Goal: Transaction & Acquisition: Purchase product/service

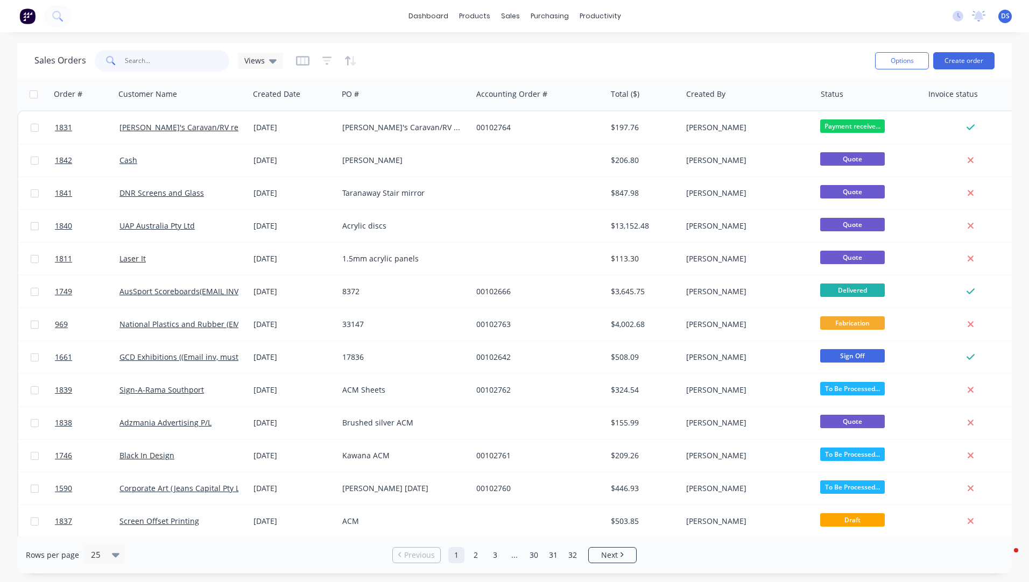
click at [138, 59] on input "text" at bounding box center [177, 61] width 105 height 22
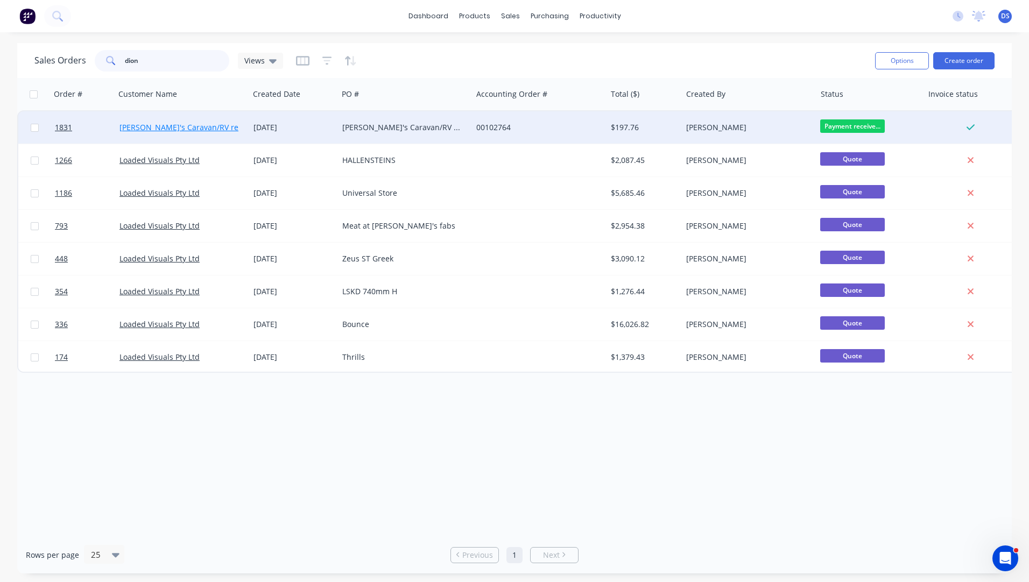
type input "dion"
click at [147, 131] on link "[PERSON_NAME]'s Caravan/RV repairs" at bounding box center [187, 127] width 137 height 10
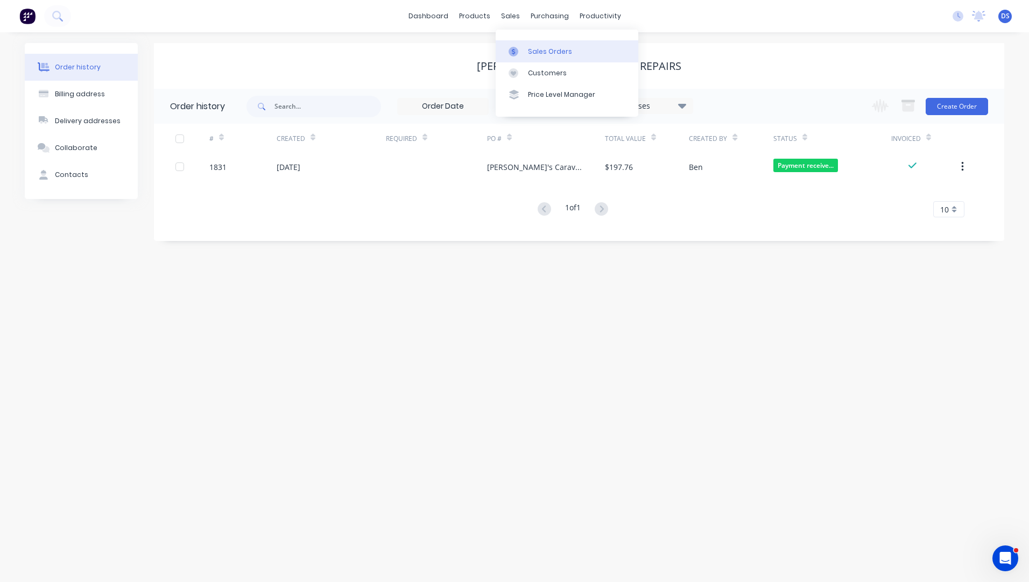
click at [545, 59] on link "Sales Orders" at bounding box center [567, 51] width 143 height 22
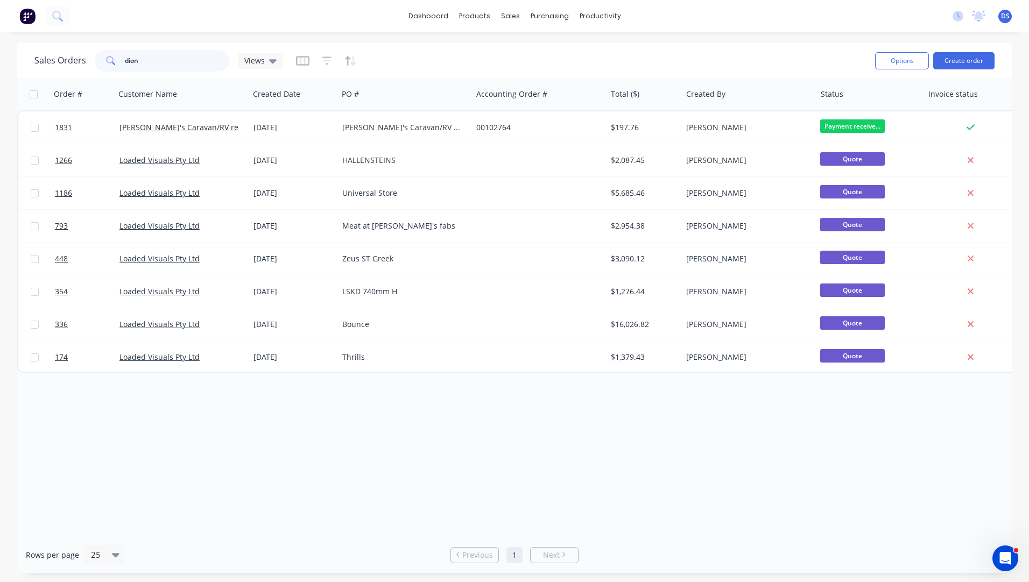
drag, startPoint x: 182, startPoint y: 62, endPoint x: 103, endPoint y: 64, distance: 79.1
click at [103, 64] on div "dion" at bounding box center [162, 61] width 135 height 22
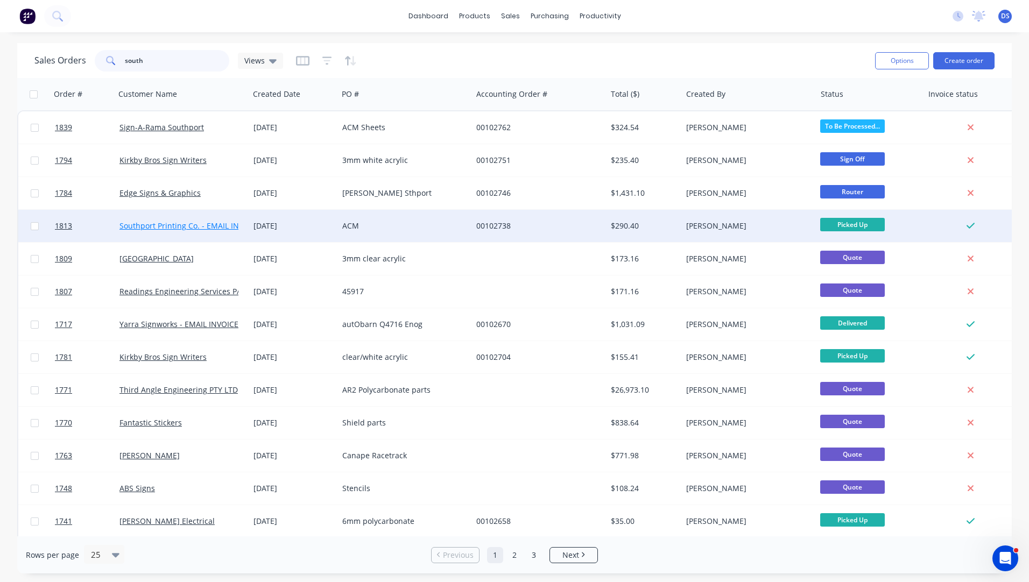
type input "south"
click at [235, 230] on link "Southport Printing Co. - EMAIL INVOICES" at bounding box center [191, 226] width 145 height 10
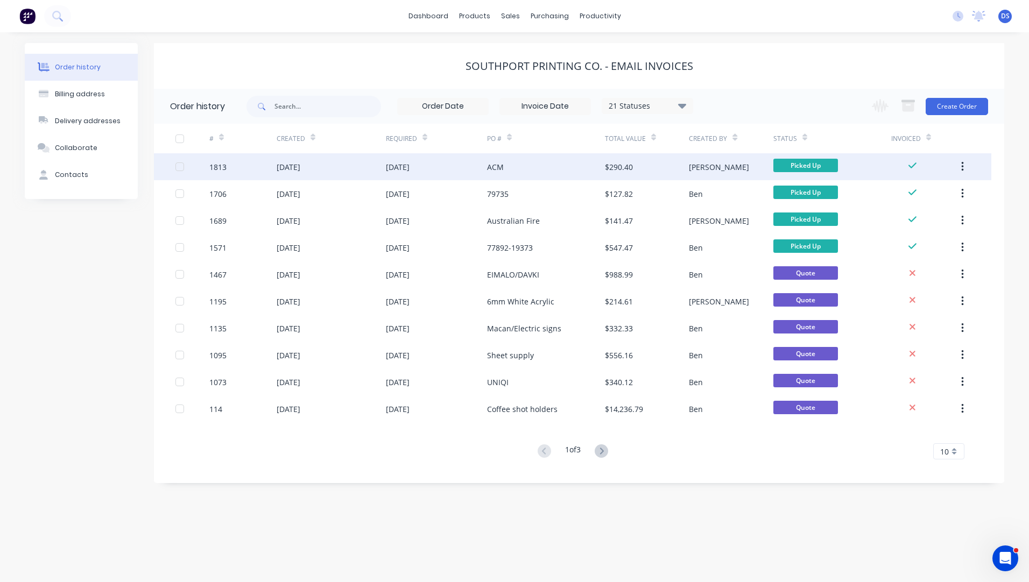
click at [289, 168] on div "[DATE]" at bounding box center [289, 166] width 24 height 11
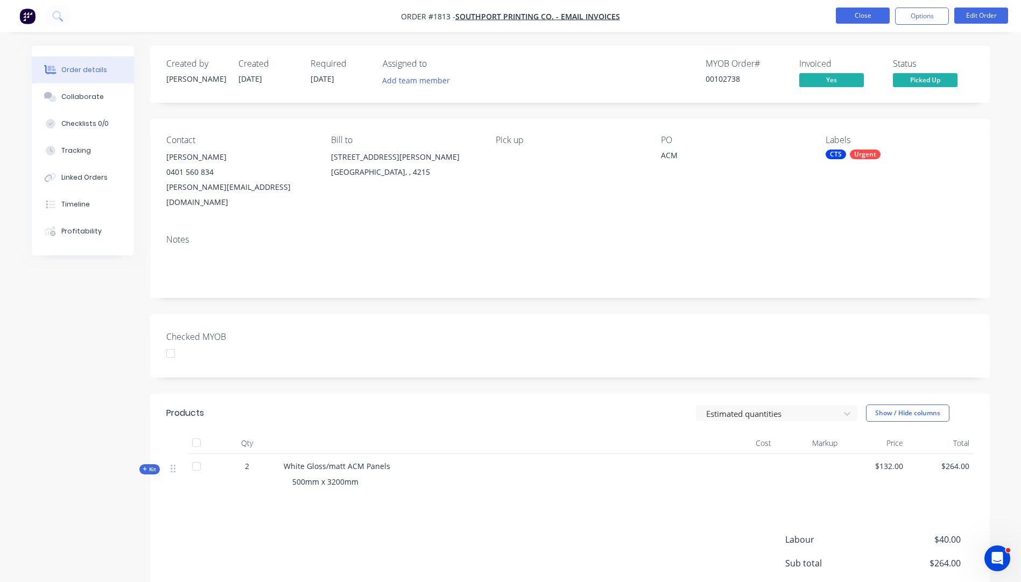
click at [853, 14] on button "Close" at bounding box center [863, 16] width 54 height 16
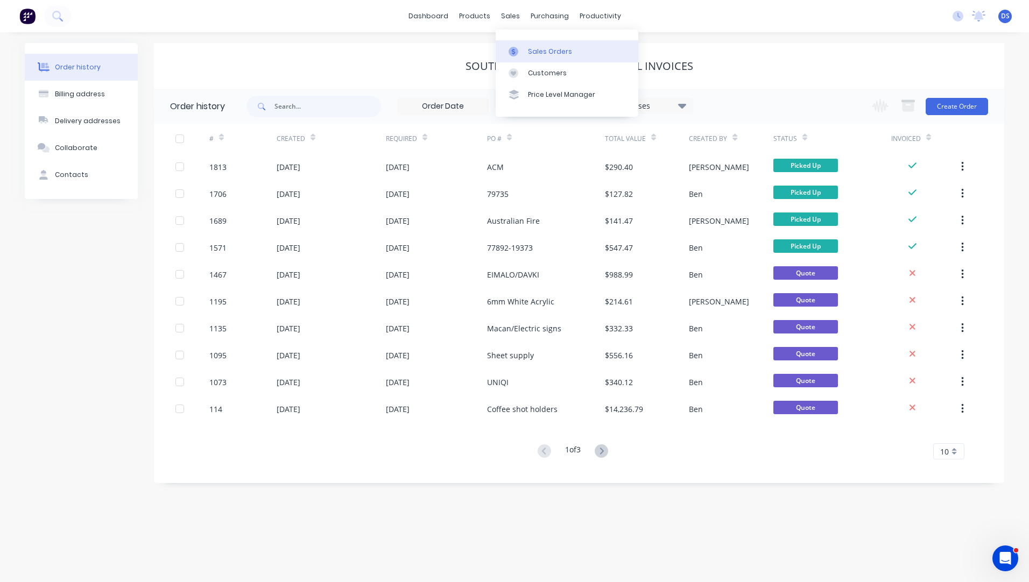
click at [543, 61] on link "Sales Orders" at bounding box center [567, 51] width 143 height 22
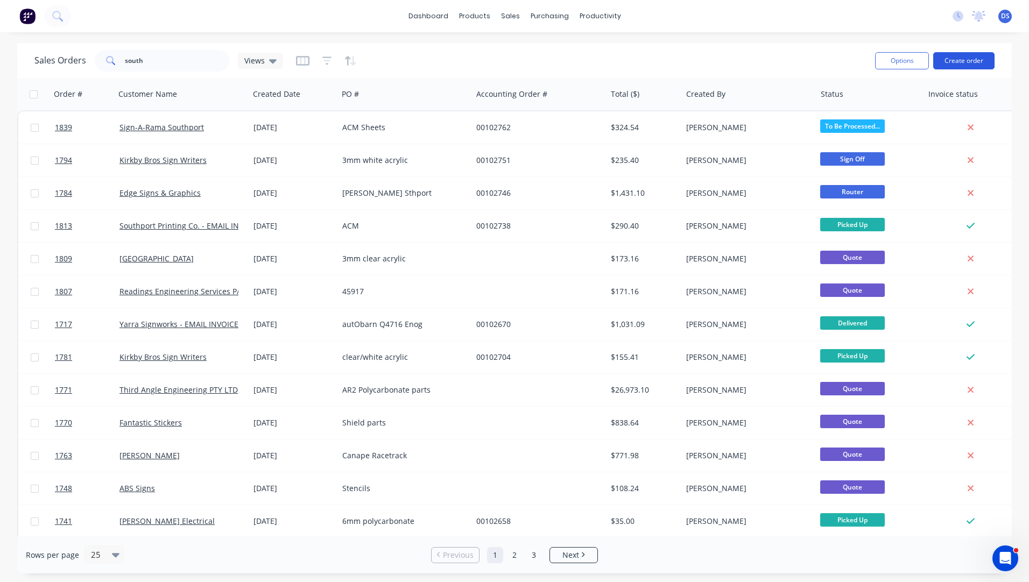
click at [961, 57] on button "Create order" at bounding box center [963, 60] width 61 height 17
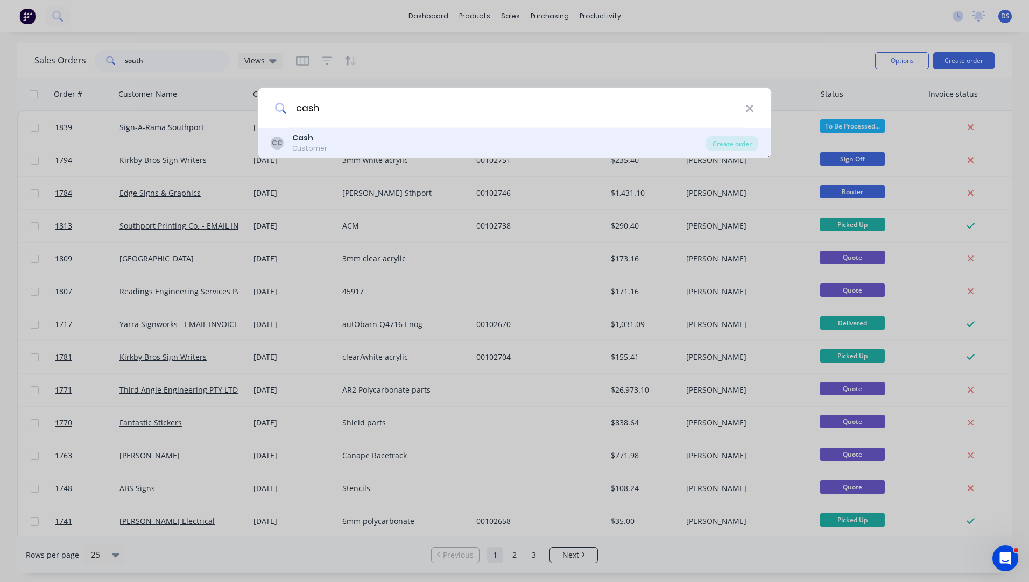
type input "cash"
click at [300, 140] on b "Cash" at bounding box center [302, 137] width 21 height 11
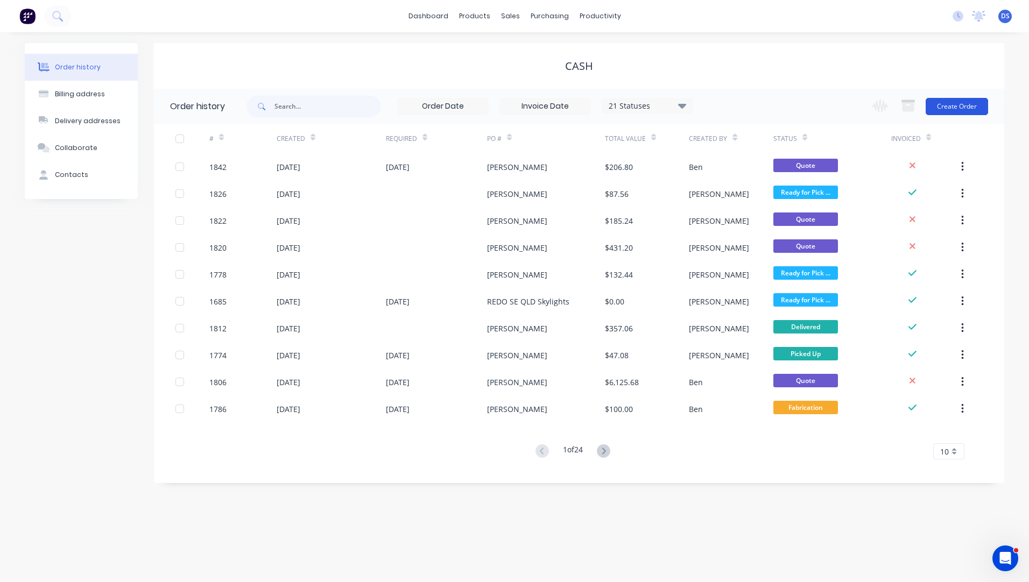
click at [945, 111] on button "Create Order" at bounding box center [957, 106] width 62 height 17
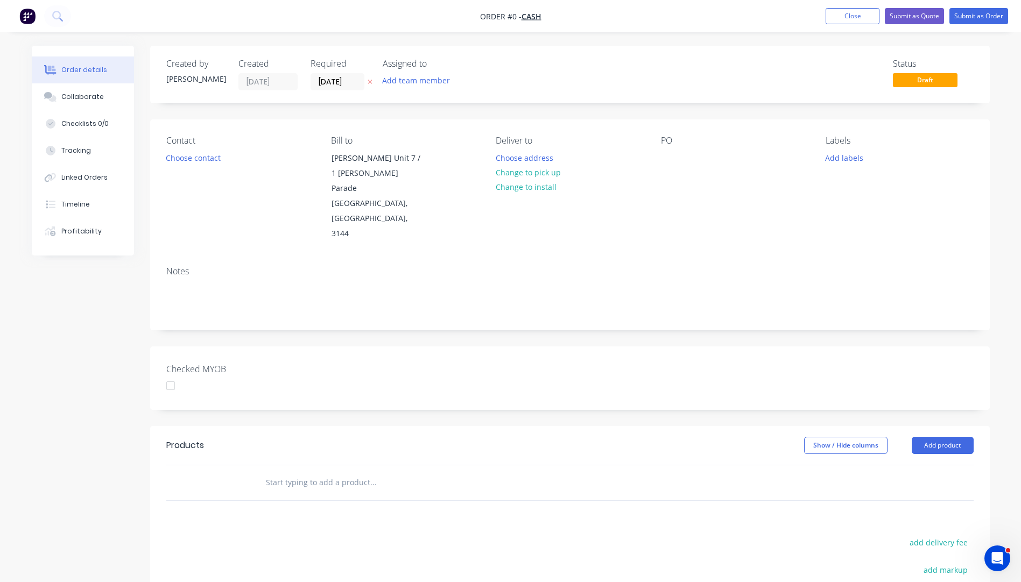
click at [366, 82] on button "button" at bounding box center [369, 82] width 11 height 12
click at [180, 163] on button "Choose contact" at bounding box center [193, 157] width 66 height 15
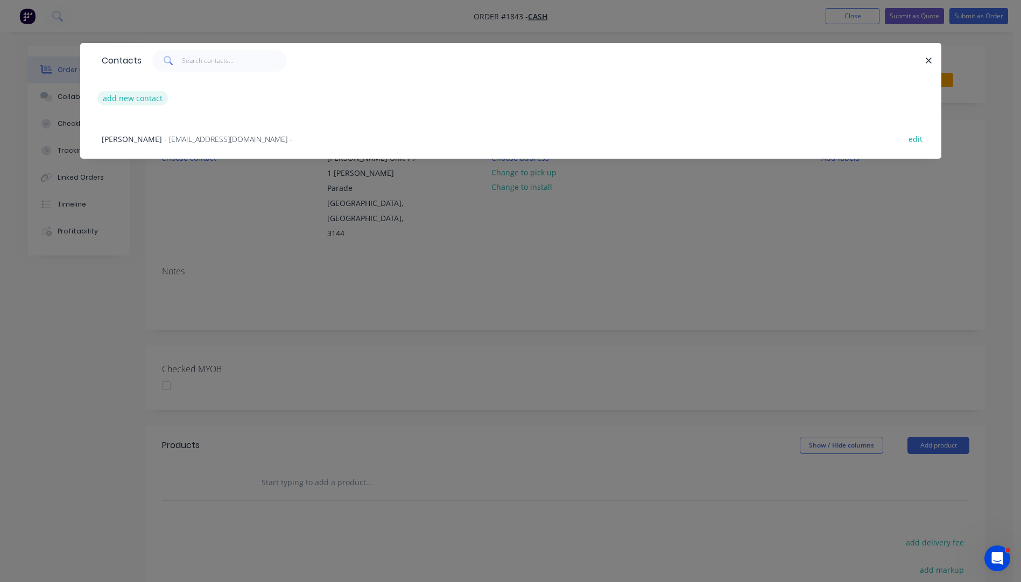
click at [133, 101] on button "add new contact" at bounding box center [132, 98] width 71 height 15
select select "AU"
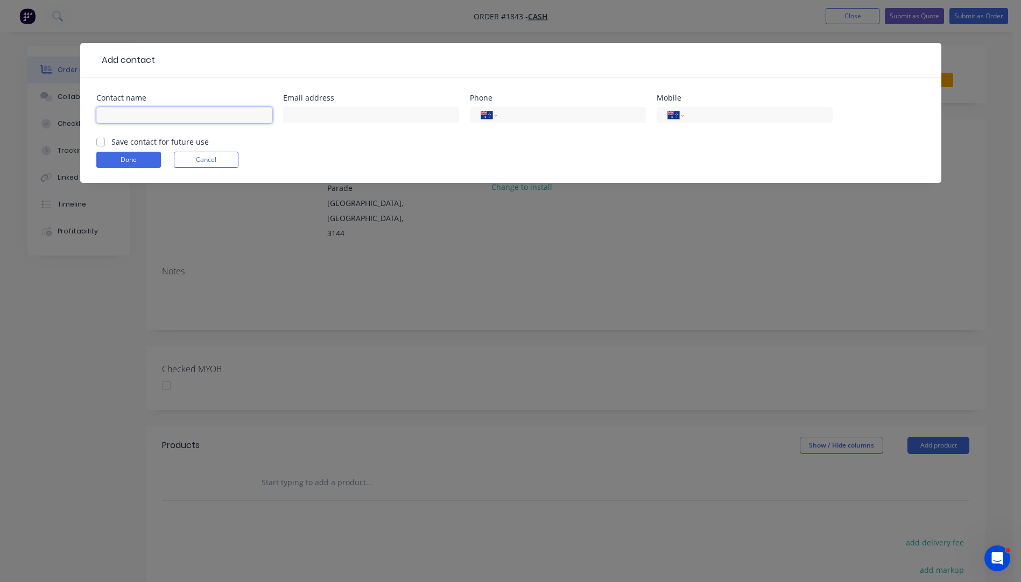
paste input "Nikkea Cook nikkea.stjepovic06@gmail.com +61409581883"
drag, startPoint x: 265, startPoint y: 114, endPoint x: 216, endPoint y: 116, distance: 49.1
click at [216, 116] on input "Nikkea Cook nikkea.stjepovic06@gmail.com +61409581883" at bounding box center [184, 115] width 176 height 16
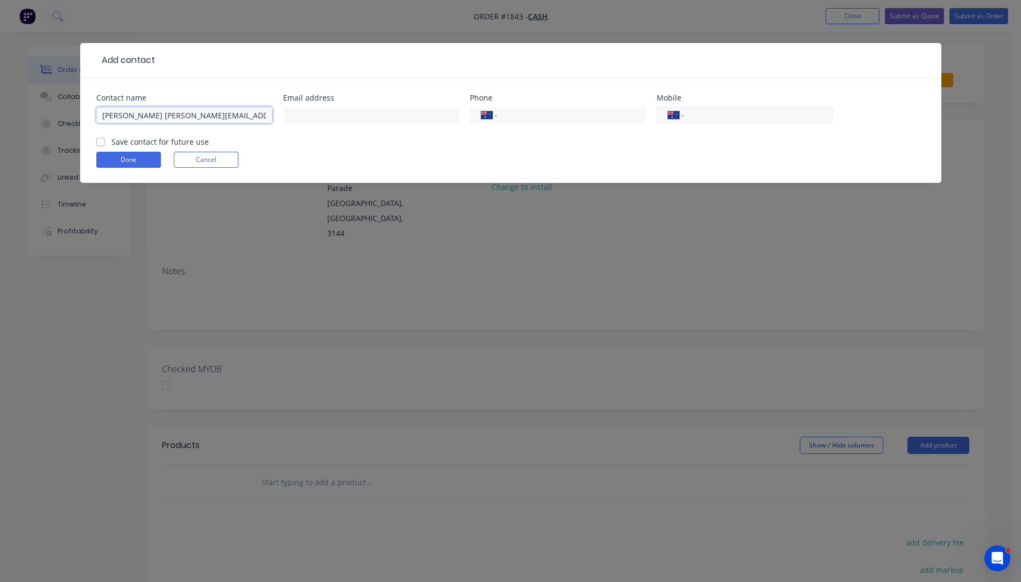
type input "Nikkea Cook nikkea.stjepovic06@gmail.com"
paste input "0409 581 883"
type input "0409 581 883"
drag, startPoint x: 254, startPoint y: 116, endPoint x: 147, endPoint y: 122, distance: 106.7
click at [147, 122] on input "Nikkea Cook nikkea.stjepovic06@gmail.com" at bounding box center [184, 115] width 176 height 16
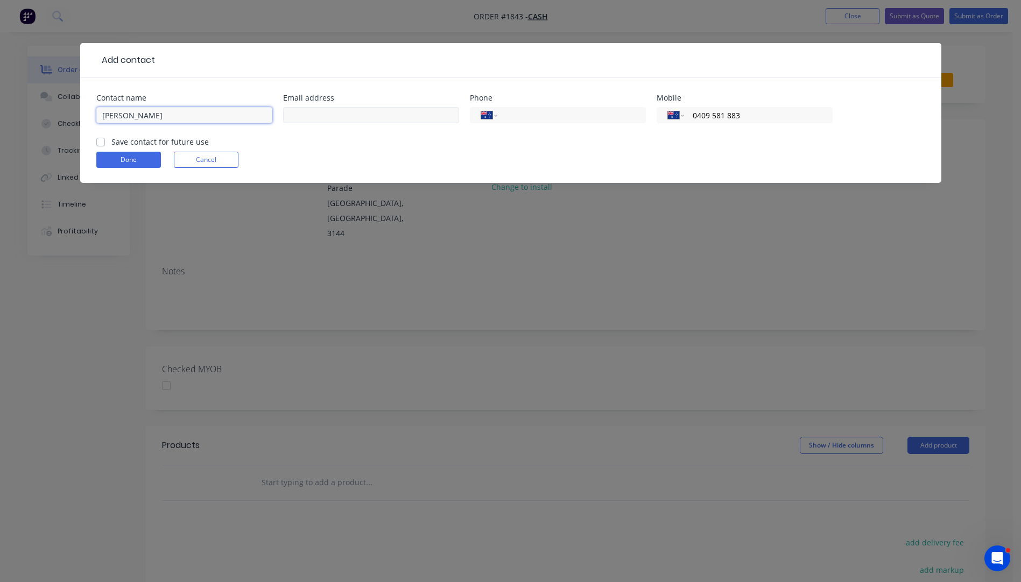
type input "[PERSON_NAME]"
paste input "nikkea.stjepovic06@gmail.com"
type input "nikkea.stjepovic06@gmail.com"
click at [144, 161] on button "Done" at bounding box center [128, 160] width 65 height 16
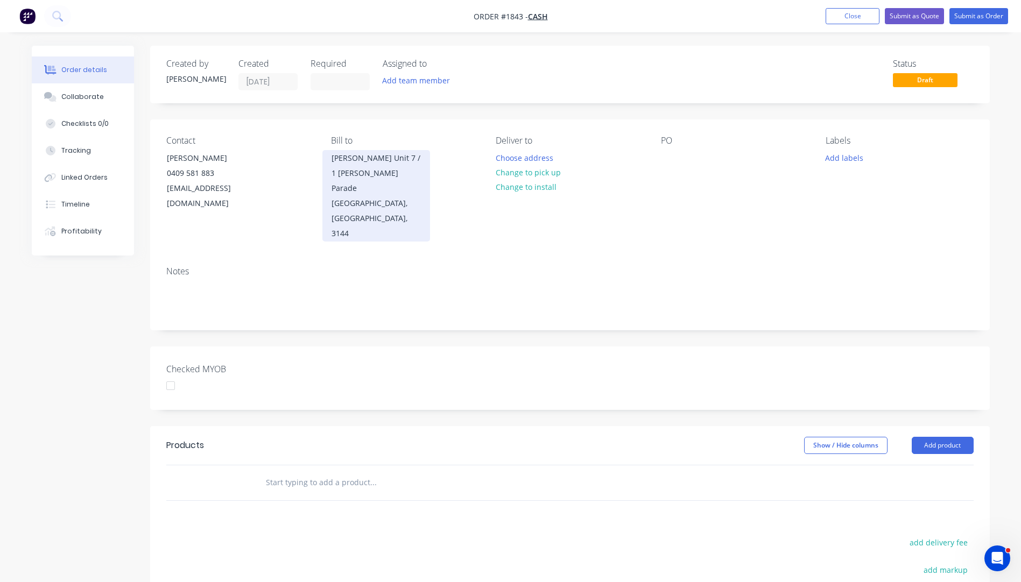
click at [384, 196] on div "[GEOGRAPHIC_DATA], [GEOGRAPHIC_DATA], 3144" at bounding box center [376, 218] width 89 height 45
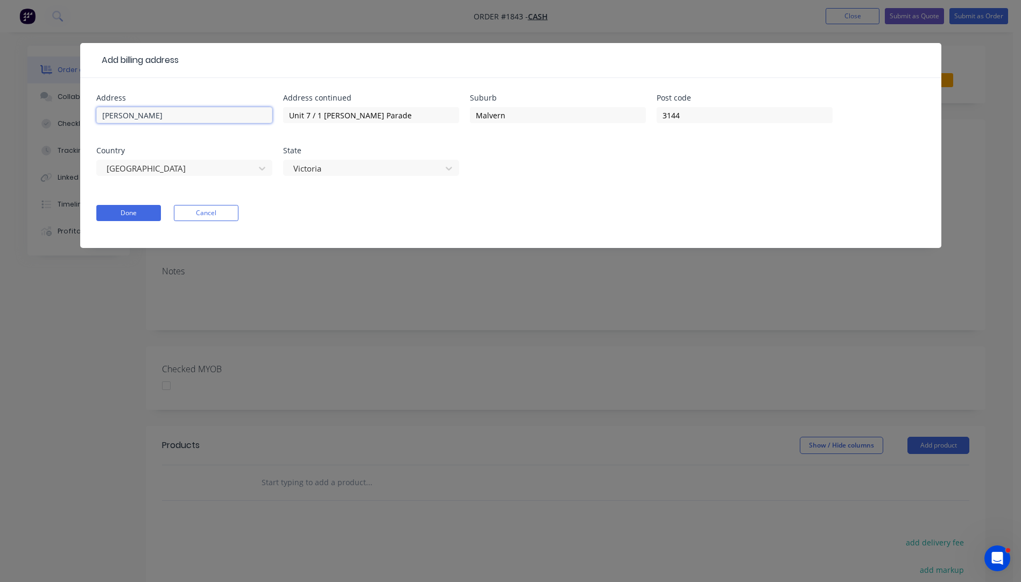
drag, startPoint x: 158, startPoint y: 116, endPoint x: 59, endPoint y: 125, distance: 99.4
click at [59, 125] on div "Add billing address Address Lionel Krongold Address continued Unit 7 / 1 Milton…" at bounding box center [510, 291] width 1021 height 582
drag, startPoint x: 344, startPoint y: 116, endPoint x: 258, endPoint y: 113, distance: 86.7
click at [258, 113] on div "Address Address [STREET_ADDRESS][PERSON_NAME]" at bounding box center [510, 141] width 829 height 95
drag, startPoint x: 553, startPoint y: 105, endPoint x: 506, endPoint y: 114, distance: 47.6
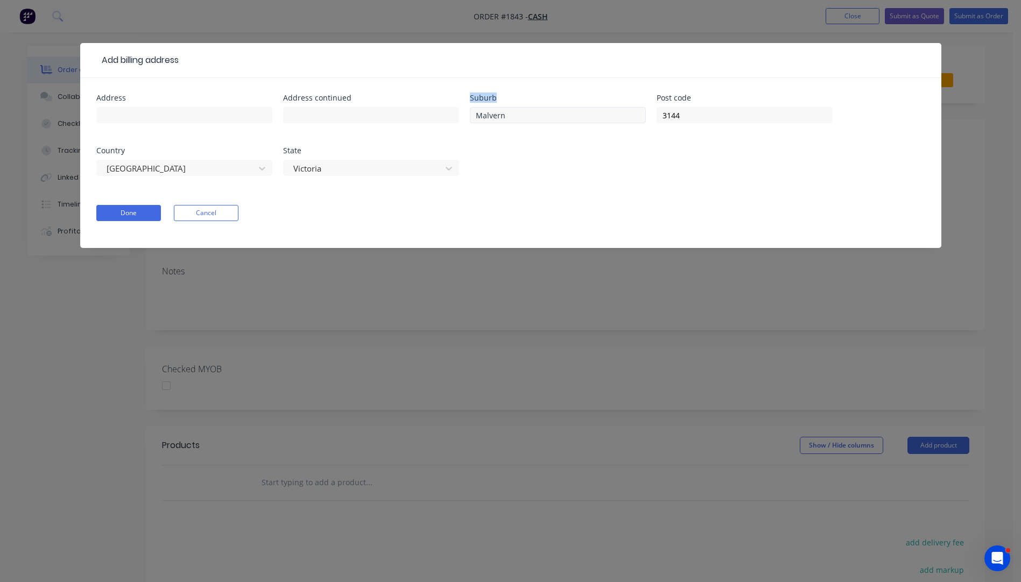
click at [465, 111] on div "Address Address continued Suburb Malvern Post code 3144 Country Australia State…" at bounding box center [510, 141] width 829 height 95
drag, startPoint x: 507, startPoint y: 114, endPoint x: 463, endPoint y: 116, distance: 44.2
click at [463, 116] on div "Address Address continued Suburb Malvern Post code 3144 Country Australia State…" at bounding box center [510, 141] width 829 height 95
drag, startPoint x: 686, startPoint y: 116, endPoint x: 649, endPoint y: 118, distance: 36.7
click at [650, 118] on div "Address Address continued Suburb Post code [GEOGRAPHIC_DATA] State [GEOGRAPHIC_…" at bounding box center [510, 141] width 829 height 95
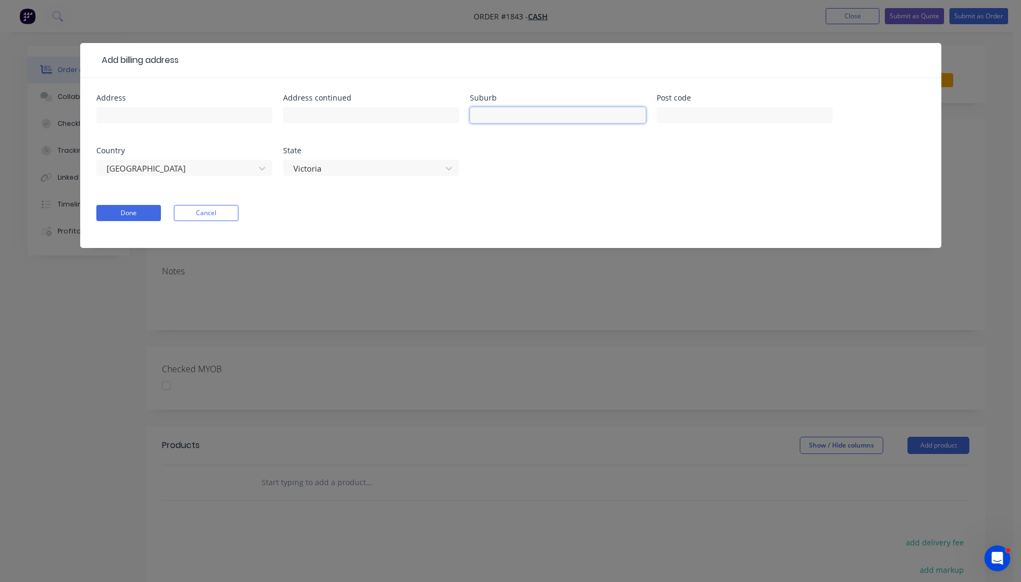
click at [505, 119] on input "text" at bounding box center [558, 115] width 176 height 16
type input "Mildura"
click at [677, 115] on input "text" at bounding box center [745, 115] width 176 height 16
type input "3500"
click at [150, 213] on button "Done" at bounding box center [128, 213] width 65 height 16
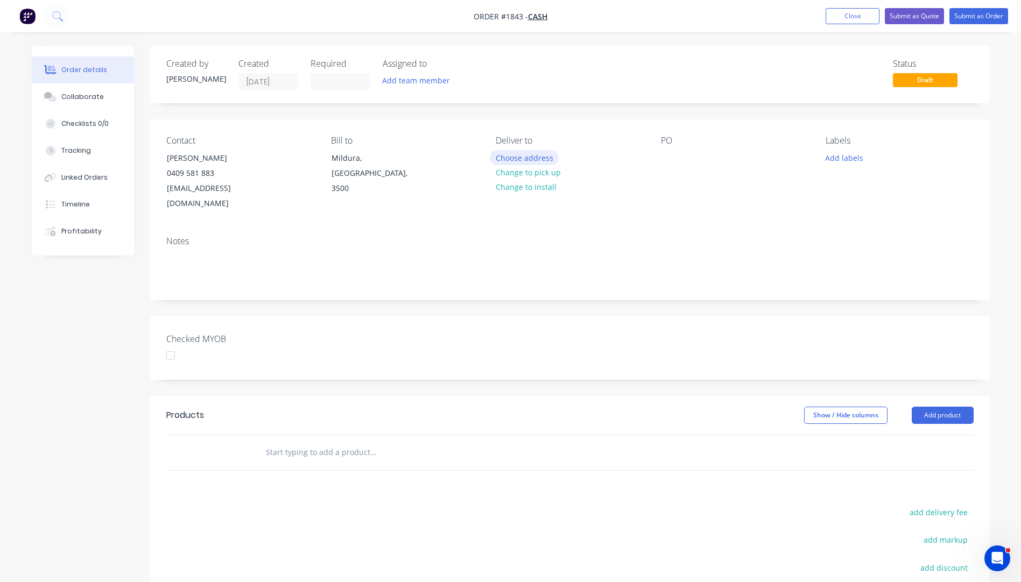
click at [517, 154] on button "Choose address" at bounding box center [524, 157] width 69 height 15
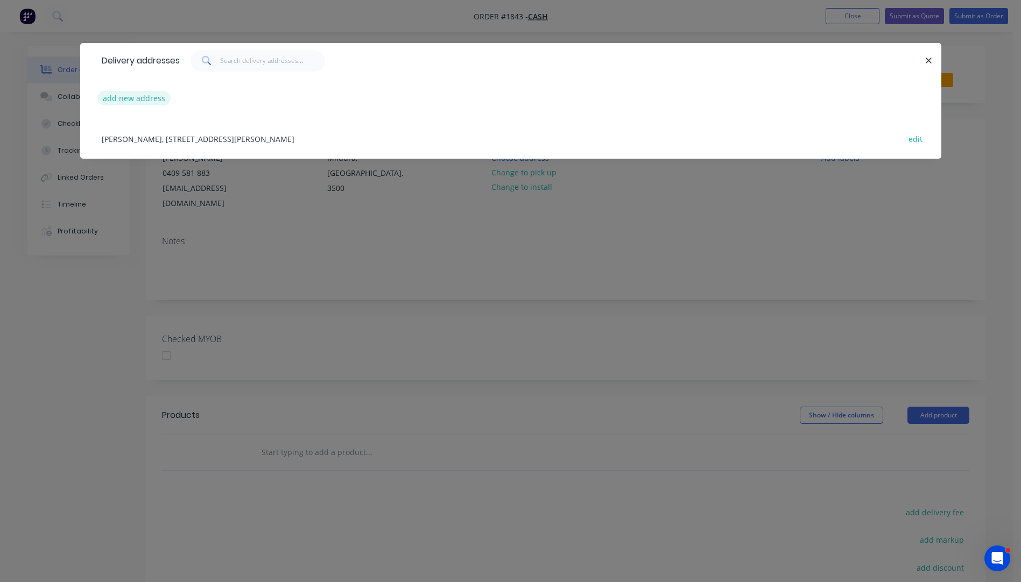
click at [109, 103] on button "add new address" at bounding box center [134, 98] width 74 height 15
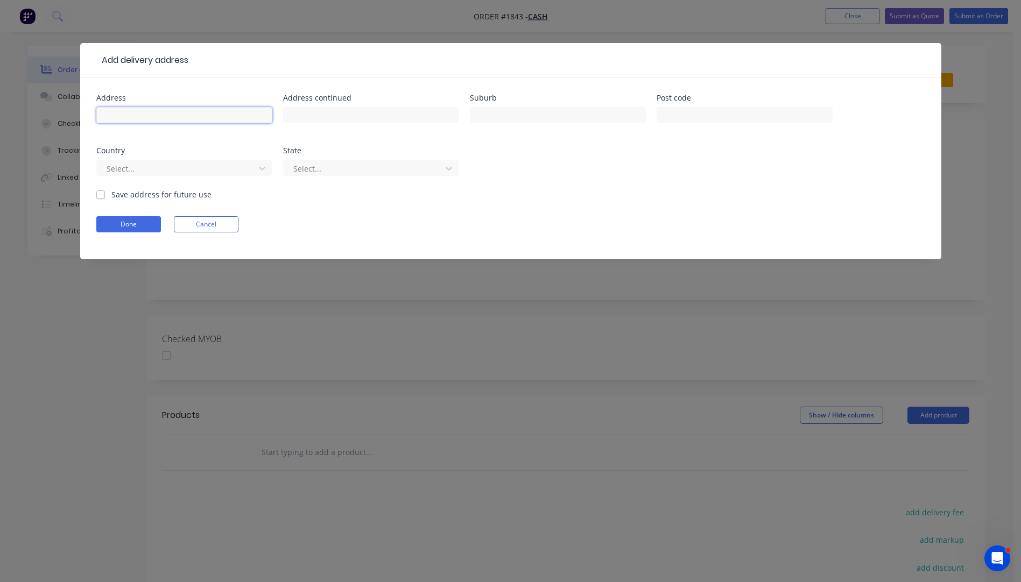
paste input "[PERSON_NAME]"
type input "[PERSON_NAME]"
click at [499, 120] on input "text" at bounding box center [558, 115] width 176 height 16
type input "Mildura"
click at [688, 115] on input "text" at bounding box center [745, 115] width 176 height 16
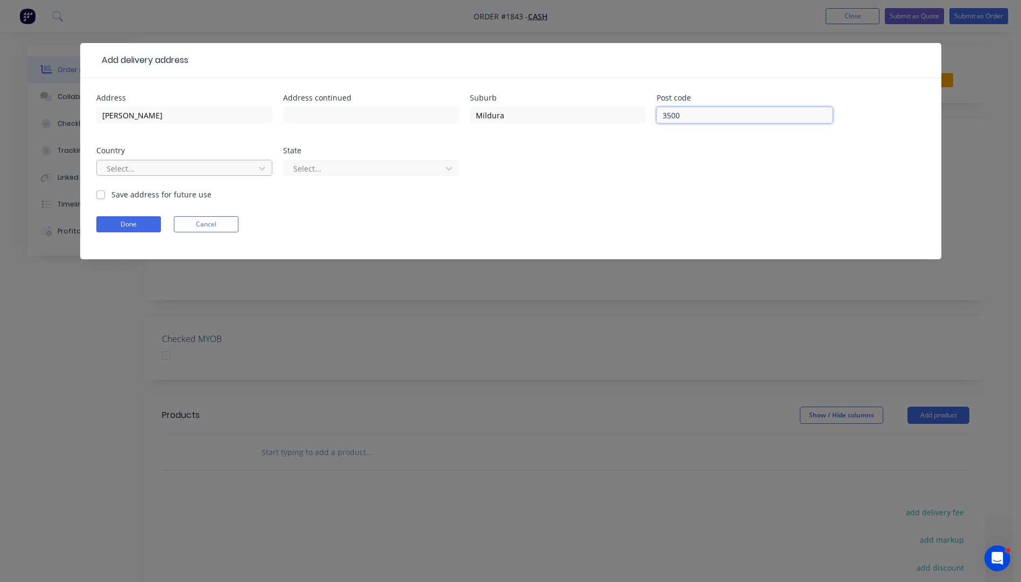
type input "3500"
click at [203, 170] on div at bounding box center [177, 168] width 144 height 13
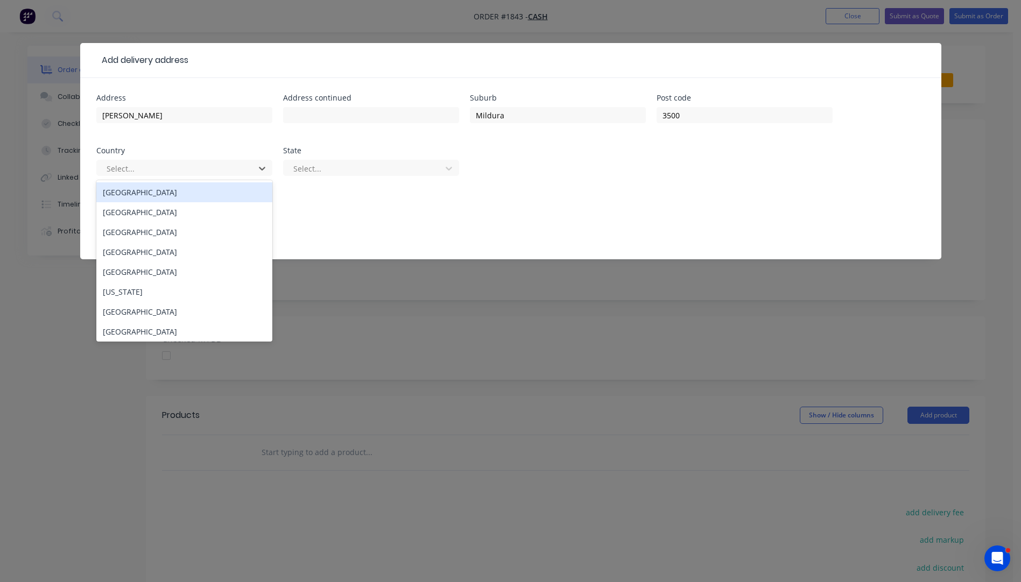
click at [154, 191] on div "[GEOGRAPHIC_DATA]" at bounding box center [184, 192] width 176 height 20
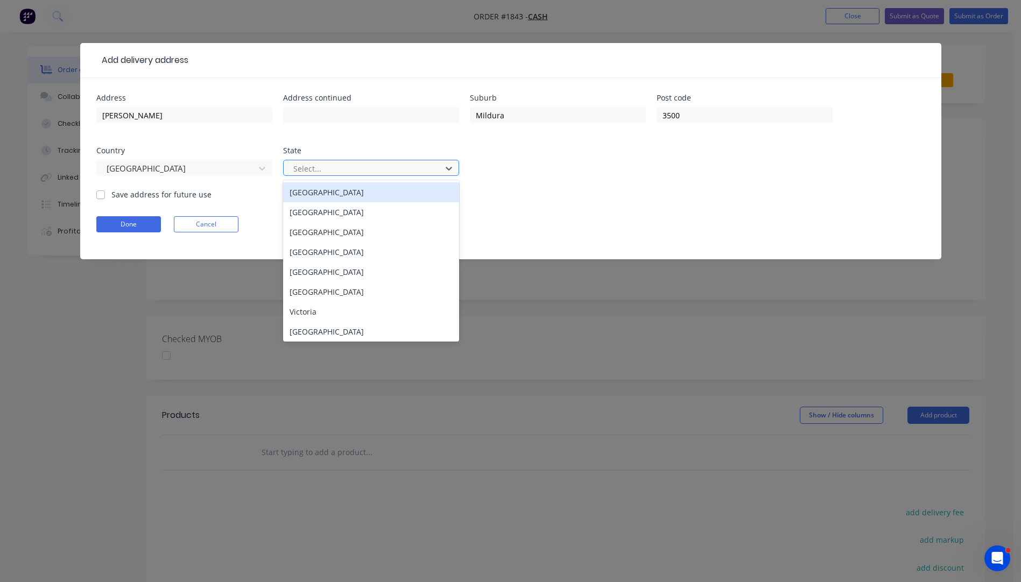
click at [340, 173] on div at bounding box center [364, 168] width 144 height 13
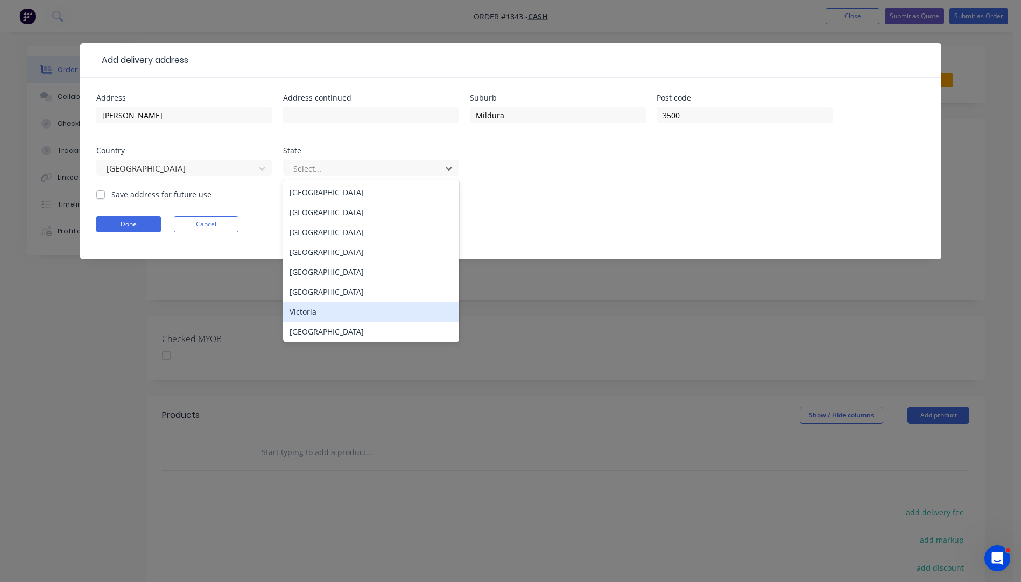
click at [309, 314] on div "Victoria" at bounding box center [371, 312] width 176 height 20
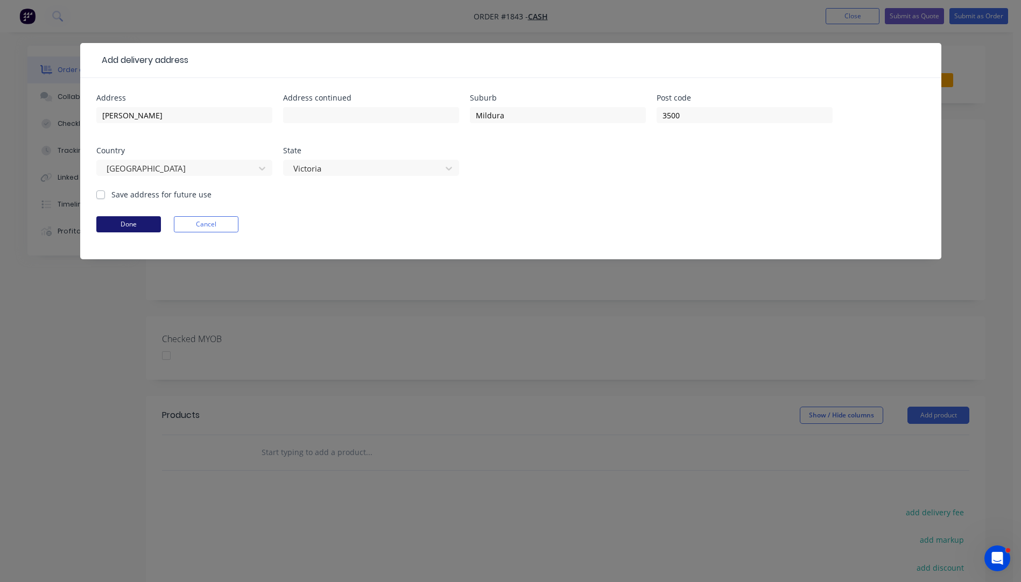
click at [142, 223] on button "Done" at bounding box center [128, 224] width 65 height 16
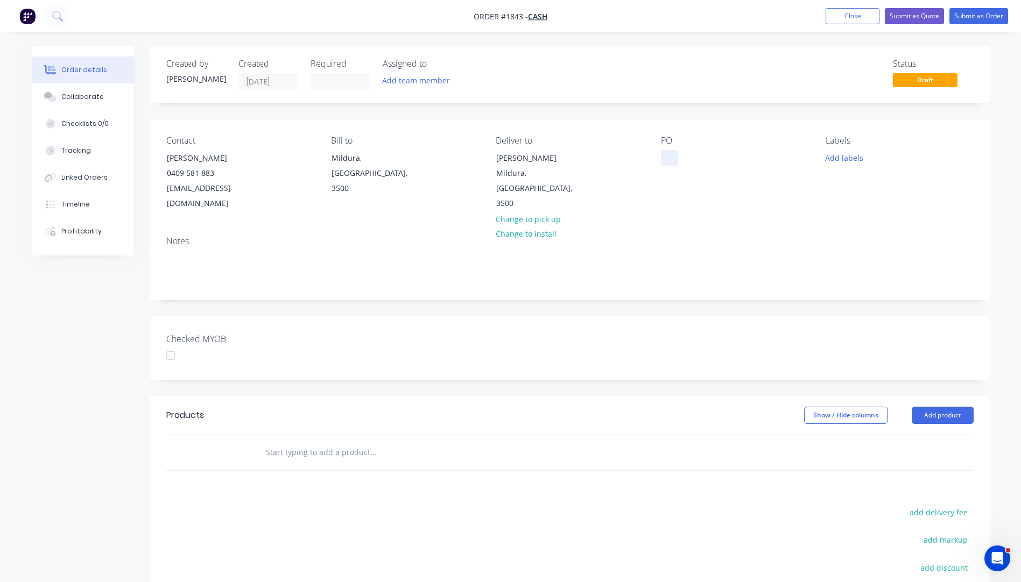
click at [668, 155] on div at bounding box center [669, 158] width 17 height 16
paste div
click at [841, 161] on button "Add labels" at bounding box center [845, 157] width 50 height 15
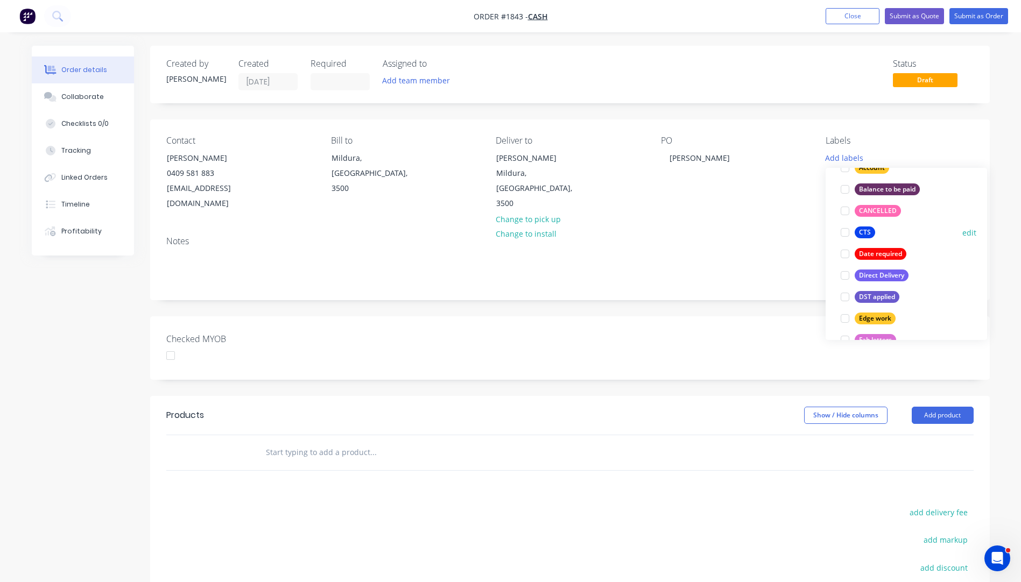
click at [861, 230] on div "CTS" at bounding box center [865, 233] width 20 height 12
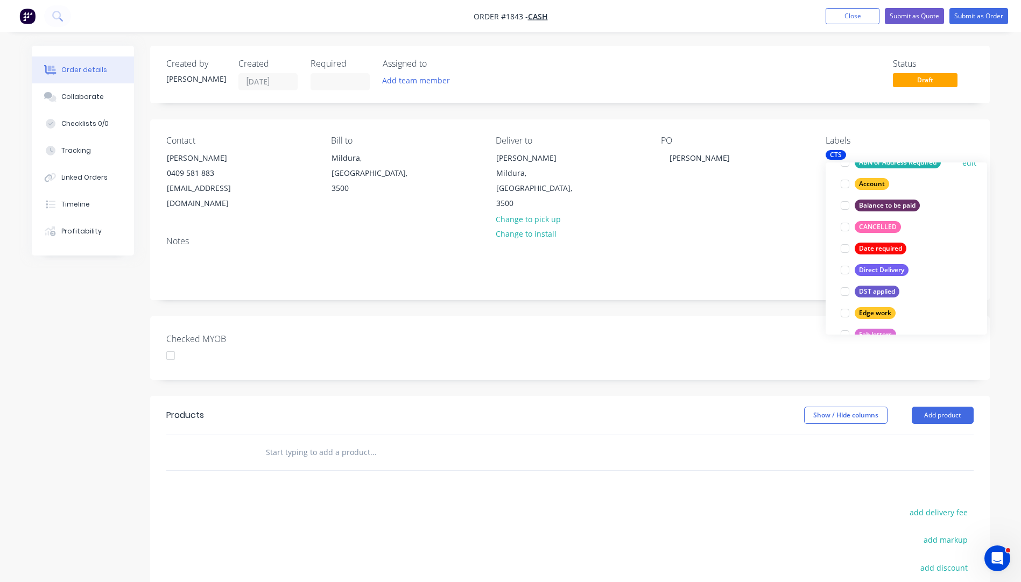
scroll to position [22, 0]
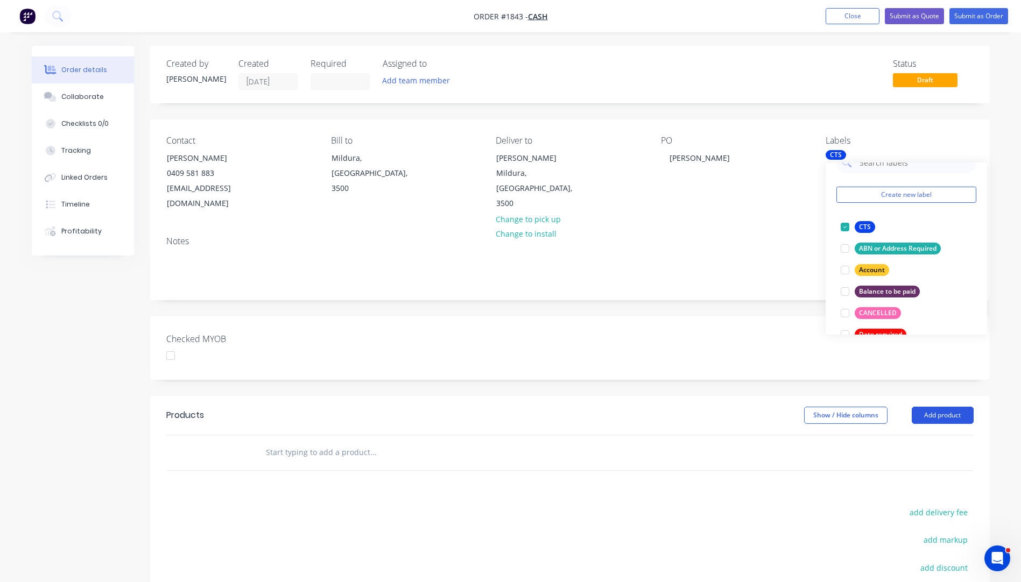
click at [940, 407] on button "Add product" at bounding box center [943, 415] width 62 height 17
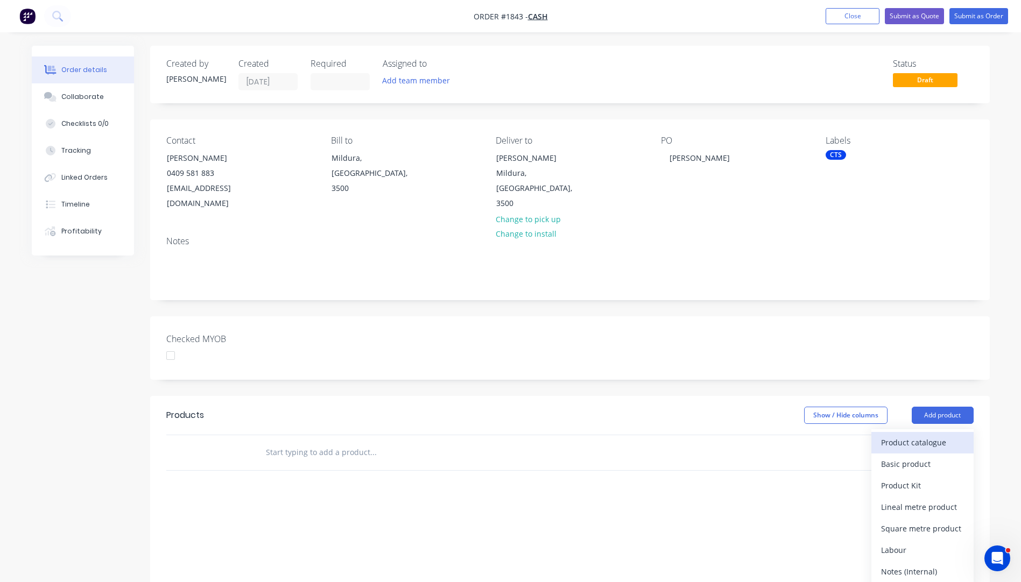
click at [907, 435] on div "Product catalogue" at bounding box center [922, 443] width 83 height 16
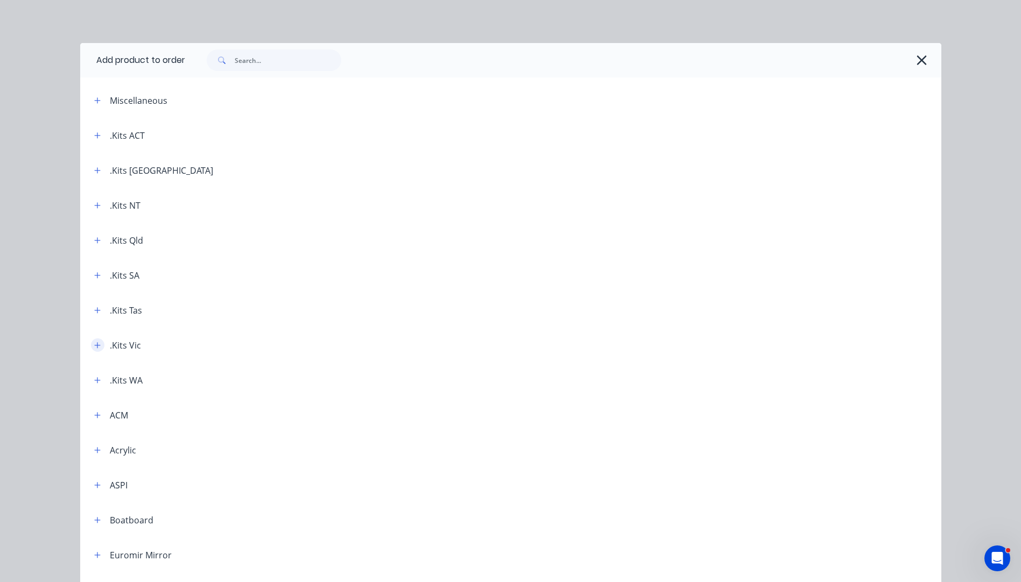
click at [97, 345] on button "button" at bounding box center [97, 345] width 13 height 13
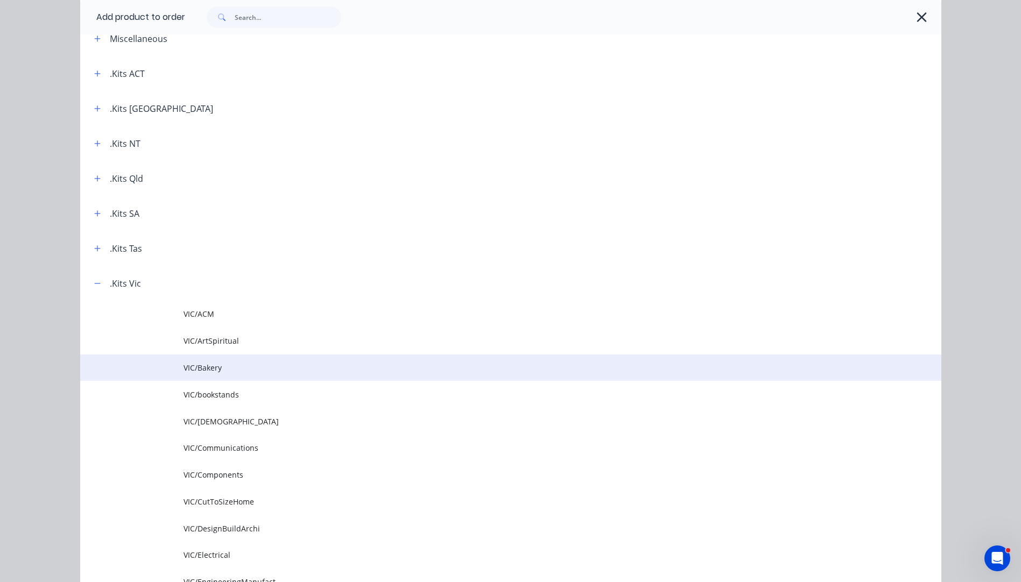
scroll to position [161, 0]
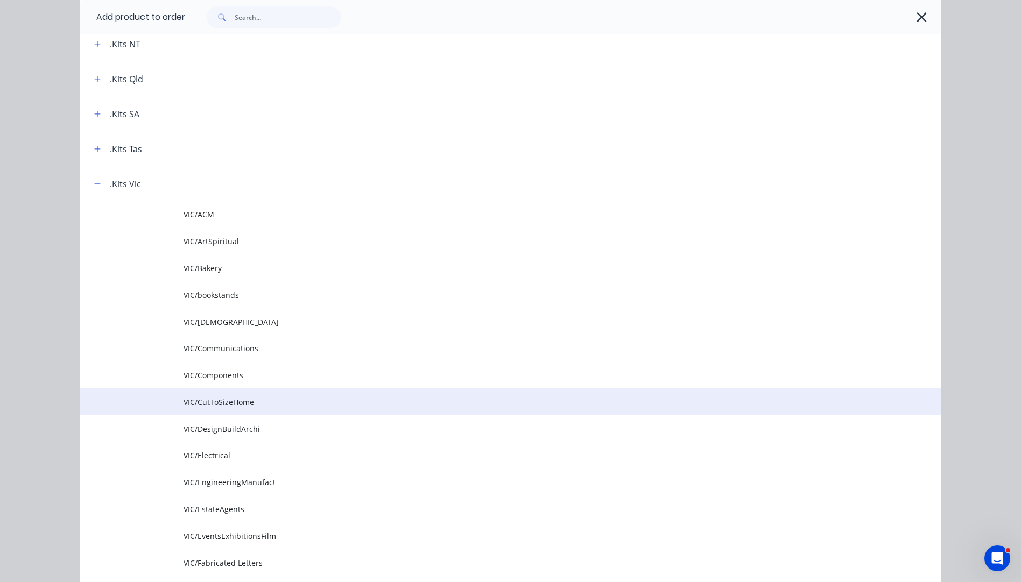
click at [204, 403] on span "VIC/CutToSizeHome" at bounding box center [487, 402] width 606 height 11
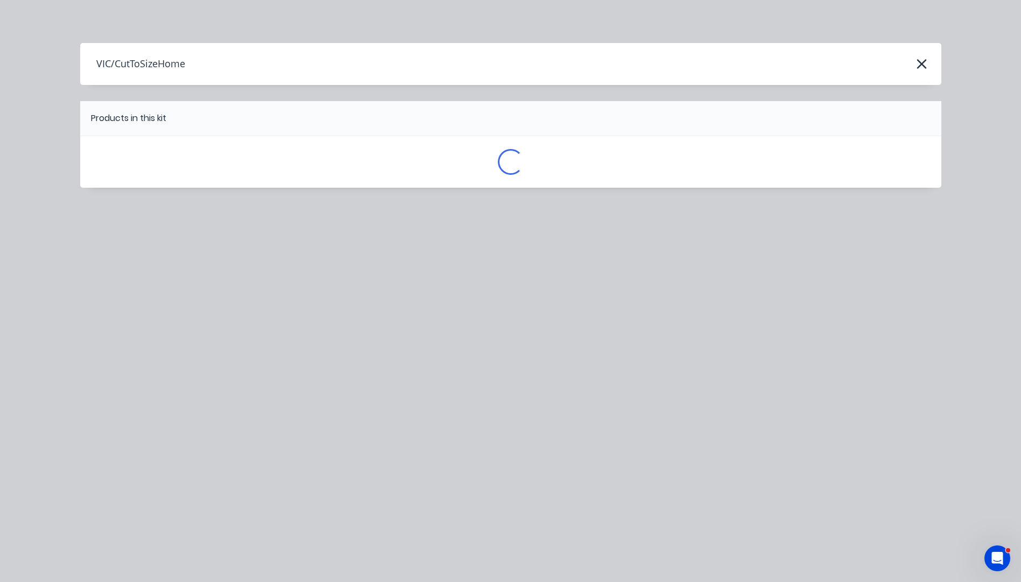
scroll to position [0, 0]
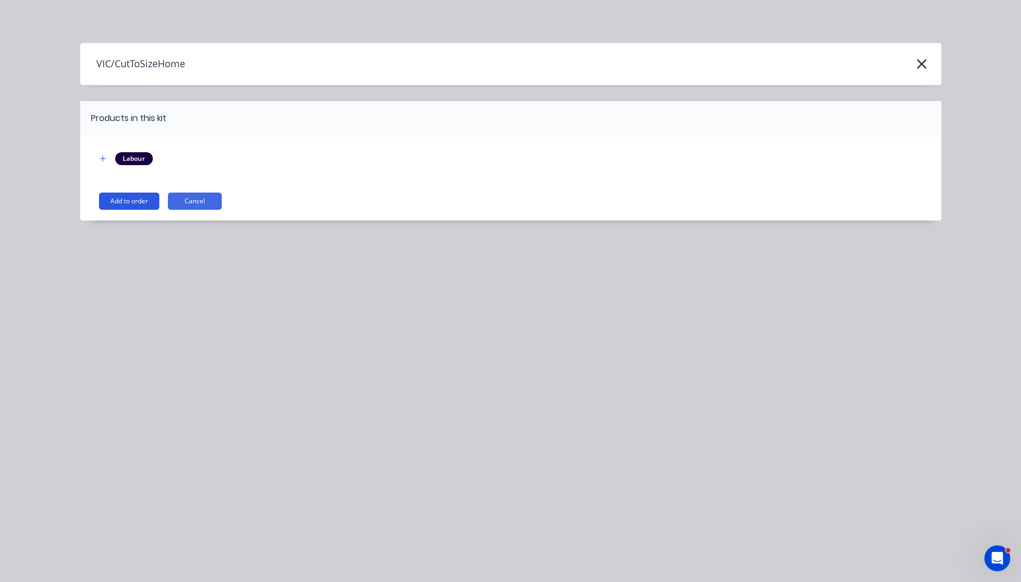
click at [130, 201] on button "Add to order" at bounding box center [129, 201] width 60 height 17
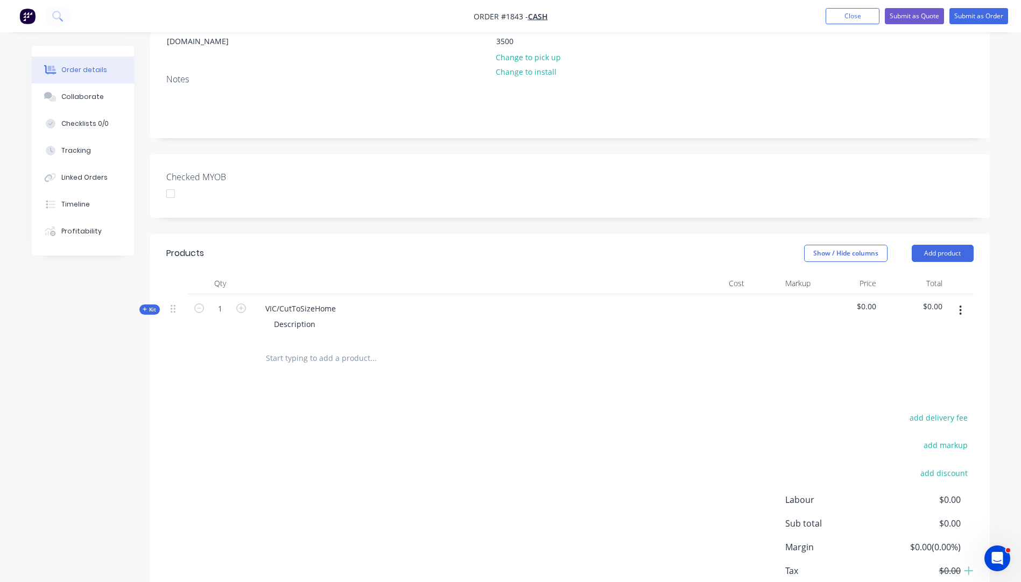
scroll to position [215, 0]
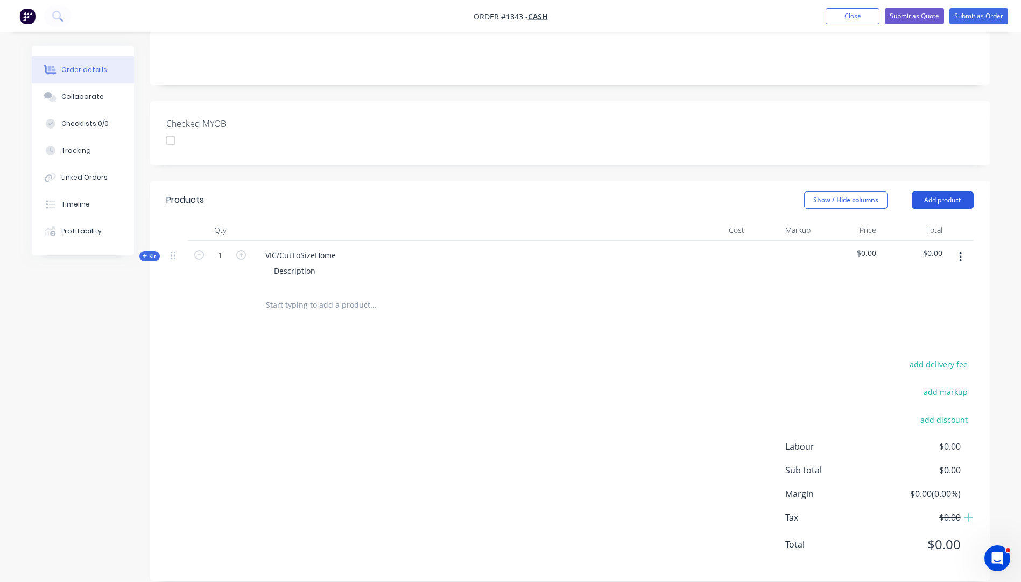
click at [939, 192] on button "Add product" at bounding box center [943, 200] width 62 height 17
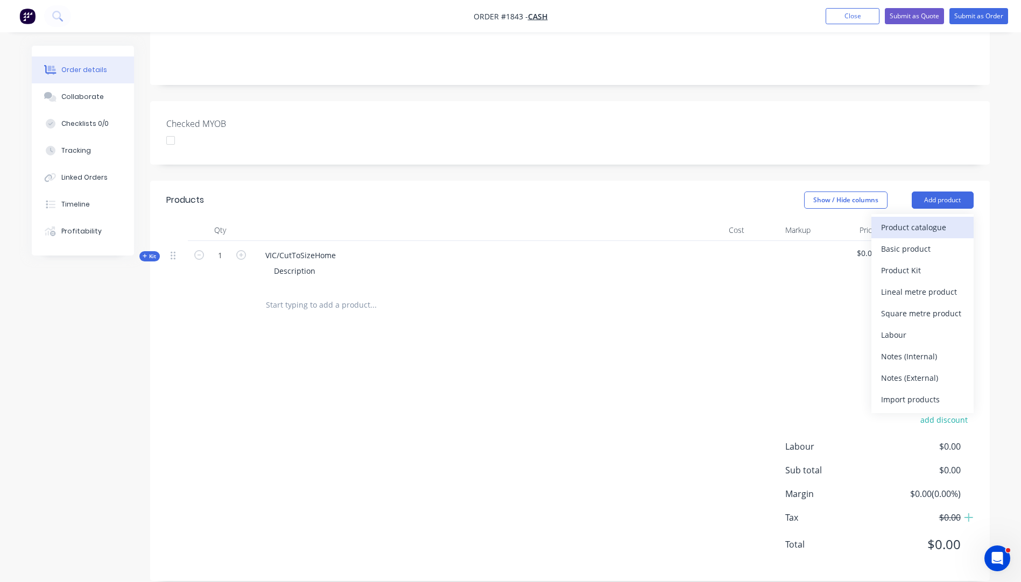
click at [918, 220] on div "Product catalogue" at bounding box center [922, 228] width 83 height 16
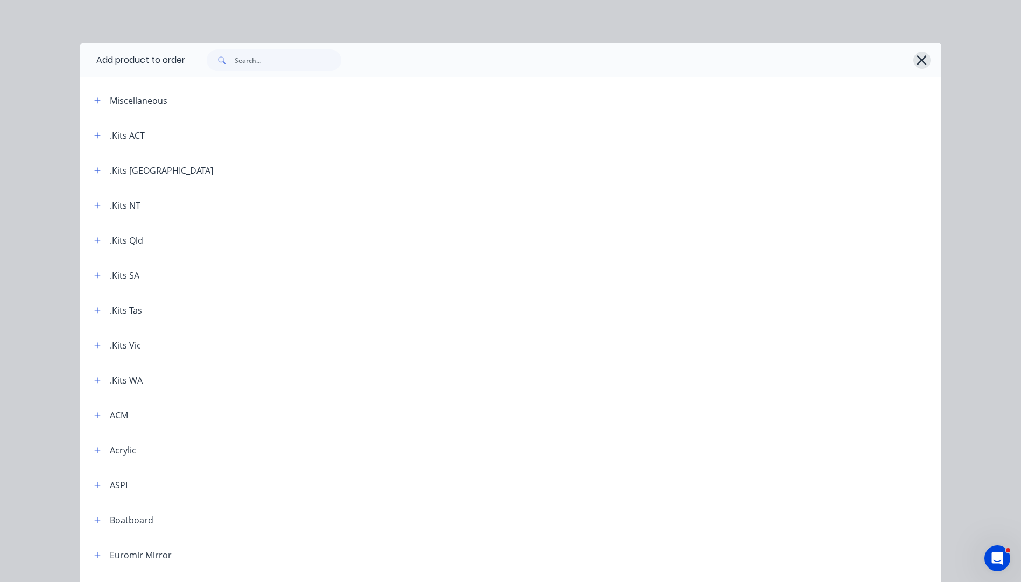
click at [925, 56] on button "button" at bounding box center [921, 60] width 17 height 17
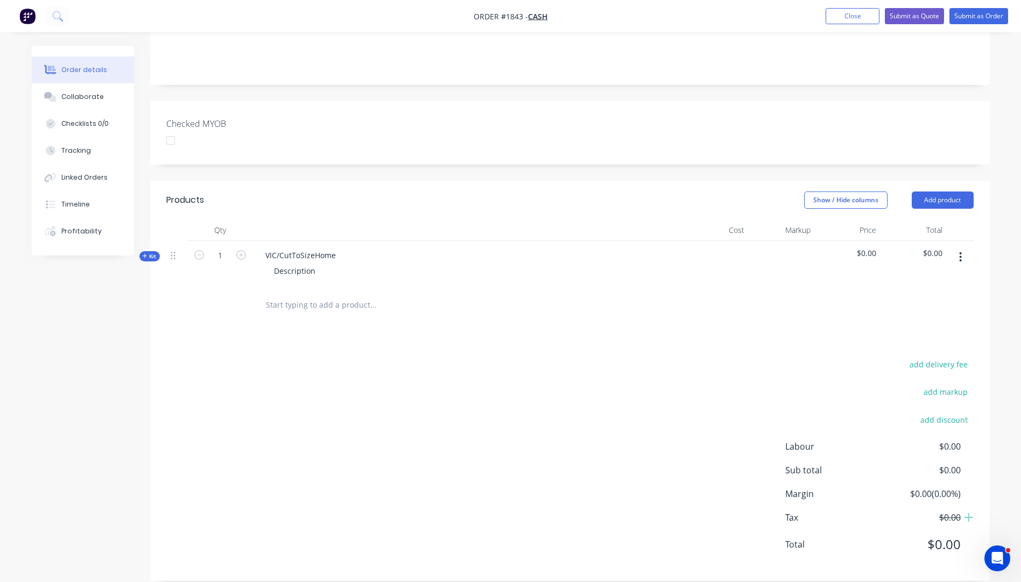
click at [142, 251] on button "Kit" at bounding box center [149, 256] width 20 height 10
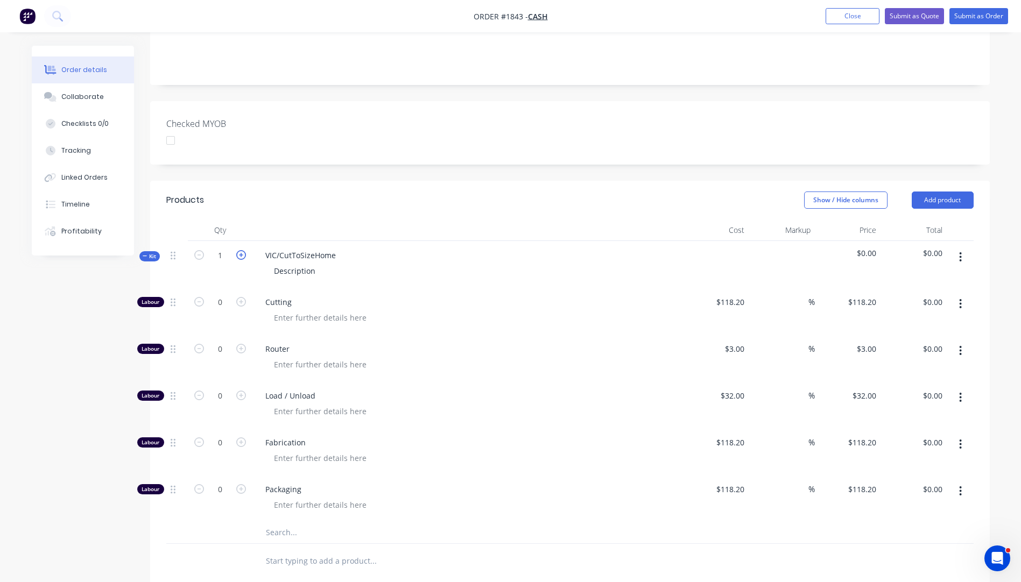
click at [240, 250] on icon "button" at bounding box center [241, 255] width 10 height 10
type input "2"
drag, startPoint x: 341, startPoint y: 241, endPoint x: 262, endPoint y: 247, distance: 79.3
click at [262, 248] on div "VIC/CutToSizeHome" at bounding box center [301, 256] width 88 height 16
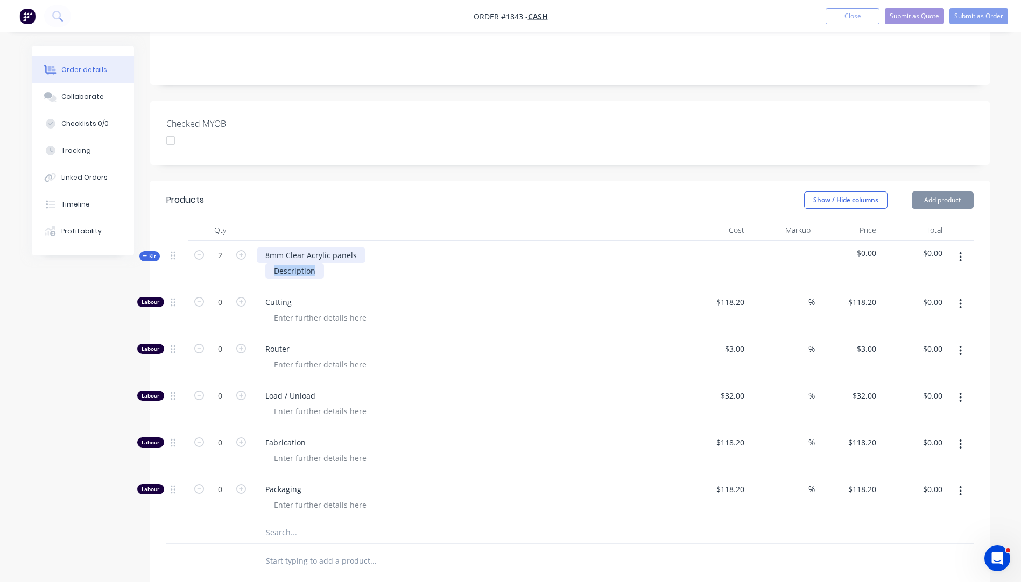
drag, startPoint x: 318, startPoint y: 252, endPoint x: 278, endPoint y: 245, distance: 40.0
click at [265, 263] on div "Description" at bounding box center [294, 271] width 59 height 16
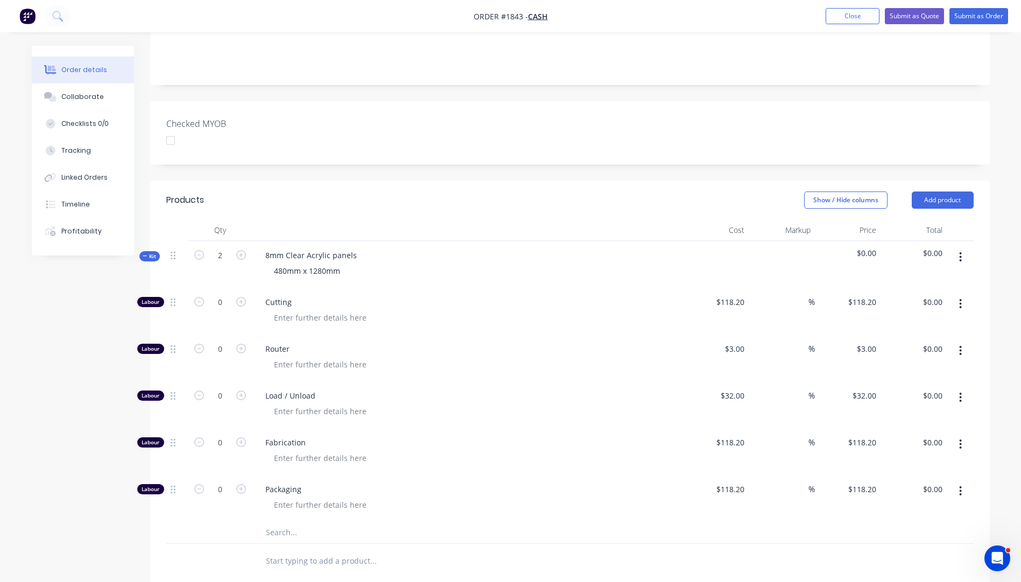
click at [461, 297] on span "Cutting" at bounding box center [471, 302] width 413 height 11
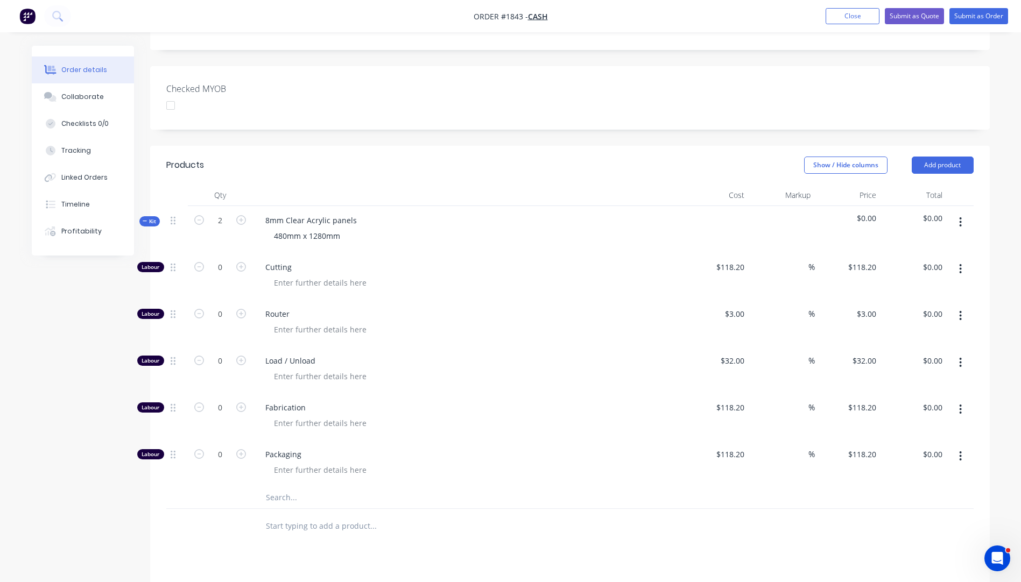
scroll to position [269, 0]
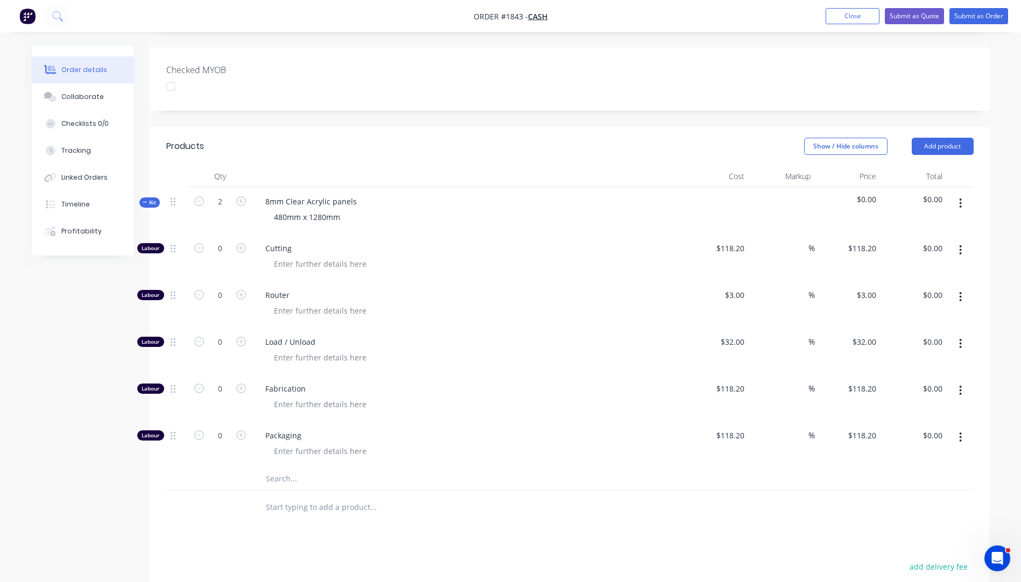
click at [279, 468] on input "text" at bounding box center [372, 479] width 215 height 22
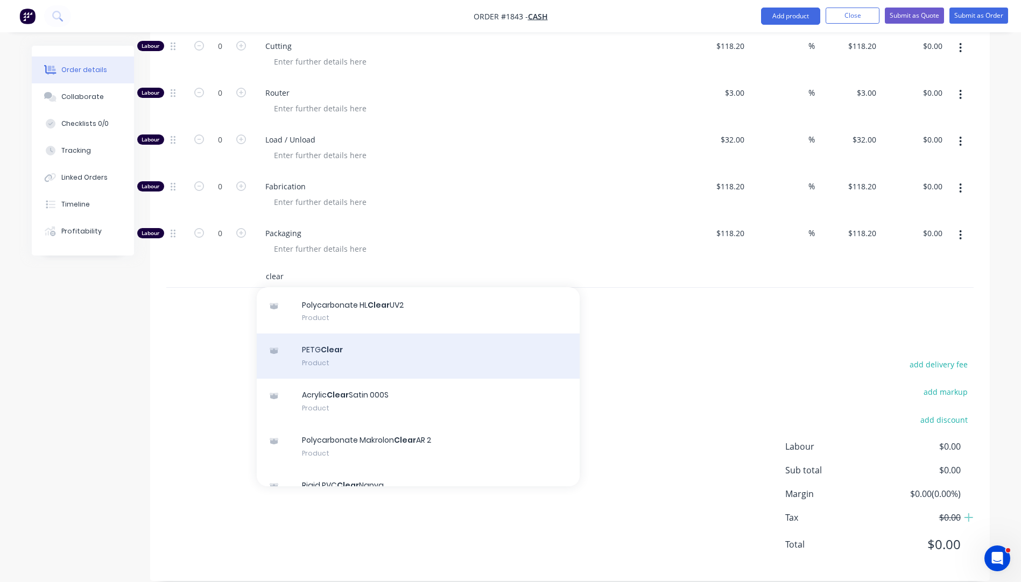
scroll to position [161, 0]
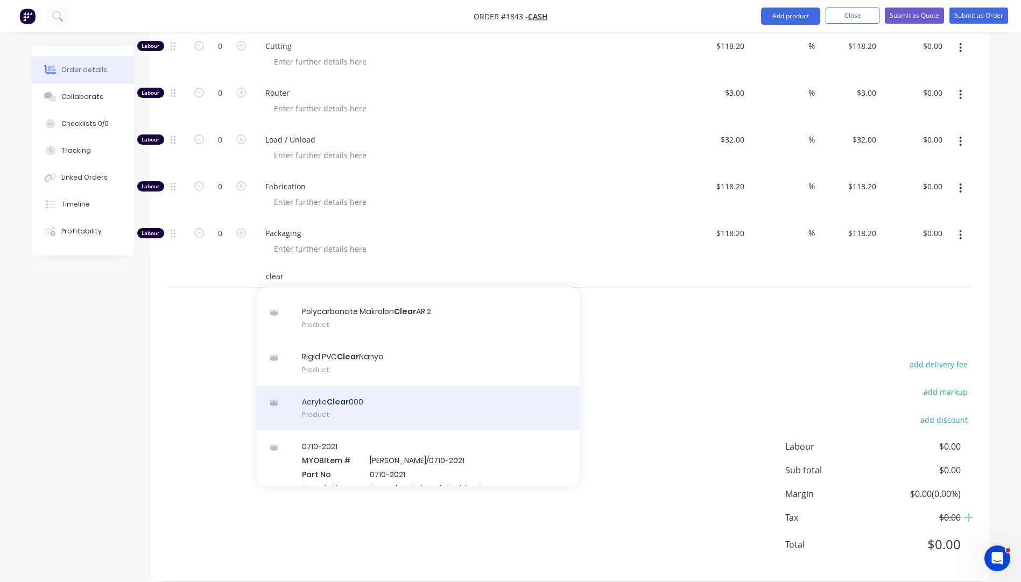
type input "clear"
click at [348, 388] on div "Acrylic Clear 000 Product" at bounding box center [418, 408] width 323 height 45
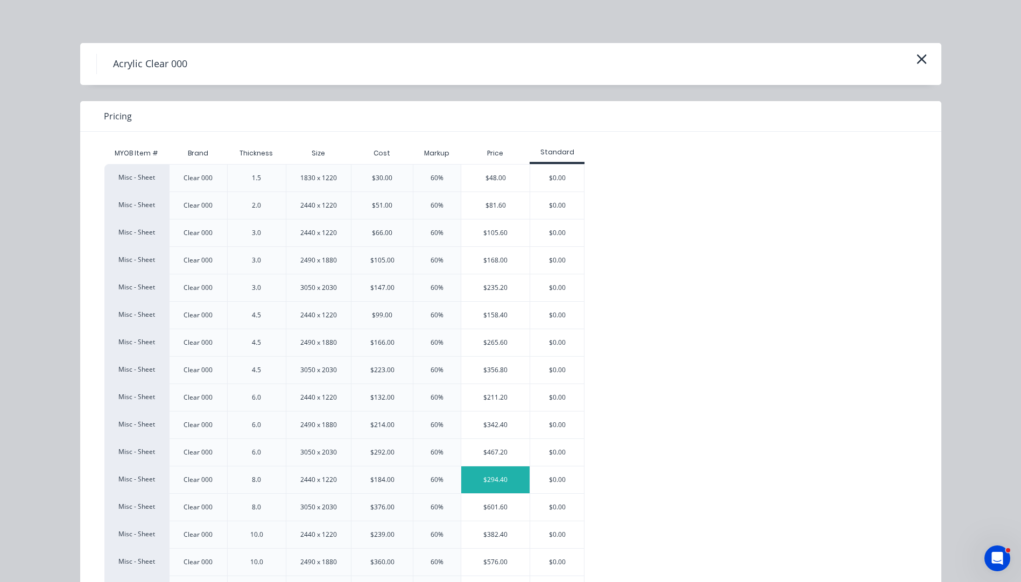
click at [487, 482] on div "$294.40" at bounding box center [495, 480] width 68 height 27
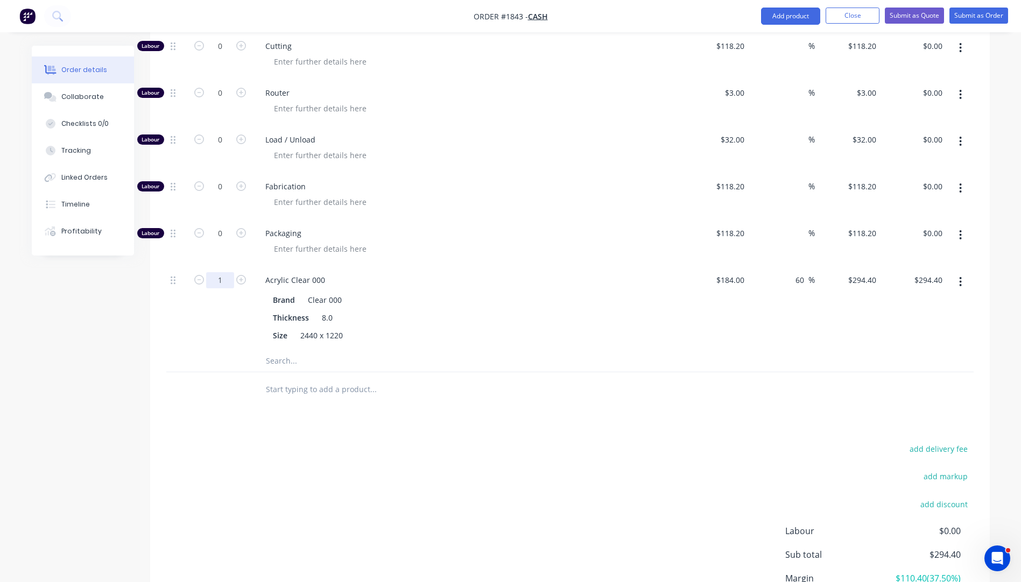
click at [228, 272] on input "1" at bounding box center [220, 280] width 28 height 16
type input "0.66"
type input "$194.30"
click at [471, 272] on div "Acrylic Clear 000" at bounding box center [468, 280] width 422 height 16
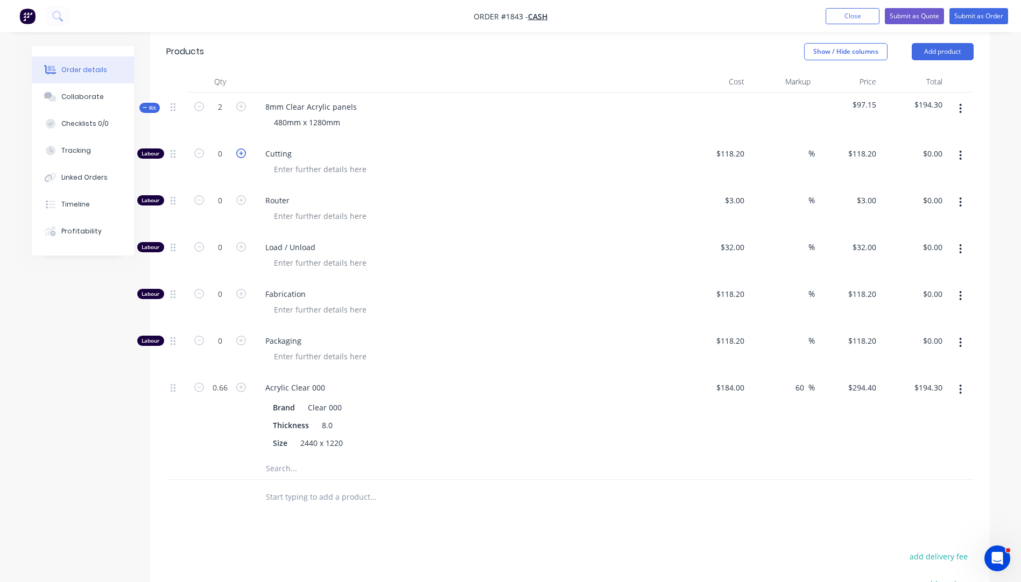
click at [241, 149] on icon "button" at bounding box center [241, 154] width 10 height 10
type input "1"
type input "$118.20"
click at [723, 146] on div "118.2 118.2" at bounding box center [734, 154] width 29 height 16
click at [658, 166] on div "Cutting" at bounding box center [467, 162] width 431 height 47
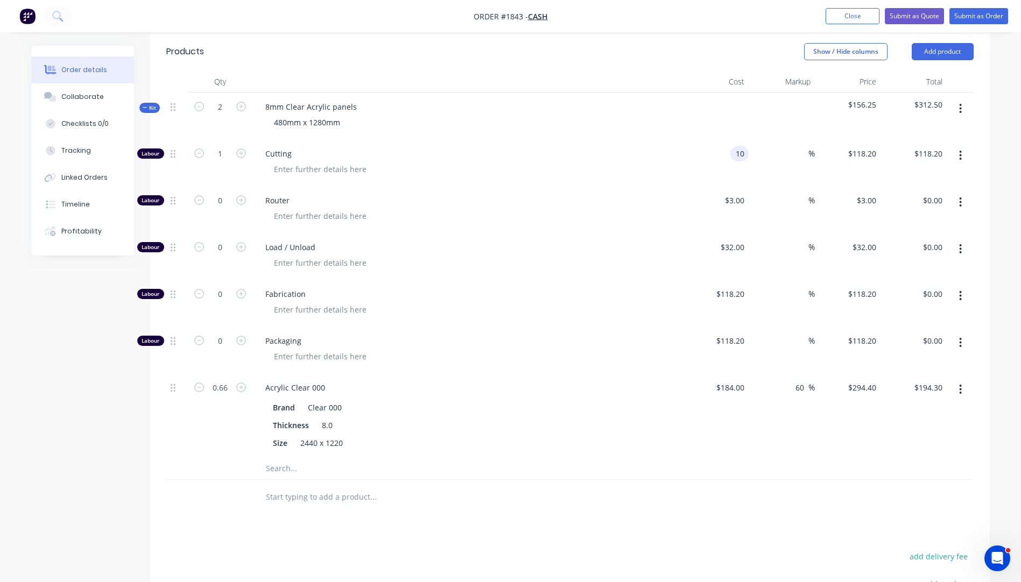
type input "$10.00"
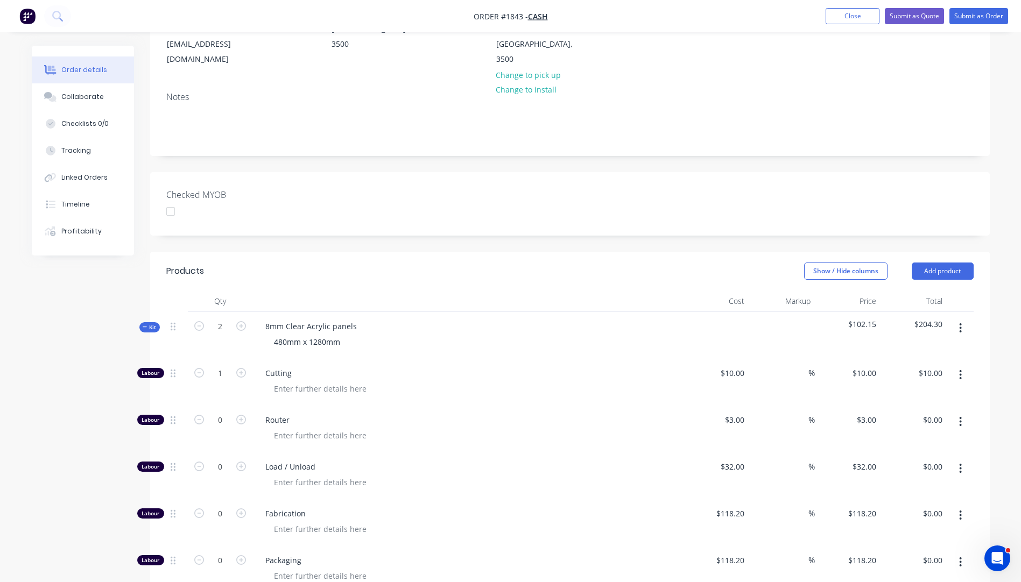
scroll to position [0, 0]
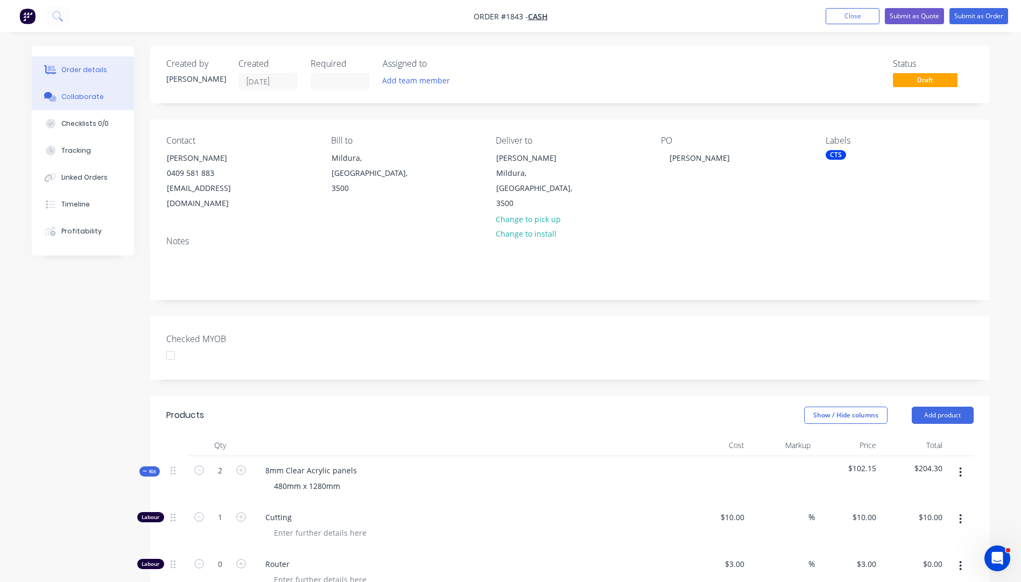
click at [85, 97] on div "Collaborate" at bounding box center [82, 97] width 43 height 10
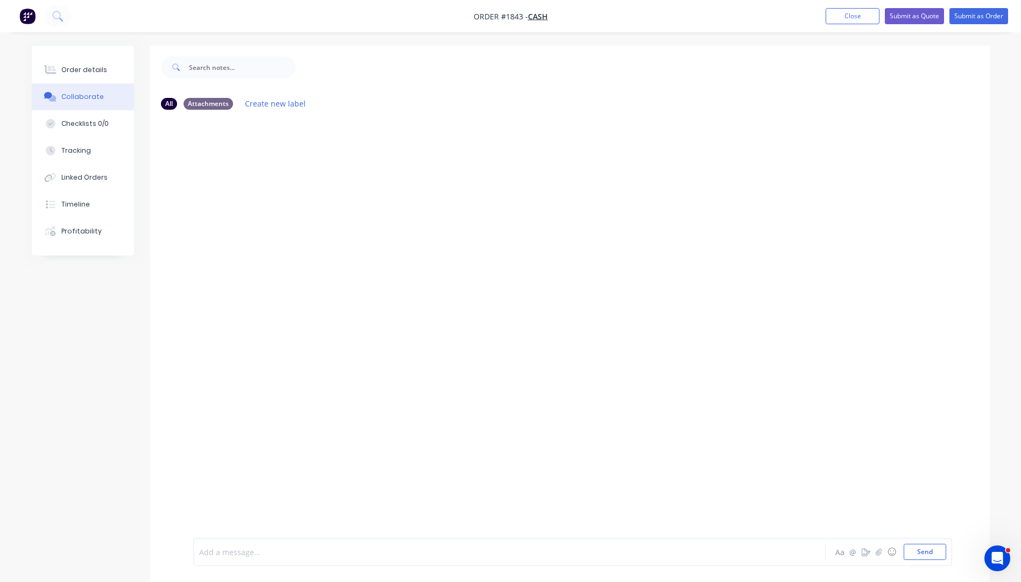
click at [260, 549] on div at bounding box center [480, 552] width 560 height 11
click at [928, 552] on button "Send" at bounding box center [925, 552] width 43 height 16
click at [88, 72] on div "Order details" at bounding box center [84, 70] width 46 height 10
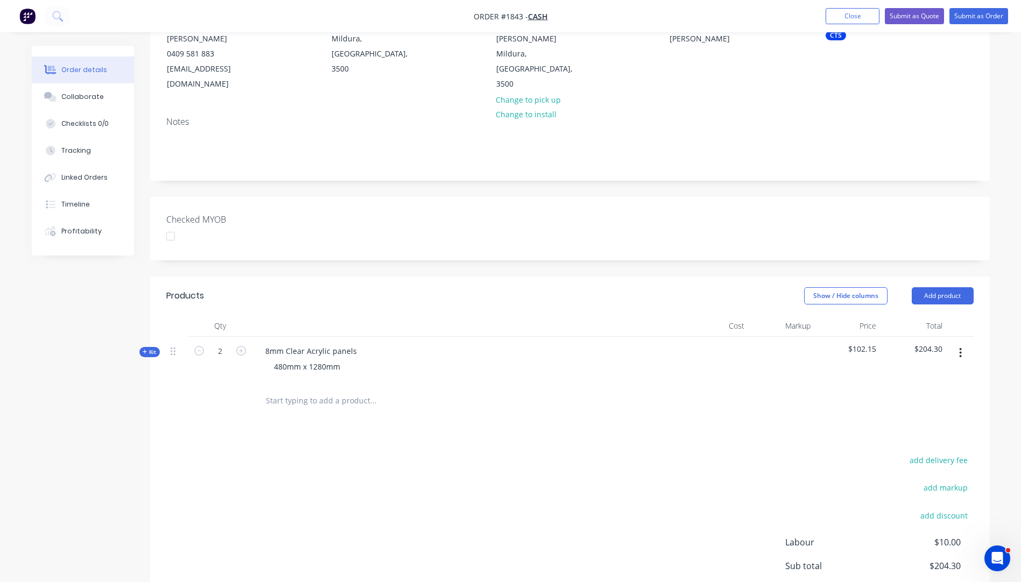
scroll to position [161, 0]
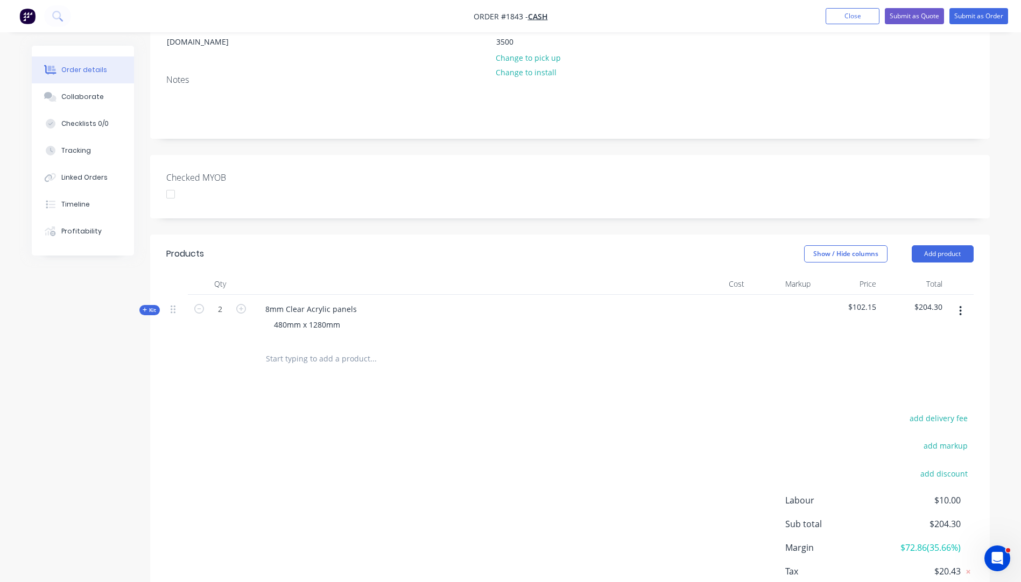
click at [144, 308] on icon "button" at bounding box center [145, 310] width 4 height 4
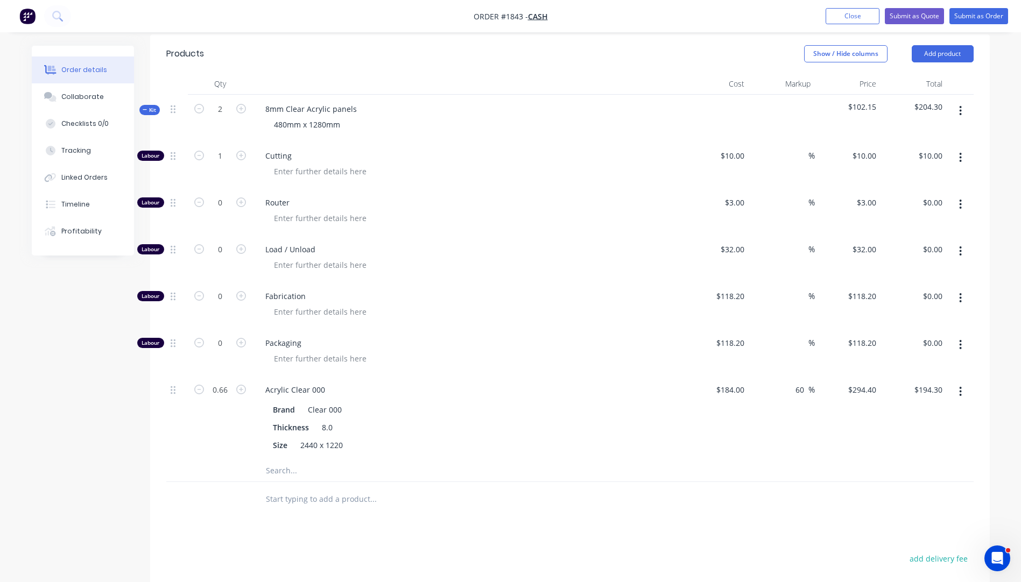
scroll to position [377, 0]
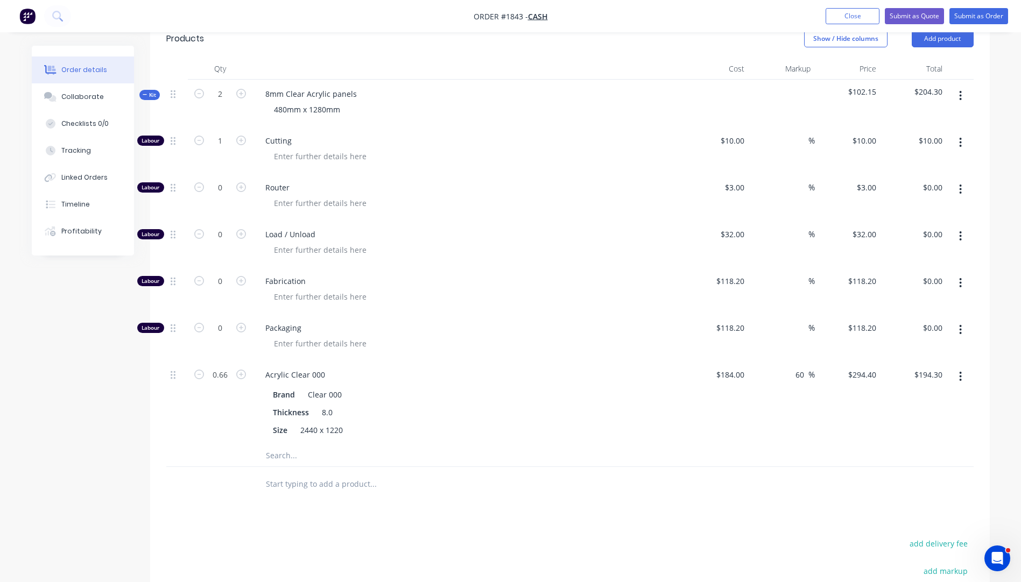
click at [280, 445] on input "text" at bounding box center [372, 456] width 215 height 22
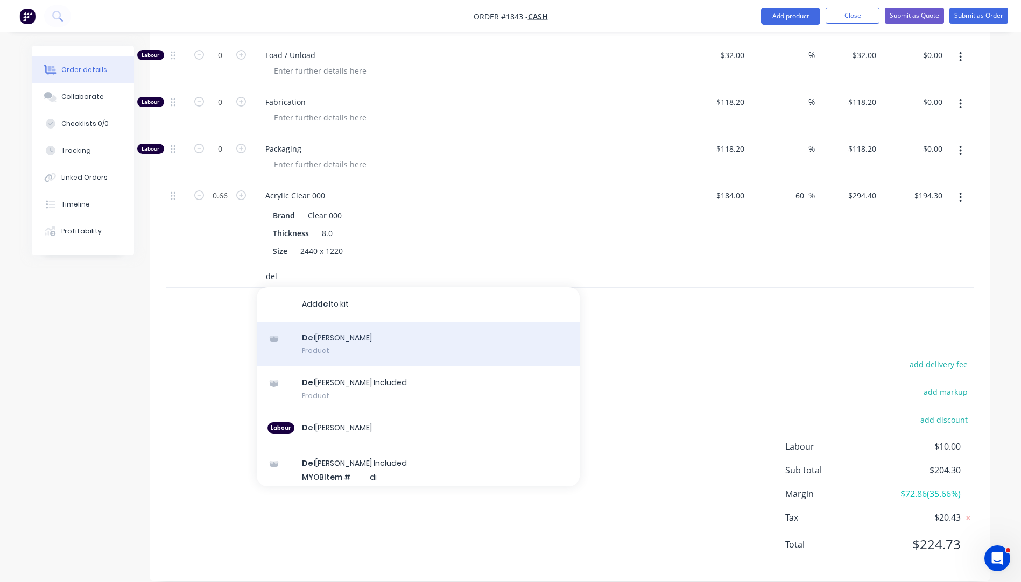
scroll to position [107, 0]
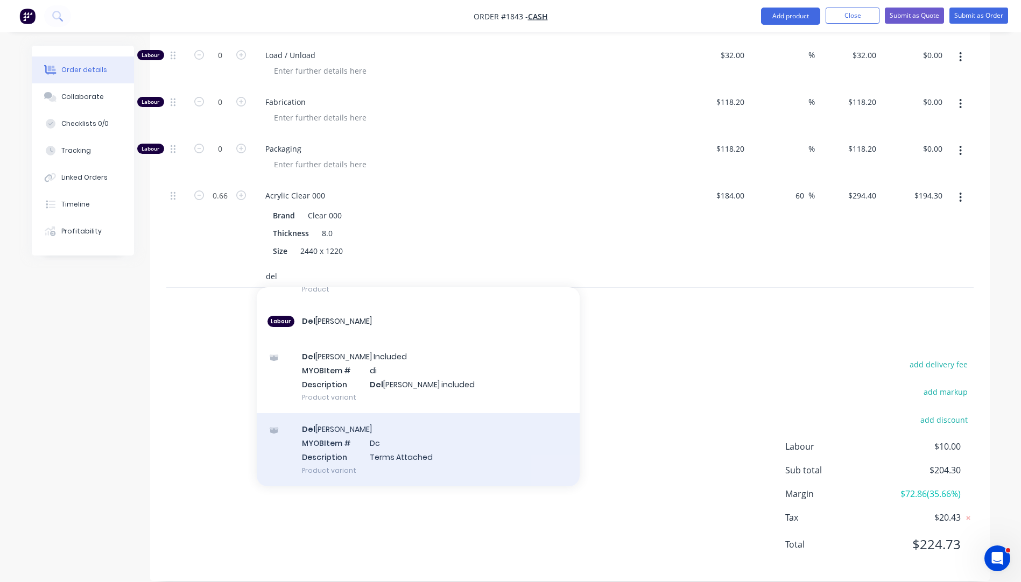
type input "del"
click at [369, 445] on div "Del ivery MYOB Item # Dc Description Terms Attached Product variant" at bounding box center [418, 449] width 323 height 73
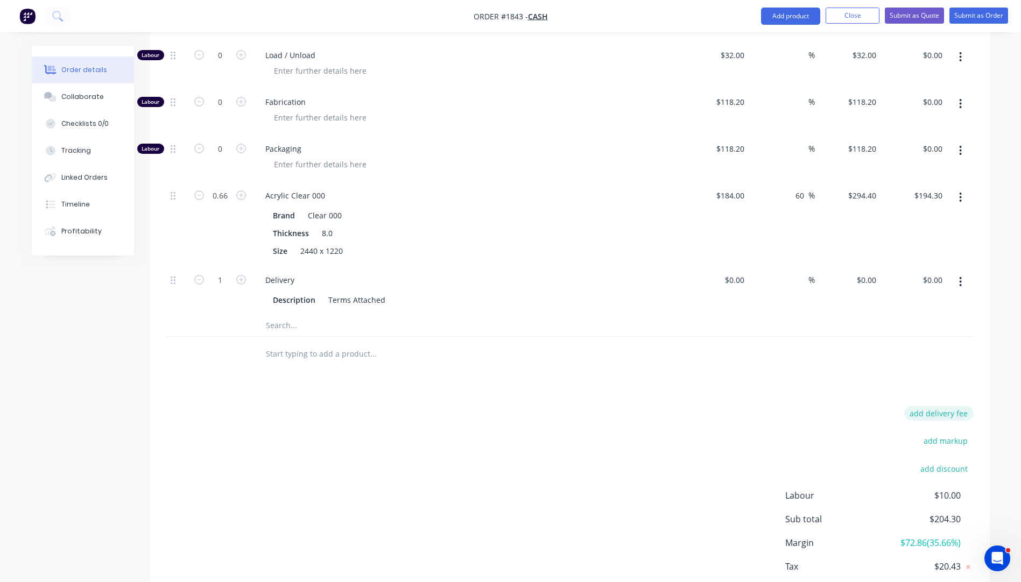
click at [947, 406] on button "add delivery fee" at bounding box center [938, 413] width 69 height 15
type input "92"
click at [707, 406] on div "Delivery fee Delivery fee Delivery fee name (Optional) 92 92 $0 add markup add …" at bounding box center [569, 508] width 807 height 205
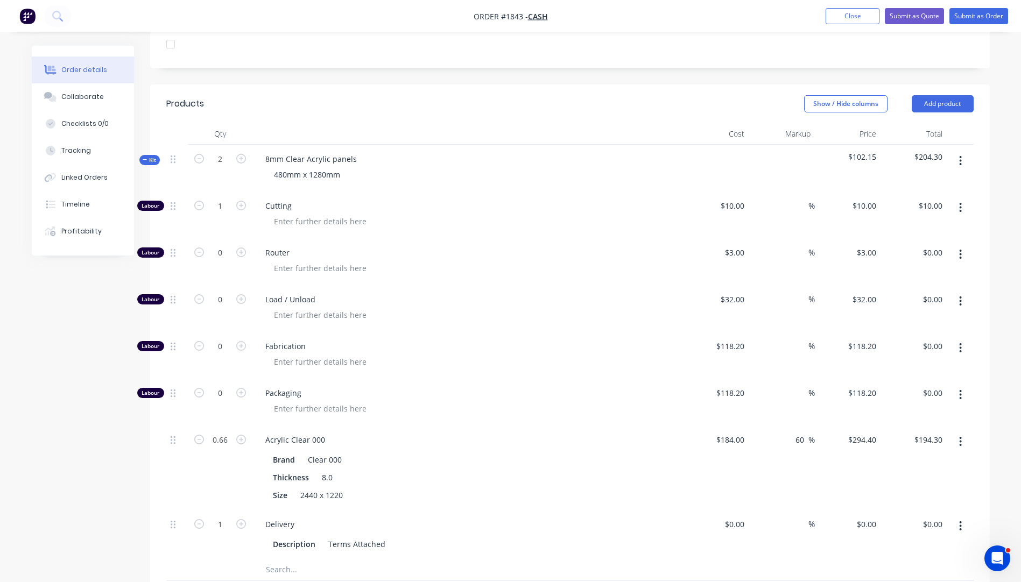
scroll to position [287, 0]
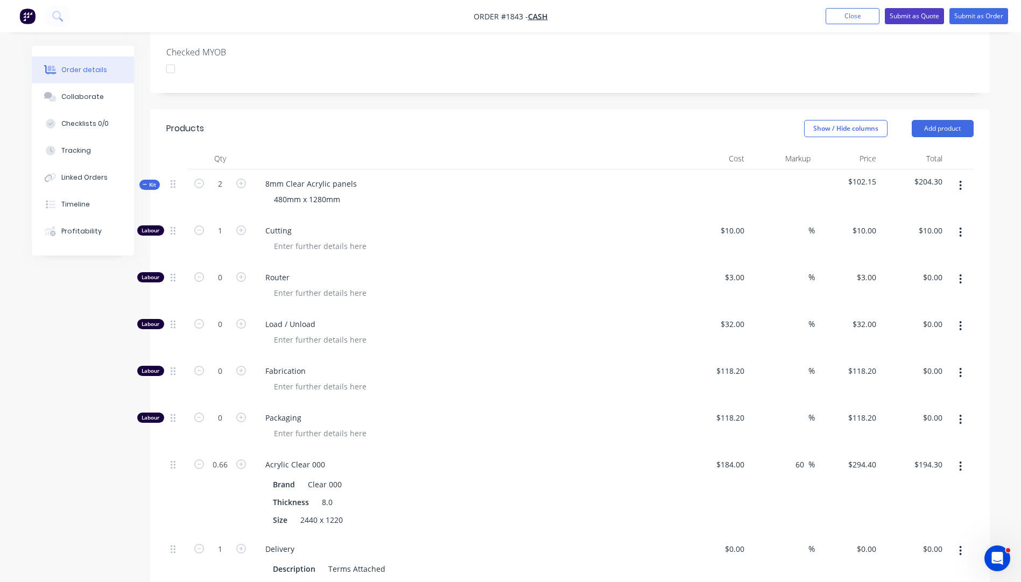
click at [903, 16] on button "Submit as Quote" at bounding box center [914, 16] width 59 height 16
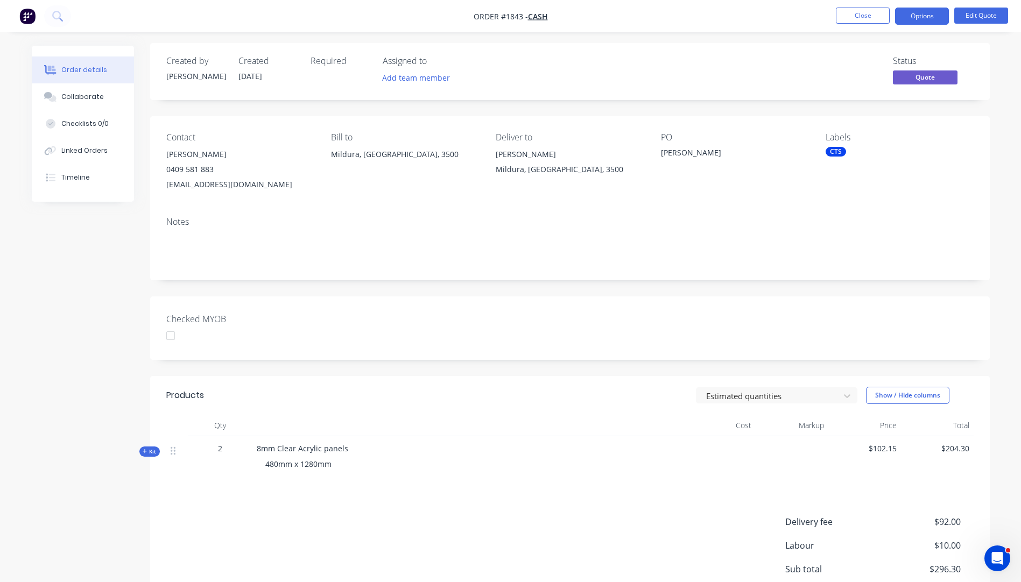
scroll to position [0, 0]
click at [910, 18] on button "Options" at bounding box center [922, 16] width 54 height 17
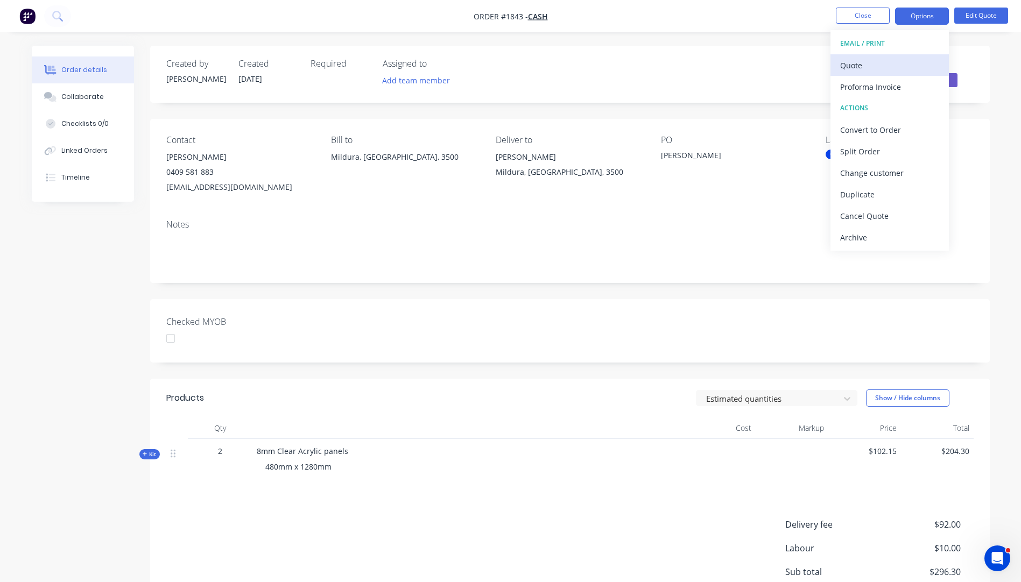
click at [867, 65] on div "Quote" at bounding box center [889, 66] width 99 height 16
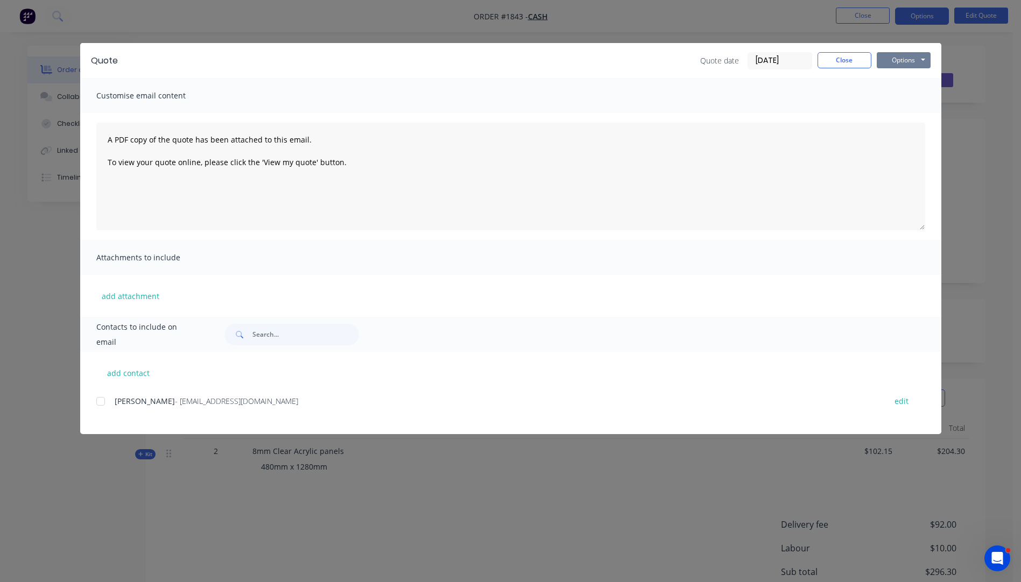
click at [903, 52] on button "Options" at bounding box center [904, 60] width 54 height 16
click at [905, 79] on button "Preview" at bounding box center [911, 80] width 69 height 18
click at [128, 377] on button "add contact" at bounding box center [128, 373] width 65 height 16
select select "AU"
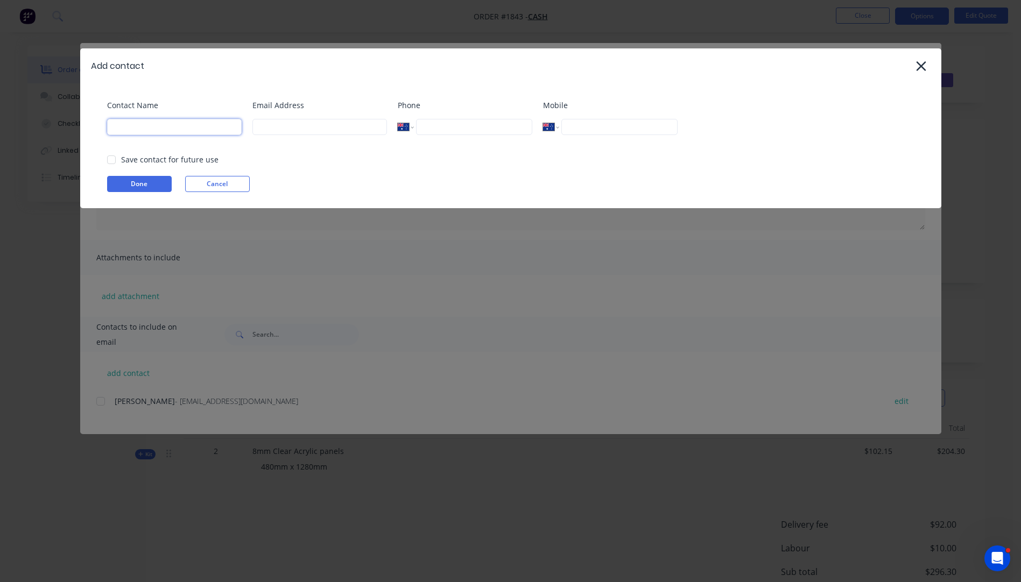
click at [144, 126] on input at bounding box center [174, 127] width 135 height 16
type input "[PERSON_NAME]"
type input "nubond"
type input "nikkea.stjepovic06@gmail.com"
type input "0409 581 883"
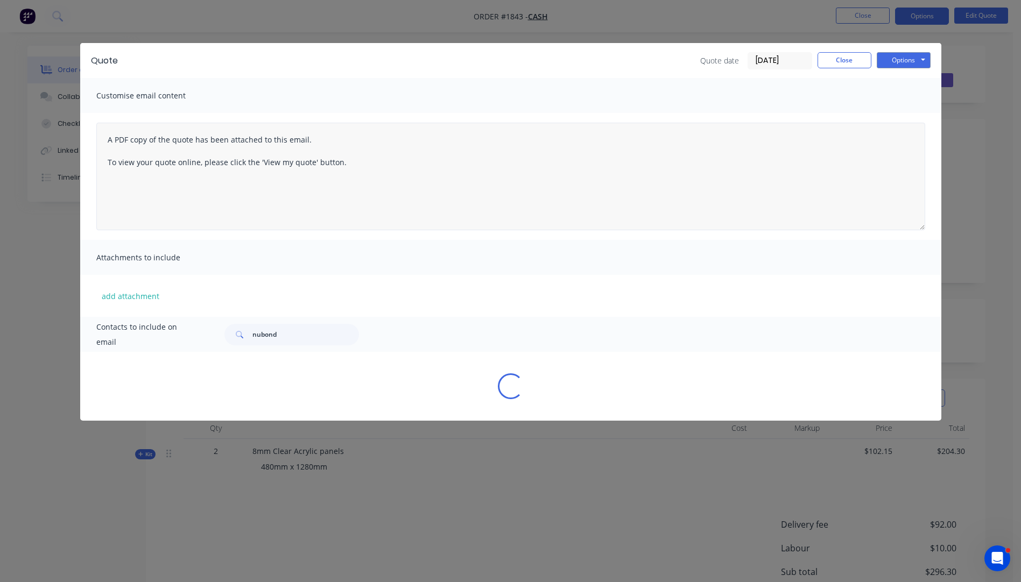
select select "AU"
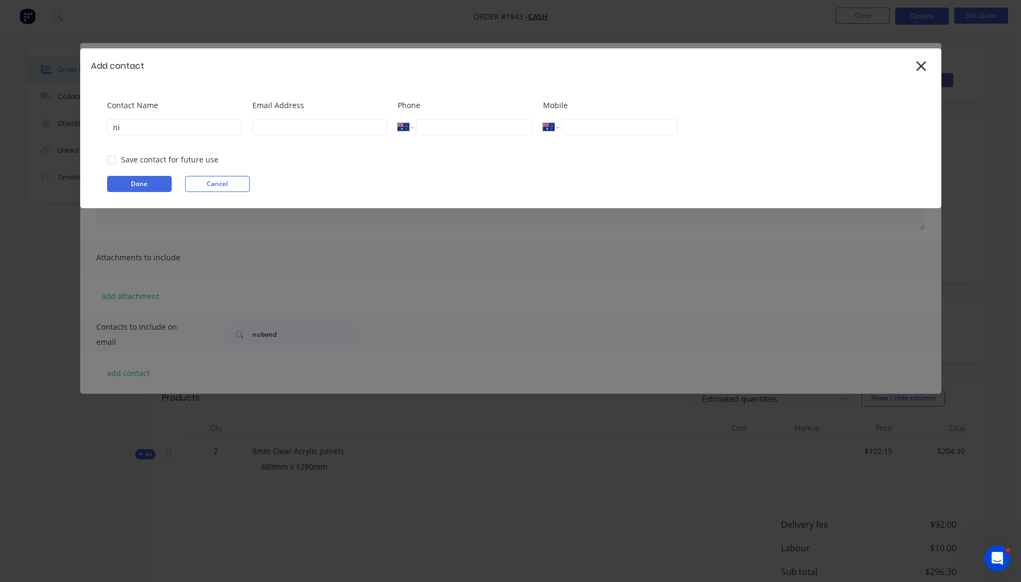
type input "[PERSON_NAME]"
type input "nikkea.stjepovic06@gmail.com"
type input "0409 581 883"
click at [146, 184] on button "Done" at bounding box center [139, 184] width 65 height 16
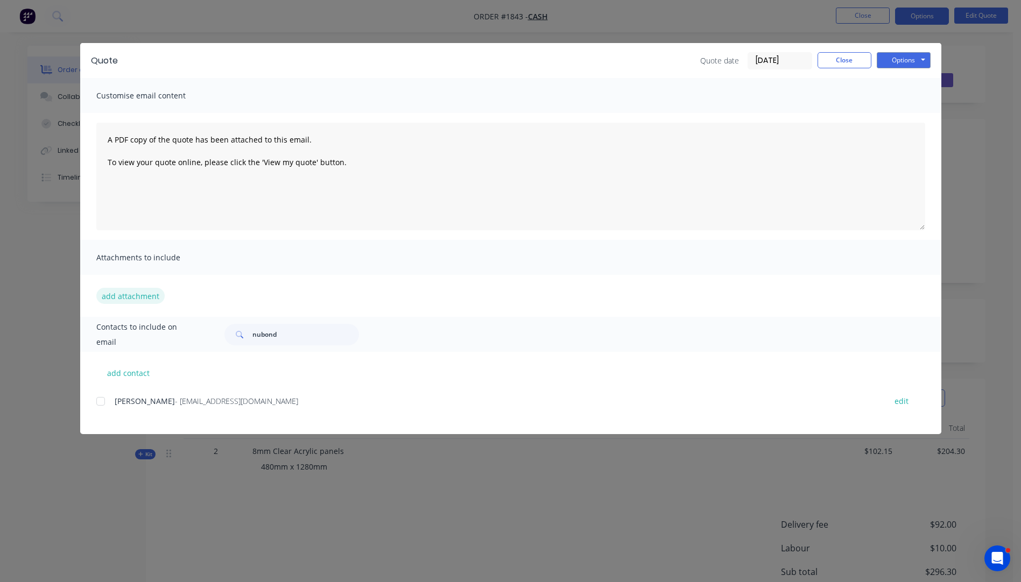
click at [144, 300] on button "add attachment" at bounding box center [130, 296] width 68 height 16
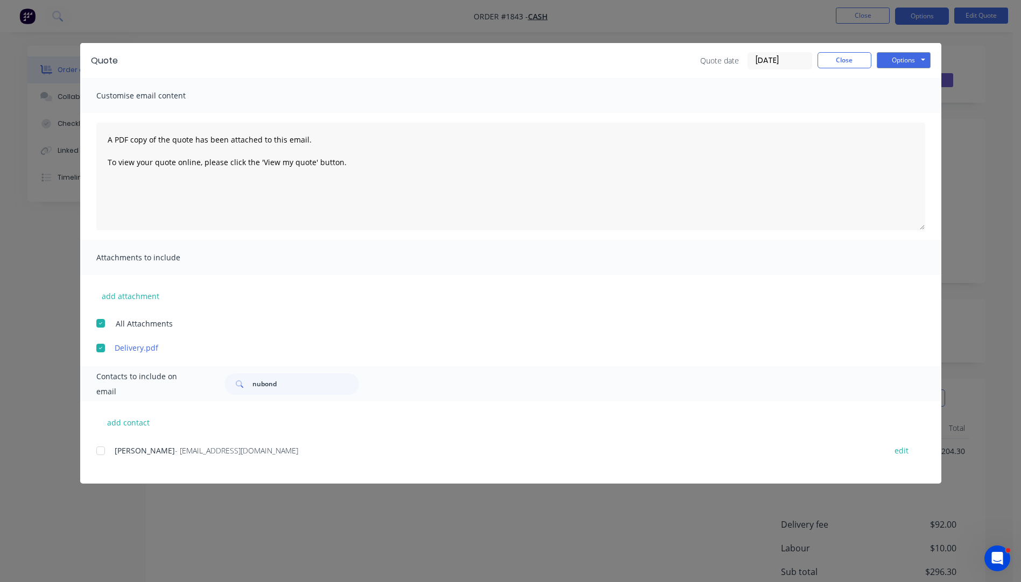
click at [101, 449] on div at bounding box center [101, 451] width 22 height 22
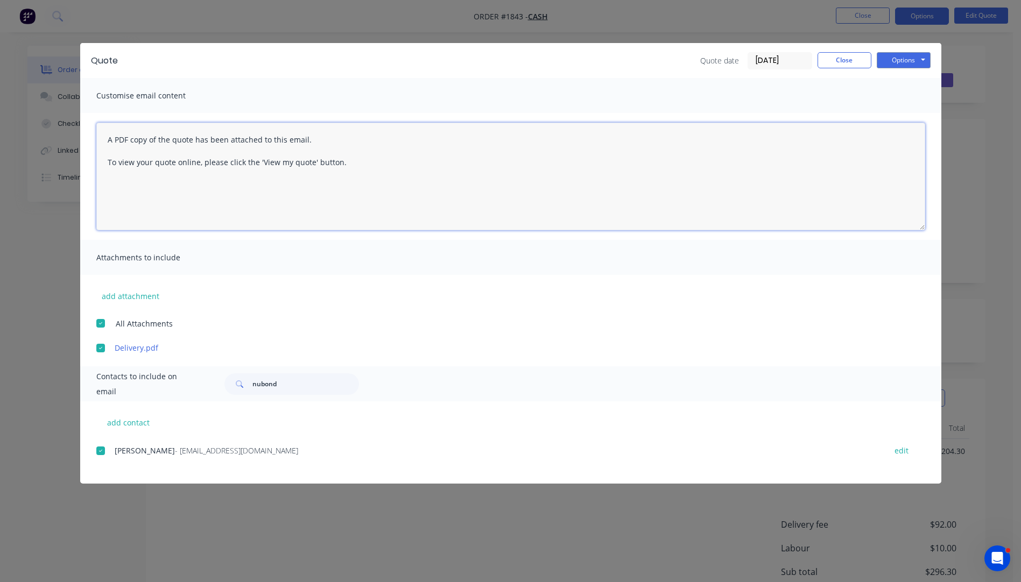
paste textarea "Hi, Please contact us if you have any questions. Regards, [PERSON_NAME] [EMAIL_…"
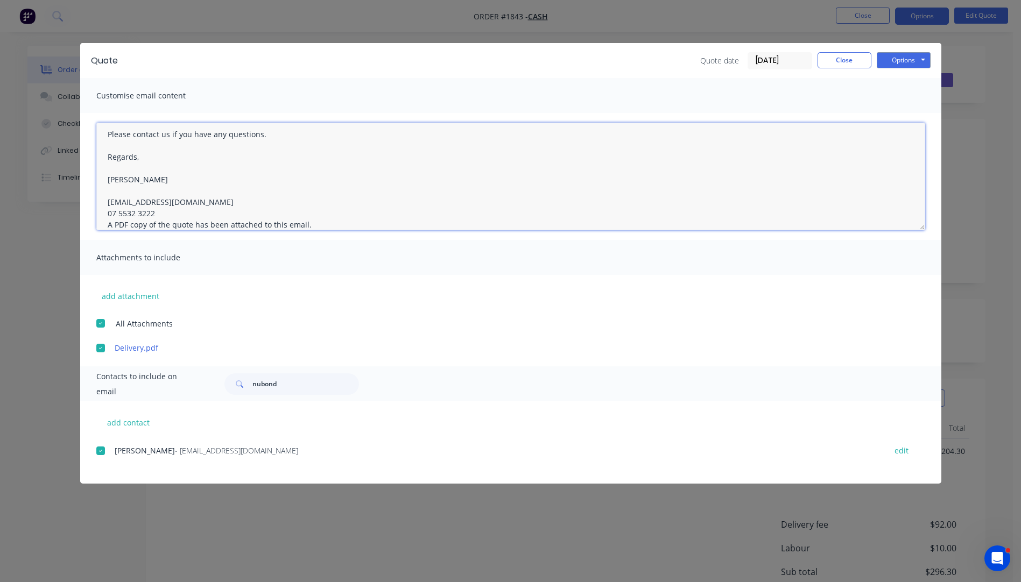
click at [156, 215] on textarea "Hi, Please contact us if you have any questions. Regards, [PERSON_NAME] [EMAIL_…" at bounding box center [510, 177] width 829 height 108
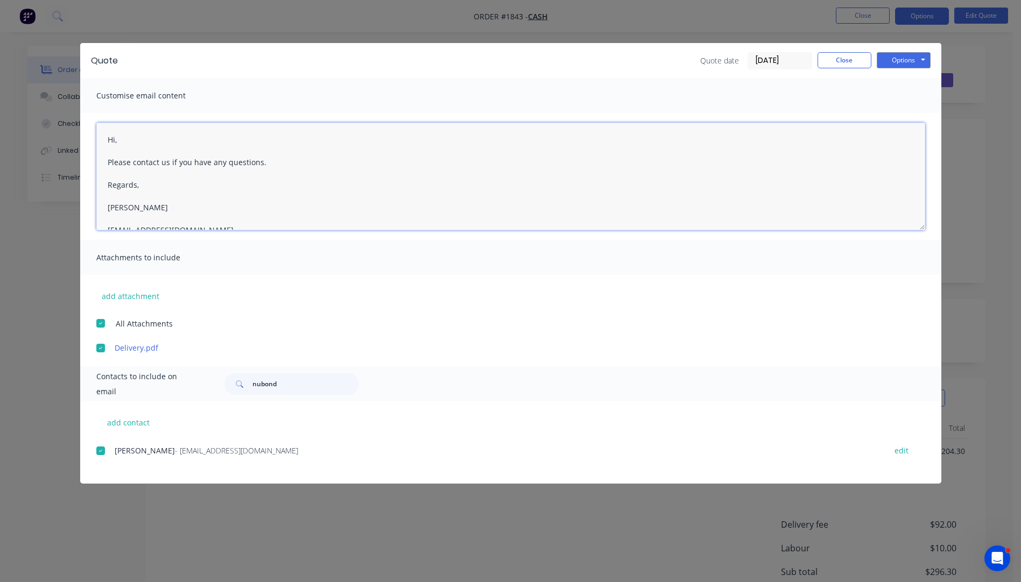
click at [128, 140] on textarea "Hi, Please contact us if you have any questions. Regards, [PERSON_NAME] [EMAIL_…" at bounding box center [510, 177] width 829 height 108
type textarea "Hi Nikkea, Please see attached quote. Please contact us if you have any questio…"
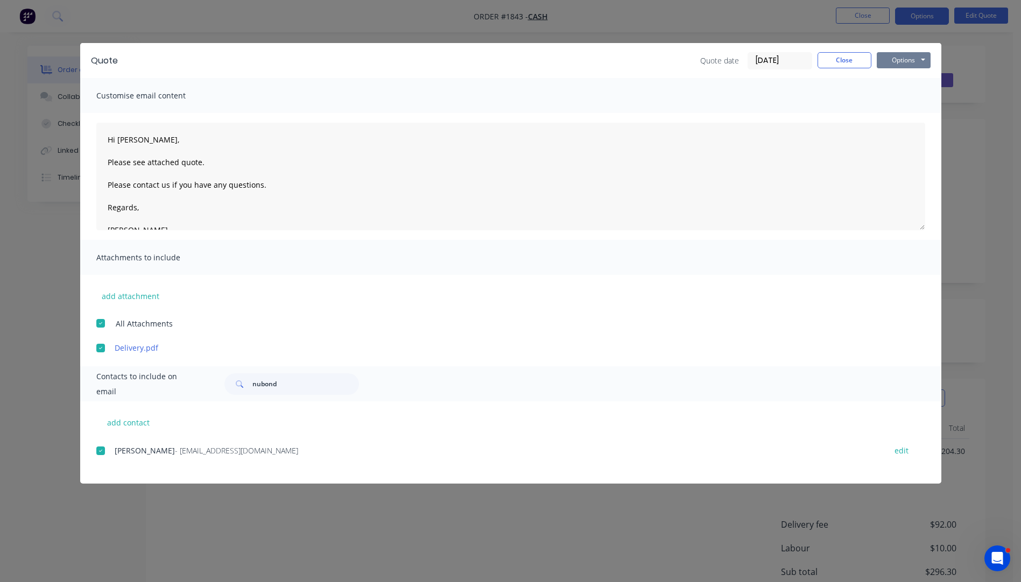
click at [900, 62] on button "Options" at bounding box center [904, 60] width 54 height 16
click at [901, 118] on button "Email" at bounding box center [911, 115] width 69 height 18
click at [862, 65] on button "Close" at bounding box center [845, 60] width 54 height 16
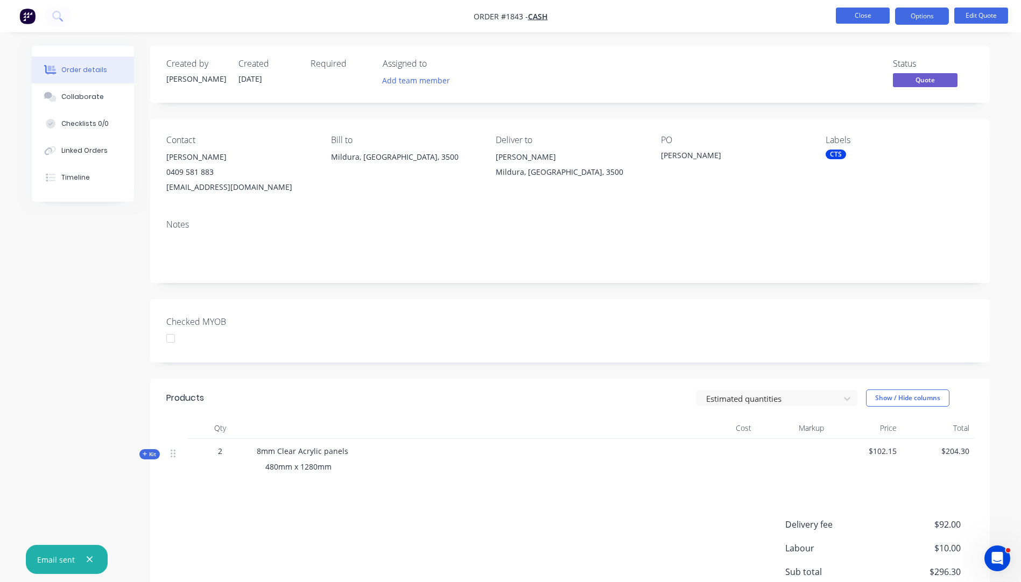
click at [863, 19] on button "Close" at bounding box center [863, 16] width 54 height 16
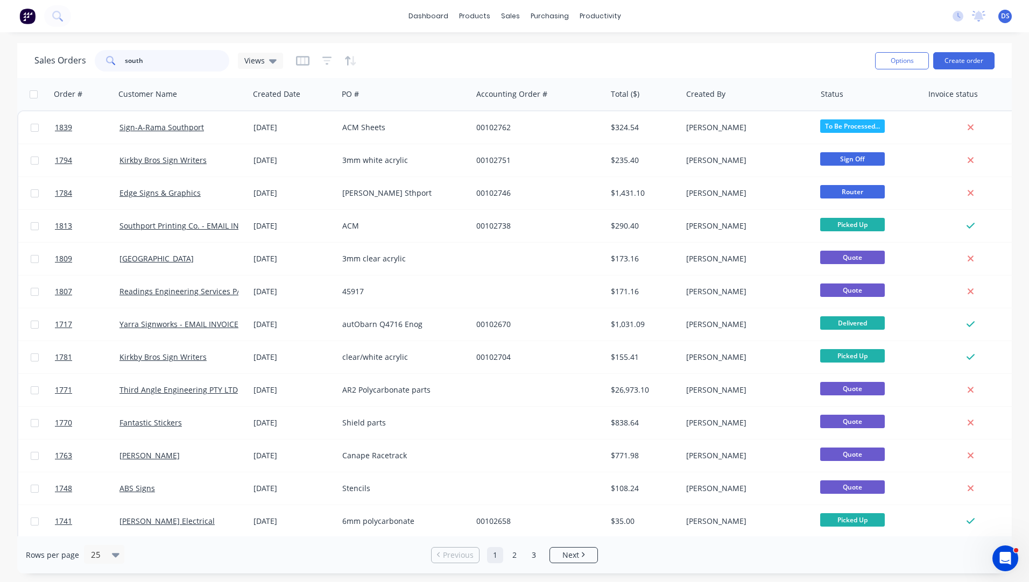
drag, startPoint x: 164, startPoint y: 65, endPoint x: 96, endPoint y: 66, distance: 68.4
click at [96, 66] on div "south" at bounding box center [162, 61] width 135 height 22
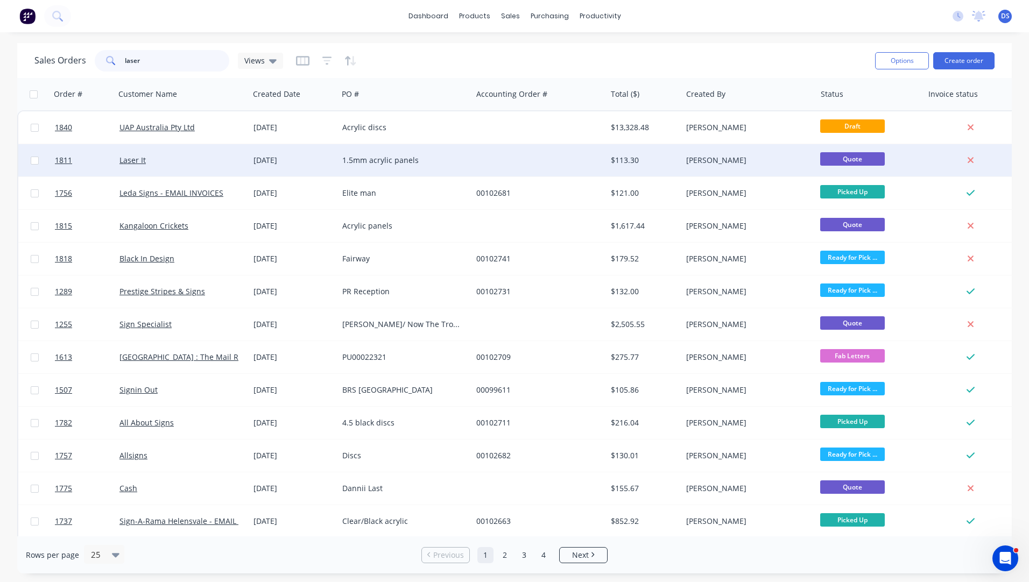
type input "laser"
click at [395, 163] on div "1.5mm acrylic panels" at bounding box center [401, 160] width 119 height 11
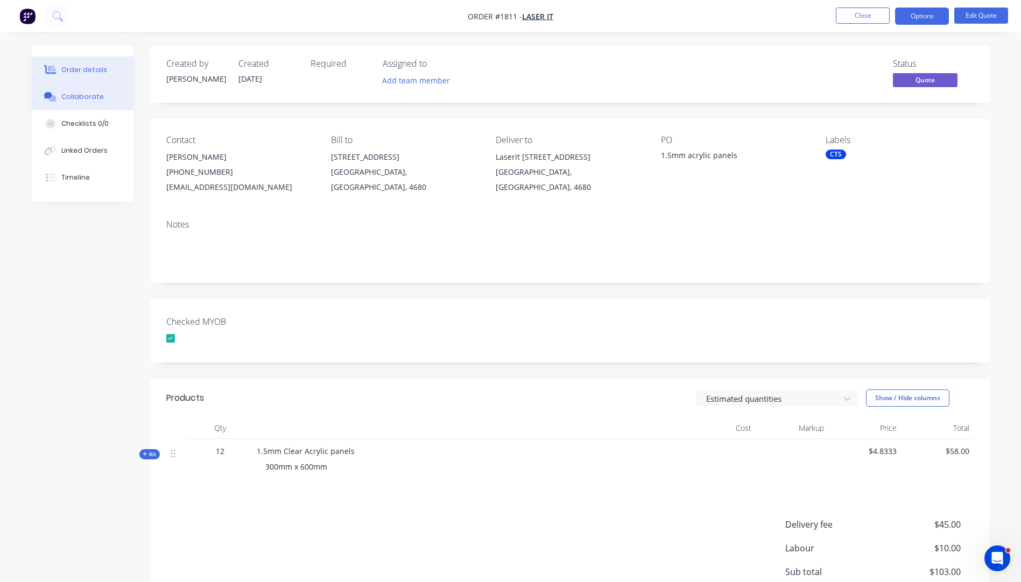
click at [63, 98] on div "Collaborate" at bounding box center [82, 97] width 43 height 10
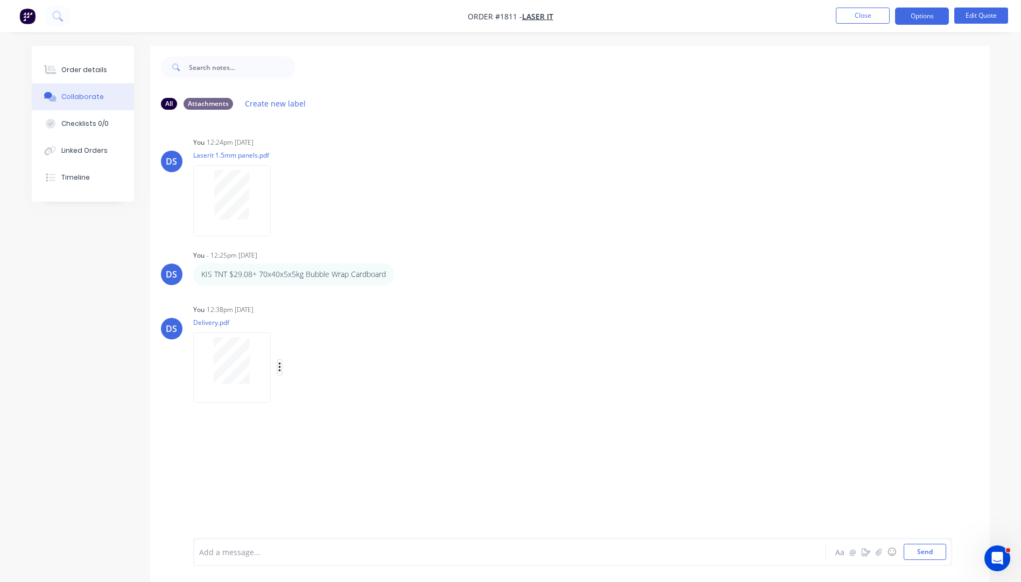
click at [281, 368] on button "button" at bounding box center [280, 368] width 4 height 16
click at [310, 421] on button "Delete" at bounding box center [350, 421] width 121 height 24
click at [880, 555] on icon "button" at bounding box center [878, 552] width 6 height 8
click at [938, 553] on button "Send" at bounding box center [925, 552] width 43 height 16
click at [76, 73] on div "Order details" at bounding box center [84, 70] width 46 height 10
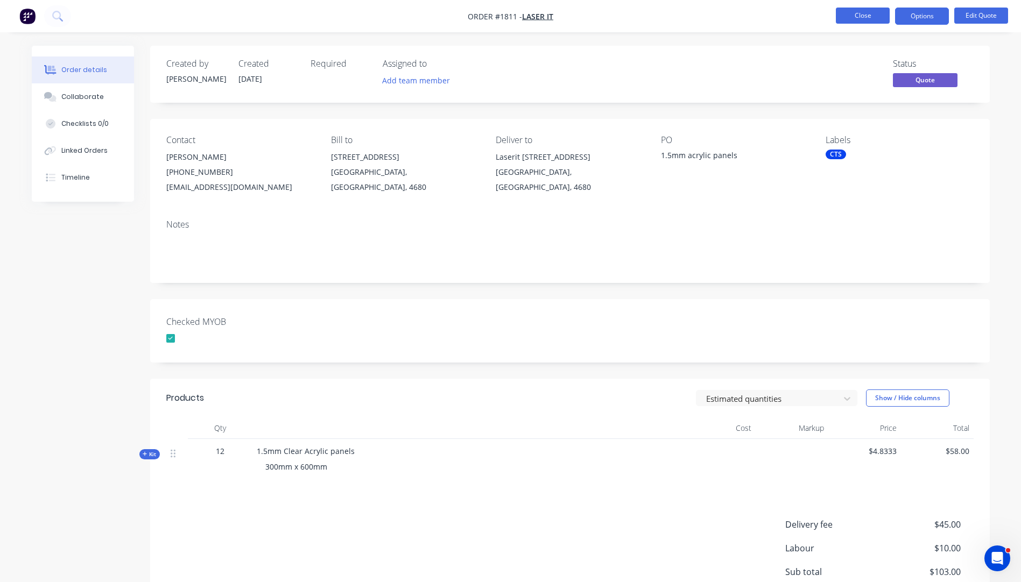
click at [854, 16] on button "Close" at bounding box center [863, 16] width 54 height 16
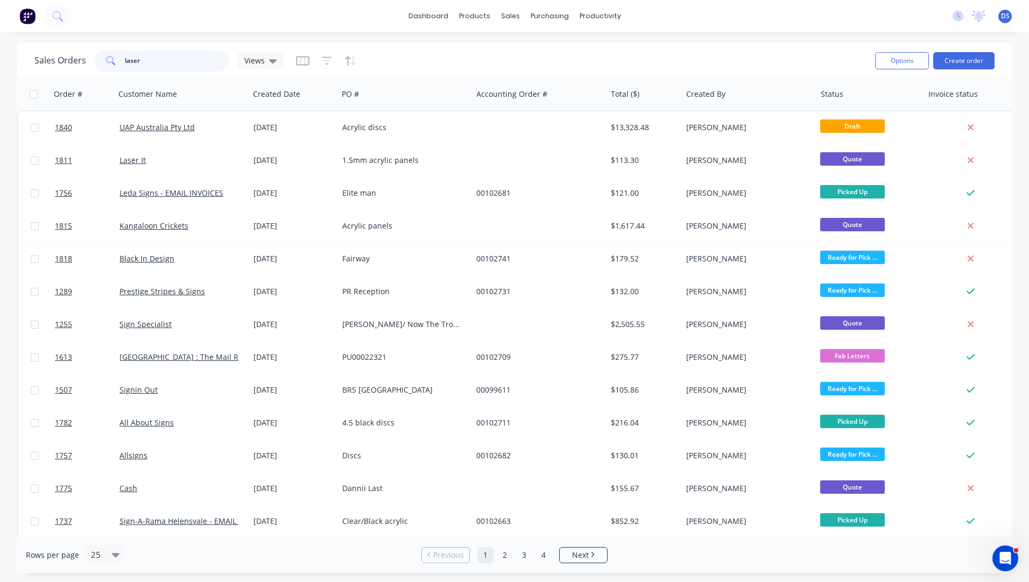
drag, startPoint x: 147, startPoint y: 61, endPoint x: 57, endPoint y: 52, distance: 91.4
click at [57, 52] on div "Sales Orders laser Views" at bounding box center [158, 61] width 249 height 22
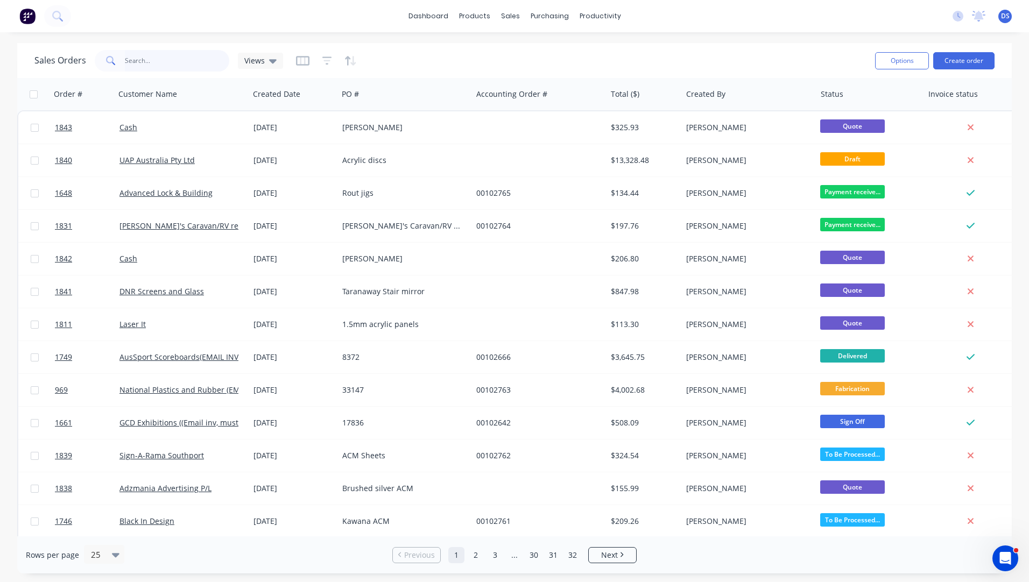
click at [177, 59] on input "text" at bounding box center [177, 61] width 105 height 22
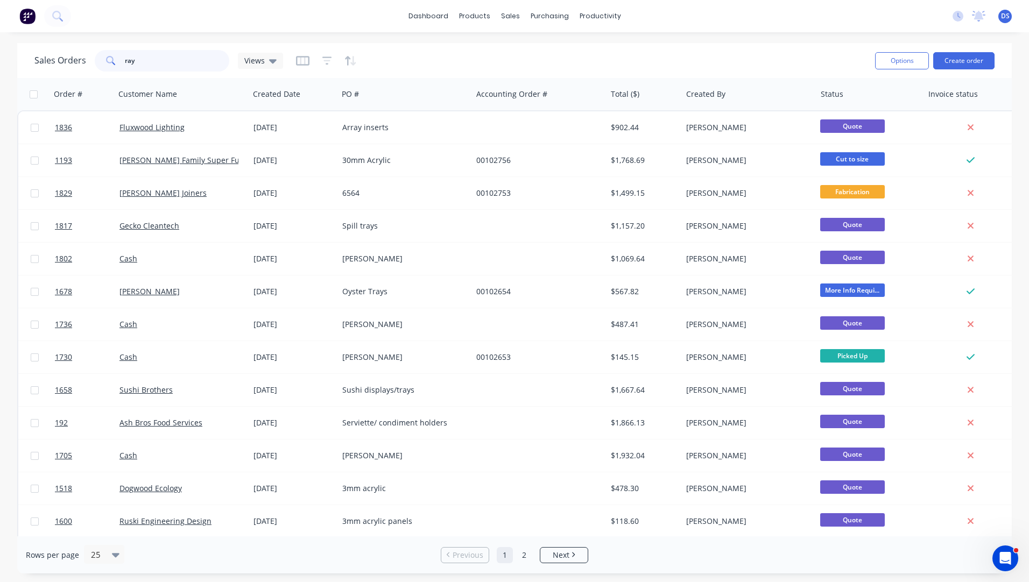
type input "ray"
drag, startPoint x: 105, startPoint y: 63, endPoint x: 97, endPoint y: 62, distance: 8.1
click at [97, 62] on div "ray" at bounding box center [162, 61] width 135 height 22
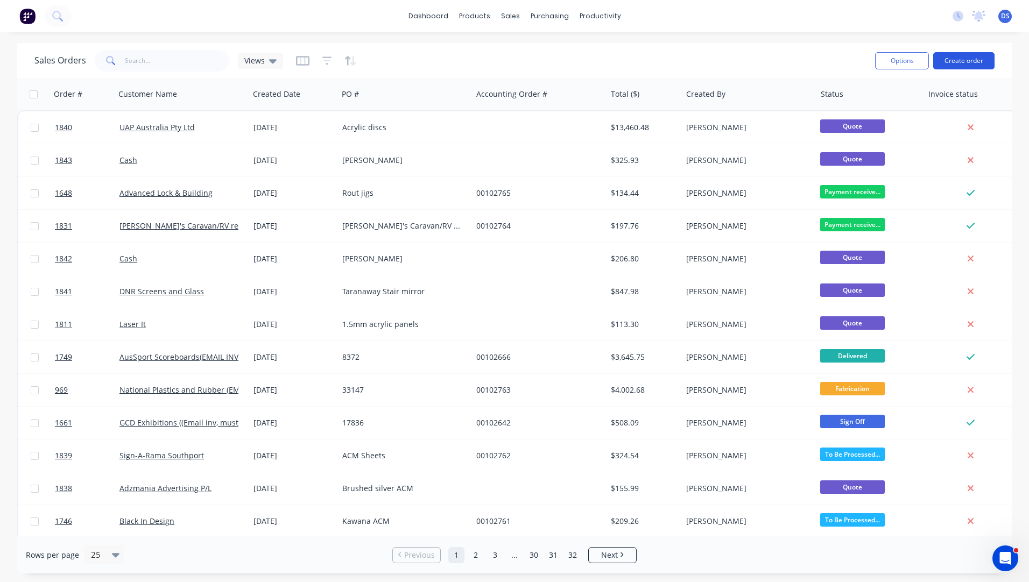
click at [960, 64] on button "Create order" at bounding box center [963, 60] width 61 height 17
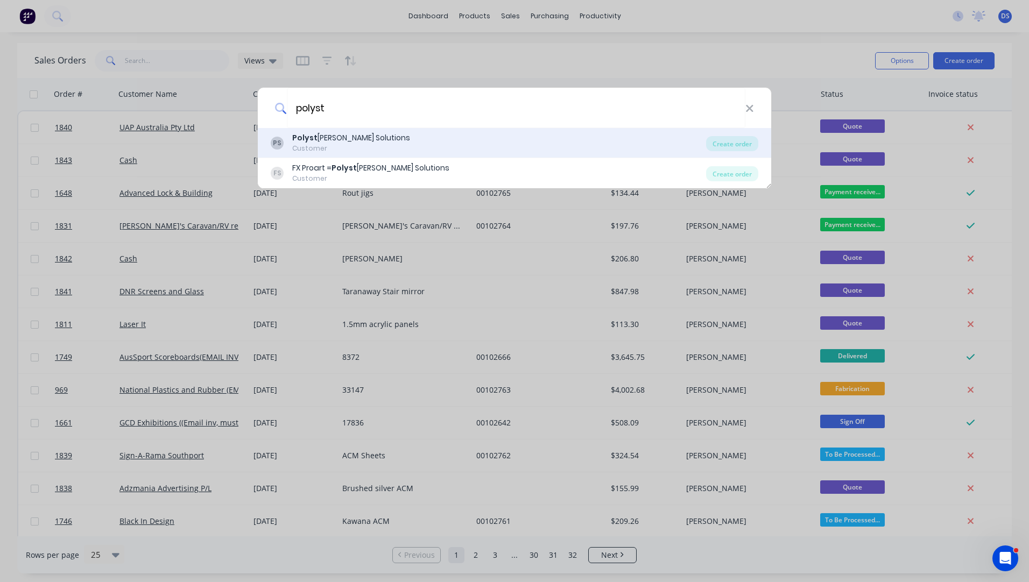
type input "polyst"
click at [306, 150] on div "Customer" at bounding box center [351, 149] width 118 height 10
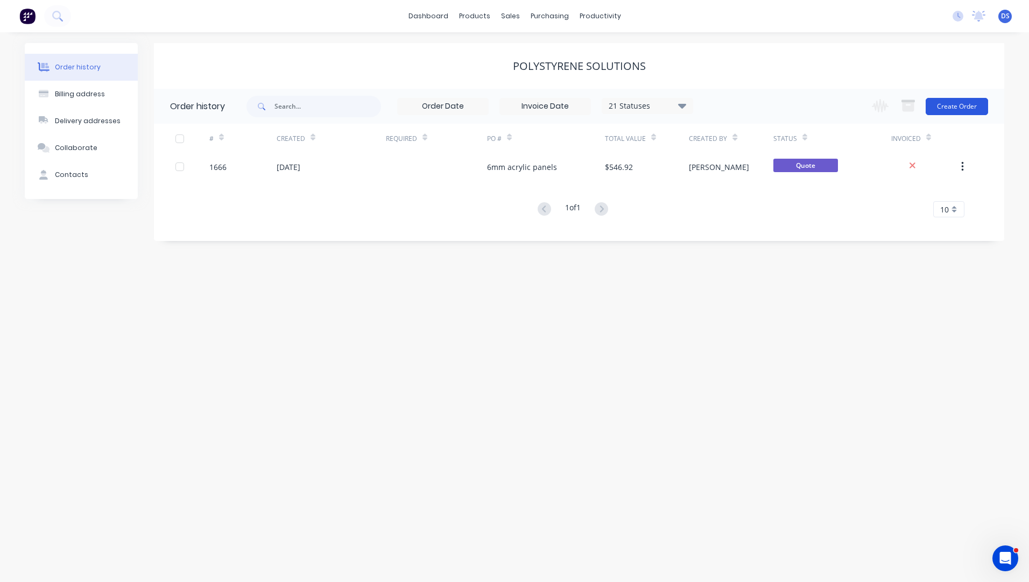
click at [960, 103] on button "Create Order" at bounding box center [957, 106] width 62 height 17
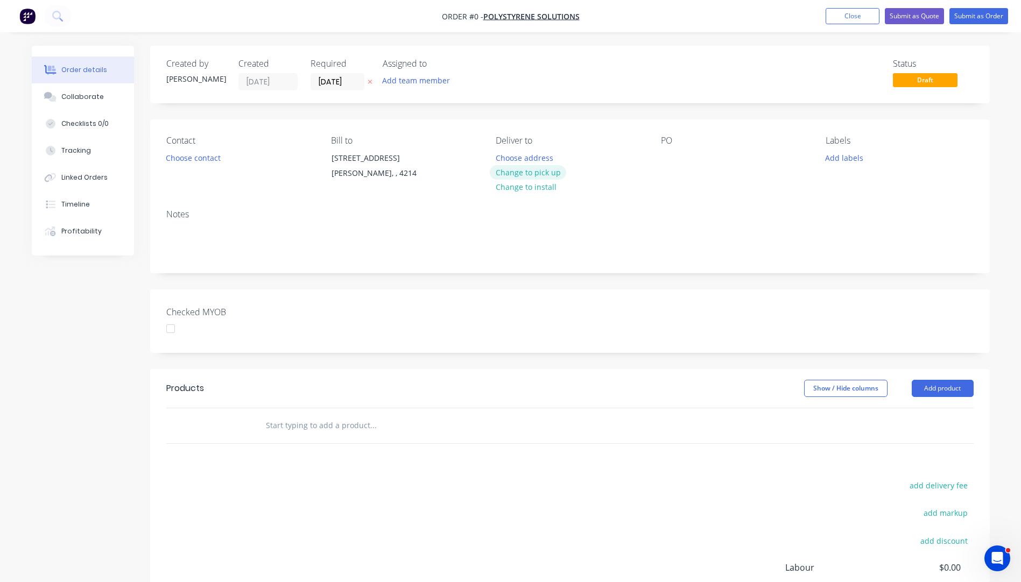
click at [555, 173] on button "Change to pick up" at bounding box center [528, 172] width 76 height 15
click at [202, 162] on button "Choose contact" at bounding box center [193, 157] width 66 height 15
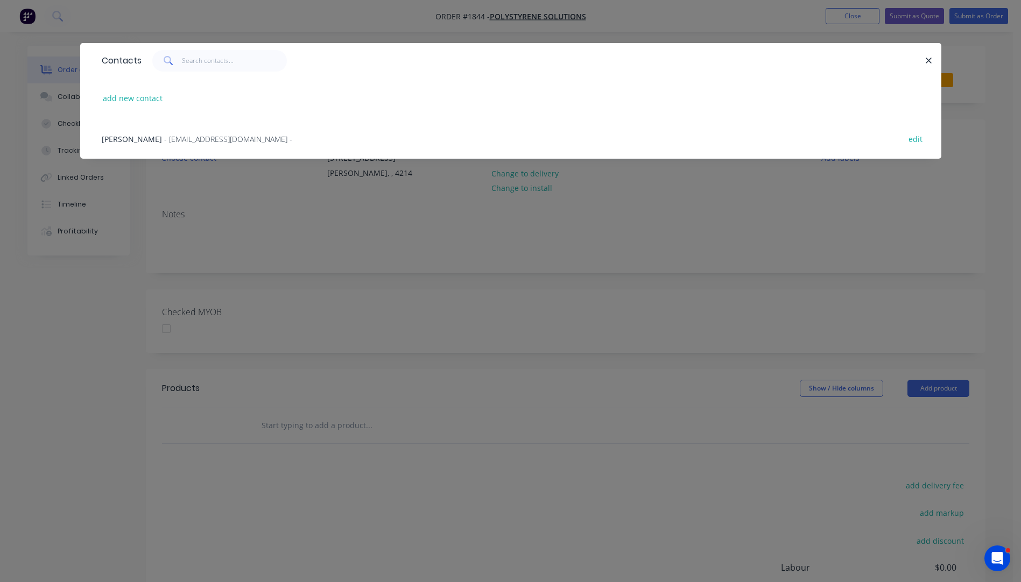
click at [173, 139] on span "- info@polystyrenesolutions.com.au -" at bounding box center [228, 139] width 128 height 10
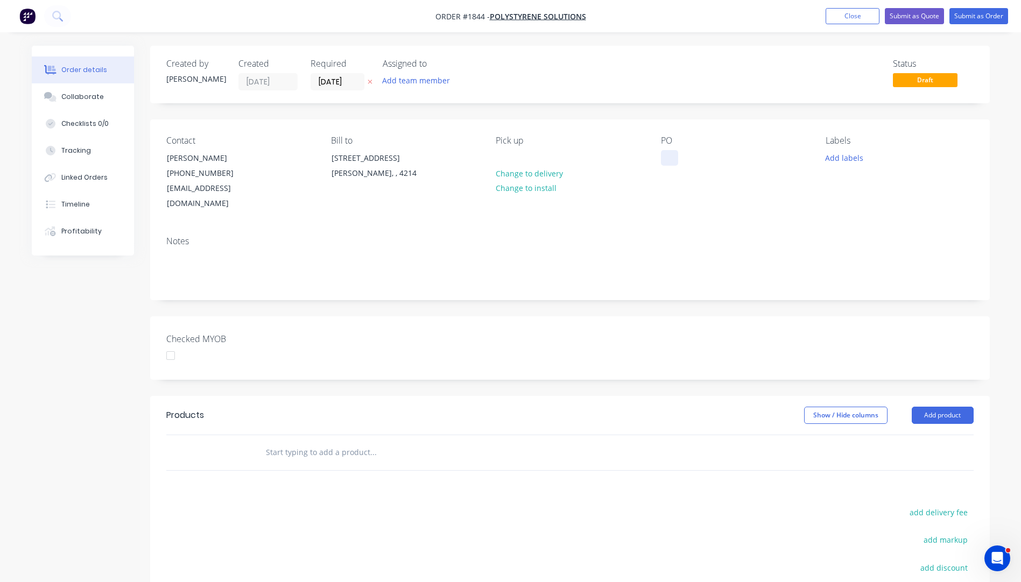
click at [665, 156] on div at bounding box center [669, 158] width 17 height 16
click at [853, 162] on button "Add labels" at bounding box center [845, 157] width 50 height 15
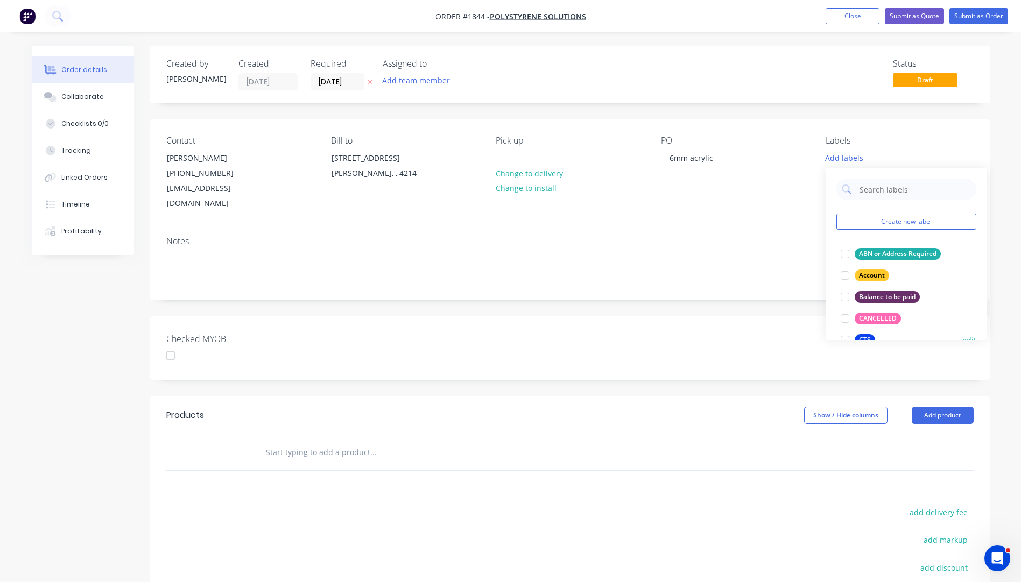
click at [866, 335] on div "CTS" at bounding box center [865, 340] width 20 height 12
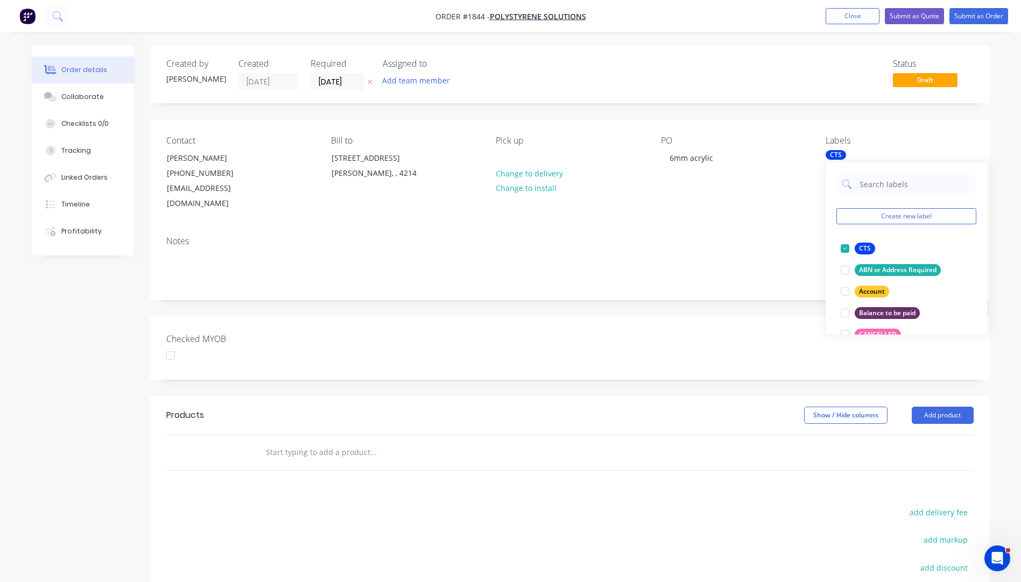
click at [778, 202] on div "Contact Dean (07) 5532 1135 info@polystyrenesolutions.com.au Bill to 40 Commerc…" at bounding box center [570, 173] width 840 height 108
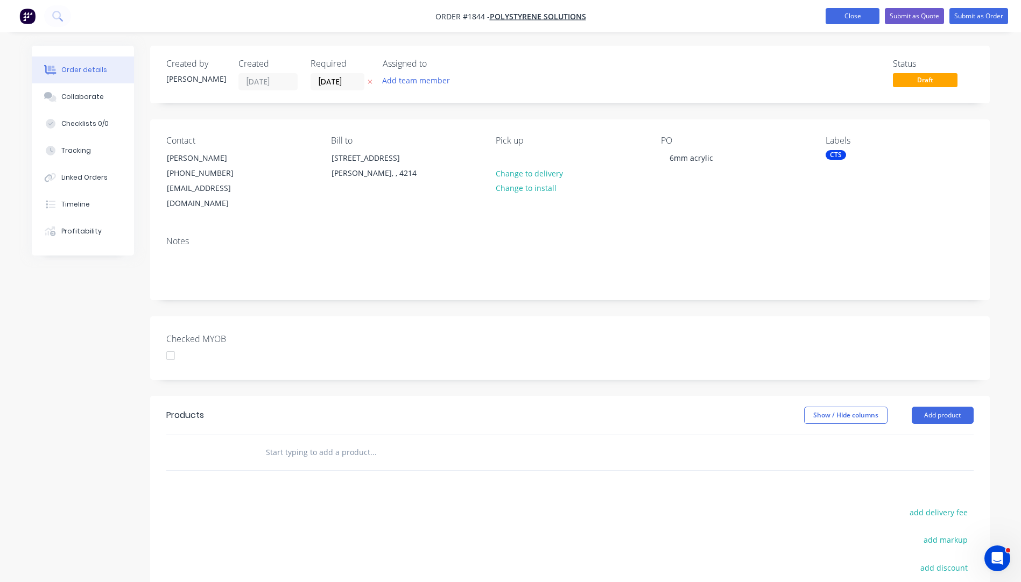
click at [840, 18] on button "Close" at bounding box center [853, 16] width 54 height 16
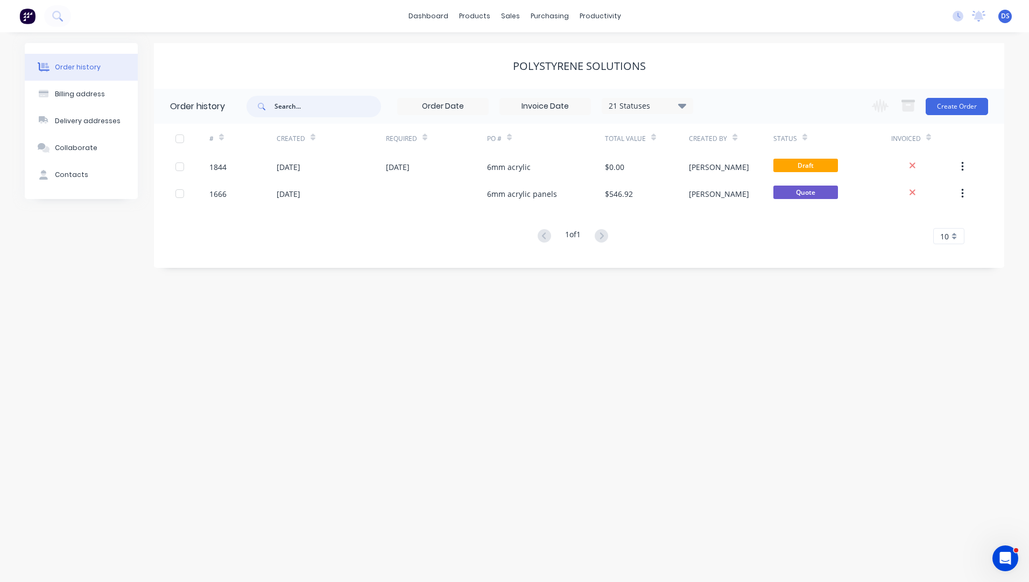
click at [301, 114] on input "text" at bounding box center [327, 107] width 107 height 22
type input "bercoe"
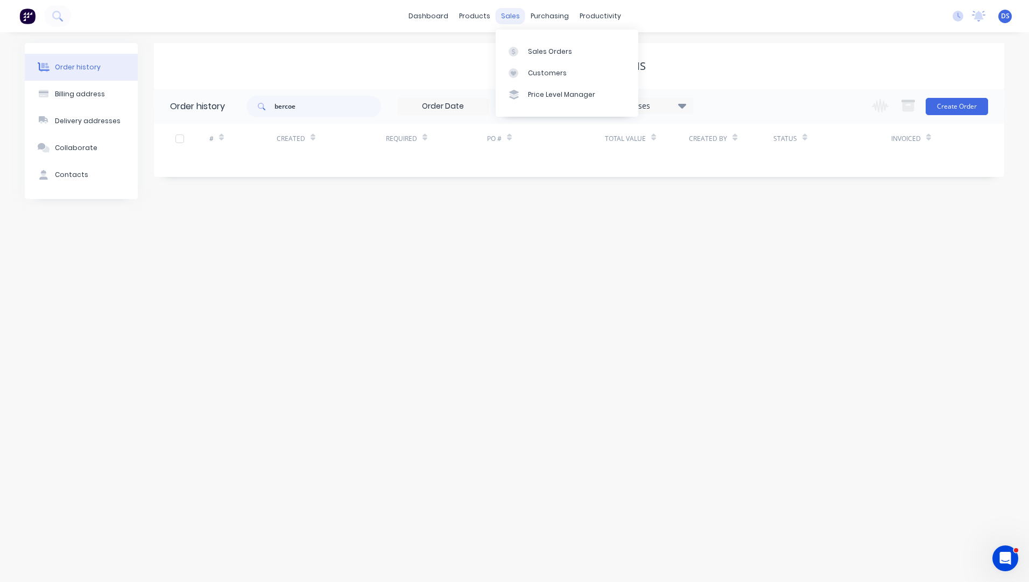
click at [506, 18] on div "sales" at bounding box center [511, 16] width 30 height 16
click at [538, 55] on div "Sales Orders" at bounding box center [550, 52] width 44 height 10
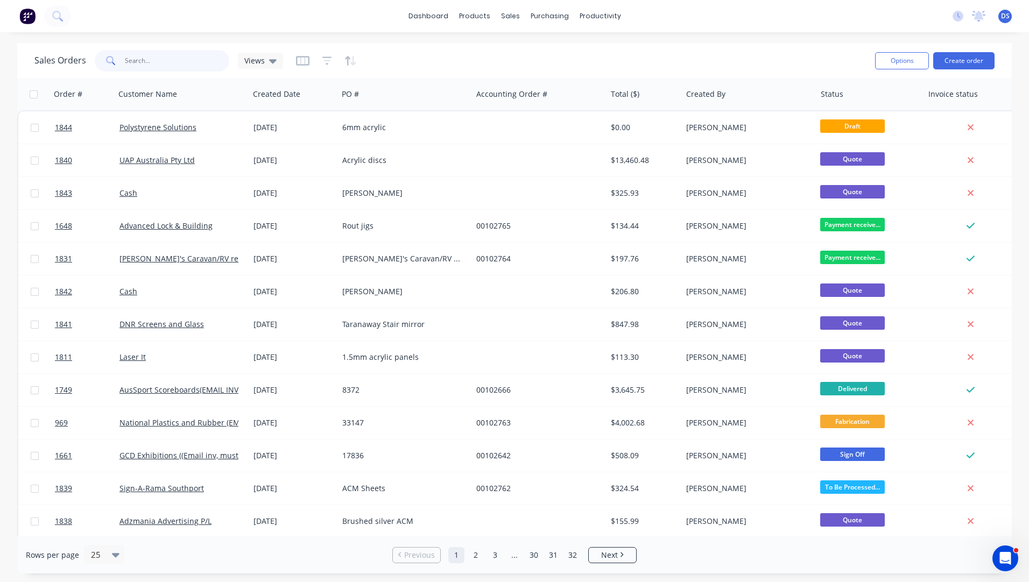
click at [173, 59] on input "text" at bounding box center [177, 61] width 105 height 22
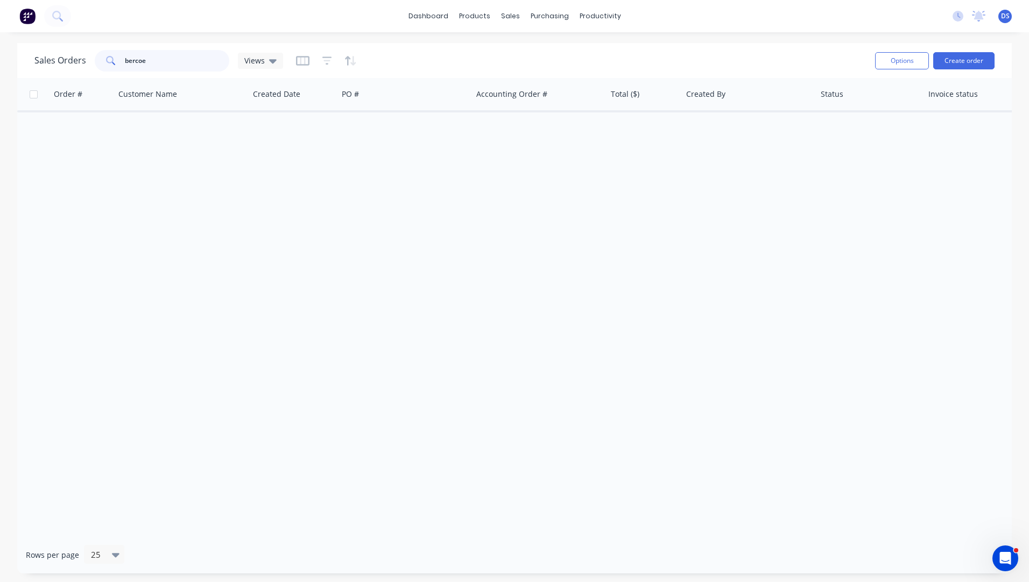
type input "bercoe"
drag, startPoint x: 164, startPoint y: 60, endPoint x: 80, endPoint y: 62, distance: 84.0
click at [80, 62] on div "Sales Orders bercoe Views" at bounding box center [158, 61] width 249 height 22
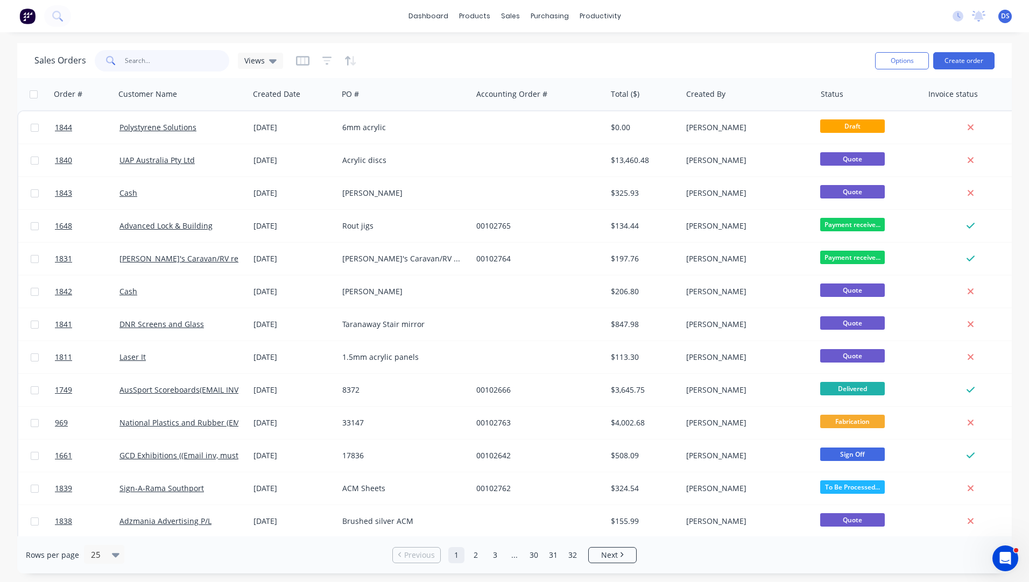
click at [132, 62] on input "text" at bounding box center [177, 61] width 105 height 22
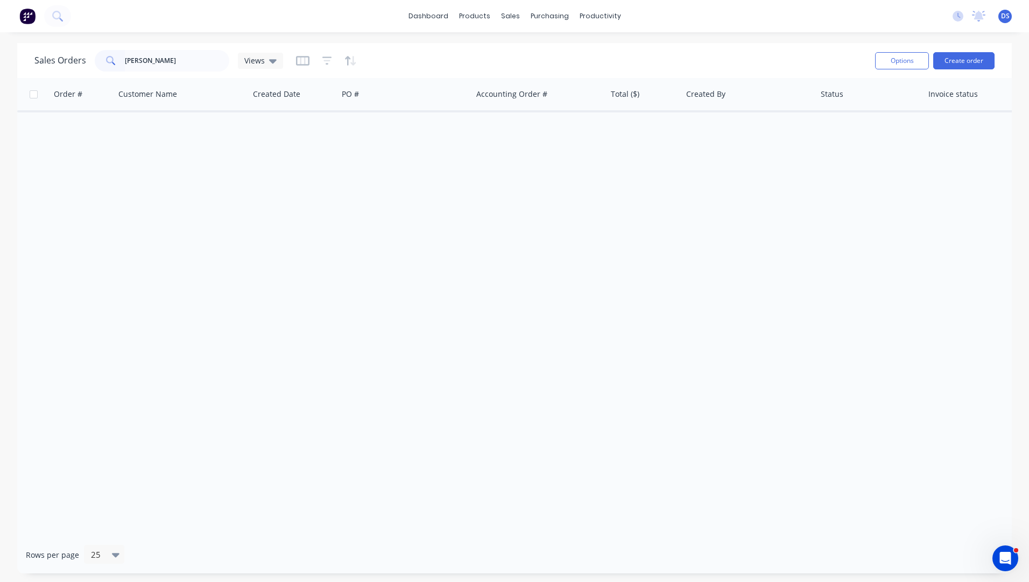
click at [320, 259] on div "Order # Customer Name Created Date PO # Accounting Order # Total ($) Created By…" at bounding box center [514, 307] width 995 height 459
drag, startPoint x: 170, startPoint y: 62, endPoint x: 115, endPoint y: 62, distance: 54.4
click at [115, 62] on div "ray bercoe" at bounding box center [162, 61] width 135 height 22
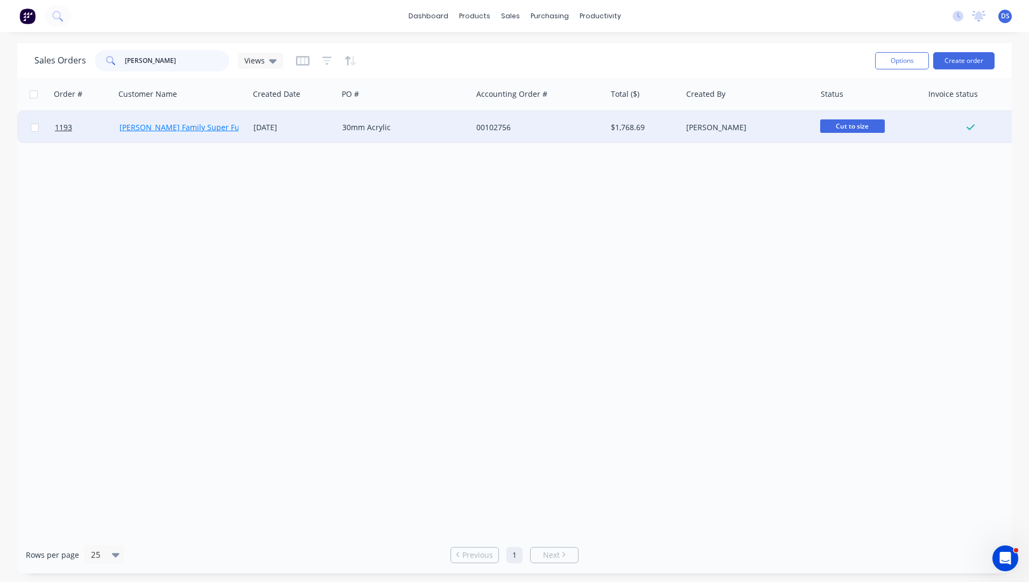
type input "stephani"
click at [149, 128] on link "[PERSON_NAME] Family Super Fund" at bounding box center [184, 127] width 130 height 10
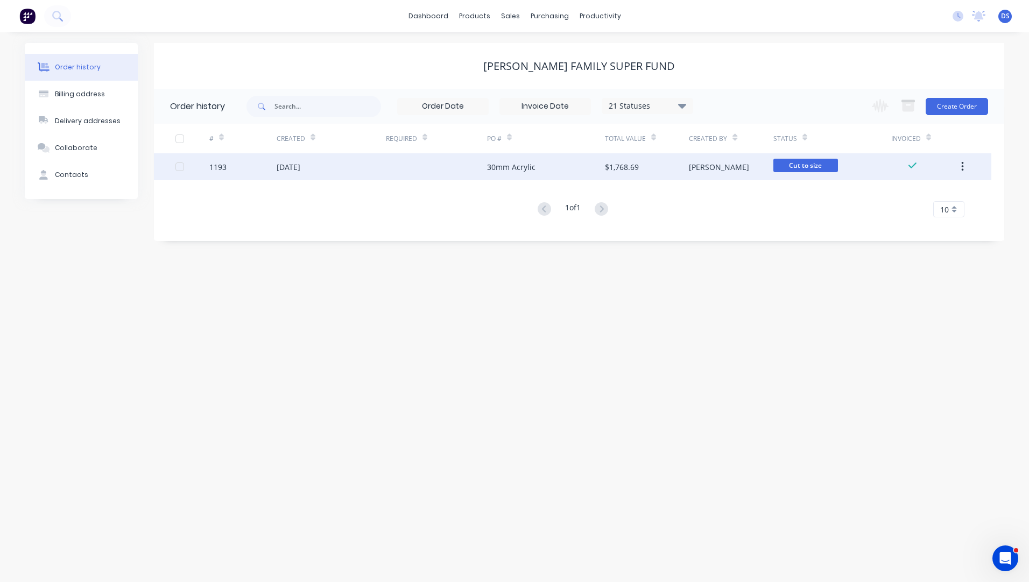
click at [498, 171] on div "30mm Acrylic" at bounding box center [511, 166] width 48 height 11
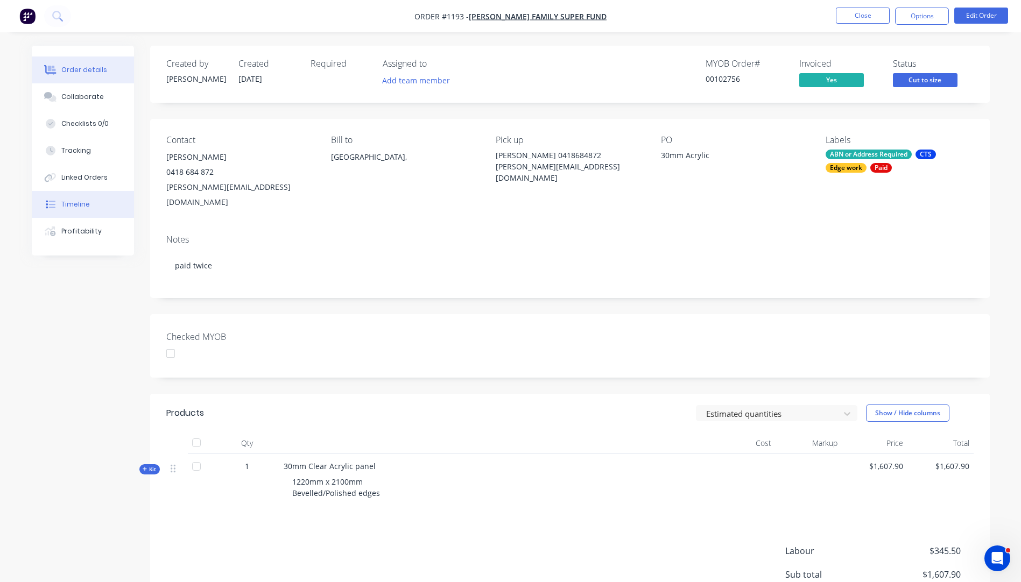
click at [84, 206] on div "Timeline" at bounding box center [75, 205] width 29 height 10
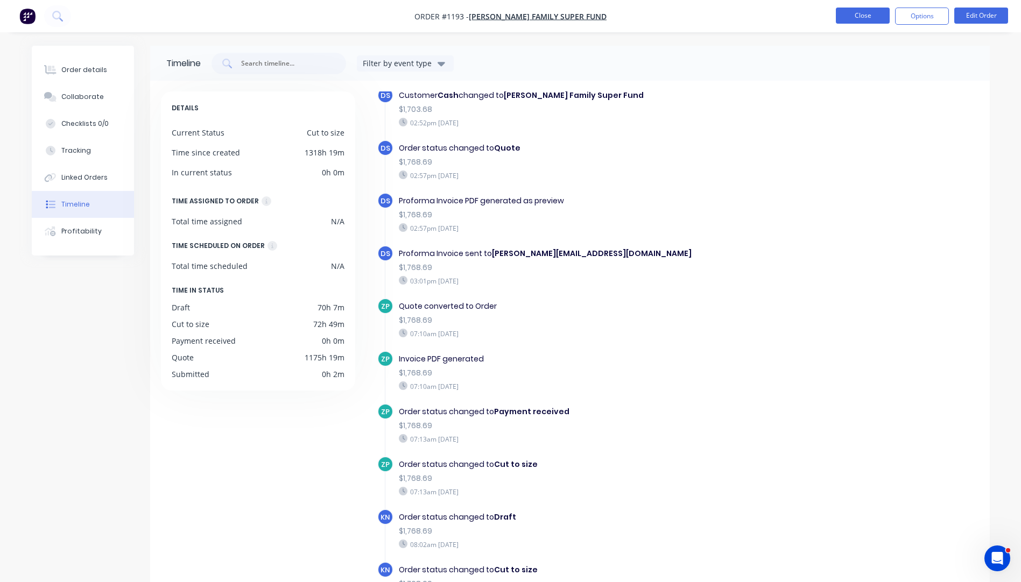
click at [865, 20] on button "Close" at bounding box center [863, 16] width 54 height 16
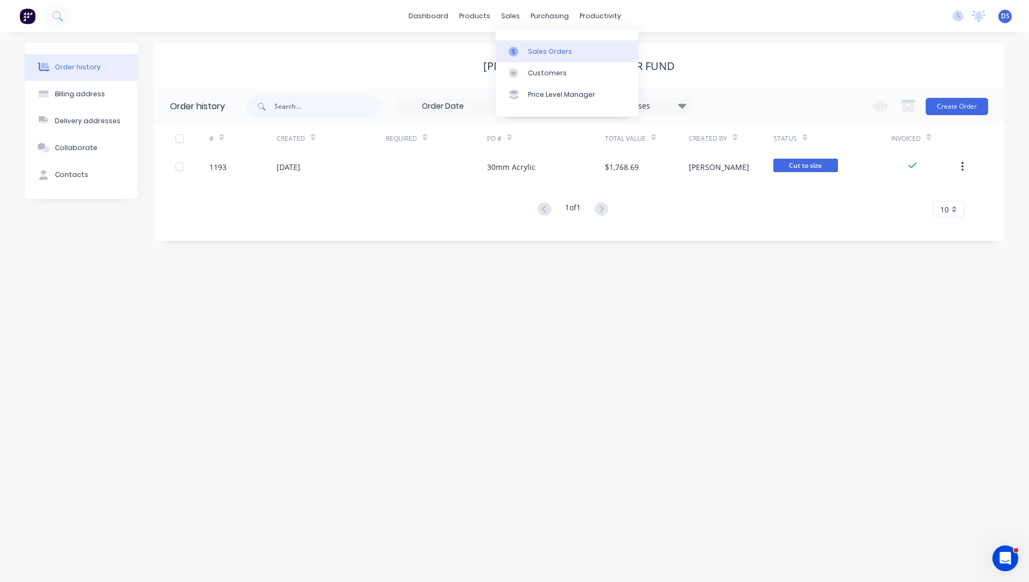
click at [543, 51] on div "Sales Orders" at bounding box center [550, 52] width 44 height 10
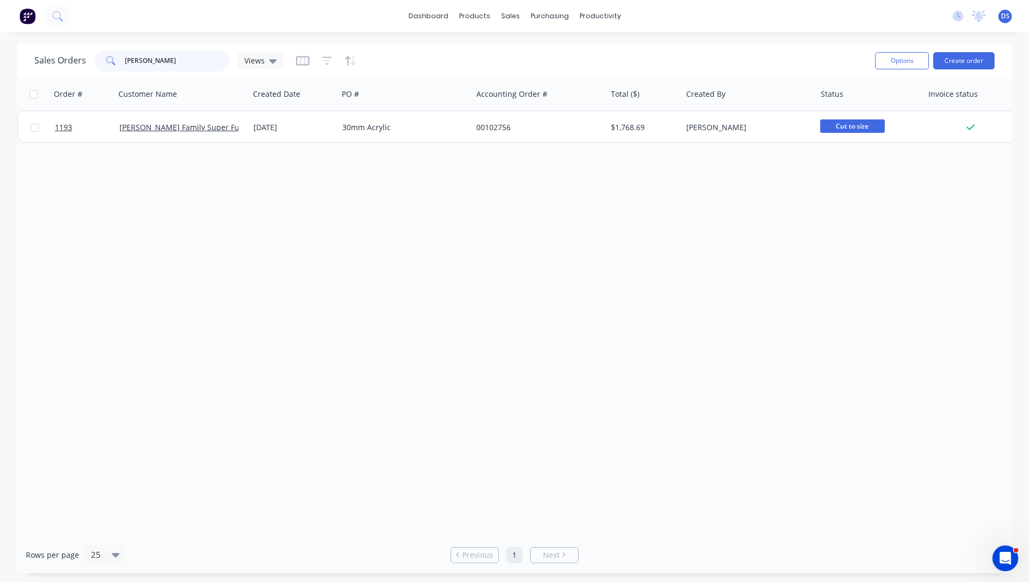
drag, startPoint x: 157, startPoint y: 62, endPoint x: 110, endPoint y: 59, distance: 46.9
click at [110, 59] on div "stephani" at bounding box center [162, 61] width 135 height 22
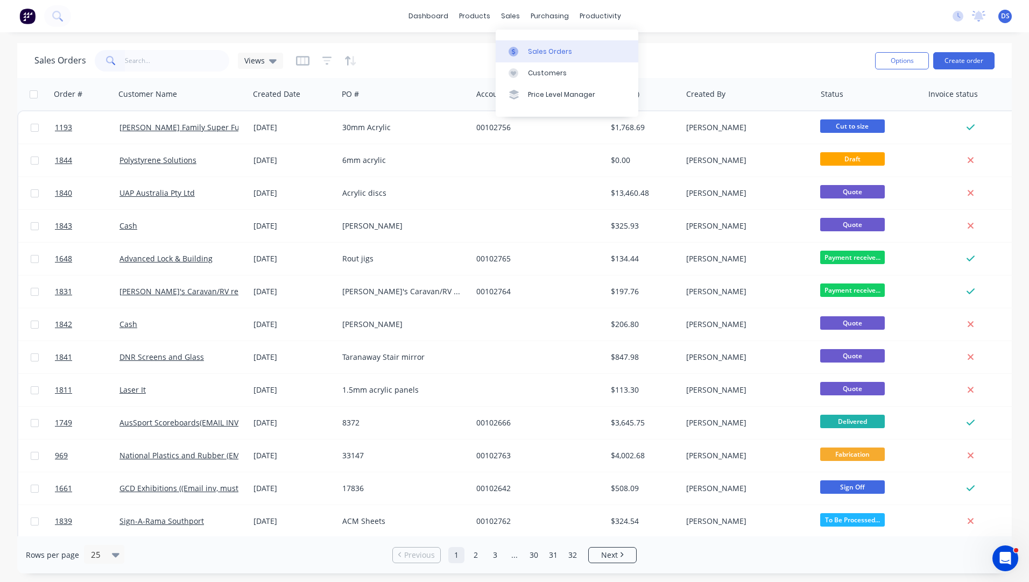
click at [536, 59] on link "Sales Orders" at bounding box center [567, 51] width 143 height 22
click at [963, 66] on button "Create order" at bounding box center [963, 60] width 61 height 17
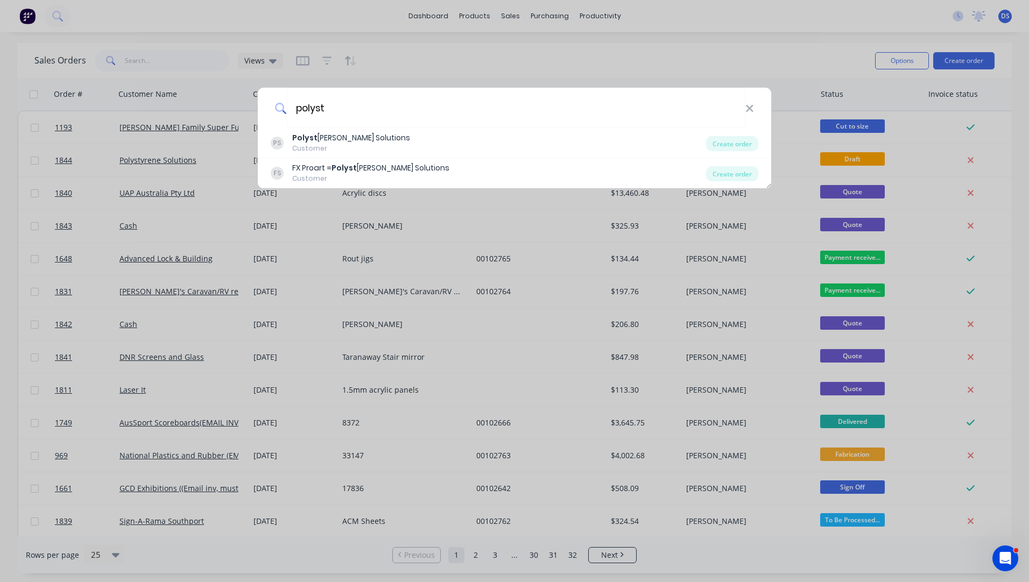
type input "polyst"
click at [784, 20] on div "polyst PS Polyst yrene Solutions Customer Create order FS FX Proart = Polyst yr…" at bounding box center [514, 291] width 1029 height 582
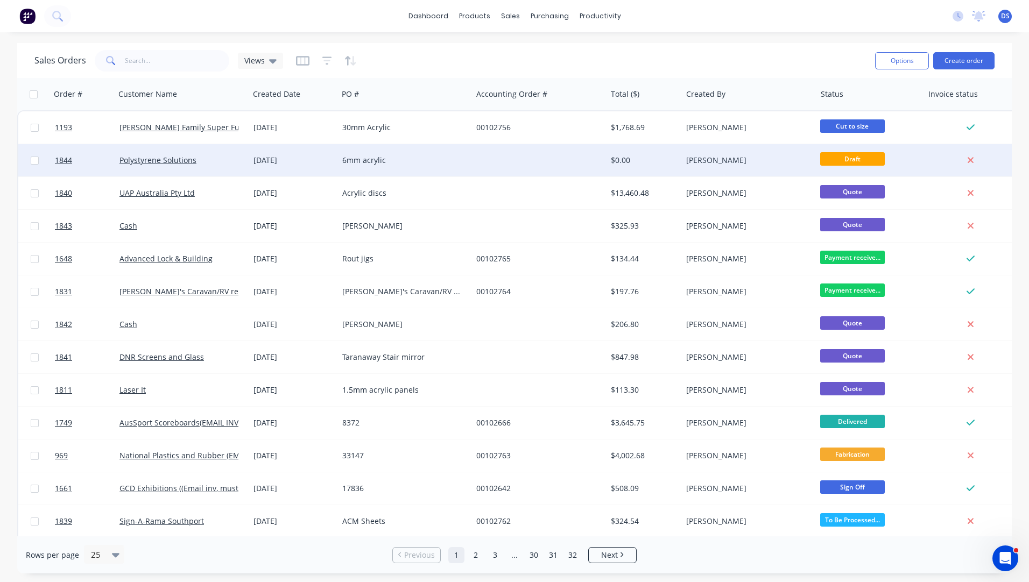
click at [363, 163] on div "6mm acrylic" at bounding box center [401, 160] width 119 height 11
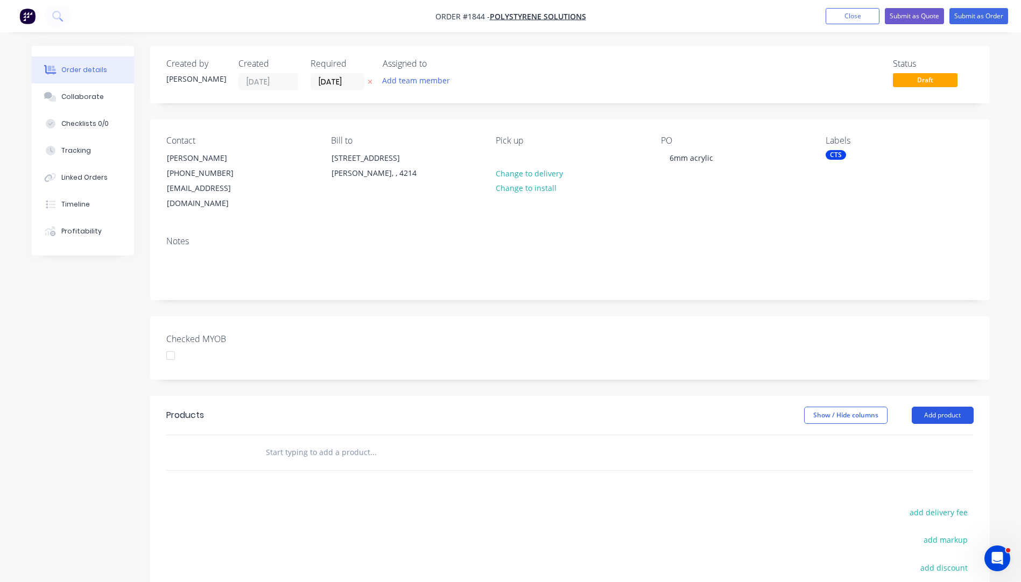
click at [939, 407] on button "Add product" at bounding box center [943, 415] width 62 height 17
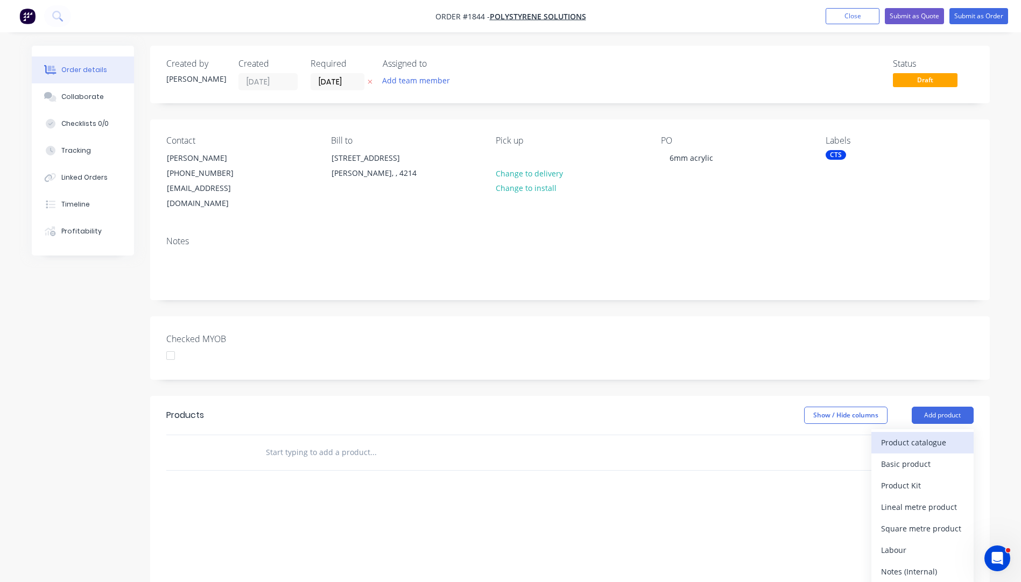
click at [918, 435] on div "Product catalogue" at bounding box center [922, 443] width 83 height 16
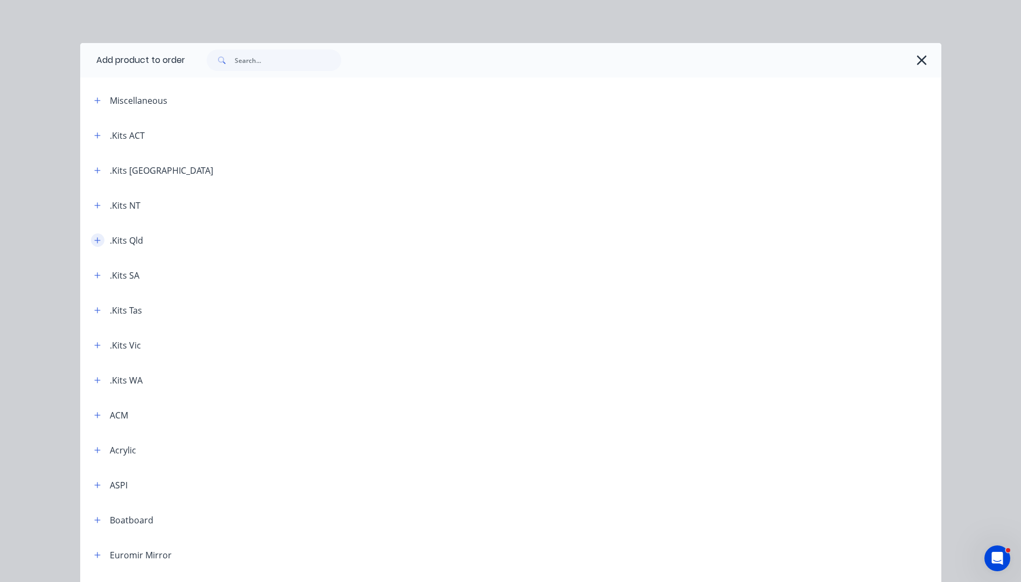
click at [96, 245] on button "button" at bounding box center [97, 240] width 13 height 13
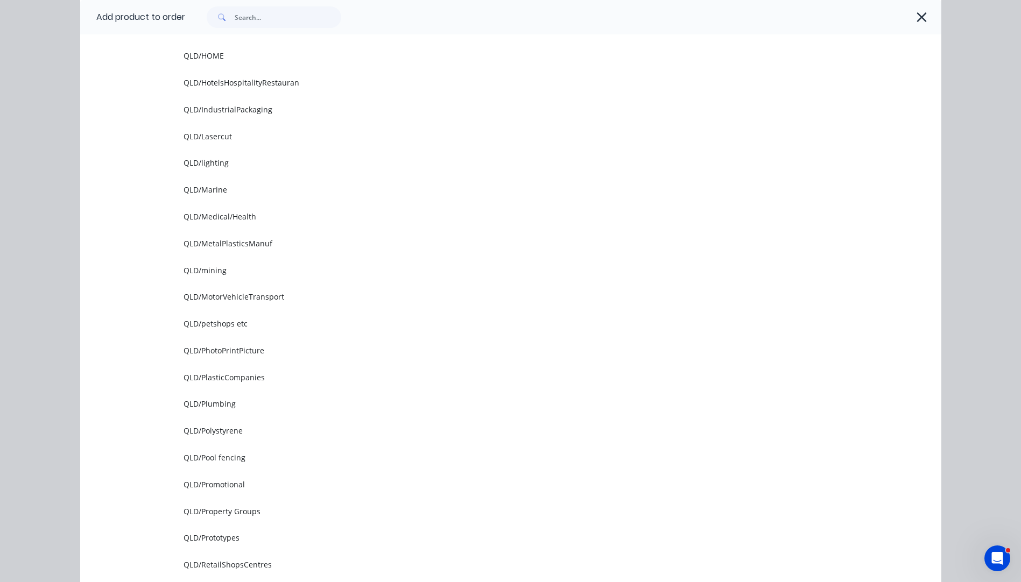
scroll to position [969, 0]
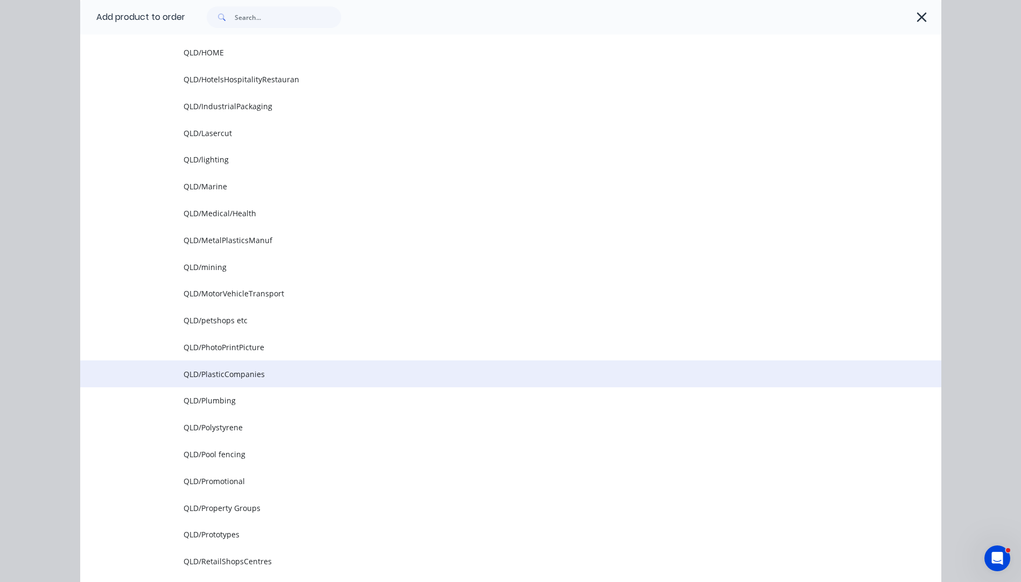
click at [212, 378] on span "QLD/PlasticCompanies" at bounding box center [487, 374] width 606 height 11
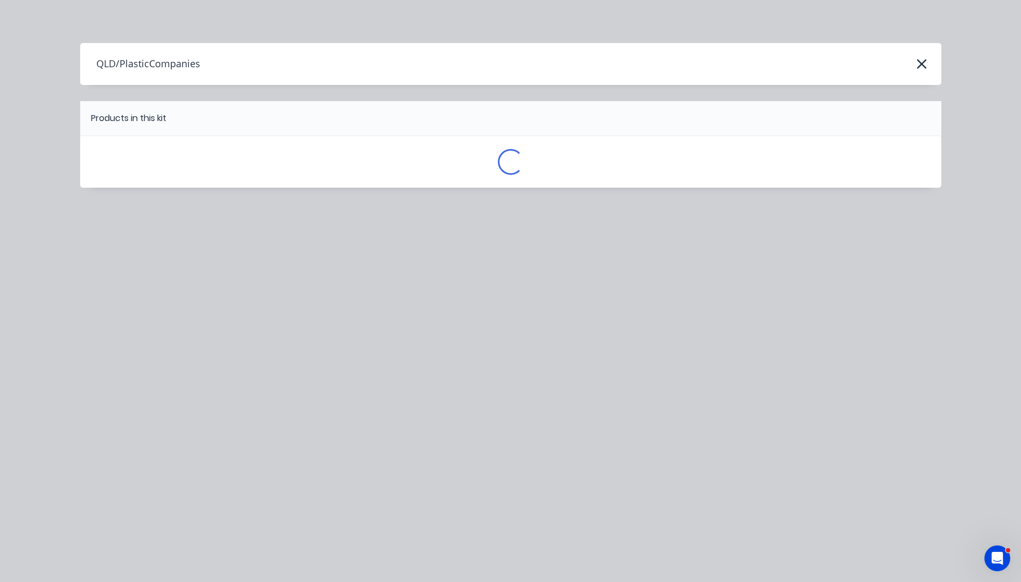
scroll to position [0, 0]
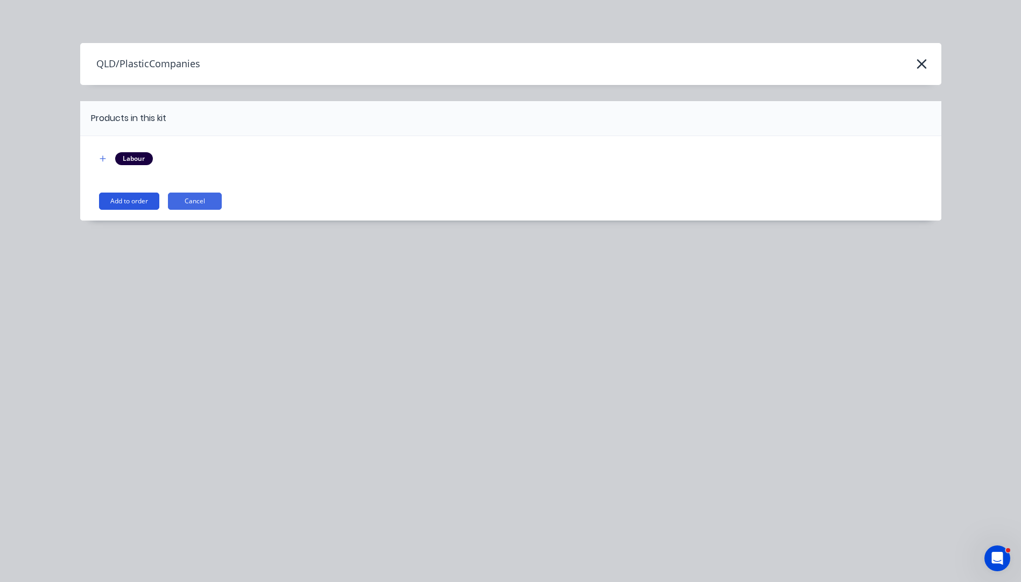
click at [156, 202] on button "Add to order" at bounding box center [129, 201] width 60 height 17
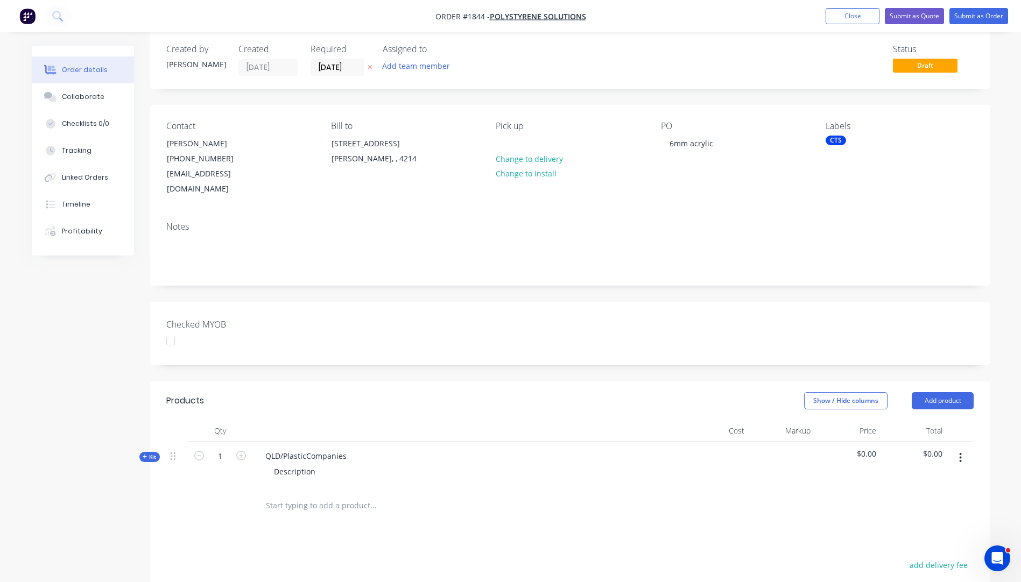
scroll to position [215, 0]
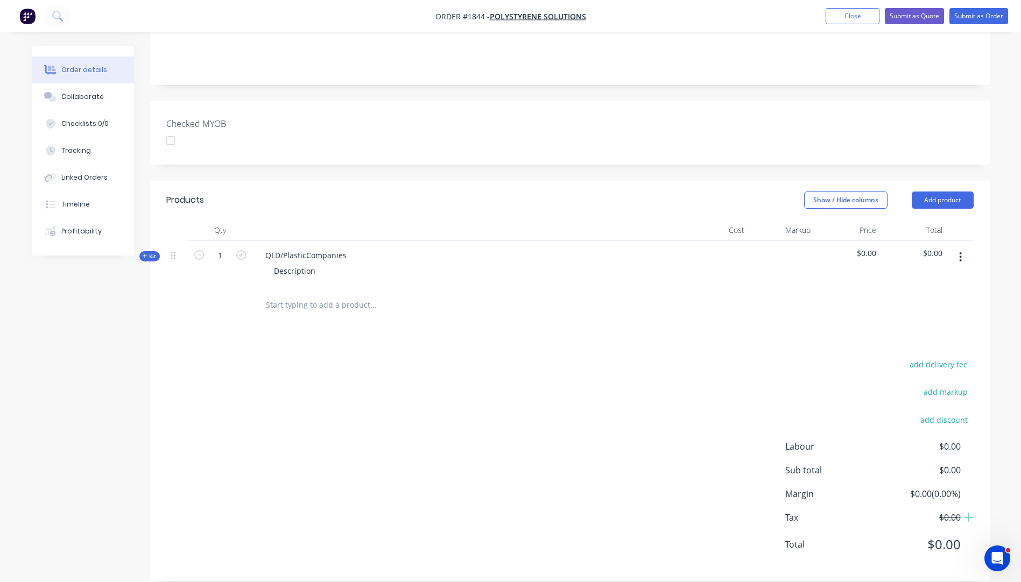
click at [143, 252] on span "Kit" at bounding box center [150, 256] width 14 height 8
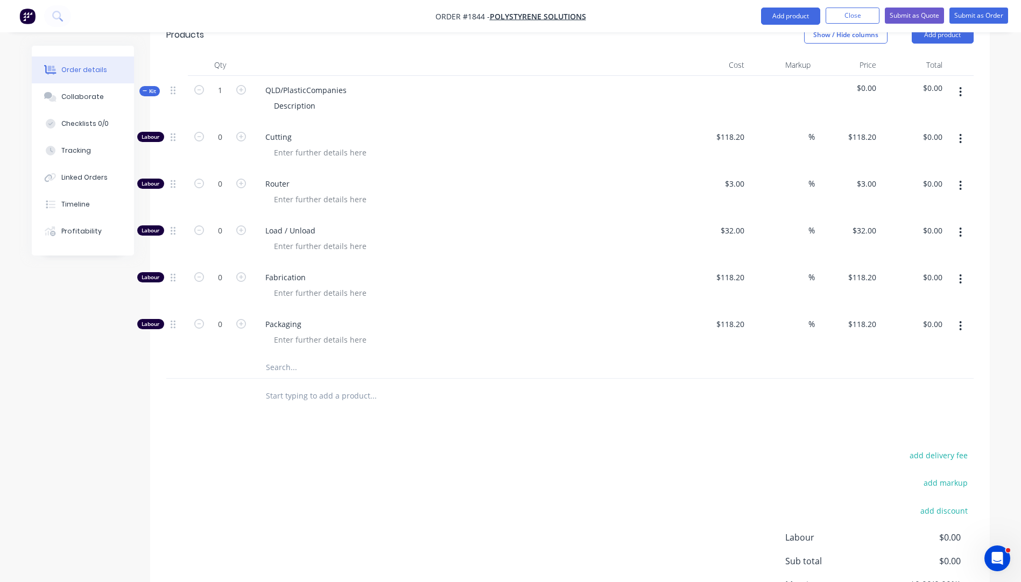
scroll to position [471, 0]
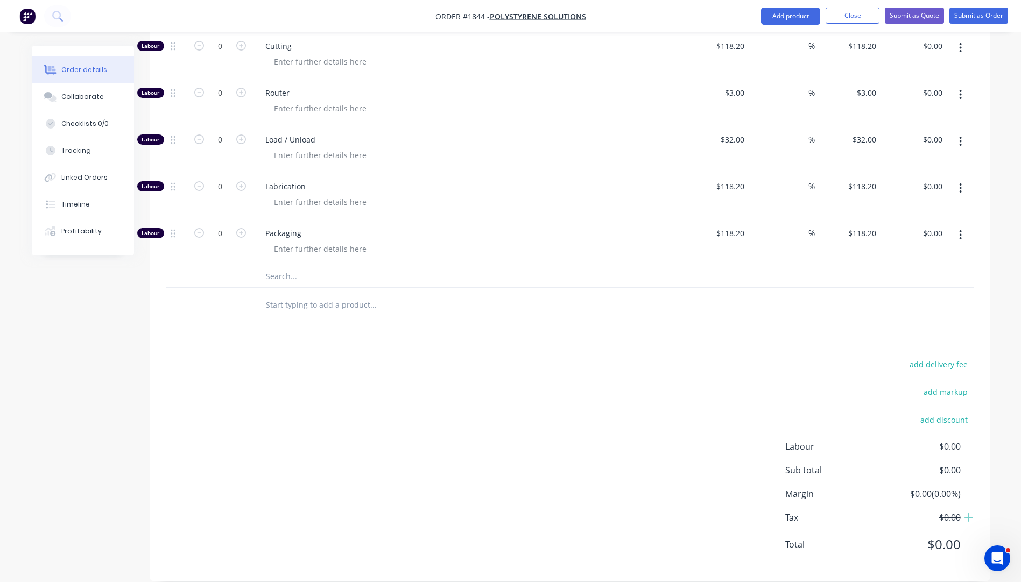
click at [278, 266] on input "text" at bounding box center [372, 277] width 215 height 22
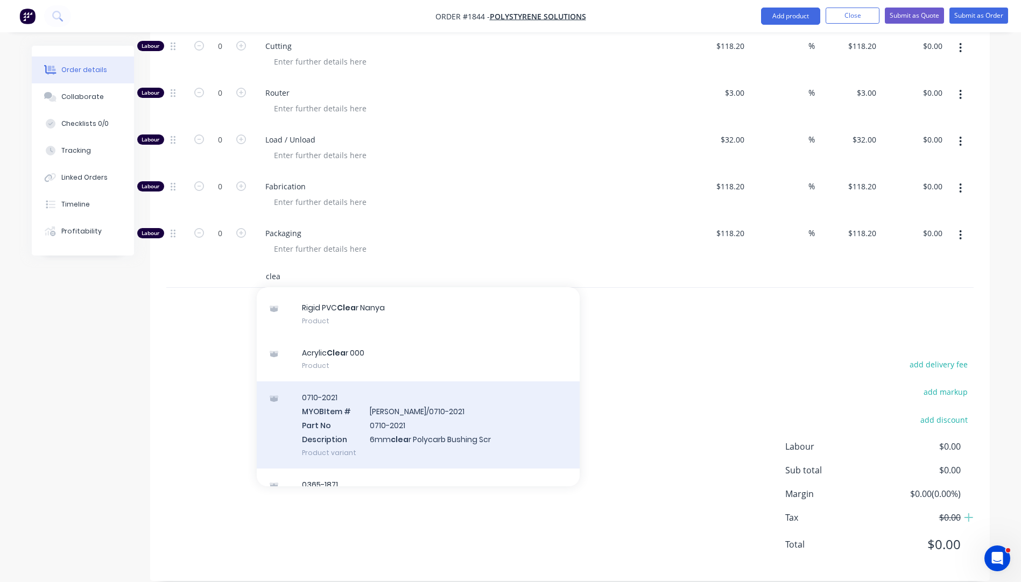
scroll to position [215, 0]
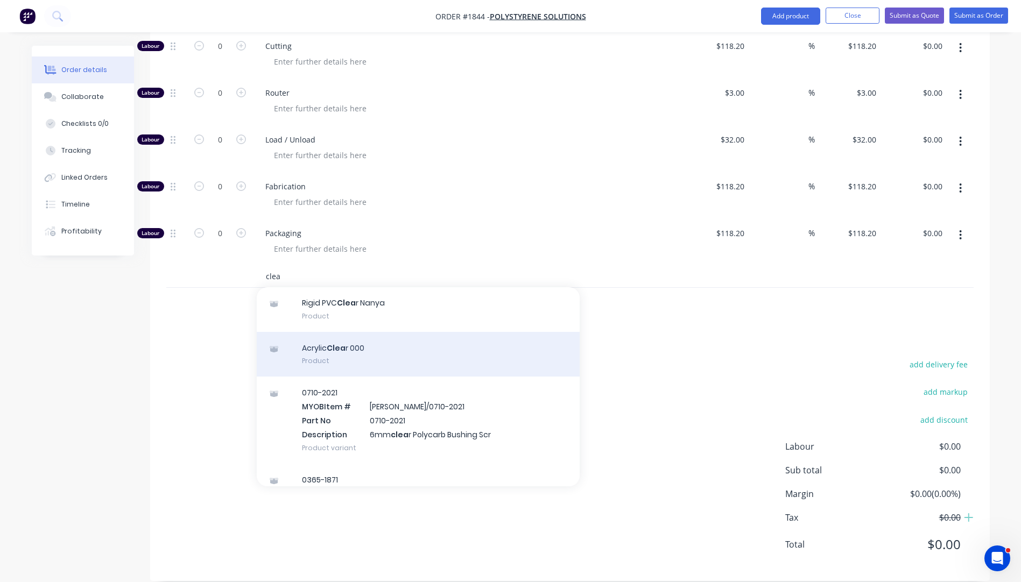
type input "clea"
click at [315, 336] on div "Acrylic Clea r 000 Product" at bounding box center [418, 354] width 323 height 45
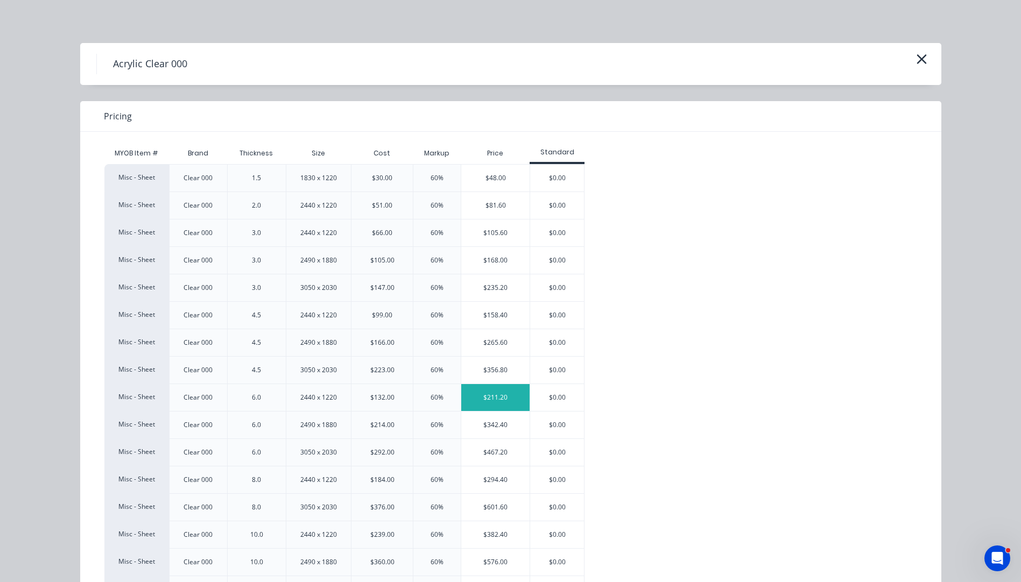
click at [495, 401] on div "$211.20" at bounding box center [495, 397] width 68 height 27
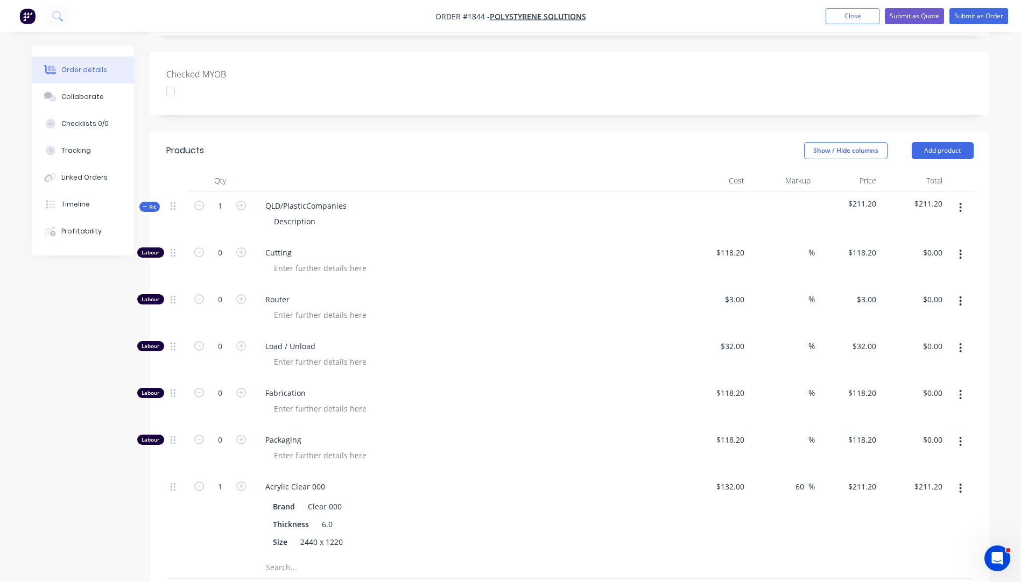
scroll to position [256, 0]
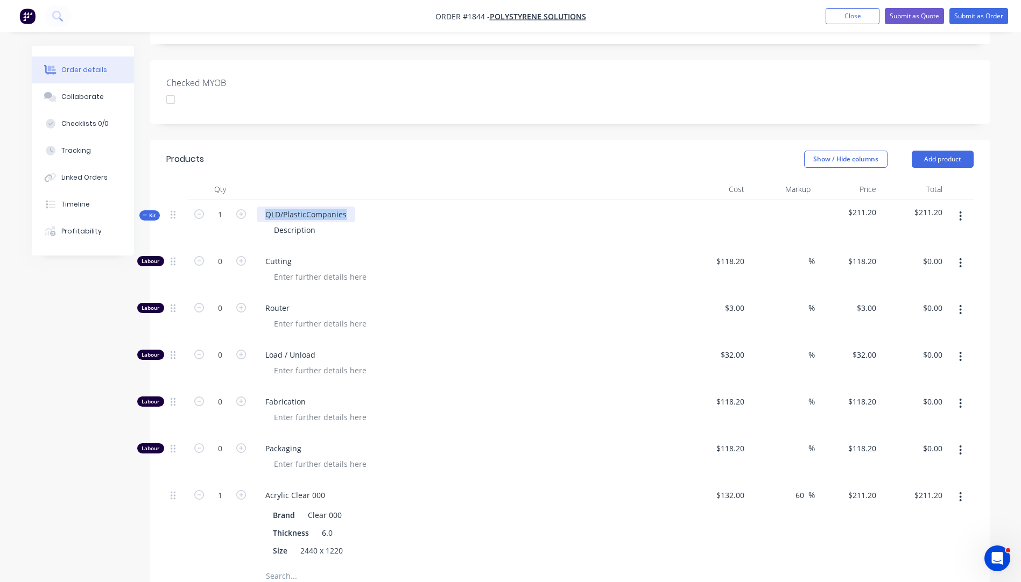
drag, startPoint x: 348, startPoint y: 200, endPoint x: 265, endPoint y: 199, distance: 82.9
click at [265, 207] on div "QLD/PlasticCompanies" at bounding box center [306, 215] width 98 height 16
drag, startPoint x: 307, startPoint y: 217, endPoint x: 263, endPoint y: 219, distance: 44.7
click at [263, 222] on div "Description" at bounding box center [468, 230] width 422 height 16
click at [298, 222] on div "Description" at bounding box center [294, 230] width 59 height 16
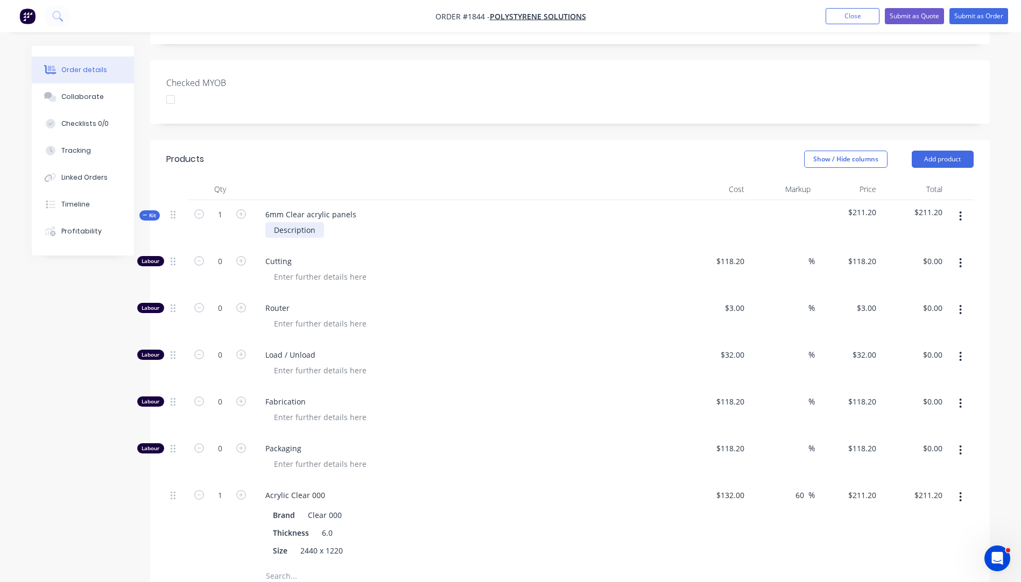
click at [298, 222] on div "Description" at bounding box center [294, 230] width 59 height 16
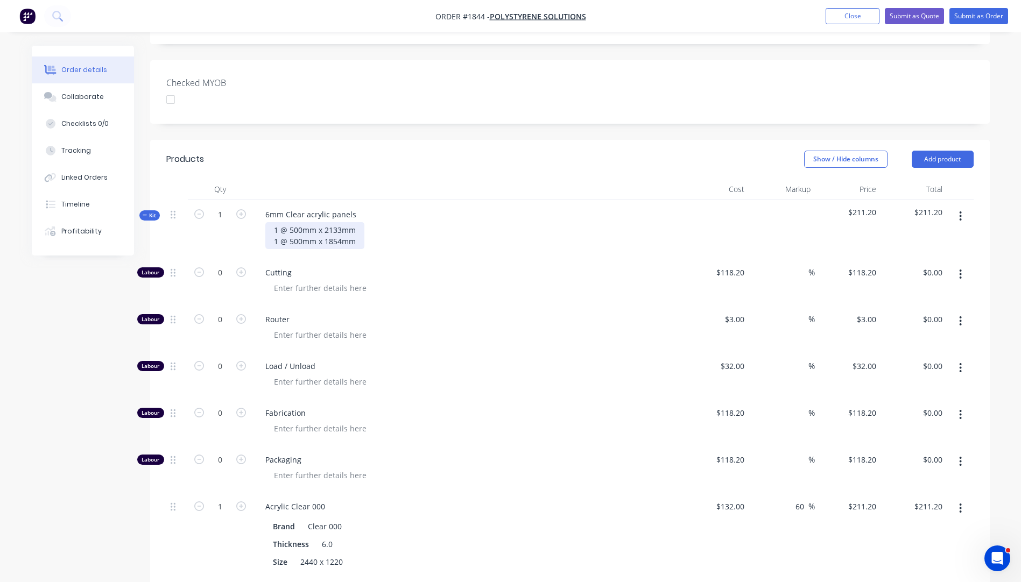
click at [358, 230] on div "1 @ 500mm x 2133mm 1 @ 500mm x 1854mm" at bounding box center [314, 235] width 99 height 27
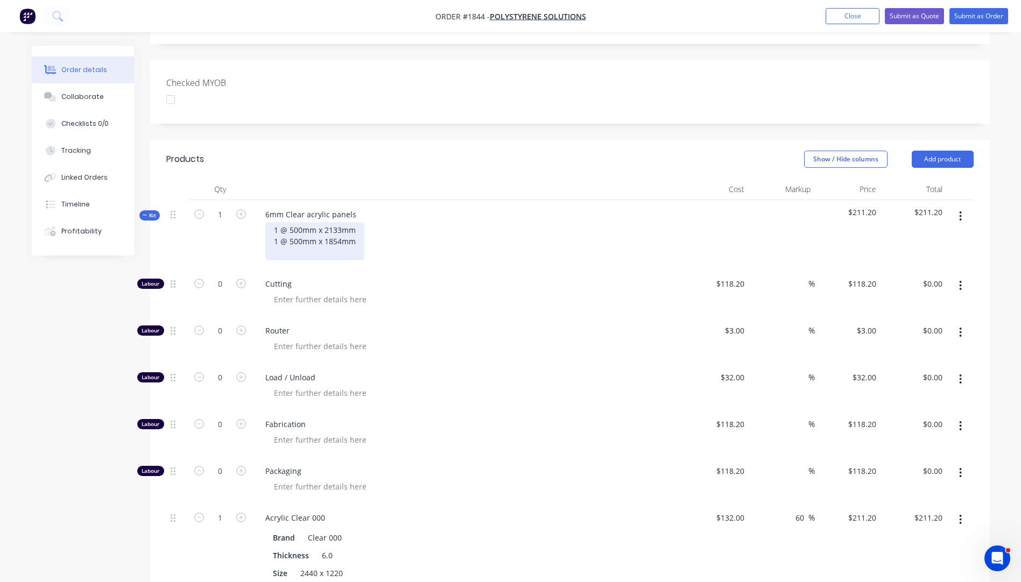
click at [358, 229] on div "1 @ 500mm x 2133mm 1 @ 500mm x 1854mm" at bounding box center [314, 241] width 99 height 38
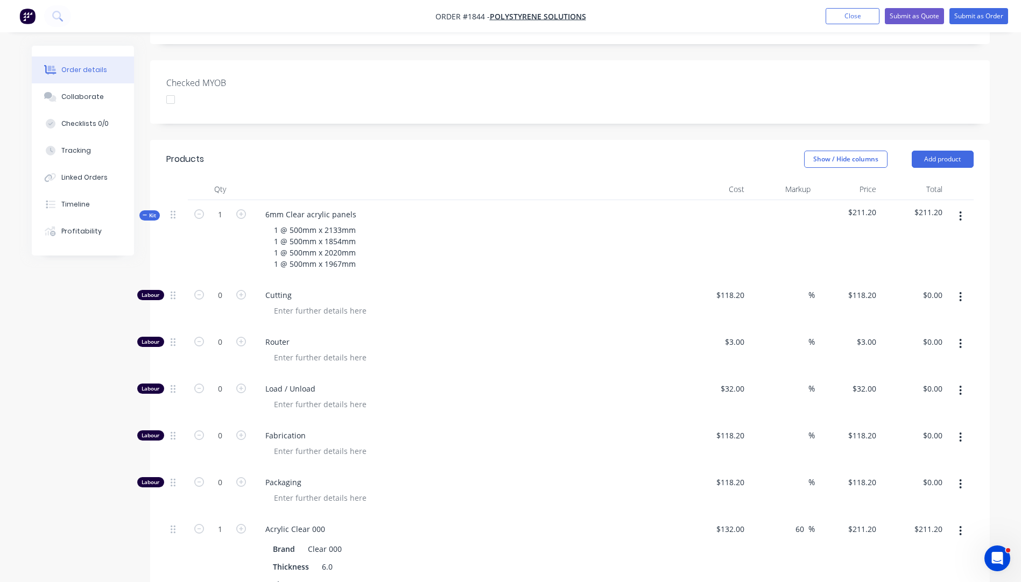
click at [532, 281] on div "Cutting" at bounding box center [467, 304] width 431 height 47
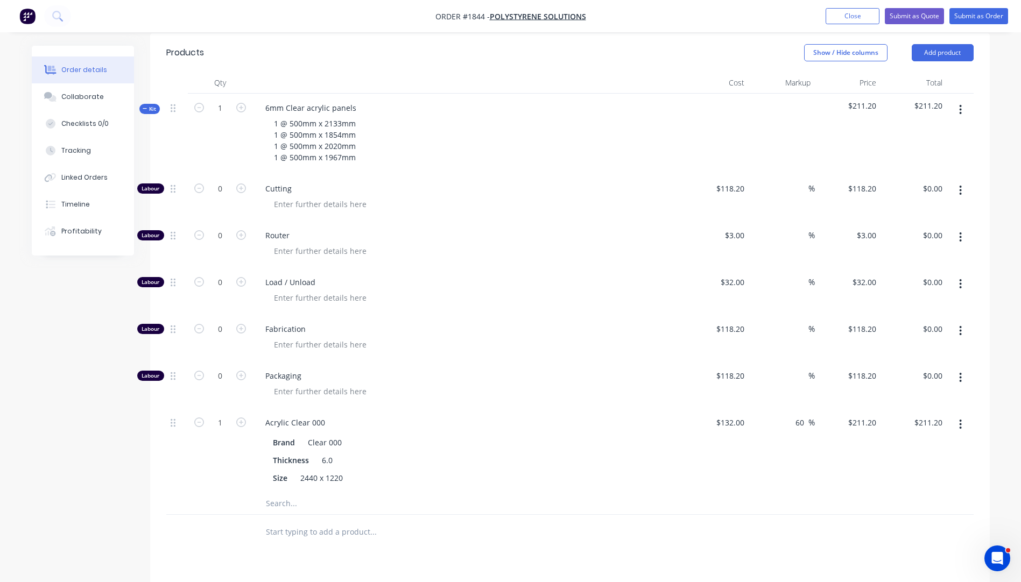
scroll to position [364, 0]
click at [238, 417] on icon "button" at bounding box center [241, 422] width 10 height 10
type input "2"
type input "$422.40"
click at [242, 182] on icon "button" at bounding box center [241, 187] width 10 height 10
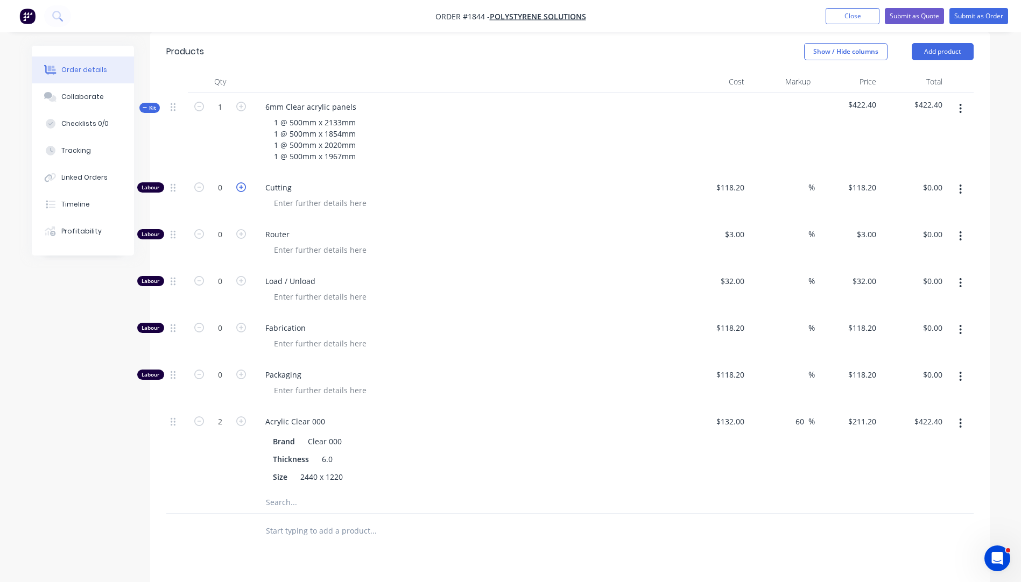
type input "1"
type input "$118.20"
click at [242, 182] on icon "button" at bounding box center [241, 187] width 10 height 10
type input "2"
type input "$236.40"
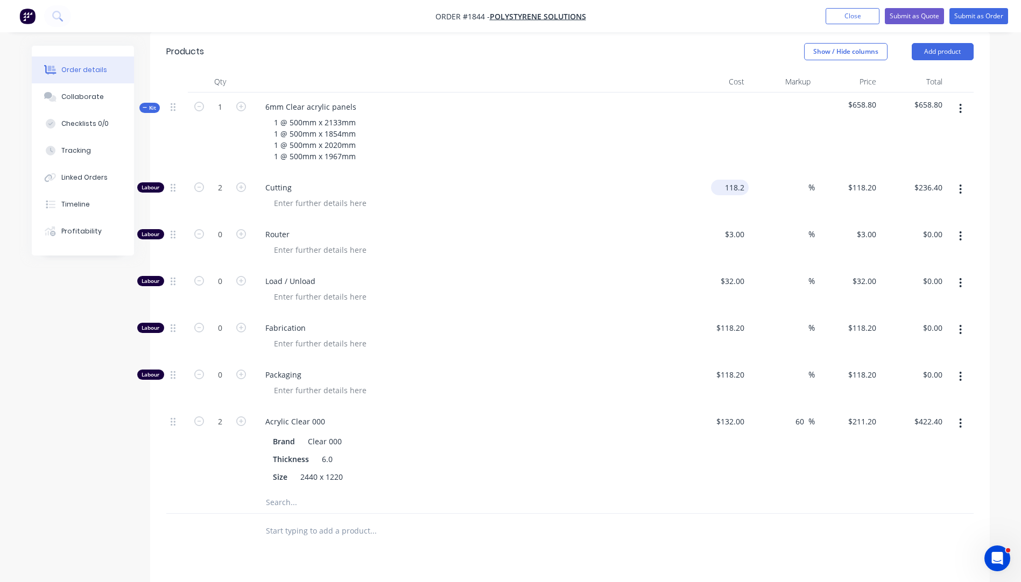
click at [728, 180] on input "118.2" at bounding box center [731, 188] width 33 height 16
type input "$10.00"
type input "$20.00"
click at [491, 245] on div "Router" at bounding box center [467, 243] width 431 height 47
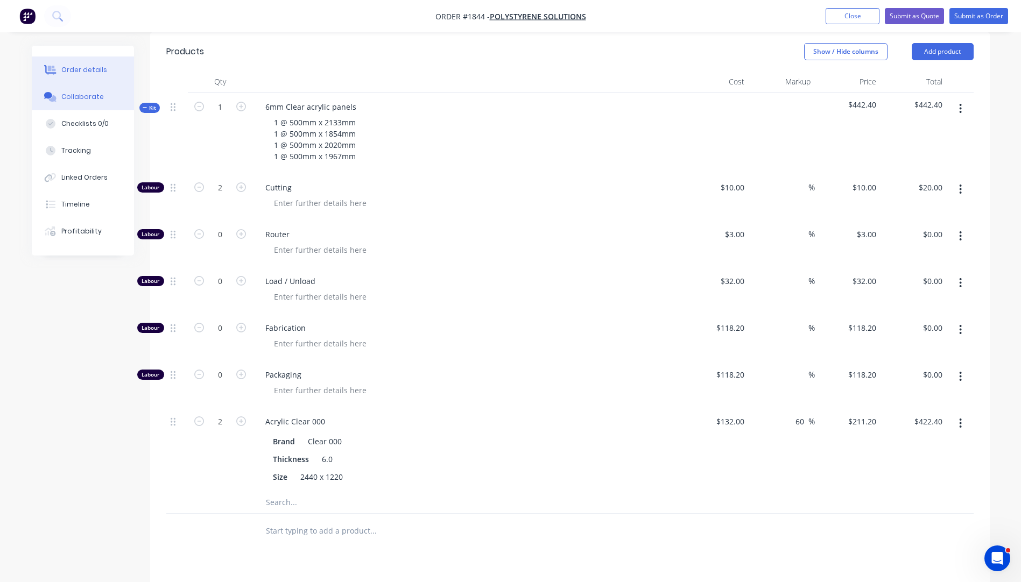
click at [70, 102] on button "Collaborate" at bounding box center [83, 96] width 102 height 27
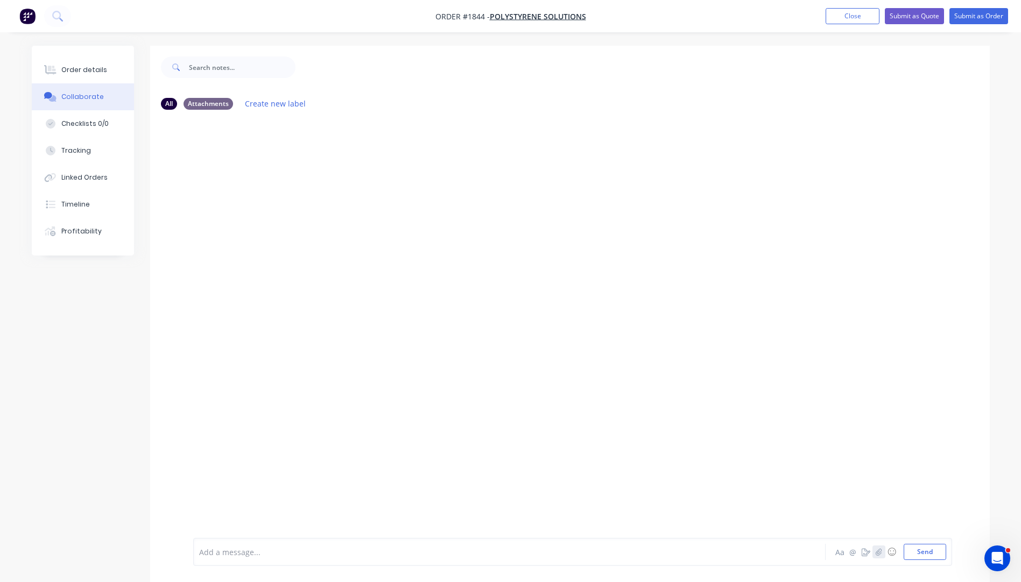
click at [880, 553] on icon "button" at bounding box center [878, 552] width 6 height 8
click at [918, 554] on button "Send" at bounding box center [925, 552] width 43 height 16
click at [81, 73] on div "Order details" at bounding box center [84, 70] width 46 height 10
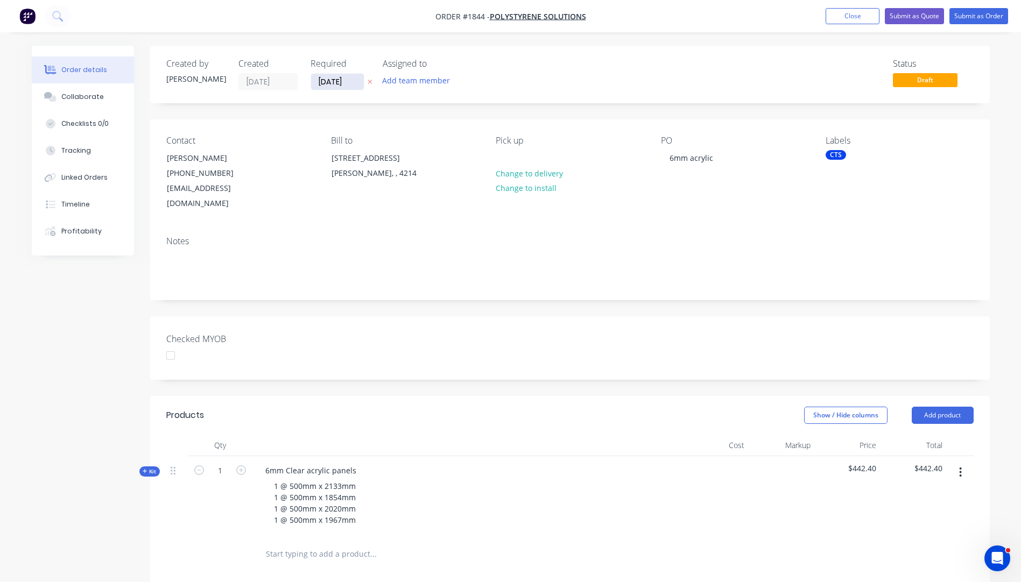
click at [348, 81] on input "[DATE]" at bounding box center [337, 82] width 53 height 16
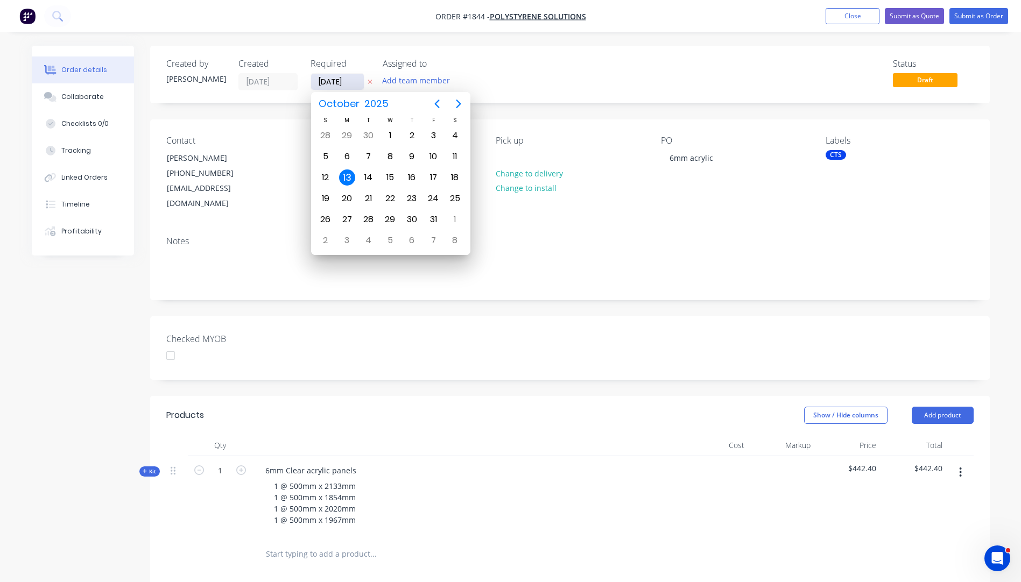
click at [348, 81] on input "[DATE]" at bounding box center [337, 82] width 53 height 16
click at [391, 178] on div "15" at bounding box center [390, 178] width 16 height 16
type input "15/10/25"
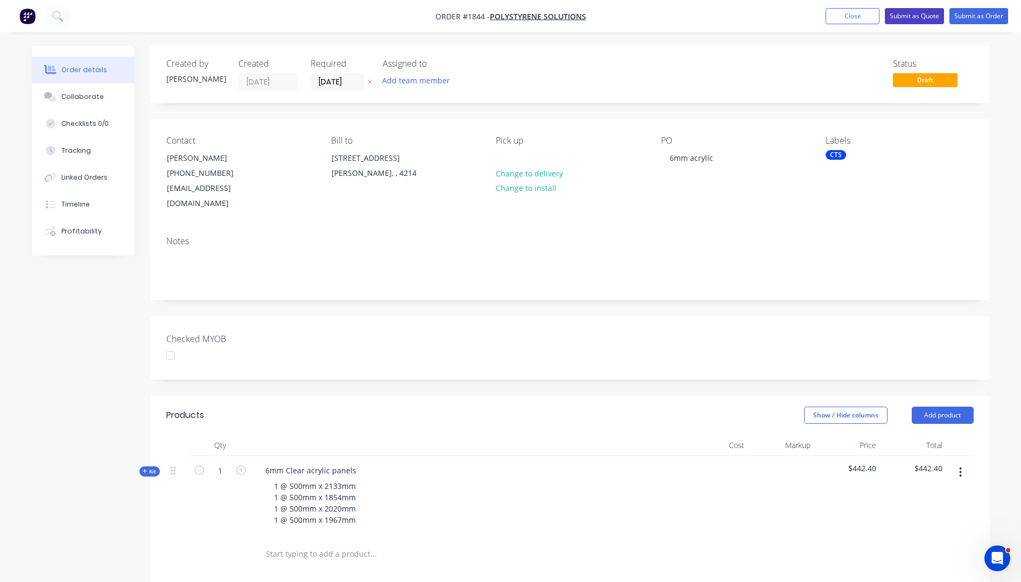
click at [905, 13] on button "Submit as Quote" at bounding box center [914, 16] width 59 height 16
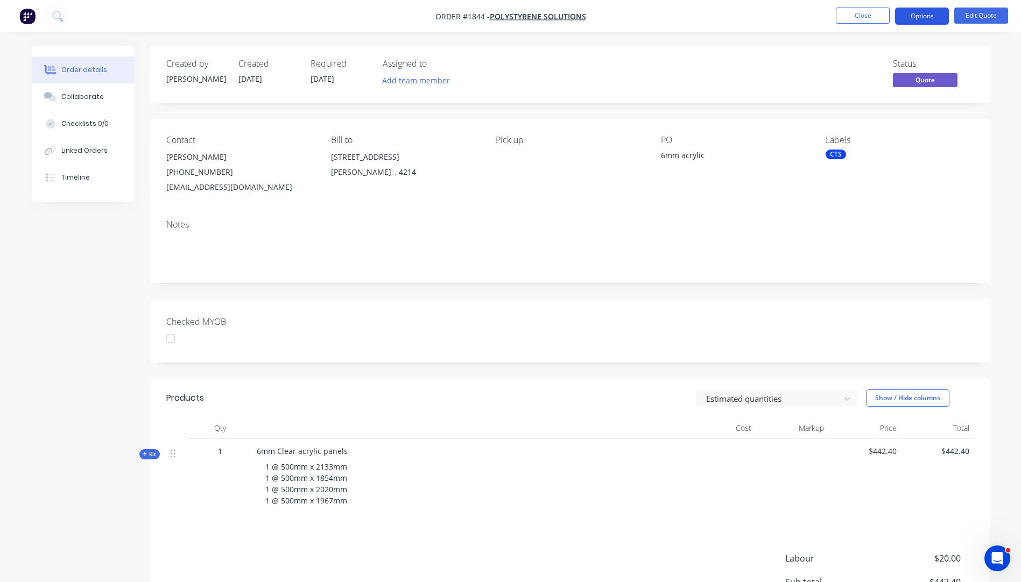
click at [921, 22] on button "Options" at bounding box center [922, 16] width 54 height 17
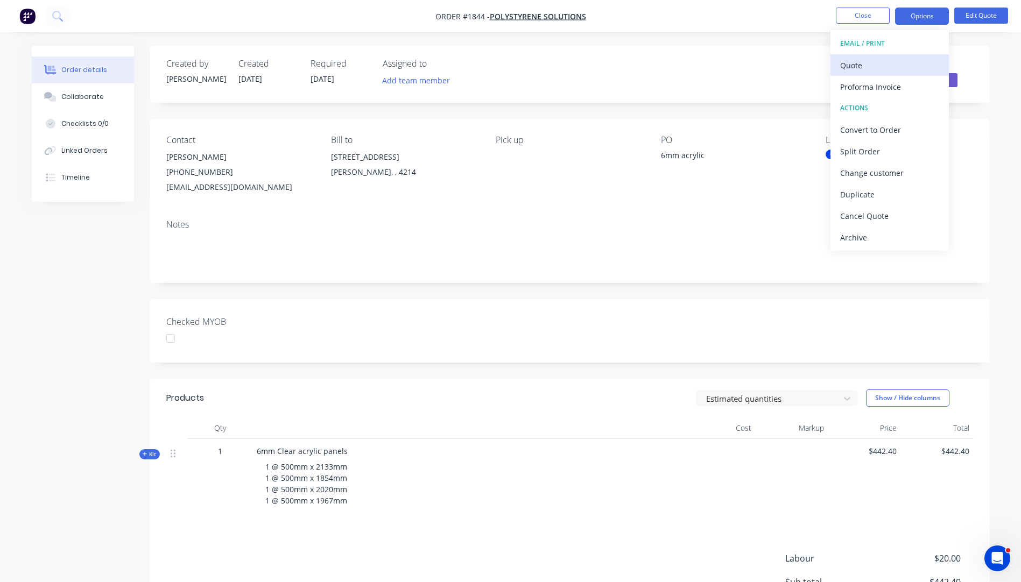
click at [872, 71] on div "Quote" at bounding box center [889, 66] width 99 height 16
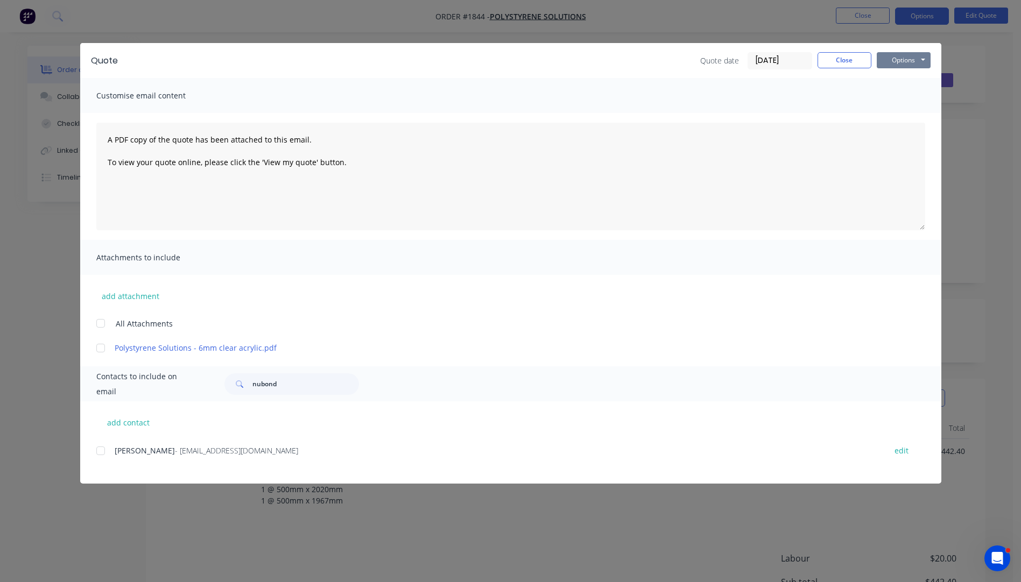
click at [906, 58] on button "Options" at bounding box center [904, 60] width 54 height 16
click at [906, 78] on button "Preview" at bounding box center [911, 80] width 69 height 18
click at [848, 65] on button "Close" at bounding box center [845, 60] width 54 height 16
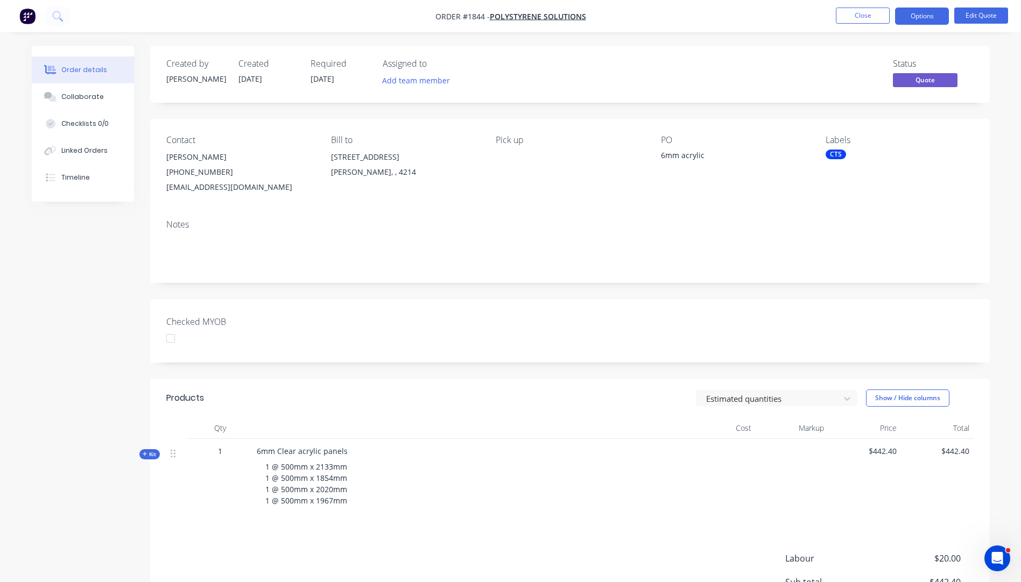
click at [144, 456] on icon "button" at bounding box center [145, 454] width 5 height 5
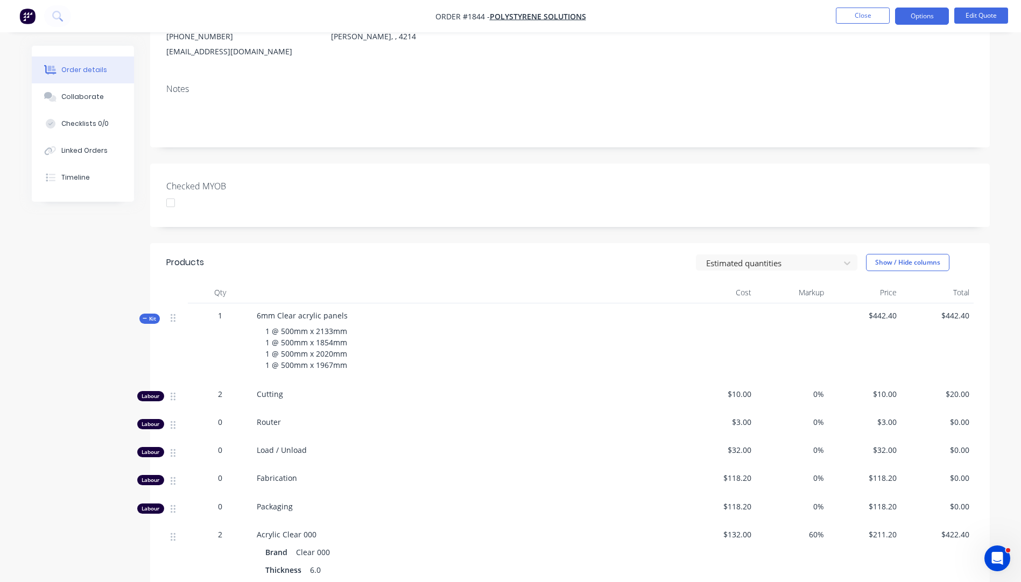
scroll to position [161, 0]
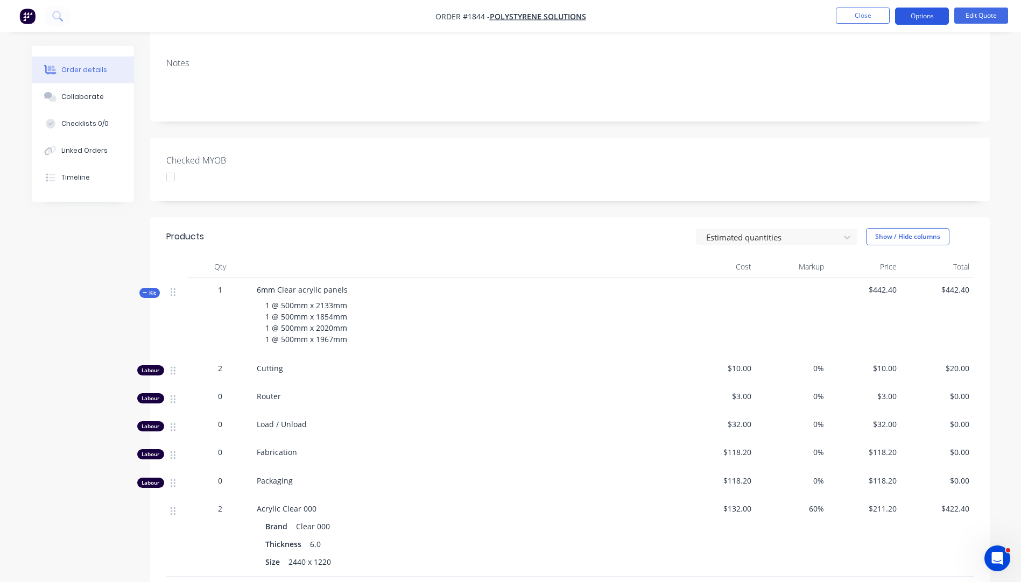
click at [910, 16] on button "Options" at bounding box center [922, 16] width 54 height 17
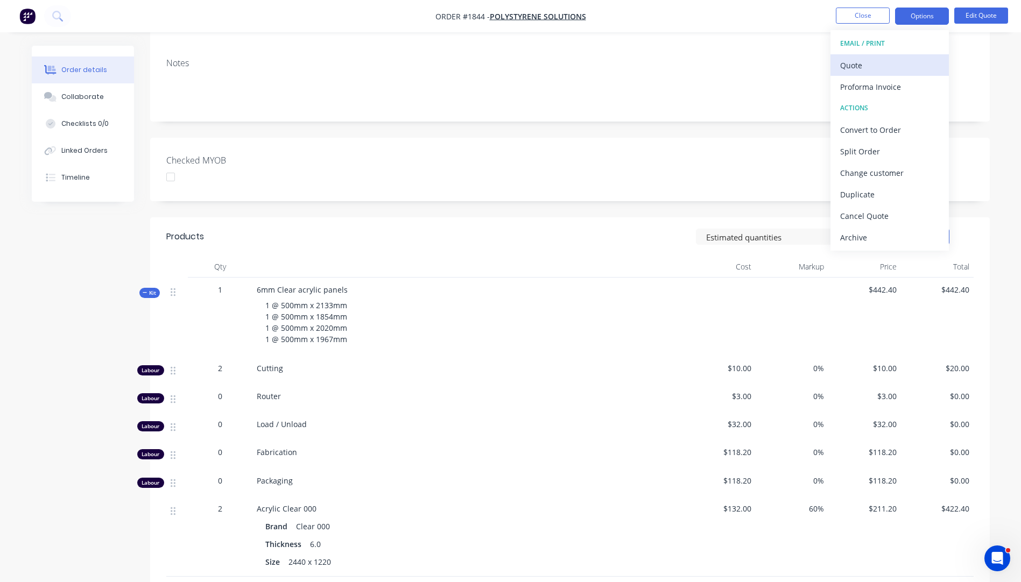
click at [856, 67] on div "Quote" at bounding box center [889, 66] width 99 height 16
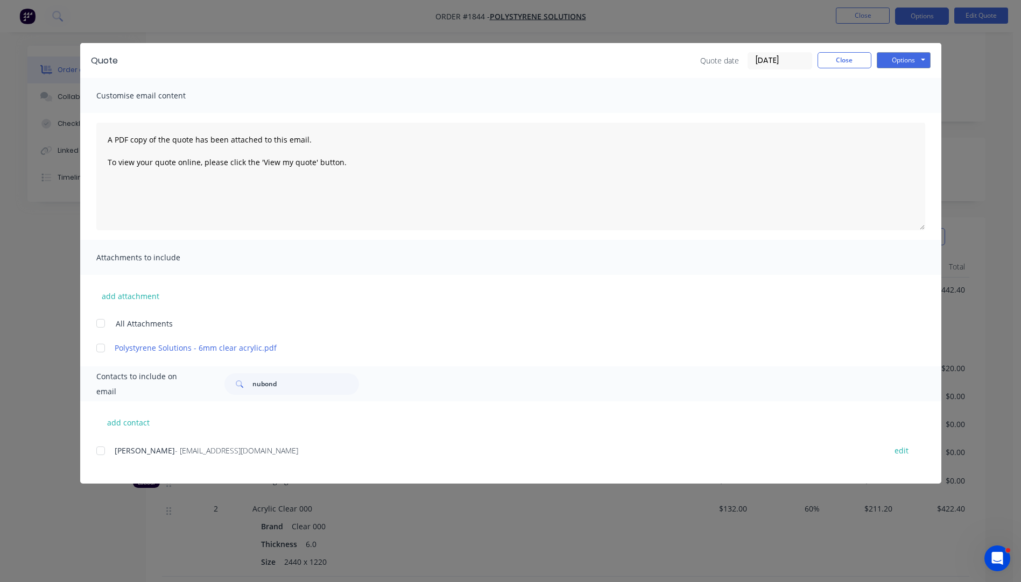
click at [99, 454] on div at bounding box center [101, 451] width 22 height 22
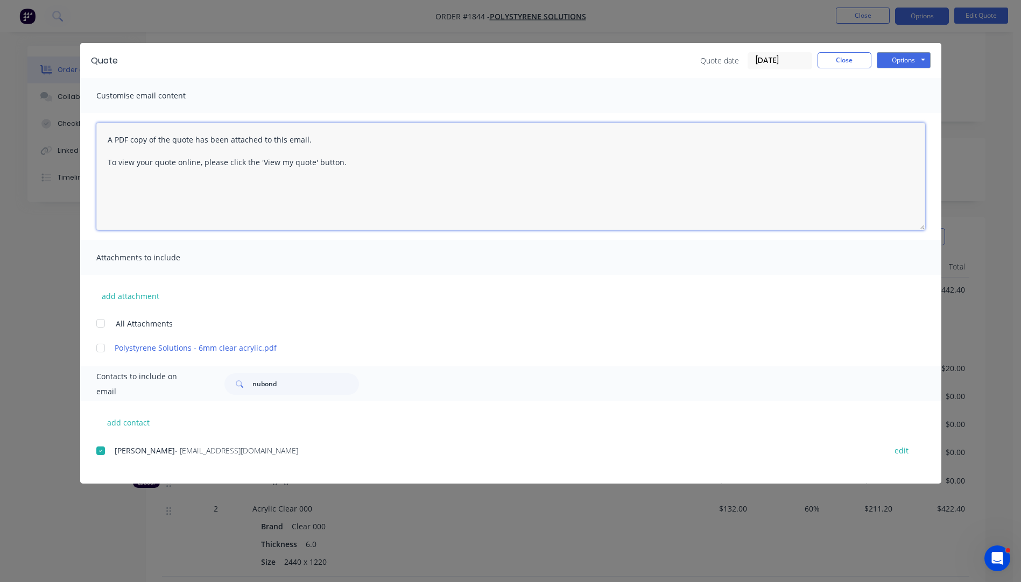
paste textarea "Hi, Please contact us if you have any questions. Regards, [PERSON_NAME] [EMAIL_…"
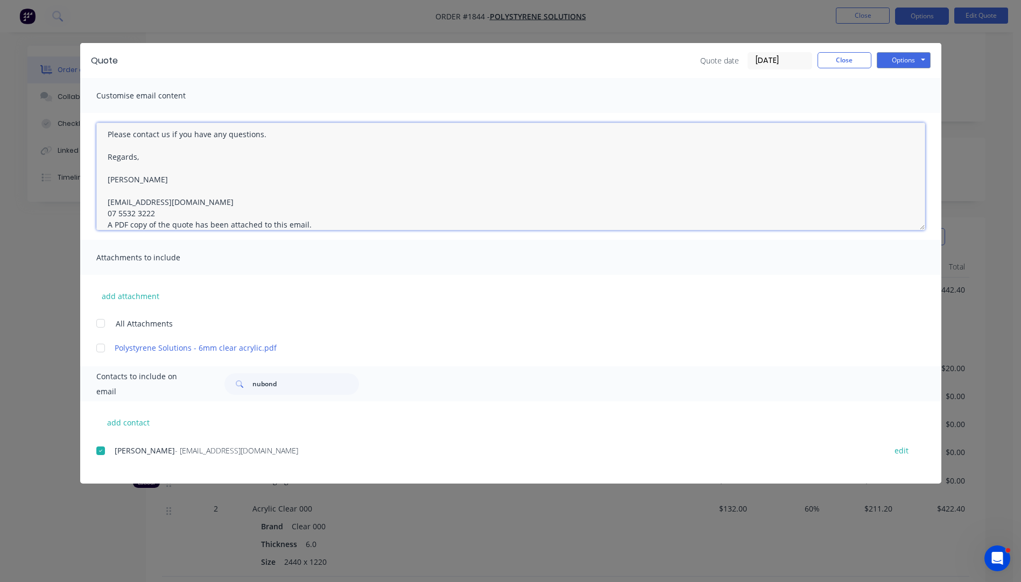
click at [163, 216] on textarea "Hi, Please contact us if you have any questions. Regards, [PERSON_NAME] [EMAIL_…" at bounding box center [510, 177] width 829 height 108
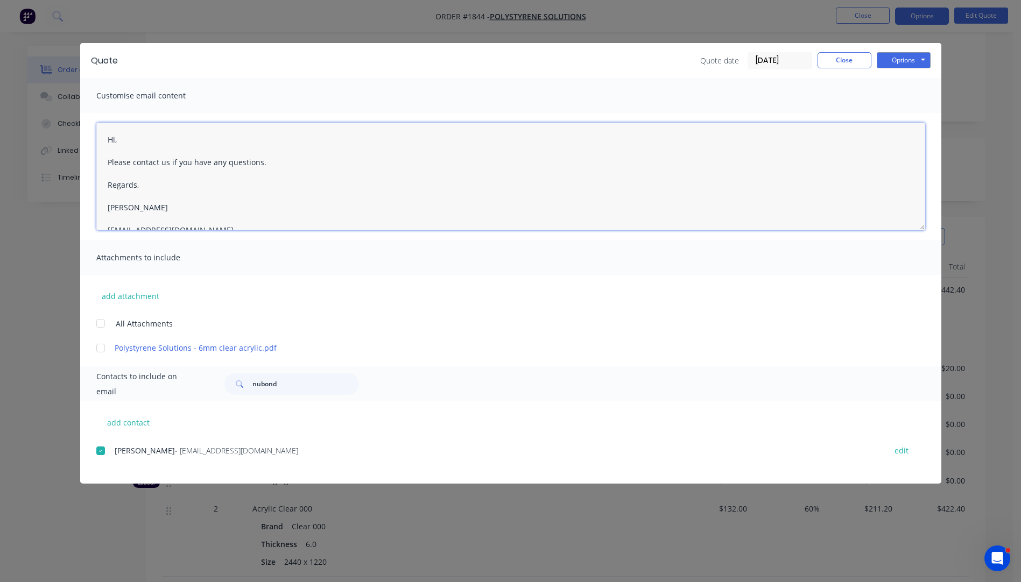
click at [122, 138] on textarea "Hi, Please contact us if you have any questions. Regards, [PERSON_NAME] [EMAIL_…" at bounding box center [510, 177] width 829 height 108
type textarea "Hi Dean, Please see quote attached. Please contact us if you have any questions…"
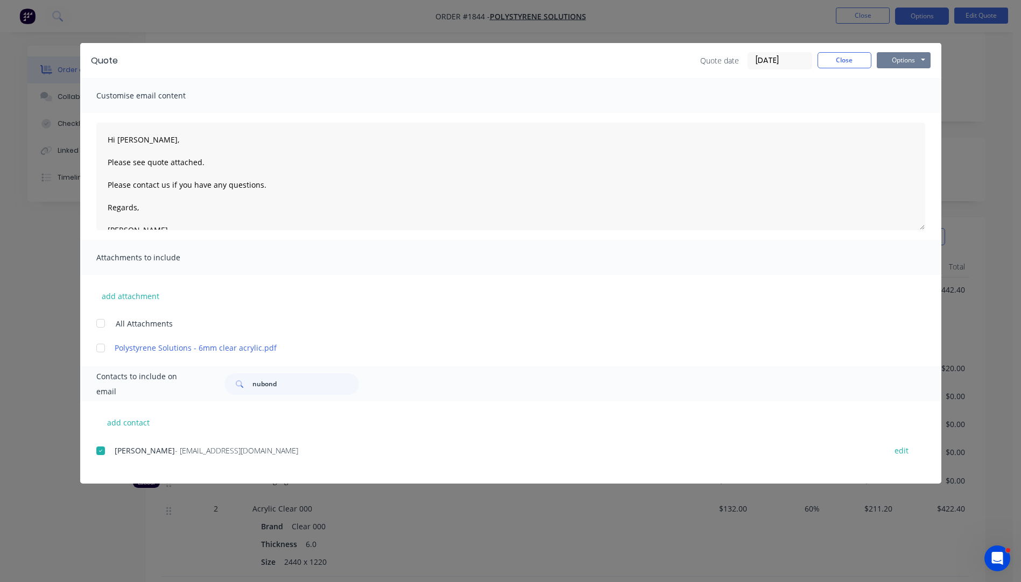
click at [897, 59] on button "Options" at bounding box center [904, 60] width 54 height 16
click at [899, 112] on button "Email" at bounding box center [911, 115] width 69 height 18
click at [845, 66] on button "Close" at bounding box center [845, 60] width 54 height 16
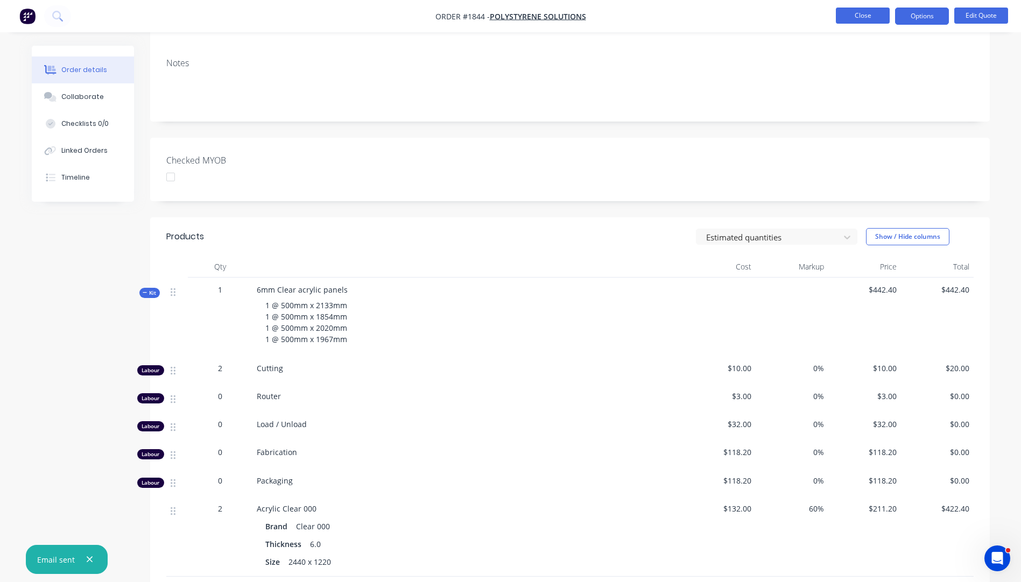
click at [855, 22] on button "Close" at bounding box center [863, 16] width 54 height 16
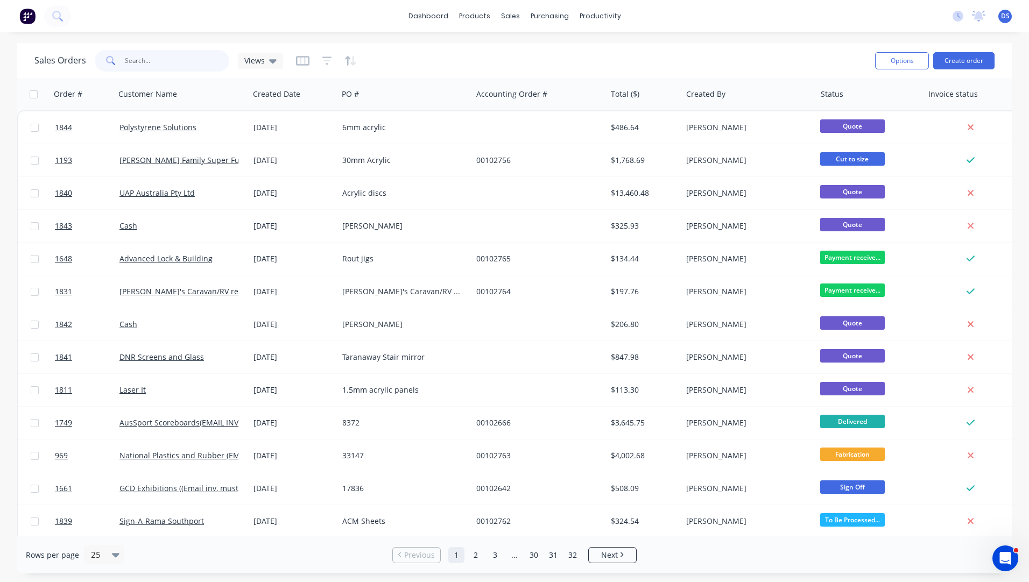
click at [154, 59] on input "text" at bounding box center [177, 61] width 105 height 22
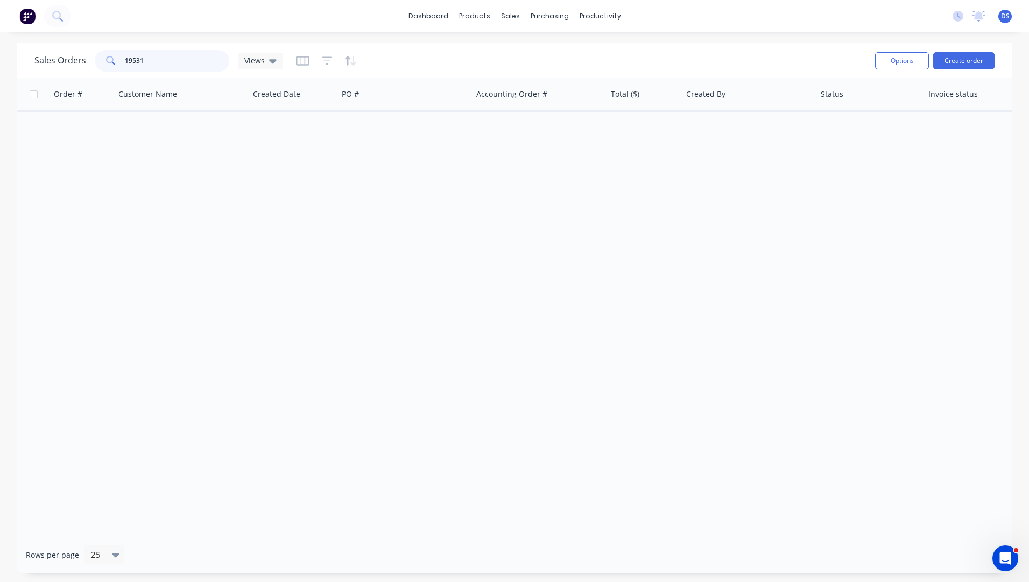
click at [154, 59] on input "19531" at bounding box center [177, 61] width 105 height 22
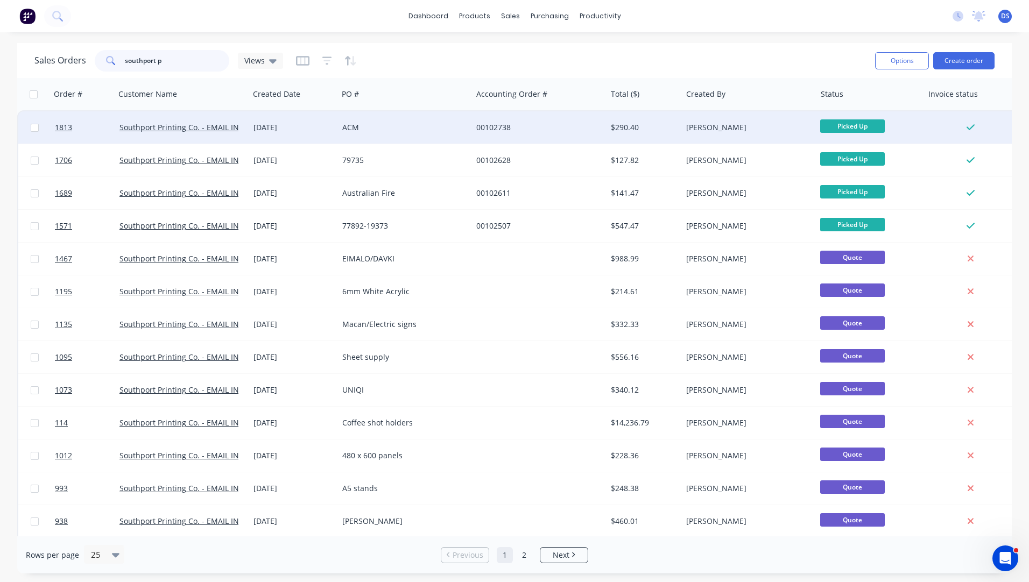
type input "southport p"
click at [375, 129] on div "ACM" at bounding box center [401, 127] width 119 height 11
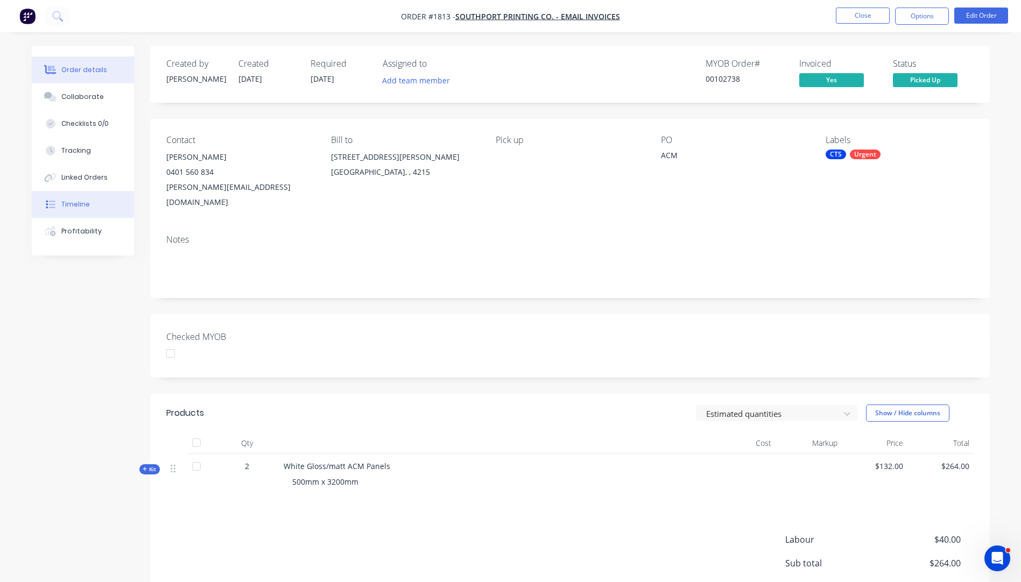
click at [73, 203] on div "Timeline" at bounding box center [75, 205] width 29 height 10
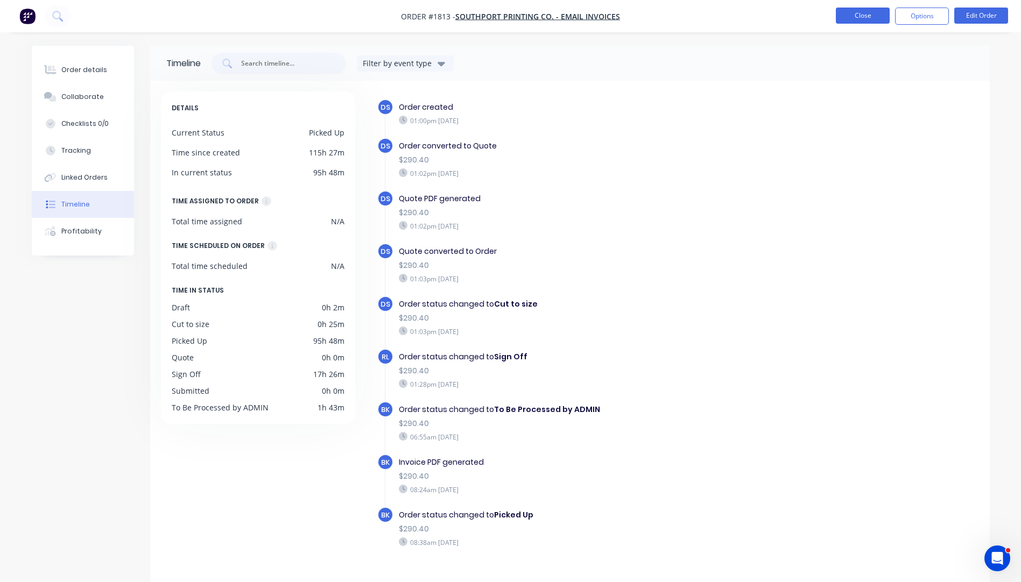
click at [844, 23] on button "Close" at bounding box center [863, 16] width 54 height 16
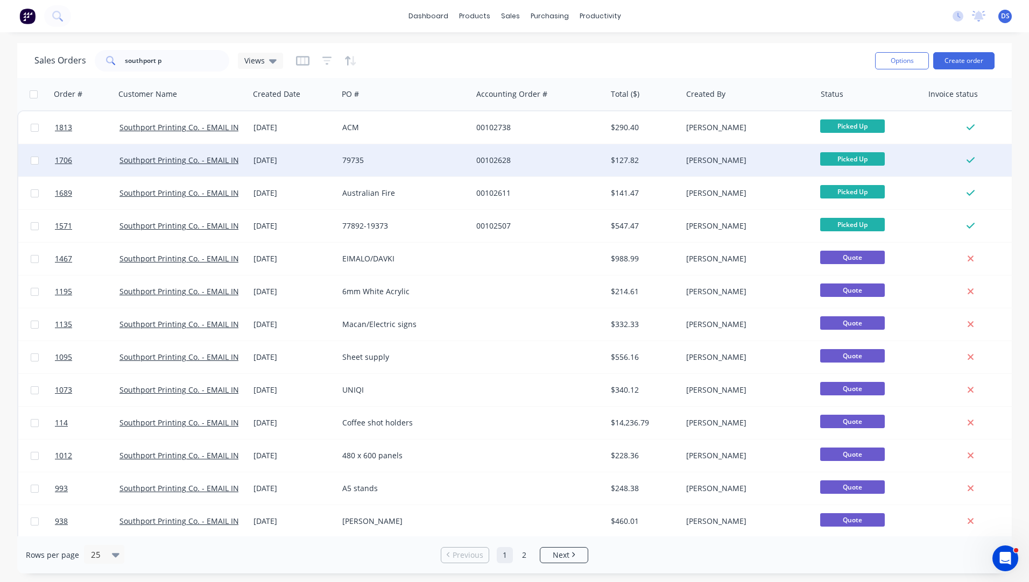
click at [281, 168] on div "29 Sep 2025" at bounding box center [293, 160] width 89 height 32
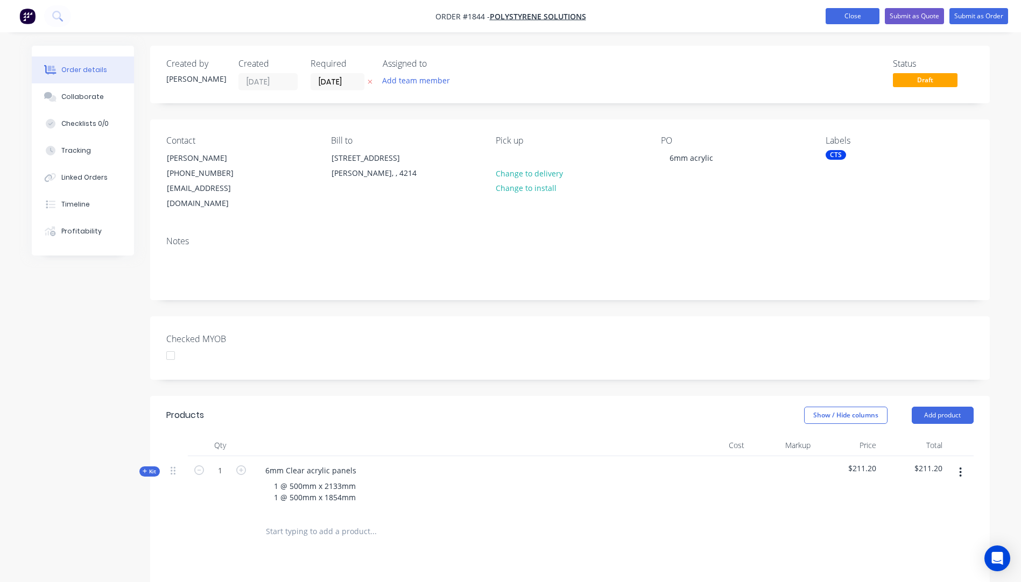
click at [839, 18] on button "Close" at bounding box center [853, 16] width 54 height 16
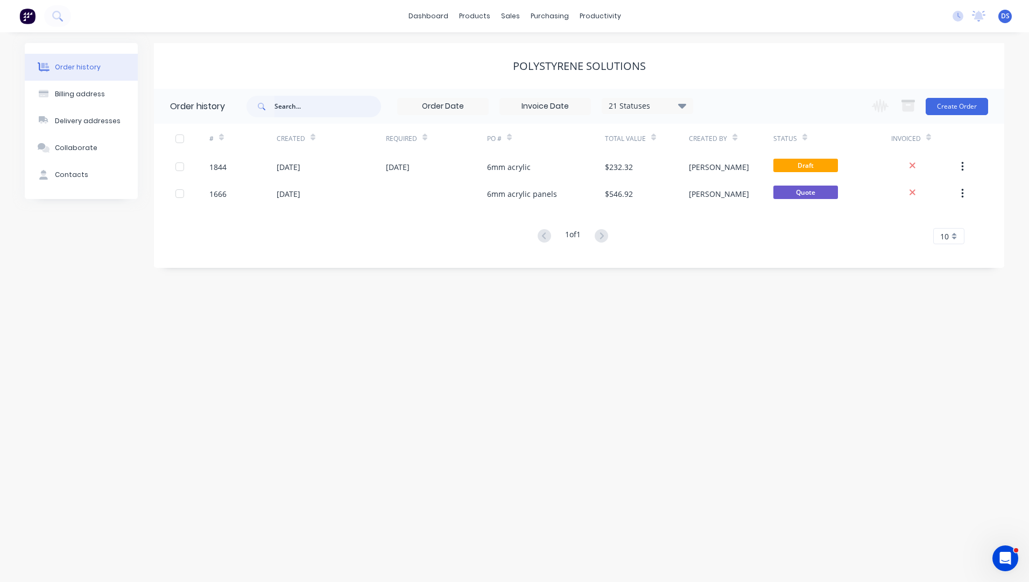
click at [298, 111] on input "text" at bounding box center [327, 107] width 107 height 22
click at [536, 53] on div "Sales Orders" at bounding box center [550, 52] width 44 height 10
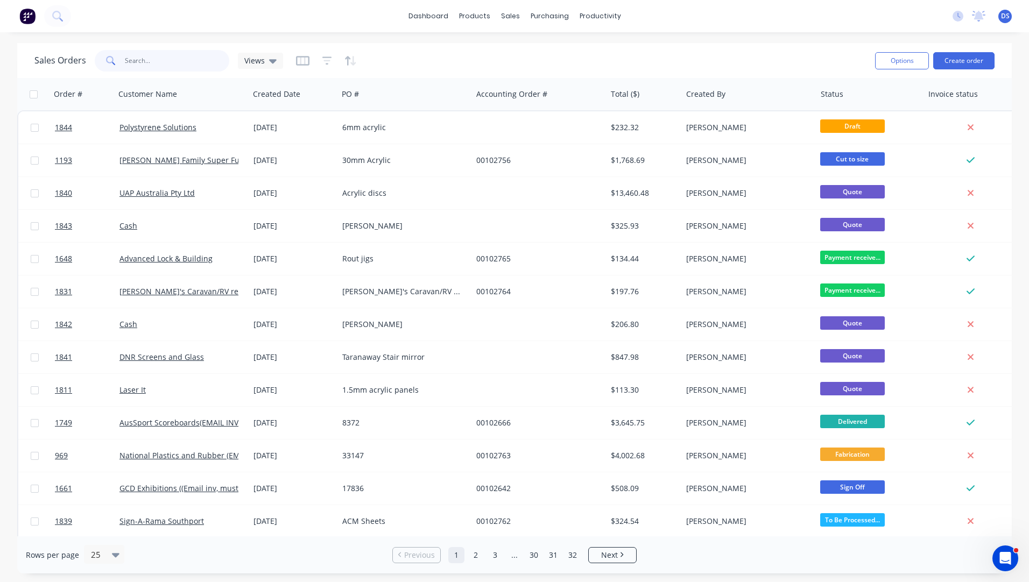
click at [163, 66] on input "text" at bounding box center [177, 61] width 105 height 22
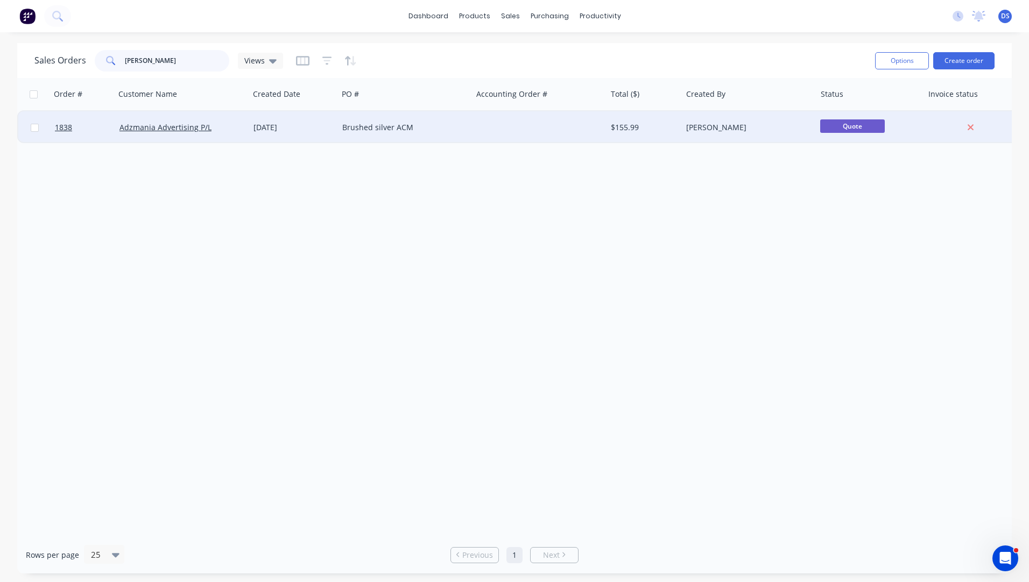
type input "albert"
click at [349, 135] on div "Brushed silver ACM" at bounding box center [405, 127] width 134 height 32
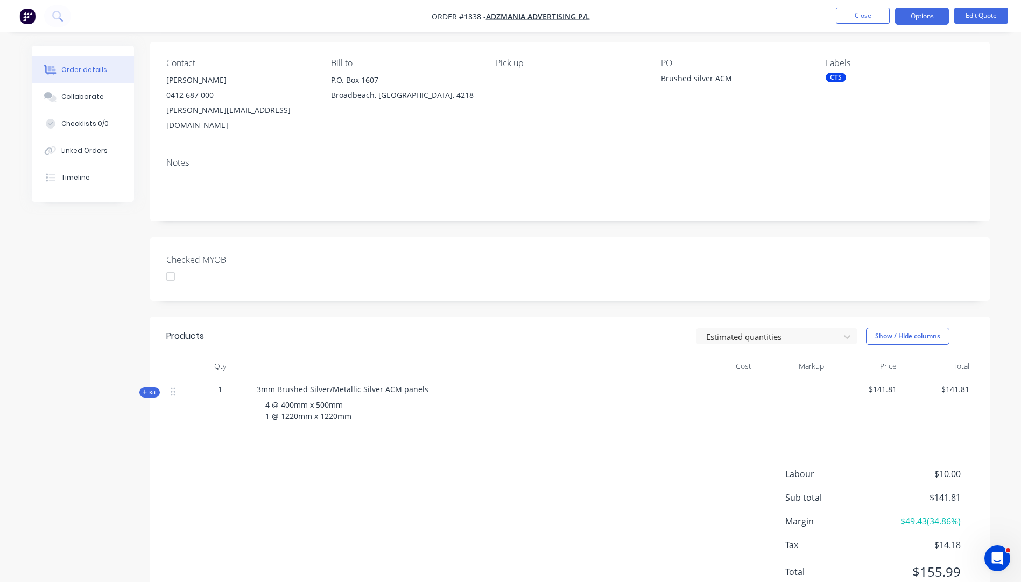
scroll to position [104, 0]
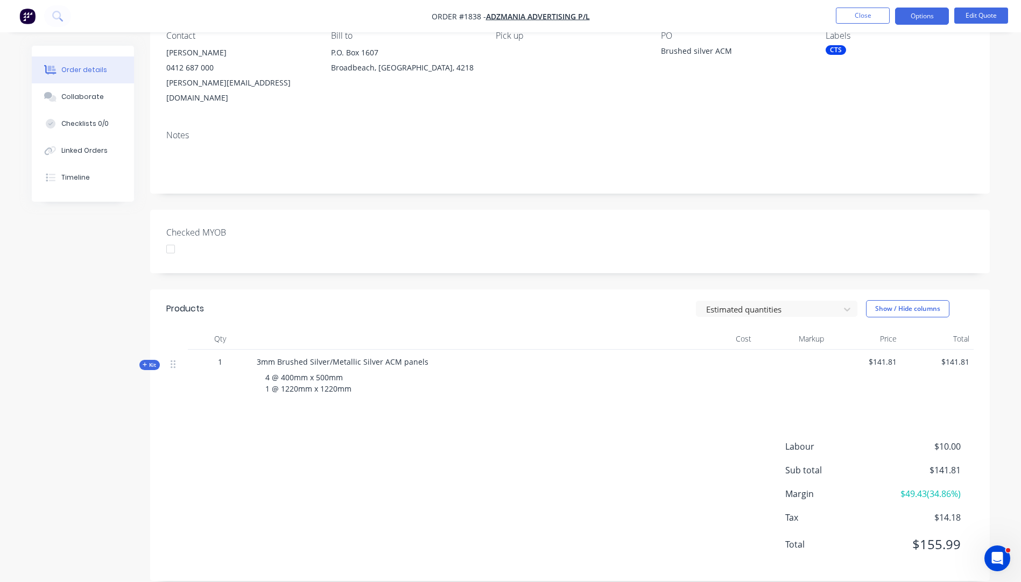
click at [144, 362] on icon "button" at bounding box center [145, 364] width 5 height 5
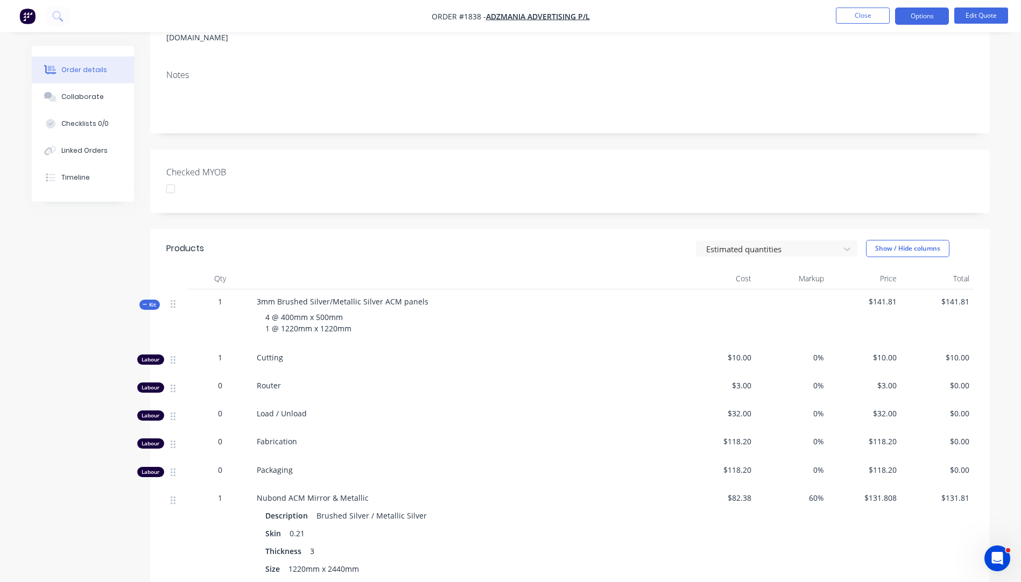
scroll to position [0, 0]
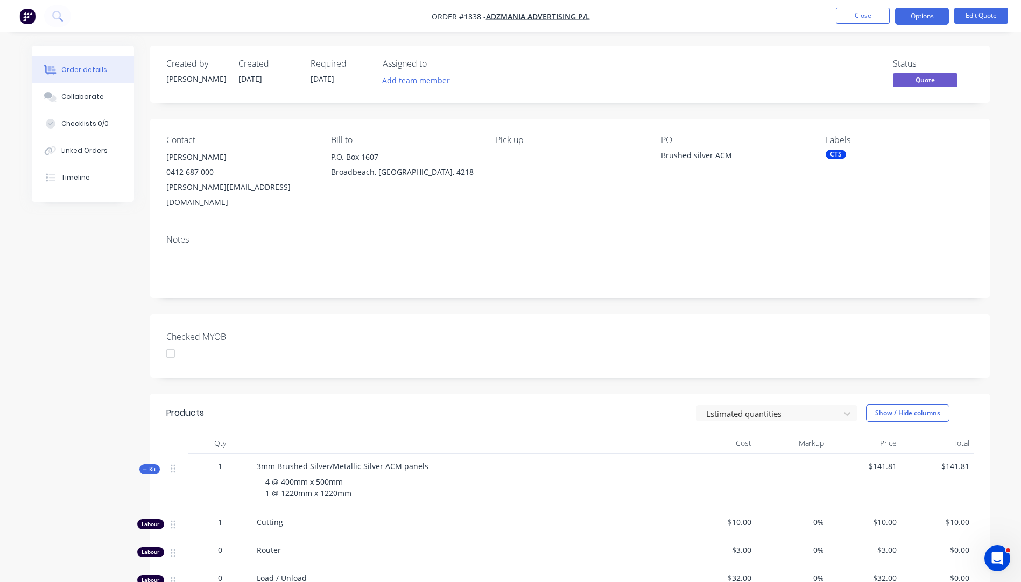
drag, startPoint x: 840, startPoint y: 154, endPoint x: 828, endPoint y: 156, distance: 12.0
click at [828, 156] on div "CTS" at bounding box center [836, 155] width 20 height 10
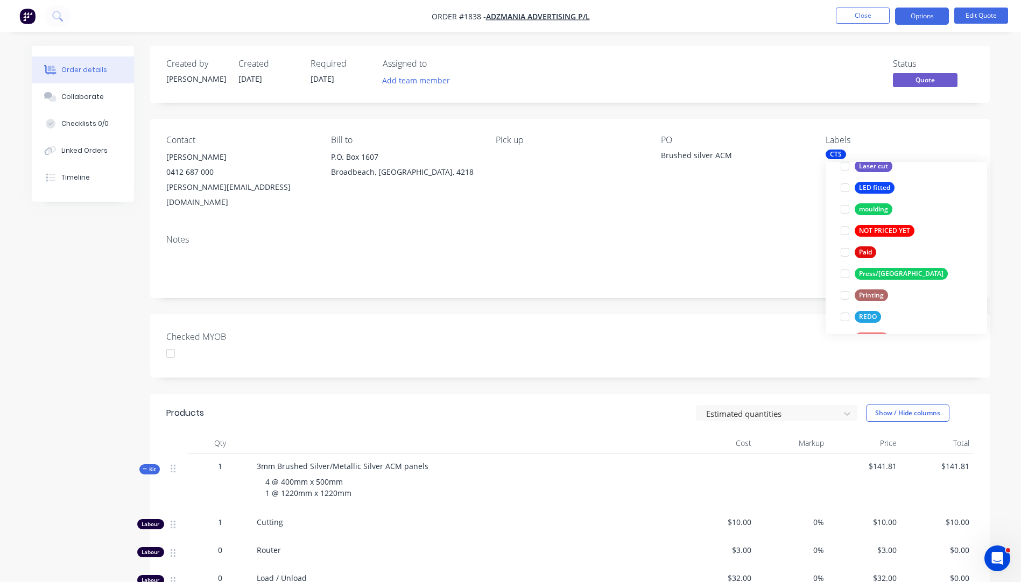
scroll to position [431, 0]
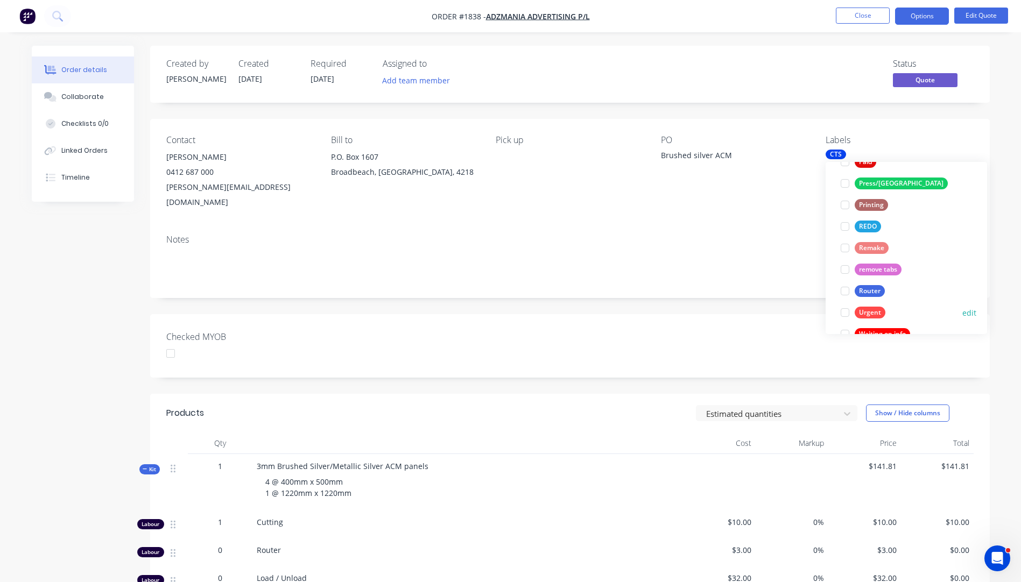
click at [870, 310] on div "Urgent" at bounding box center [870, 313] width 31 height 12
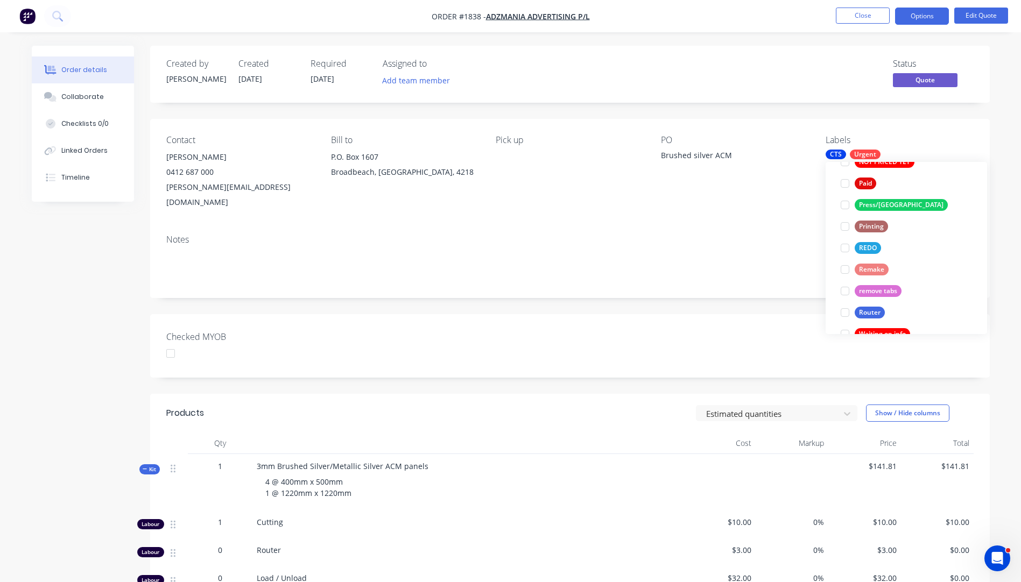
scroll to position [0, 0]
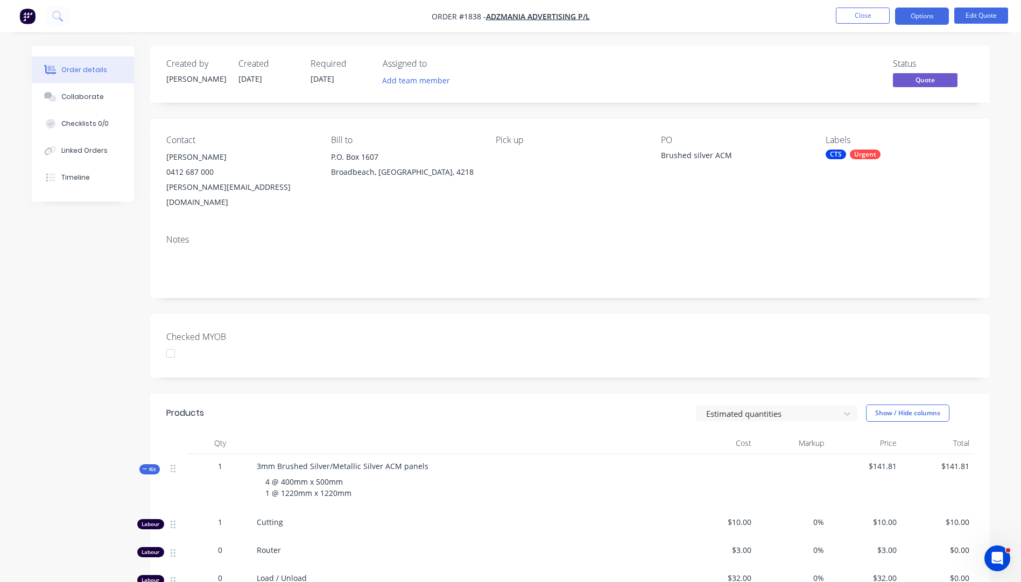
click at [728, 235] on div "Notes" at bounding box center [569, 240] width 807 height 10
click at [870, 15] on button "Close" at bounding box center [863, 16] width 54 height 16
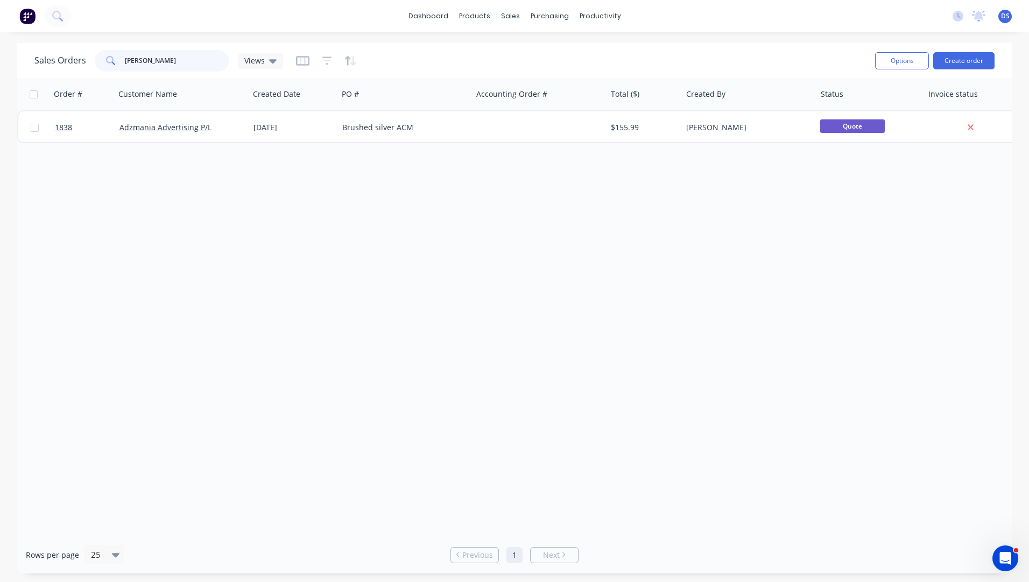
drag, startPoint x: 178, startPoint y: 63, endPoint x: 75, endPoint y: 57, distance: 103.5
click at [75, 57] on div "Sales Orders albert Views" at bounding box center [158, 61] width 249 height 22
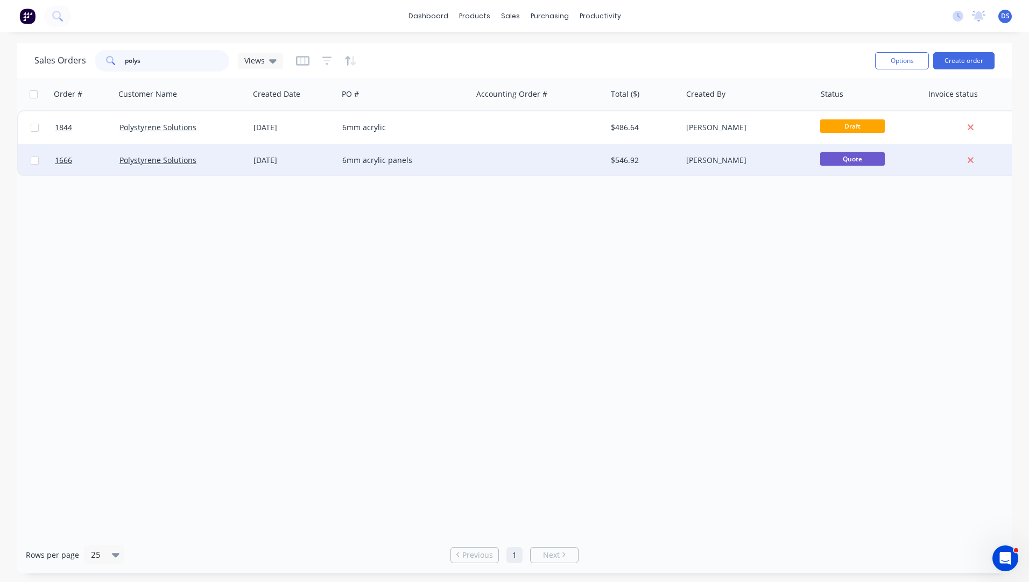
type input "polys"
click at [344, 164] on div "6mm acrylic panels" at bounding box center [401, 160] width 119 height 11
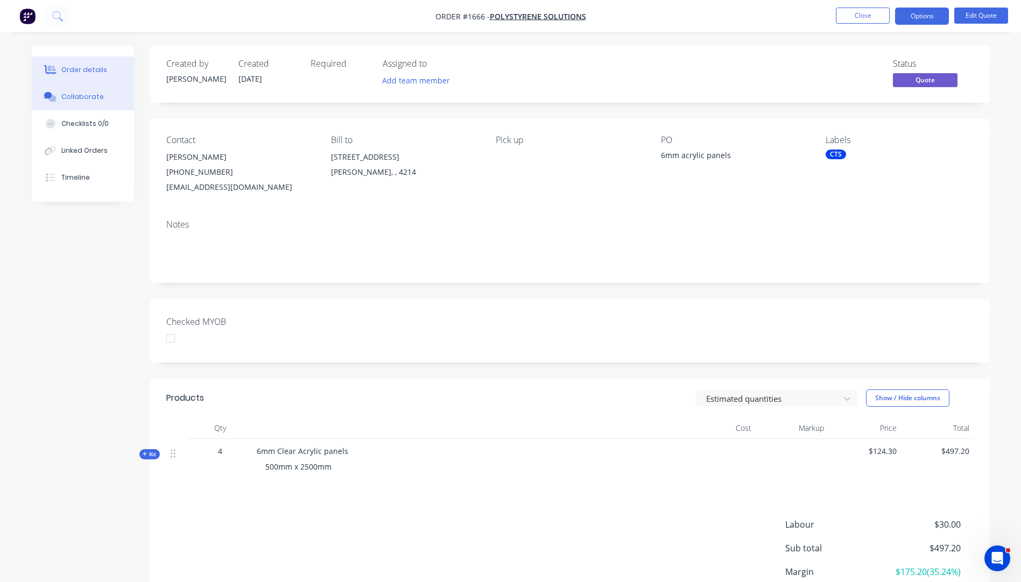
click at [74, 94] on div "Collaborate" at bounding box center [82, 97] width 43 height 10
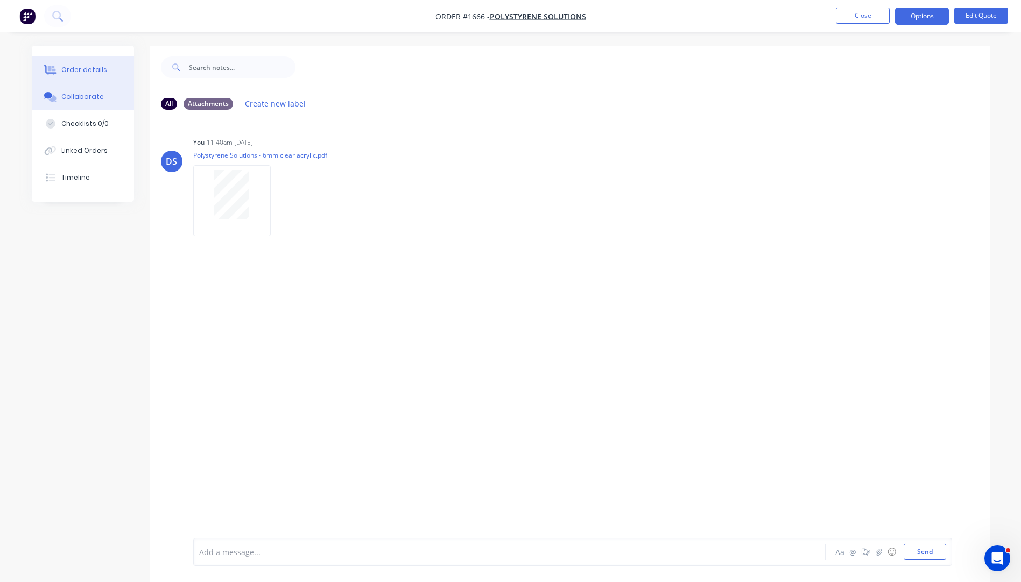
click at [82, 70] on div "Order details" at bounding box center [84, 70] width 46 height 10
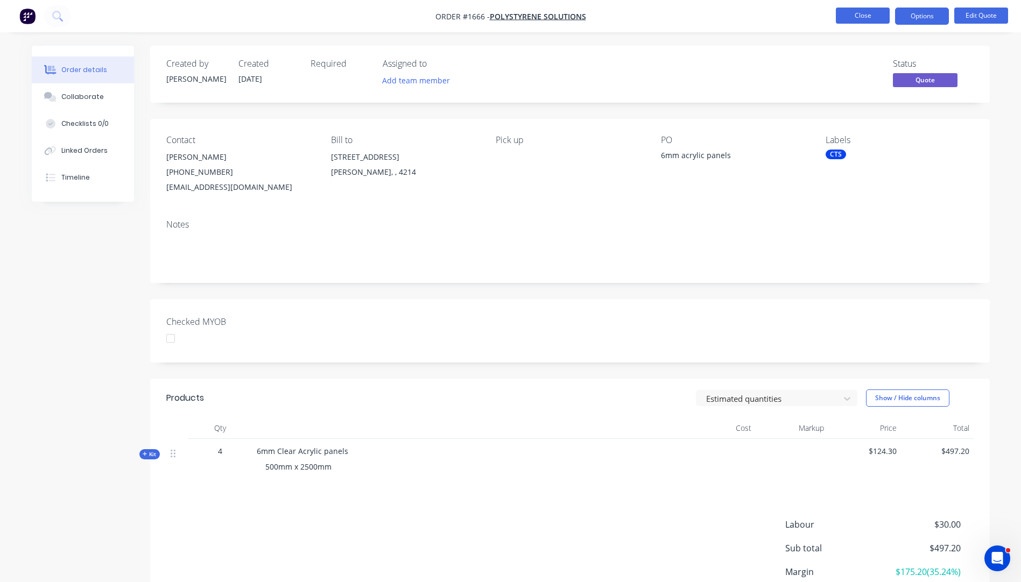
click at [860, 17] on button "Close" at bounding box center [863, 16] width 54 height 16
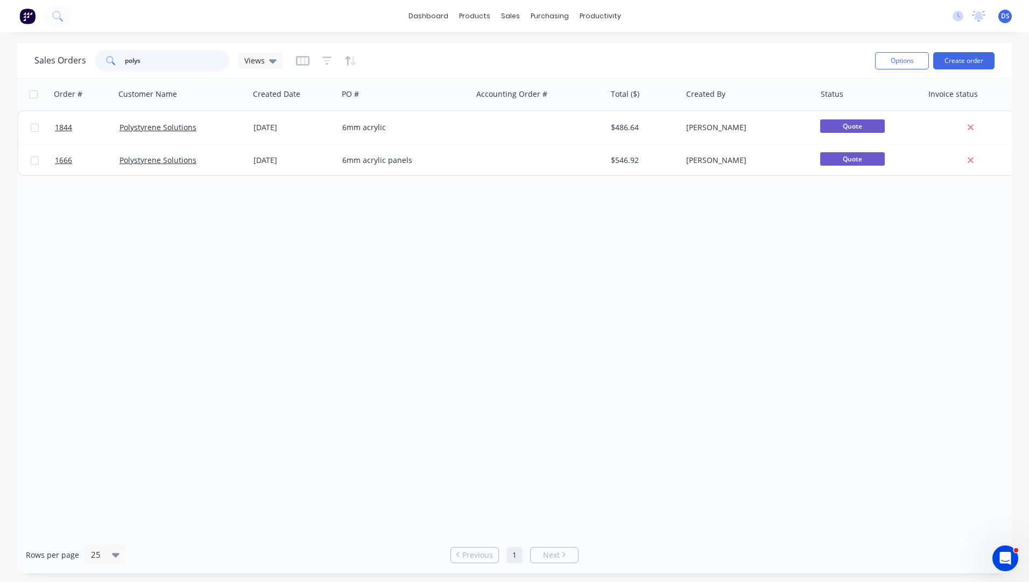
drag, startPoint x: 164, startPoint y: 62, endPoint x: 116, endPoint y: 58, distance: 48.6
click at [116, 58] on div "polys" at bounding box center [162, 61] width 135 height 22
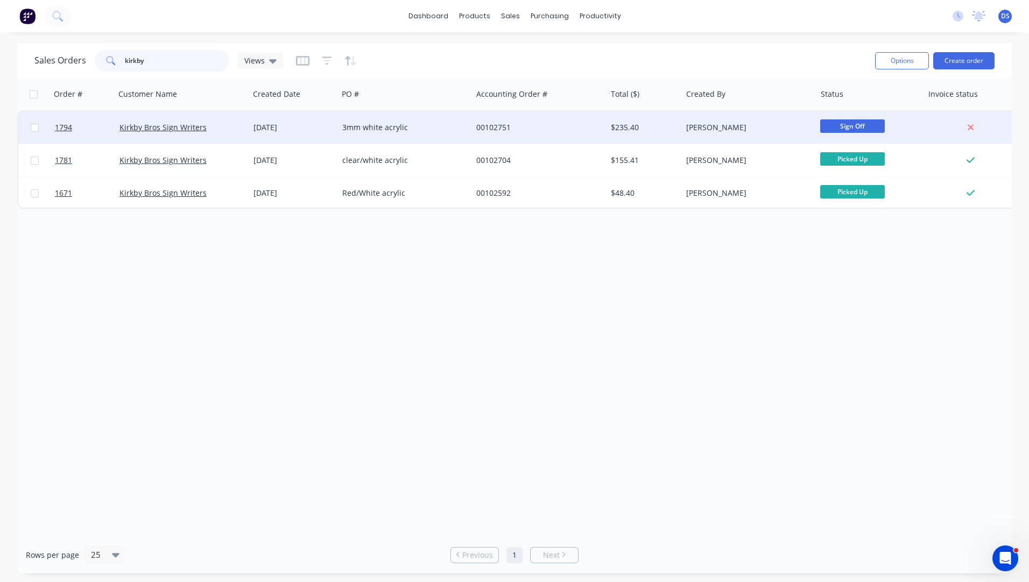
type input "kirkby"
click at [358, 131] on div "3mm white acrylic" at bounding box center [401, 127] width 119 height 11
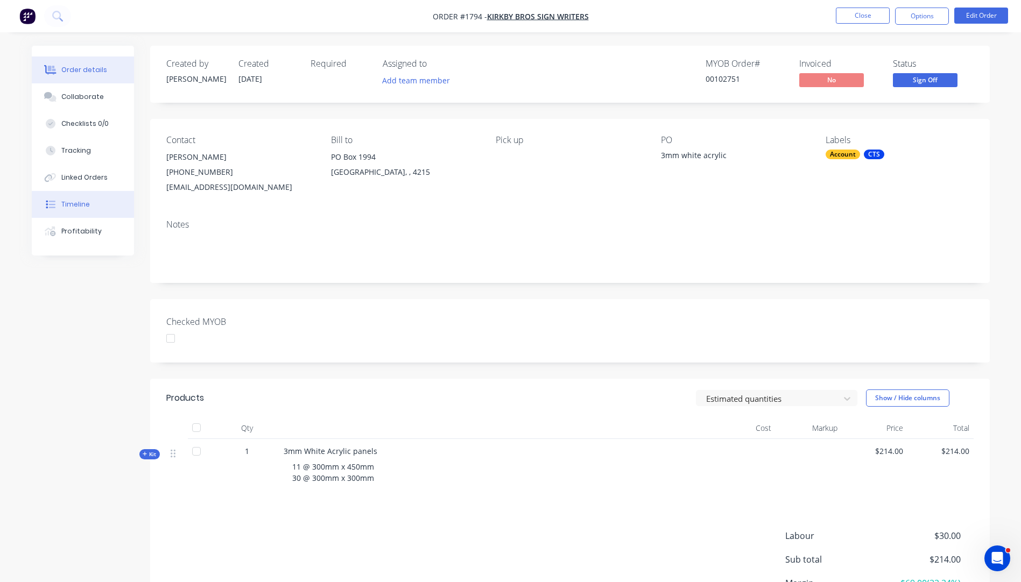
click at [79, 207] on div "Timeline" at bounding box center [75, 205] width 29 height 10
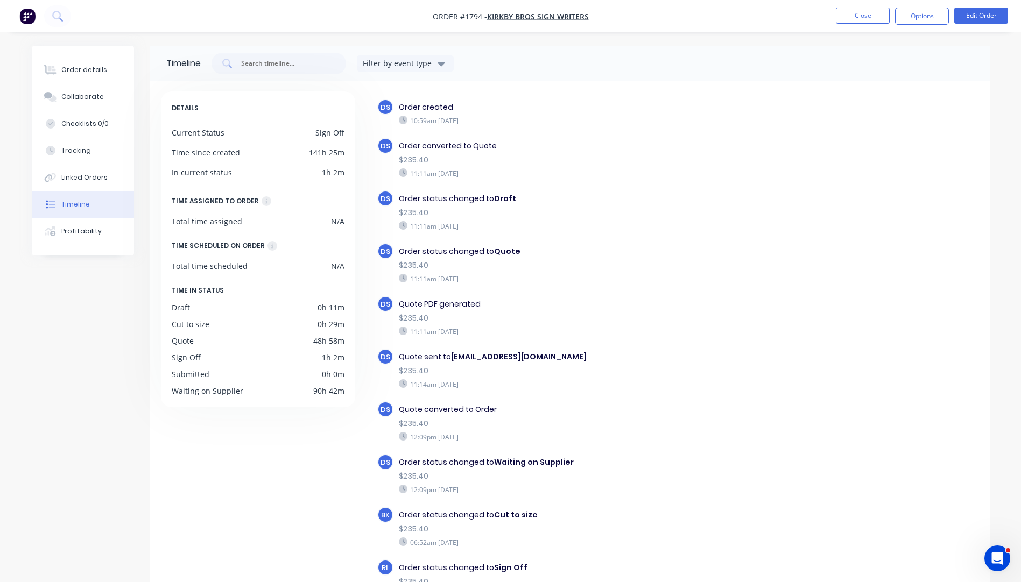
scroll to position [76, 0]
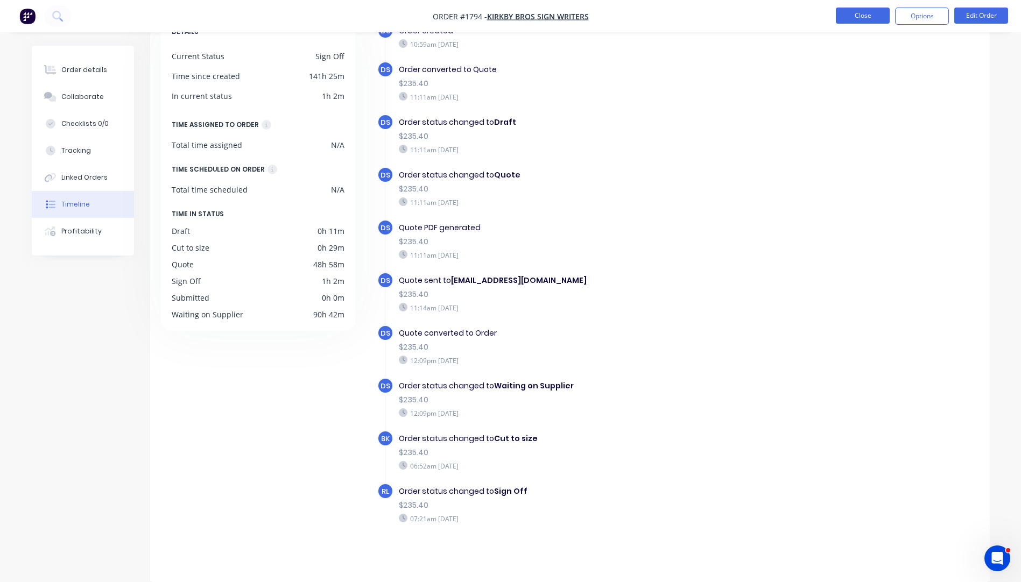
click at [855, 20] on button "Close" at bounding box center [863, 16] width 54 height 16
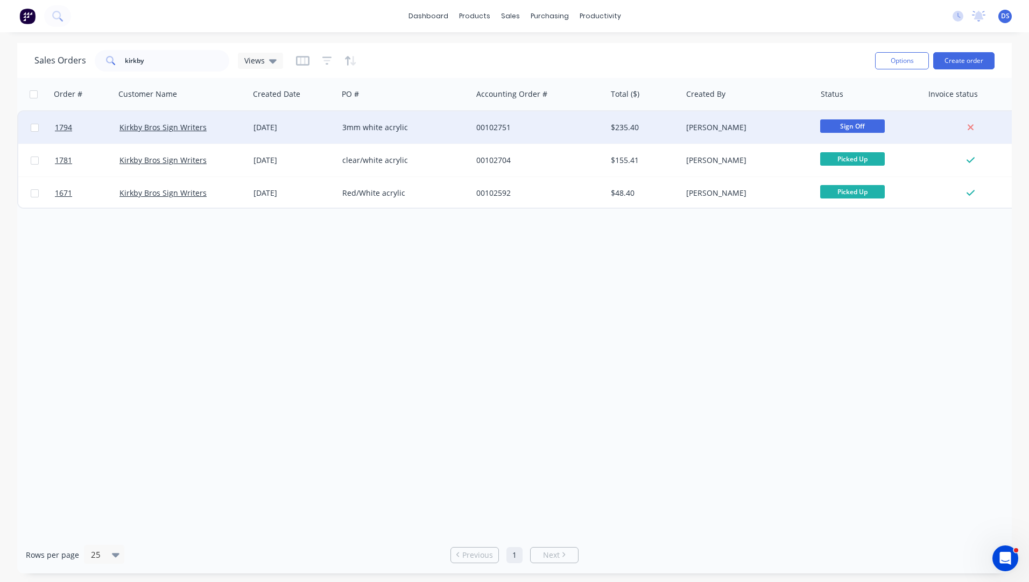
click at [568, 132] on div "00102751" at bounding box center [535, 127] width 119 height 11
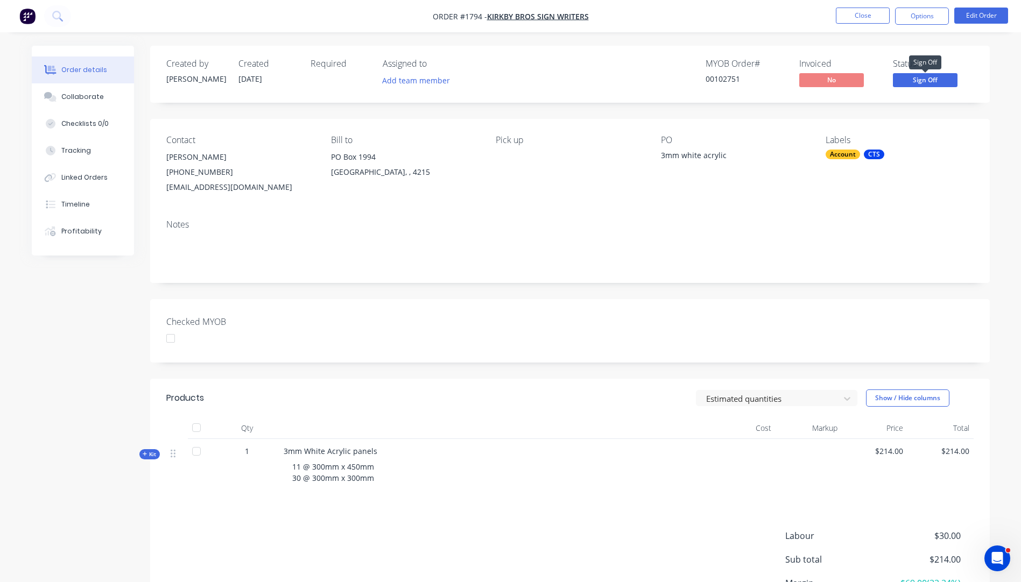
click at [916, 83] on span "Sign Off" at bounding box center [925, 79] width 65 height 13
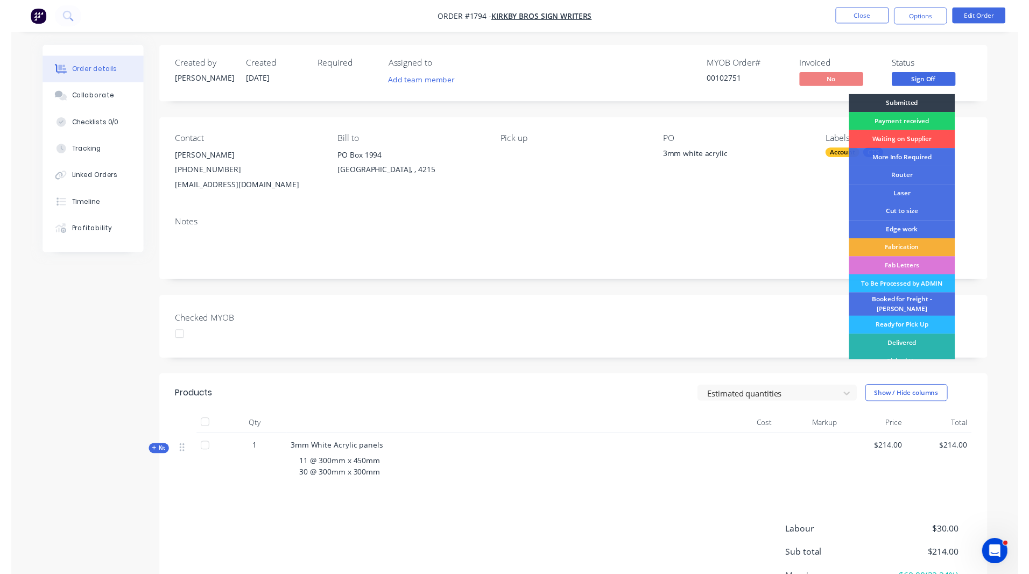
scroll to position [5, 0]
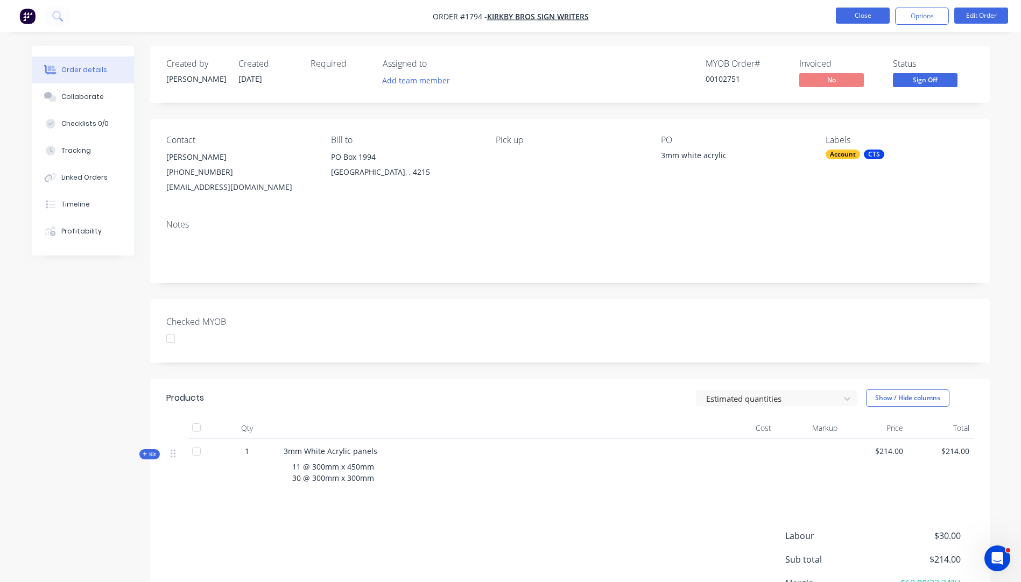
click at [870, 16] on button "Close" at bounding box center [863, 16] width 54 height 16
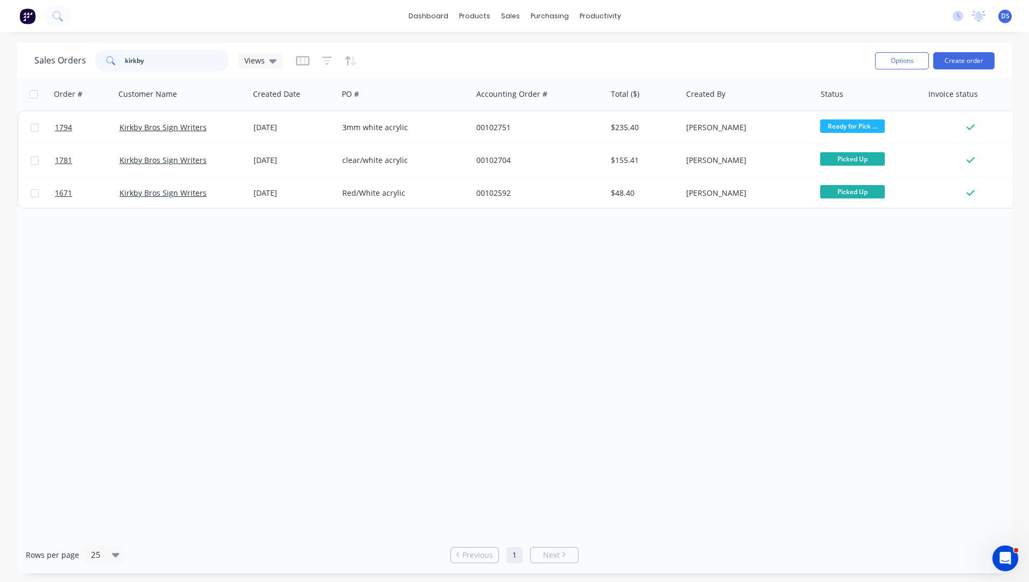
drag, startPoint x: 158, startPoint y: 63, endPoint x: 61, endPoint y: 55, distance: 97.2
click at [61, 55] on div "Sales Orders kirkby Views" at bounding box center [158, 61] width 249 height 22
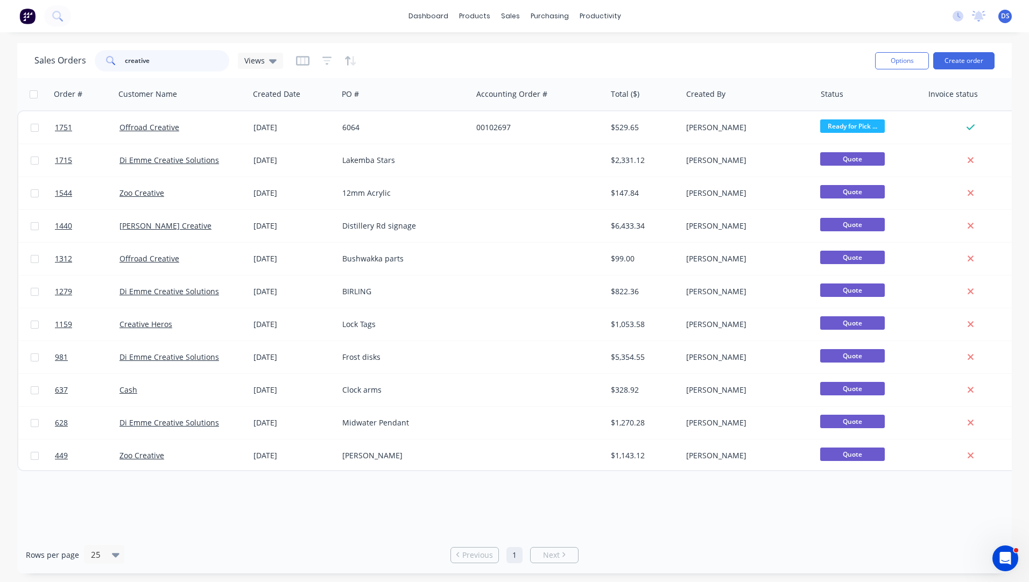
drag, startPoint x: 160, startPoint y: 63, endPoint x: 93, endPoint y: 63, distance: 67.3
click at [93, 63] on div "Sales Orders creative Views" at bounding box center [158, 61] width 249 height 22
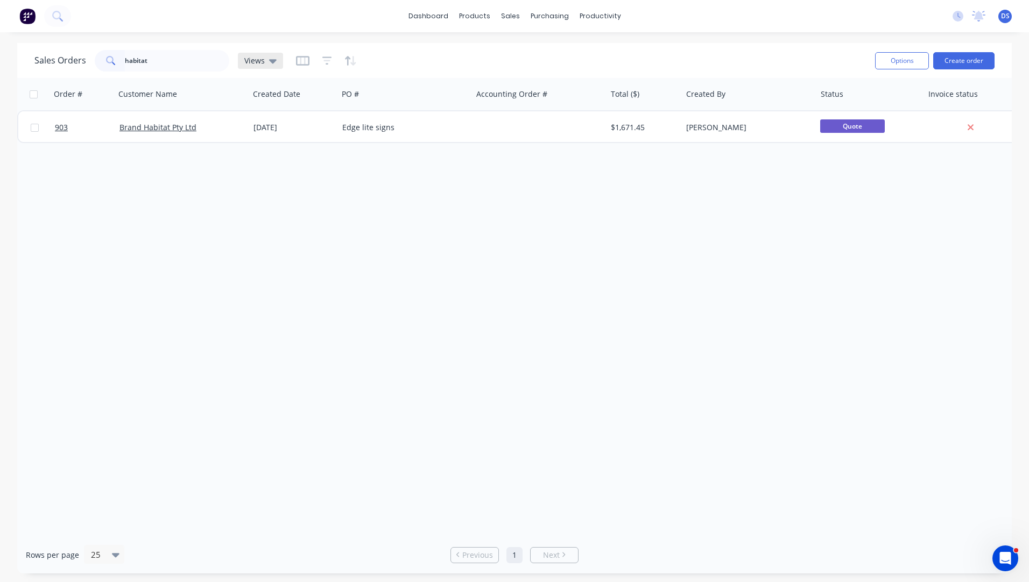
click at [273, 60] on icon at bounding box center [273, 61] width 8 height 4
click at [267, 177] on button "Archived Orders" at bounding box center [302, 174] width 123 height 12
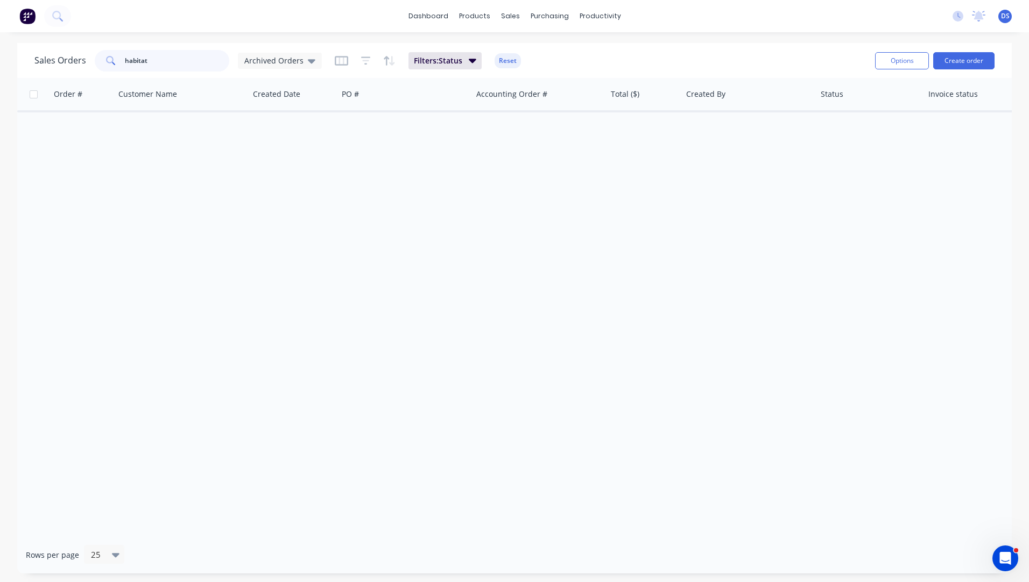
drag, startPoint x: 190, startPoint y: 66, endPoint x: 99, endPoint y: 68, distance: 91.0
click at [99, 68] on div "habitat" at bounding box center [162, 61] width 135 height 22
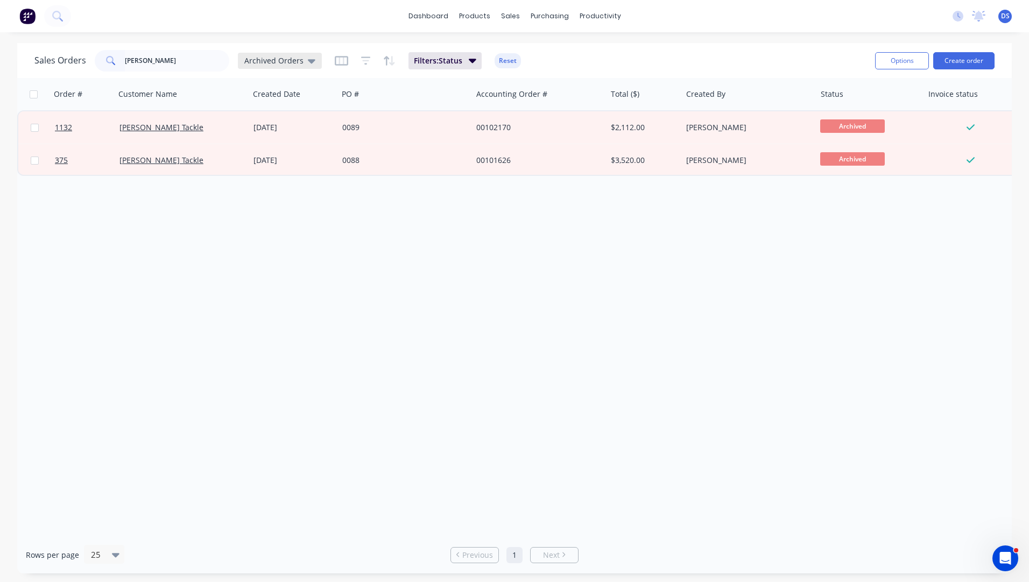
click at [309, 60] on icon at bounding box center [312, 61] width 8 height 4
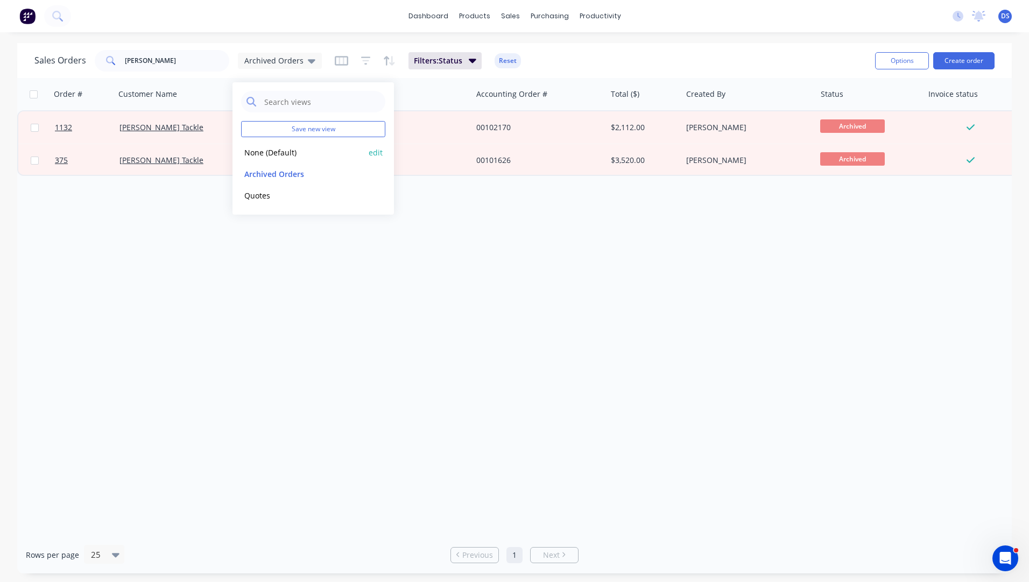
click at [258, 158] on button "None (Default)" at bounding box center [302, 152] width 123 height 12
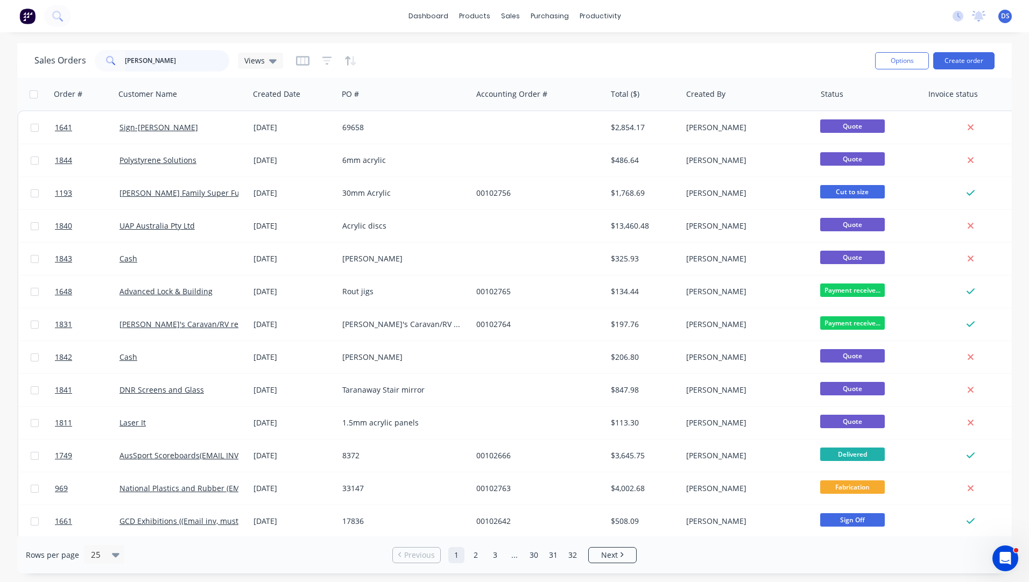
click at [157, 61] on input "pakula" at bounding box center [177, 61] width 105 height 22
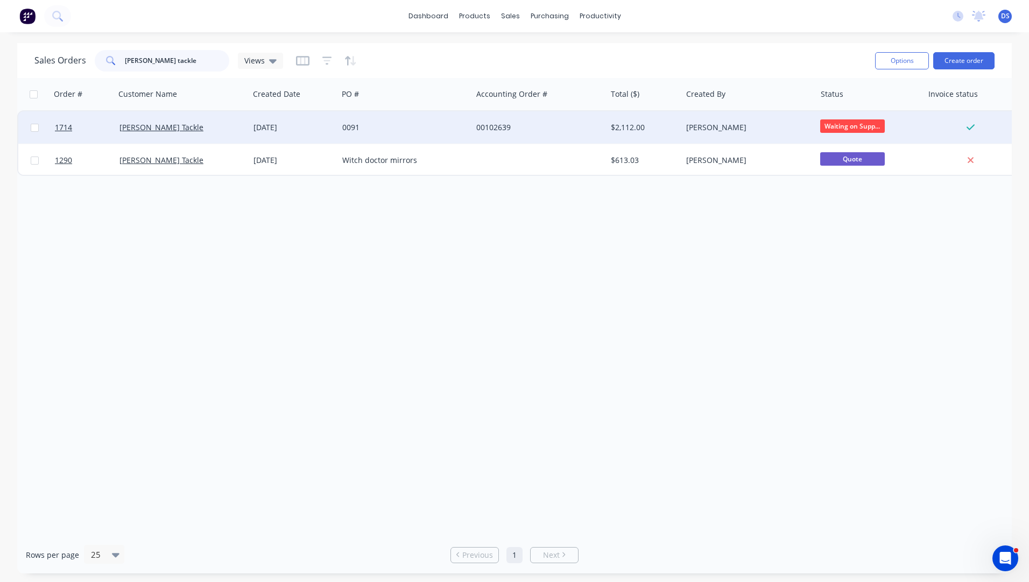
type input "pakula tackle"
click at [348, 132] on div "0091" at bounding box center [401, 127] width 119 height 11
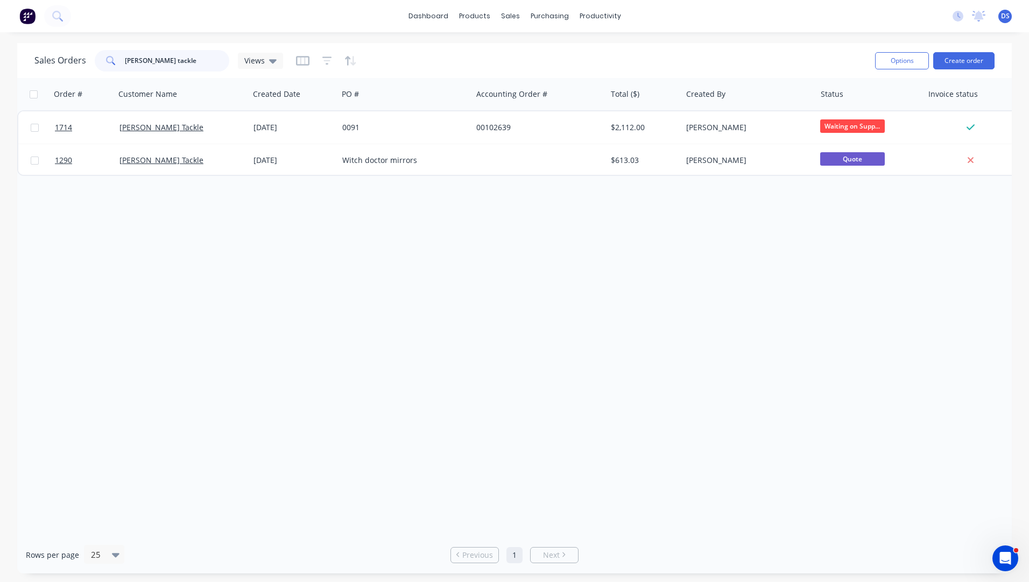
drag, startPoint x: 175, startPoint y: 58, endPoint x: 97, endPoint y: 63, distance: 78.7
click at [97, 63] on div "pakula tackle" at bounding box center [162, 61] width 135 height 22
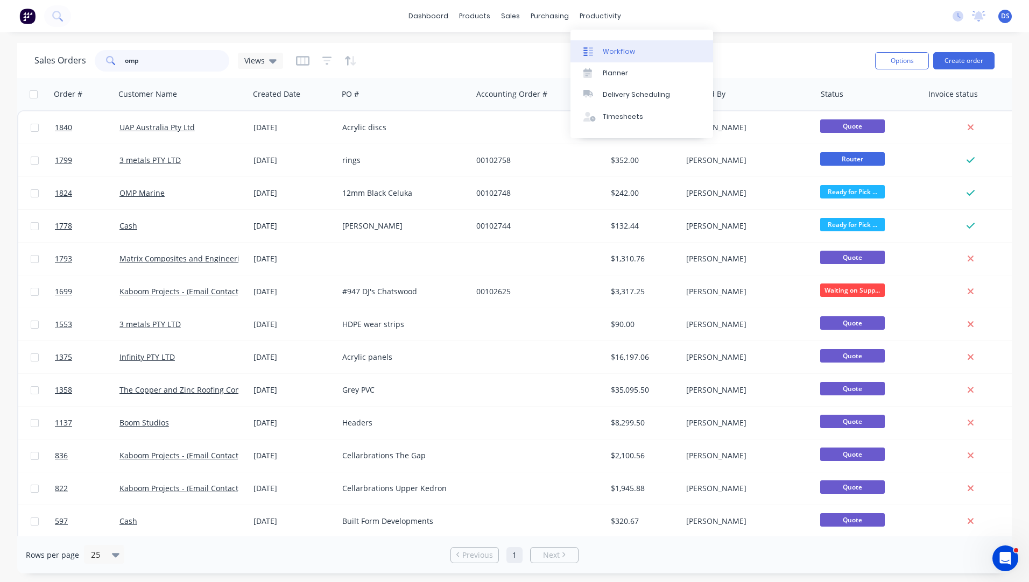
type input "omp"
click at [604, 51] on div "Workflow" at bounding box center [619, 52] width 32 height 10
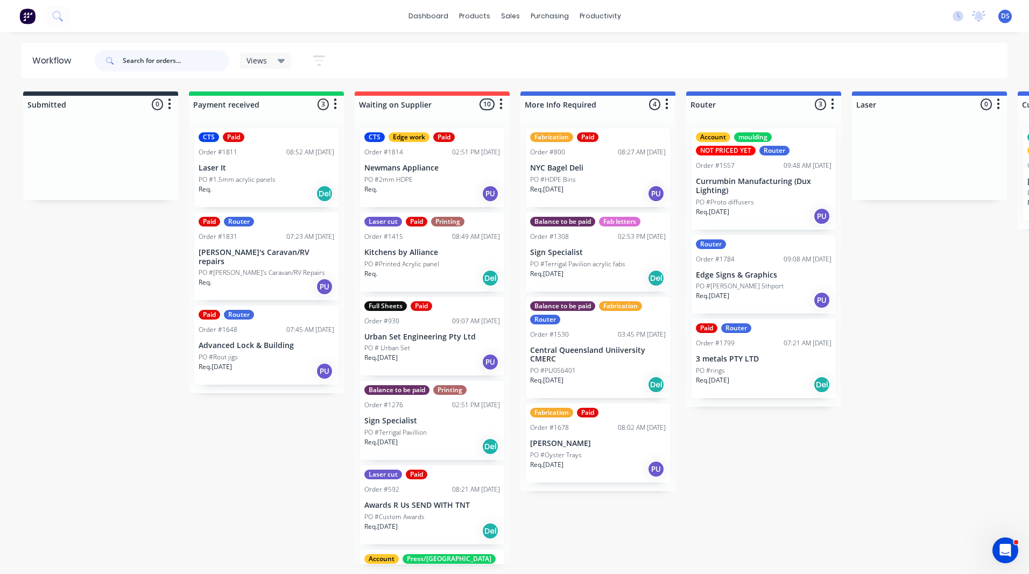
click at [172, 62] on input "text" at bounding box center [176, 61] width 107 height 22
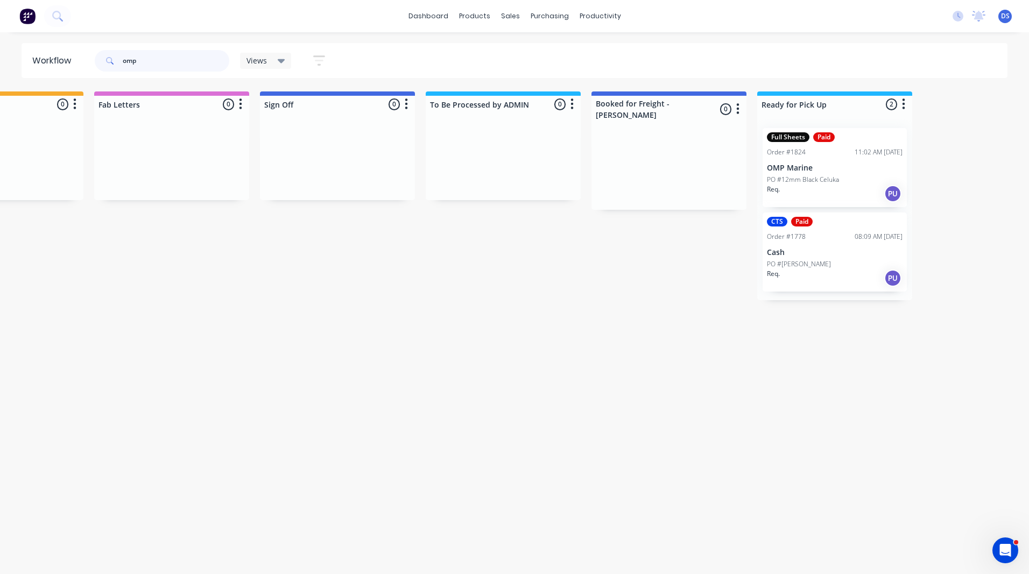
scroll to position [0, 1425]
click at [867, 190] on div "Req. PU" at bounding box center [831, 194] width 136 height 18
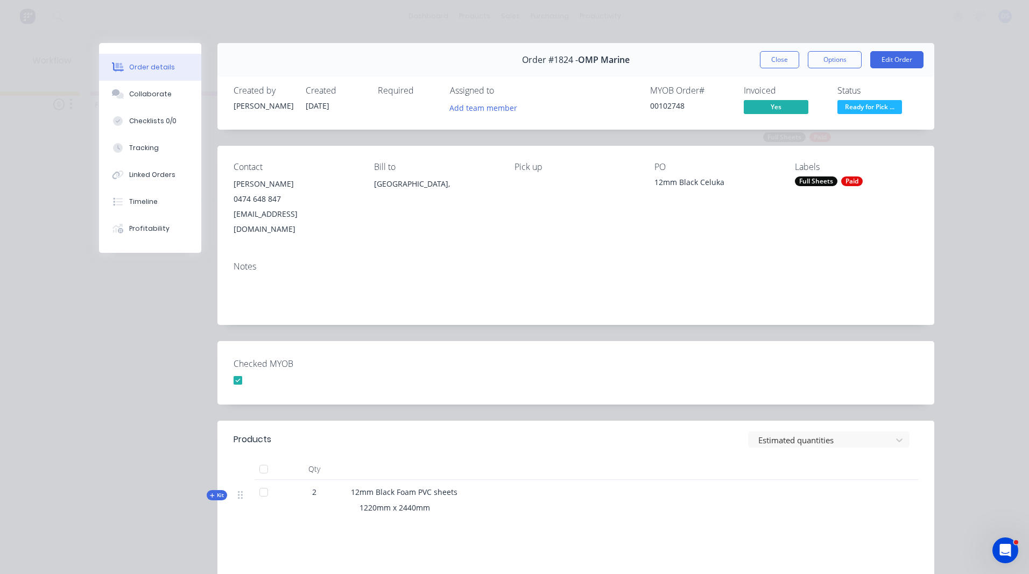
click at [858, 98] on div "Status Ready for Pick ..." at bounding box center [877, 101] width 81 height 31
click at [860, 103] on span "Ready for Pick ..." at bounding box center [869, 106] width 65 height 13
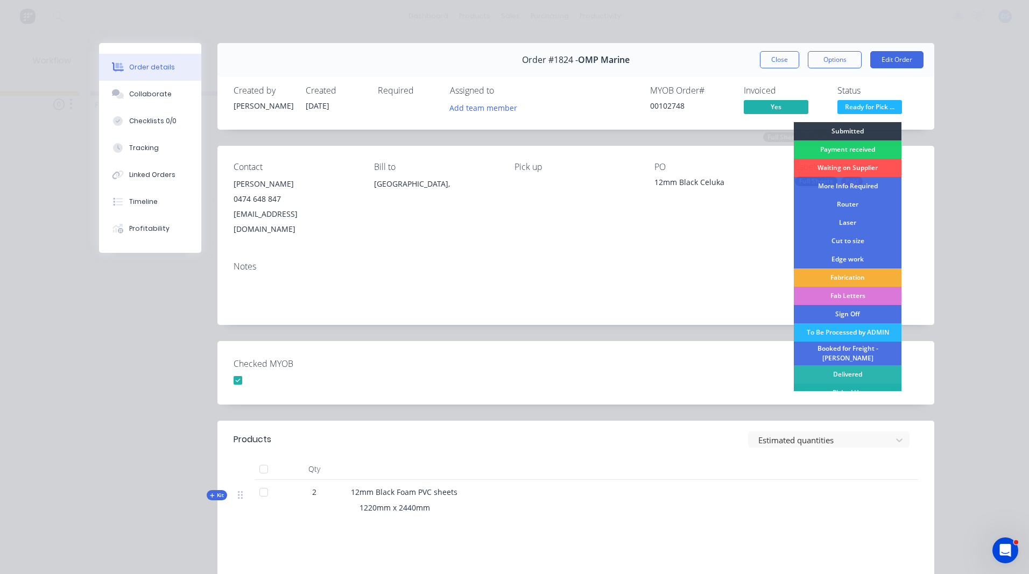
click at [842, 384] on div "Picked Up" at bounding box center [848, 393] width 108 height 18
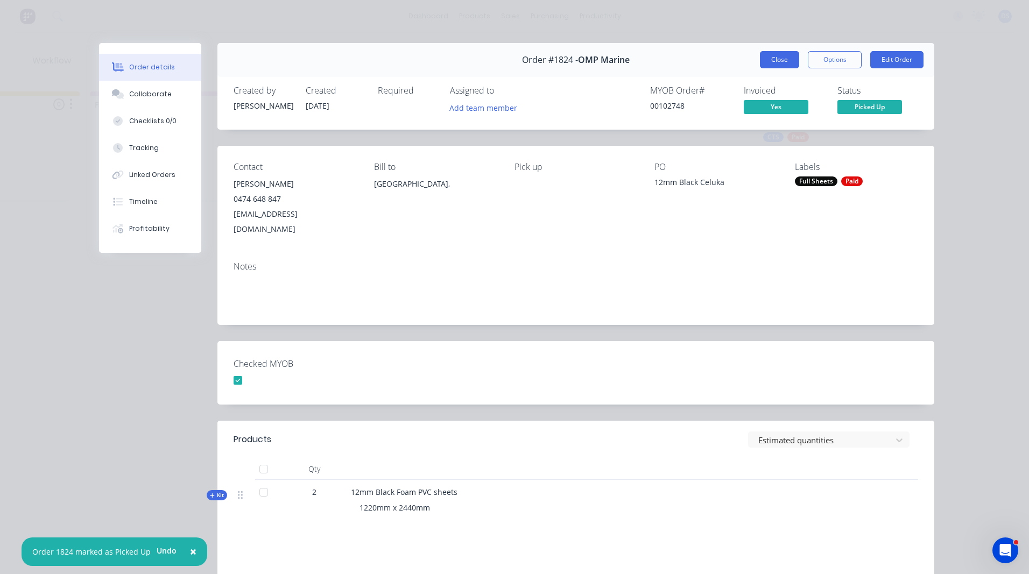
click at [778, 62] on button "Close" at bounding box center [779, 59] width 39 height 17
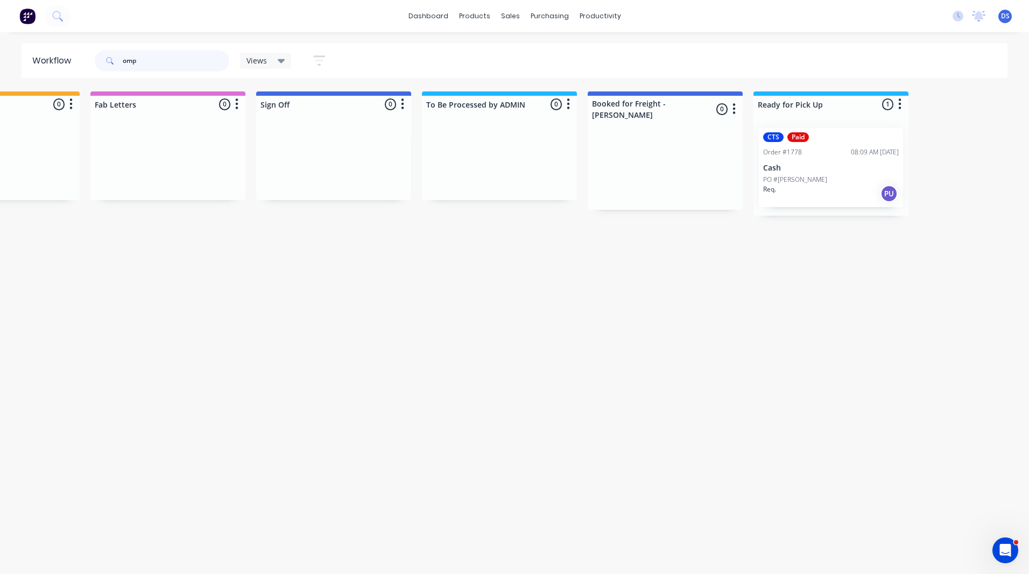
drag, startPoint x: 159, startPoint y: 57, endPoint x: 100, endPoint y: 65, distance: 59.8
click at [100, 65] on div "omp" at bounding box center [162, 61] width 135 height 22
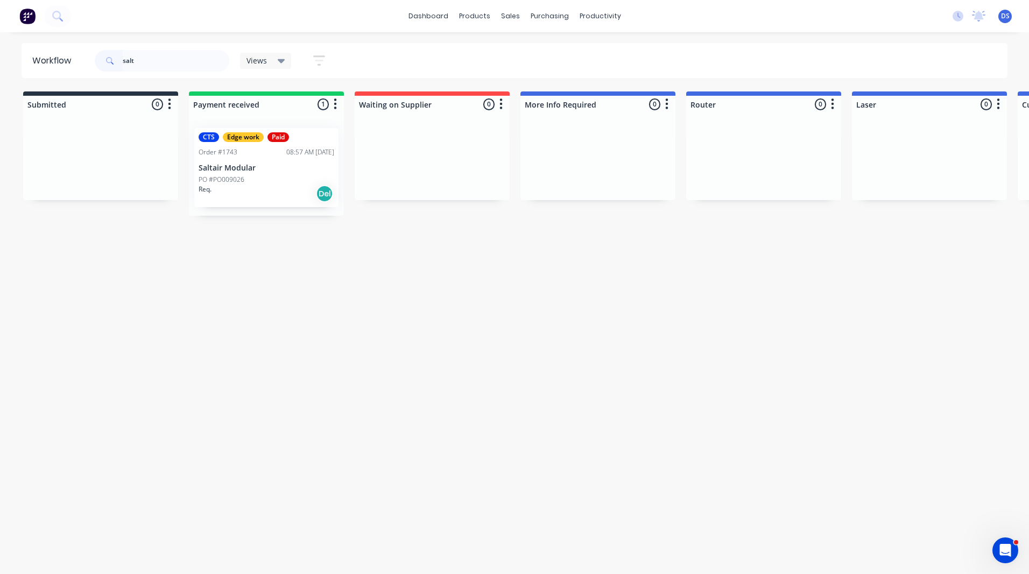
click at [254, 179] on div "PO #PO009026" at bounding box center [267, 180] width 136 height 10
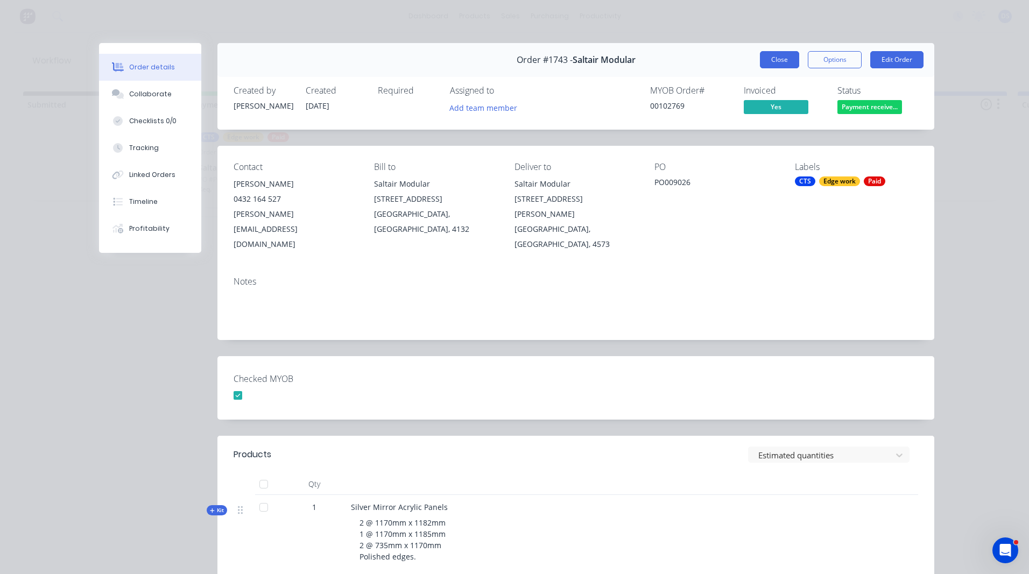
click at [773, 67] on button "Close" at bounding box center [779, 59] width 39 height 17
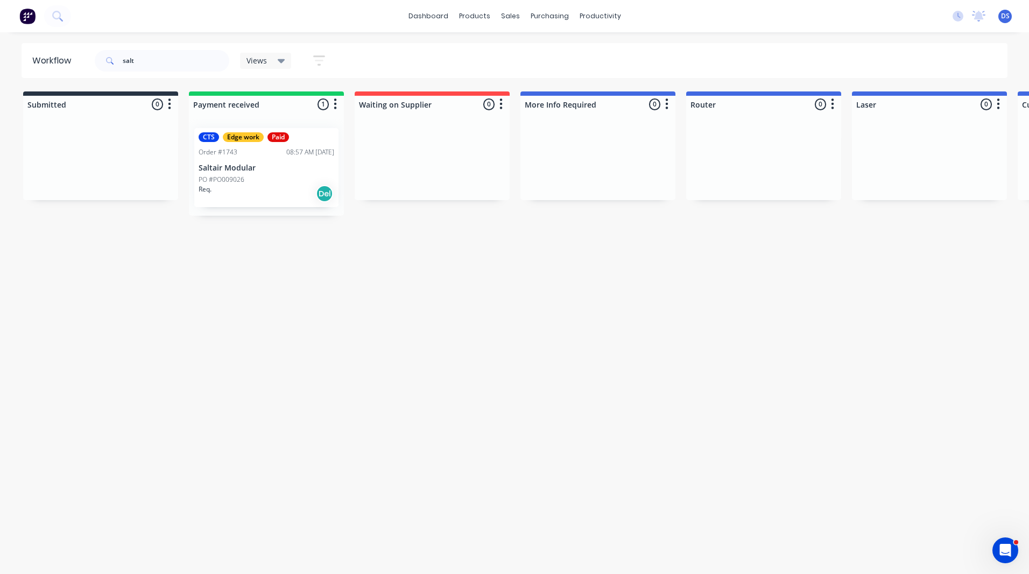
click at [255, 168] on p "Saltair Modular" at bounding box center [267, 168] width 136 height 9
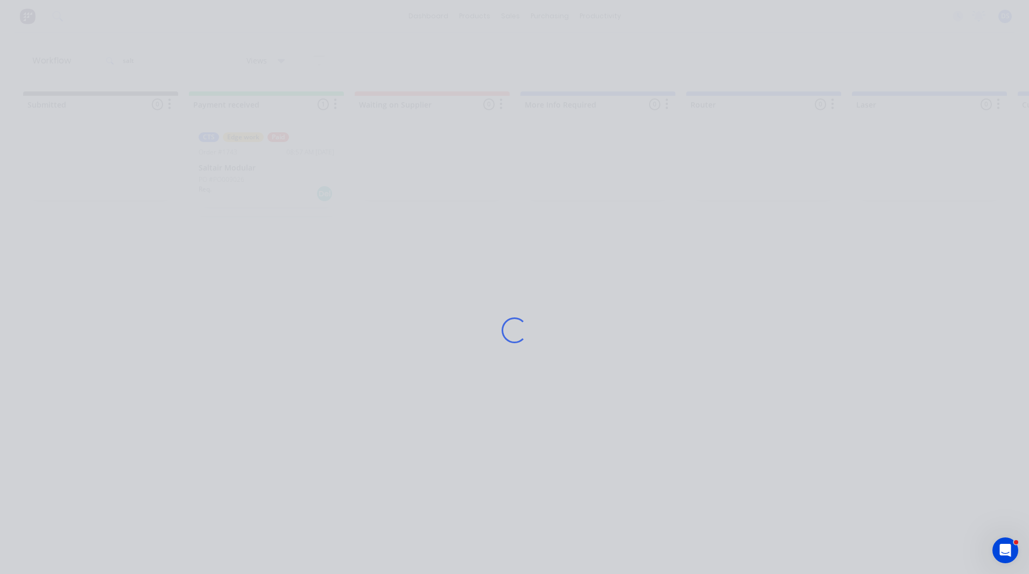
click at [255, 168] on div "Loading..." at bounding box center [514, 330] width 861 height 574
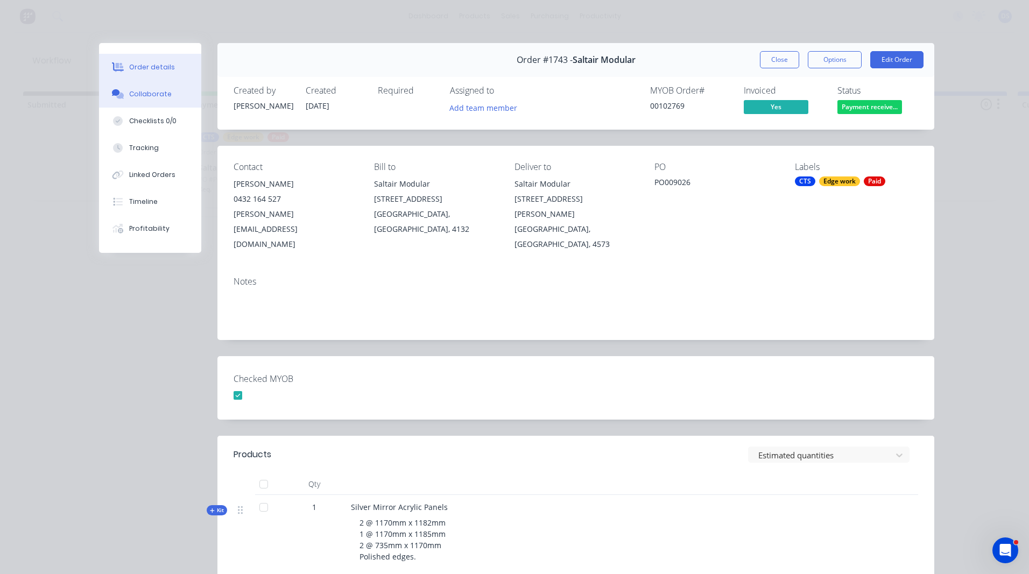
click at [147, 102] on button "Collaborate" at bounding box center [150, 94] width 102 height 27
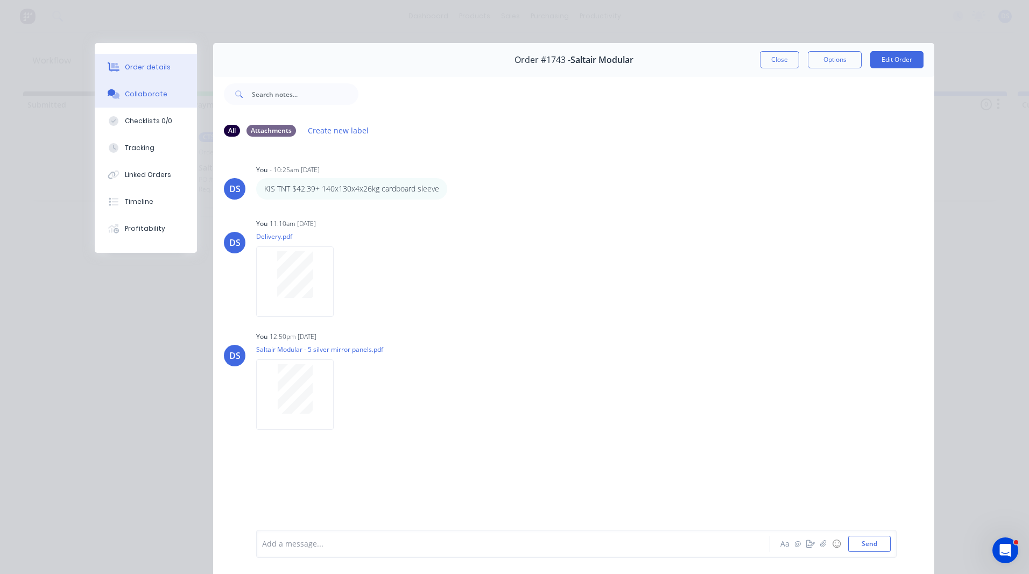
click at [133, 72] on div "Order details" at bounding box center [148, 67] width 46 height 10
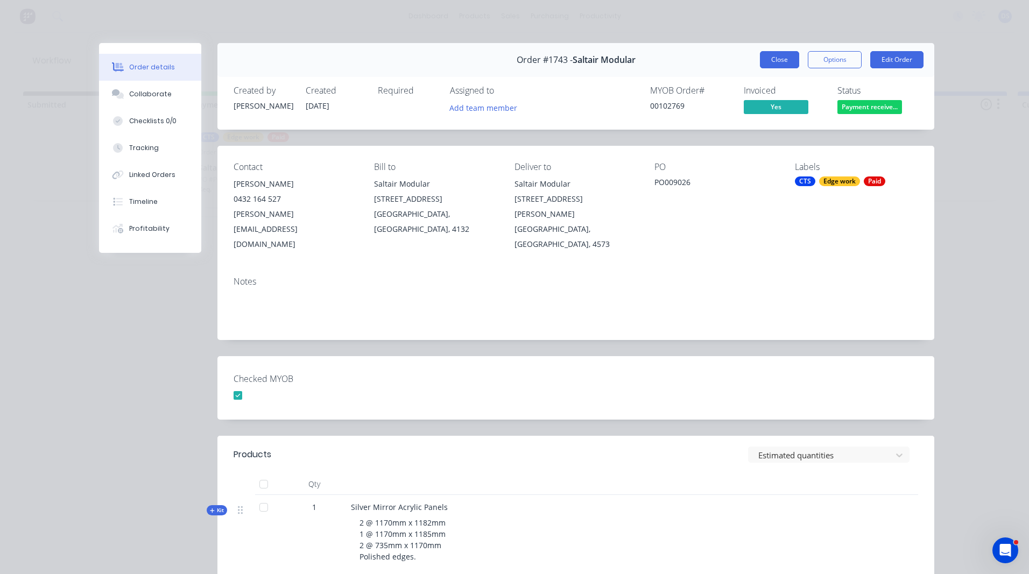
click at [774, 65] on button "Close" at bounding box center [779, 59] width 39 height 17
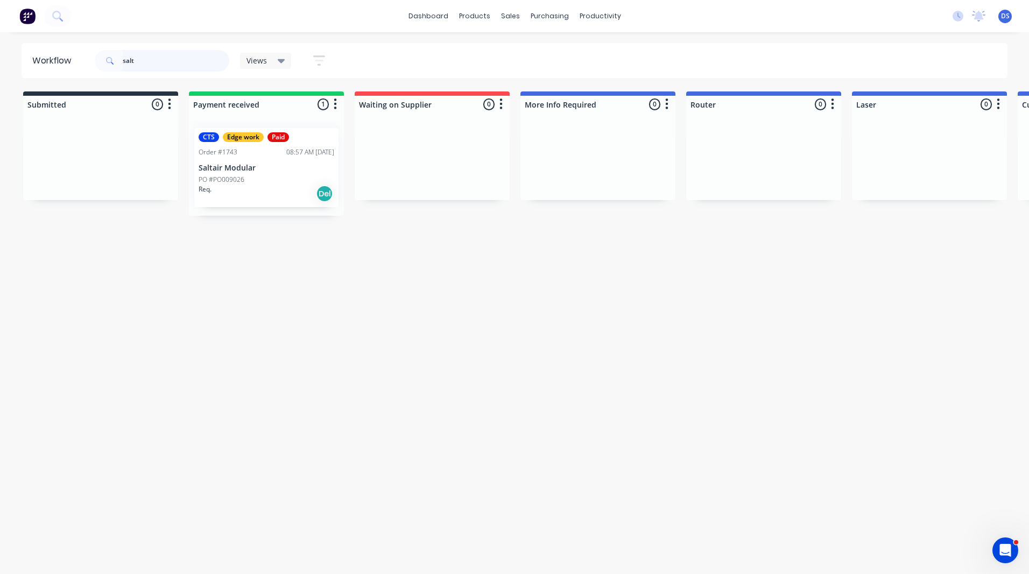
drag, startPoint x: 164, startPoint y: 62, endPoint x: 69, endPoint y: 57, distance: 94.9
click at [69, 57] on header "Workflow salt Views Save new view None (Default) edit Ready for Pick Up edit Sh…" at bounding box center [515, 60] width 987 height 35
type input "flex"
drag, startPoint x: 306, startPoint y: 420, endPoint x: 168, endPoint y: 415, distance: 137.9
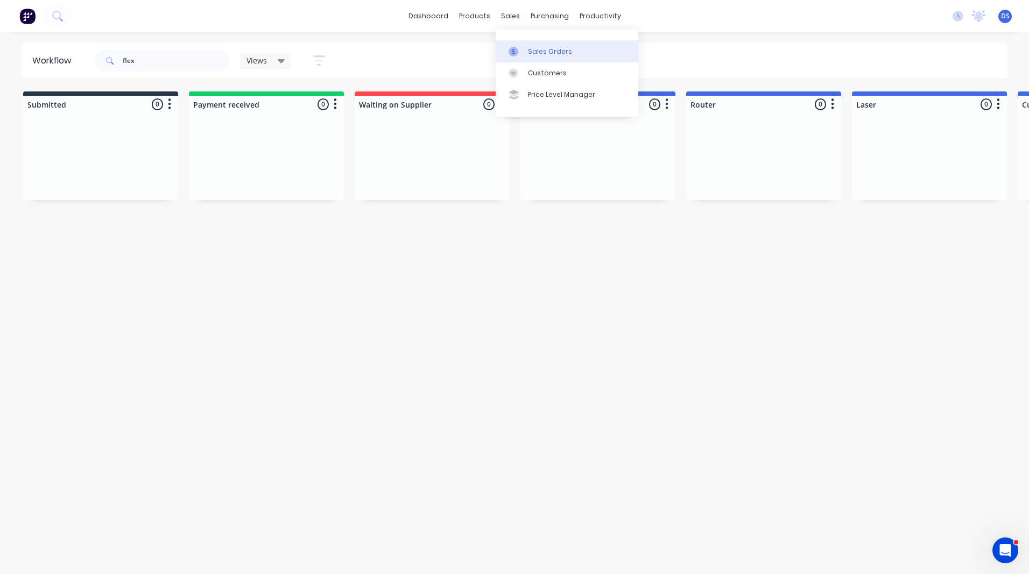
click at [537, 57] on link "Sales Orders" at bounding box center [567, 51] width 143 height 22
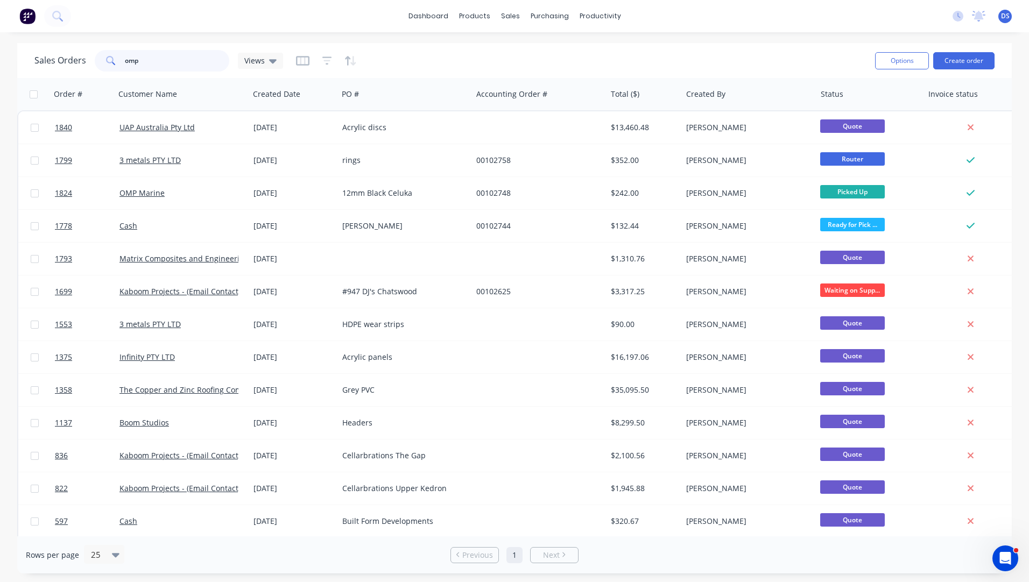
drag, startPoint x: 161, startPoint y: 64, endPoint x: 92, endPoint y: 65, distance: 68.9
click at [92, 65] on div "Sales Orders omp Views" at bounding box center [158, 61] width 249 height 22
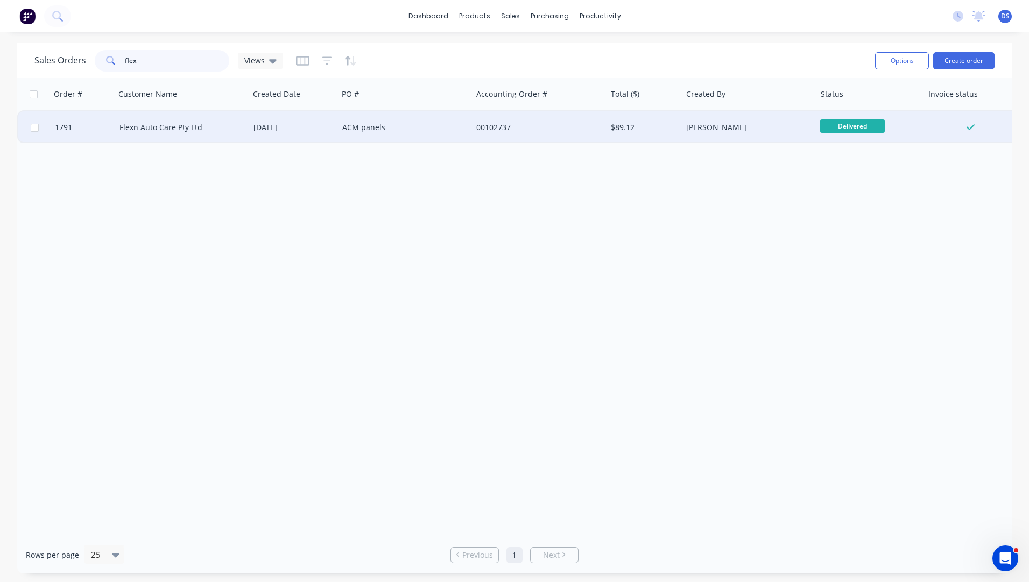
type input "flex"
click at [217, 137] on div "Flexn Auto Care Pty Ltd" at bounding box center [182, 127] width 134 height 32
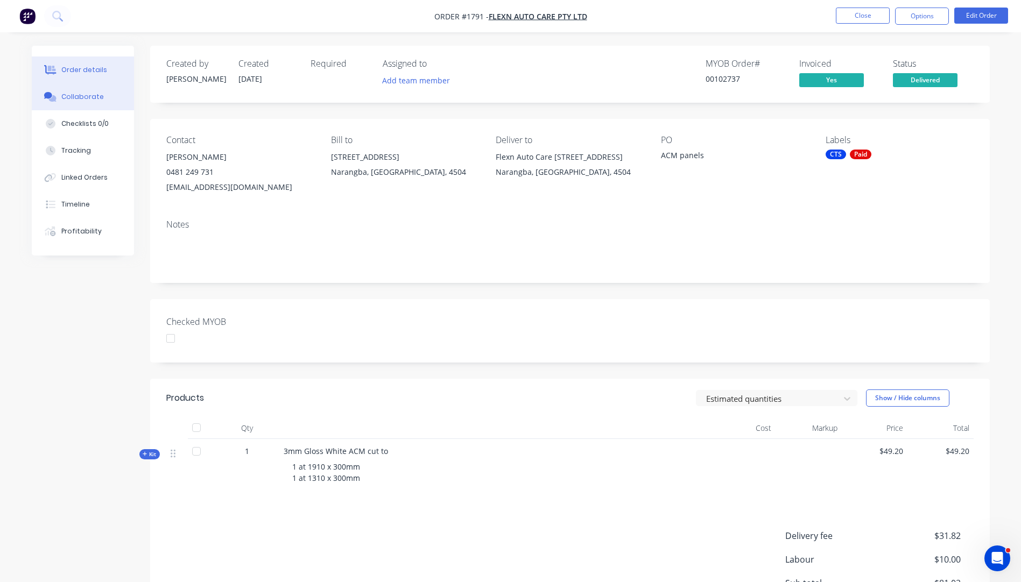
click at [84, 100] on div "Collaborate" at bounding box center [82, 97] width 43 height 10
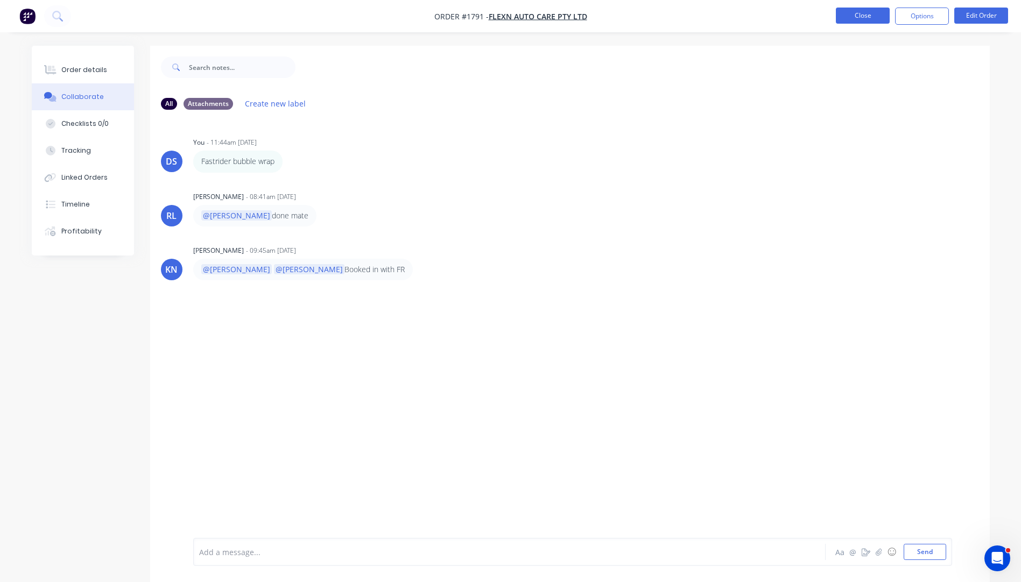
click at [867, 23] on button "Close" at bounding box center [863, 16] width 54 height 16
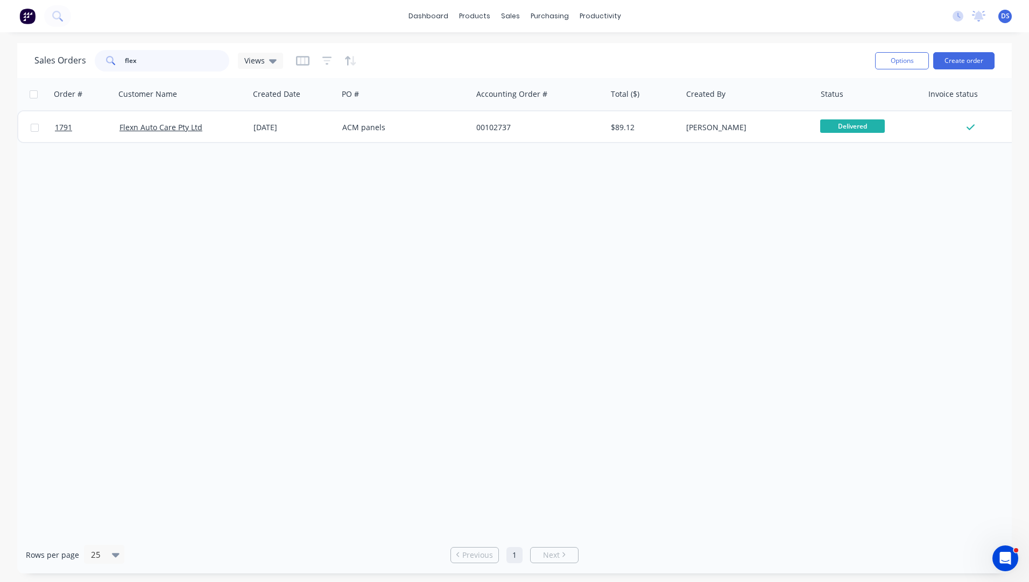
drag, startPoint x: 143, startPoint y: 61, endPoint x: 115, endPoint y: 53, distance: 28.5
click at [115, 53] on div "flex" at bounding box center [162, 61] width 135 height 22
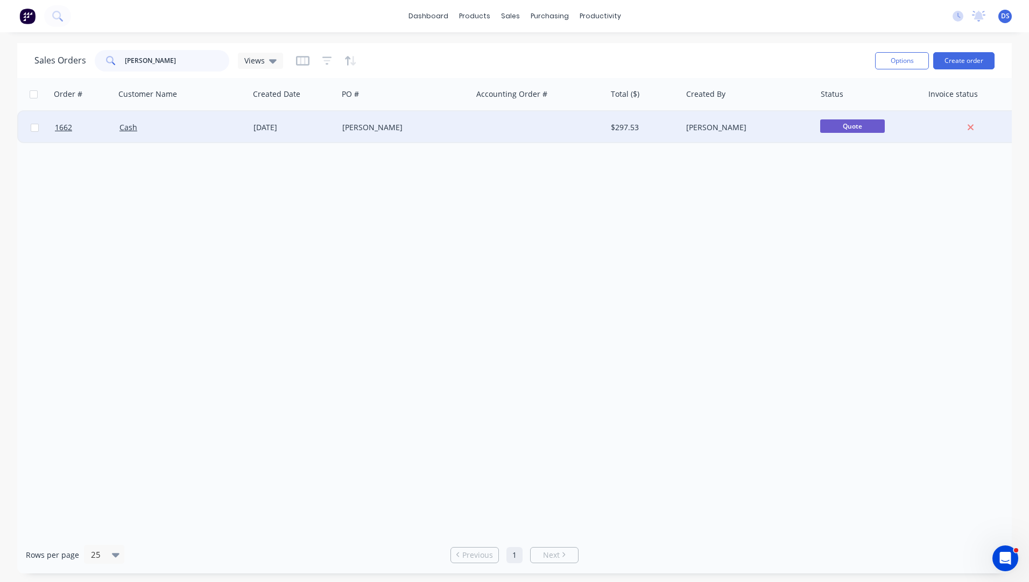
type input "liam di"
click at [364, 132] on div "Liam Diviney" at bounding box center [401, 127] width 119 height 11
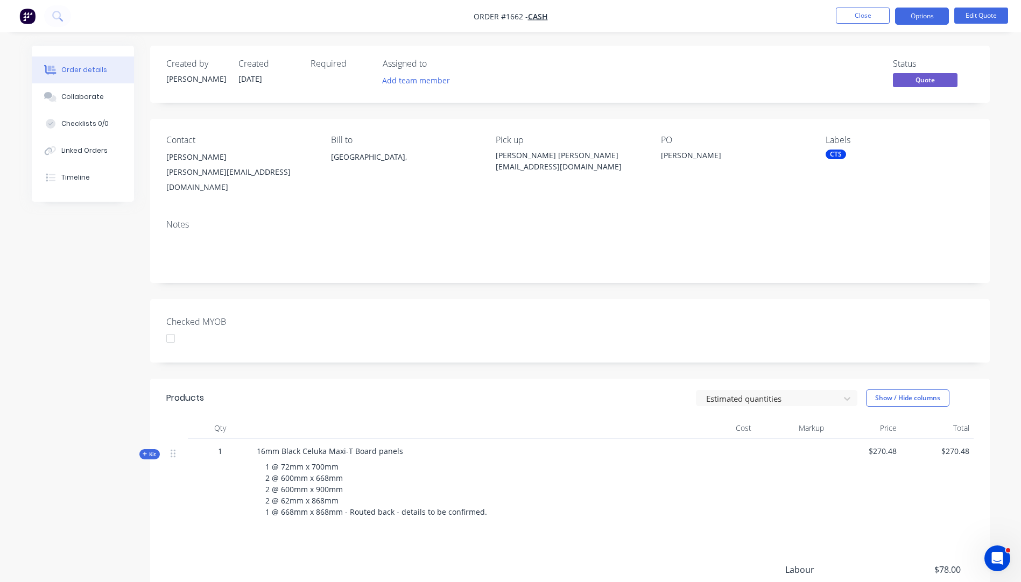
click at [856, 27] on nav "Order #1662 - Cash Close Options Edit Quote" at bounding box center [510, 16] width 1021 height 32
click at [856, 23] on button "Close" at bounding box center [863, 16] width 54 height 16
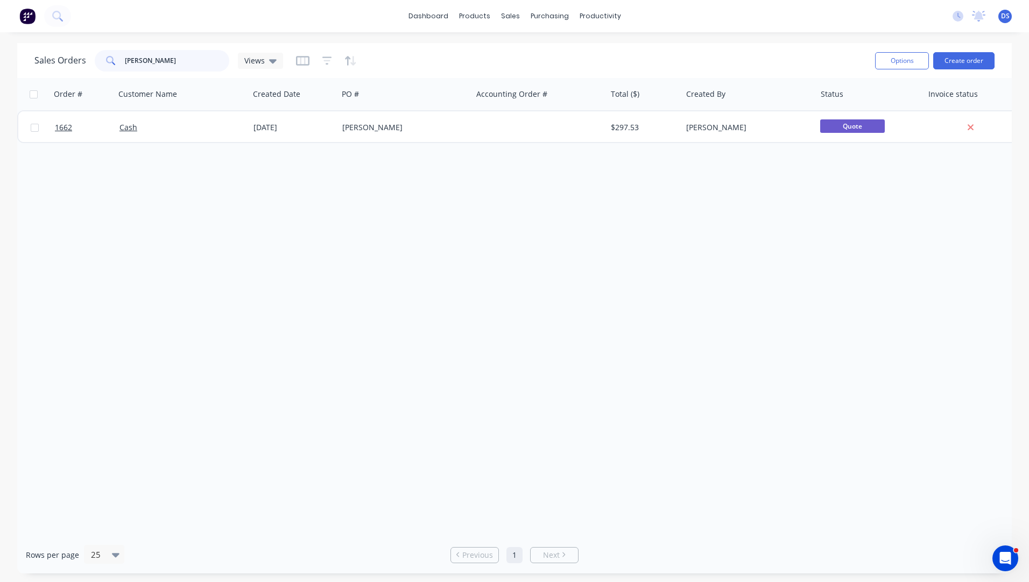
drag, startPoint x: 193, startPoint y: 61, endPoint x: 97, endPoint y: 57, distance: 95.9
click at [97, 57] on div "liam di" at bounding box center [162, 61] width 135 height 22
drag, startPoint x: 193, startPoint y: 65, endPoint x: 101, endPoint y: 66, distance: 91.5
click at [101, 66] on div "prestige grou" at bounding box center [162, 61] width 135 height 22
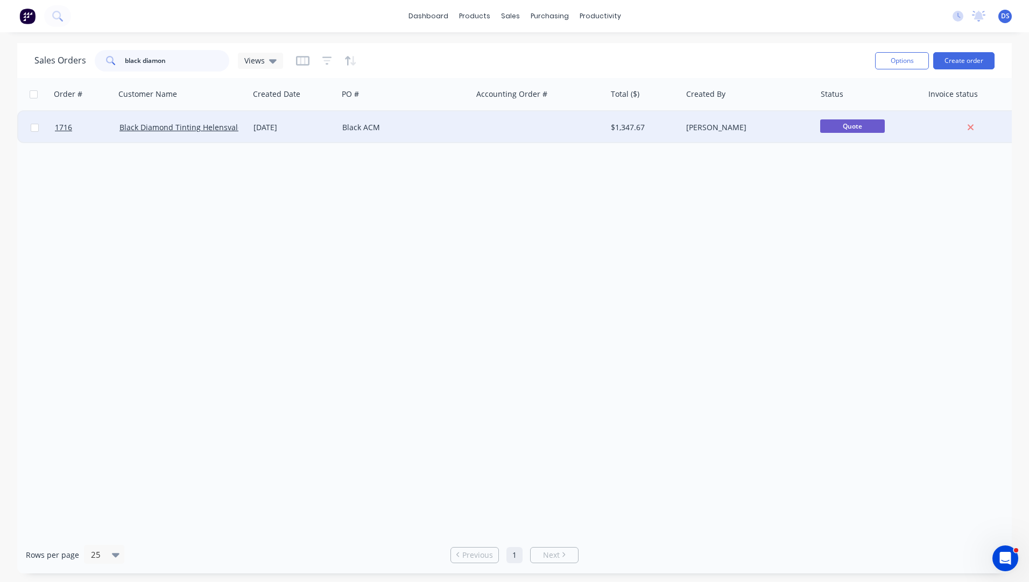
type input "black diamon"
click at [369, 126] on div "Black ACM" at bounding box center [401, 127] width 119 height 11
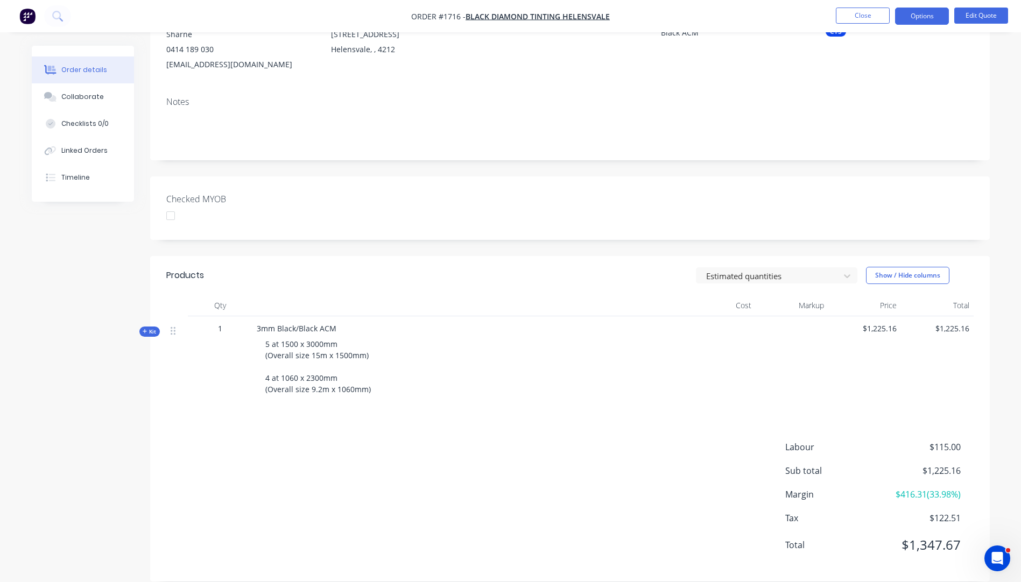
scroll to position [138, 0]
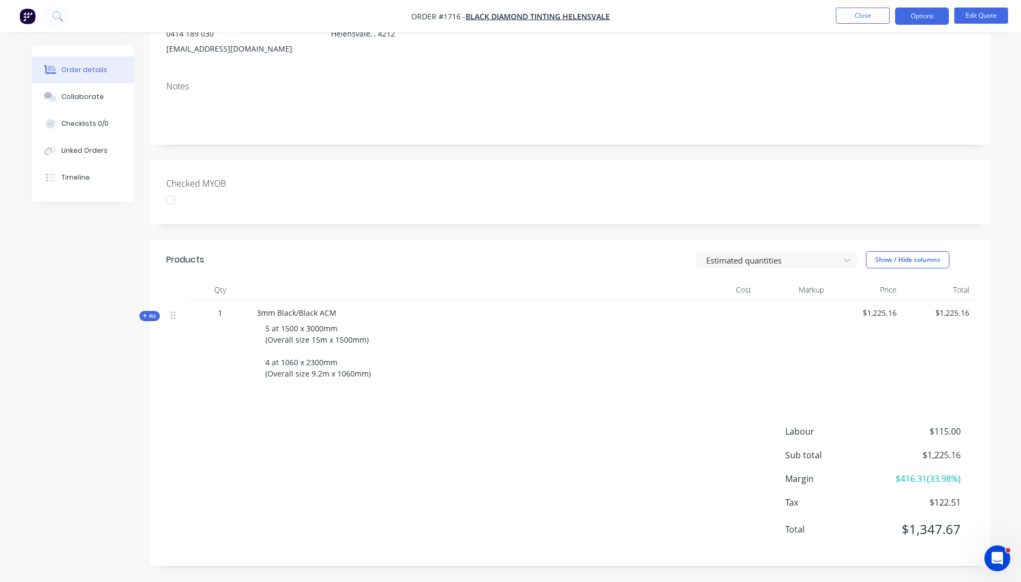
click at [146, 319] on icon "button" at bounding box center [145, 315] width 5 height 5
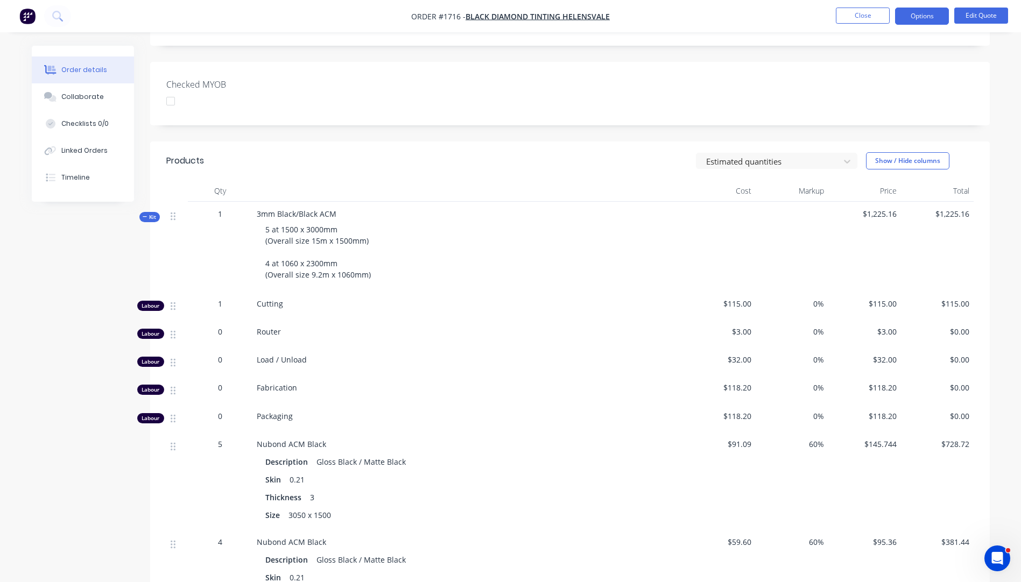
scroll to position [152, 0]
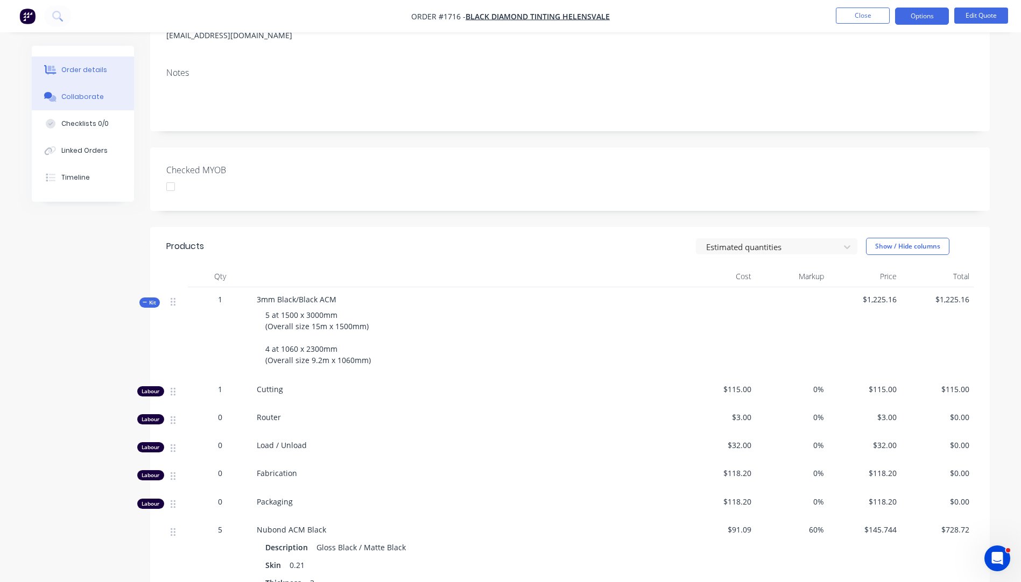
click at [75, 101] on div "Collaborate" at bounding box center [82, 97] width 43 height 10
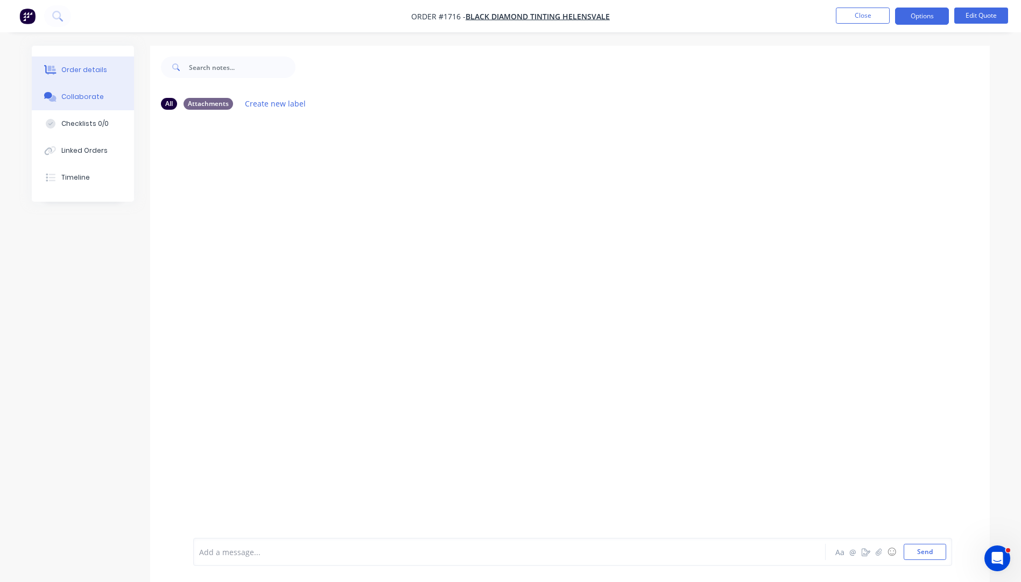
click at [88, 72] on div "Order details" at bounding box center [84, 70] width 46 height 10
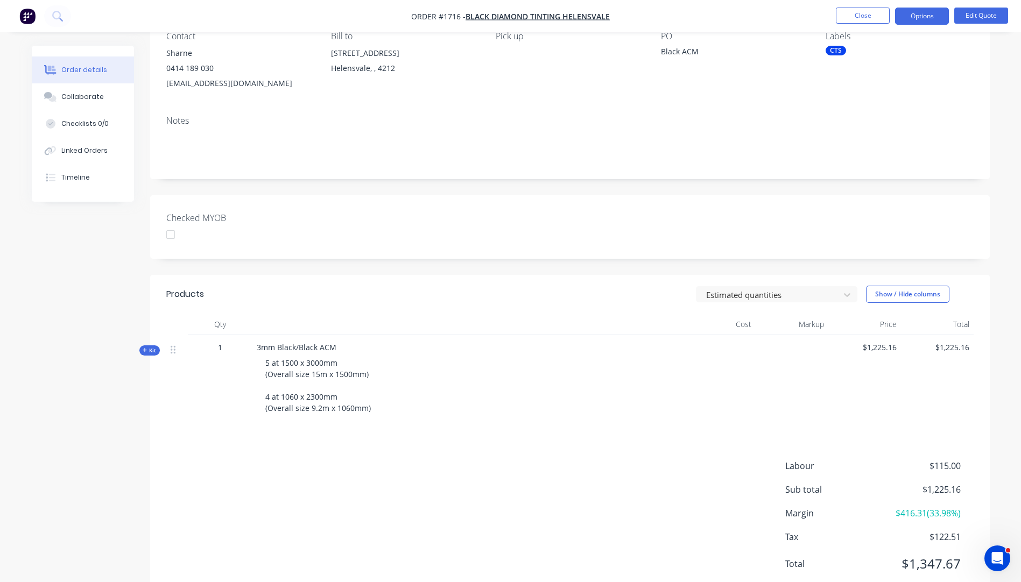
scroll to position [138, 0]
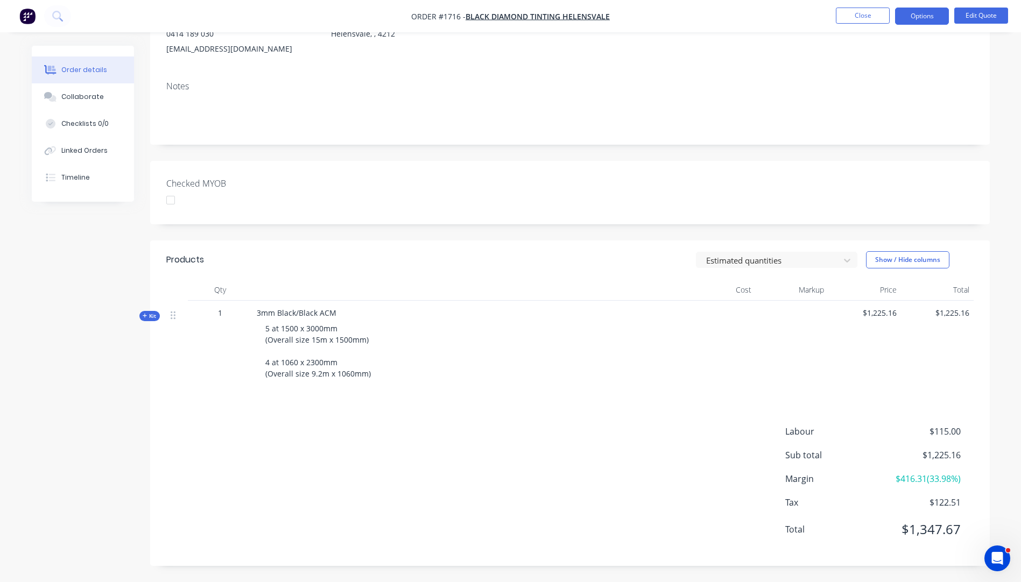
click at [145, 316] on icon "button" at bounding box center [145, 316] width 4 height 4
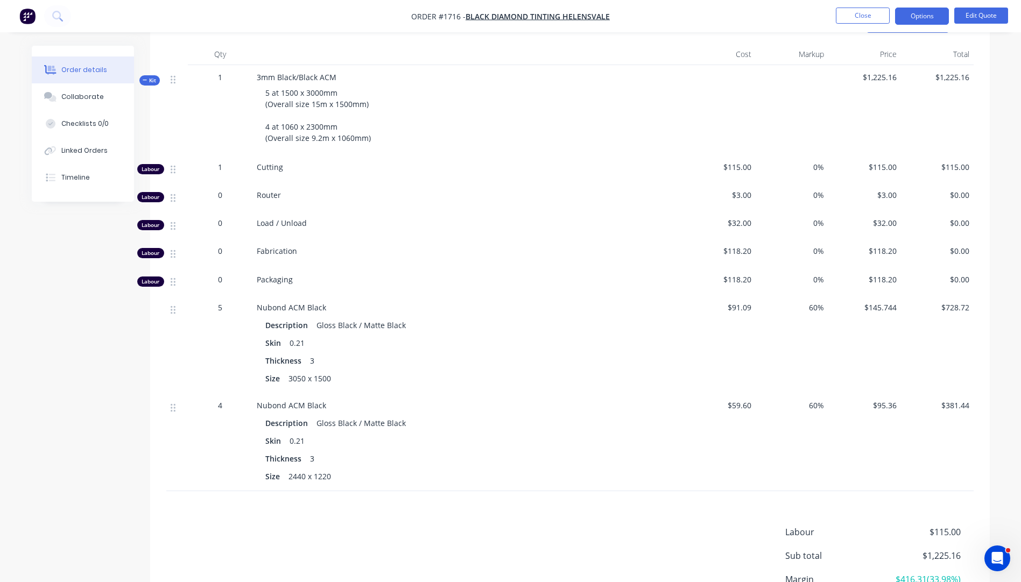
scroll to position [377, 0]
click at [983, 18] on button "Edit Quote" at bounding box center [981, 16] width 54 height 16
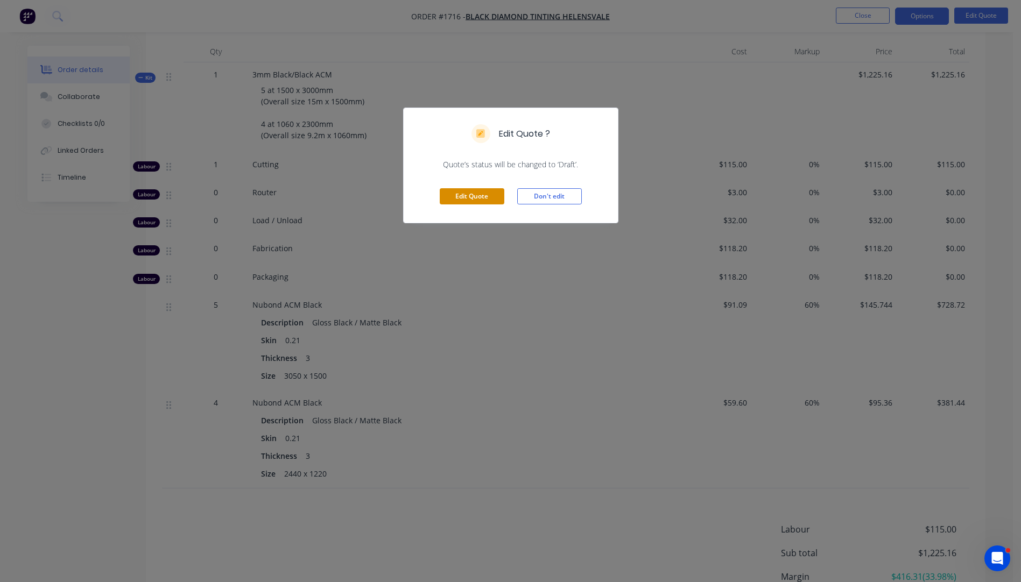
click at [478, 199] on button "Edit Quote" at bounding box center [472, 196] width 65 height 16
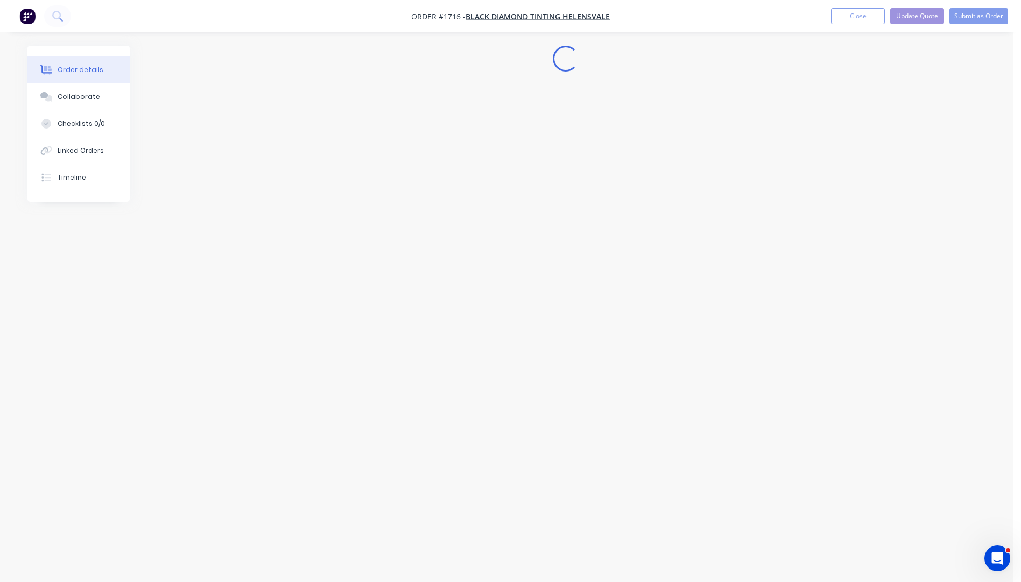
scroll to position [0, 0]
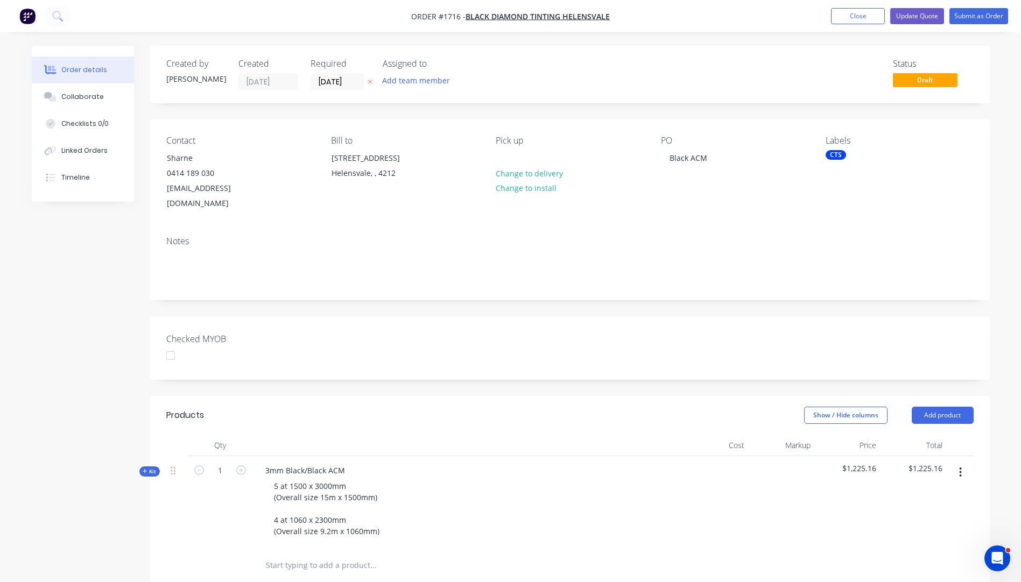
click at [370, 85] on icon "button" at bounding box center [370, 82] width 5 height 6
click at [931, 407] on button "Add product" at bounding box center [943, 415] width 62 height 17
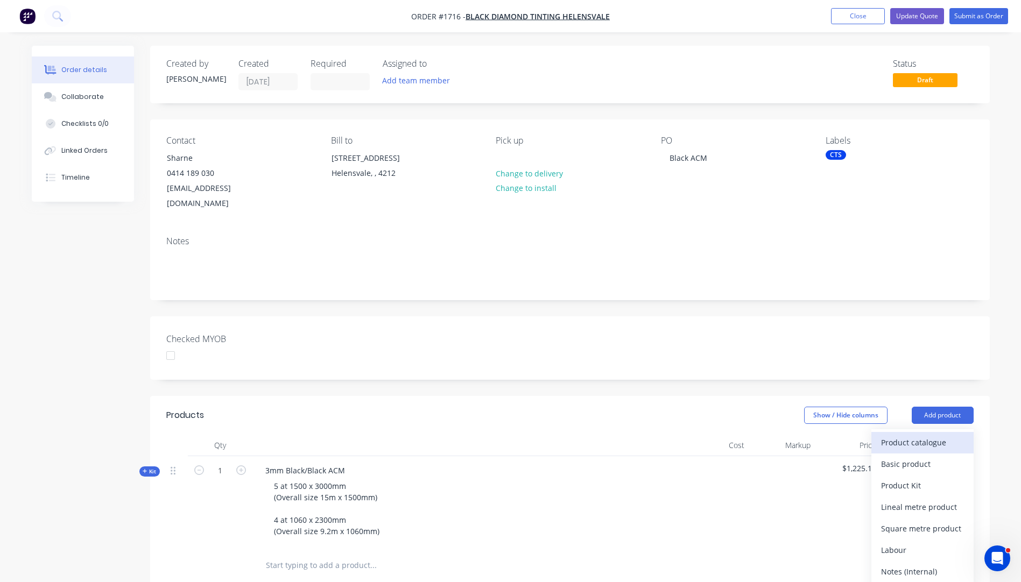
click at [923, 435] on div "Product catalogue" at bounding box center [922, 443] width 83 height 16
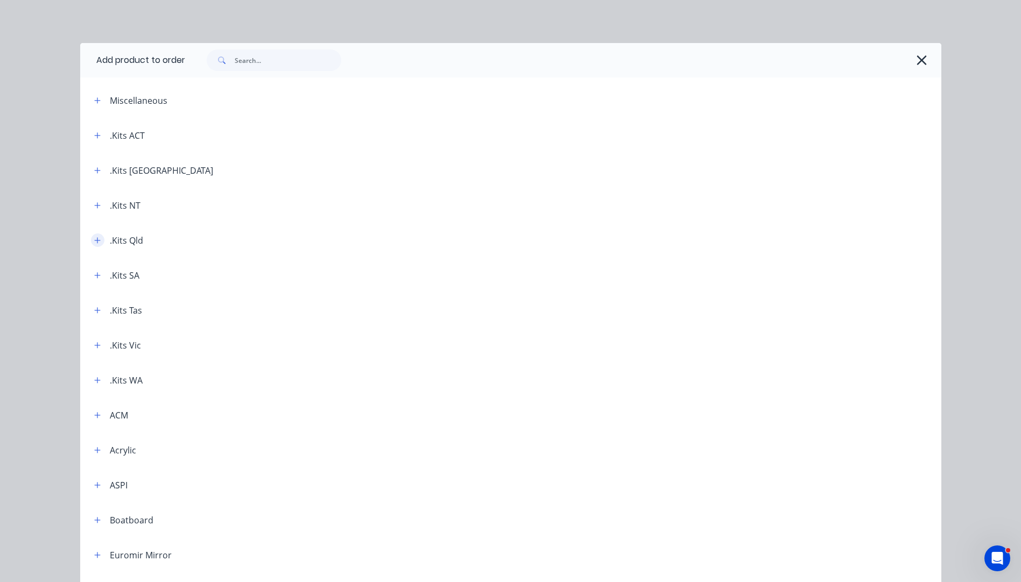
click at [95, 238] on icon "button" at bounding box center [97, 241] width 6 height 8
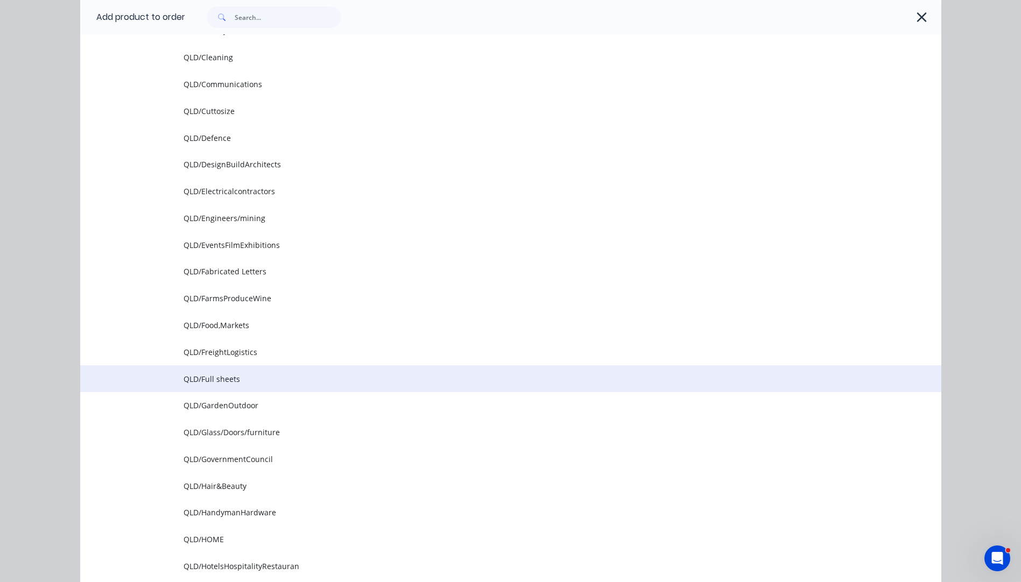
scroll to position [377, 0]
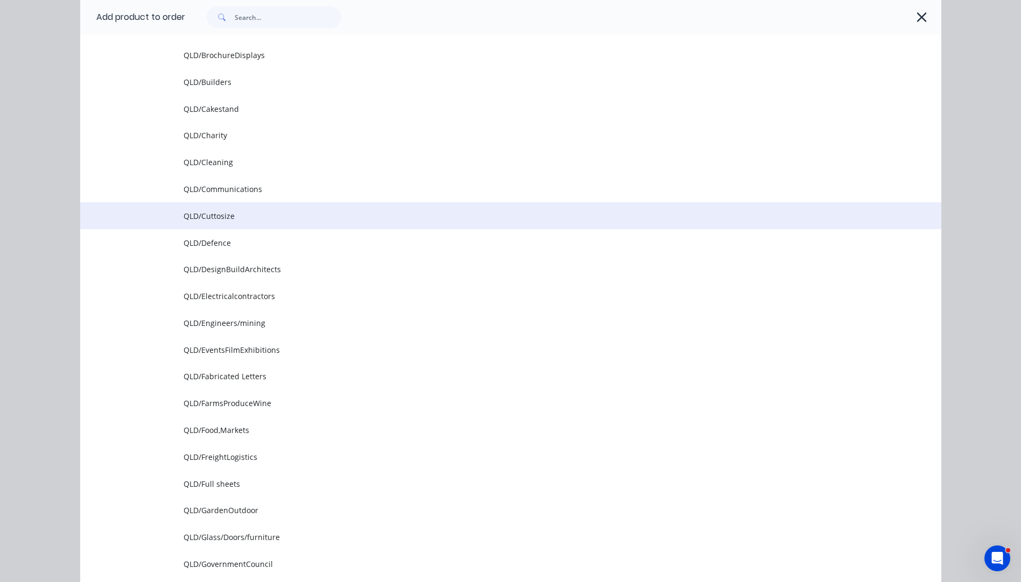
click at [196, 217] on span "QLD/Cuttosize" at bounding box center [487, 215] width 606 height 11
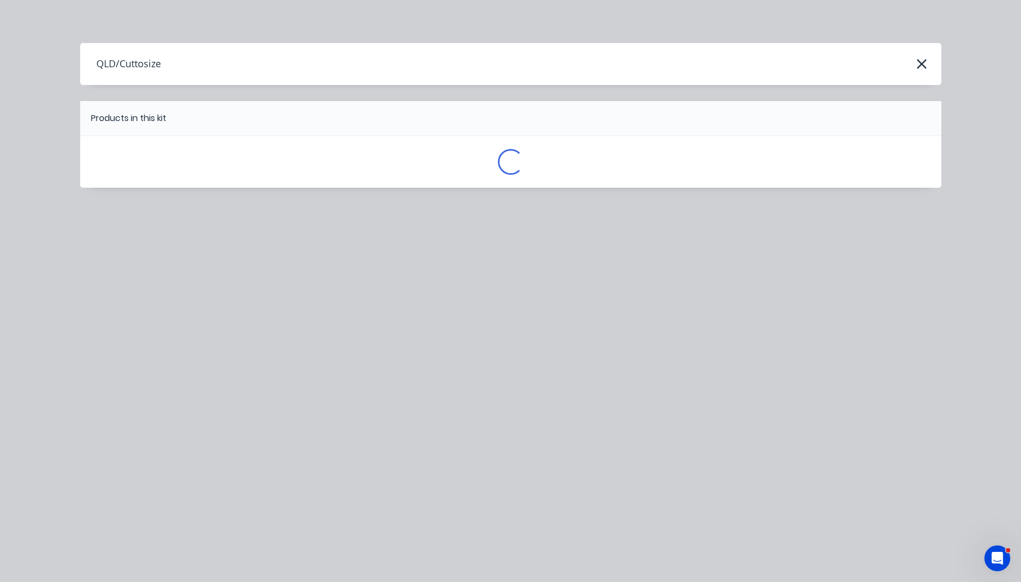
scroll to position [0, 0]
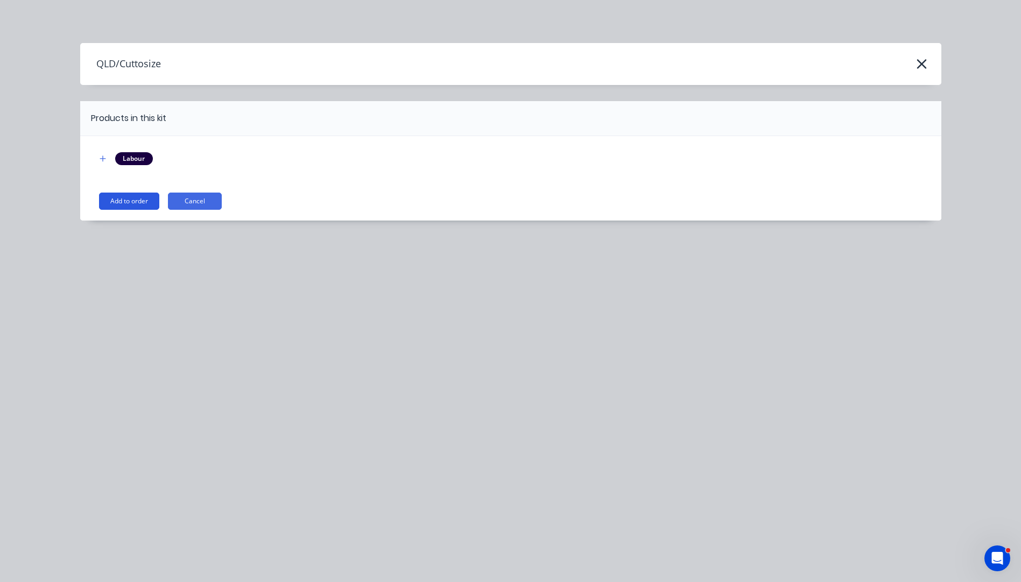
click at [123, 201] on button "Add to order" at bounding box center [129, 201] width 60 height 17
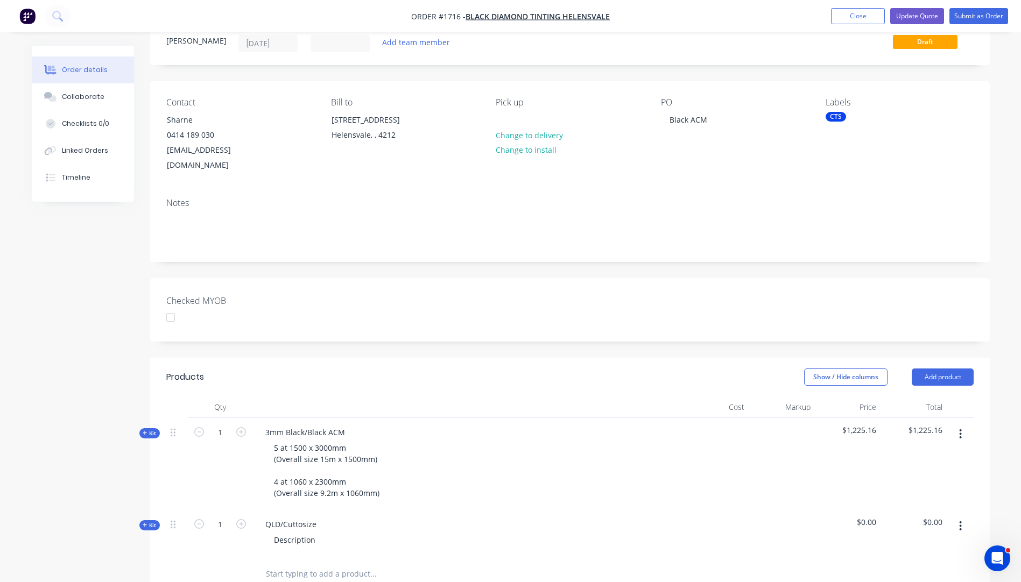
scroll to position [269, 0]
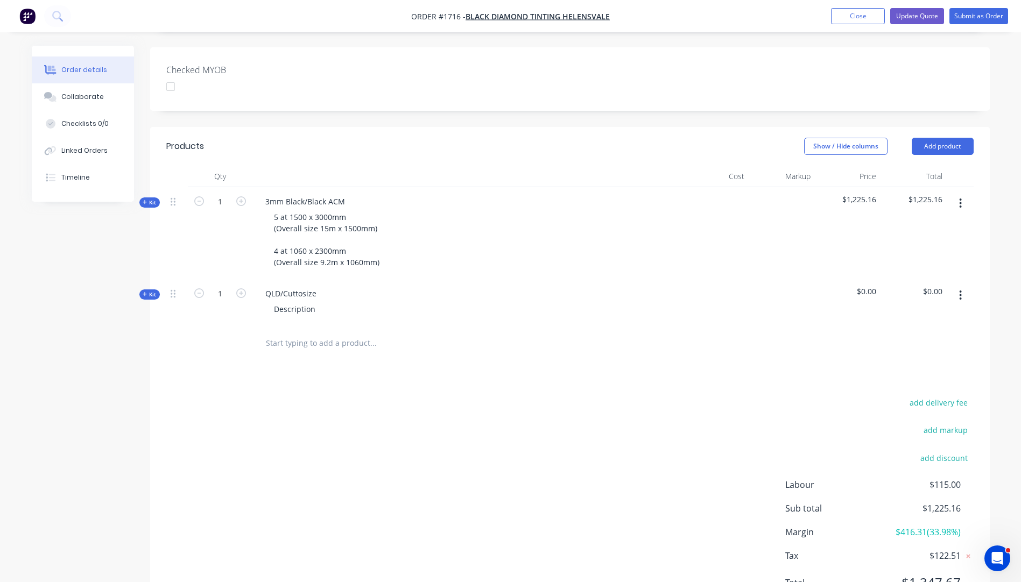
click at [145, 292] on icon "button" at bounding box center [145, 294] width 4 height 4
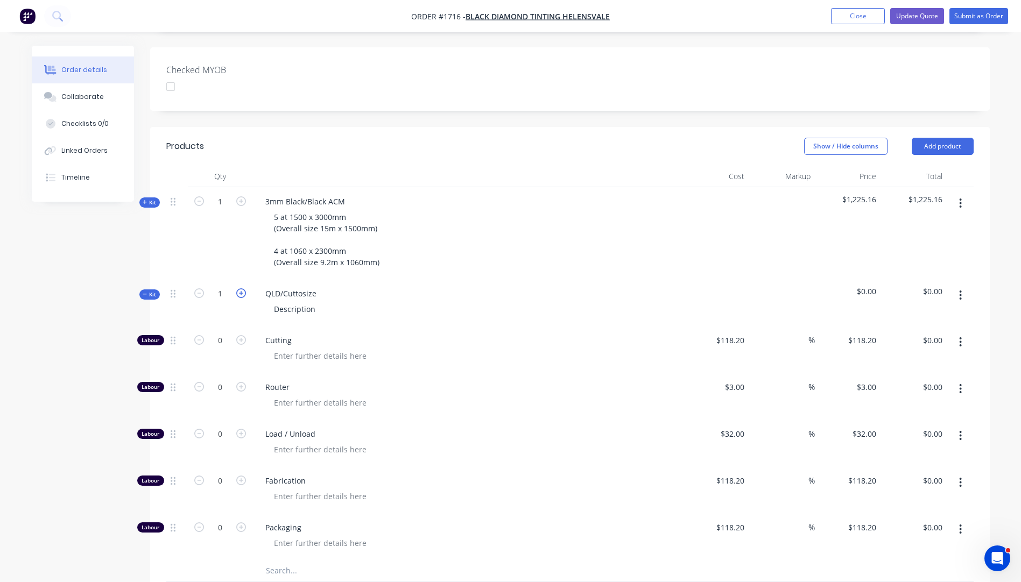
click at [242, 288] on icon "button" at bounding box center [241, 293] width 10 height 10
type input "2"
drag, startPoint x: 317, startPoint y: 279, endPoint x: 249, endPoint y: 274, distance: 68.5
click at [249, 279] on div "Kit 2 QLD/Cuttosize Description $0.00 $0.00" at bounding box center [569, 302] width 807 height 47
drag, startPoint x: 315, startPoint y: 296, endPoint x: 267, endPoint y: 294, distance: 48.5
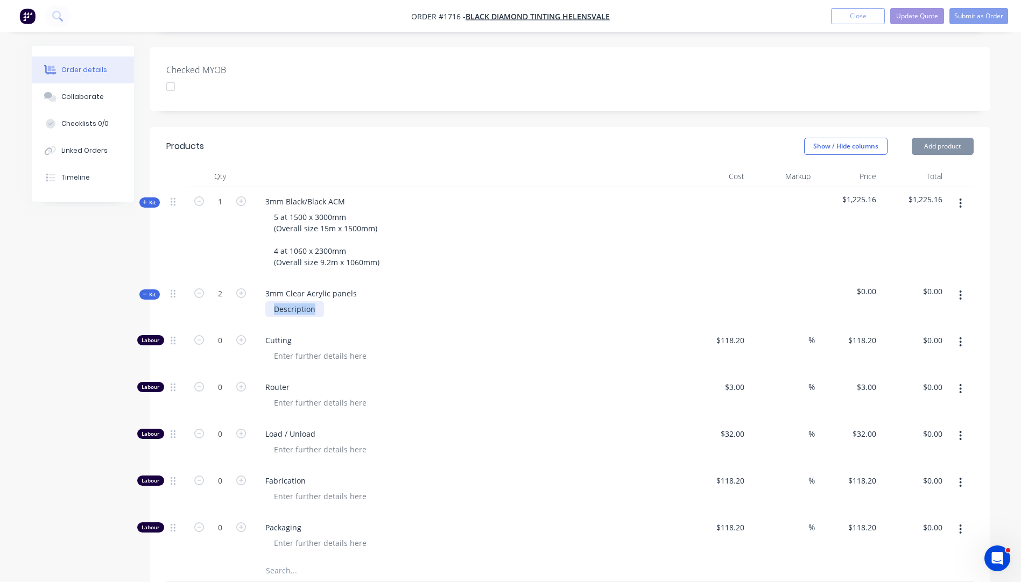
click at [267, 301] on div "Description" at bounding box center [294, 309] width 59 height 16
click at [240, 335] on icon "button" at bounding box center [241, 340] width 10 height 10
type input "1"
type input "$118.20"
click at [230, 333] on input "1" at bounding box center [220, 341] width 28 height 16
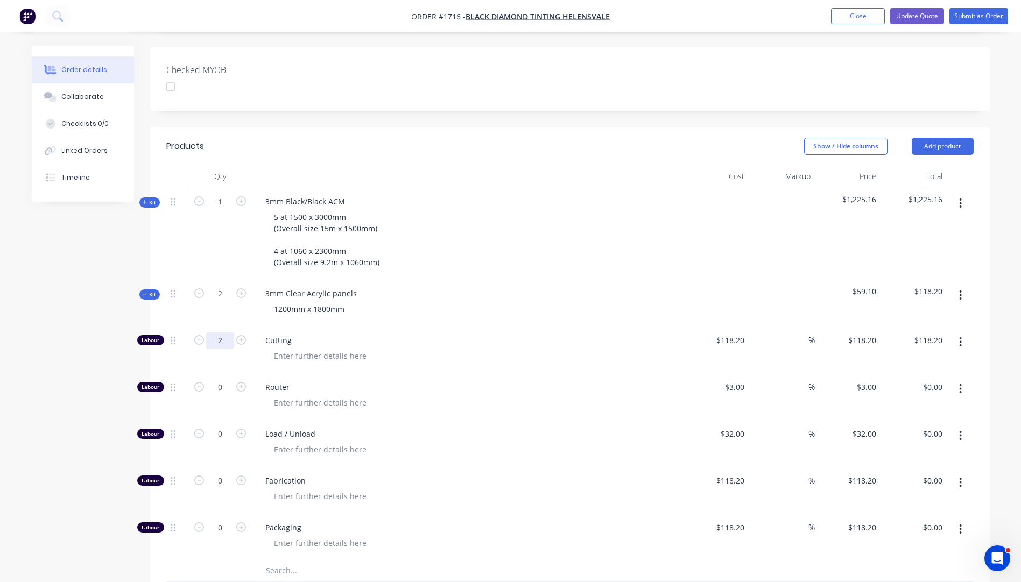
type input "2"
type input "$236.40"
click at [439, 382] on span "Router" at bounding box center [471, 387] width 413 height 11
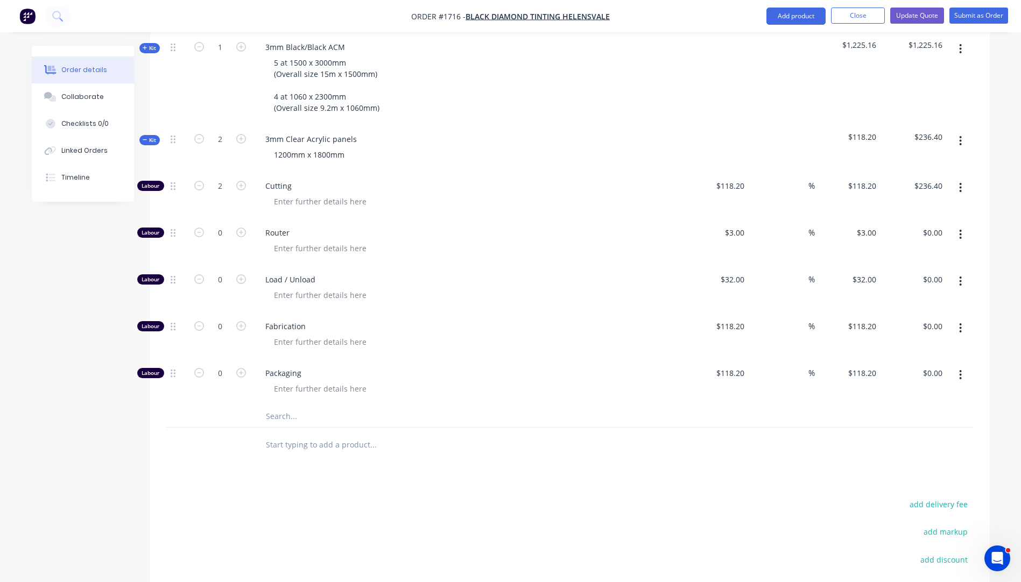
scroll to position [431, 0]
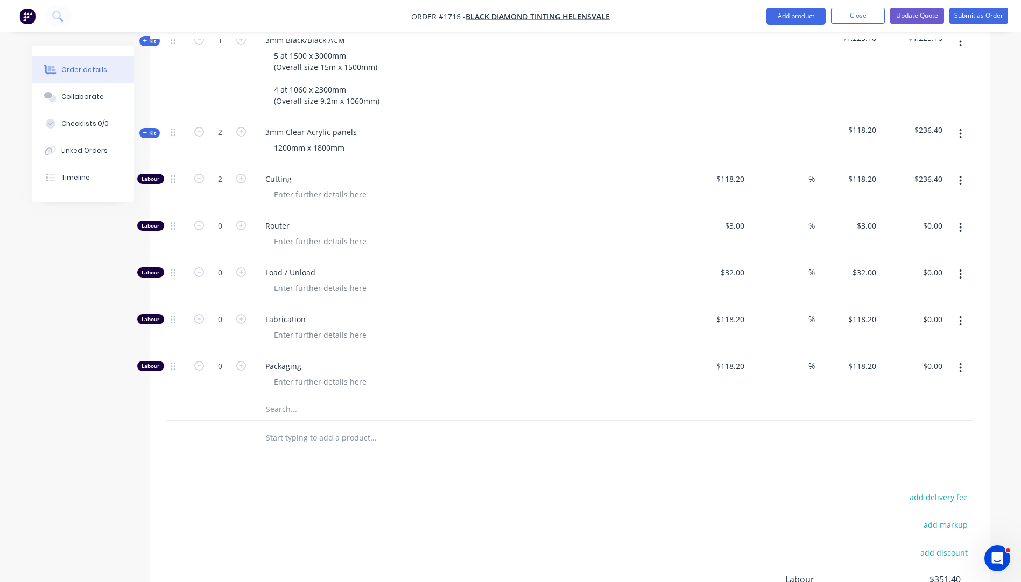
click at [276, 399] on input "text" at bounding box center [372, 410] width 215 height 22
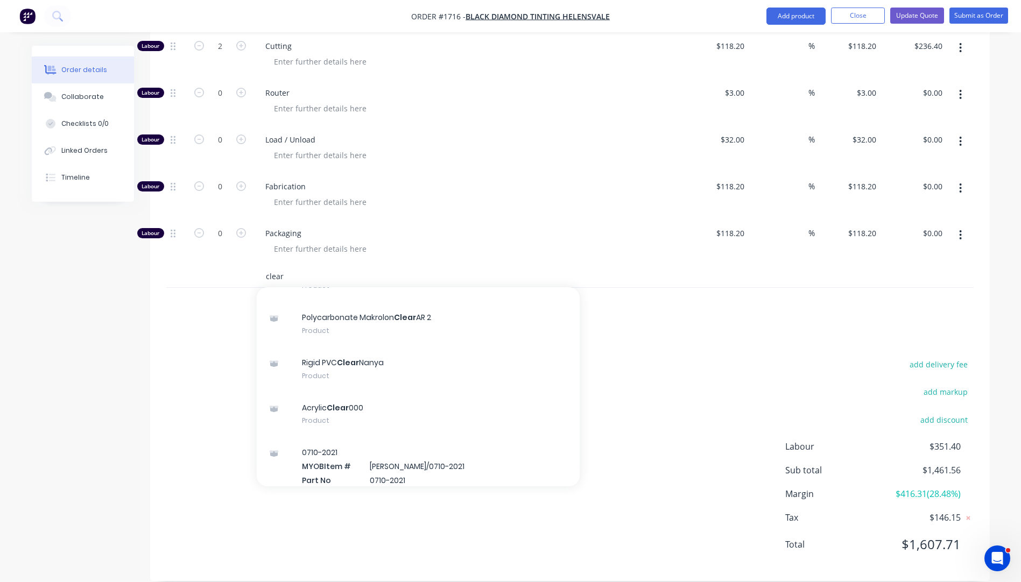
scroll to position [161, 0]
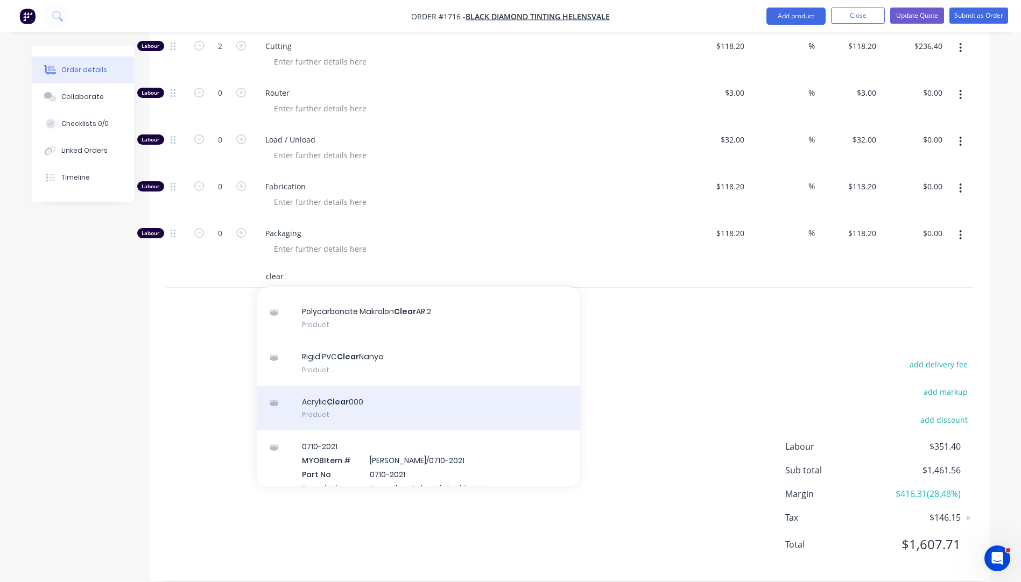
type input "clear"
click at [334, 390] on div "Acrylic Clear 000 Product" at bounding box center [418, 408] width 323 height 45
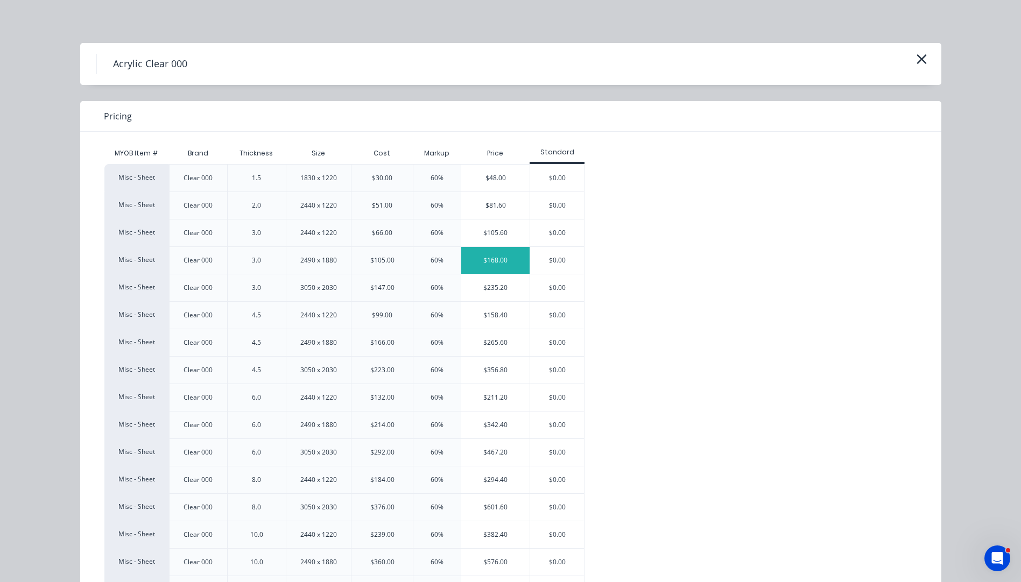
click at [480, 259] on div "$168.00" at bounding box center [495, 260] width 68 height 27
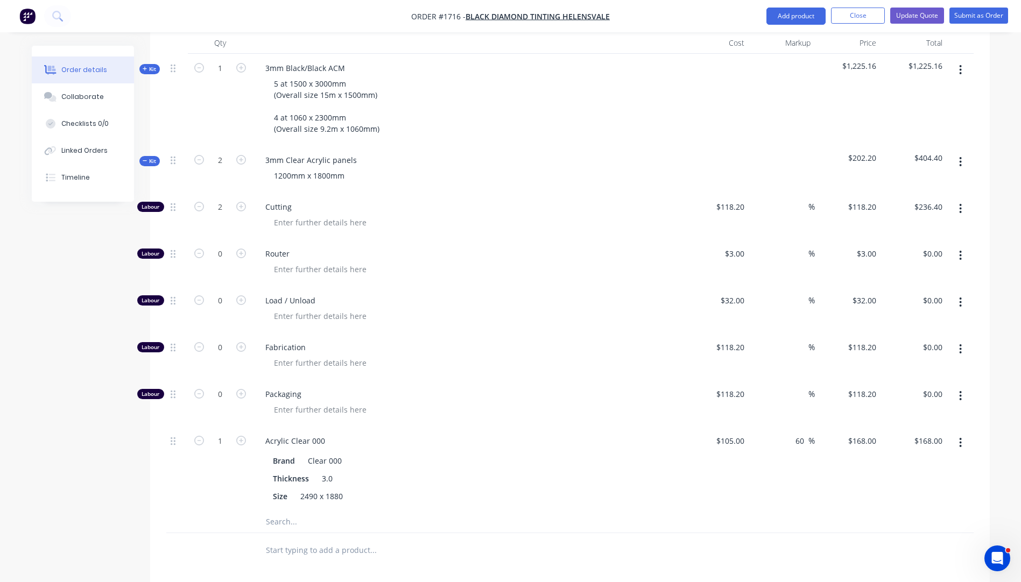
scroll to position [402, 0]
click at [734, 200] on input "118.2" at bounding box center [731, 208] width 33 height 16
type input "$10.00"
type input "$20.00"
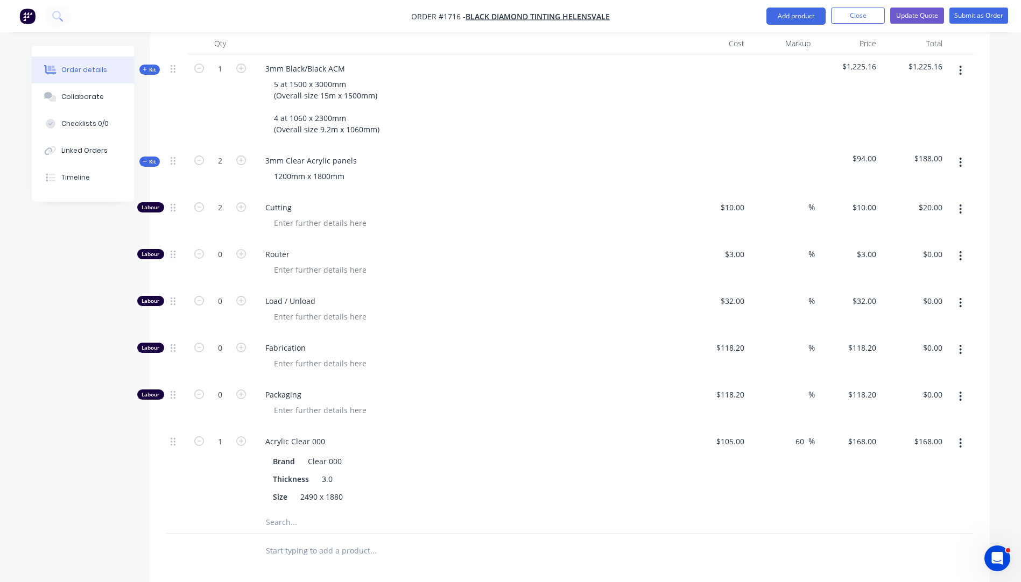
click at [504, 309] on div at bounding box center [471, 317] width 413 height 16
click at [736, 200] on input "10" at bounding box center [742, 208] width 14 height 16
type input "$8.00"
type input "$16.00"
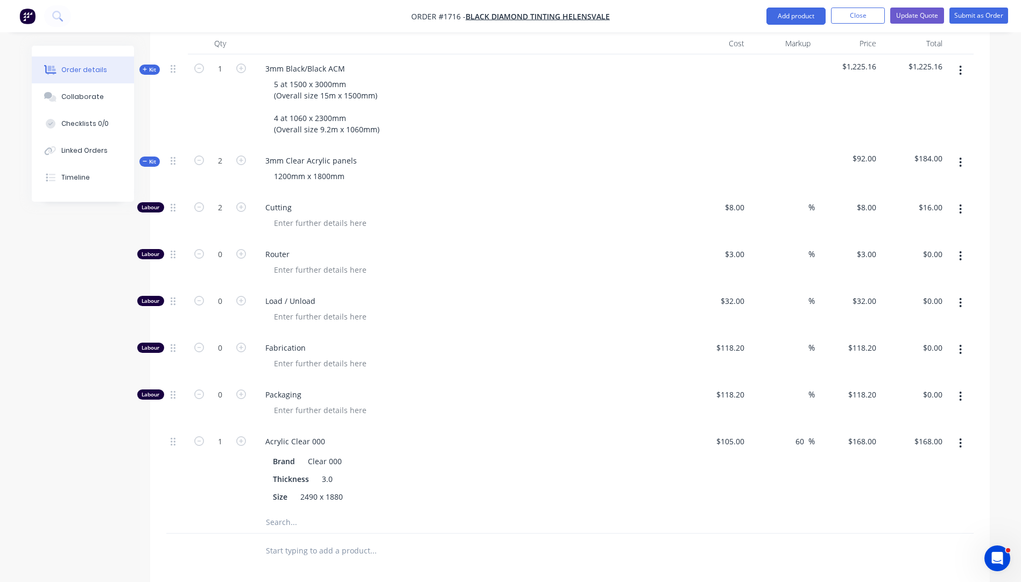
click at [548, 309] on div at bounding box center [471, 317] width 413 height 16
click at [740, 200] on input "8" at bounding box center [742, 208] width 12 height 16
type input "$8.50"
type input "$17.00"
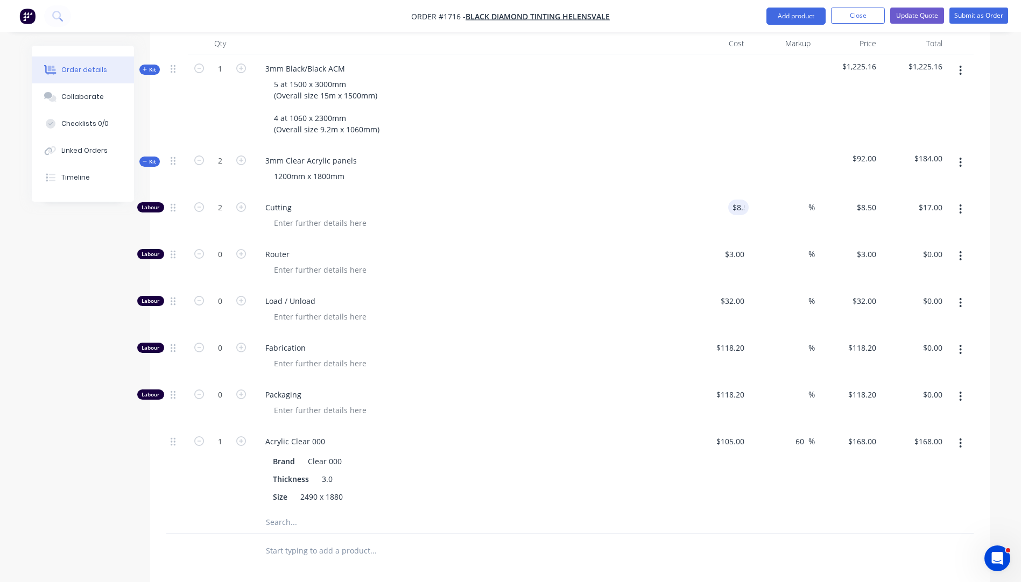
click at [683, 247] on div "$3.00 $3.00" at bounding box center [716, 263] width 66 height 47
click at [744, 200] on input "8.5" at bounding box center [741, 208] width 16 height 16
type input "$8.60"
type input "$17.20"
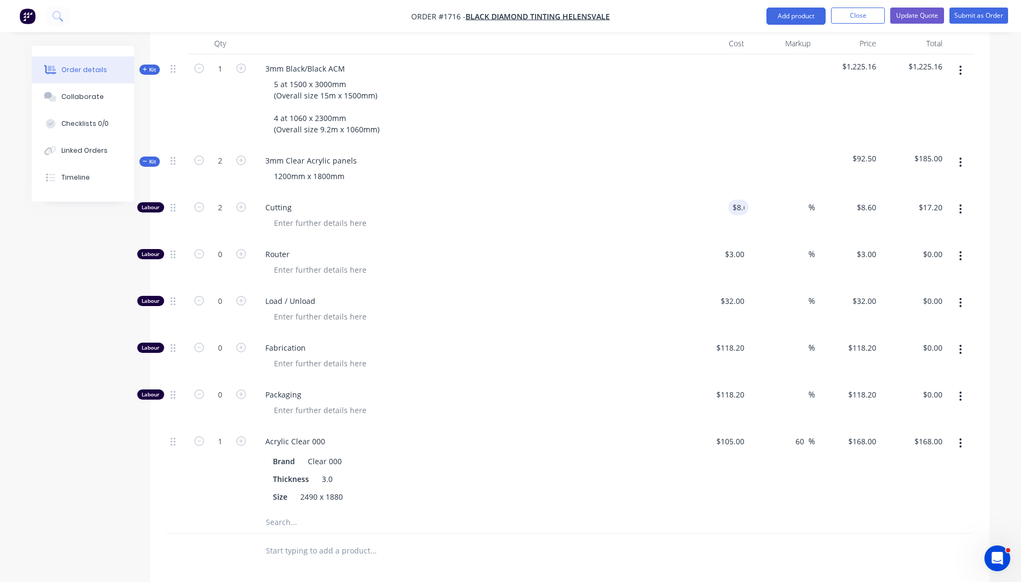
click at [710, 252] on div "$3.00 $3.00" at bounding box center [716, 263] width 66 height 47
click at [744, 200] on input "8.6" at bounding box center [736, 208] width 25 height 16
type input "$8.80"
type input "$17.60"
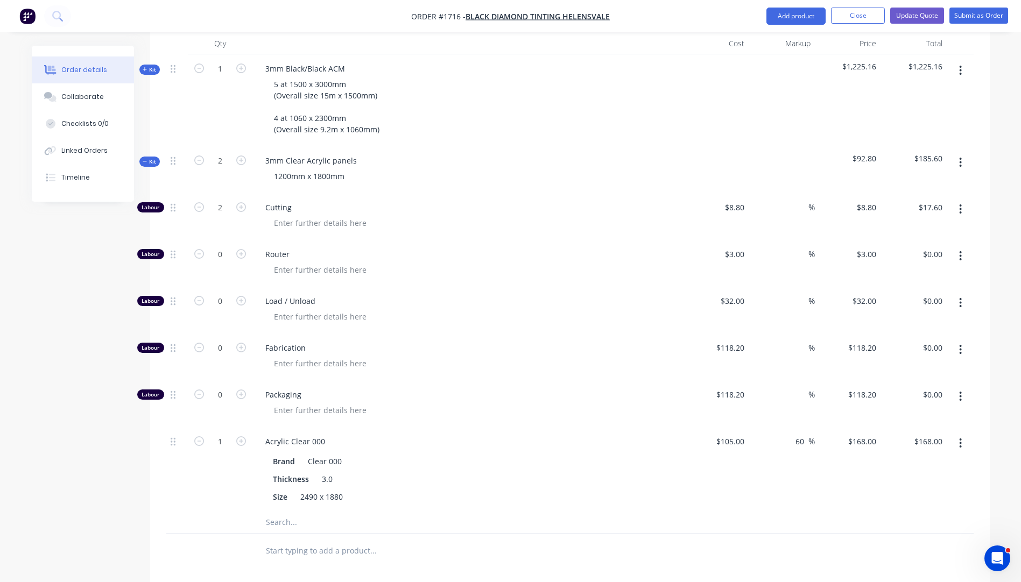
click at [673, 295] on span "Load / Unload" at bounding box center [471, 300] width 413 height 11
click at [745, 200] on input "8.8" at bounding box center [736, 208] width 25 height 16
type input "$8.90"
type input "$17.80"
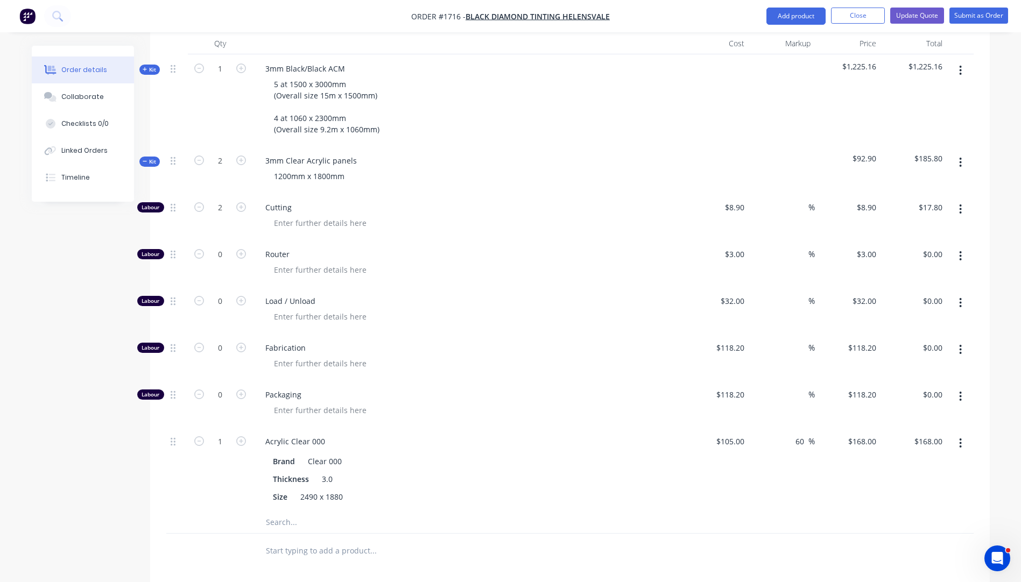
click at [674, 295] on span "Load / Unload" at bounding box center [471, 300] width 413 height 11
click at [736, 200] on input "8.9" at bounding box center [736, 208] width 25 height 16
type input "$9.00"
type input "$18.00"
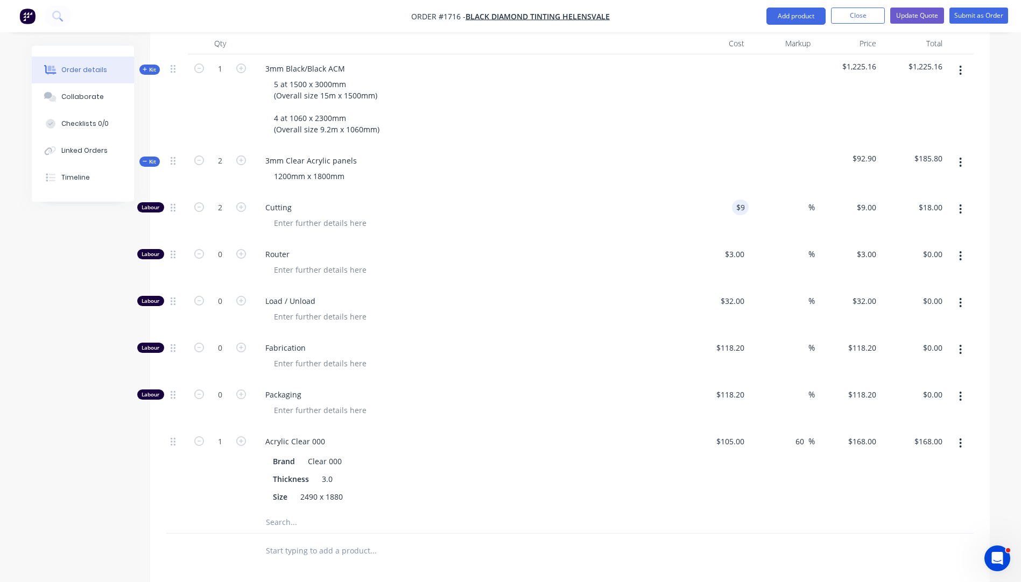
click at [643, 287] on div "Load / Unload" at bounding box center [467, 310] width 431 height 47
click at [740, 200] on input "9" at bounding box center [742, 208] width 12 height 16
type input "$9.25"
type input "$18.50"
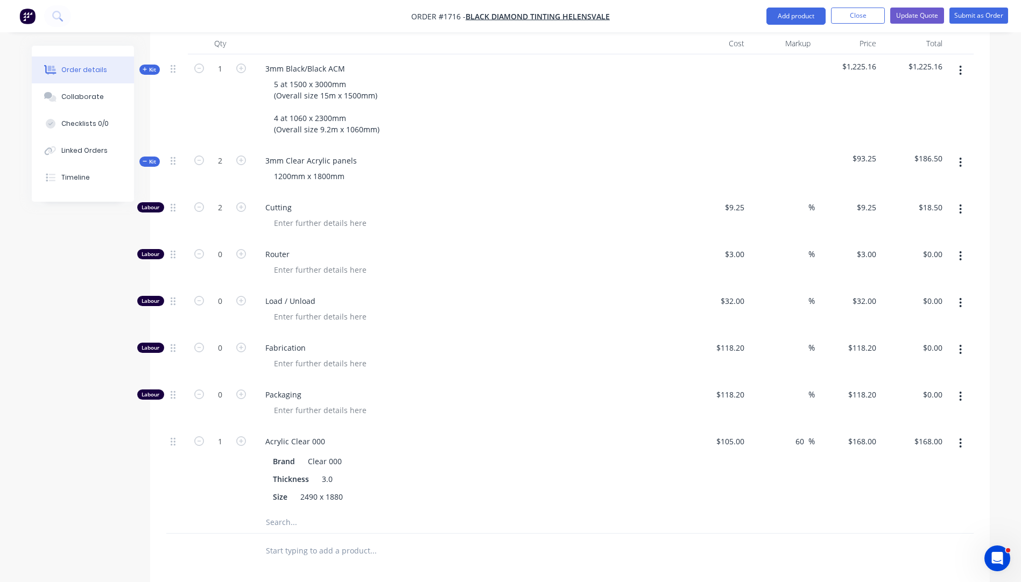
click at [615, 223] on div "Cutting" at bounding box center [467, 216] width 431 height 47
click at [743, 200] on input "9.25" at bounding box center [736, 208] width 25 height 16
type input "$9.20"
type input "$18.40"
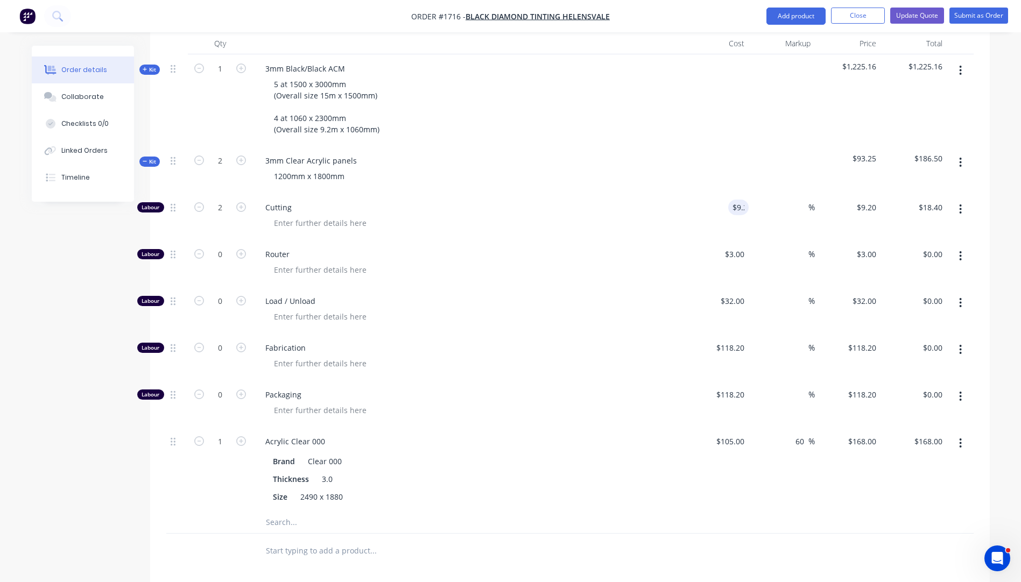
click at [622, 287] on div "Load / Unload" at bounding box center [467, 310] width 431 height 47
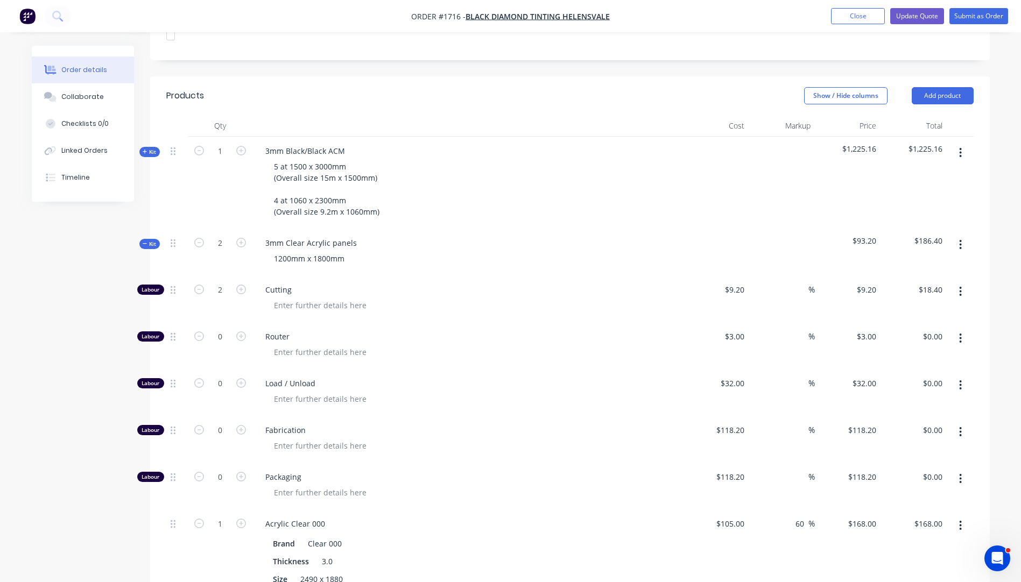
scroll to position [294, 0]
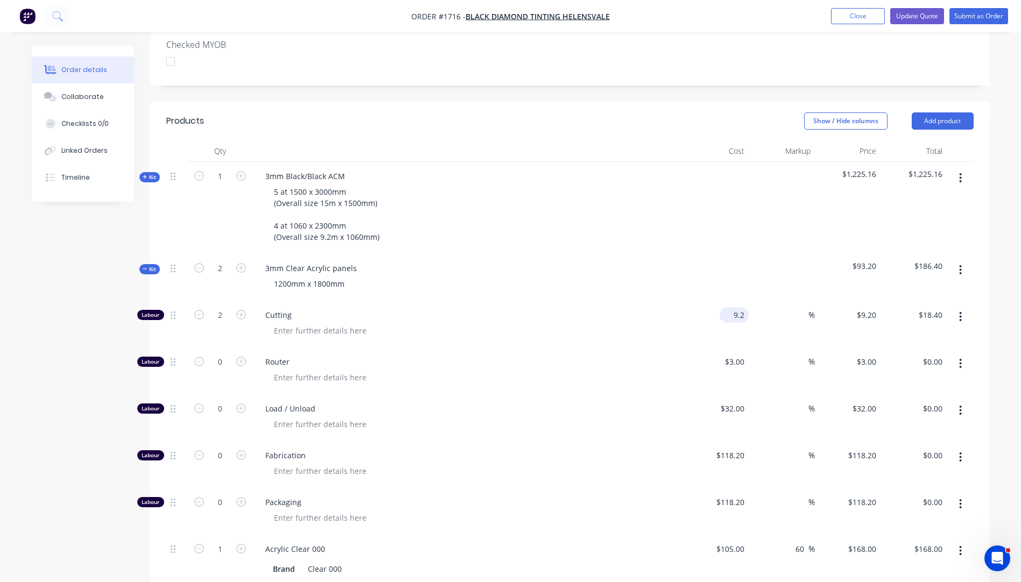
click at [741, 307] on input "9.2" at bounding box center [736, 315] width 25 height 16
click at [741, 307] on input "9.2" at bounding box center [741, 315] width 16 height 16
type input "$9.16"
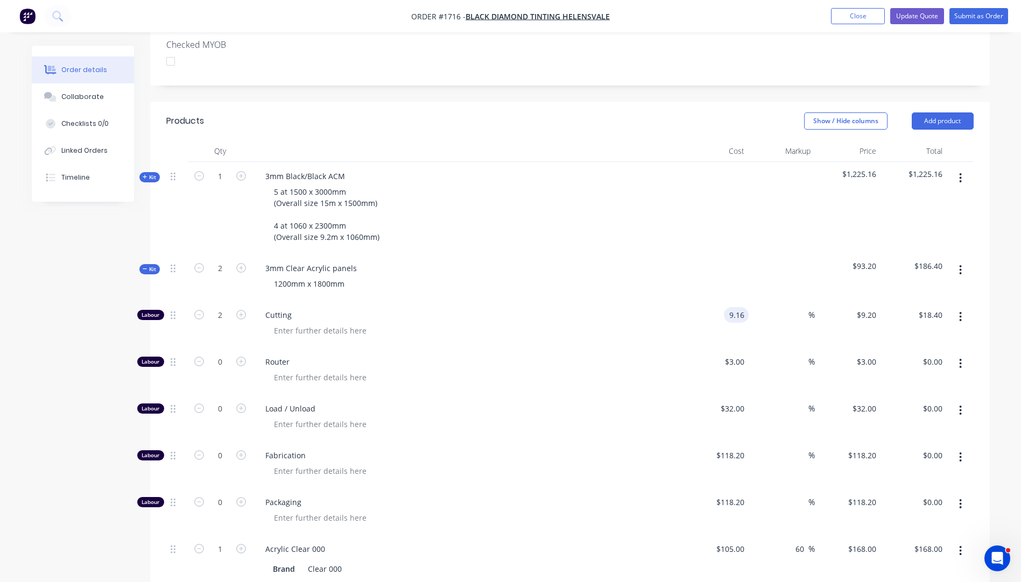
type input "$18.32"
click at [670, 370] on div at bounding box center [471, 378] width 413 height 16
click at [745, 307] on input "9.16" at bounding box center [736, 315] width 25 height 16
type input "$9.17"
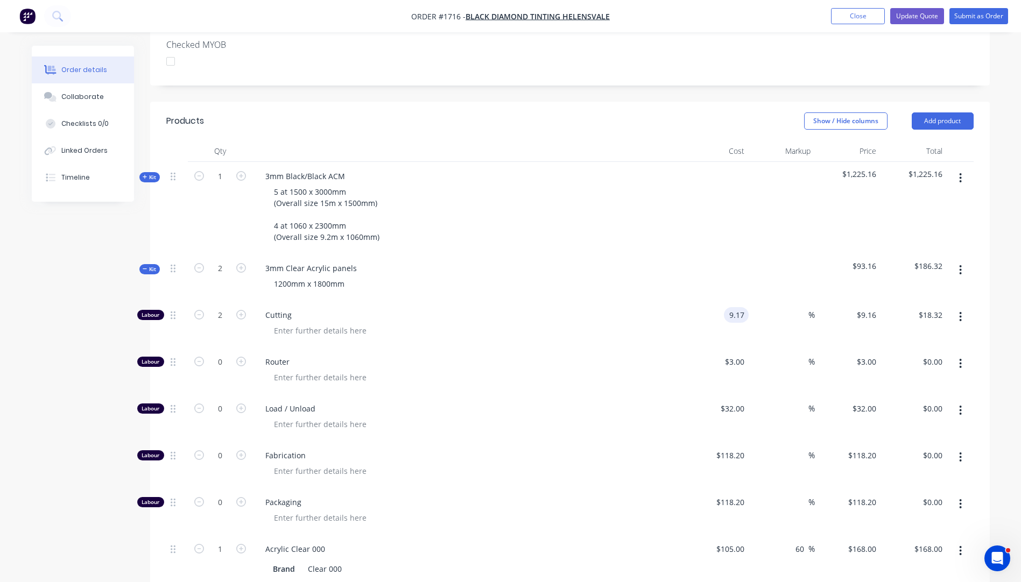
type input "$18.34"
click at [714, 314] on div "$9.17 9.17" at bounding box center [716, 324] width 66 height 47
click at [744, 307] on input "9.17" at bounding box center [738, 315] width 20 height 16
type input "$9.18"
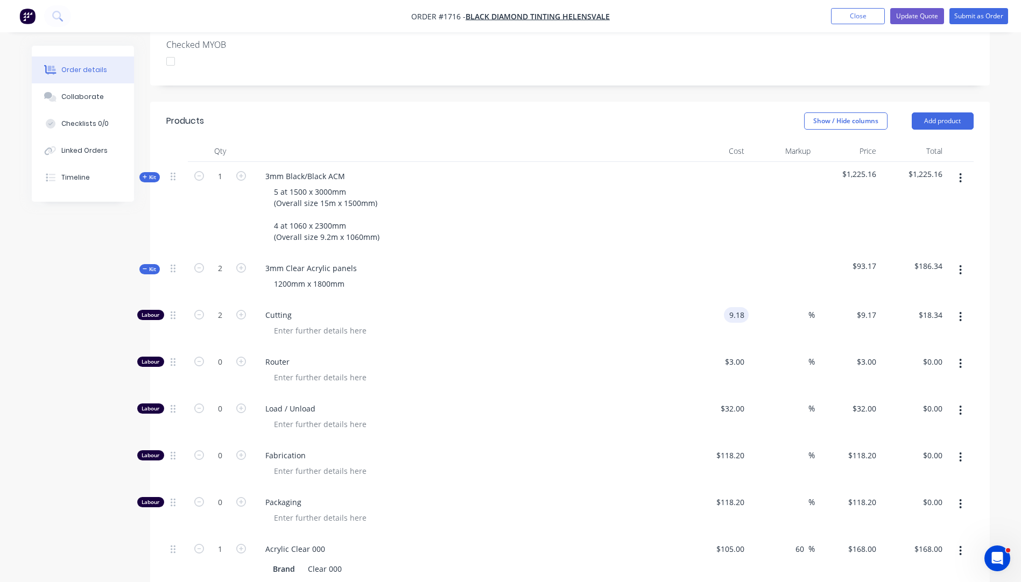
type input "$18.36"
click at [702, 307] on div "$9.18 $9.18" at bounding box center [716, 324] width 66 height 47
click at [679, 395] on div "Load / Unload" at bounding box center [467, 418] width 431 height 47
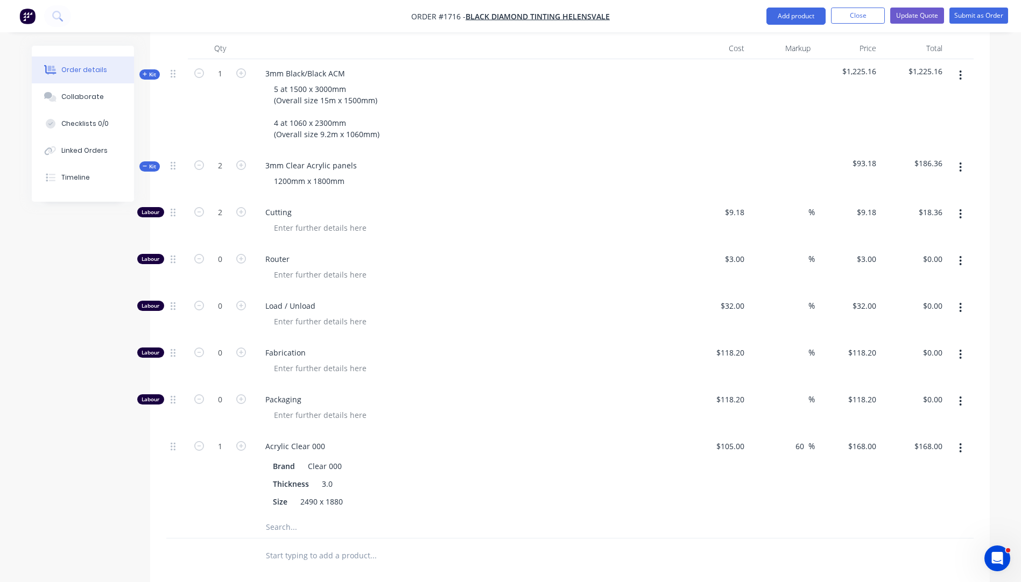
scroll to position [648, 0]
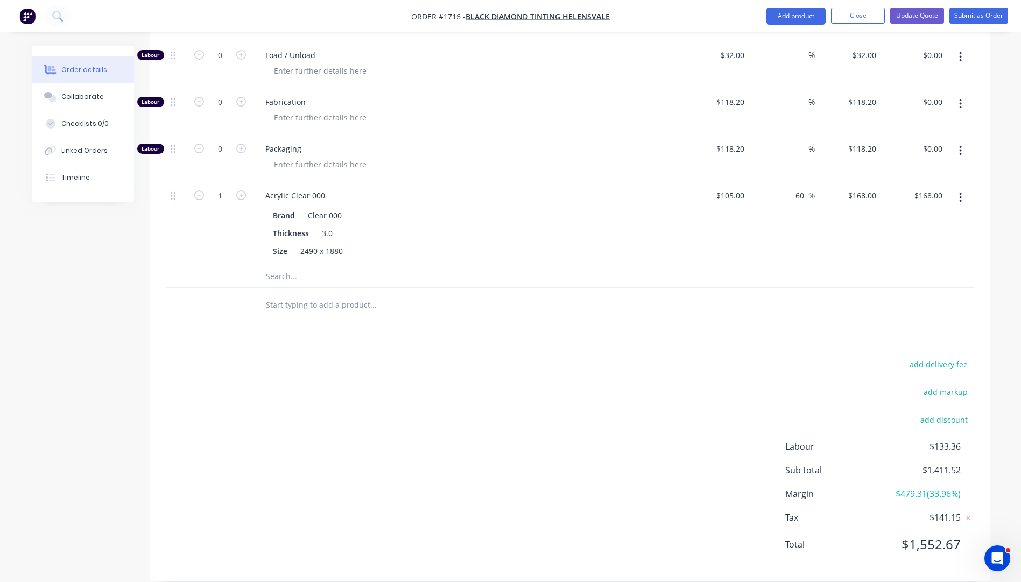
click at [296, 294] on input "text" at bounding box center [372, 305] width 215 height 22
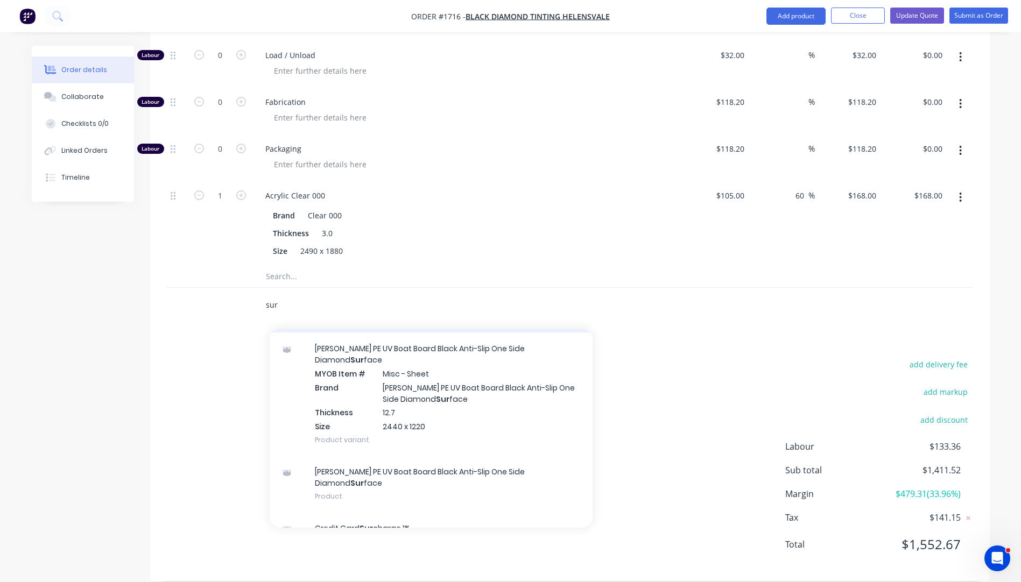
scroll to position [110, 0]
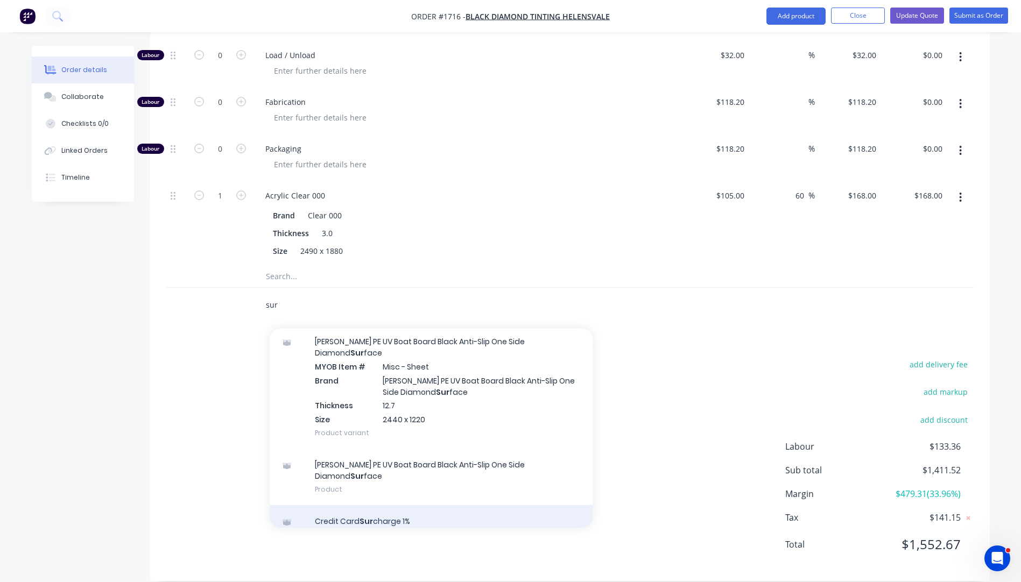
type input "sur"
click at [393, 505] on div "Credit Card Sur charge 1% Product" at bounding box center [431, 527] width 323 height 45
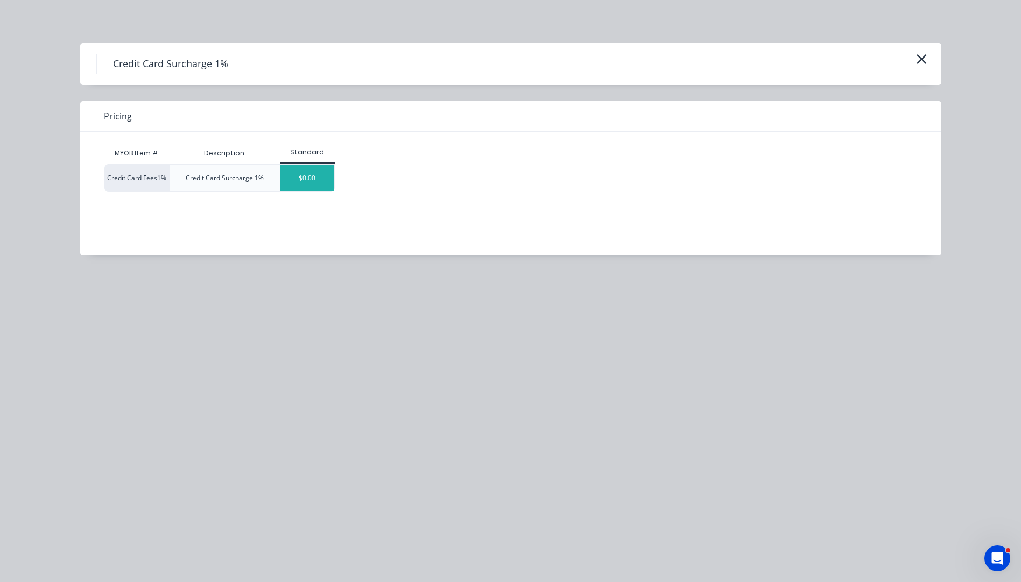
click at [318, 179] on div "$0.00" at bounding box center [307, 178] width 54 height 27
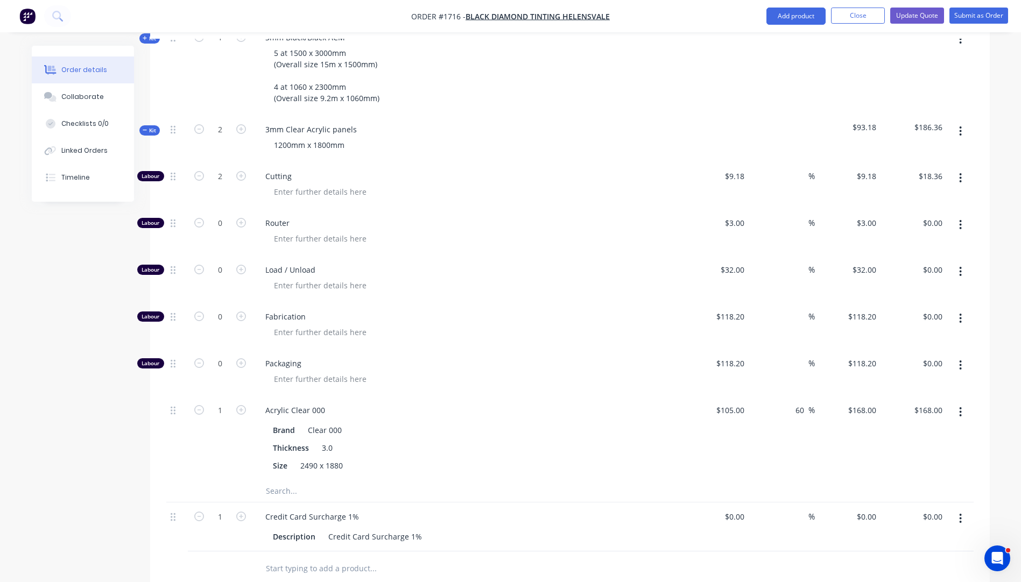
scroll to position [433, 0]
click at [201, 125] on icon "button" at bounding box center [199, 130] width 10 height 10
type input "1"
type input "$9.18"
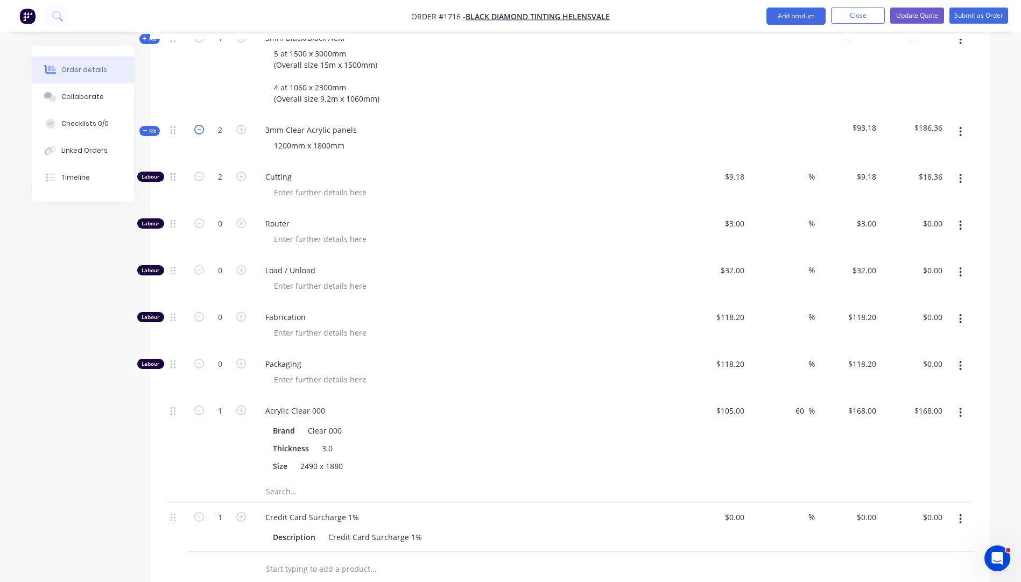
type input "0.5"
type input "$84.00"
click at [201, 125] on icon "button" at bounding box center [199, 130] width 10 height 10
click at [218, 122] on input "1" at bounding box center [220, 130] width 28 height 16
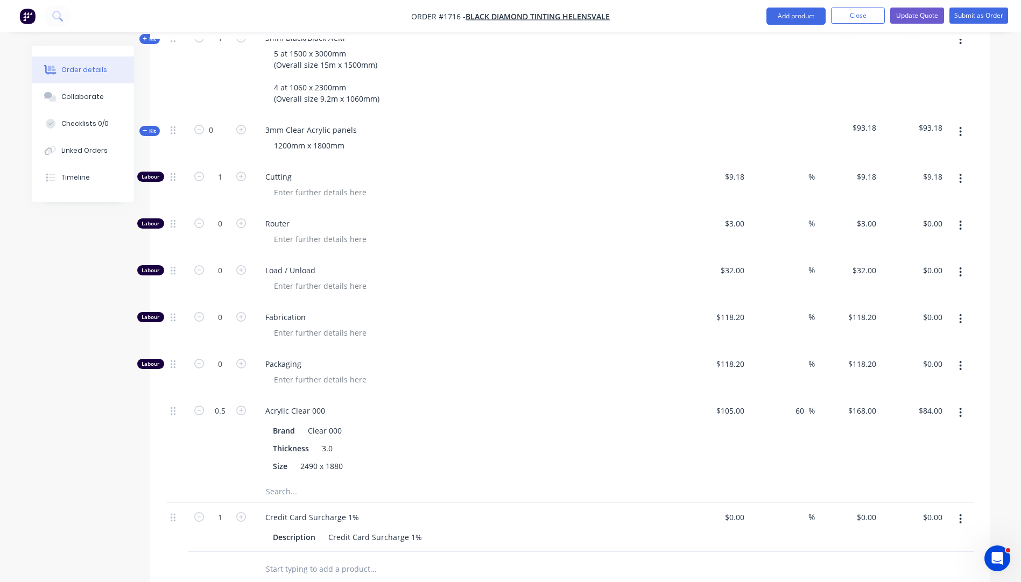
click at [444, 209] on div "Router" at bounding box center [467, 232] width 431 height 47
click at [241, 125] on icon "button" at bounding box center [241, 130] width 10 height 10
click at [223, 122] on input "0" at bounding box center [220, 130] width 28 height 16
type input "2"
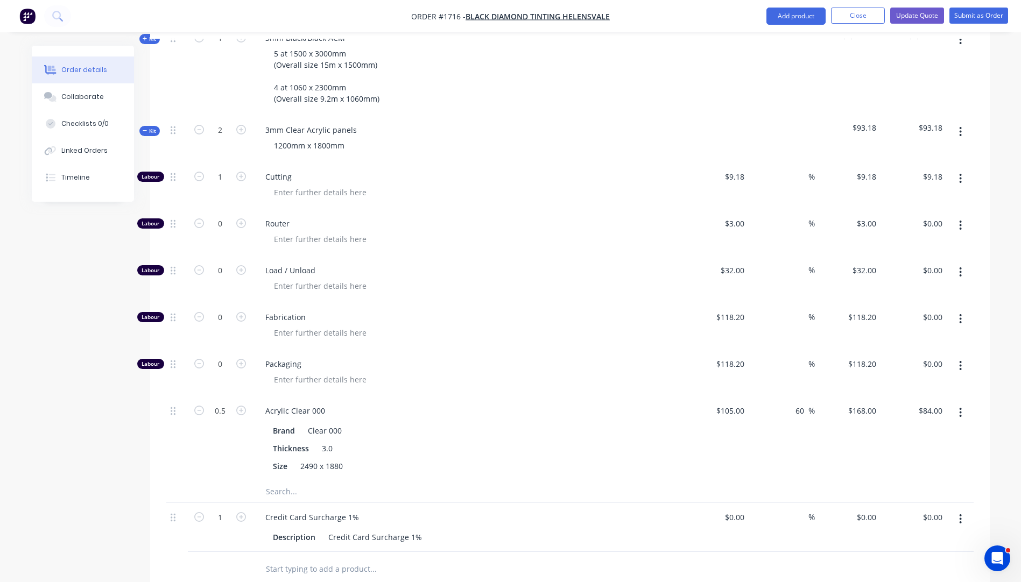
type input "$18.36"
type input "1"
type input "$168.00"
click at [130, 386] on div "Created by Kimberley Created 29/09/25 Required Assigned to Add team member Stat…" at bounding box center [511, 237] width 958 height 1249
click at [227, 169] on input "2" at bounding box center [220, 177] width 28 height 16
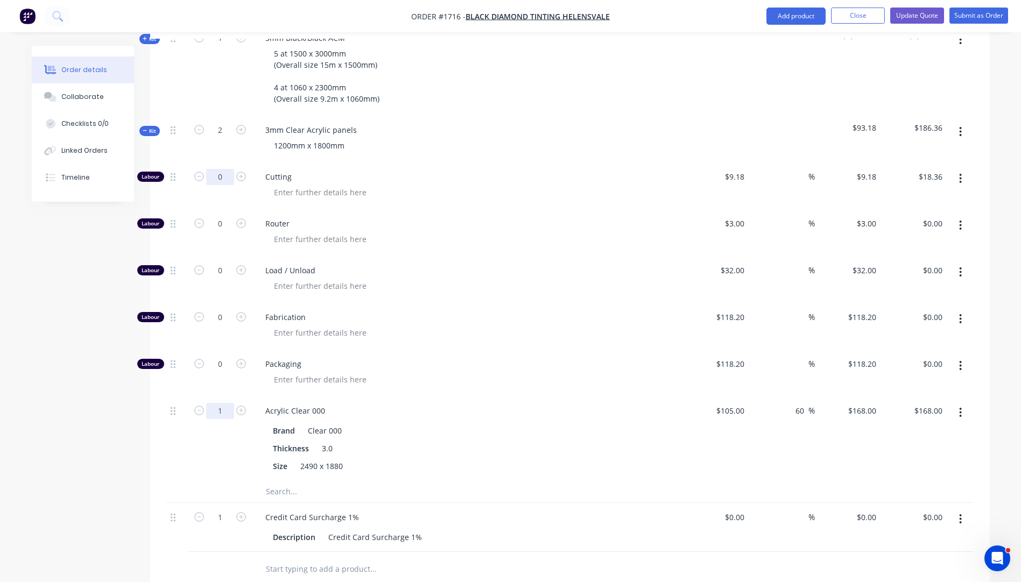
type input "0"
type input "$0.00"
click at [223, 403] on input "1" at bounding box center [220, 411] width 28 height 16
type input "0"
type input "$0.00"
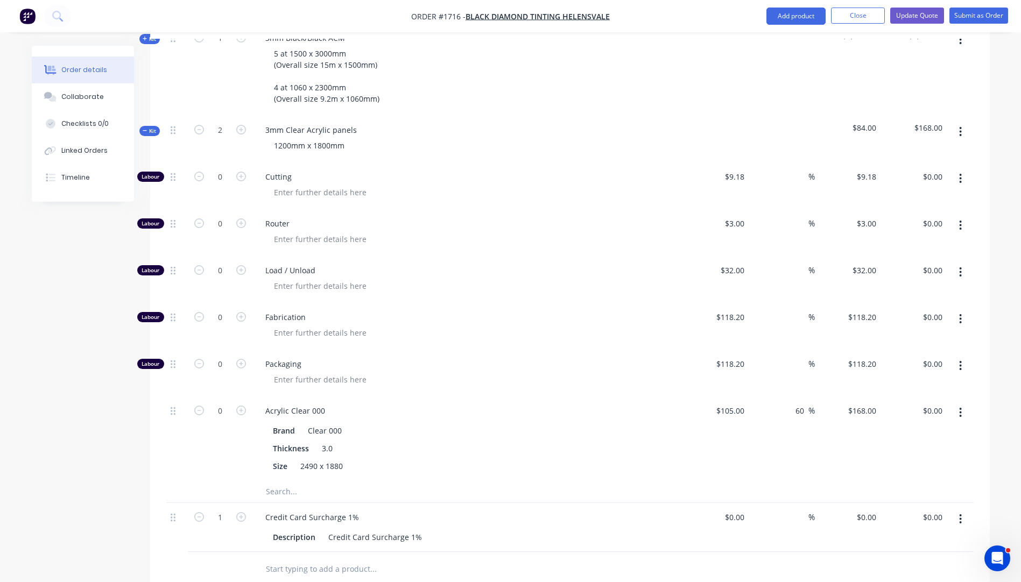
drag, startPoint x: 151, startPoint y: 429, endPoint x: 158, endPoint y: 426, distance: 7.5
click at [156, 427] on div "Qty Cost Markup Price Total Kit 1 3mm Black/Black ACM 5 at 1500 x 3000mm (Overa…" at bounding box center [570, 294] width 840 height 585
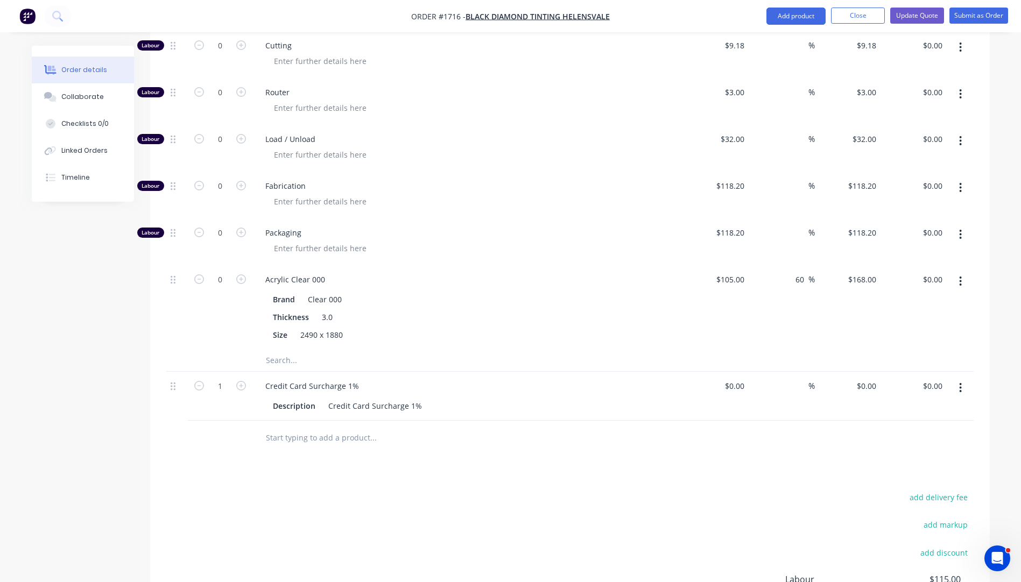
scroll to position [697, 0]
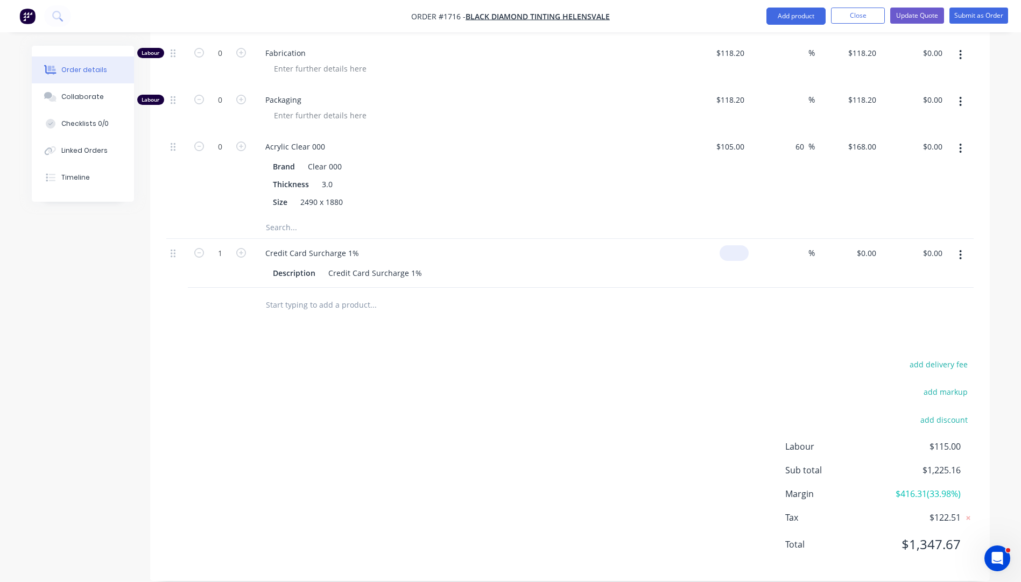
click at [731, 244] on div "$0.00" at bounding box center [716, 263] width 66 height 49
type input "$12.25"
click at [709, 288] on div at bounding box center [569, 305] width 807 height 35
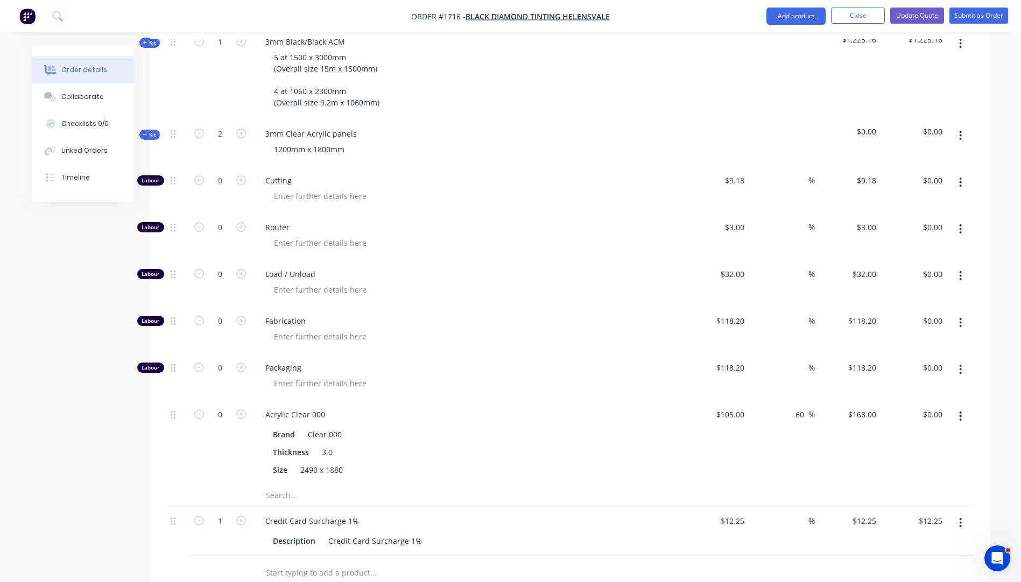
scroll to position [428, 0]
click at [241, 177] on icon "button" at bounding box center [241, 182] width 10 height 10
type input "1"
type input "$9.18"
click at [241, 177] on icon "button" at bounding box center [241, 182] width 10 height 10
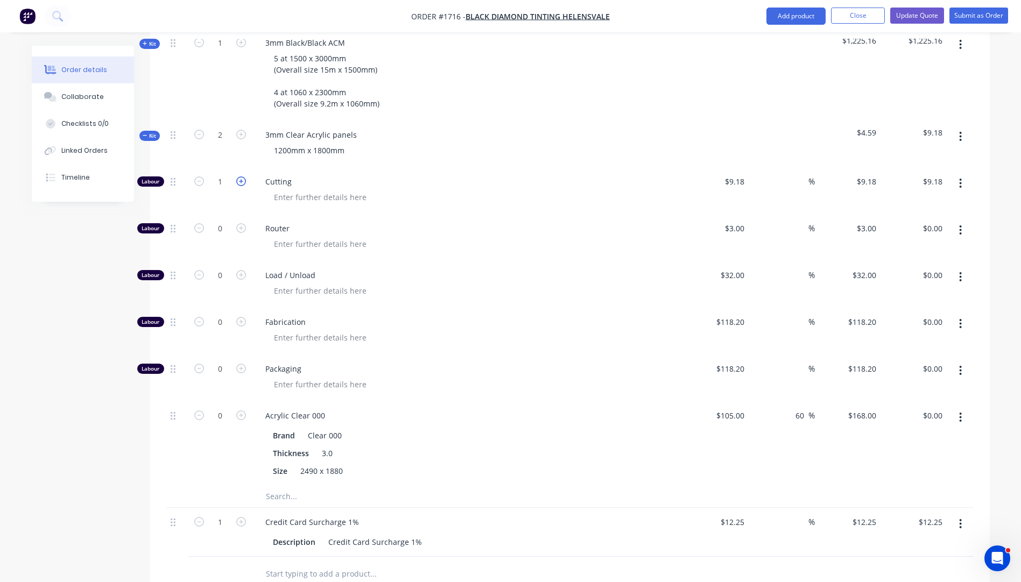
type input "2"
type input "$18.36"
click at [240, 411] on icon "button" at bounding box center [241, 416] width 10 height 10
type input "1"
type input "$168.00"
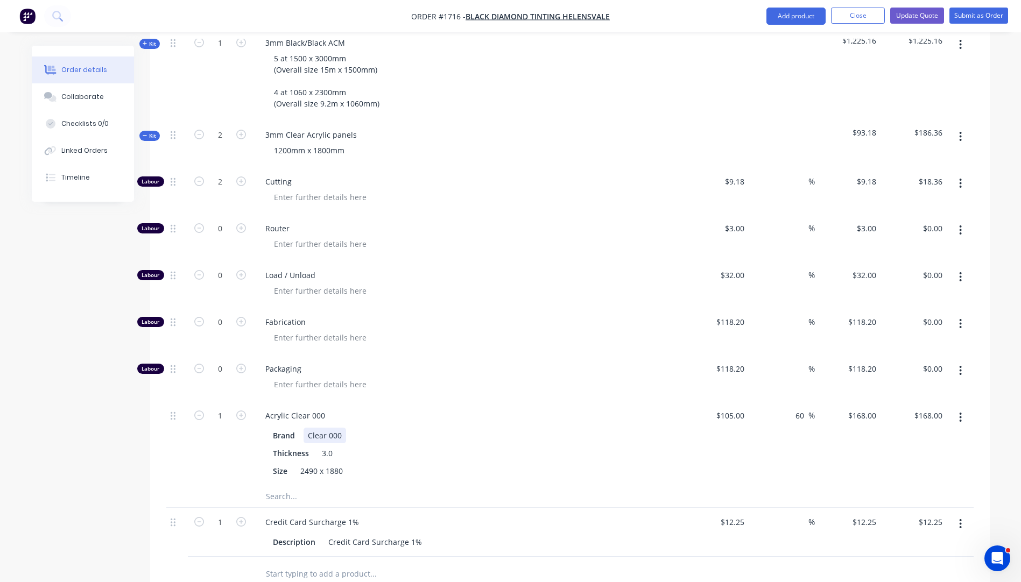
click at [601, 428] on div "Brand Clear 000" at bounding box center [466, 436] width 394 height 16
click at [489, 363] on span "Packaging" at bounding box center [471, 368] width 413 height 11
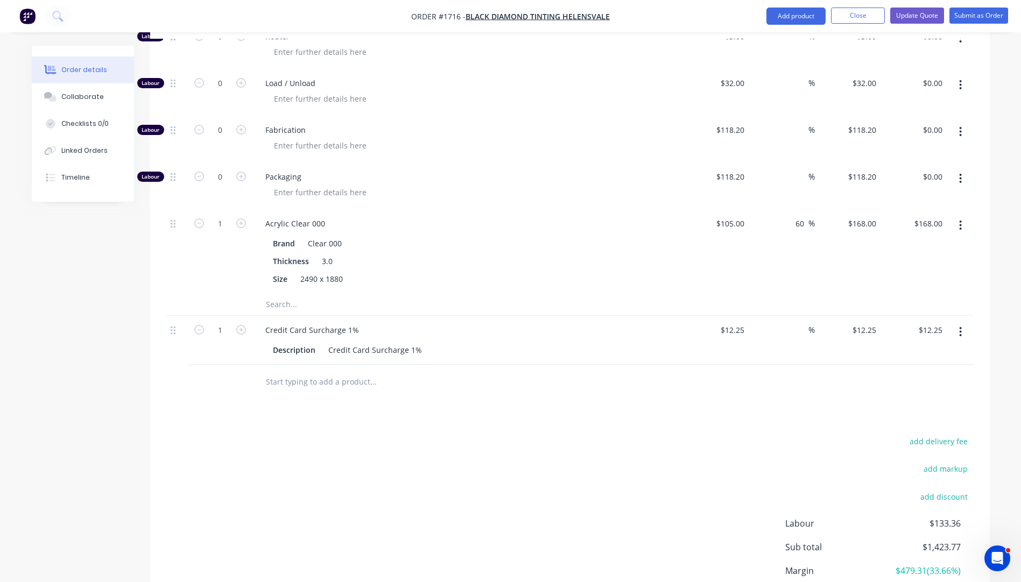
scroll to position [697, 0]
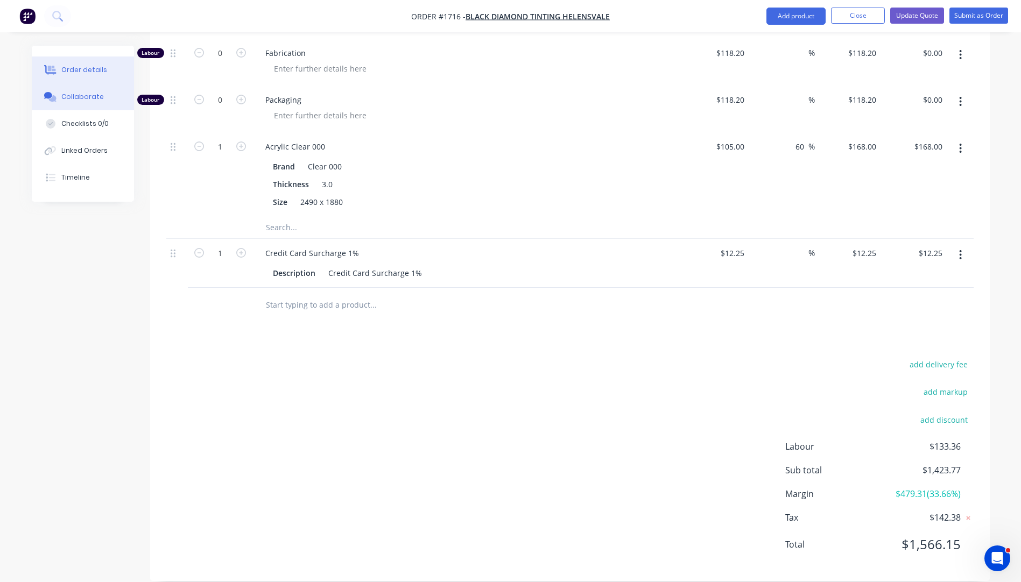
click at [81, 104] on button "Collaborate" at bounding box center [83, 96] width 102 height 27
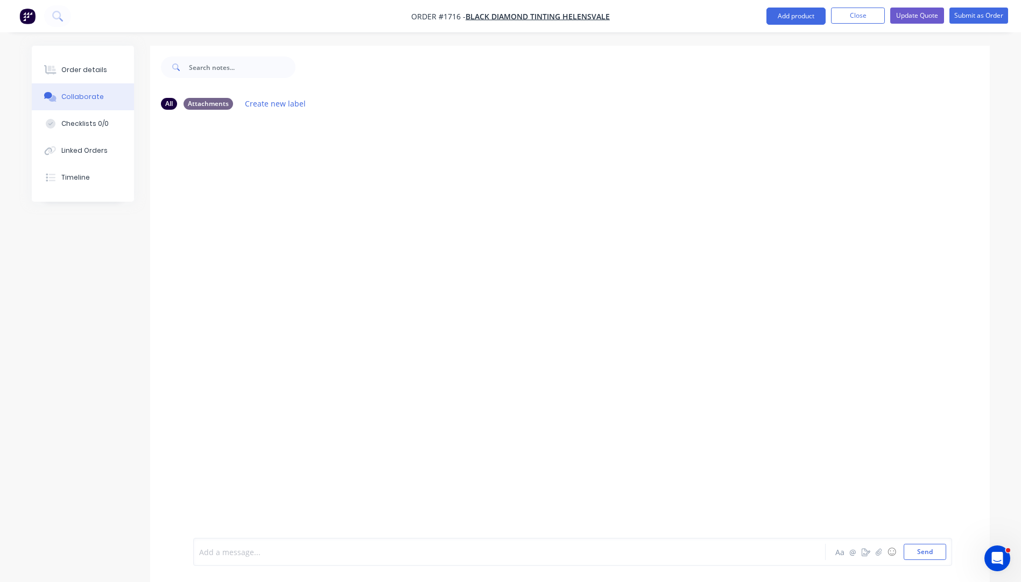
click at [234, 554] on div at bounding box center [480, 552] width 560 height 11
click at [86, 74] on div "Order details" at bounding box center [84, 70] width 46 height 10
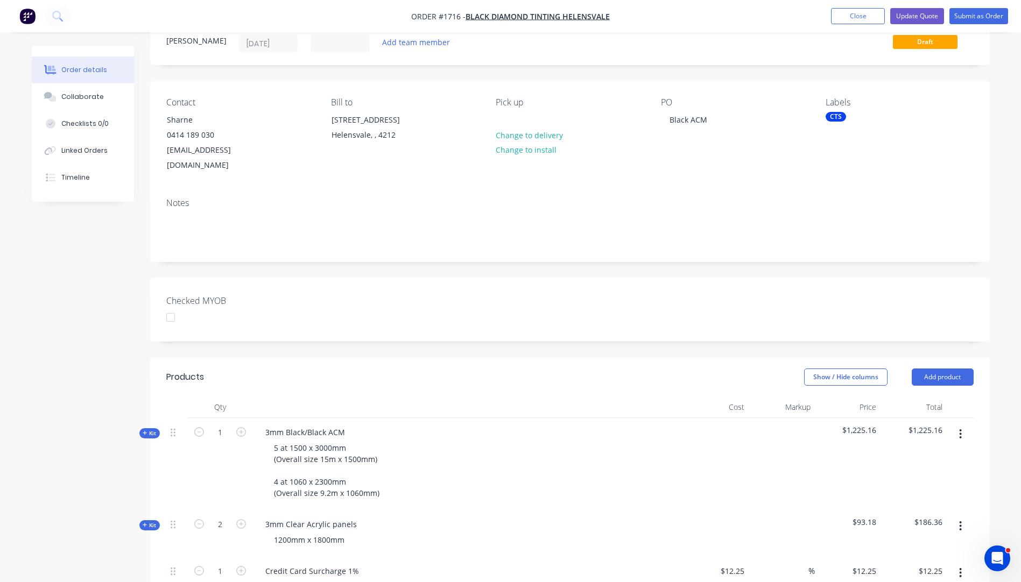
scroll to position [269, 0]
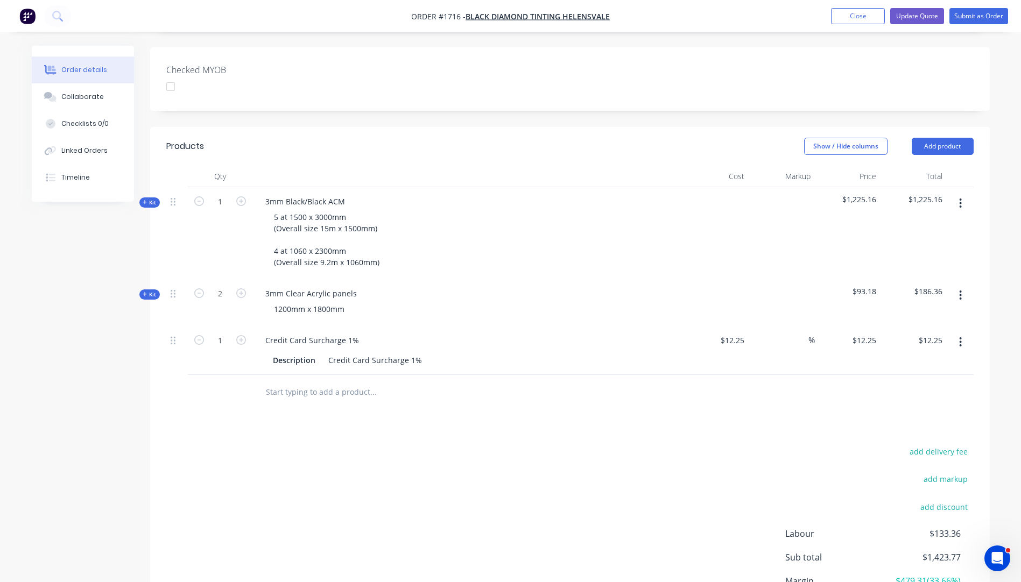
click at [145, 200] on icon "button" at bounding box center [145, 202] width 4 height 4
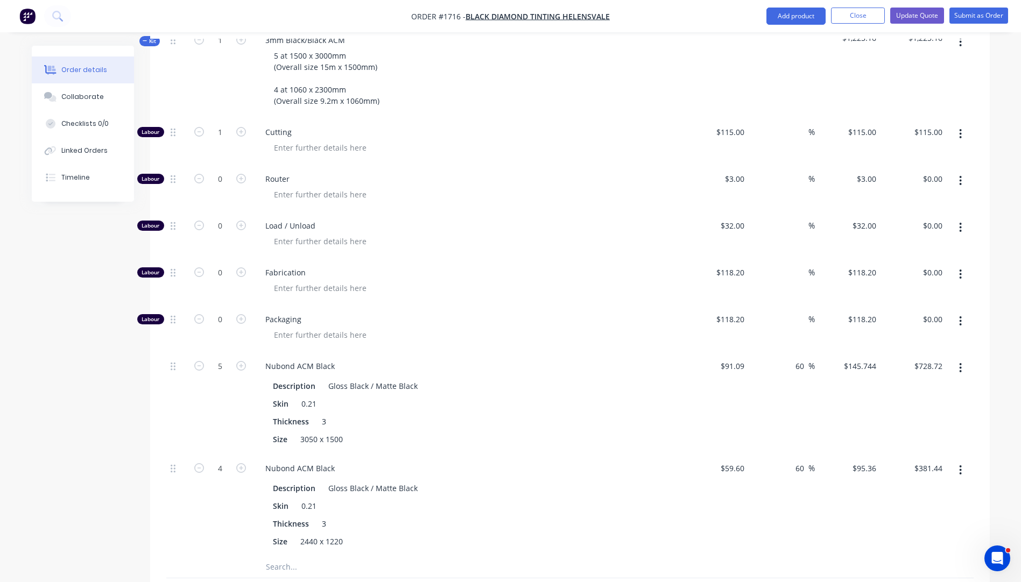
scroll to position [0, 0]
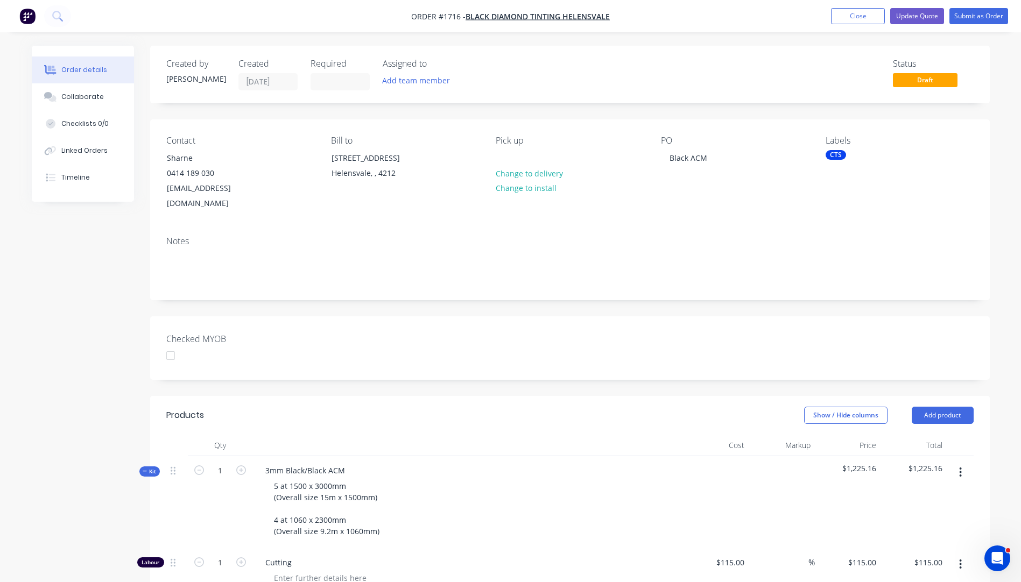
click at [833, 154] on div "CTS" at bounding box center [836, 155] width 20 height 10
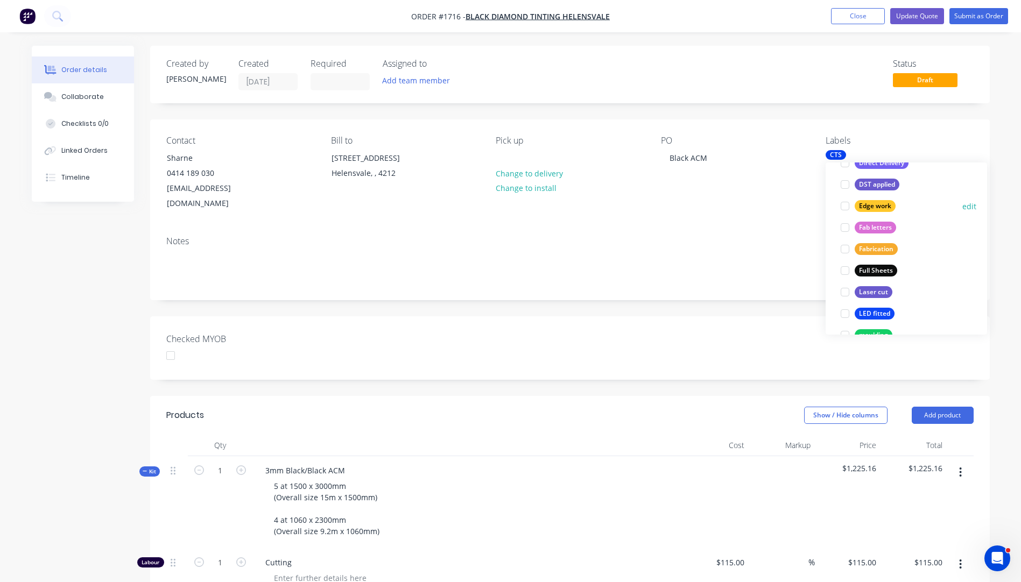
scroll to position [215, 0]
click at [872, 272] on div "Full Sheets" at bounding box center [876, 270] width 43 height 12
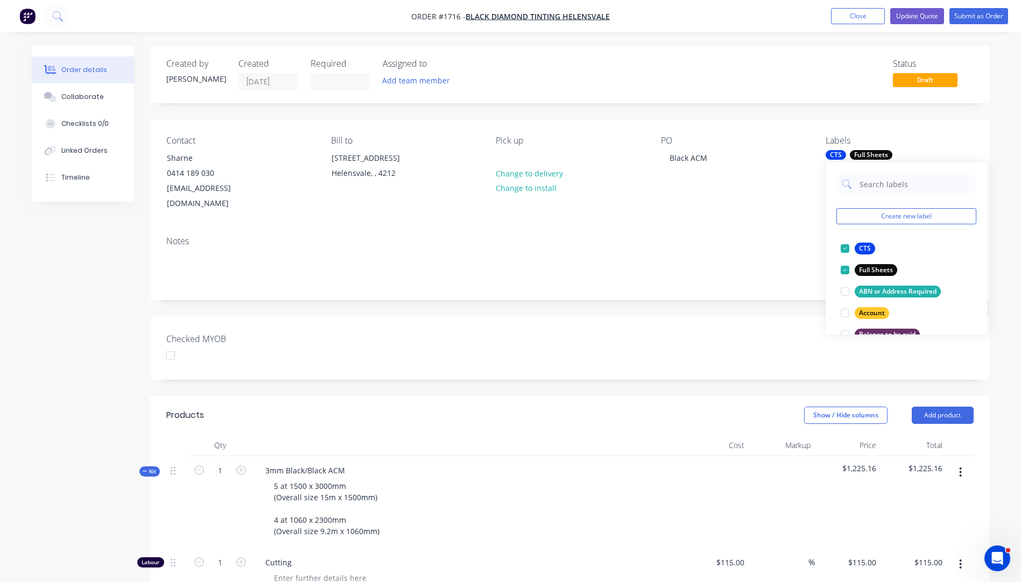
click at [798, 235] on div "Notes" at bounding box center [570, 264] width 840 height 72
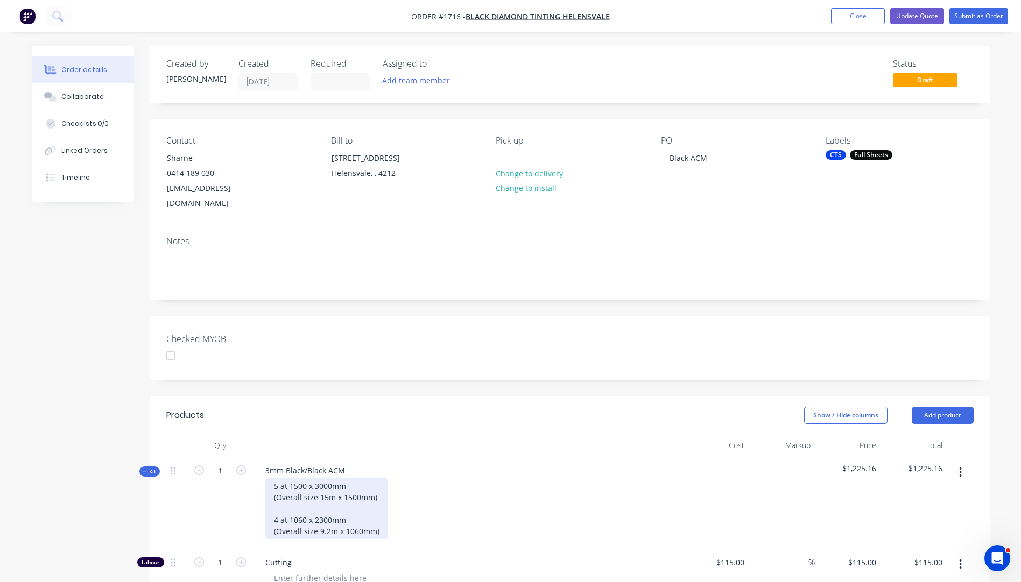
click at [326, 478] on div "5 at 1500 x 3000mm (Overall size 15m x 1500mm) 4 at 1060 x 2300mm (Overall size…" at bounding box center [326, 508] width 123 height 61
click at [467, 461] on div "3mm Black/Black ACM 5 at 1500 x 3050mm (Overall size 15m x 1500mm) 4 at 1060 x …" at bounding box center [467, 502] width 431 height 92
click at [865, 158] on div "Full Sheets" at bounding box center [871, 155] width 43 height 10
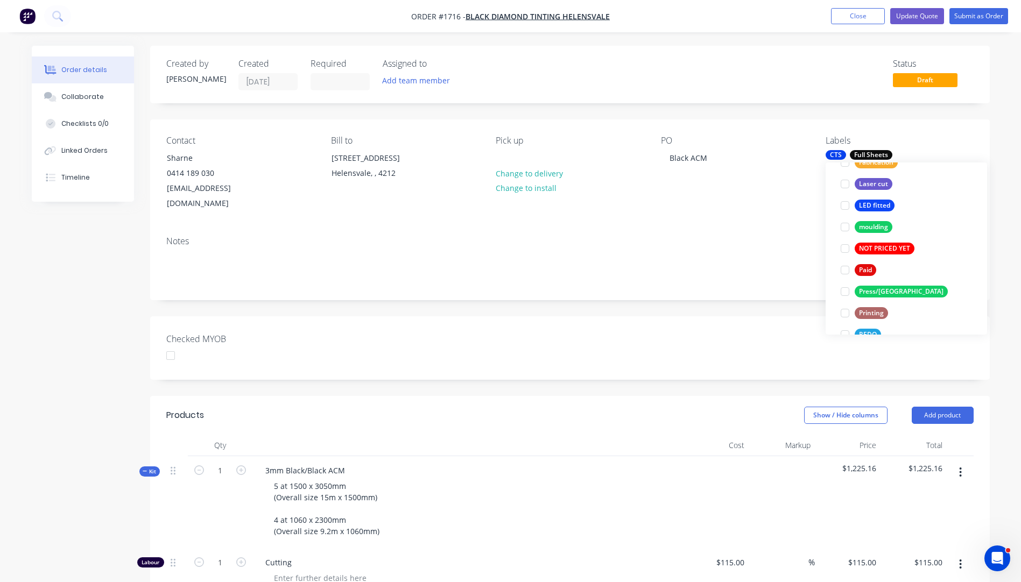
scroll to position [452, 0]
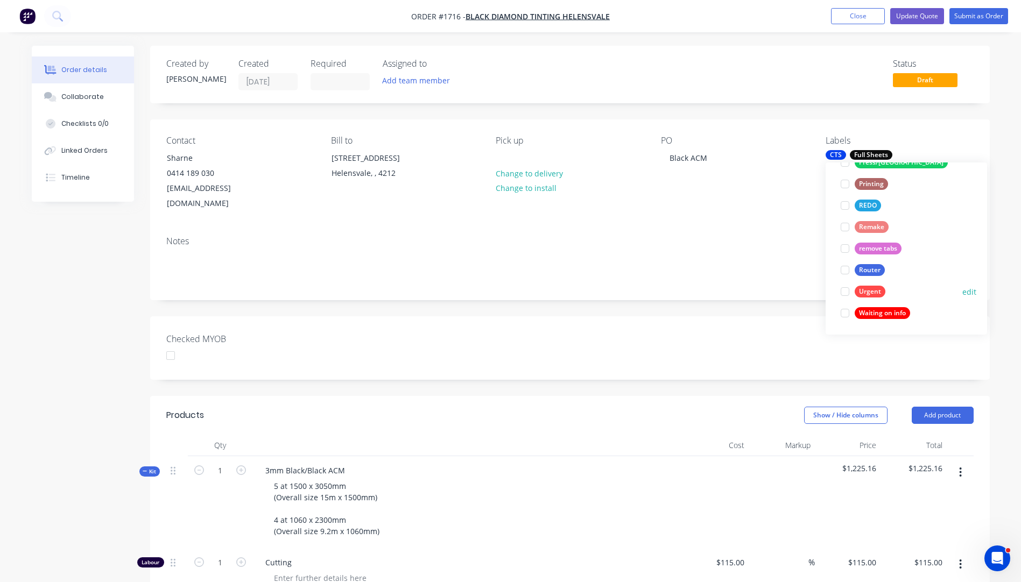
click at [846, 294] on div at bounding box center [845, 292] width 22 height 22
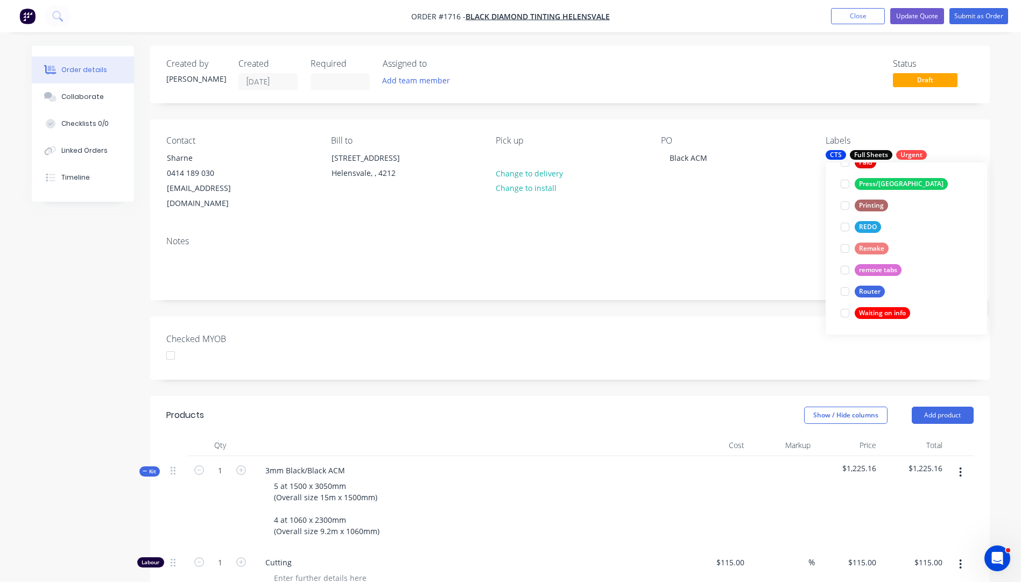
scroll to position [0, 0]
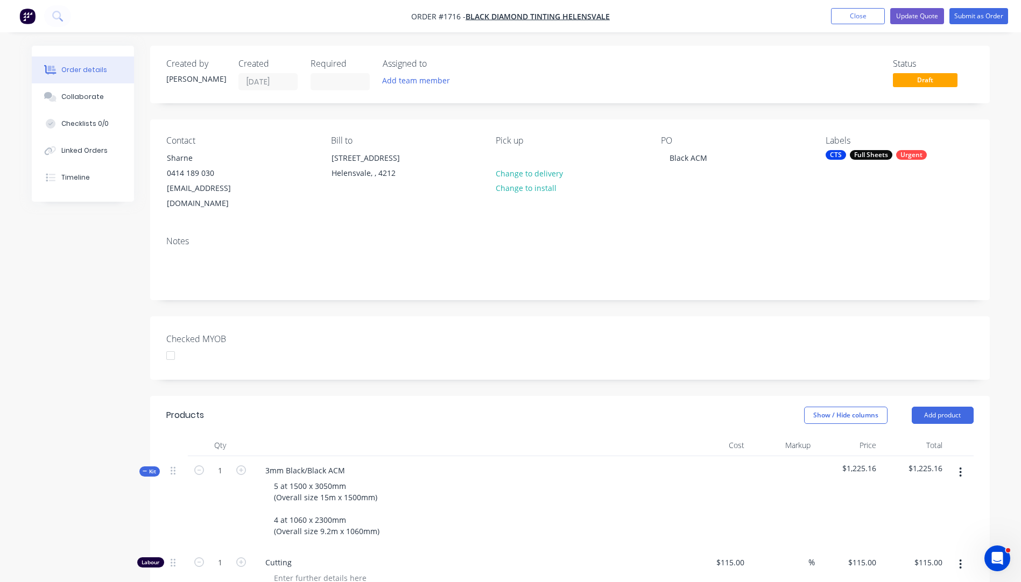
click at [802, 234] on div "Notes" at bounding box center [570, 264] width 840 height 72
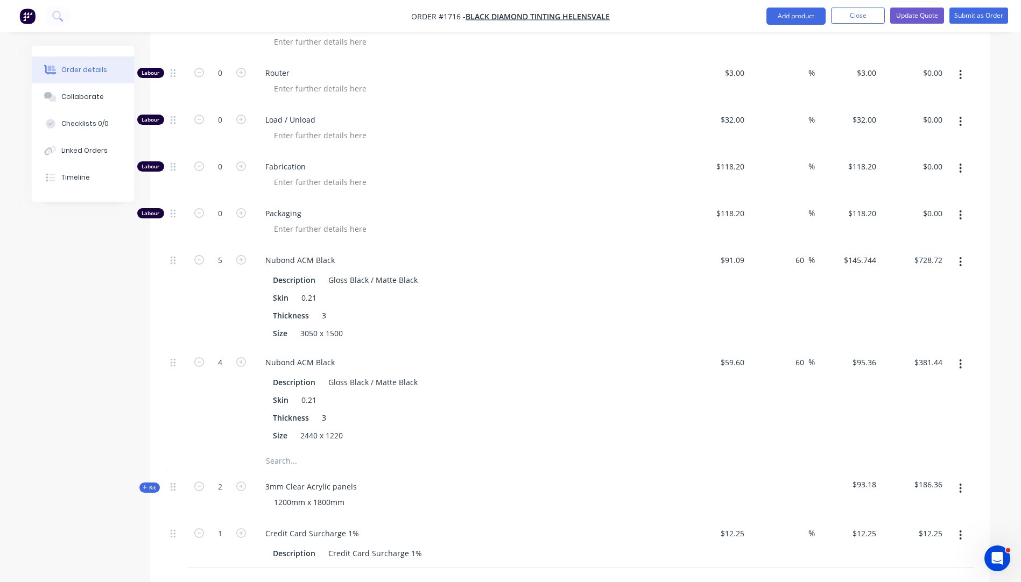
scroll to position [484, 0]
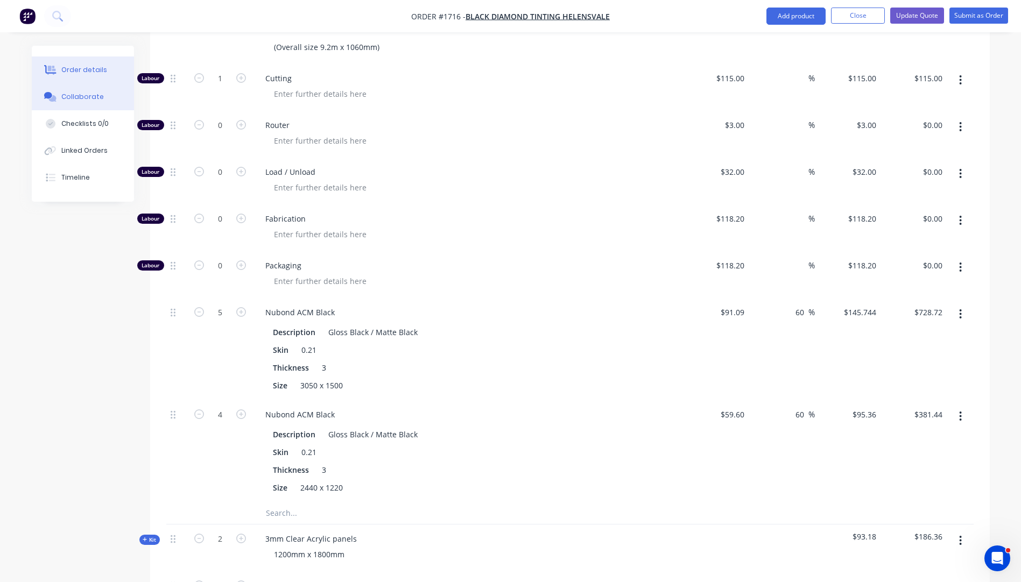
click at [79, 102] on button "Collaborate" at bounding box center [83, 96] width 102 height 27
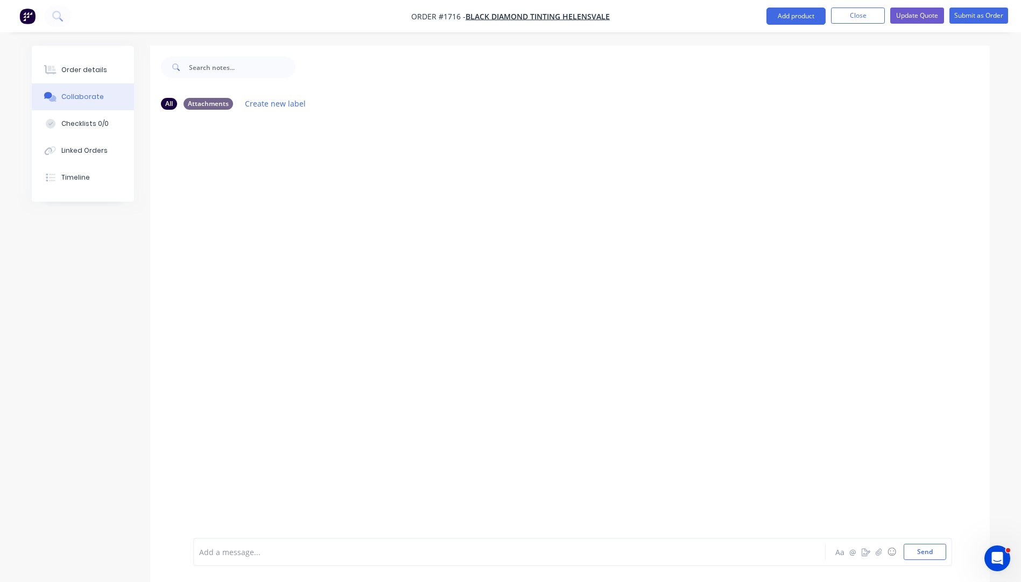
click at [231, 551] on div at bounding box center [480, 552] width 560 height 11
click at [99, 377] on div "All Attachments Create new label Add a message... Aa @ ☺ Send" at bounding box center [511, 322] width 958 height 553
click at [90, 72] on div "Order details" at bounding box center [84, 70] width 46 height 10
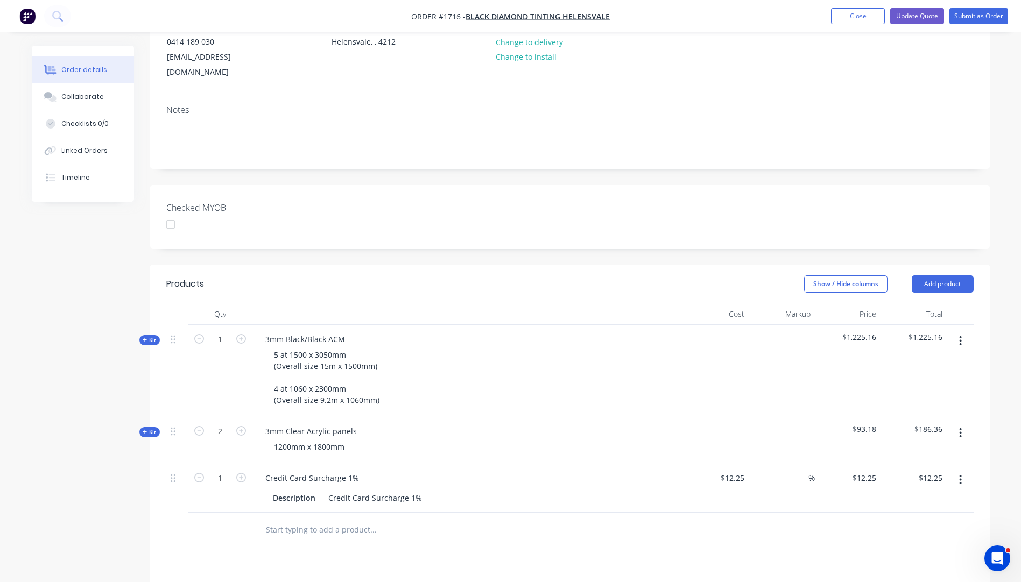
scroll to position [161, 0]
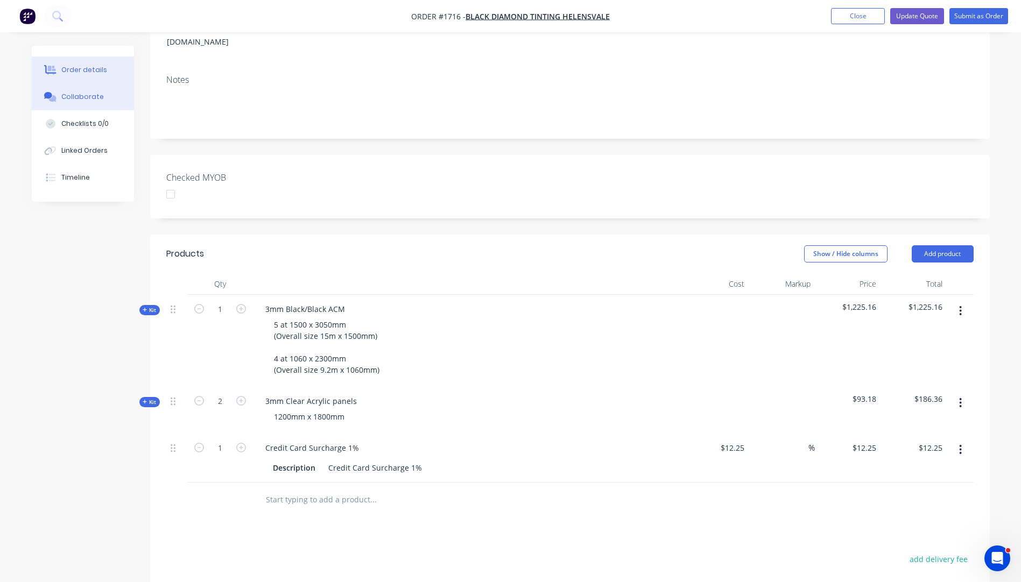
click at [62, 101] on div "Collaborate" at bounding box center [82, 97] width 43 height 10
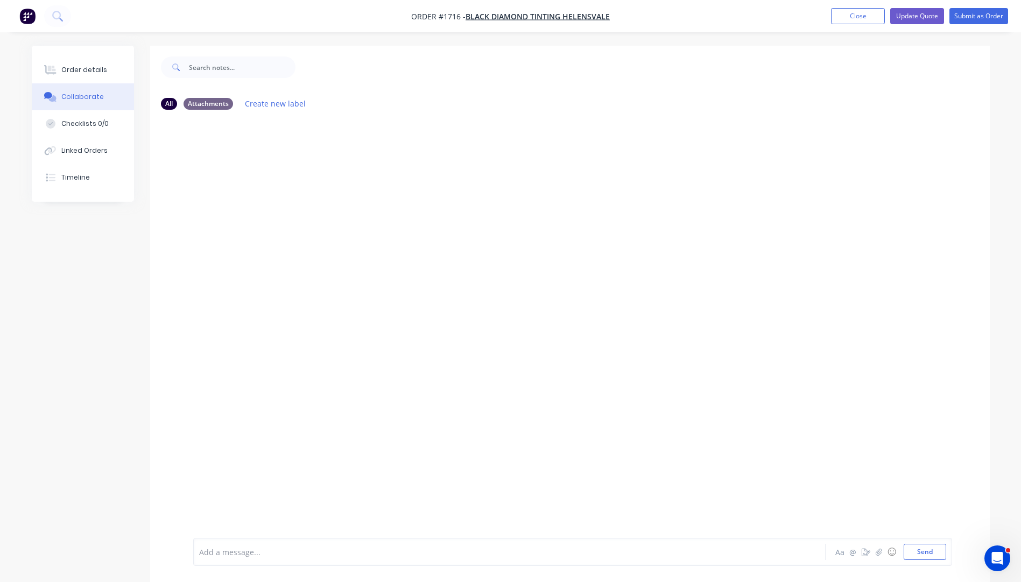
click at [208, 553] on div at bounding box center [480, 552] width 560 height 11
click at [921, 550] on button "Send" at bounding box center [925, 552] width 43 height 16
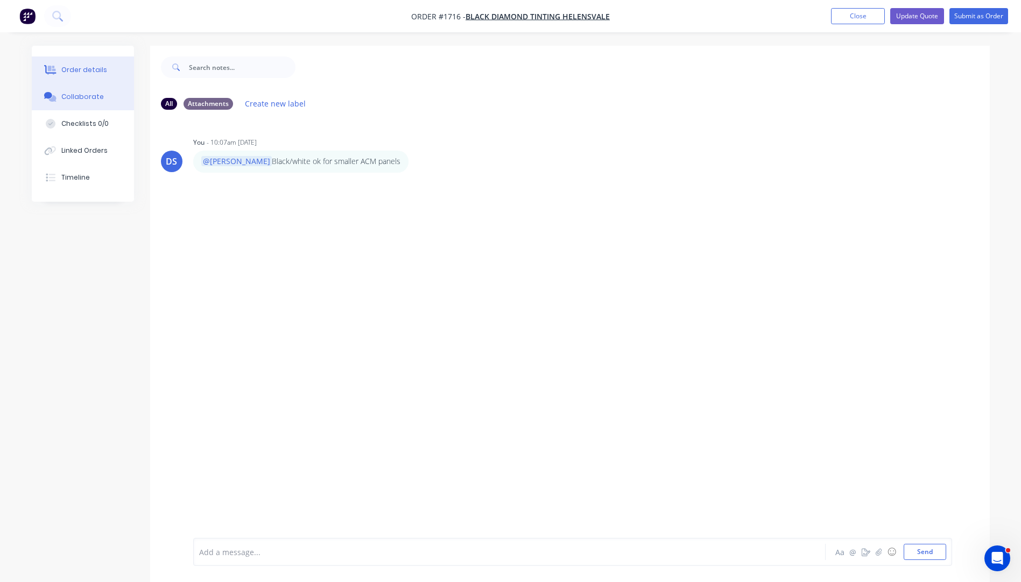
click at [94, 73] on div "Order details" at bounding box center [84, 70] width 46 height 10
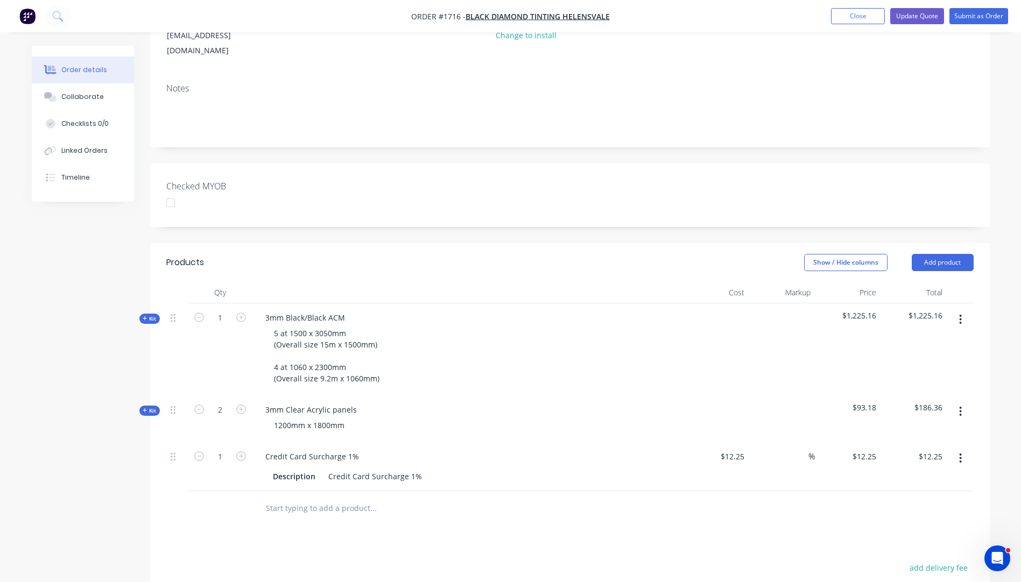
scroll to position [215, 0]
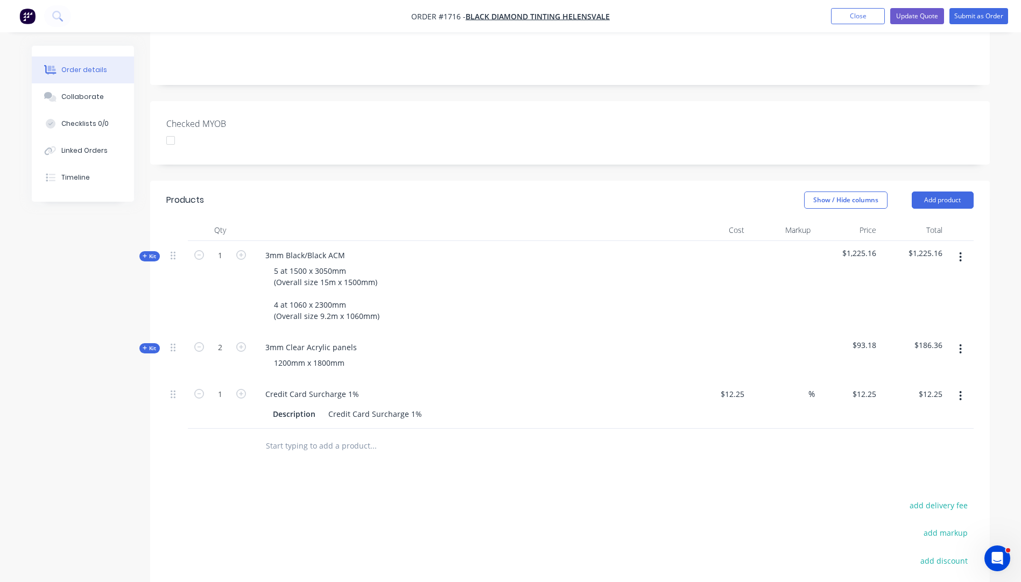
click at [144, 346] on icon "button" at bounding box center [145, 348] width 5 height 5
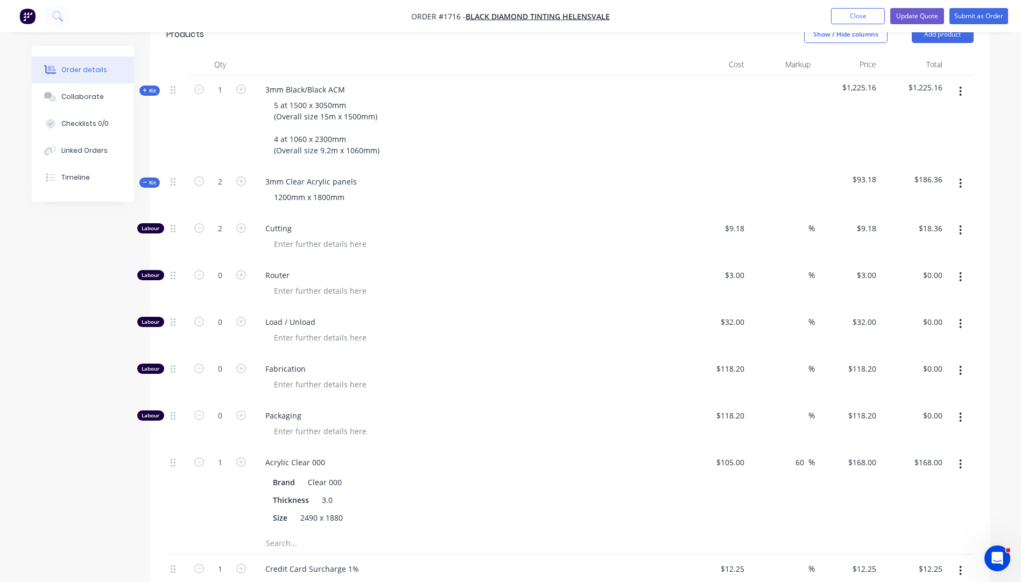
scroll to position [431, 0]
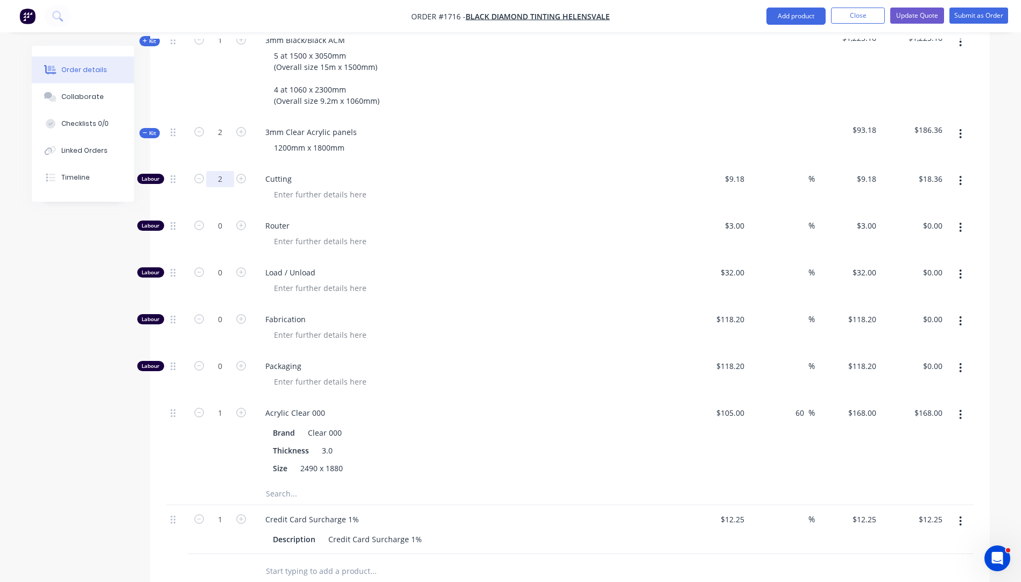
click at [217, 171] on input "2" at bounding box center [220, 179] width 28 height 16
type input "0"
type input "$0.00"
click at [566, 212] on div "Router" at bounding box center [467, 235] width 431 height 47
click at [221, 405] on input "1" at bounding box center [220, 413] width 28 height 16
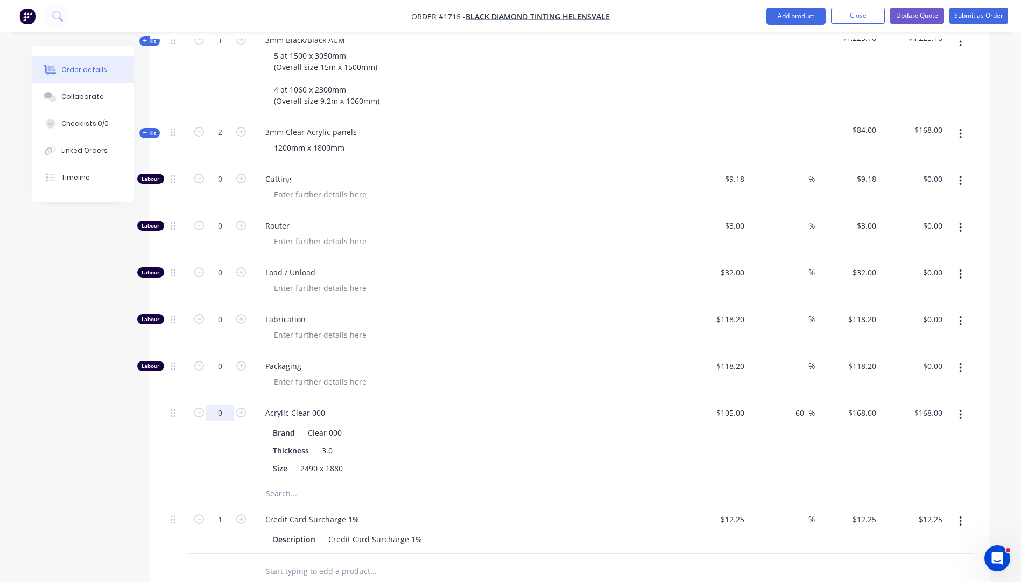
type input "0"
type input "$0.00"
click at [500, 335] on div "Fabrication" at bounding box center [467, 328] width 431 height 47
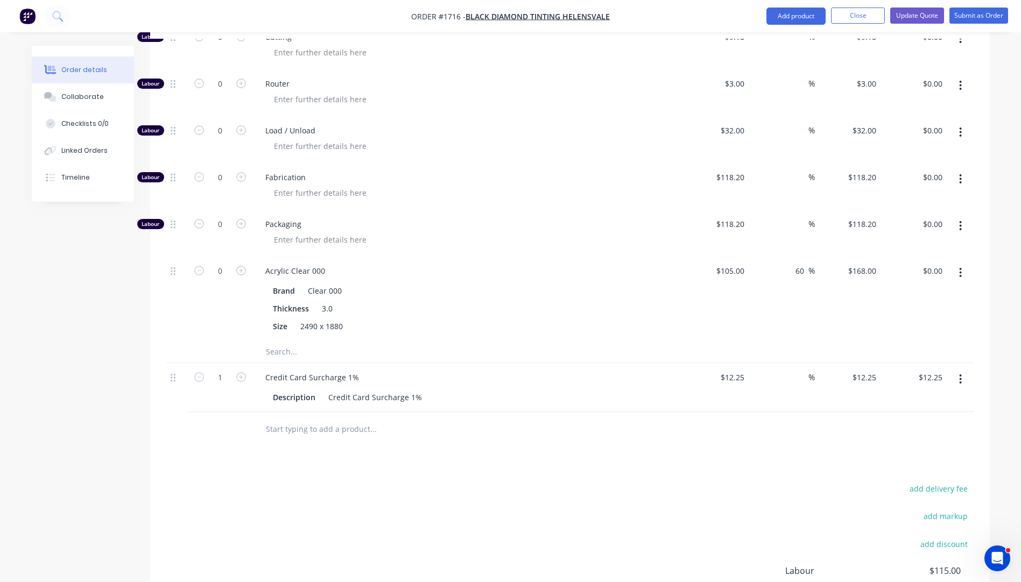
scroll to position [592, 0]
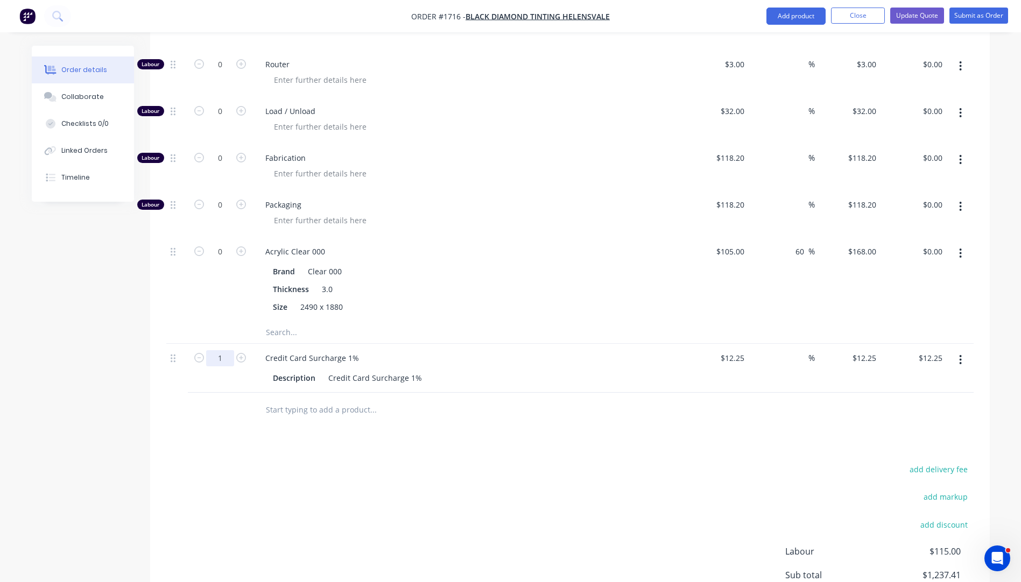
click at [224, 350] on input "1" at bounding box center [220, 358] width 28 height 16
type input "0"
type input "$0.00"
click at [470, 281] on div "Thickness 3.0" at bounding box center [466, 289] width 394 height 16
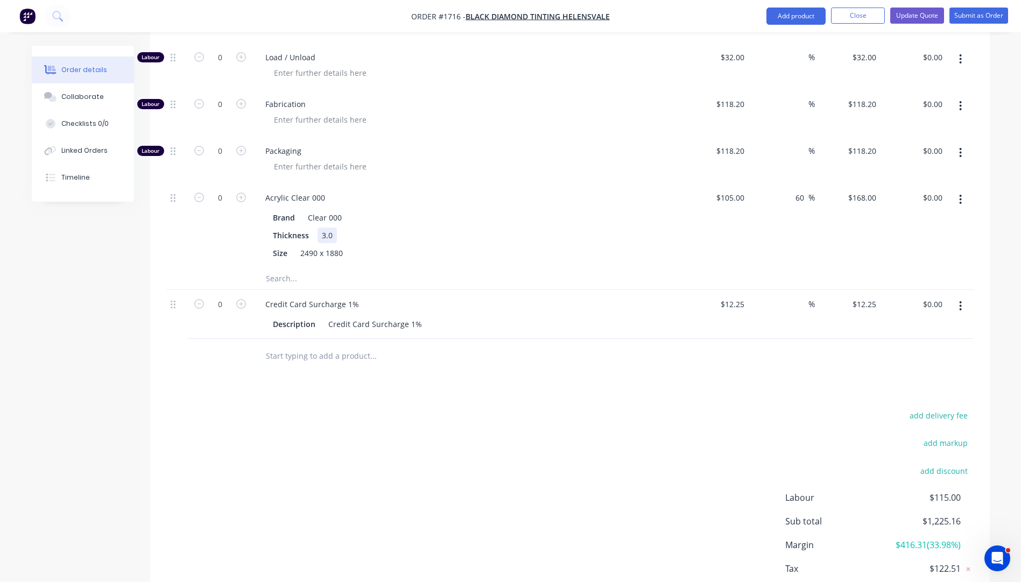
scroll to position [697, 0]
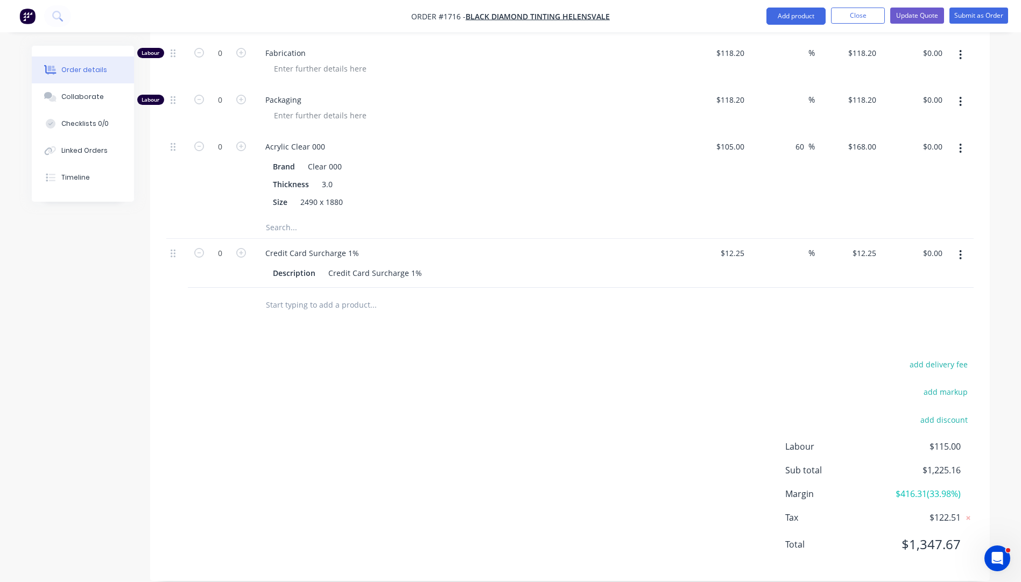
click at [440, 446] on div "add delivery fee add markup add discount Labour $115.00 Sub total $1,225.16 Mar…" at bounding box center [569, 461] width 807 height 208
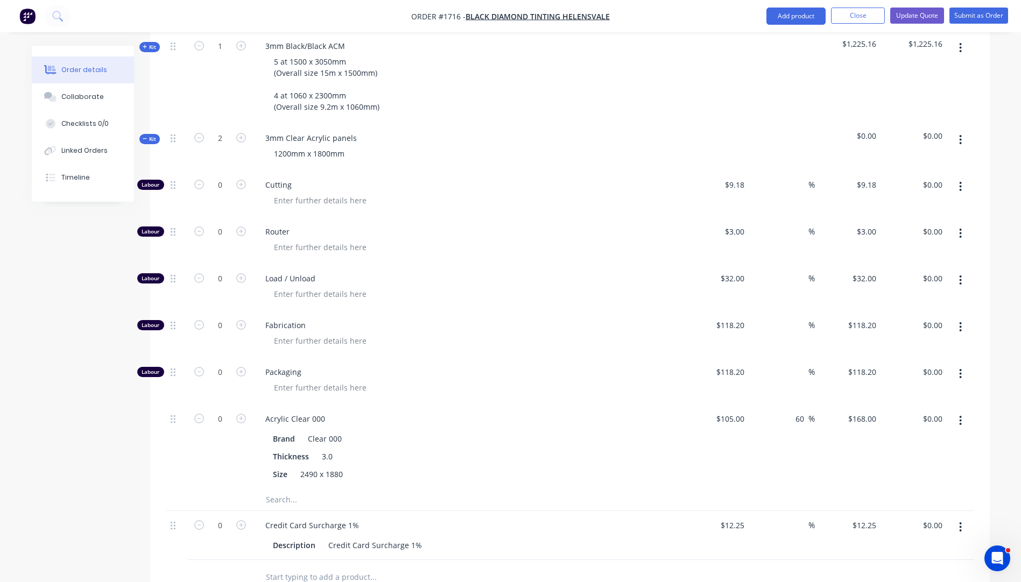
scroll to position [105, 0]
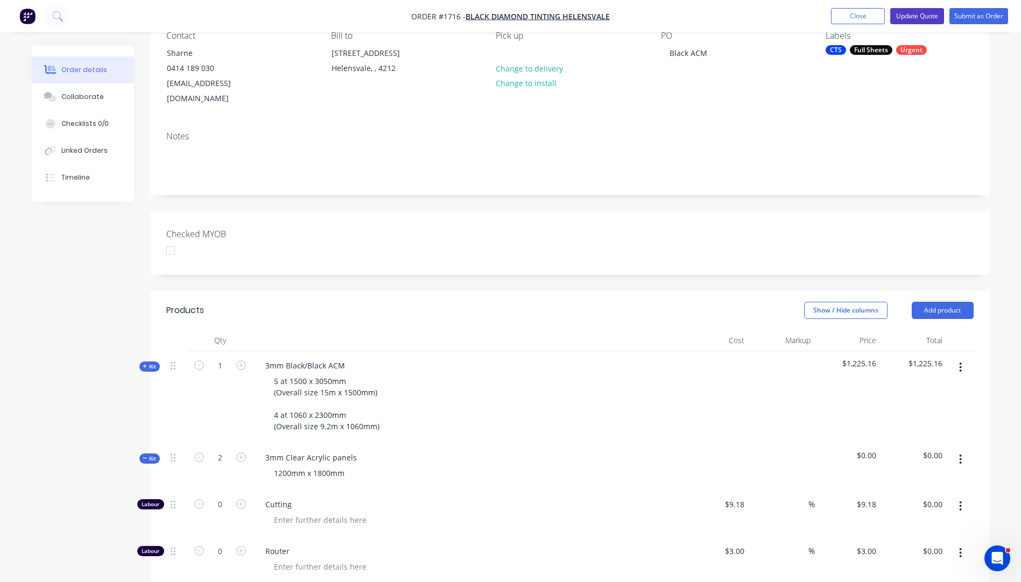
click at [913, 19] on button "Update Quote" at bounding box center [917, 16] width 54 height 16
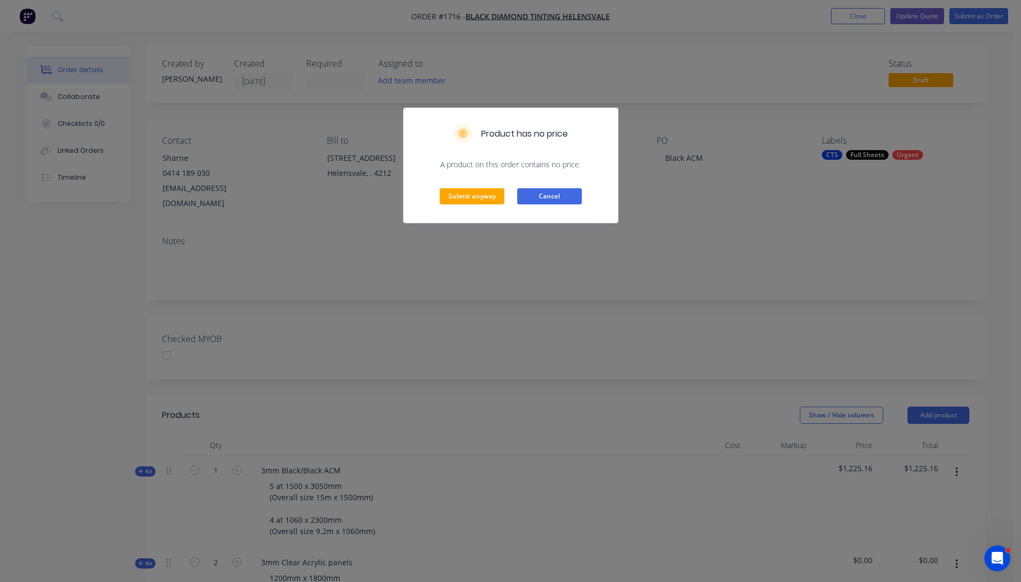
click at [528, 200] on button "Cancel" at bounding box center [549, 196] width 65 height 16
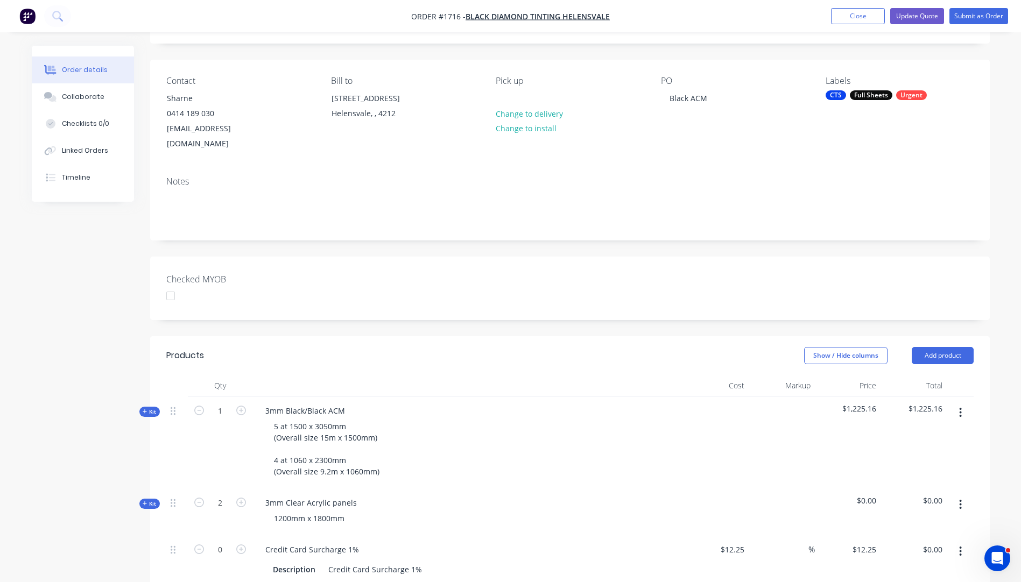
scroll to position [323, 0]
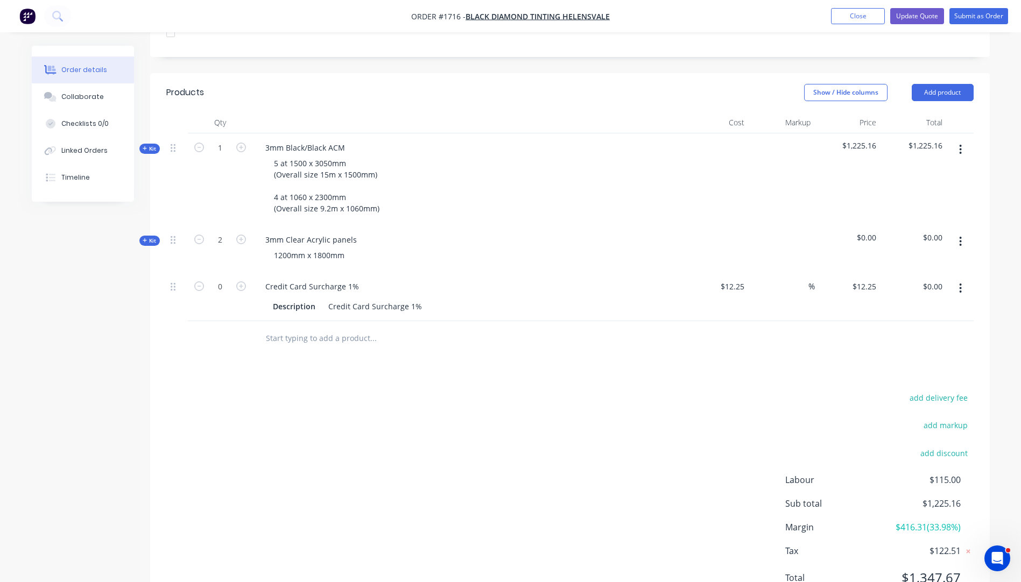
click at [143, 238] on icon "button" at bounding box center [145, 240] width 5 height 5
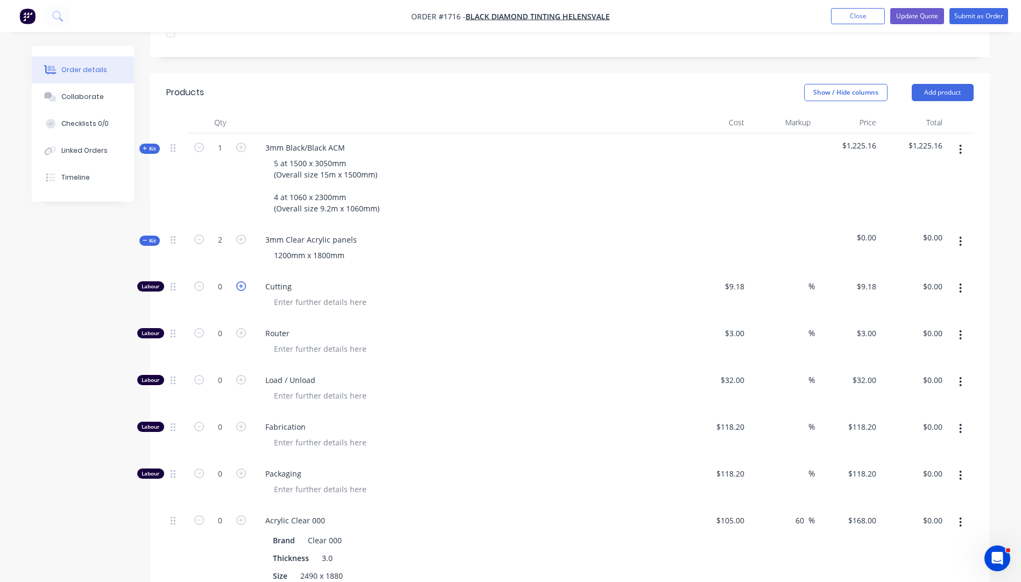
click at [240, 281] on icon "button" at bounding box center [241, 286] width 10 height 10
type input "1"
type input "$9.18"
click at [240, 281] on icon "button" at bounding box center [241, 286] width 10 height 10
type input "2"
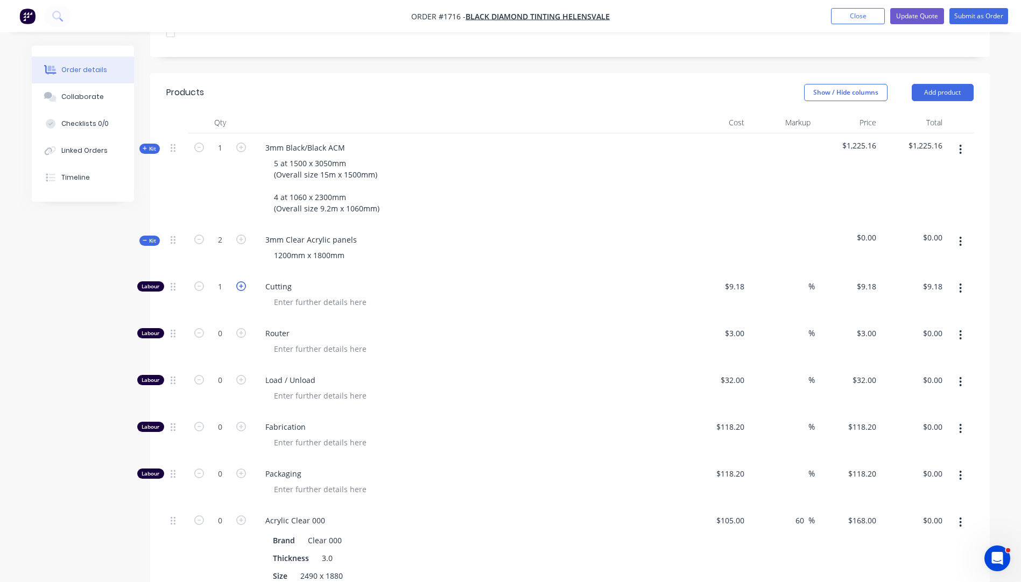
type input "$18.36"
click at [243, 516] on icon "button" at bounding box center [241, 521] width 10 height 10
type input "1"
type input "$168.00"
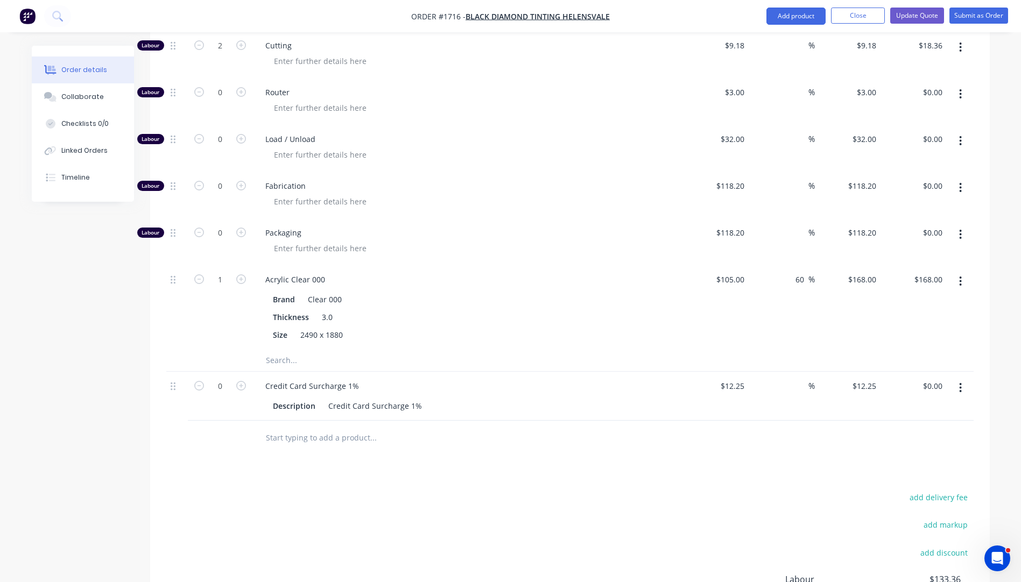
scroll to position [592, 0]
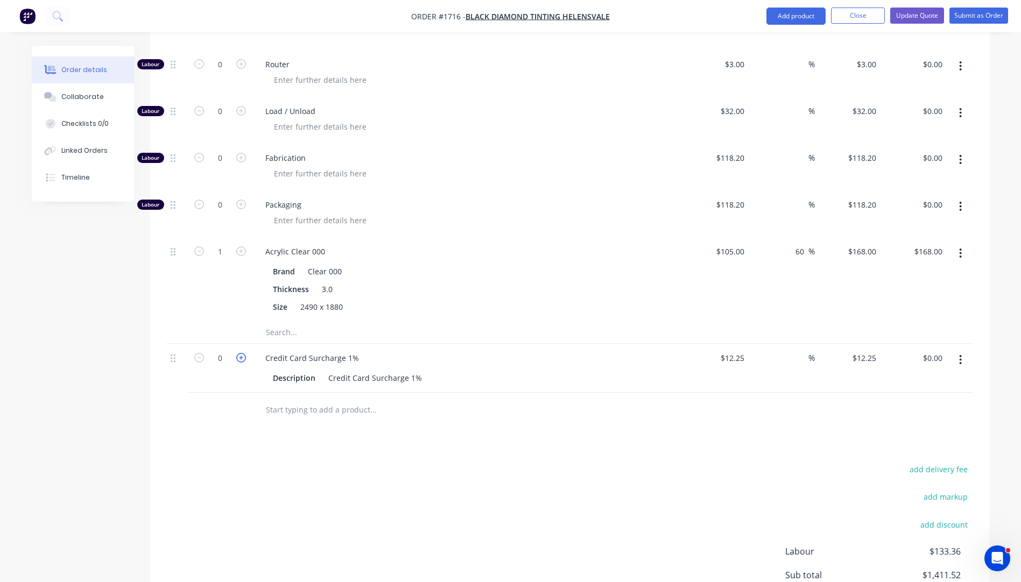
click at [240, 353] on icon "button" at bounding box center [241, 358] width 10 height 10
type input "1"
type input "$12.25"
drag, startPoint x: 461, startPoint y: 345, endPoint x: 491, endPoint y: 502, distance: 159.4
click at [462, 350] on div "Credit Card Surcharge 1%" at bounding box center [468, 358] width 422 height 16
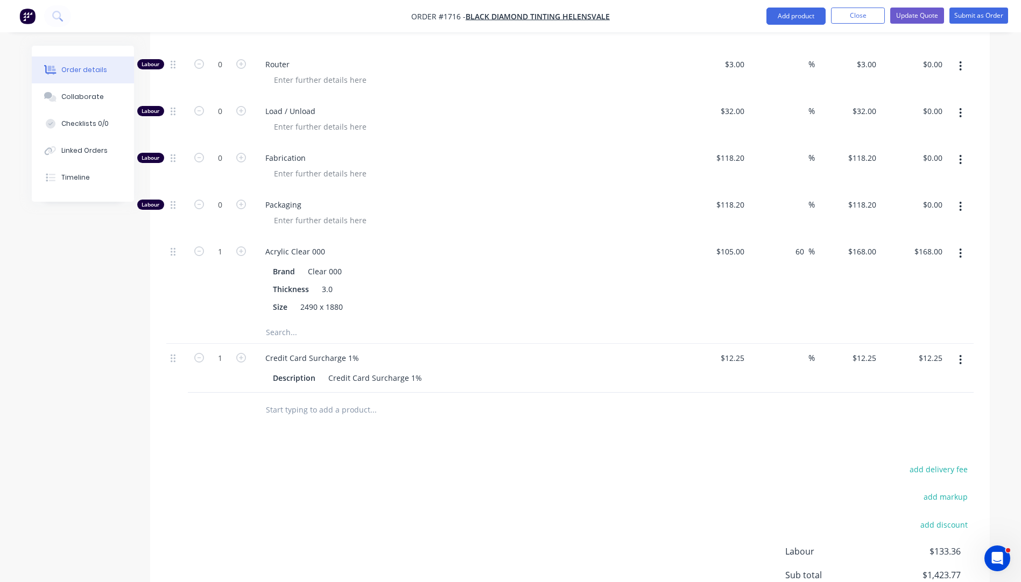
click at [443, 494] on div "add delivery fee add markup add discount Labour $133.36 Sub total $1,423.77 Mar…" at bounding box center [569, 566] width 807 height 208
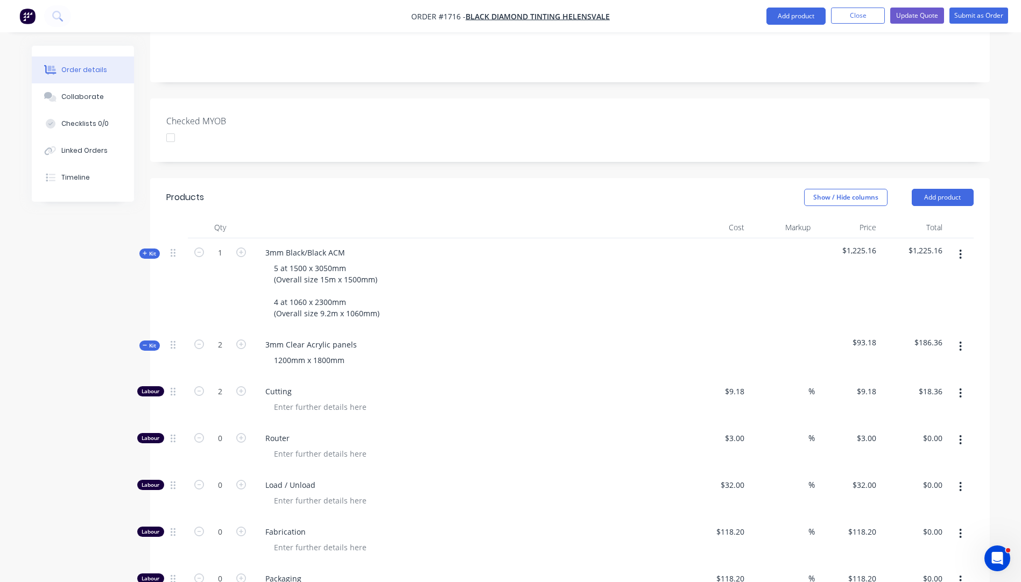
scroll to position [215, 0]
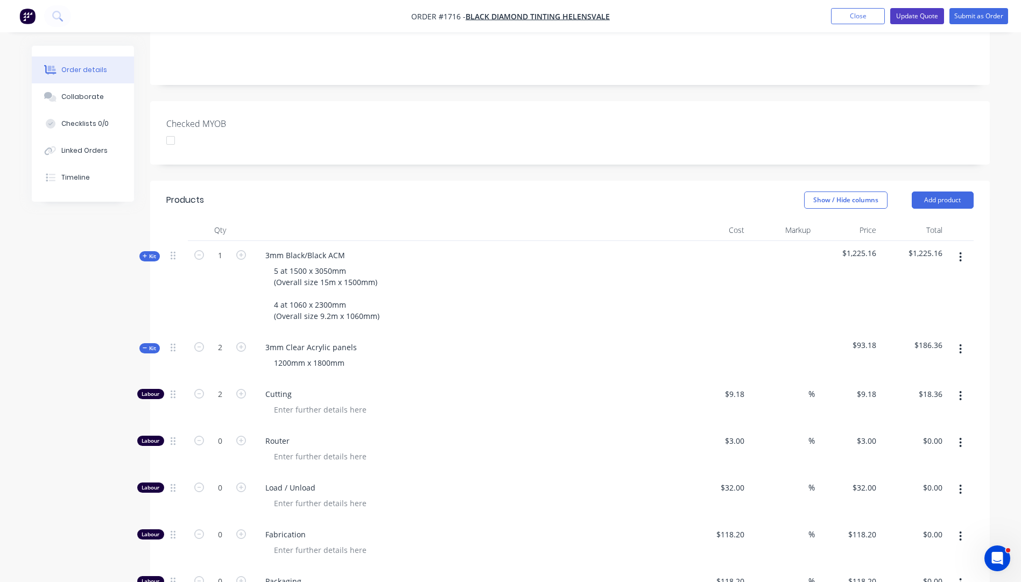
click at [907, 12] on button "Update Quote" at bounding box center [917, 16] width 54 height 16
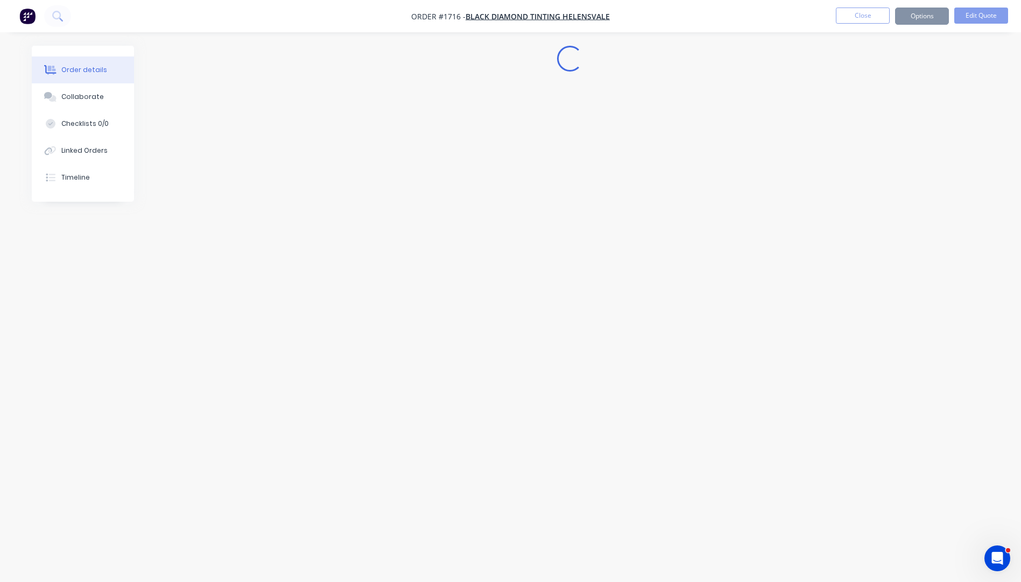
scroll to position [0, 0]
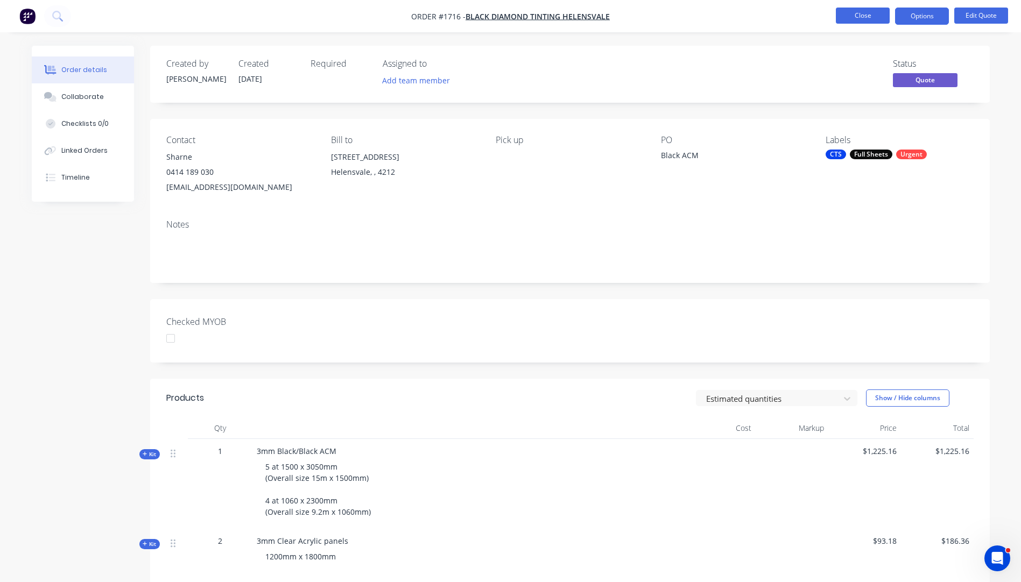
click at [856, 20] on button "Close" at bounding box center [863, 16] width 54 height 16
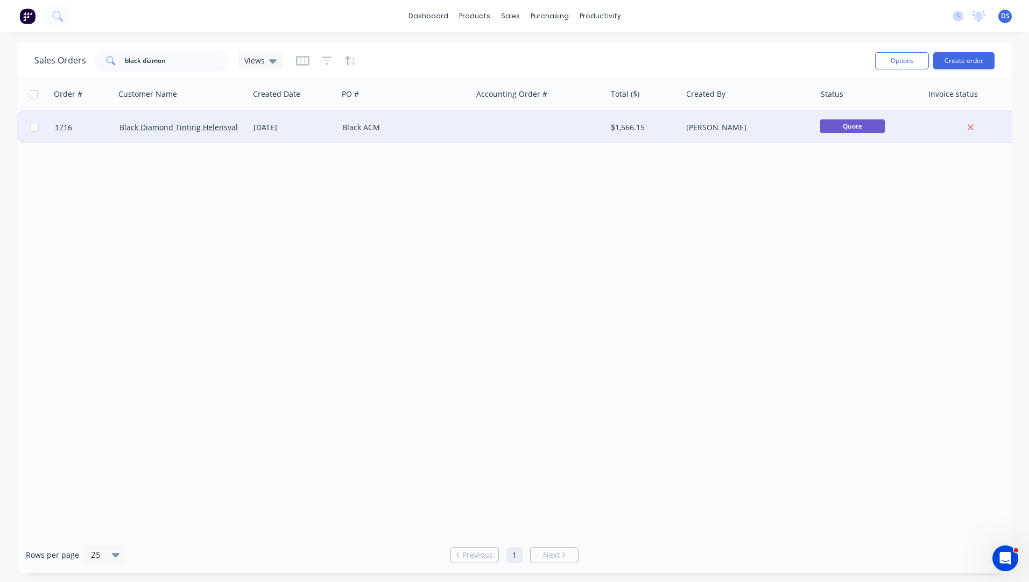
click at [364, 129] on div "Black ACM" at bounding box center [401, 127] width 119 height 11
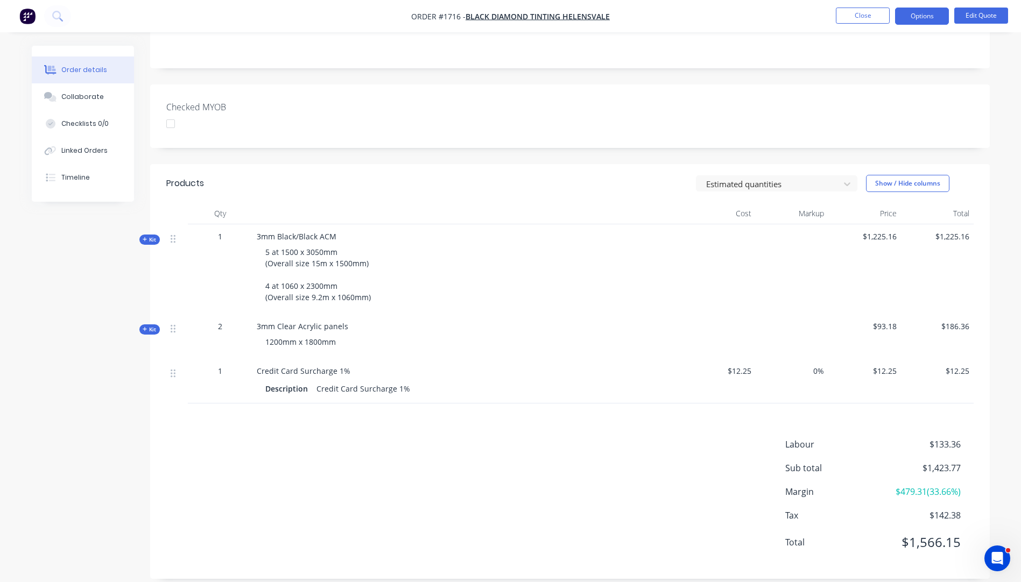
scroll to position [215, 0]
click at [145, 239] on icon "button" at bounding box center [145, 239] width 4 height 4
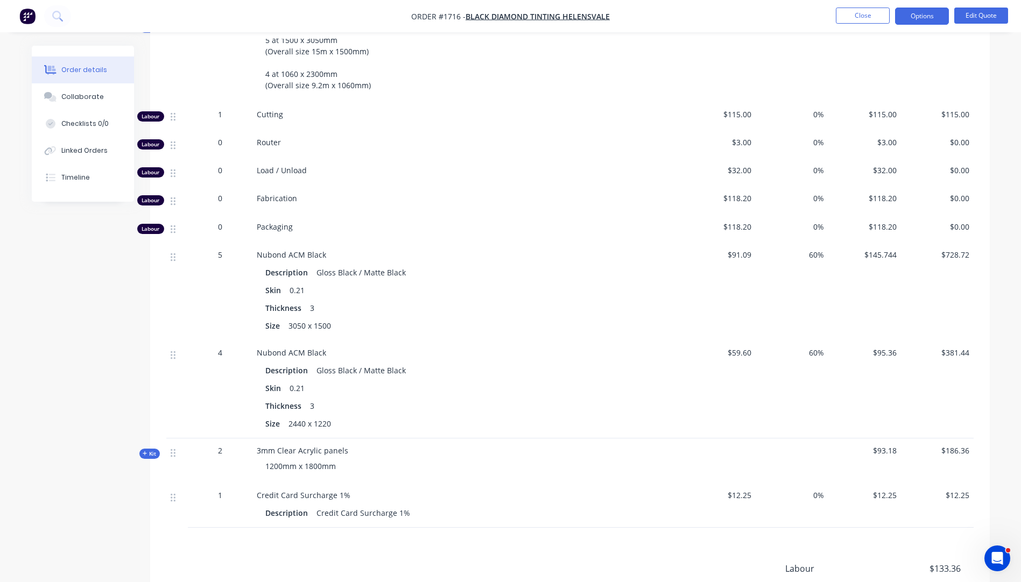
scroll to position [484, 0]
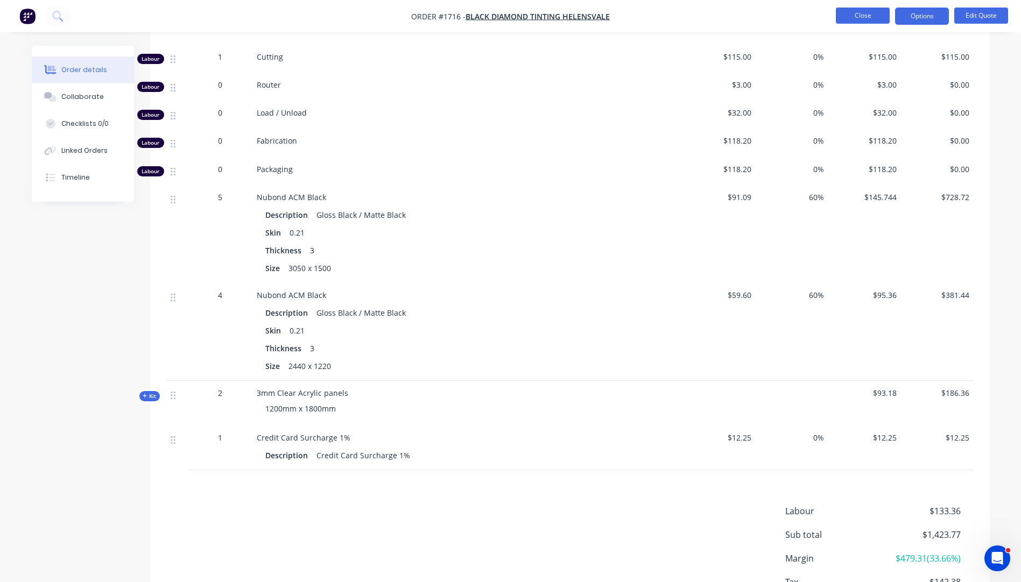
click at [869, 10] on button "Close" at bounding box center [863, 16] width 54 height 16
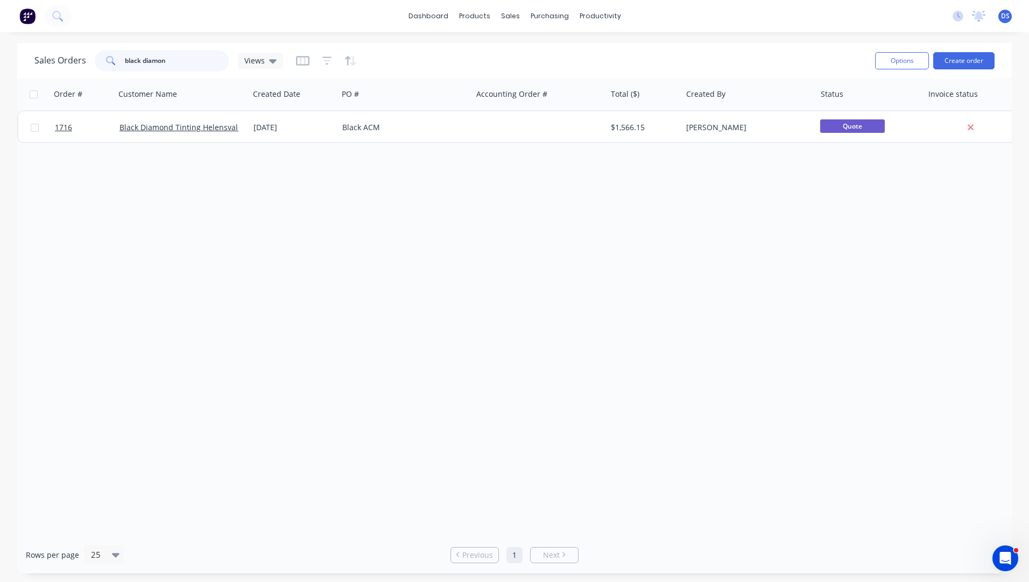
drag, startPoint x: 164, startPoint y: 60, endPoint x: 100, endPoint y: 62, distance: 64.6
click at [100, 62] on div "black diamon" at bounding box center [162, 61] width 135 height 22
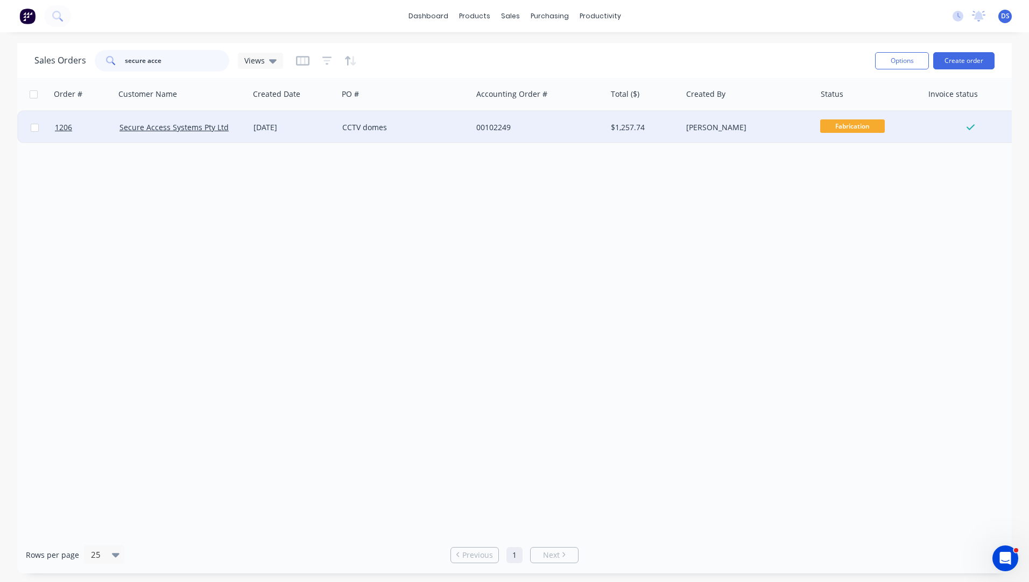
type input "secure acce"
click at [384, 135] on div "CCTV domes" at bounding box center [405, 127] width 134 height 32
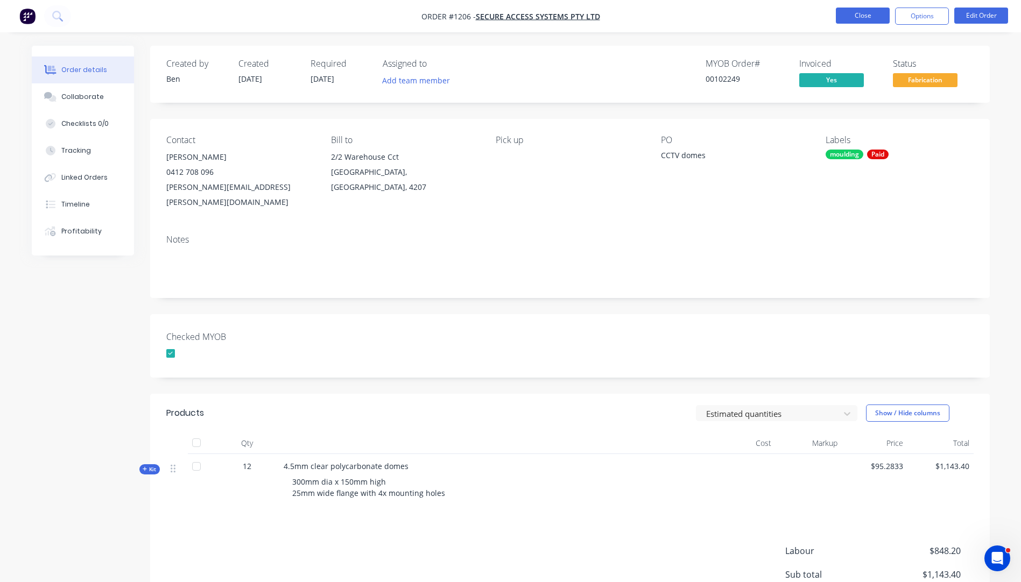
click at [860, 17] on button "Close" at bounding box center [863, 16] width 54 height 16
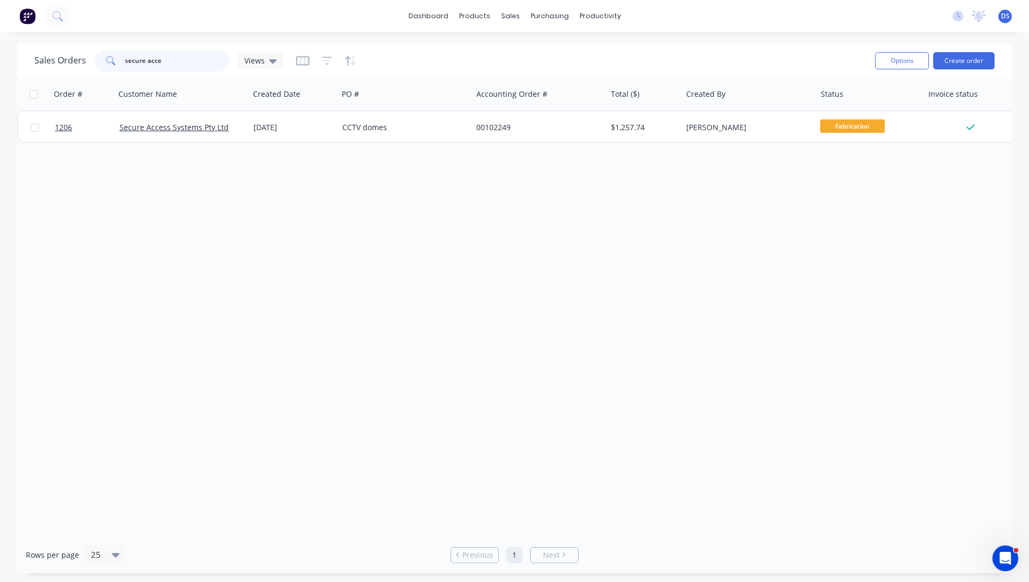
drag, startPoint x: 182, startPoint y: 65, endPoint x: 101, endPoint y: 50, distance: 82.6
click at [101, 50] on div "secure acce" at bounding box center [162, 61] width 135 height 22
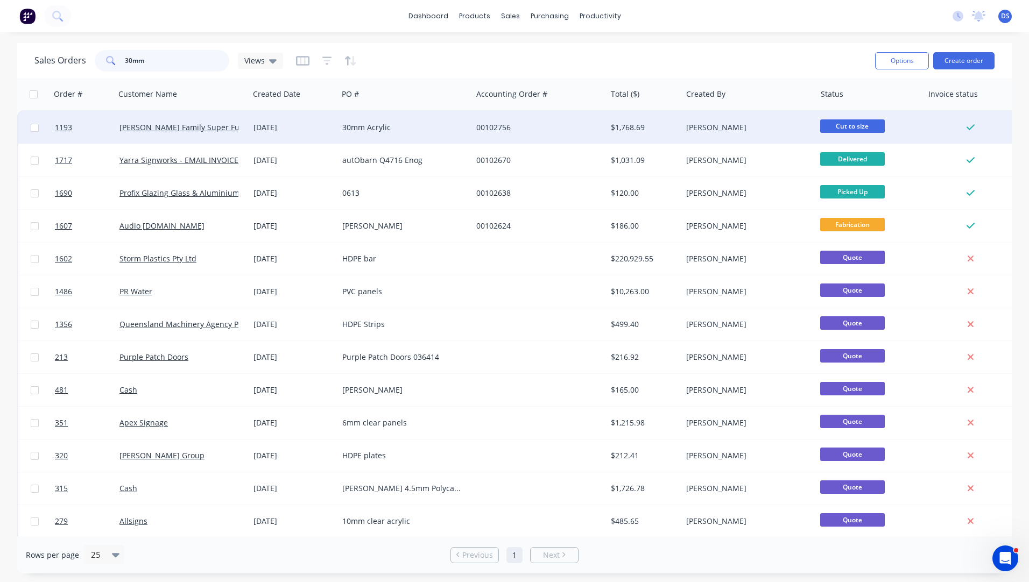
type input "30mm"
click at [346, 134] on div "30mm Acrylic" at bounding box center [405, 127] width 134 height 32
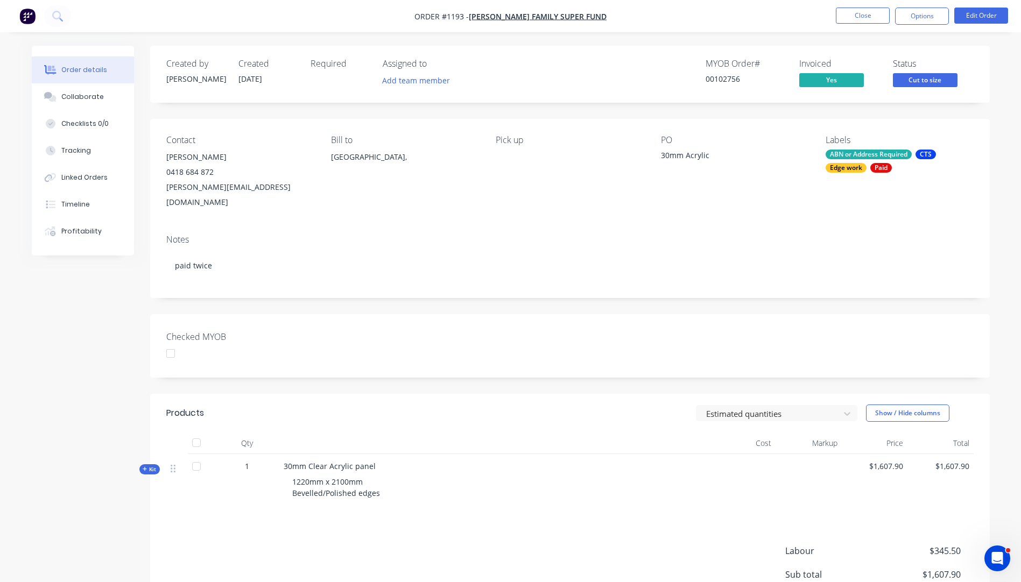
click at [143, 467] on icon "button" at bounding box center [145, 469] width 5 height 5
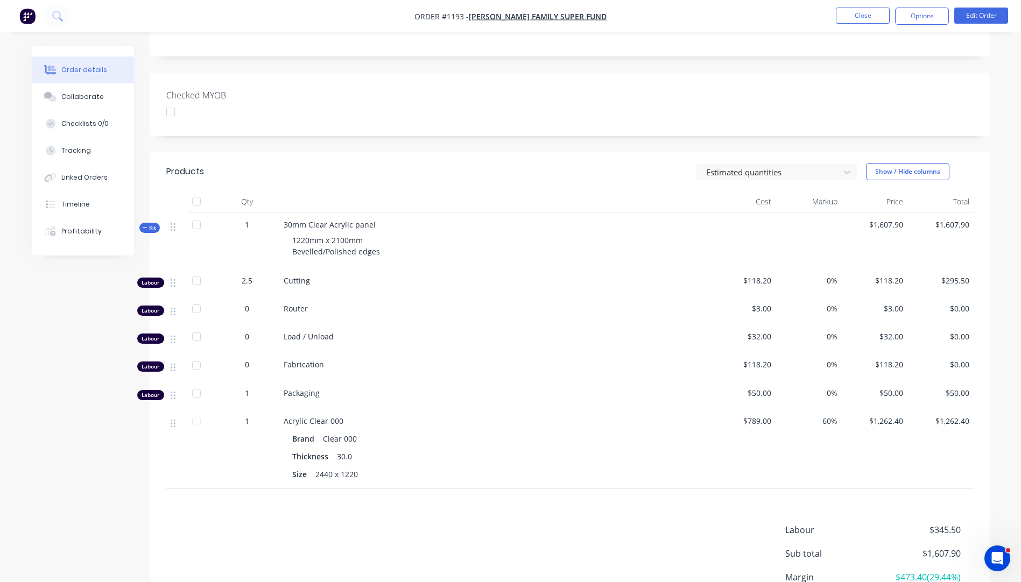
scroll to position [325, 0]
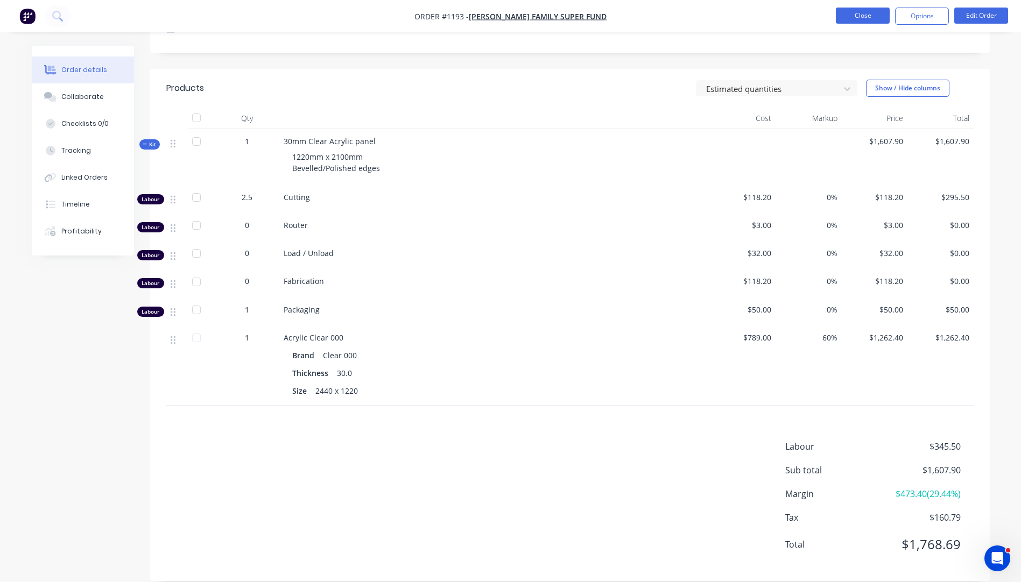
click at [854, 18] on button "Close" at bounding box center [863, 16] width 54 height 16
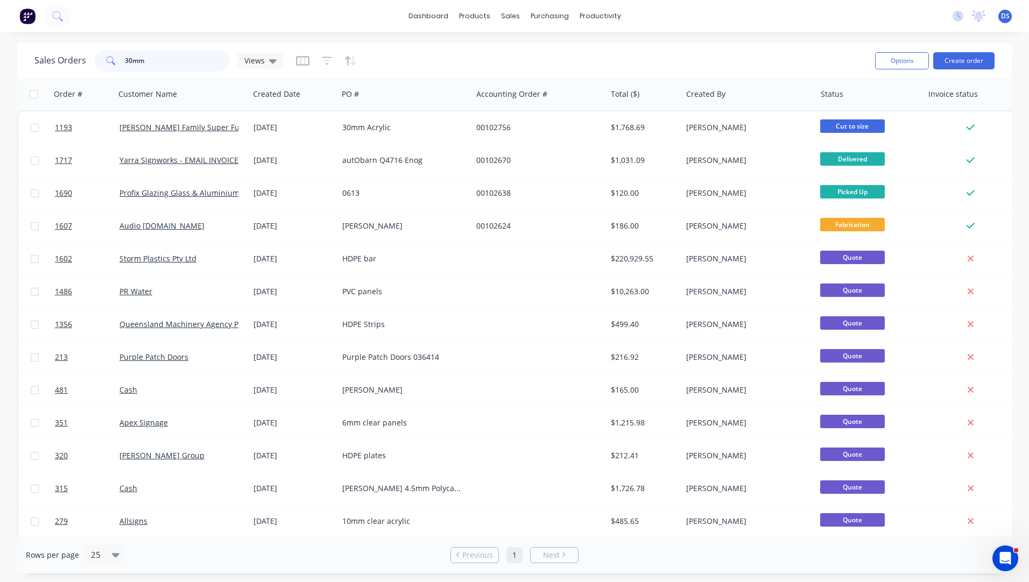
drag, startPoint x: 157, startPoint y: 62, endPoint x: 85, endPoint y: 61, distance: 72.1
click at [85, 61] on div "Sales Orders 30mm Views" at bounding box center [158, 61] width 249 height 22
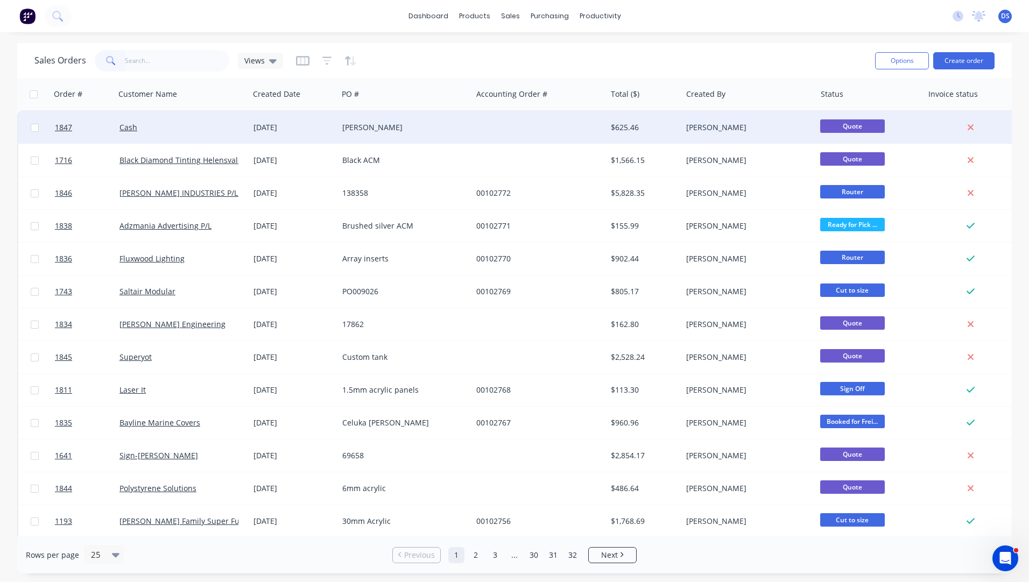
click at [372, 131] on div "Sean Hartley" at bounding box center [401, 127] width 119 height 11
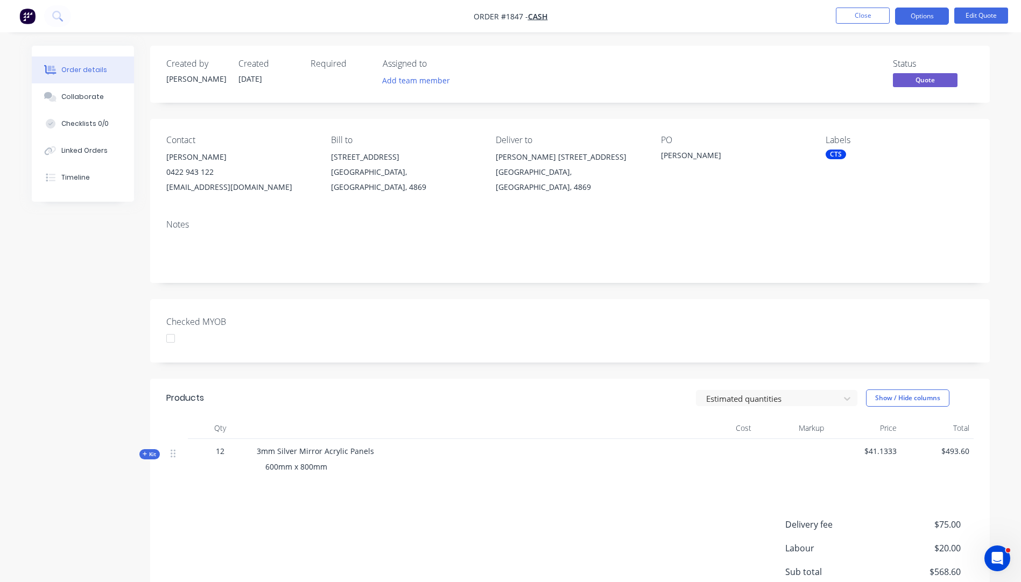
click at [833, 155] on div "CTS" at bounding box center [836, 155] width 20 height 10
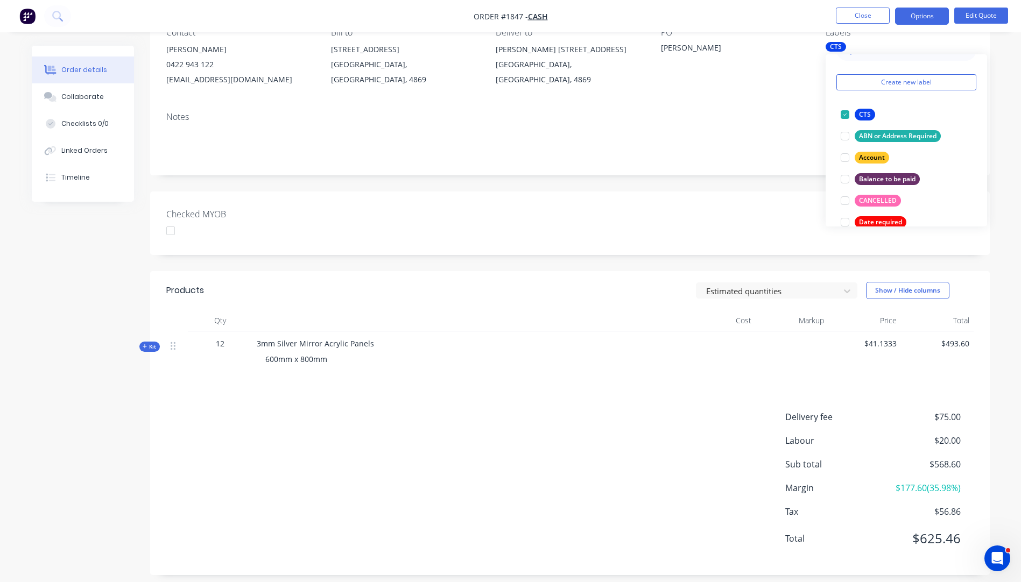
scroll to position [22, 0]
click at [762, 98] on div "Contact Sean Hartley 0422 943 122 shart52@eq.edu.au Bill to 3 Talaroo Street Ed…" at bounding box center [570, 57] width 840 height 92
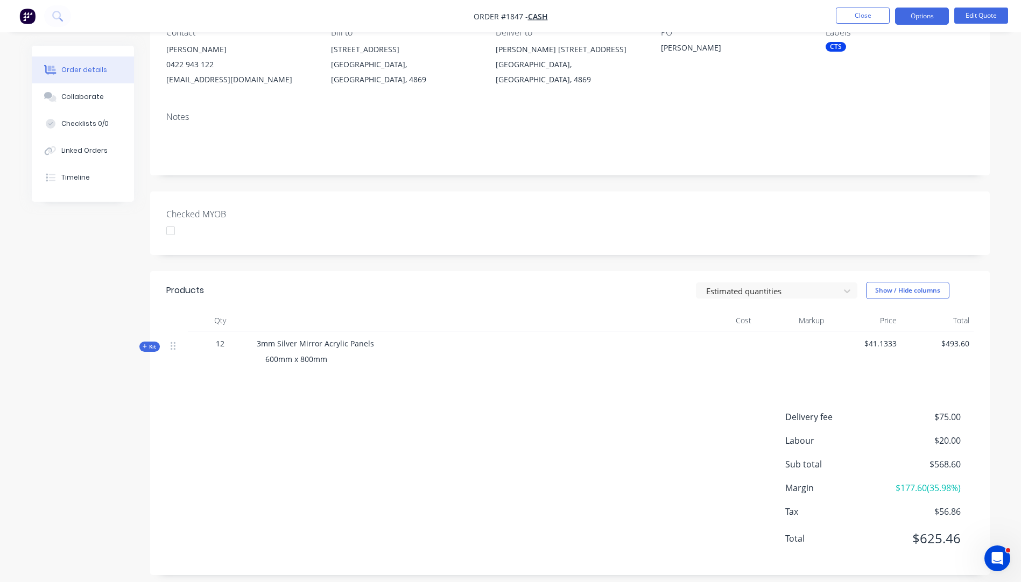
scroll to position [0, 0]
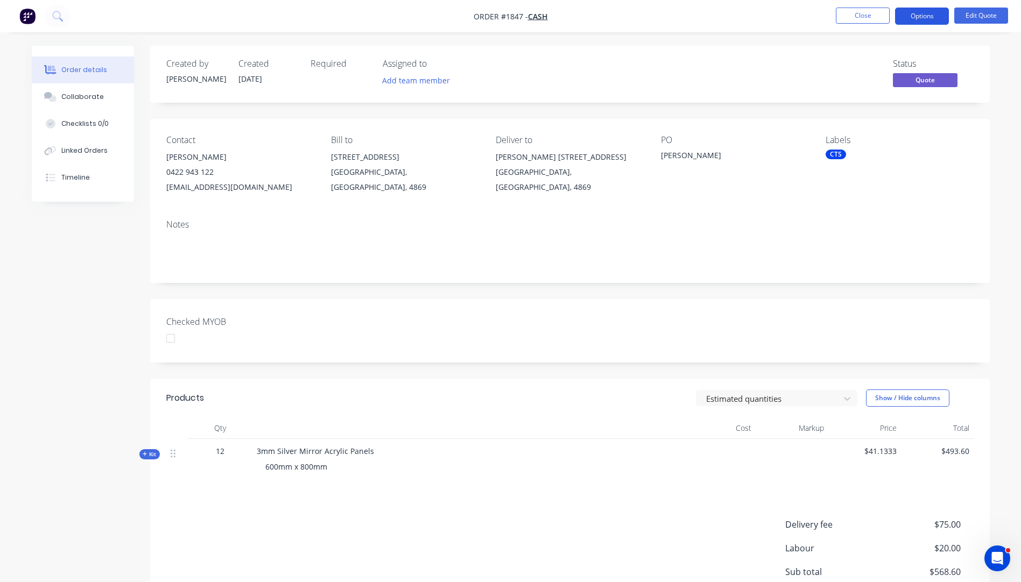
click at [912, 14] on button "Options" at bounding box center [922, 16] width 54 height 17
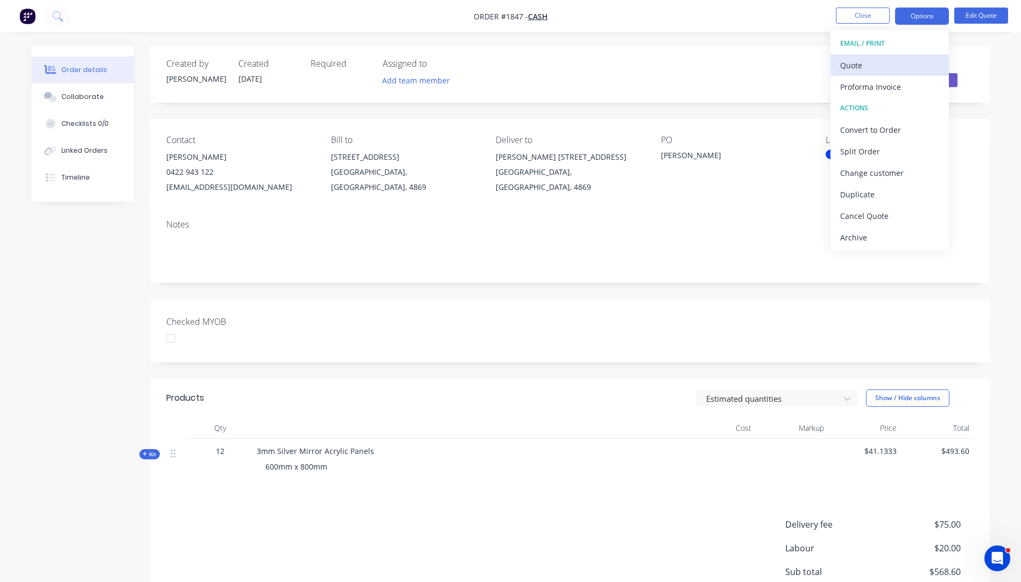
click at [857, 66] on div "Quote" at bounding box center [889, 66] width 99 height 16
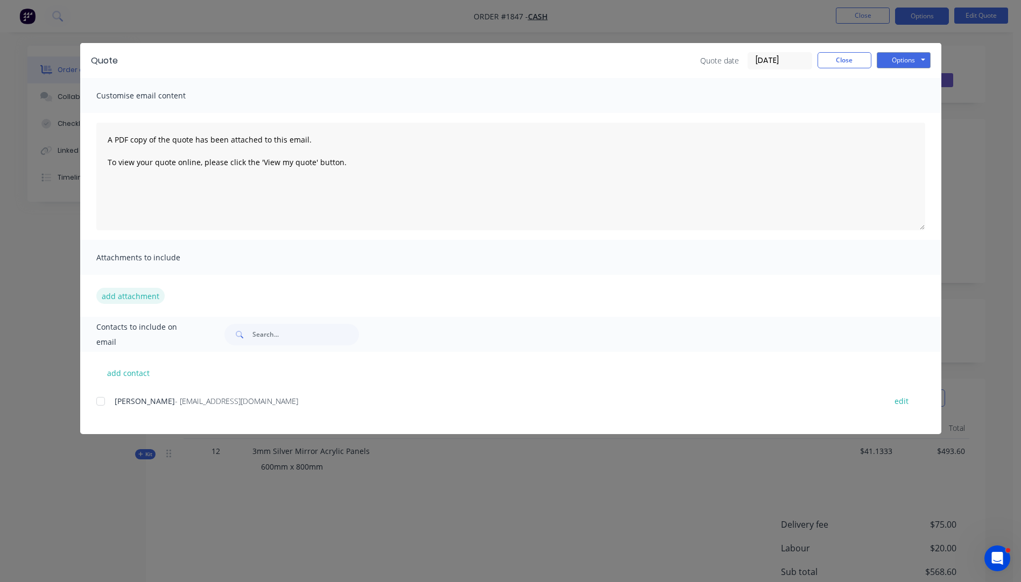
click at [135, 299] on button "add attachment" at bounding box center [130, 296] width 68 height 16
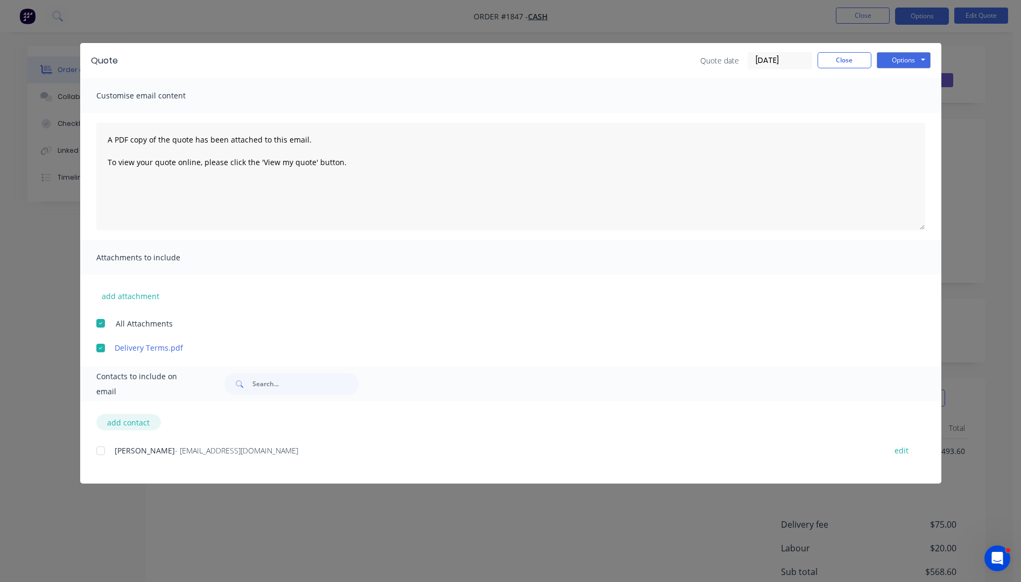
click at [136, 423] on button "add contact" at bounding box center [128, 422] width 65 height 16
select select "AU"
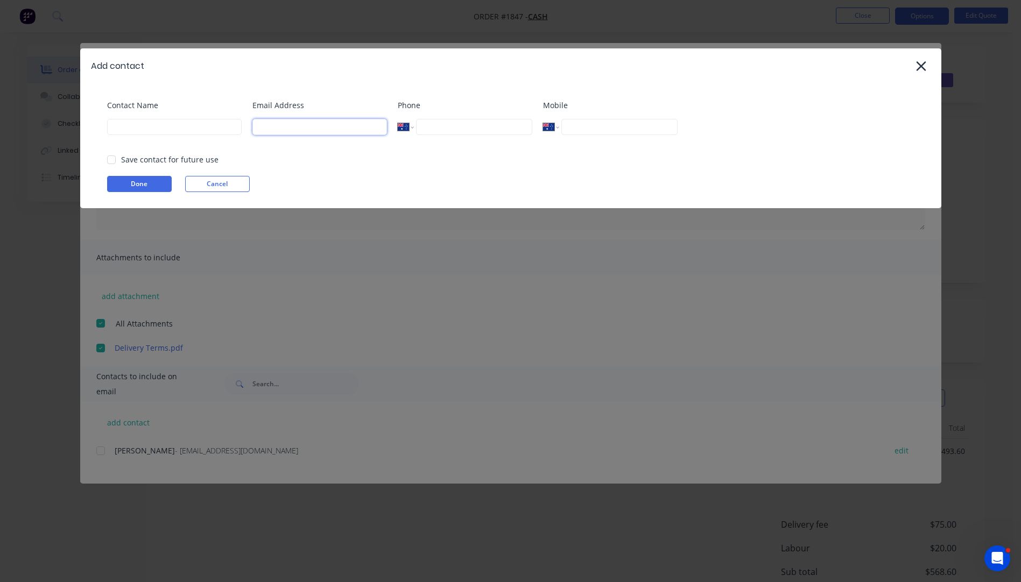
click at [303, 131] on input at bounding box center [319, 127] width 135 height 16
type input "shart"
type input "kirkby"
type input "Sean Hartley"
type input "0422 943 122"
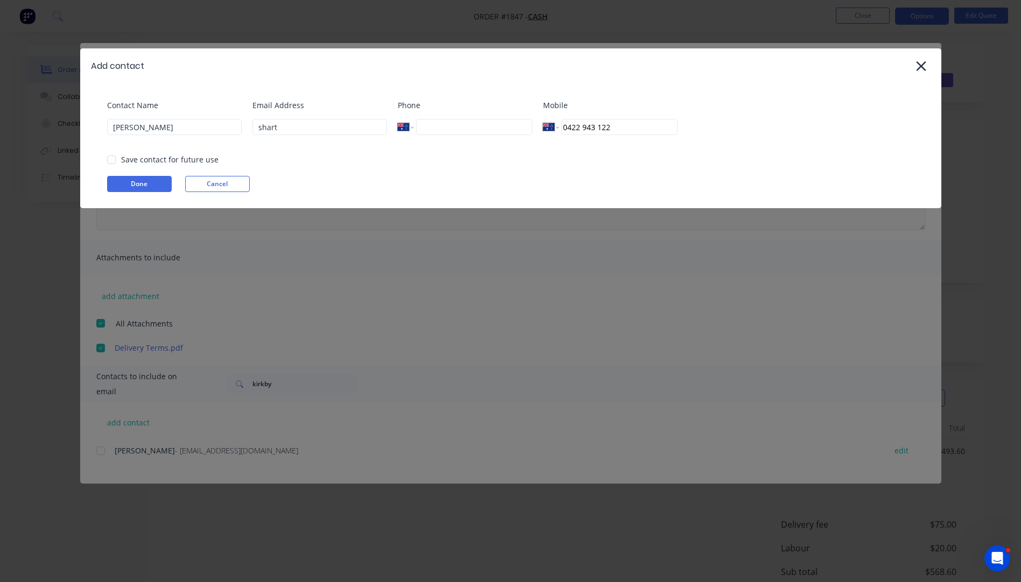
select select "AU"
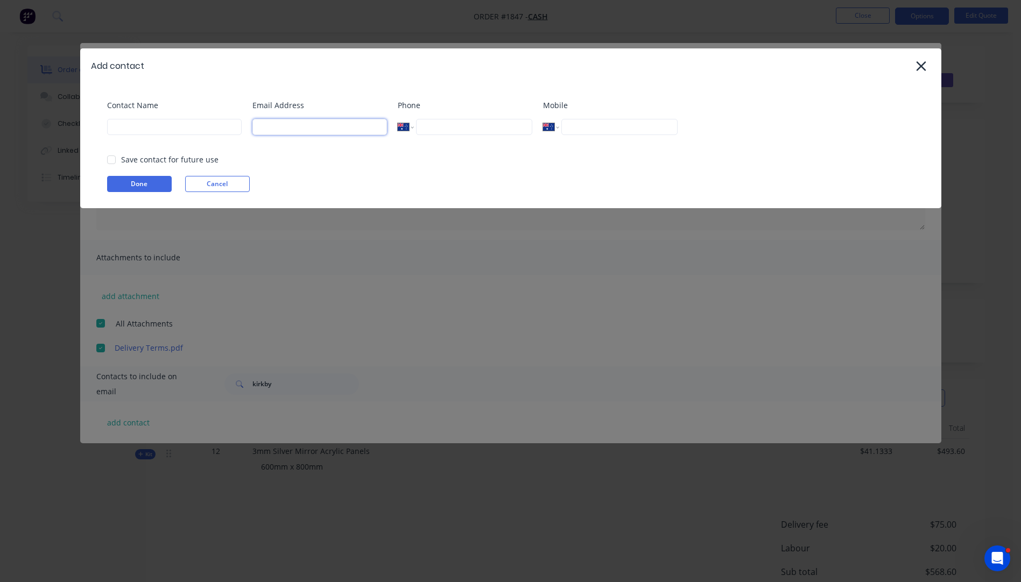
click at [284, 126] on input at bounding box center [319, 127] width 135 height 16
type input "sh"
click at [178, 133] on input at bounding box center [174, 127] width 135 height 16
type input "Sean Hartley"
type input "0422 943 122"
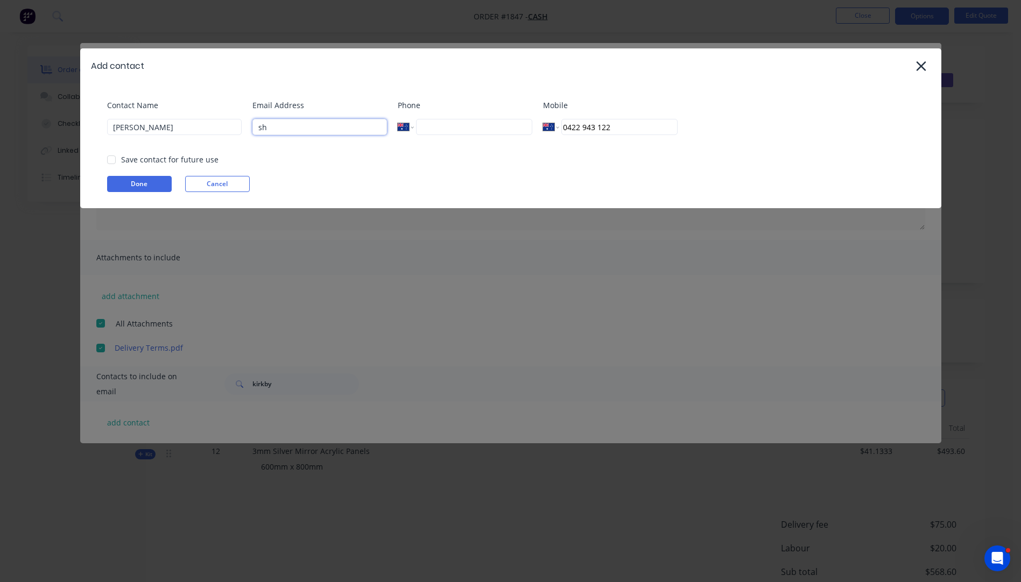
click at [291, 125] on input "sh" at bounding box center [319, 127] width 135 height 16
type input "shart52@eq.edu.au"
click at [153, 182] on button "Done" at bounding box center [139, 184] width 65 height 16
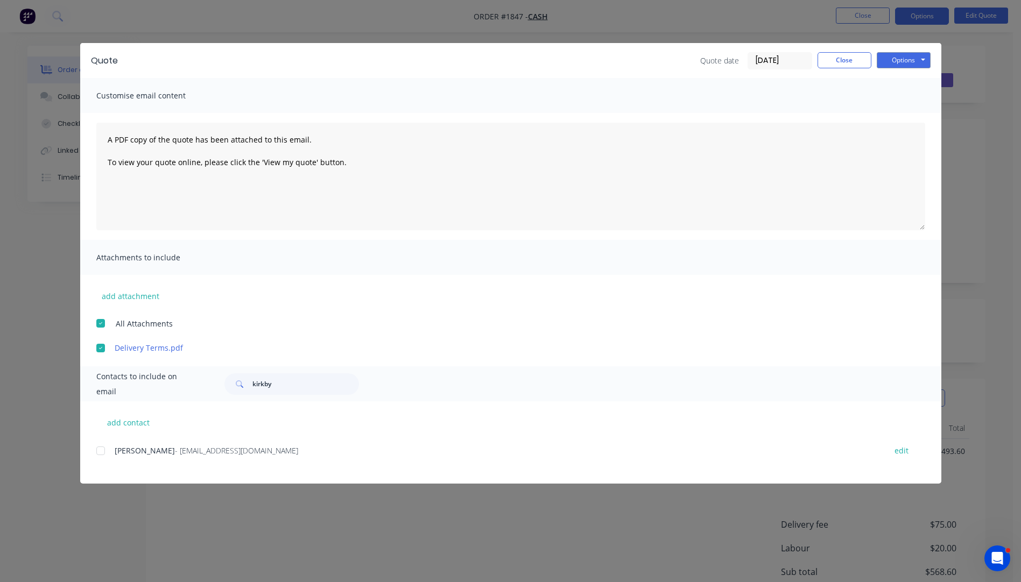
click at [101, 451] on div at bounding box center [101, 451] width 22 height 22
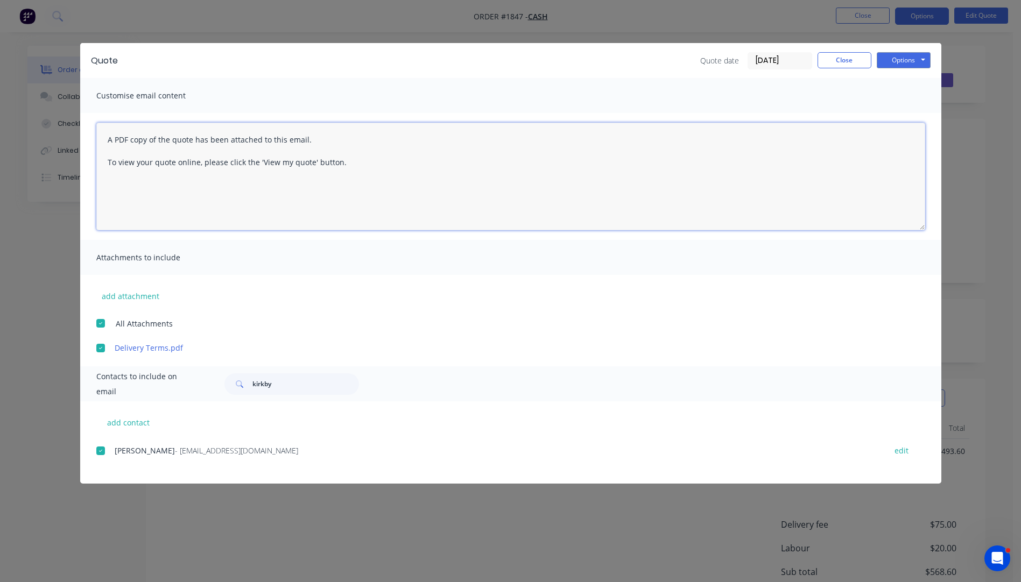
paste textarea "Hi, Please contact us if you have any questions. Regards, Darren sales@allstarp…"
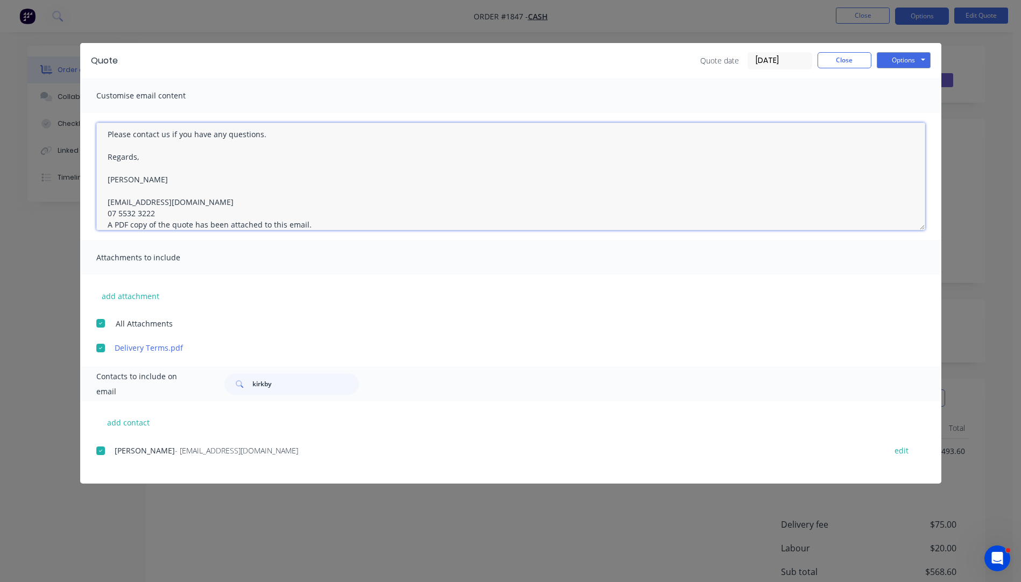
click at [157, 212] on textarea "Hi, Please contact us if you have any questions. Regards, Darren sales@allstarp…" at bounding box center [510, 177] width 829 height 108
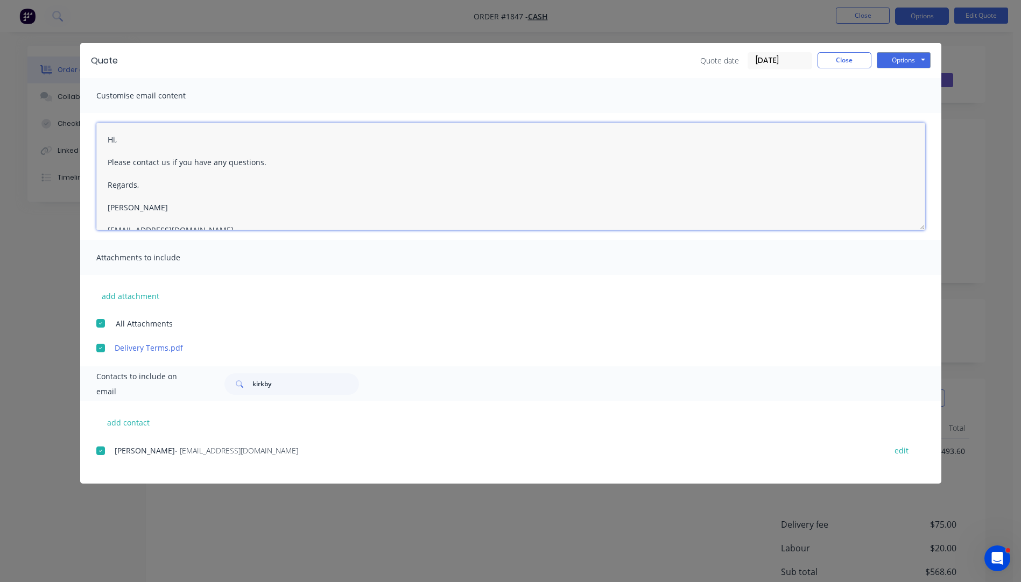
click at [125, 142] on textarea "Hi, Please contact us if you have any questions. Regards, Darren sales@allstarp…" at bounding box center [510, 177] width 829 height 108
type textarea "Hi Sean, Please see attached quote. Please contact us if you have any questions…"
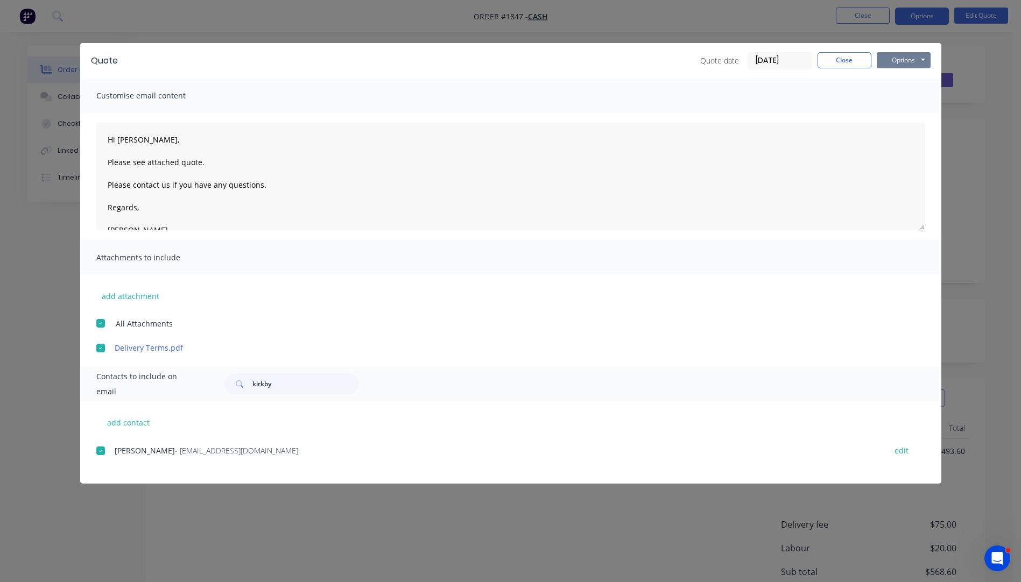
click at [892, 66] on button "Options" at bounding box center [904, 60] width 54 height 16
click at [903, 114] on button "Email" at bounding box center [911, 115] width 69 height 18
click at [836, 65] on button "Close" at bounding box center [845, 60] width 54 height 16
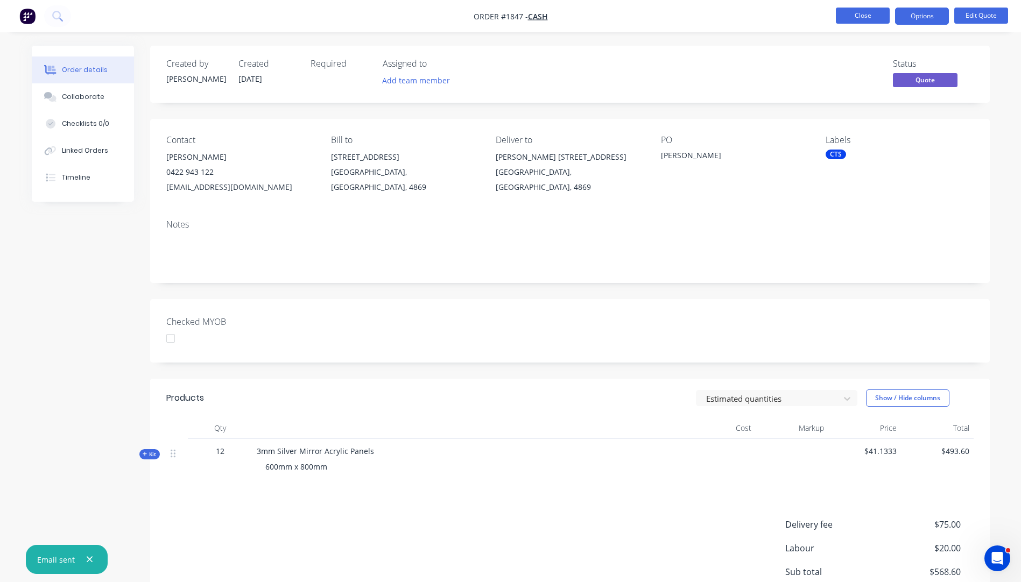
click at [862, 18] on button "Close" at bounding box center [863, 16] width 54 height 16
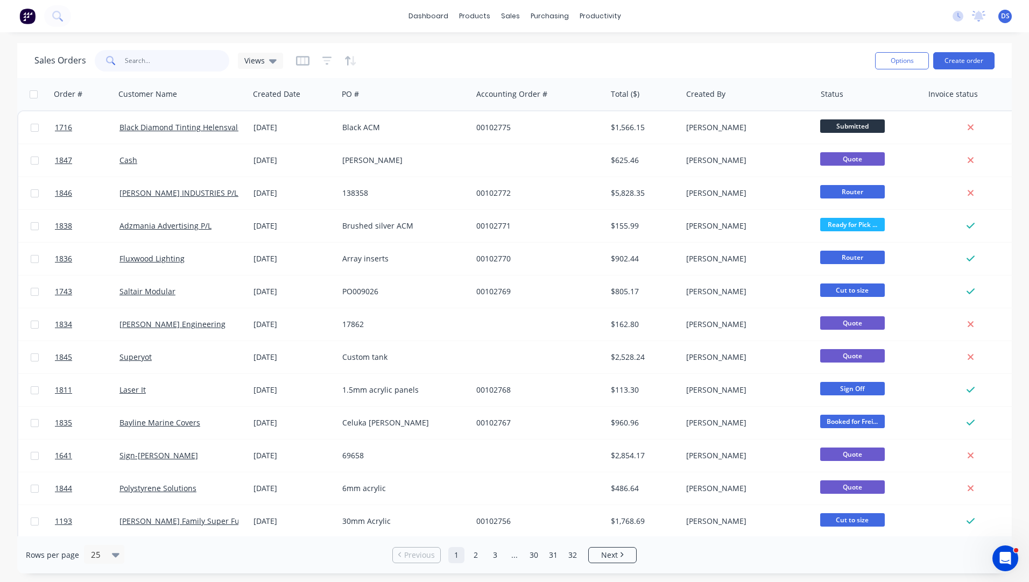
click at [169, 67] on input "text" at bounding box center [177, 61] width 105 height 22
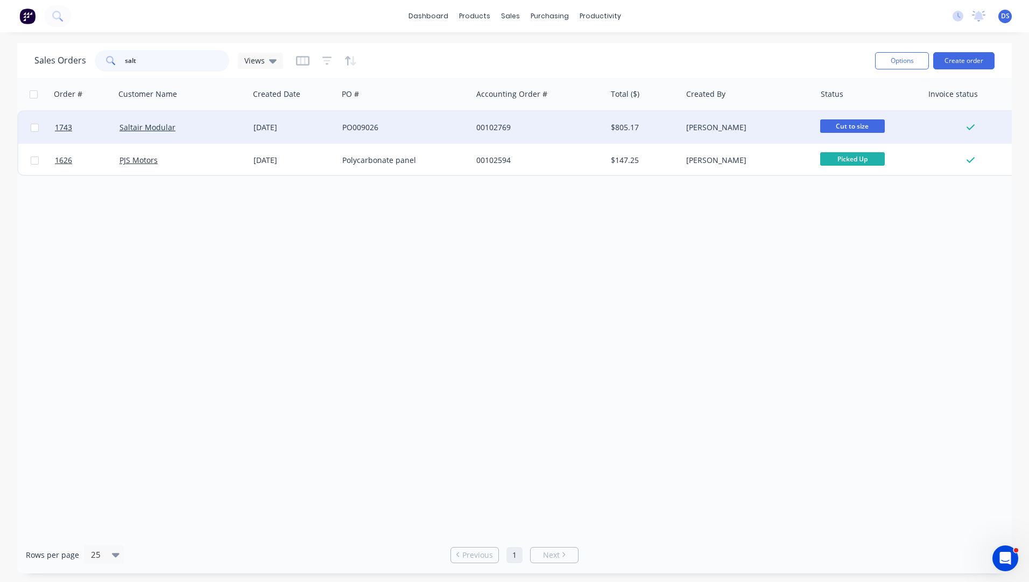
type input "salt"
click at [368, 127] on div "PO009026" at bounding box center [401, 127] width 119 height 11
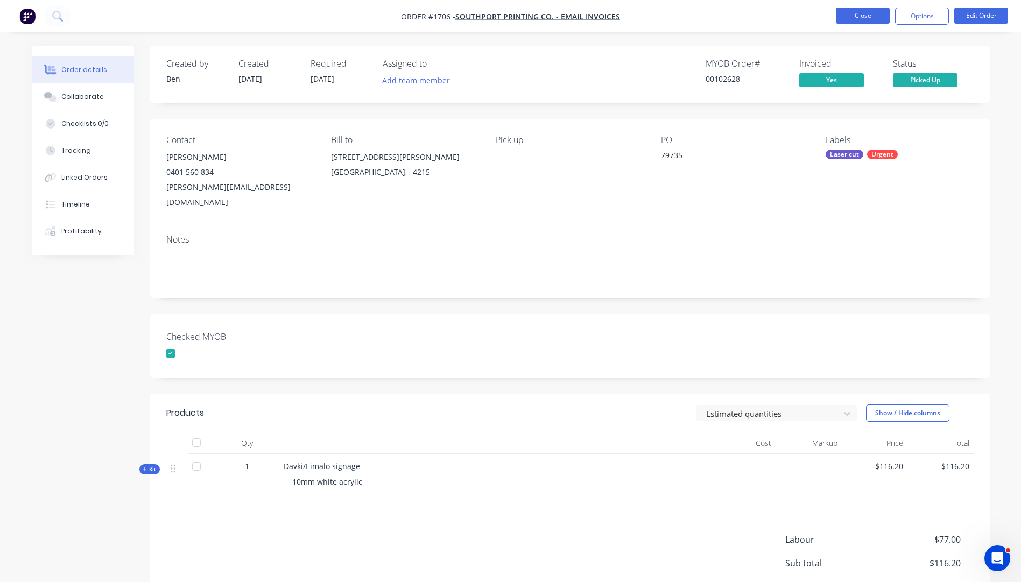
click at [853, 20] on li "Close" at bounding box center [863, 16] width 54 height 17
click at [853, 19] on button "Close" at bounding box center [863, 16] width 54 height 16
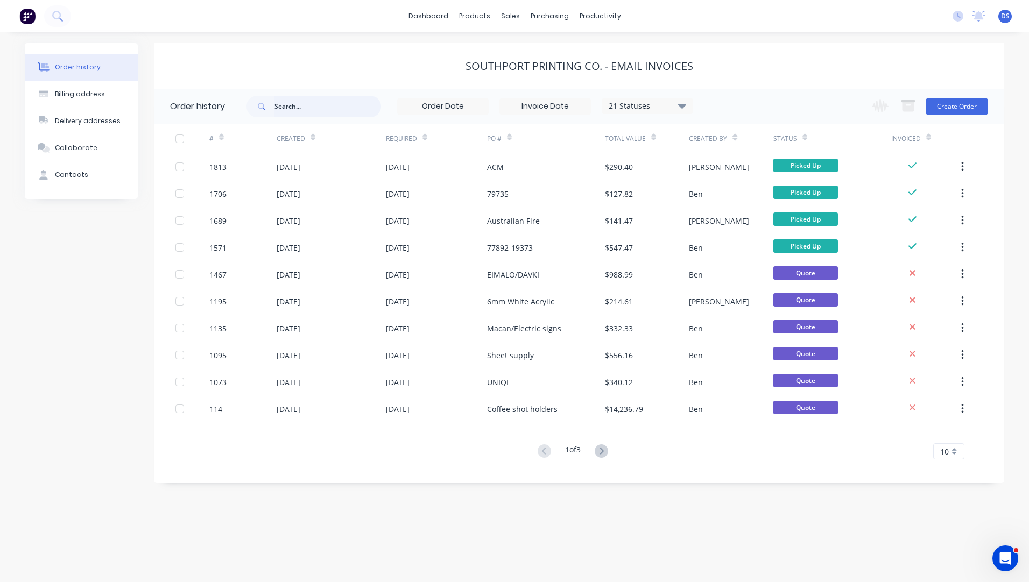
drag, startPoint x: 279, startPoint y: 98, endPoint x: 280, endPoint y: 104, distance: 5.5
click at [280, 98] on input "text" at bounding box center [327, 107] width 107 height 22
type input "flexn"
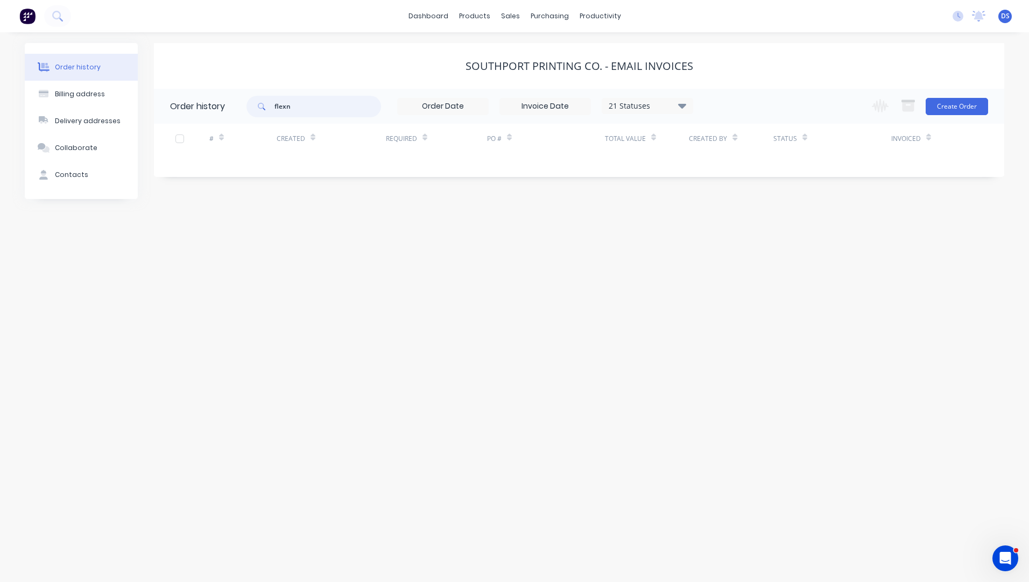
drag, startPoint x: 305, startPoint y: 109, endPoint x: 274, endPoint y: 105, distance: 30.9
click at [274, 105] on div "flexn" at bounding box center [314, 107] width 135 height 22
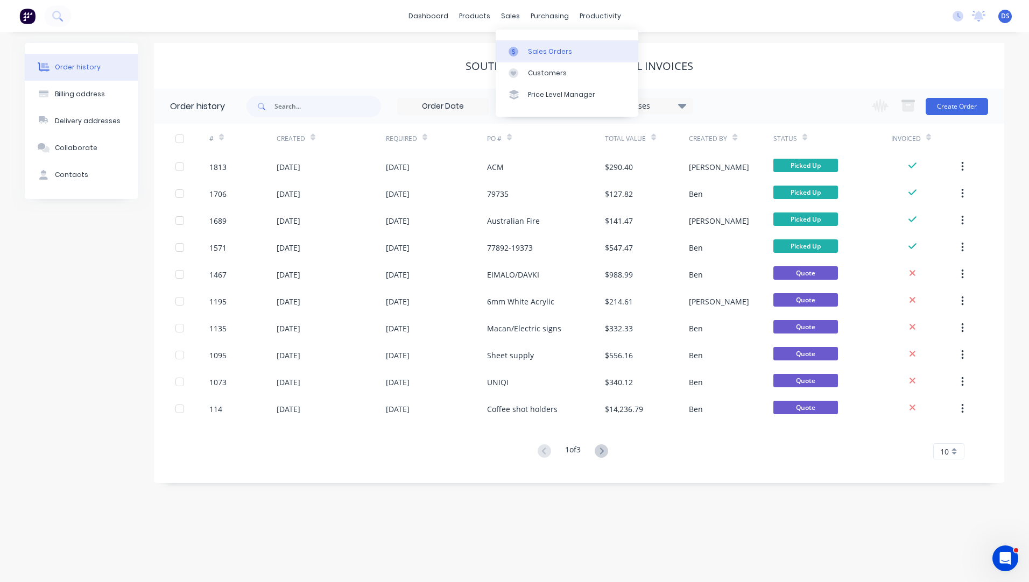
click at [533, 59] on link "Sales Orders" at bounding box center [567, 51] width 143 height 22
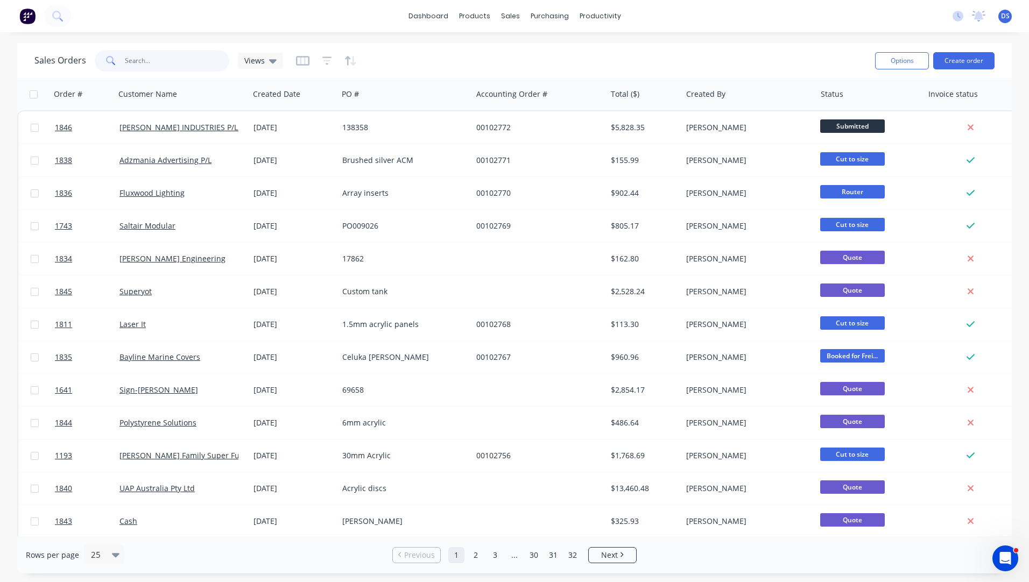
click at [153, 62] on input "text" at bounding box center [177, 61] width 105 height 22
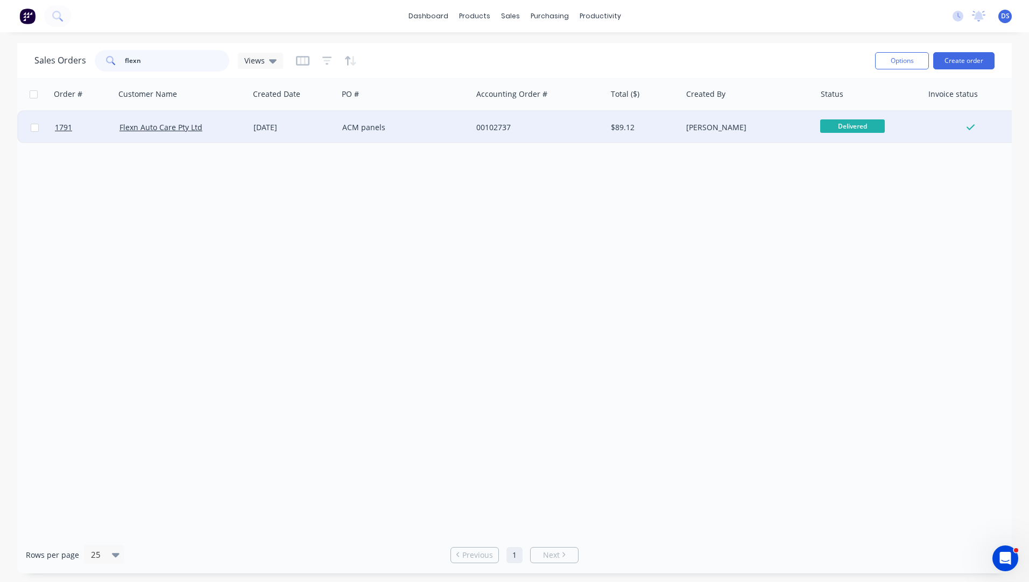
type input "flexn"
click at [370, 123] on div "ACM panels" at bounding box center [401, 127] width 119 height 11
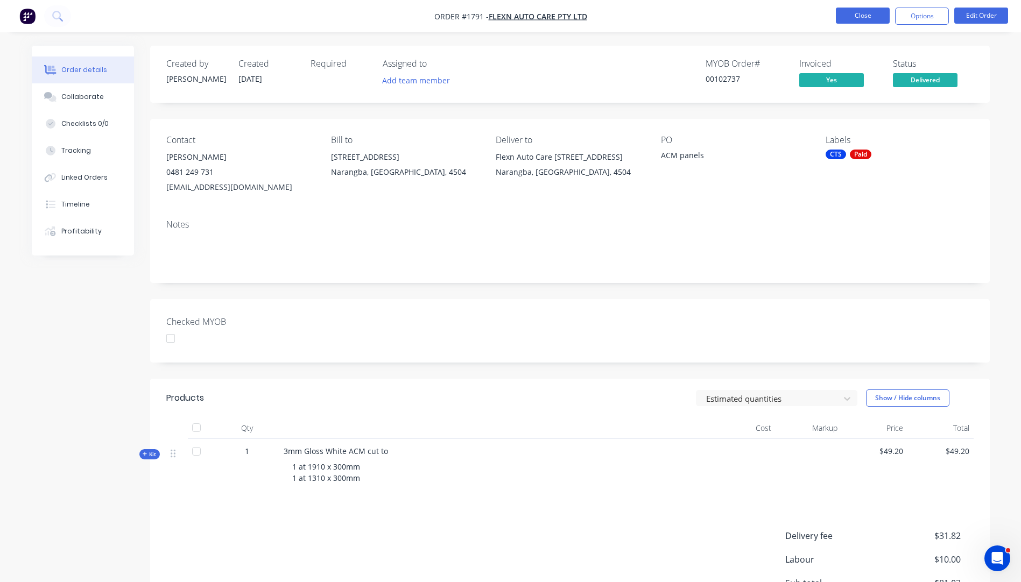
click at [853, 12] on button "Close" at bounding box center [863, 16] width 54 height 16
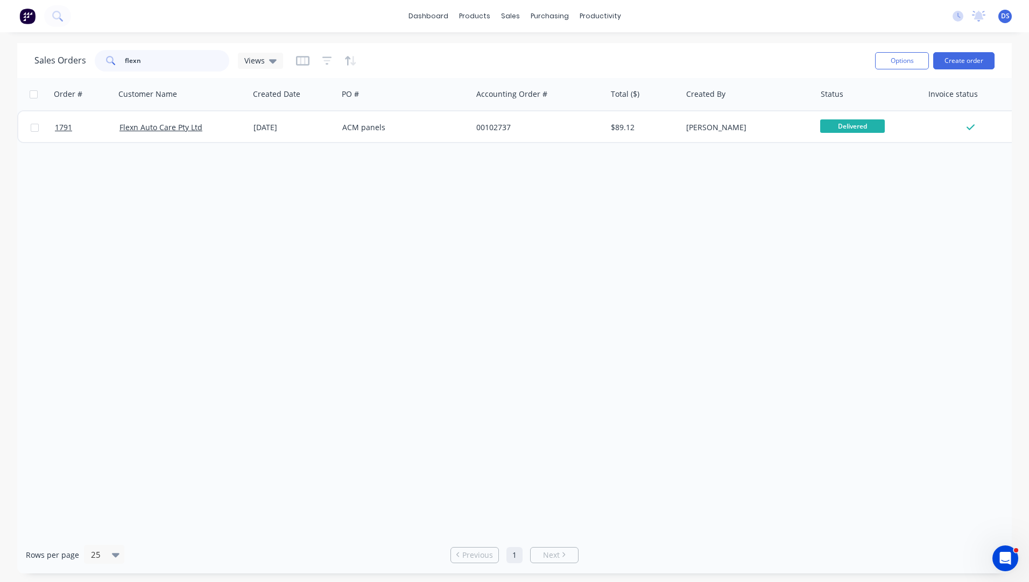
drag, startPoint x: 171, startPoint y: 59, endPoint x: 45, endPoint y: 61, distance: 126.0
click at [45, 61] on div "Sales Orders flexn Views" at bounding box center [158, 61] width 249 height 22
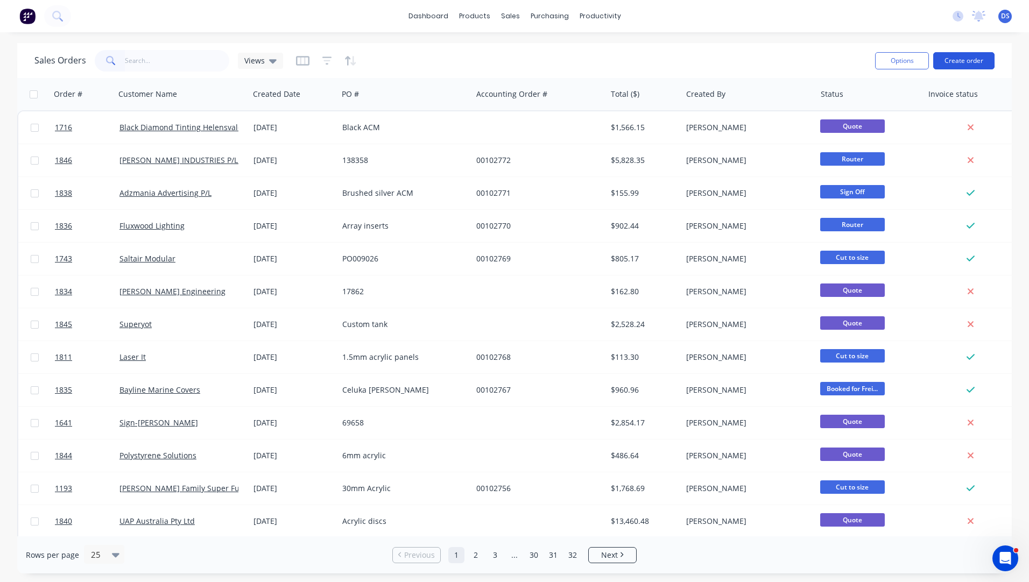
click at [965, 61] on button "Create order" at bounding box center [963, 60] width 61 height 17
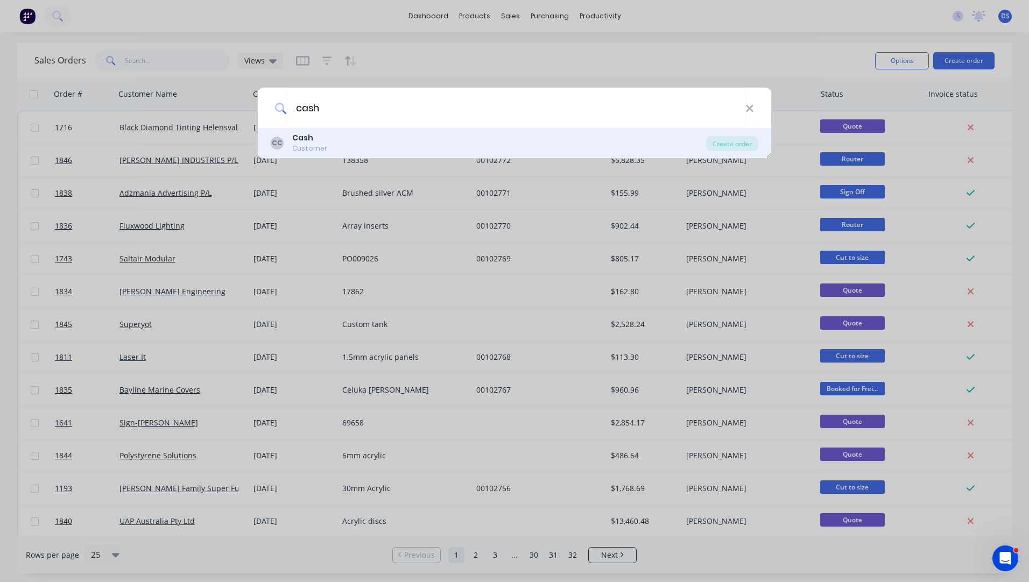
type input "cash"
click at [305, 144] on div "Customer" at bounding box center [309, 149] width 35 height 10
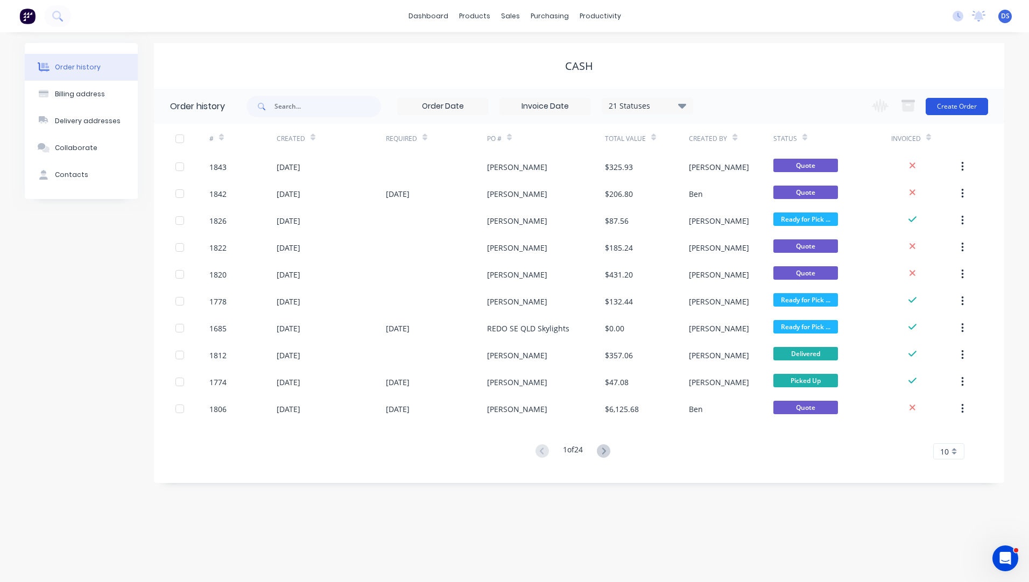
click at [955, 112] on button "Create Order" at bounding box center [957, 106] width 62 height 17
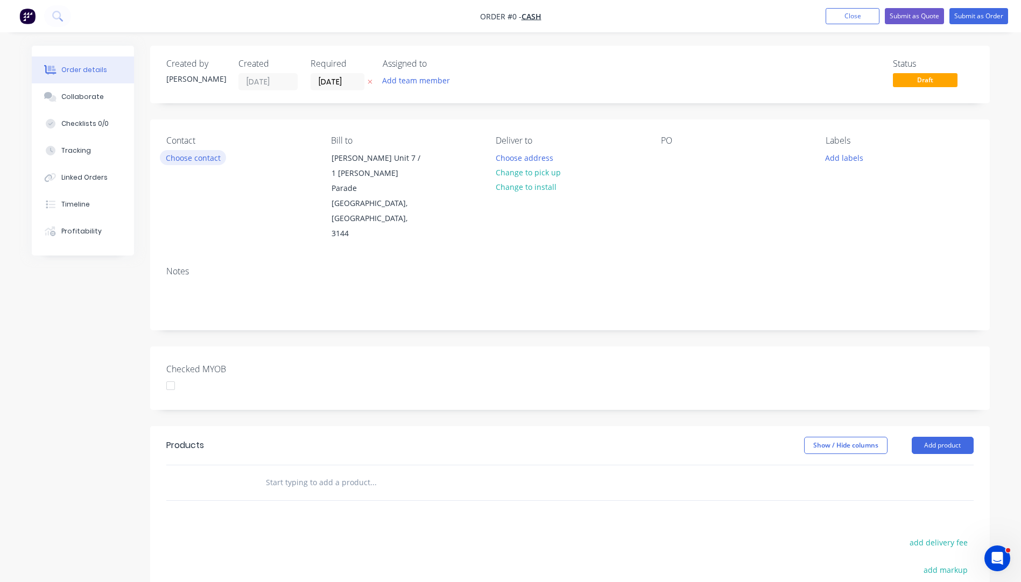
click at [185, 159] on button "Choose contact" at bounding box center [193, 157] width 66 height 15
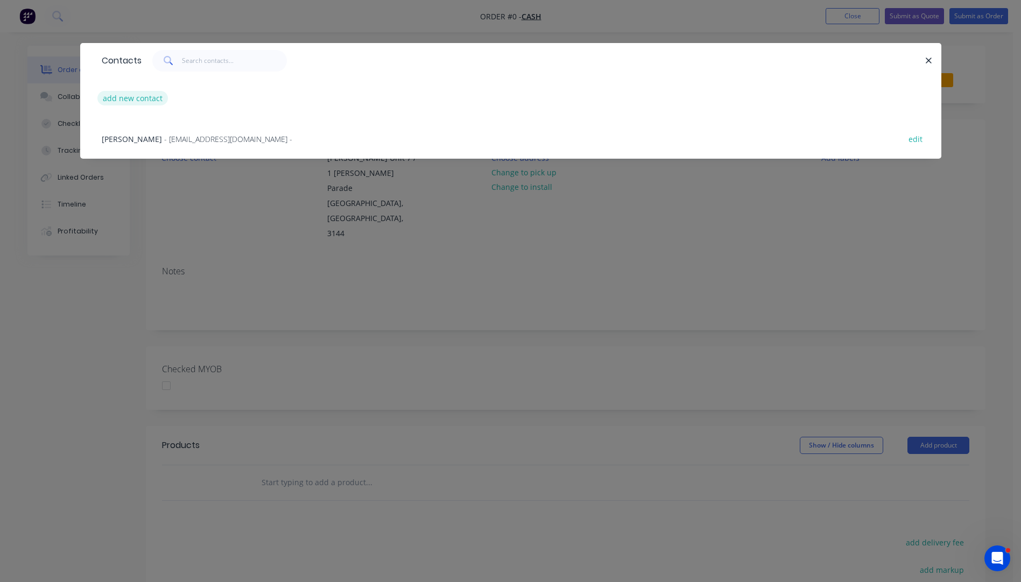
click at [134, 98] on button "add new contact" at bounding box center [132, 98] width 71 height 15
select select "AU"
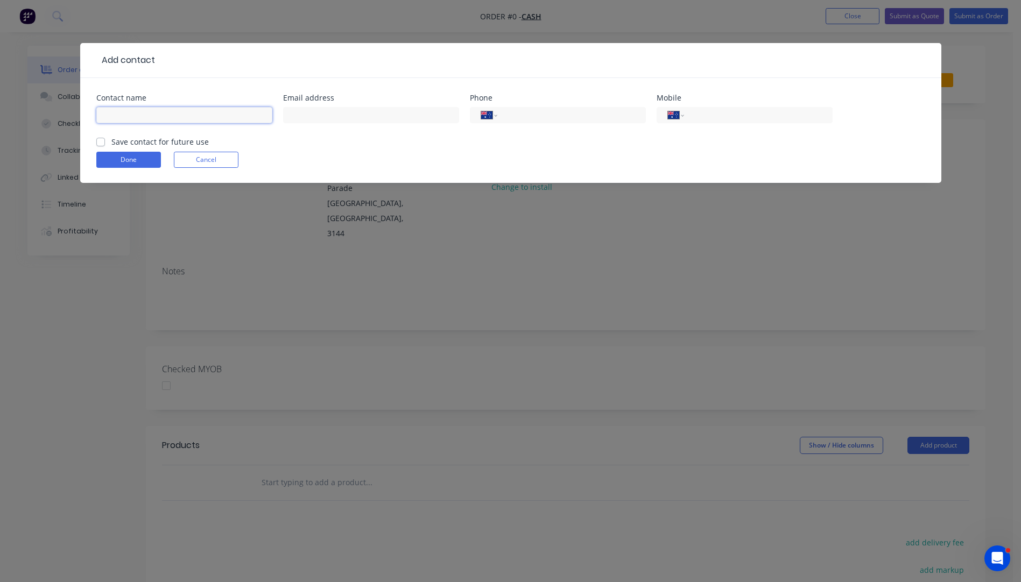
paste input "sean hartley shart52@eq.edu.au +61422943122"
drag, startPoint x: 270, startPoint y: 112, endPoint x: 216, endPoint y: 116, distance: 54.0
click at [216, 116] on input "sean hartley shart52@eq.edu.au +61422943122" at bounding box center [184, 115] width 176 height 16
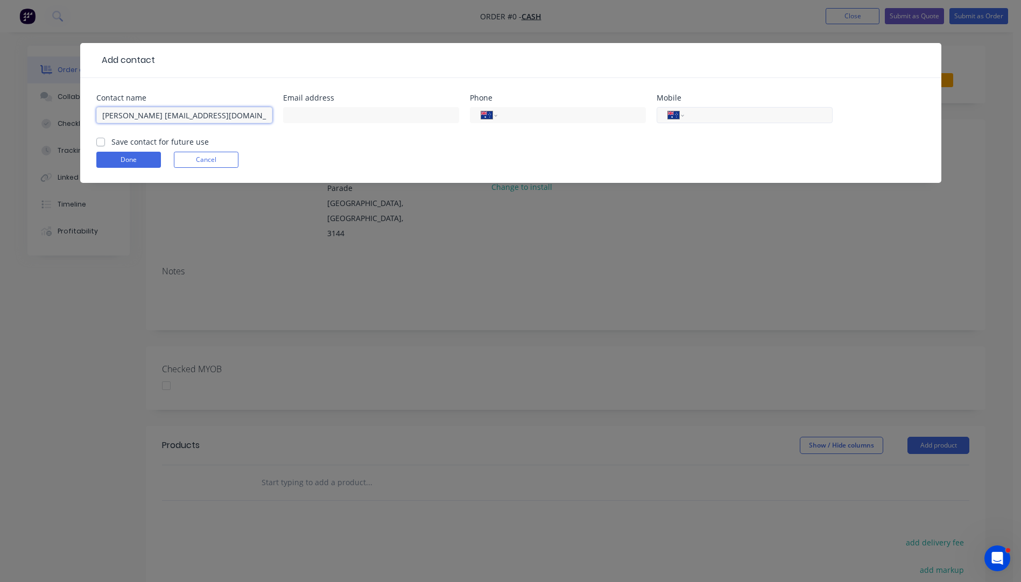
type input "sean hartley shart52@eq.edu.au"
paste input "0422 943 122"
type input "0422 943 122"
drag, startPoint x: 215, startPoint y: 113, endPoint x: 149, endPoint y: 118, distance: 66.4
click at [149, 118] on input "sean hartley shart52@eq.edu.au" at bounding box center [184, 115] width 176 height 16
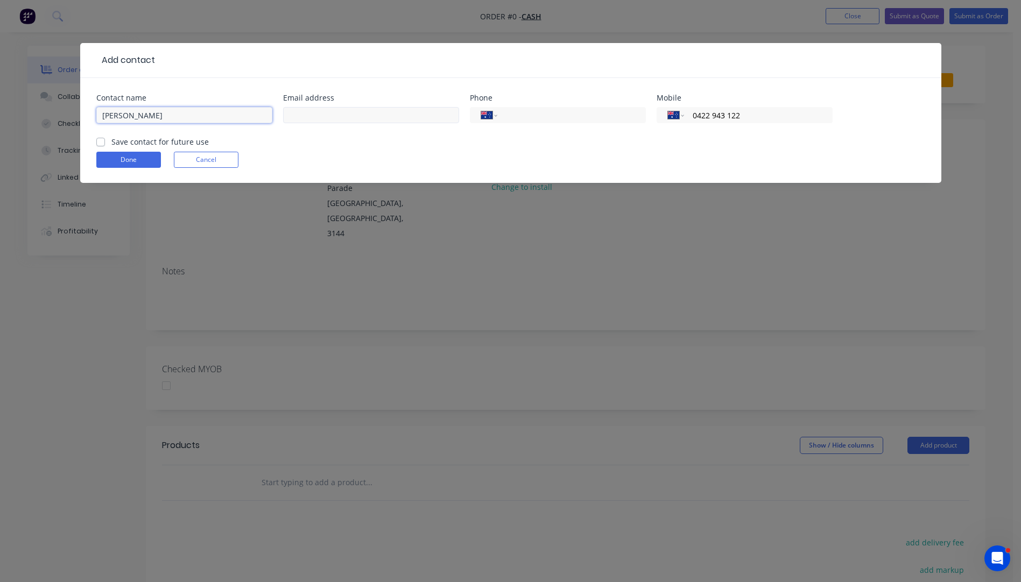
type input "sean hartley"
paste input "shart52@eq.edu.au"
type input "shart52@eq.edu.au"
click at [105, 116] on input "sean hartley" at bounding box center [184, 115] width 176 height 16
type input "[PERSON_NAME]"
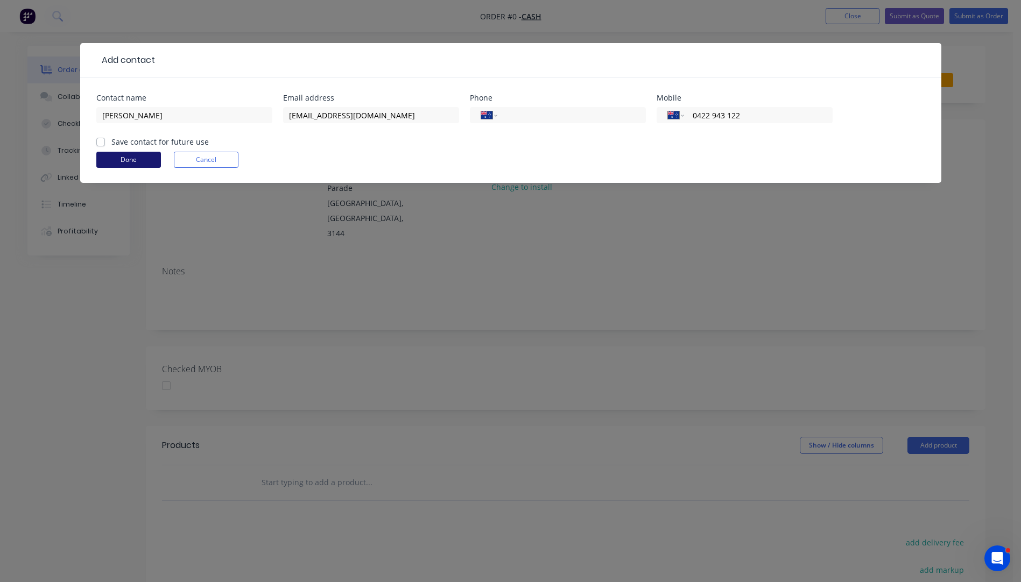
click at [136, 164] on button "Done" at bounding box center [128, 160] width 65 height 16
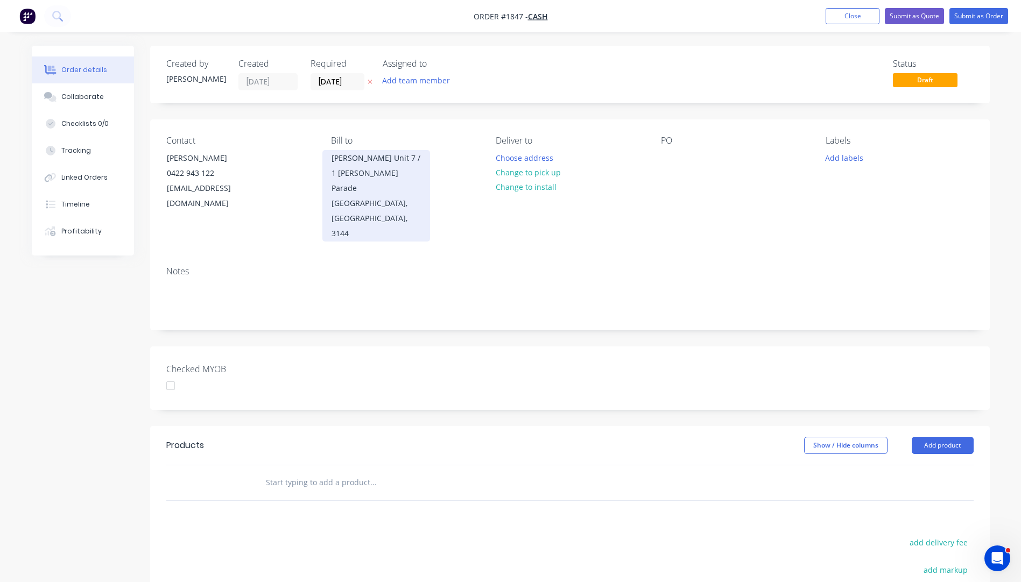
click at [353, 161] on div "[PERSON_NAME] Unit 7 / 1 [PERSON_NAME] Parade" at bounding box center [376, 173] width 89 height 45
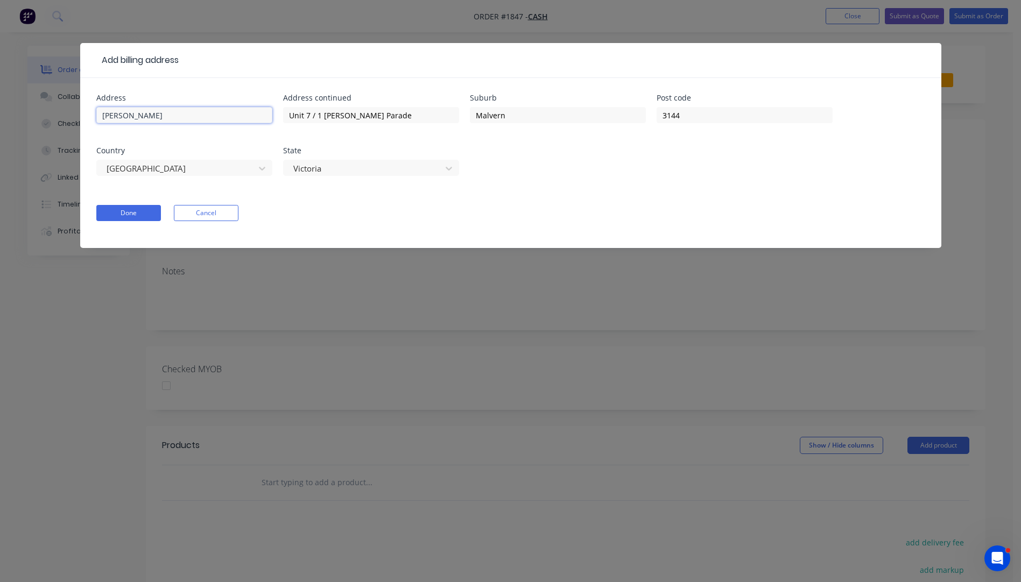
drag, startPoint x: 172, startPoint y: 116, endPoint x: 88, endPoint y: 122, distance: 84.7
click at [88, 122] on div "Address Lionel Krongold Address continued Unit 7 / 1 Milton Parade Suburb Malve…" at bounding box center [510, 163] width 861 height 170
drag, startPoint x: 355, startPoint y: 115, endPoint x: 288, endPoint y: 111, distance: 66.8
click at [288, 111] on input "Unit 7 / 1 [PERSON_NAME] Parade" at bounding box center [371, 115] width 176 height 16
drag, startPoint x: 511, startPoint y: 119, endPoint x: 475, endPoint y: 119, distance: 36.1
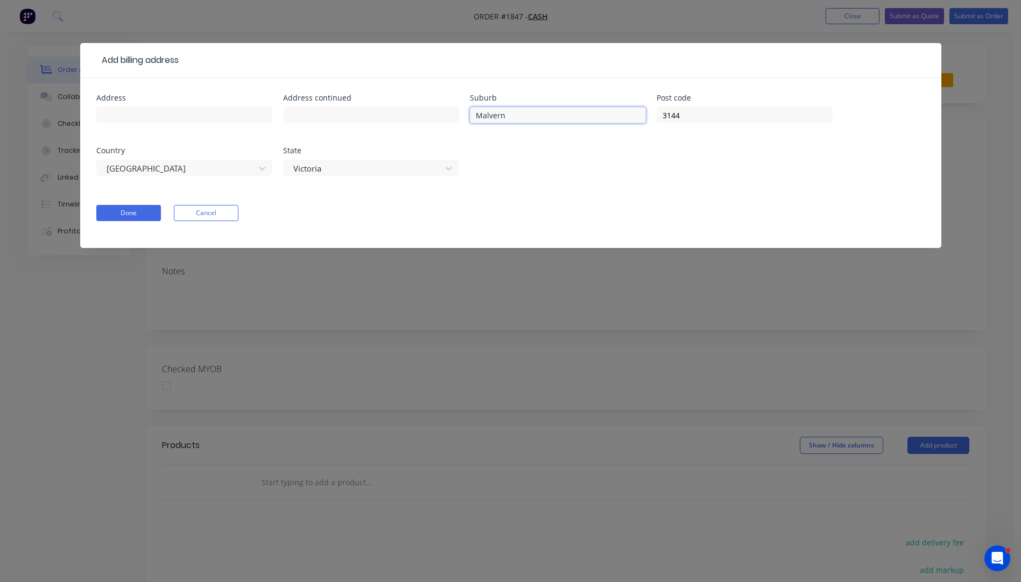
click at [475, 119] on input "Malvern" at bounding box center [558, 115] width 176 height 16
drag, startPoint x: 681, startPoint y: 112, endPoint x: 657, endPoint y: 117, distance: 24.8
click at [657, 117] on input "3144" at bounding box center [745, 115] width 176 height 16
click at [367, 170] on div at bounding box center [364, 168] width 144 height 13
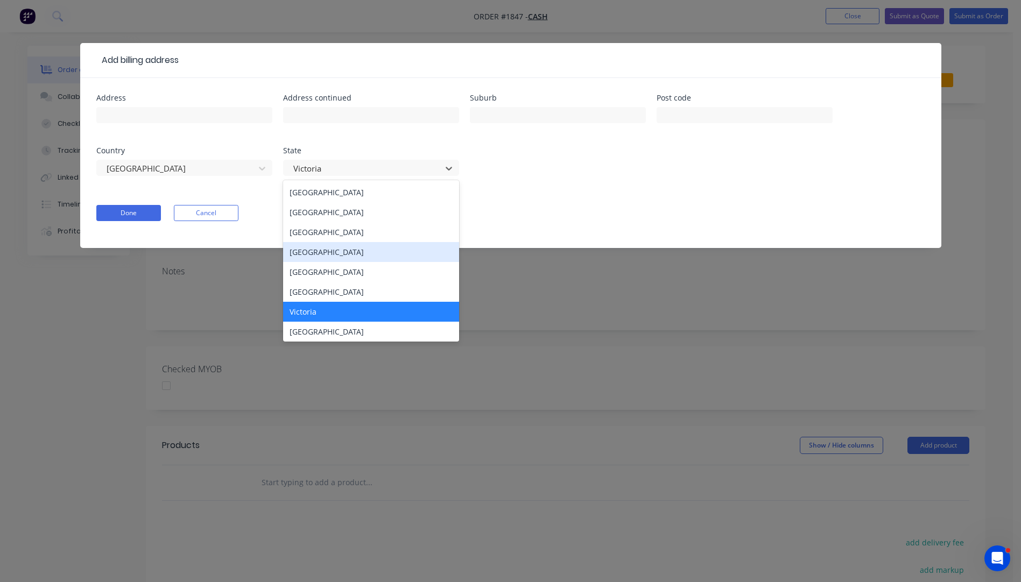
click at [320, 253] on div "[GEOGRAPHIC_DATA]" at bounding box center [371, 252] width 176 height 20
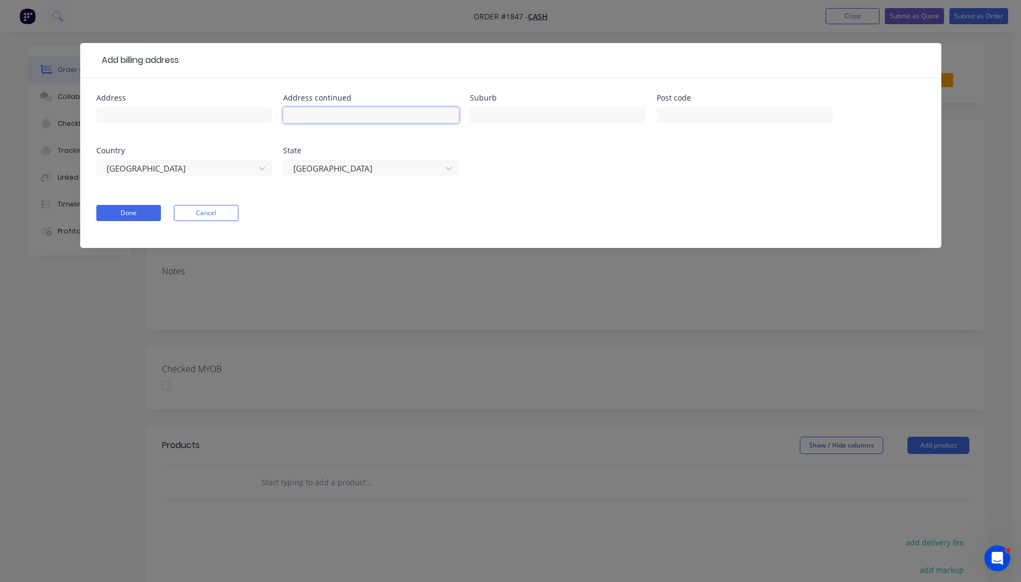
paste input "3 talaroo st Edmonton"
drag, startPoint x: 369, startPoint y: 114, endPoint x: 332, endPoint y: 116, distance: 37.2
click at [332, 116] on input "3 talaroo st Edmonton" at bounding box center [371, 115] width 176 height 16
type input "3 talaroo st"
paste input "Edmonton"
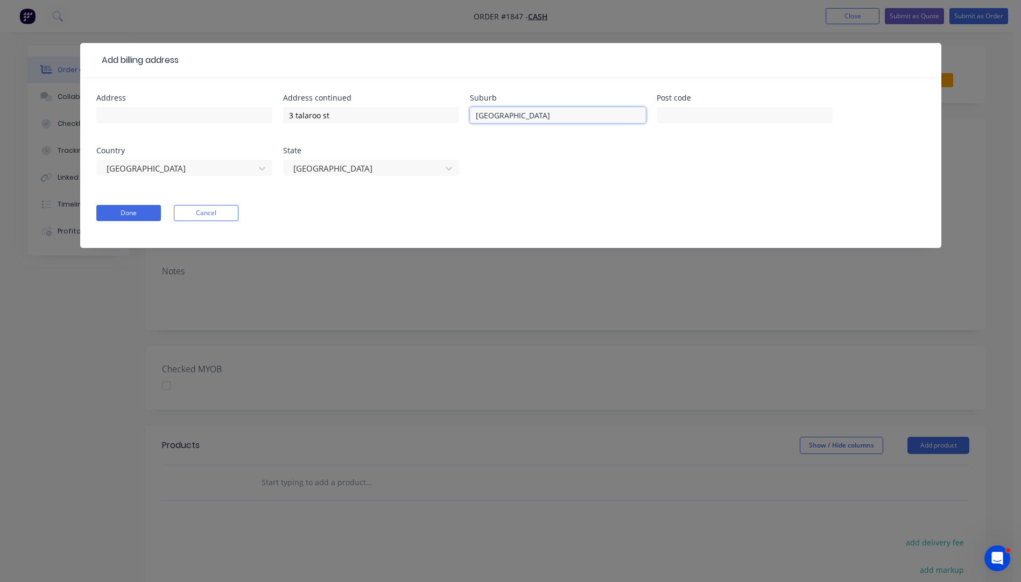
type input "Edmonton"
click at [719, 117] on input "text" at bounding box center [745, 115] width 176 height 16
type input "4869"
click at [299, 114] on input "3 talaroo st" at bounding box center [371, 115] width 176 height 16
click at [337, 110] on input "3 Talaroo St" at bounding box center [371, 115] width 176 height 16
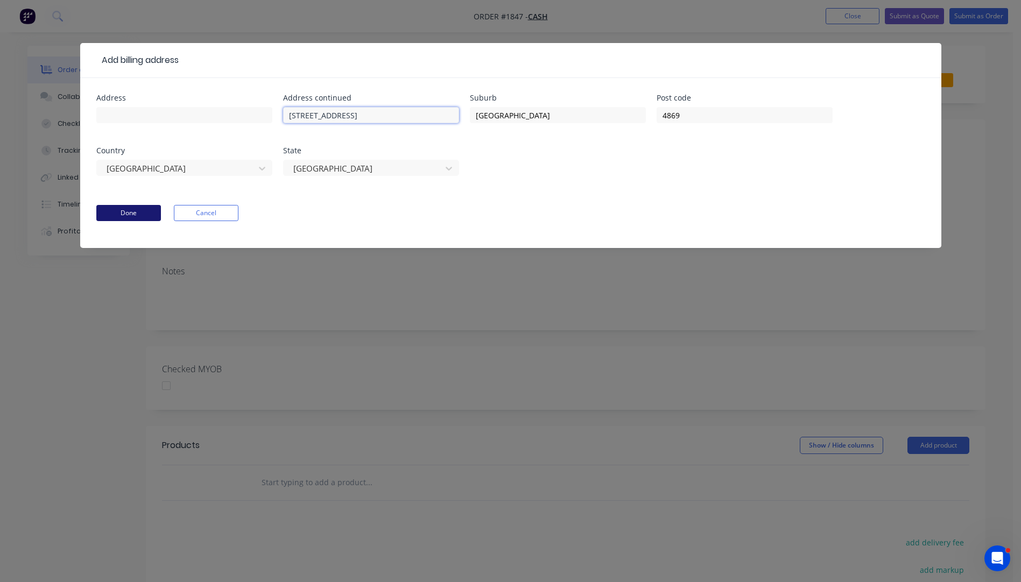
type input "3 Talaroo Street"
click at [128, 212] on button "Done" at bounding box center [128, 213] width 65 height 16
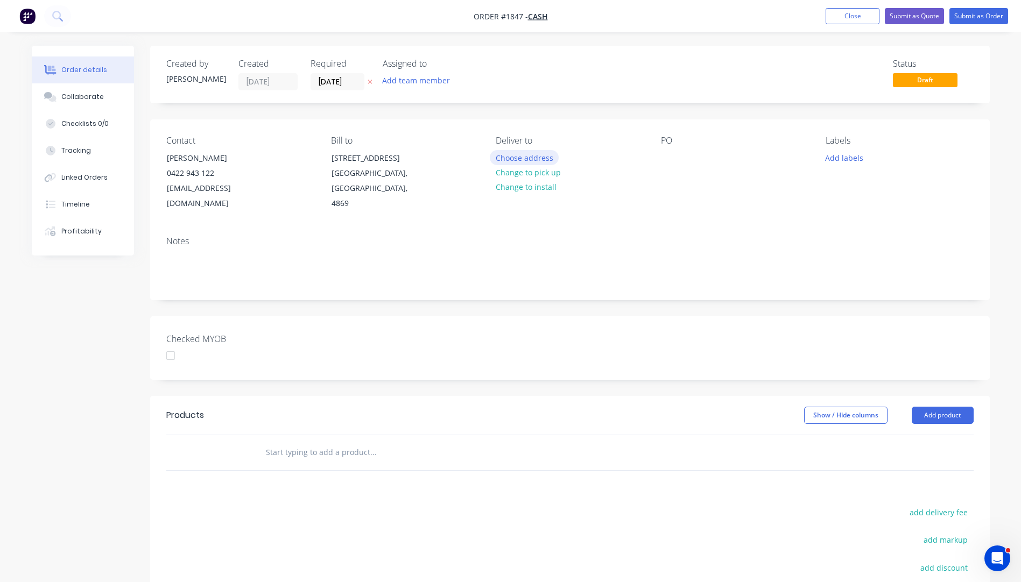
click at [523, 159] on button "Choose address" at bounding box center [524, 157] width 69 height 15
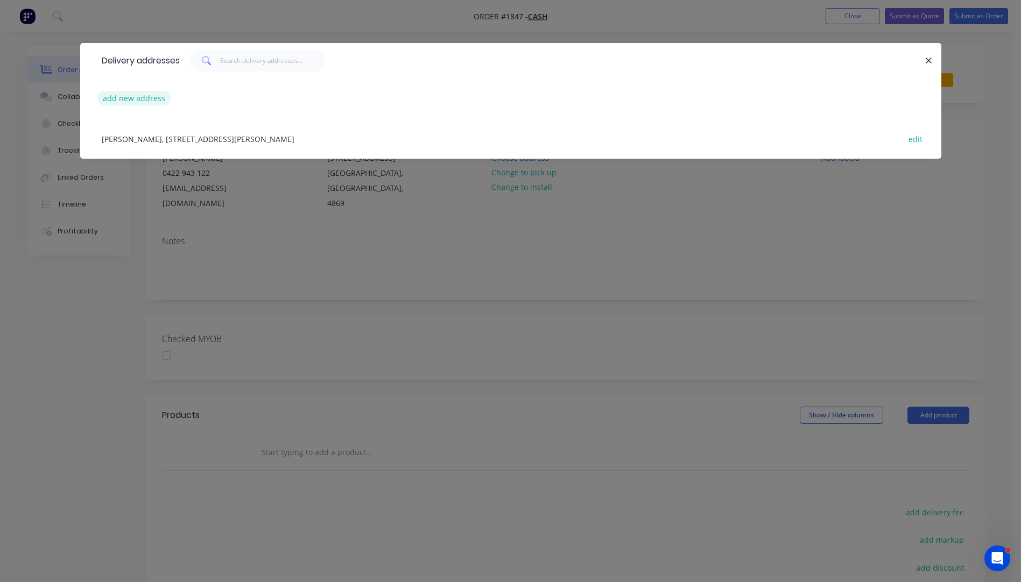
click at [143, 97] on button "add new address" at bounding box center [134, 98] width 74 height 15
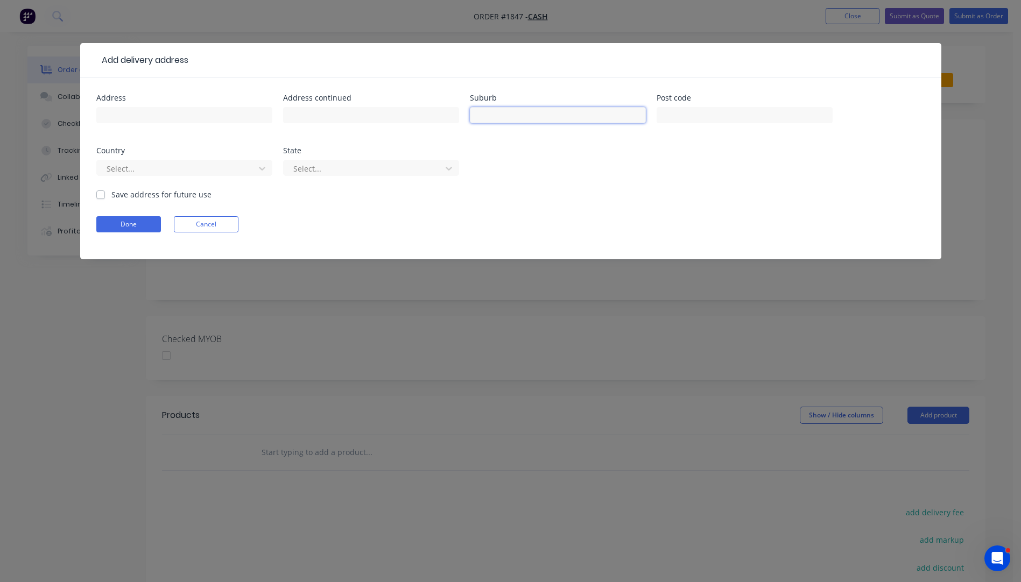
paste input "Edmonton"
type input "Edmonton"
click at [689, 117] on input "text" at bounding box center [745, 115] width 176 height 16
type input "4869"
click at [146, 110] on input "text" at bounding box center [184, 115] width 176 height 16
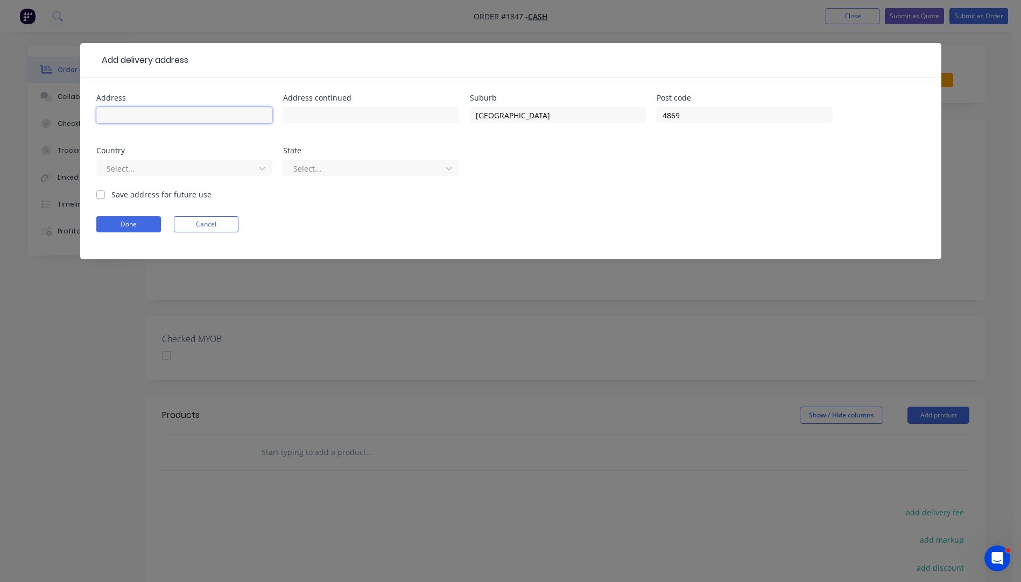
click at [180, 112] on input "text" at bounding box center [184, 115] width 176 height 16
type input "[PERSON_NAME]"
click at [318, 110] on input "text" at bounding box center [371, 115] width 176 height 16
paste input "3 talaroo st"
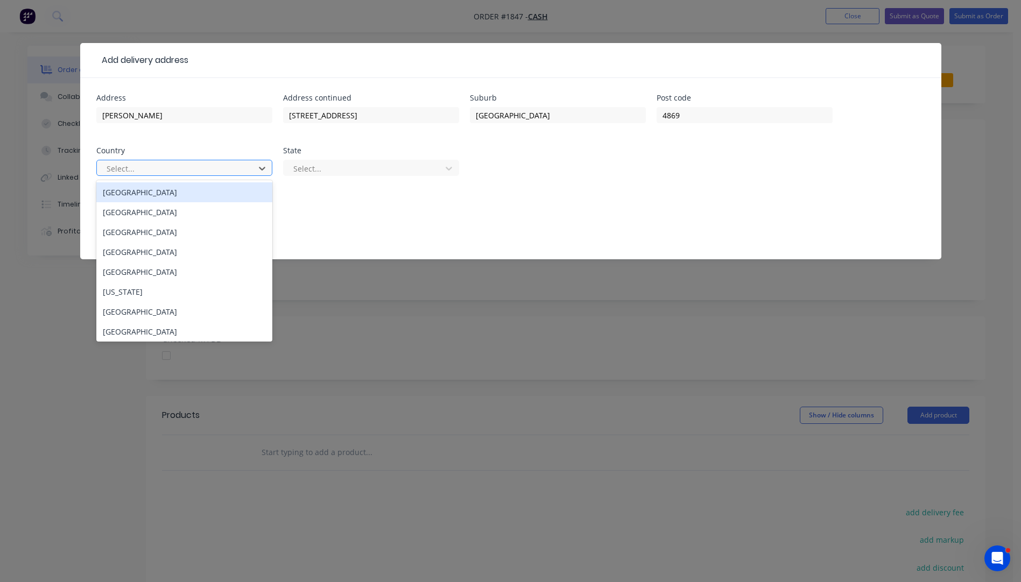
click at [184, 172] on div at bounding box center [177, 168] width 144 height 13
click at [150, 195] on div "[GEOGRAPHIC_DATA]" at bounding box center [184, 192] width 176 height 20
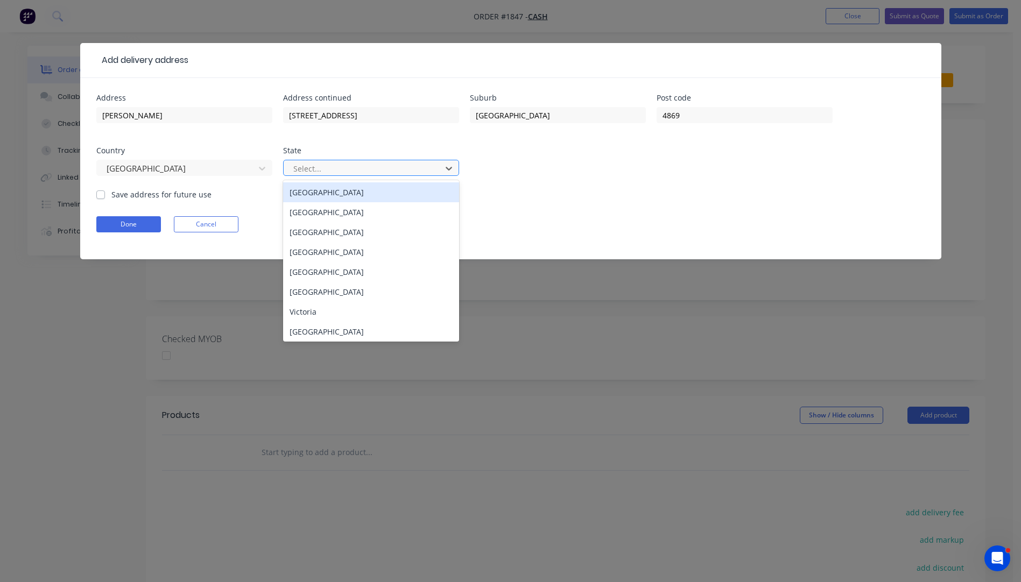
click at [404, 170] on div at bounding box center [364, 168] width 144 height 13
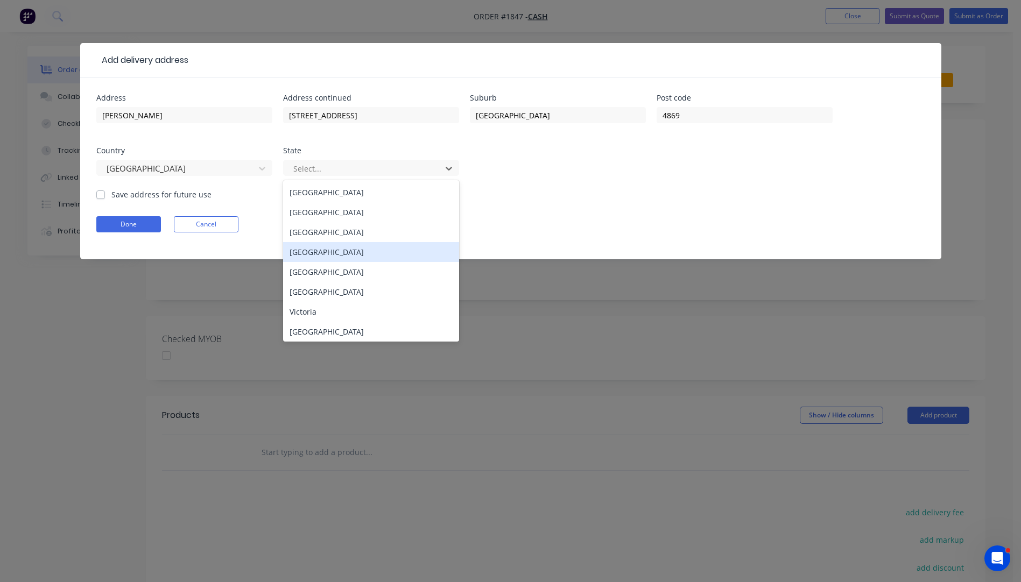
click at [317, 249] on div "[GEOGRAPHIC_DATA]" at bounding box center [371, 252] width 176 height 20
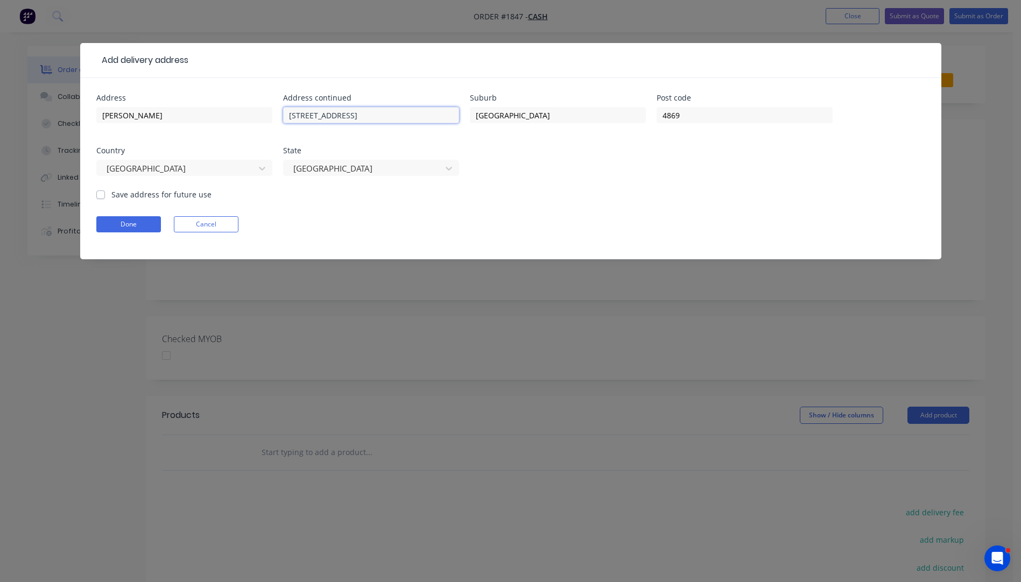
click at [333, 114] on input "3 Talaroo St" at bounding box center [371, 115] width 176 height 16
type input "3 Talaroo Street"
click at [137, 228] on button "Done" at bounding box center [128, 224] width 65 height 16
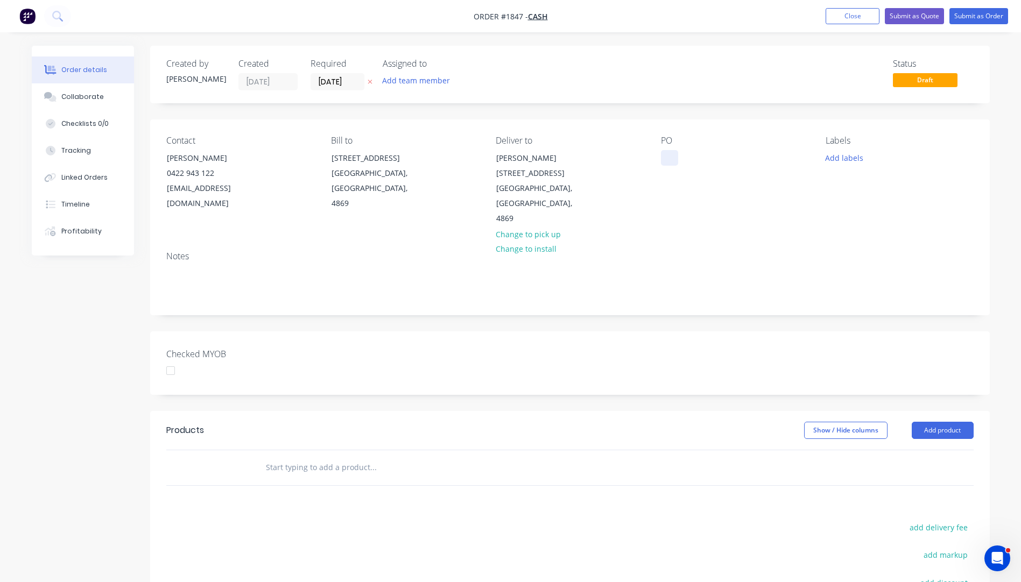
click at [672, 153] on div at bounding box center [669, 158] width 17 height 16
click at [850, 157] on button "Add labels" at bounding box center [845, 157] width 50 height 15
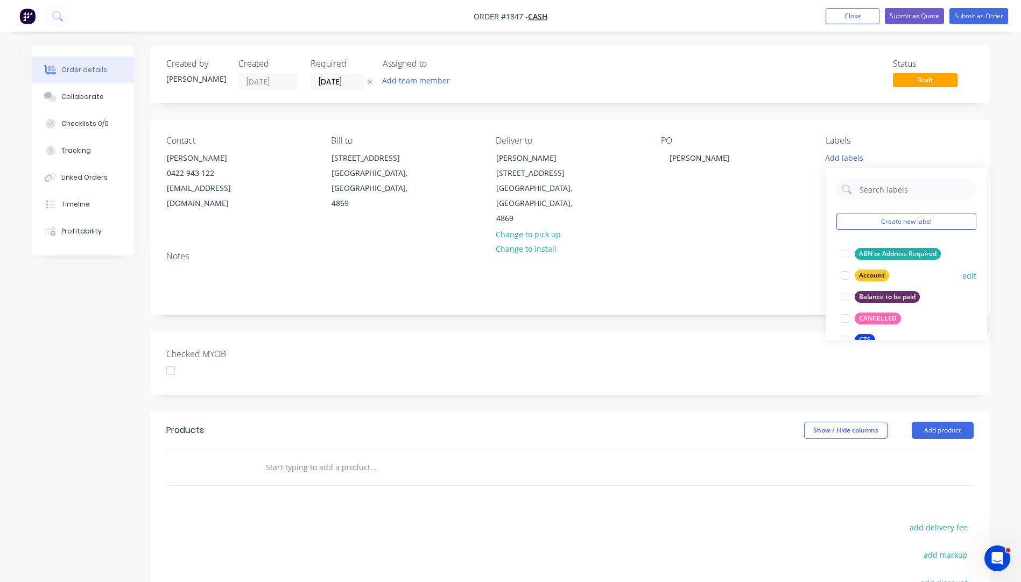
scroll to position [54, 0]
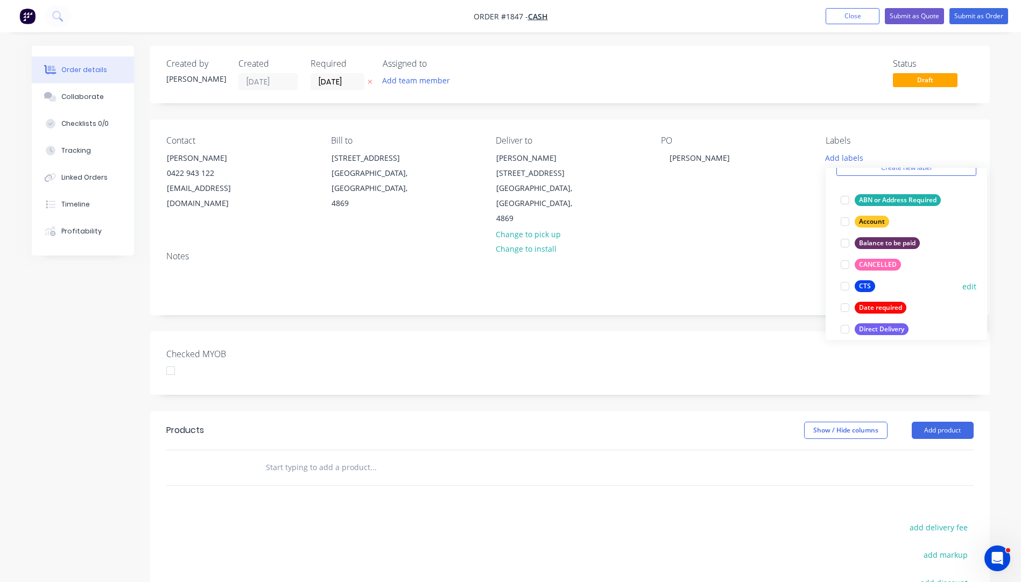
click at [865, 286] on div "CTS" at bounding box center [865, 286] width 20 height 12
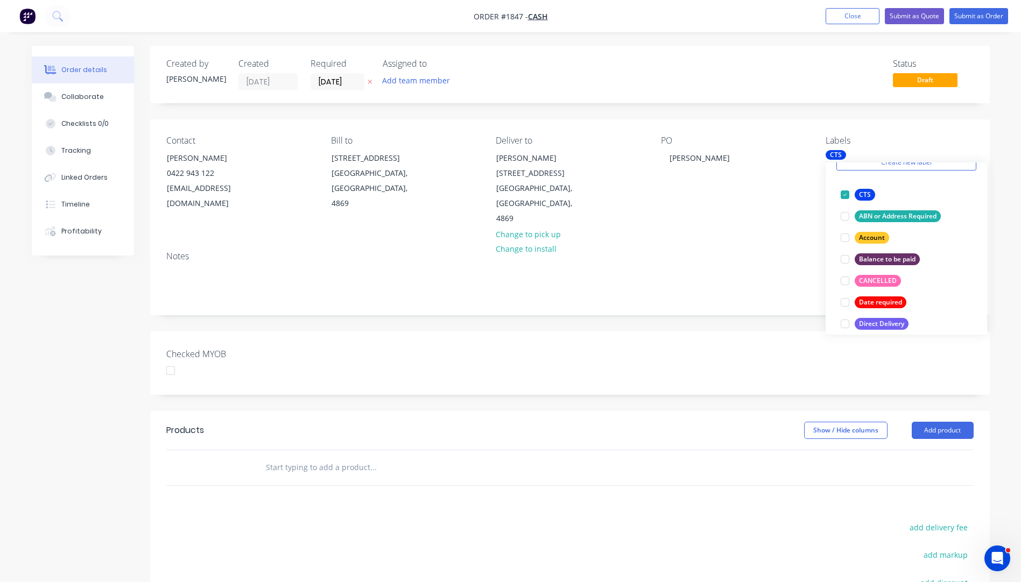
click at [800, 214] on div "Contact Sean Hartley 0422 943 122 shart52@eq.edu.au Bill to 3 Talaroo Street Ed…" at bounding box center [570, 180] width 840 height 123
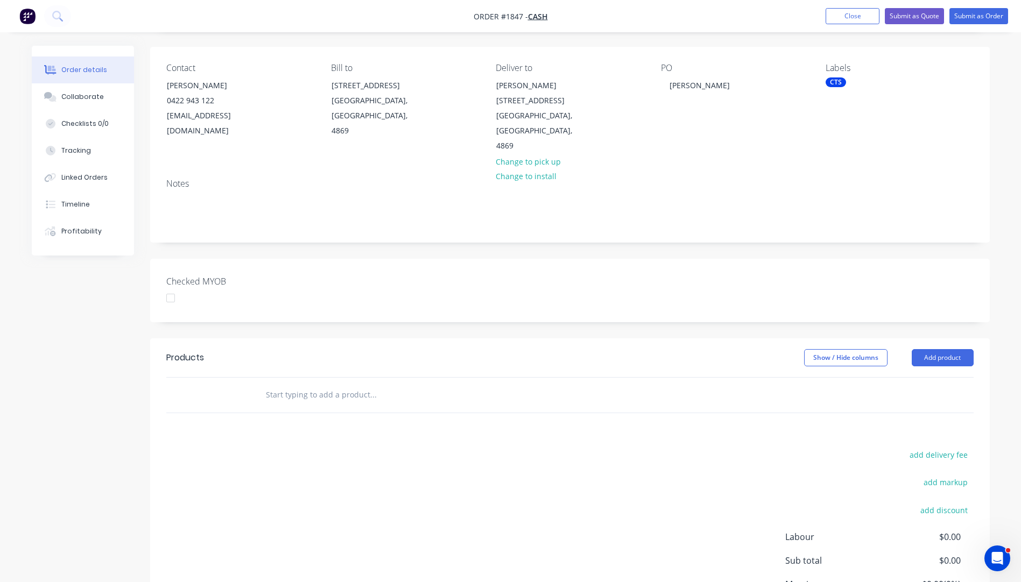
scroll to position [0, 0]
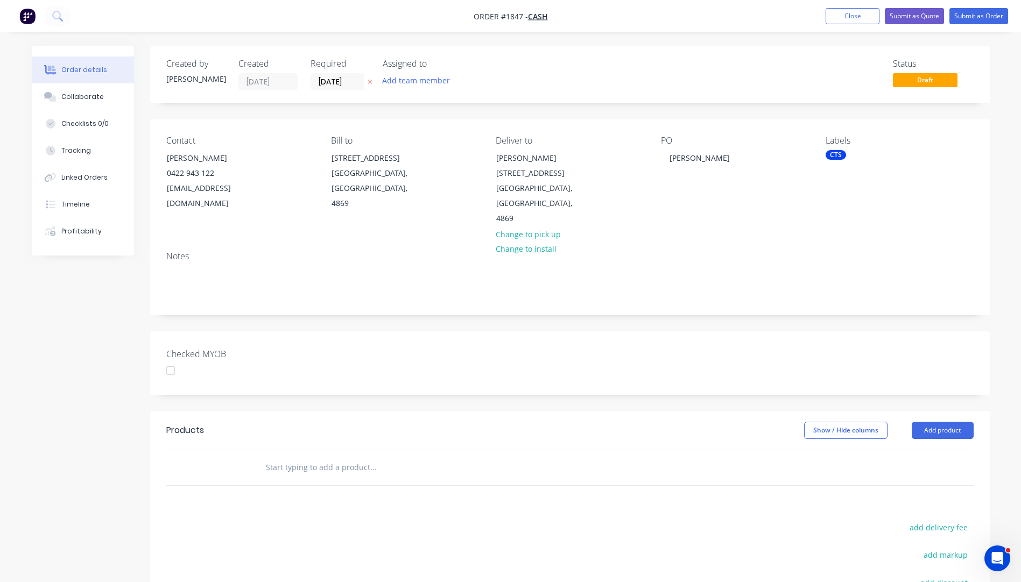
click at [833, 152] on div "CTS" at bounding box center [836, 155] width 20 height 10
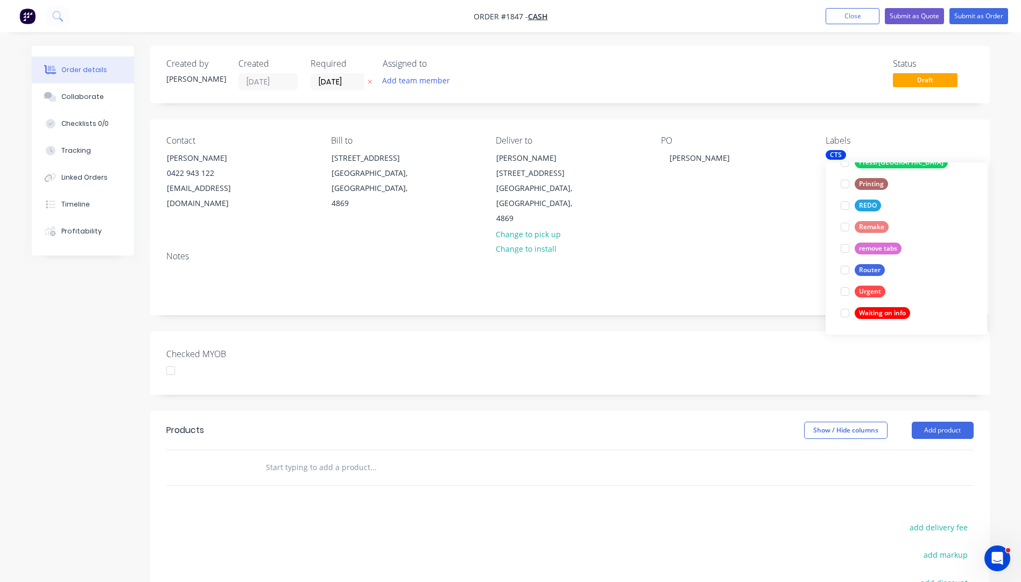
scroll to position [398, 0]
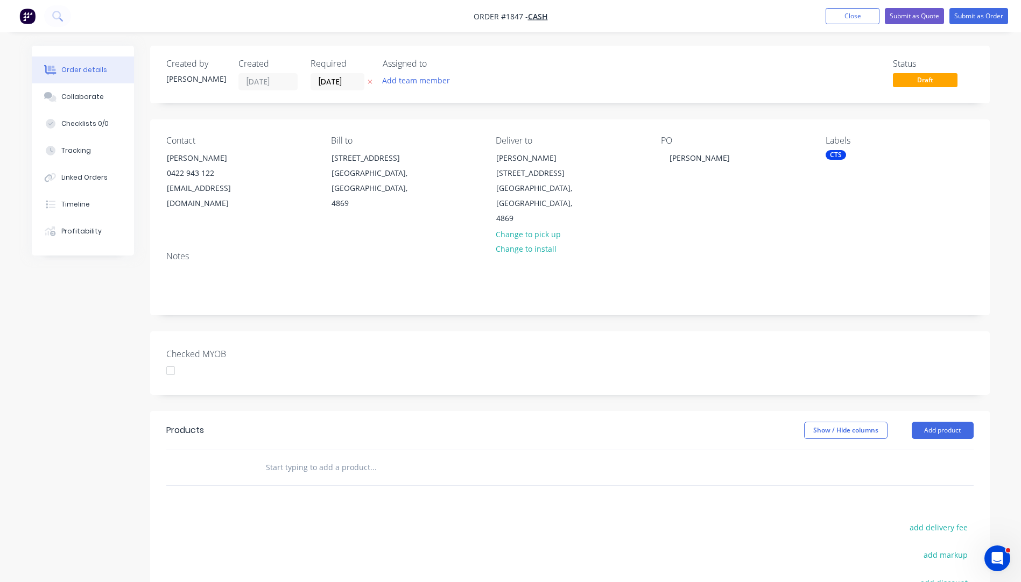
click at [792, 203] on div "PO Sean Hartley" at bounding box center [734, 181] width 147 height 91
click at [369, 81] on icon "button" at bounding box center [370, 82] width 4 height 4
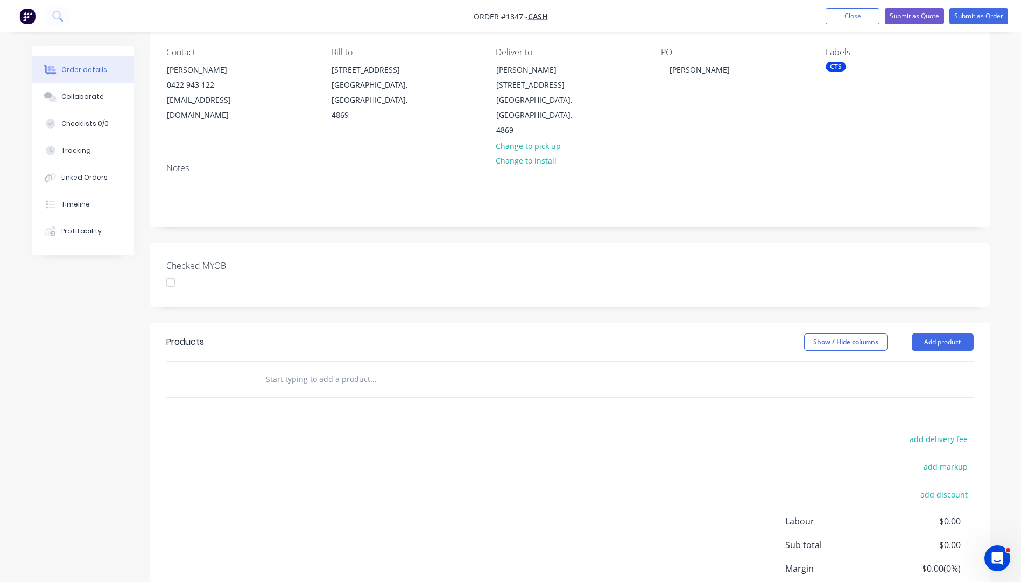
scroll to position [108, 0]
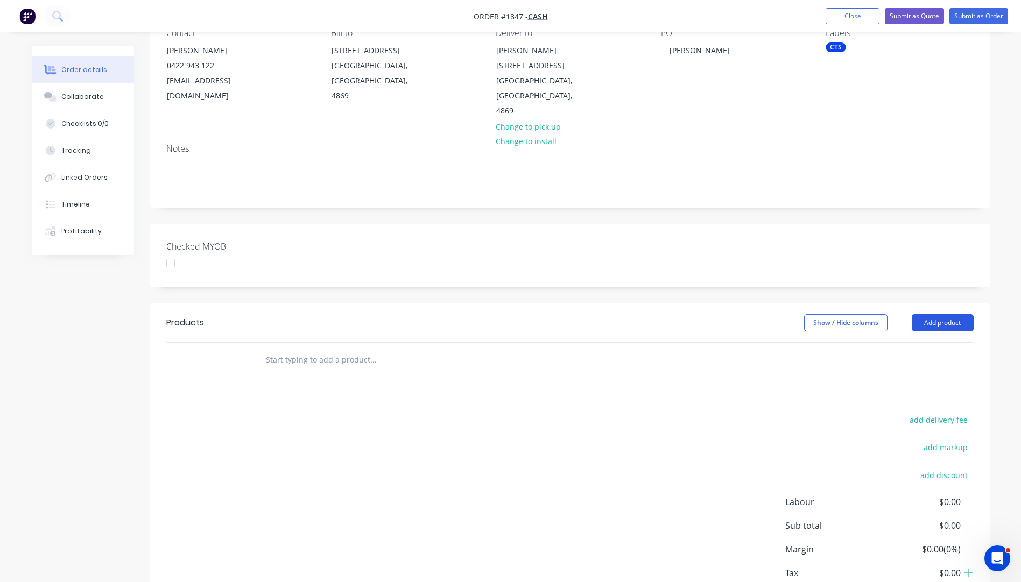
click at [955, 314] on button "Add product" at bounding box center [943, 322] width 62 height 17
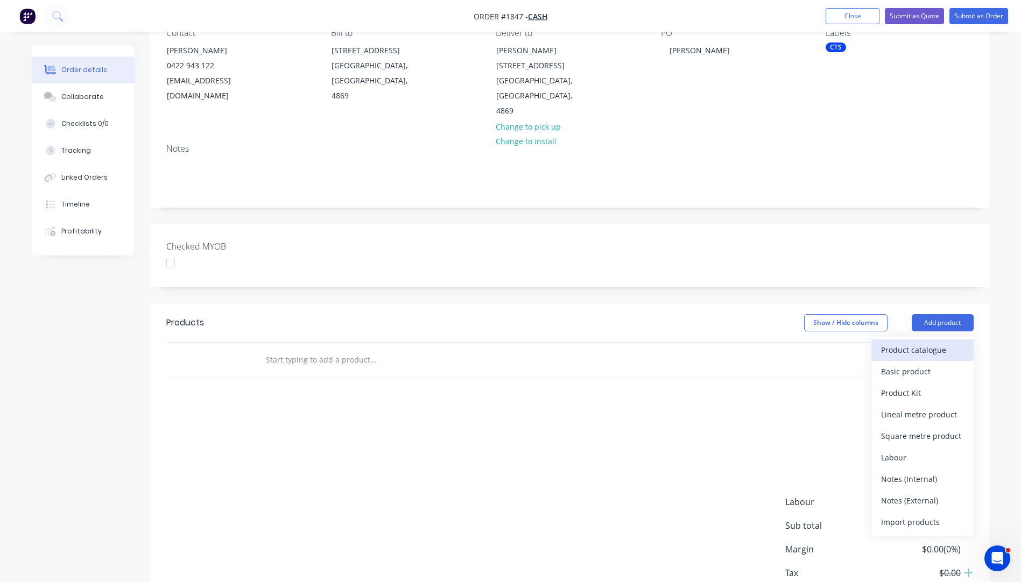
click at [903, 342] on div "Product catalogue" at bounding box center [922, 350] width 83 height 16
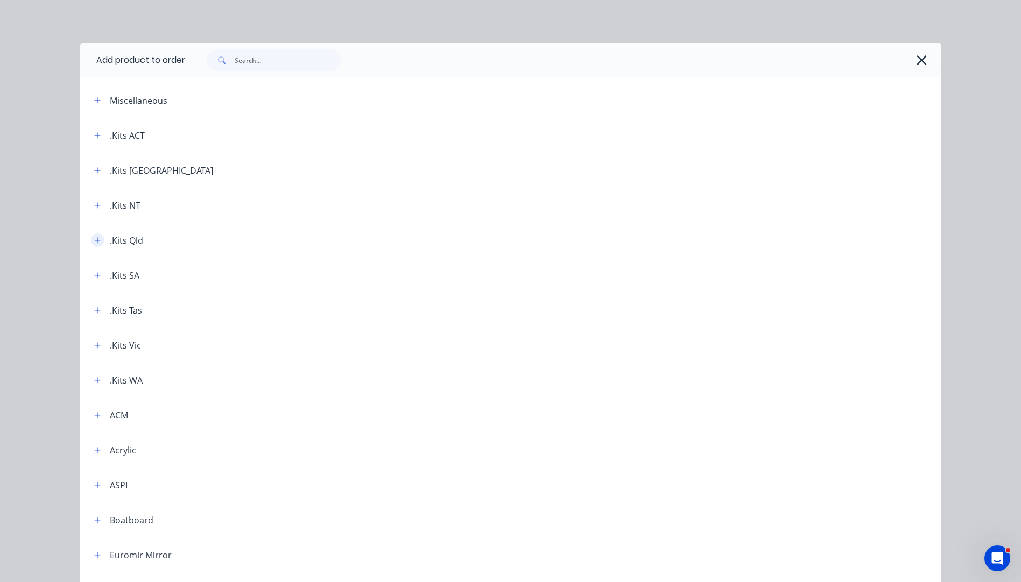
click at [95, 238] on icon "button" at bounding box center [97, 241] width 6 height 8
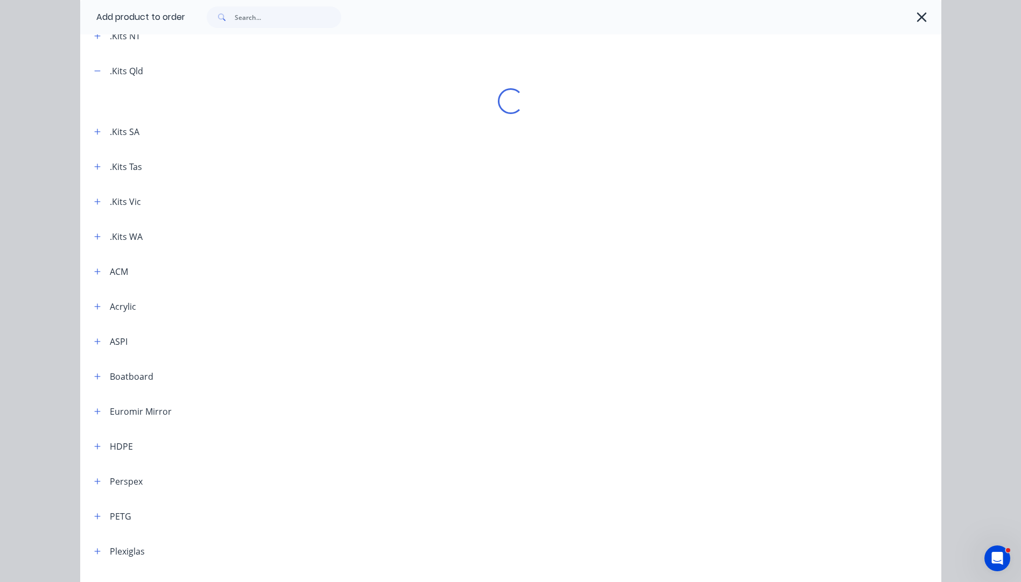
scroll to position [215, 0]
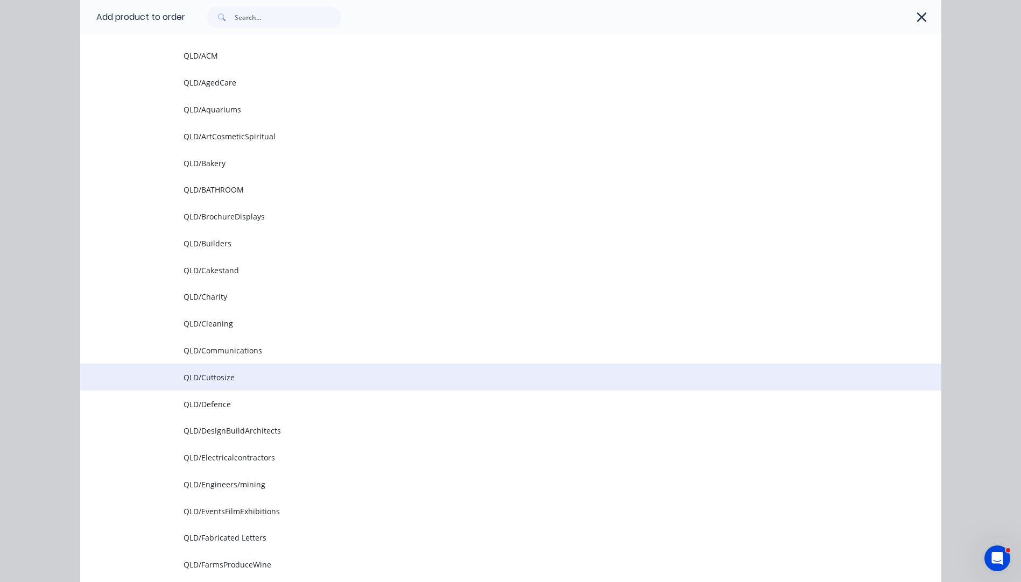
click at [203, 380] on span "QLD/Cuttosize" at bounding box center [487, 377] width 606 height 11
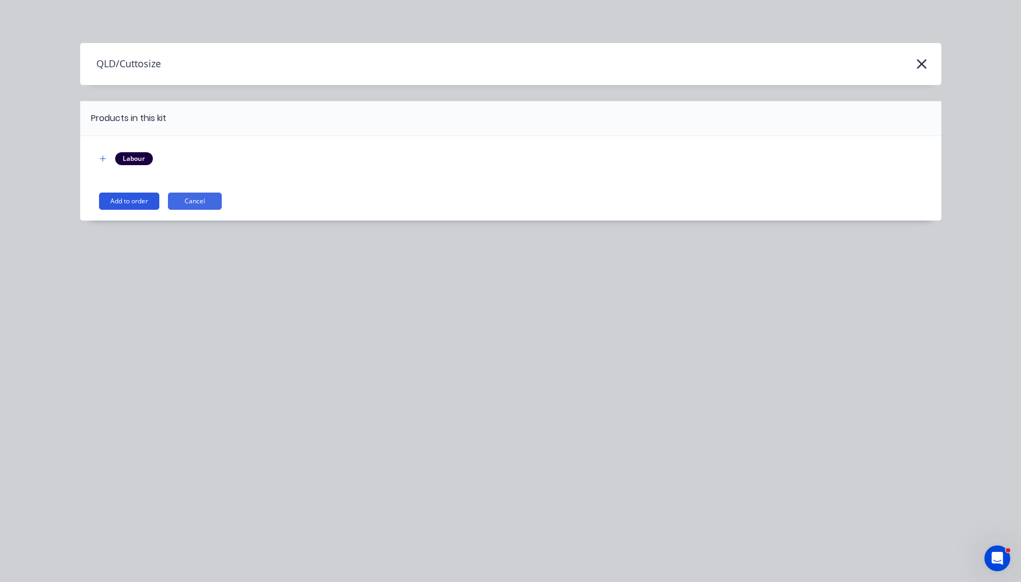
click at [124, 200] on button "Add to order" at bounding box center [129, 201] width 60 height 17
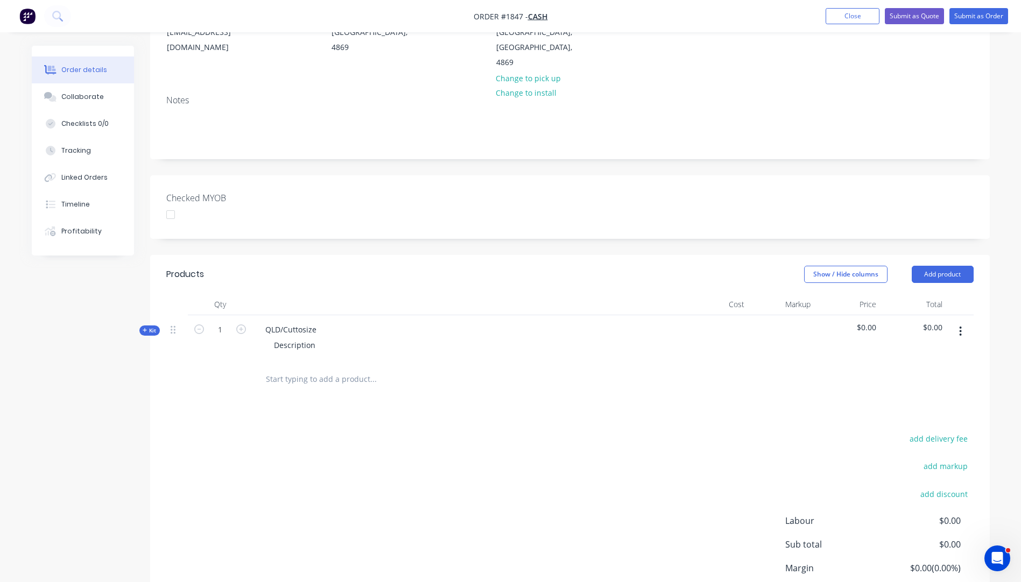
scroll to position [230, 0]
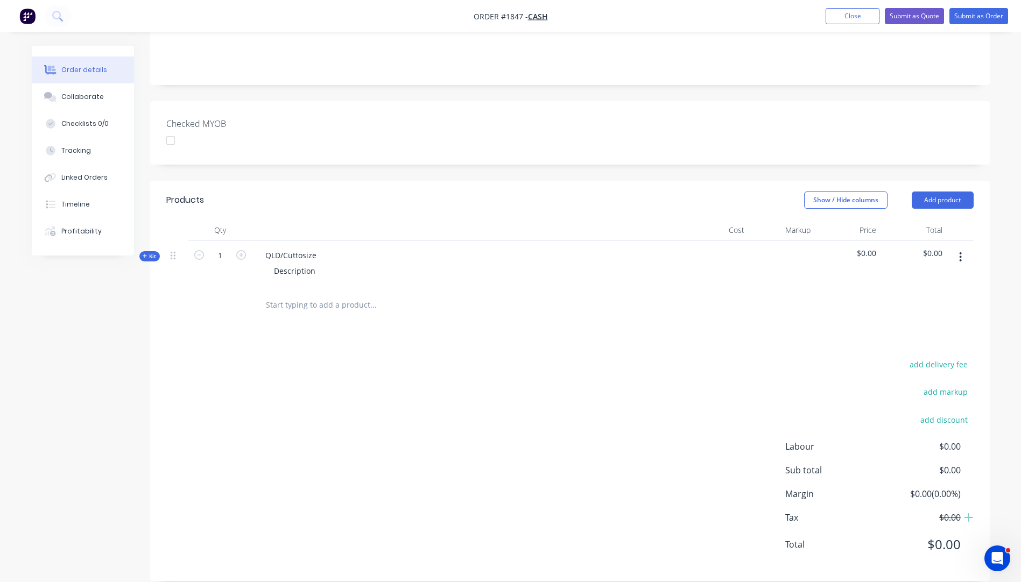
click at [143, 254] on icon "button" at bounding box center [145, 256] width 5 height 5
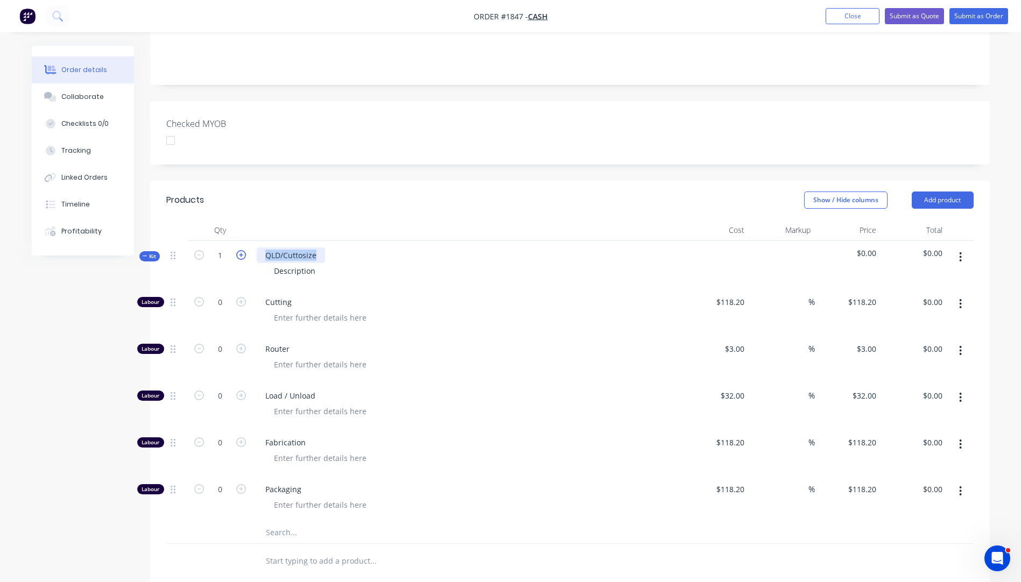
drag, startPoint x: 321, startPoint y: 240, endPoint x: 240, endPoint y: 243, distance: 81.3
click at [240, 243] on div "Kit 1 QLD/Cuttosize Description $0.00 $0.00" at bounding box center [569, 264] width 807 height 47
drag, startPoint x: 319, startPoint y: 256, endPoint x: 262, endPoint y: 262, distance: 56.9
click at [262, 263] on div "Description" at bounding box center [468, 271] width 422 height 16
click at [294, 263] on div "Description" at bounding box center [294, 271] width 59 height 16
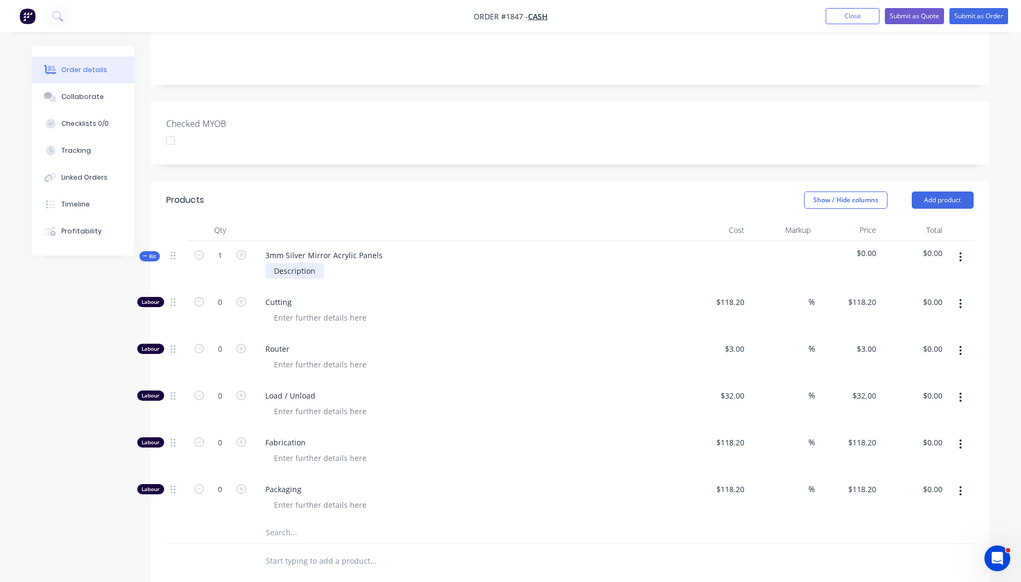
click at [294, 263] on div "Description" at bounding box center [294, 271] width 59 height 16
click at [501, 335] on div "Router" at bounding box center [467, 358] width 431 height 47
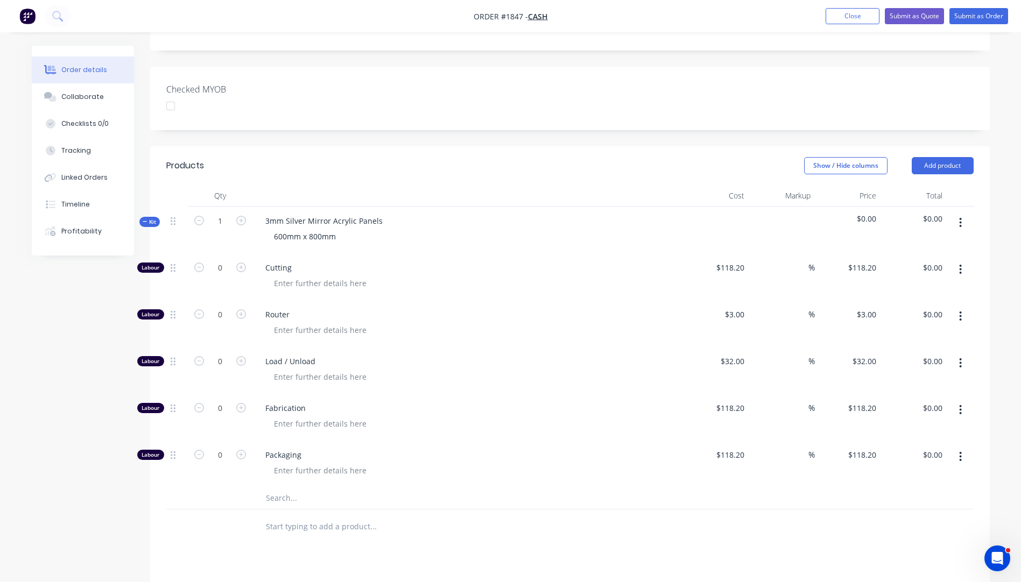
scroll to position [284, 0]
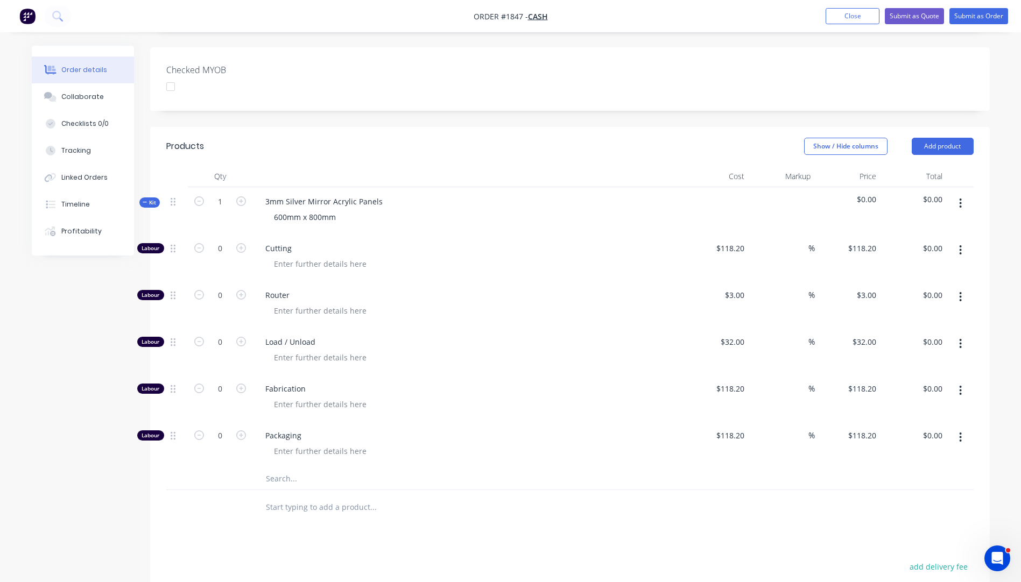
click at [286, 468] on input "text" at bounding box center [372, 479] width 215 height 22
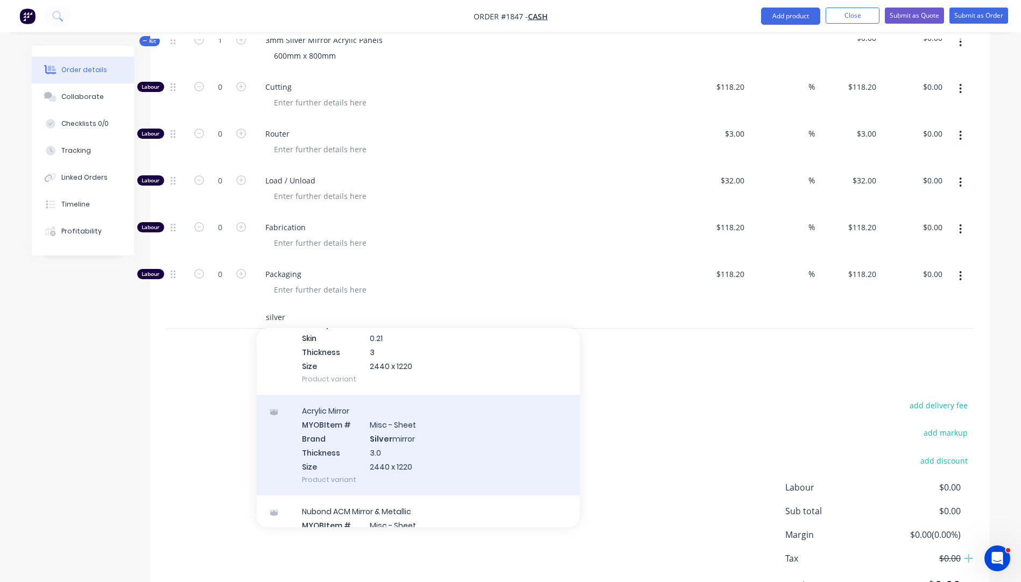
scroll to position [108, 0]
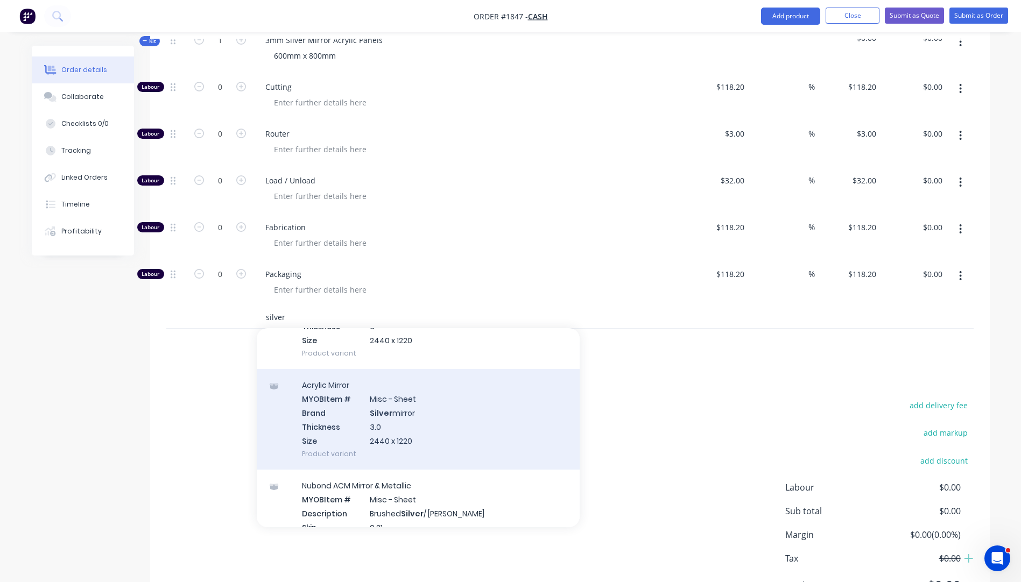
type input "silver"
click at [383, 388] on div "Acrylic Mirror MYOB Item # Misc - Sheet Brand Silver mirror Thickness 3.0 Size …" at bounding box center [418, 419] width 323 height 101
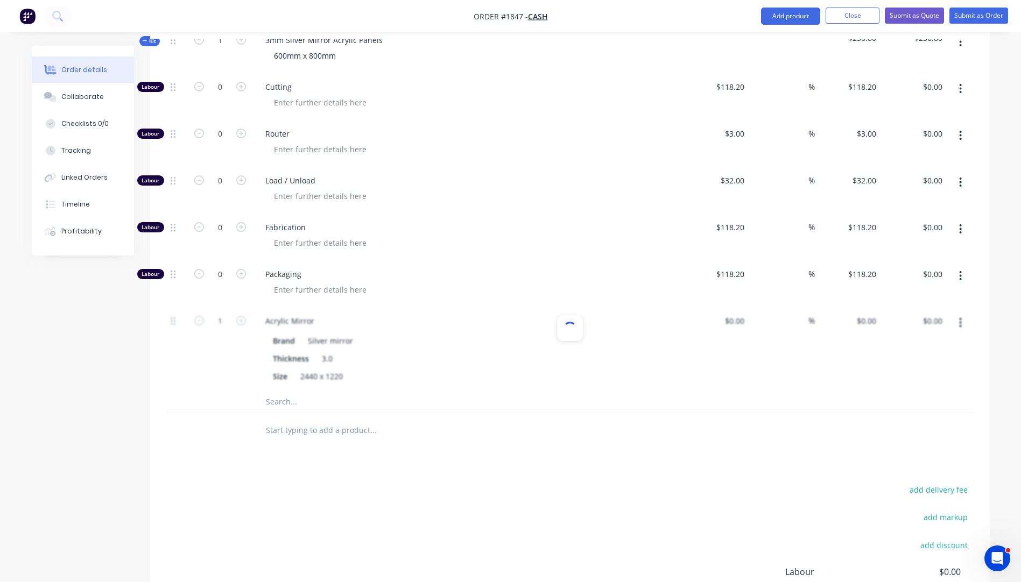
type input "$148.00"
type input "60"
type input "$236.80"
click at [240, 316] on icon "button" at bounding box center [241, 321] width 10 height 10
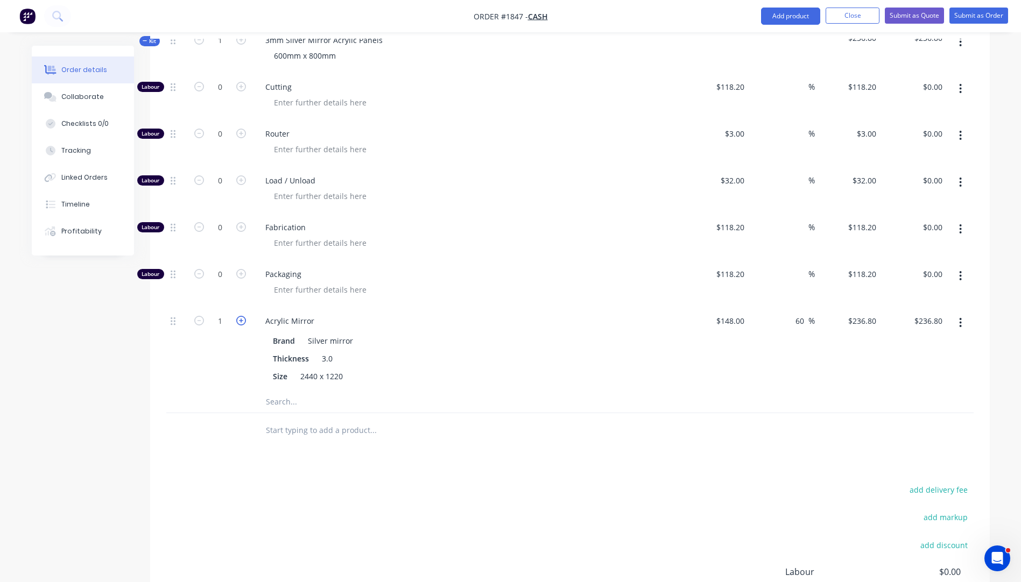
type input "2"
type input "$473.60"
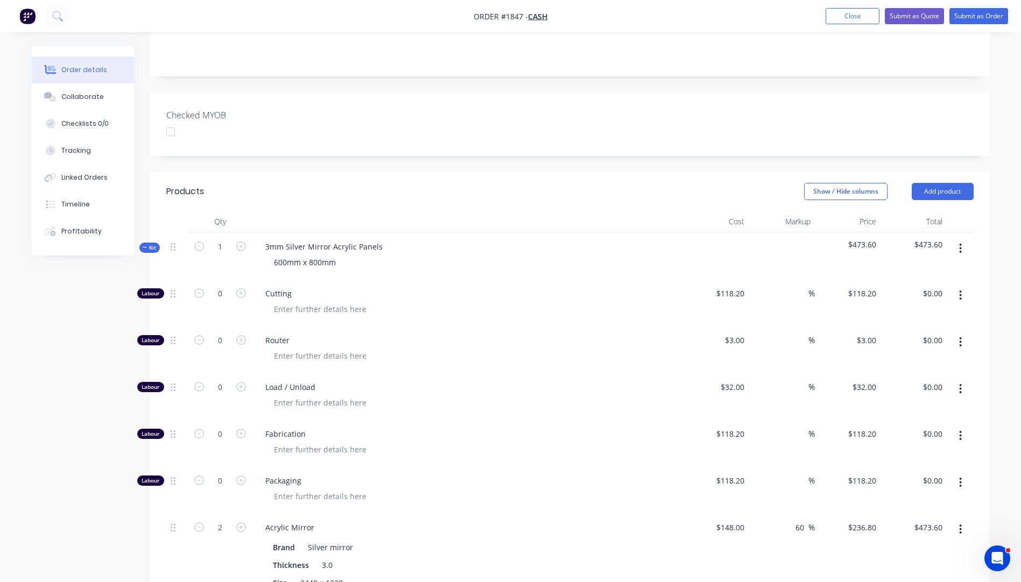
scroll to position [230, 0]
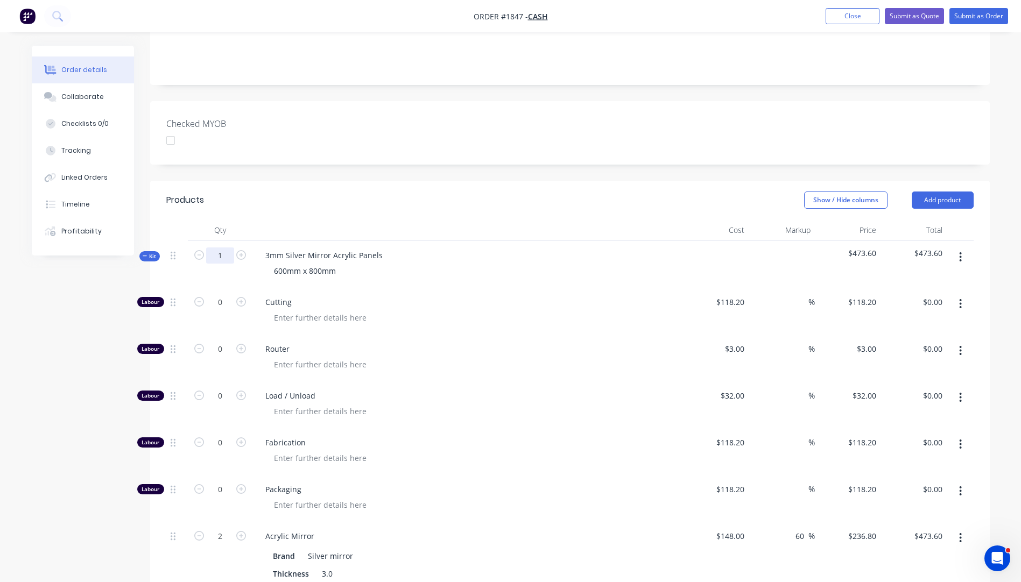
click at [227, 248] on input "1" at bounding box center [220, 256] width 28 height 16
type input "12"
type input "24"
type input "$5,683.20"
click at [571, 202] on header "Products Show / Hide columns Add product" at bounding box center [570, 200] width 840 height 39
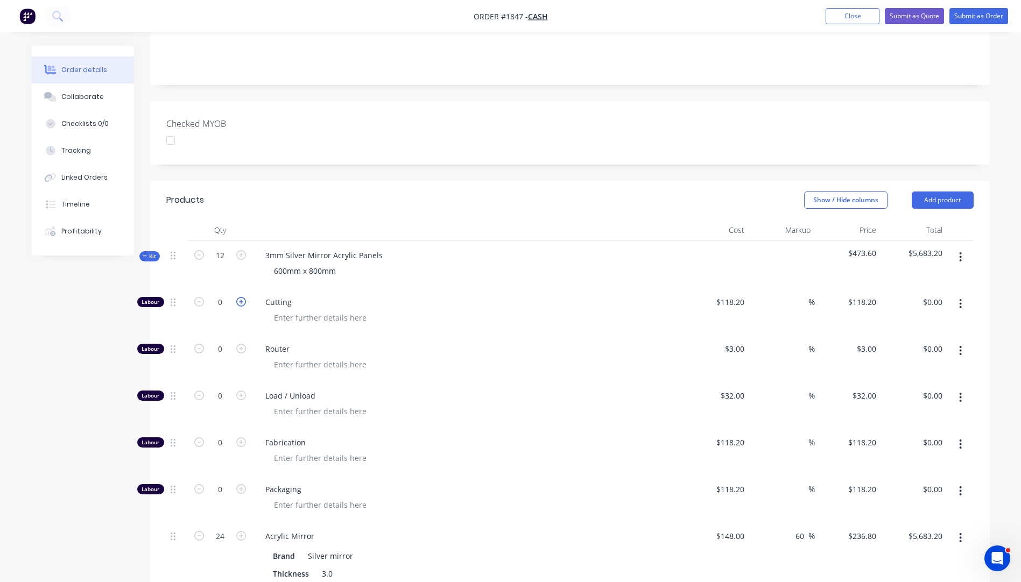
click at [240, 297] on icon "button" at bounding box center [241, 302] width 10 height 10
type input "1"
type input "$118.20"
click at [240, 297] on icon "button" at bounding box center [241, 302] width 10 height 10
type input "2"
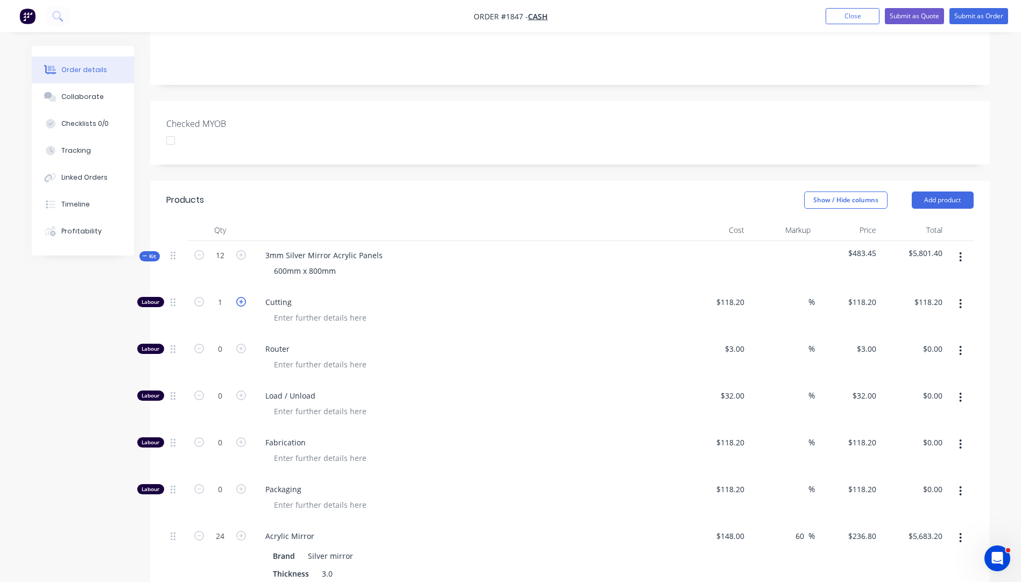
type input "$236.40"
click at [728, 294] on input "118.2" at bounding box center [731, 302] width 33 height 16
type input "$10.00"
type input "$20.00"
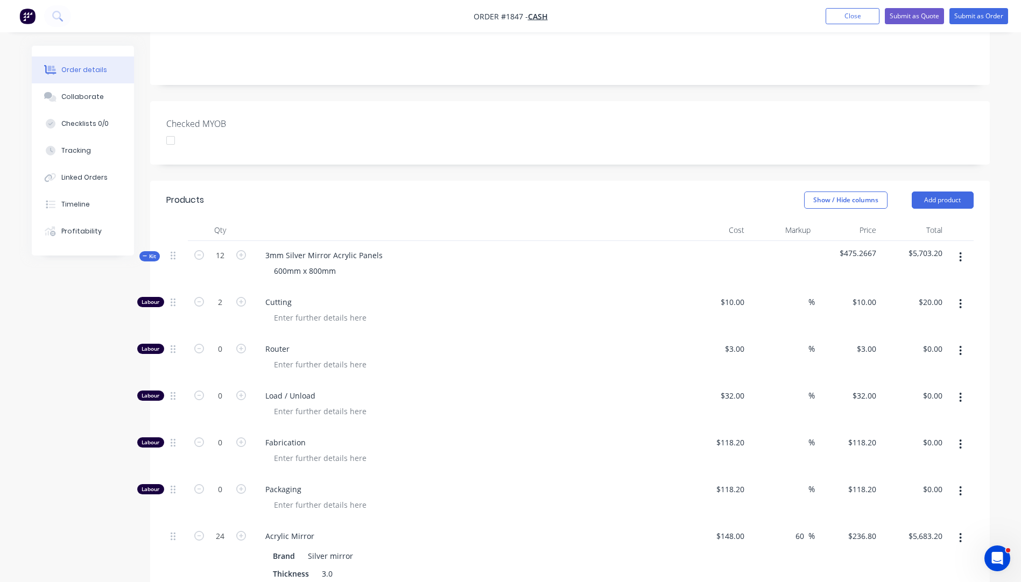
click at [592, 310] on div at bounding box center [471, 318] width 413 height 16
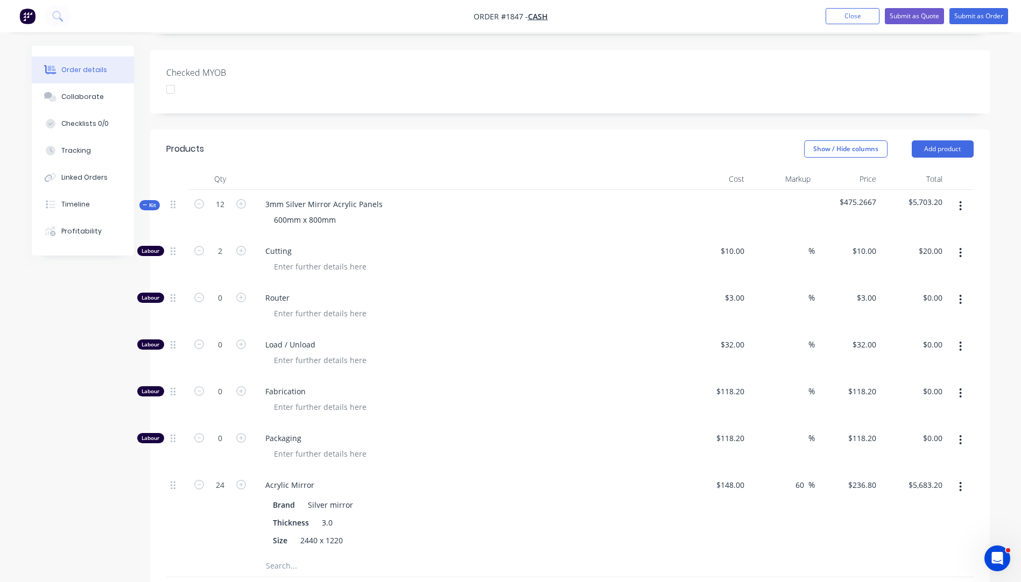
scroll to position [499, 0]
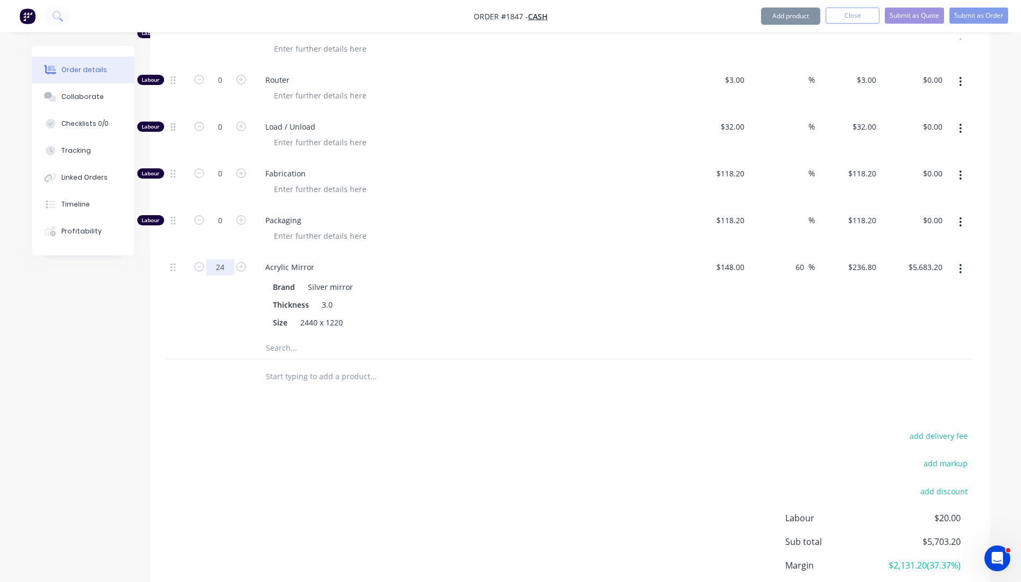
click at [224, 259] on input "24" at bounding box center [220, 267] width 28 height 16
type input "2"
type input "$473.60"
click at [473, 212] on div "Packaging" at bounding box center [467, 229] width 431 height 47
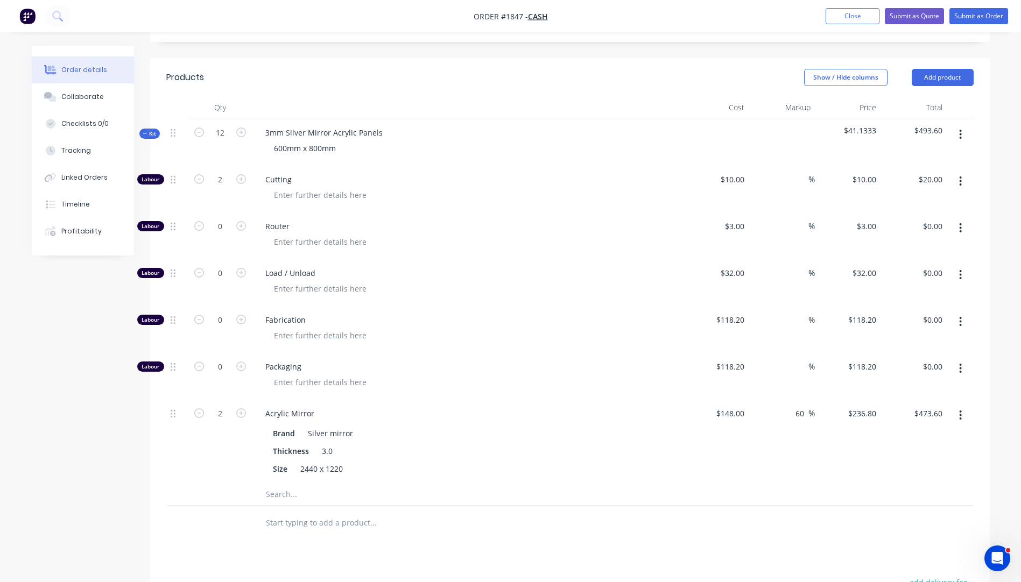
scroll to position [338, 0]
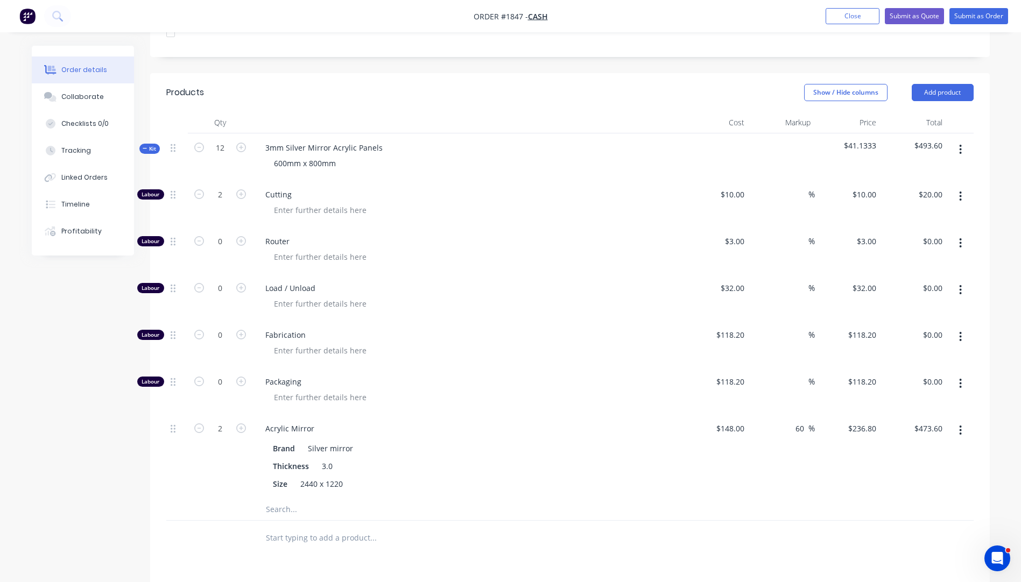
click at [279, 499] on input "text" at bounding box center [372, 510] width 215 height 22
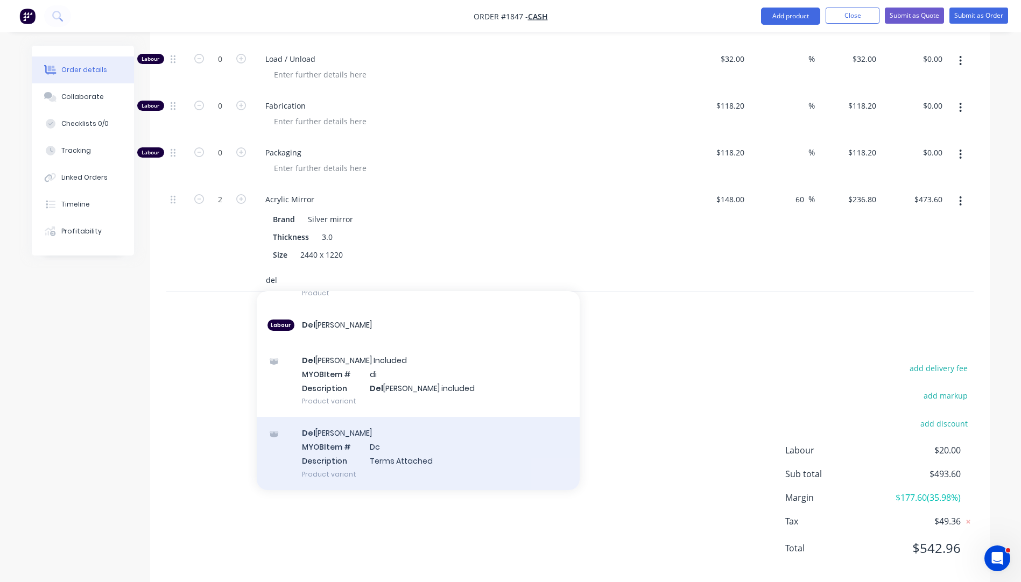
scroll to position [571, 0]
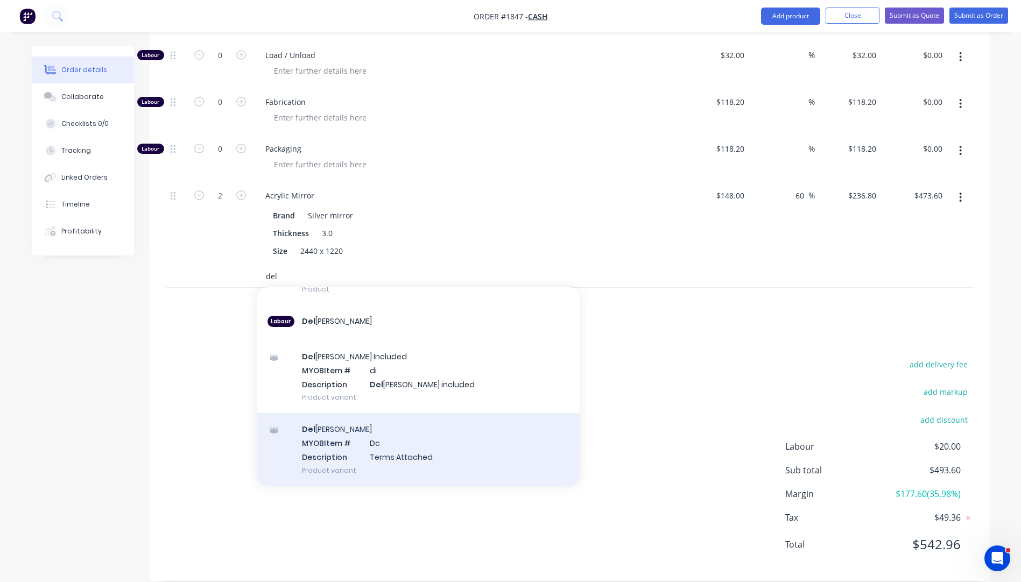
type input "del"
click at [342, 435] on div "Del [PERSON_NAME] MYOB Item # Dc Description Terms Attached Product variant" at bounding box center [418, 449] width 323 height 73
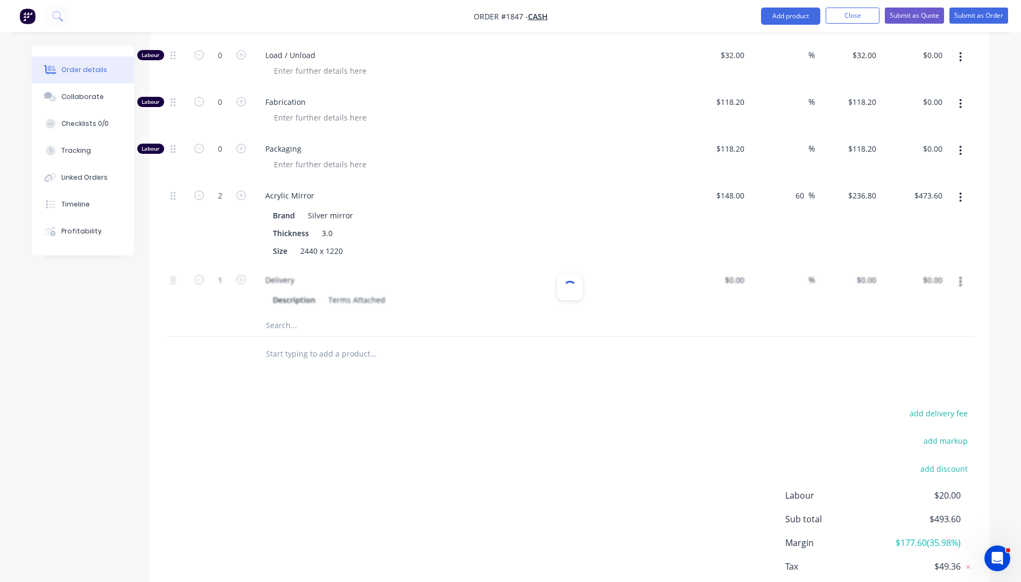
click at [361, 385] on div "Products Show / Hide columns Add product Qty Cost Markup Price Total Kit 12 3mm…" at bounding box center [570, 235] width 840 height 790
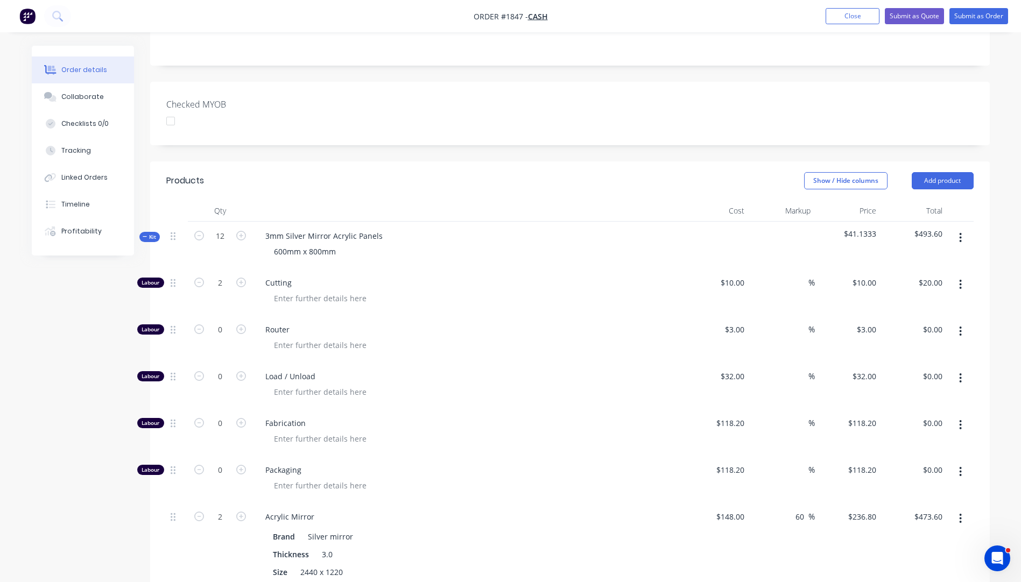
scroll to position [0, 0]
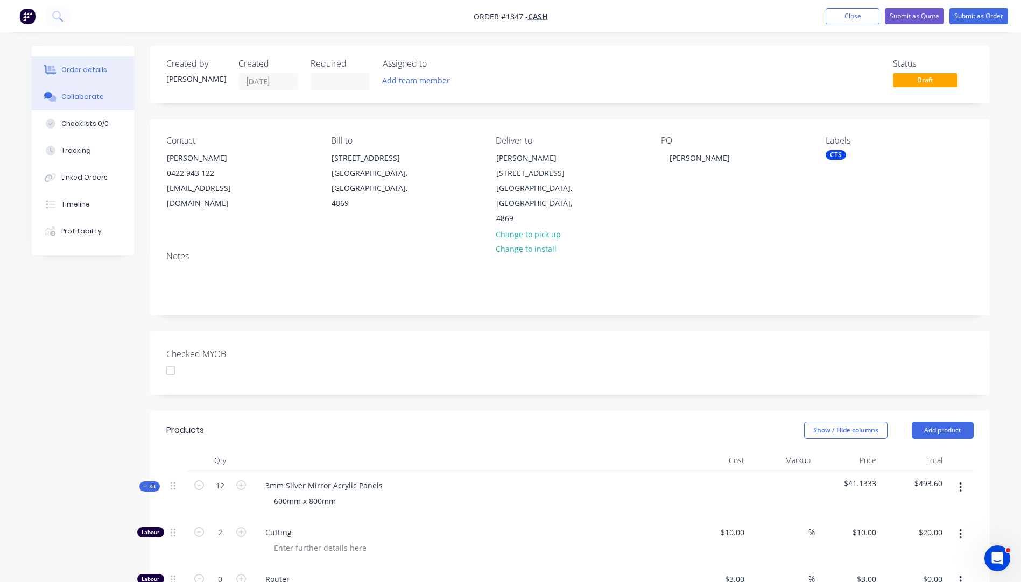
click at [90, 100] on div "Collaborate" at bounding box center [82, 97] width 43 height 10
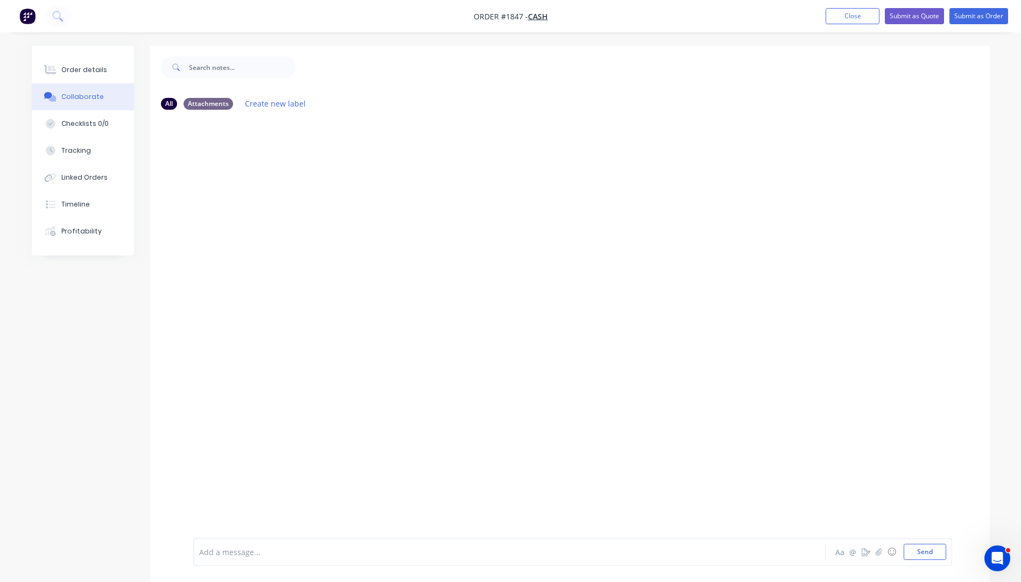
drag, startPoint x: 258, startPoint y: 554, endPoint x: 230, endPoint y: 393, distance: 163.8
click at [230, 393] on div at bounding box center [570, 328] width 840 height 420
click at [225, 556] on div at bounding box center [480, 552] width 560 height 11
click at [86, 73] on div "Order details" at bounding box center [84, 70] width 46 height 10
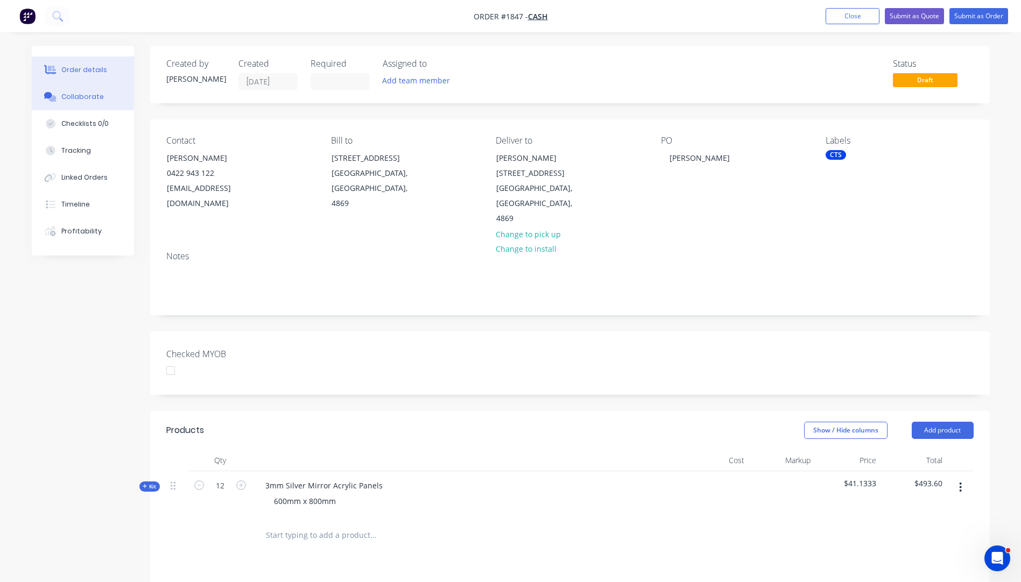
click at [81, 98] on div "Collaborate" at bounding box center [82, 97] width 43 height 10
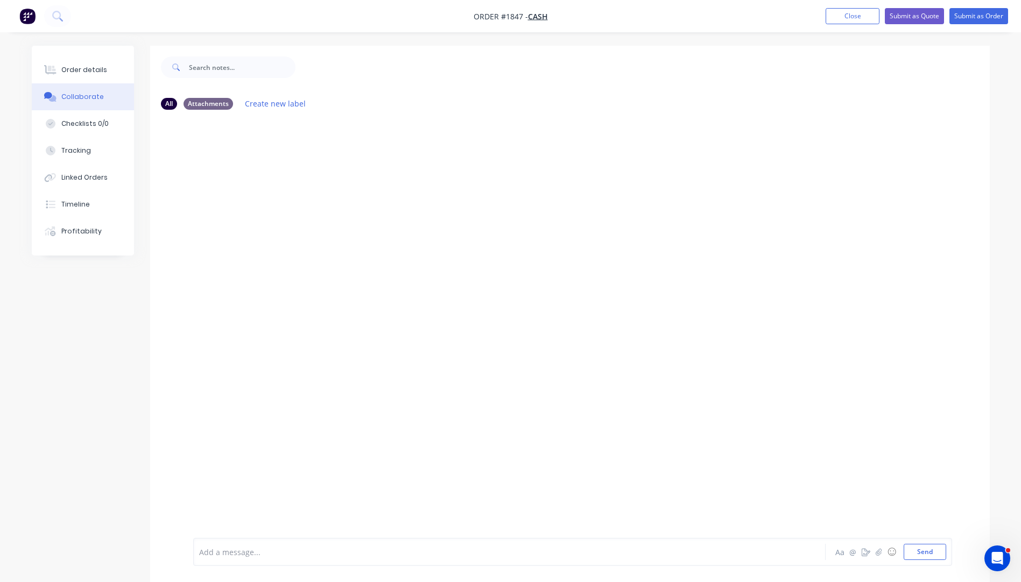
click at [259, 553] on div at bounding box center [480, 552] width 560 height 11
click at [925, 555] on button "Send" at bounding box center [925, 552] width 43 height 16
click at [100, 75] on button "Order details" at bounding box center [83, 70] width 102 height 27
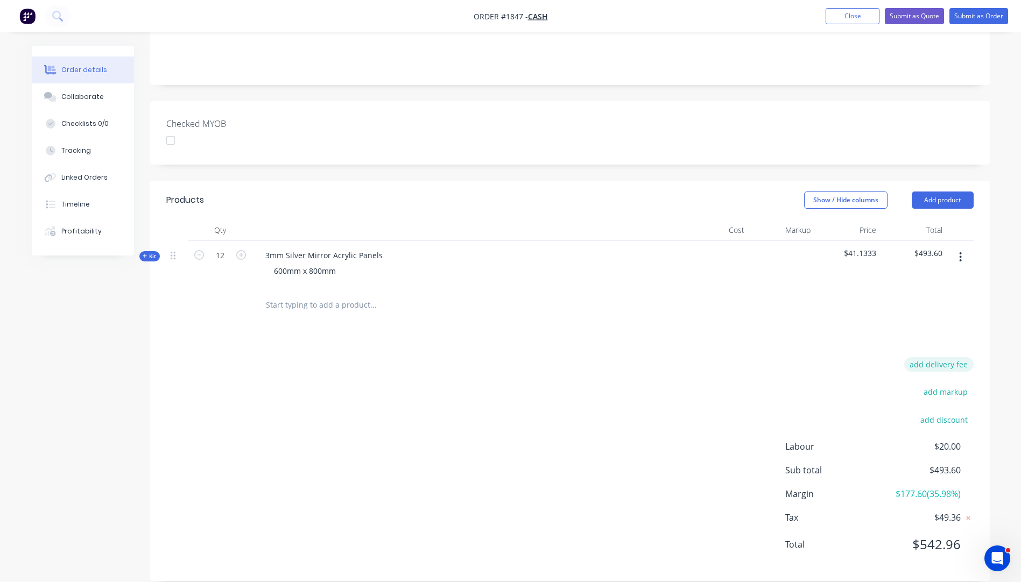
click at [945, 357] on button "add delivery fee" at bounding box center [938, 364] width 69 height 15
type input "75"
click at [754, 361] on div "Delivery fee Delivery fee Delivery fee name (Optional) 75 75 $0 add markup add …" at bounding box center [569, 463] width 807 height 205
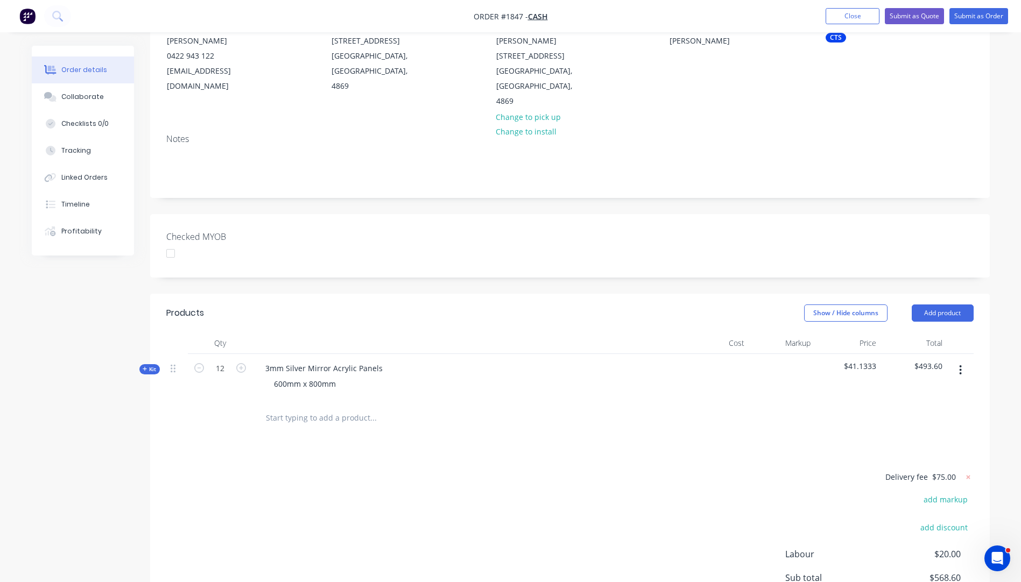
scroll to position [64, 0]
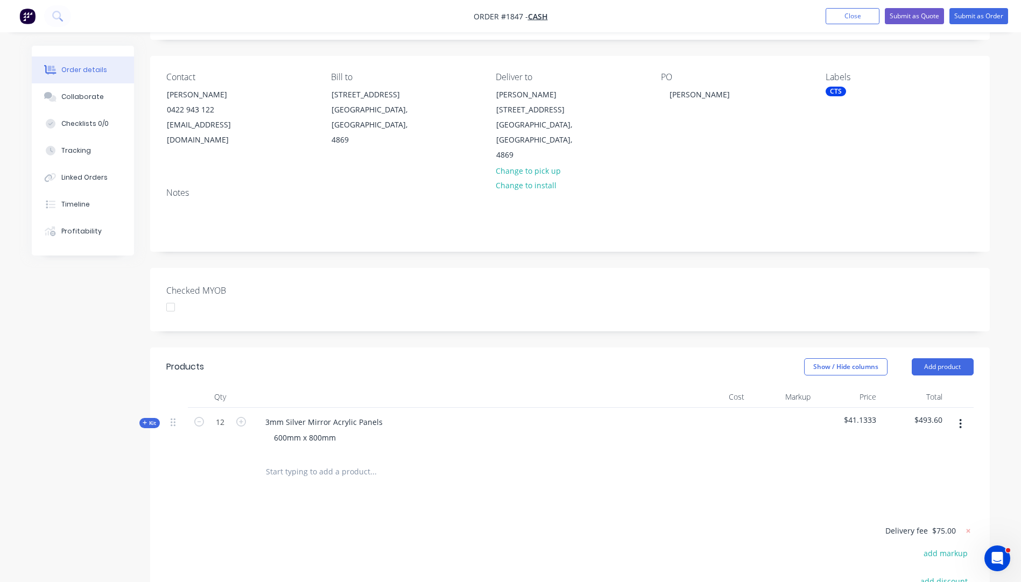
click at [145, 420] on icon "button" at bounding box center [145, 422] width 5 height 5
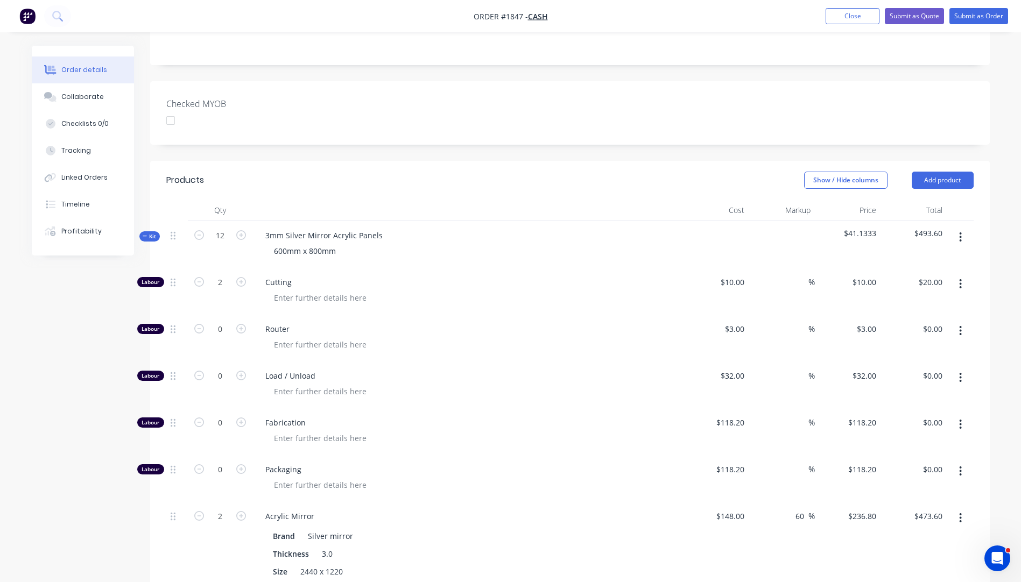
scroll to position [333, 0]
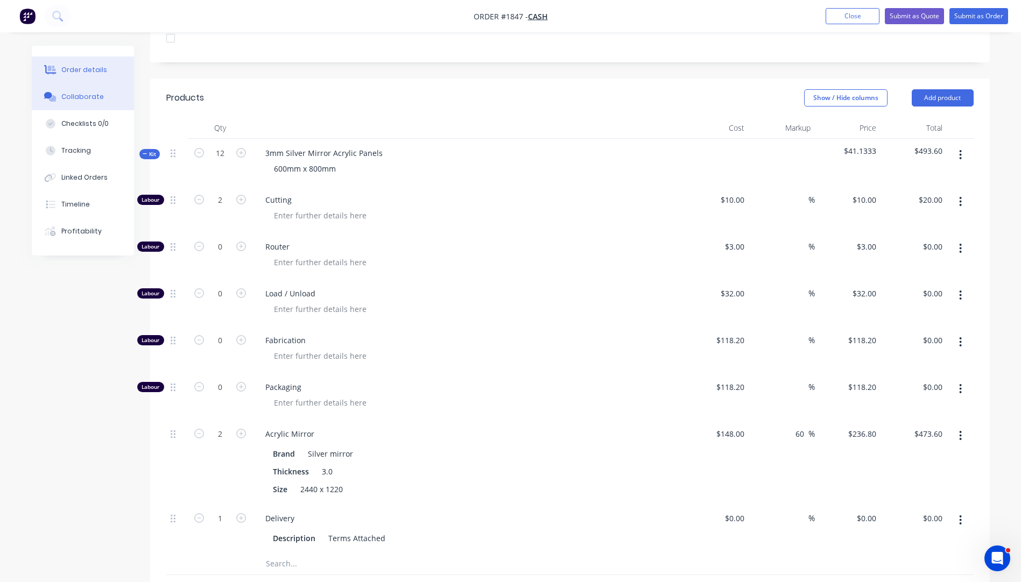
click at [83, 98] on div "Collaborate" at bounding box center [82, 97] width 43 height 10
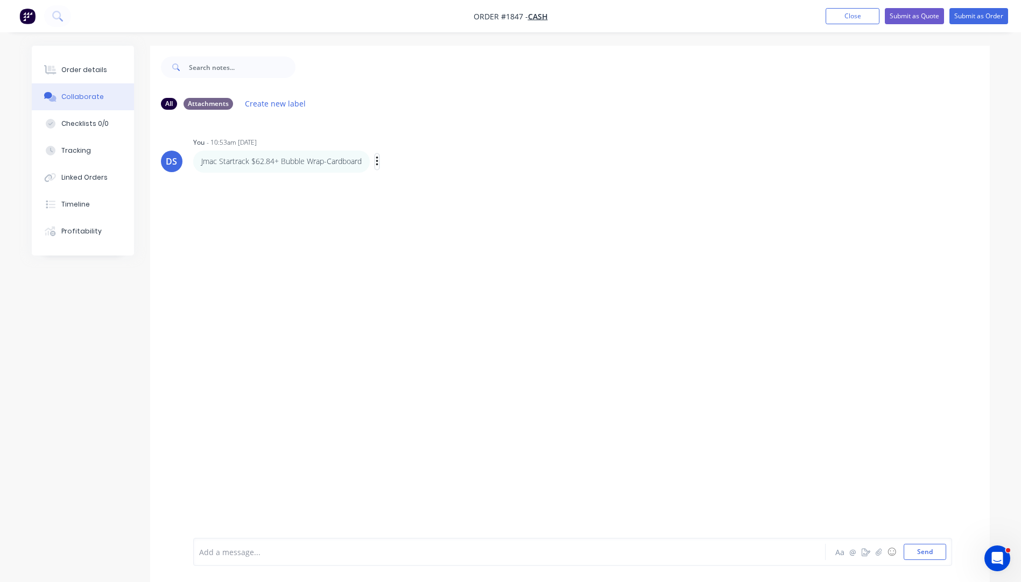
click at [378, 162] on icon "button" at bounding box center [377, 162] width 2 height 10
click at [396, 179] on button "Edit" at bounding box center [416, 181] width 68 height 18
click at [916, 555] on button "Send" at bounding box center [925, 552] width 43 height 16
click at [76, 72] on div "Order details" at bounding box center [84, 70] width 46 height 10
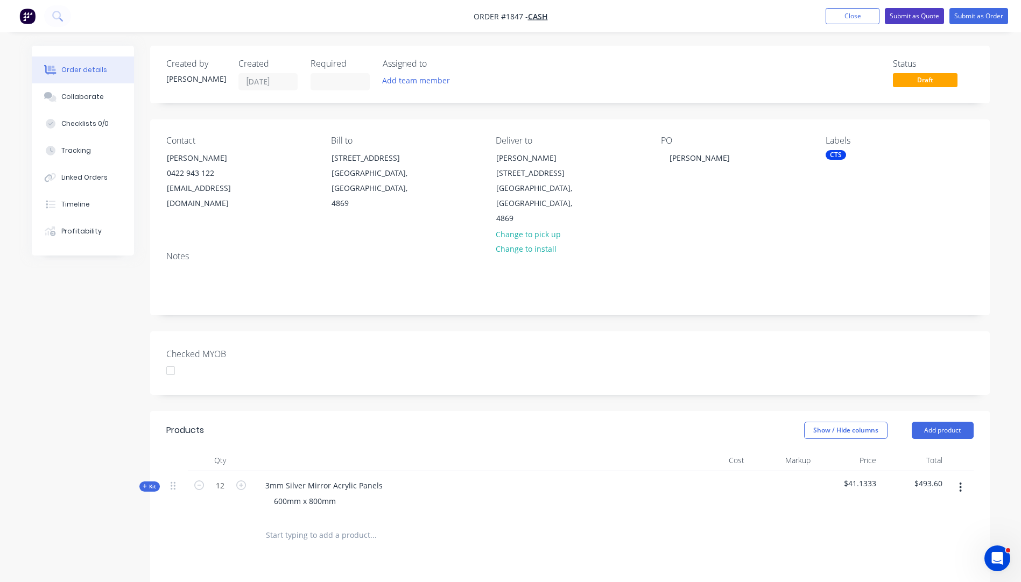
click at [914, 16] on button "Submit as Quote" at bounding box center [914, 16] width 59 height 16
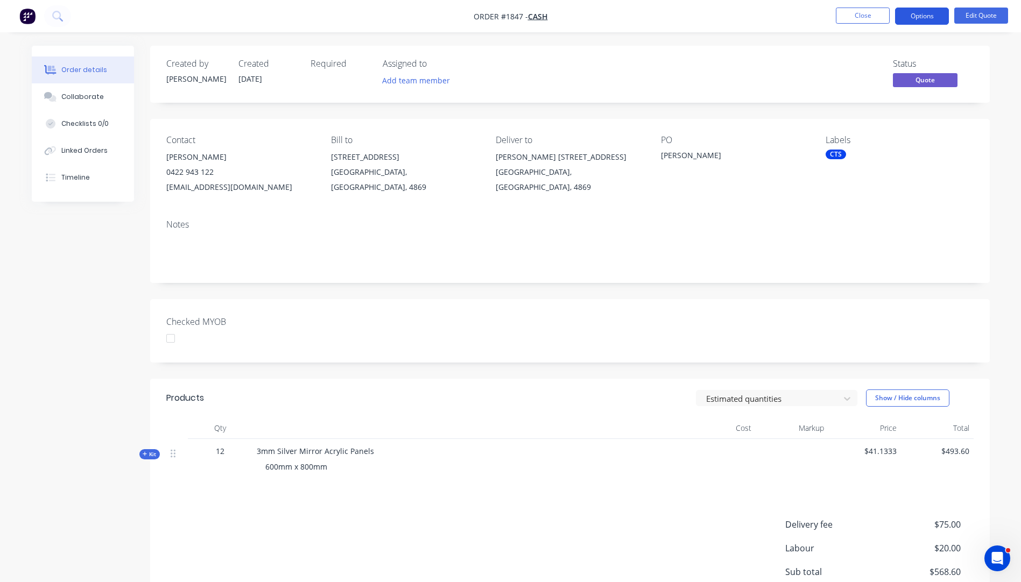
click at [913, 23] on button "Options" at bounding box center [922, 16] width 54 height 17
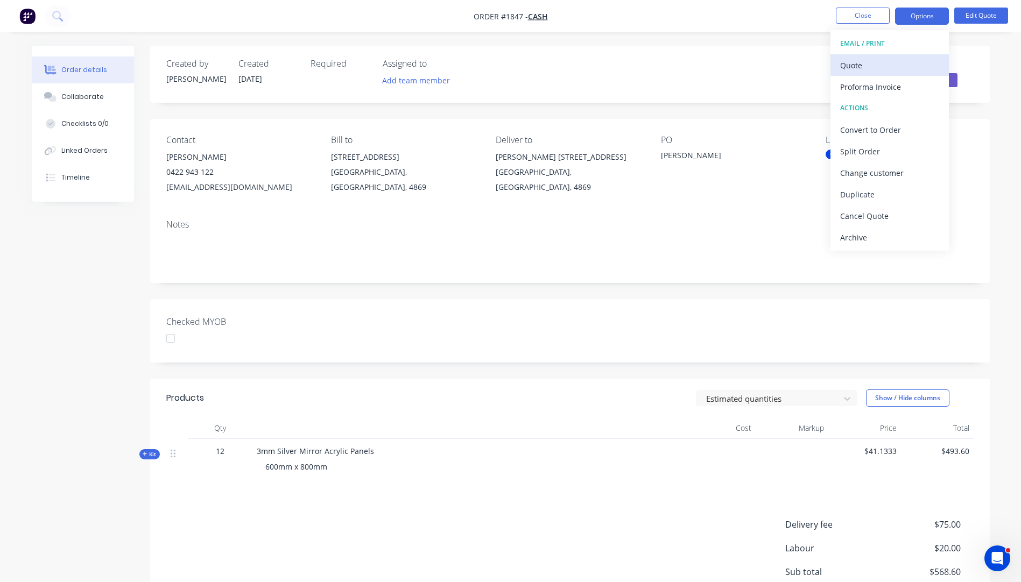
click at [863, 62] on div "Quote" at bounding box center [889, 66] width 99 height 16
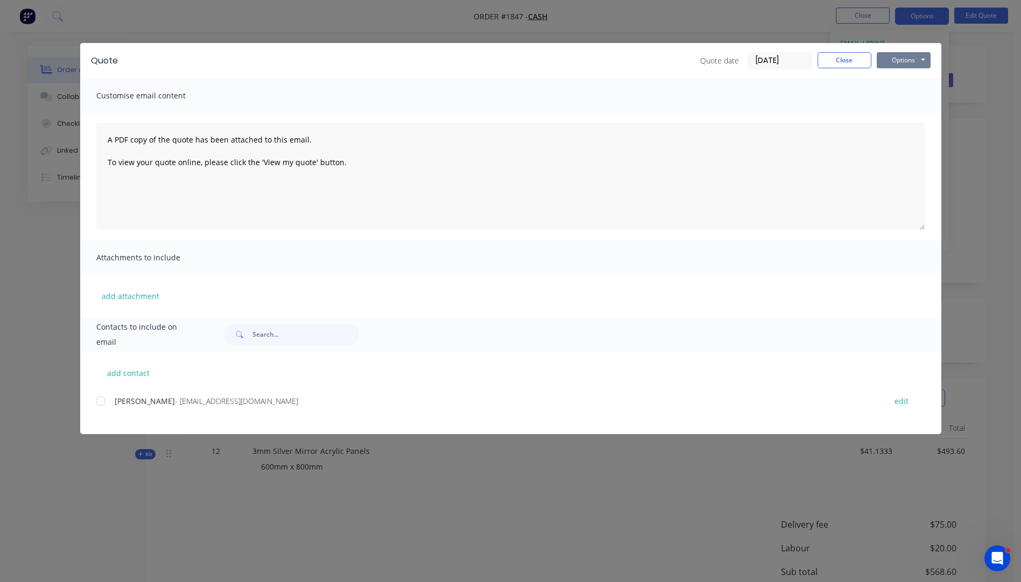
click at [899, 60] on button "Options" at bounding box center [904, 60] width 54 height 16
click at [904, 81] on button "Preview" at bounding box center [911, 80] width 69 height 18
click at [144, 376] on button "add contact" at bounding box center [128, 373] width 65 height 16
select select "AU"
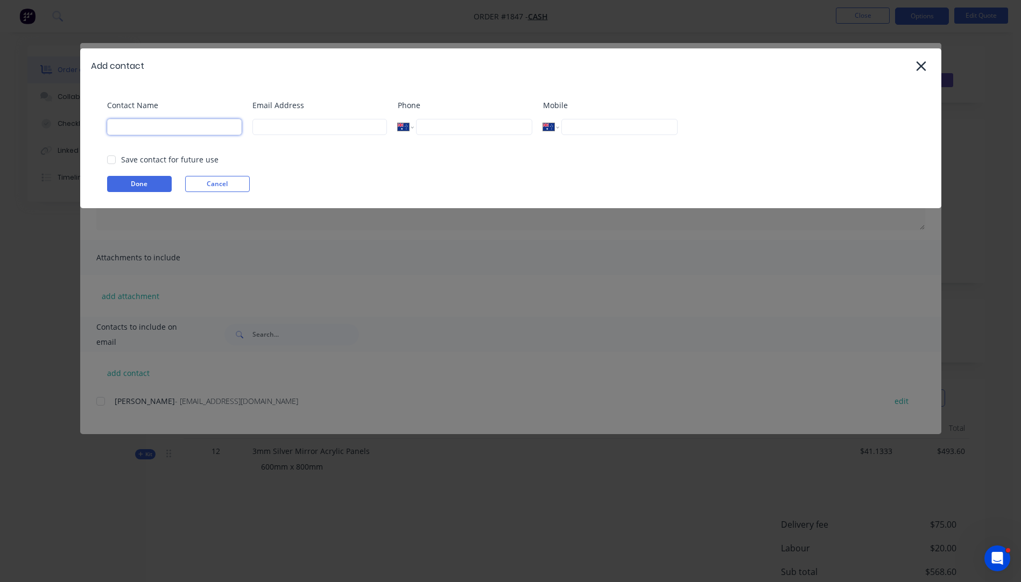
click at [162, 129] on input at bounding box center [174, 127] width 135 height 16
type input "s"
type input "Sean Hartley"
click at [297, 124] on input at bounding box center [319, 127] width 135 height 16
type input "shart52@eq.edu.au"
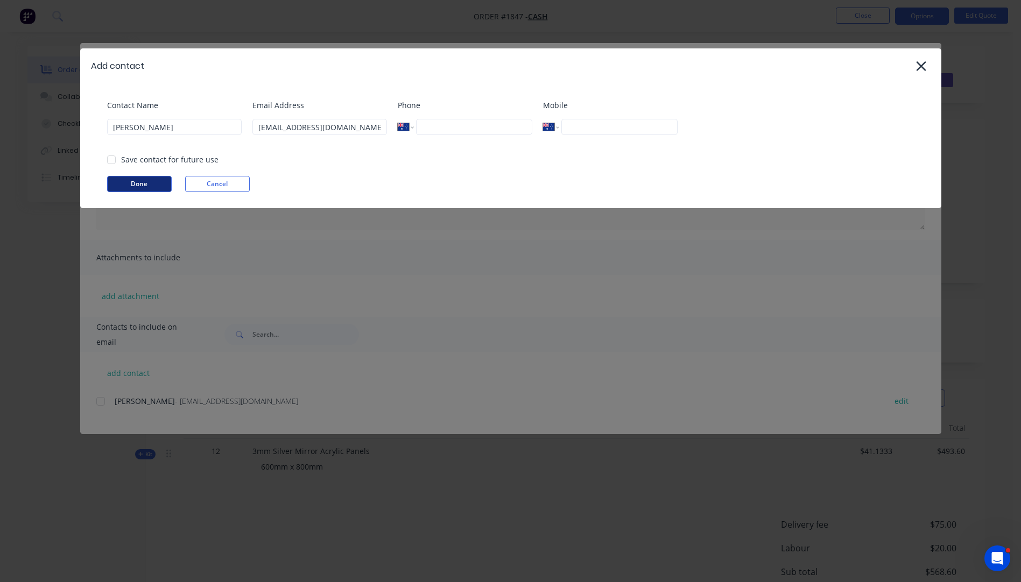
click at [153, 186] on button "Done" at bounding box center [139, 184] width 65 height 16
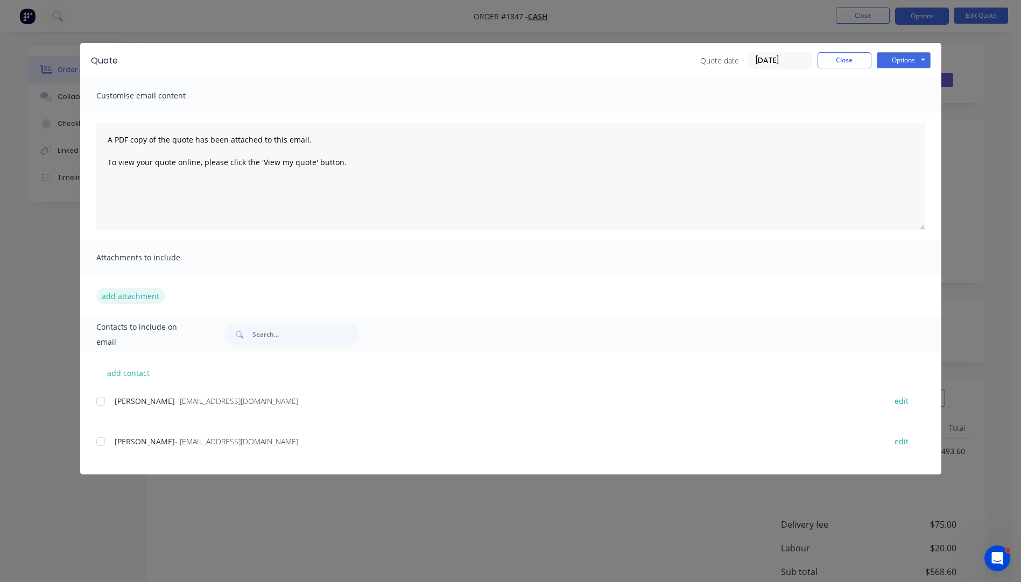
click at [121, 294] on button "add attachment" at bounding box center [130, 296] width 68 height 16
click at [100, 442] on div at bounding box center [101, 442] width 22 height 22
click at [129, 294] on button "add attachment" at bounding box center [130, 296] width 68 height 16
click at [112, 295] on button "add attachment" at bounding box center [130, 296] width 68 height 16
click at [118, 302] on button "add attachment" at bounding box center [130, 296] width 68 height 16
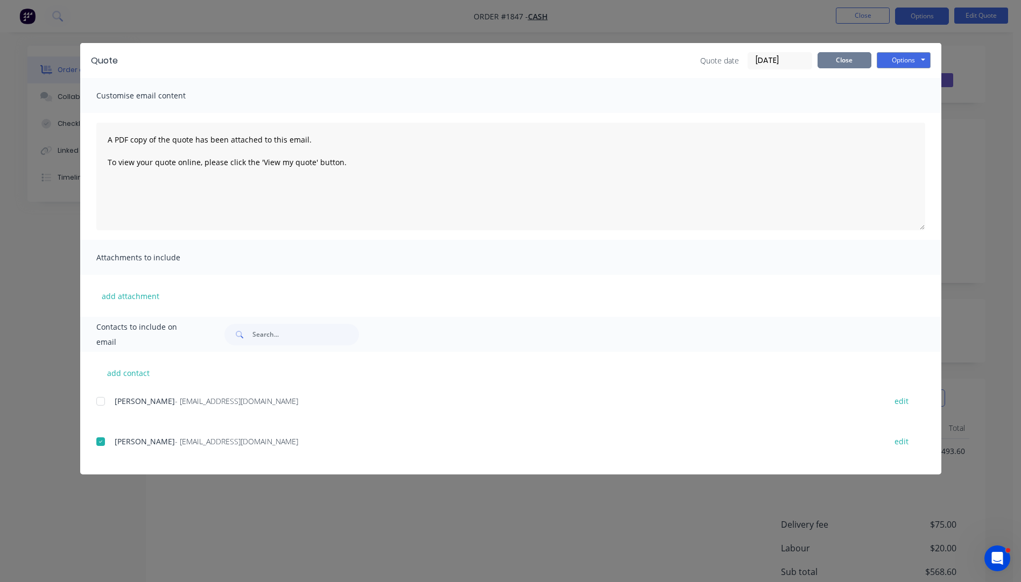
click at [853, 67] on button "Close" at bounding box center [845, 60] width 54 height 16
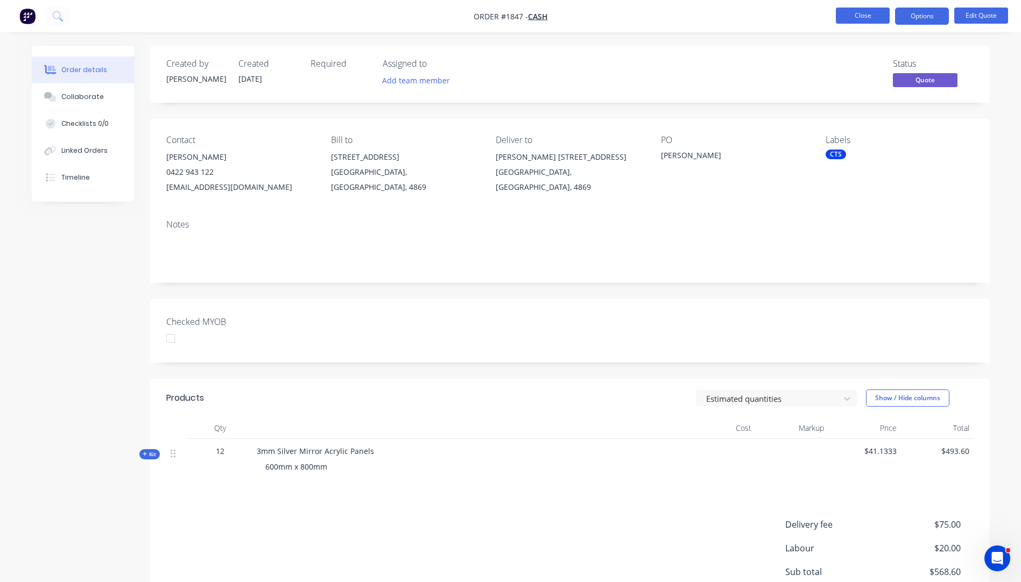
click at [861, 16] on button "Close" at bounding box center [863, 16] width 54 height 16
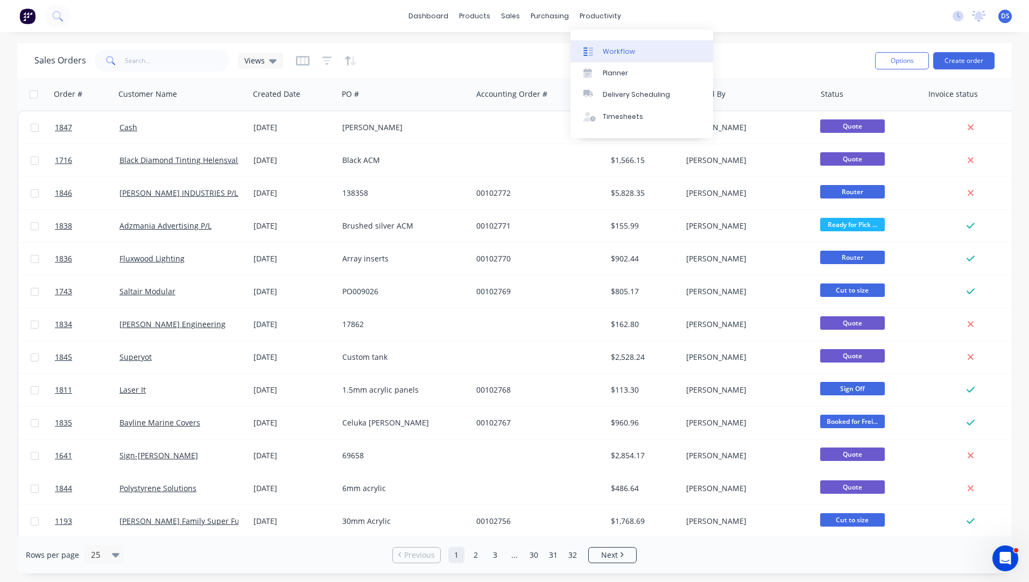
click at [612, 57] on link "Workflow" at bounding box center [642, 51] width 143 height 22
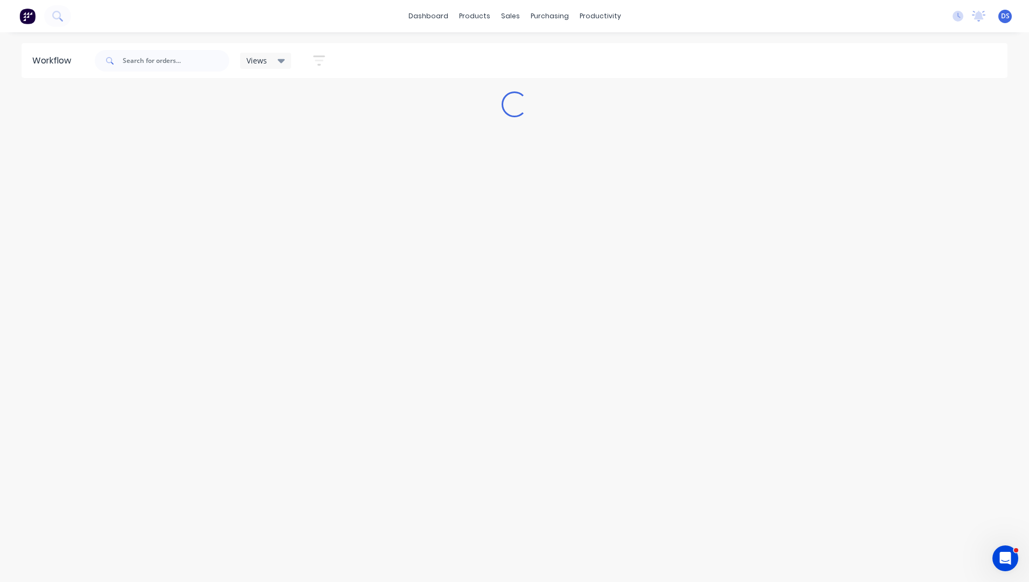
click at [302, 285] on div "Workflow Views Save new view None (Default) edit Ready for Pick Up edit Show/Hi…" at bounding box center [514, 302] width 1029 height 518
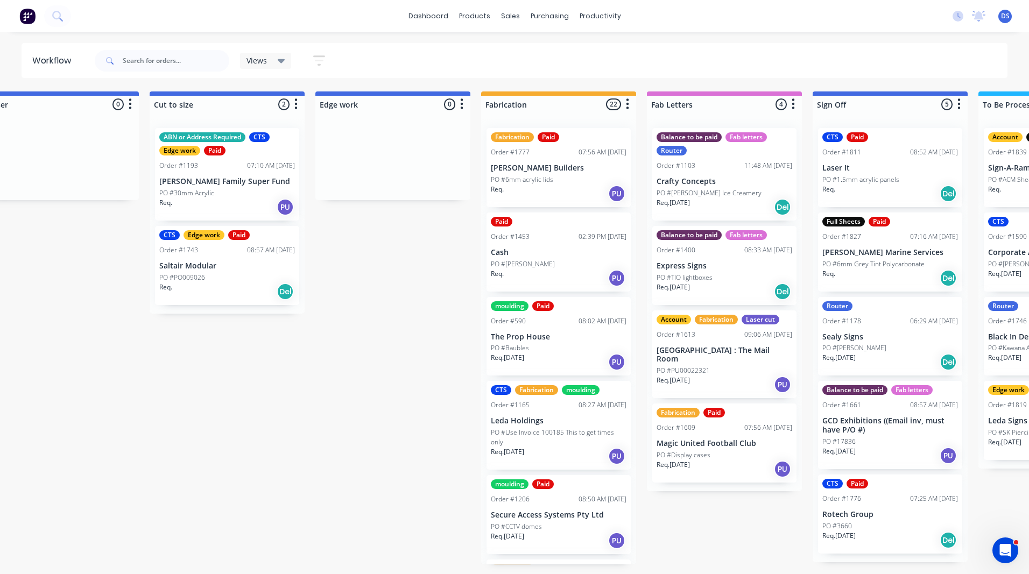
scroll to position [0, 821]
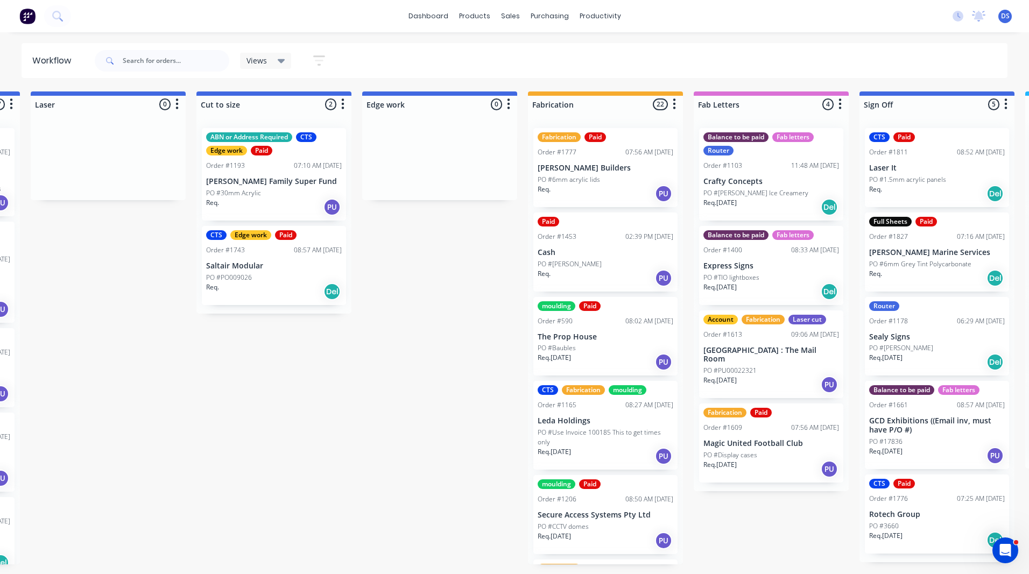
click at [245, 264] on p "Saltair Modular" at bounding box center [274, 266] width 136 height 9
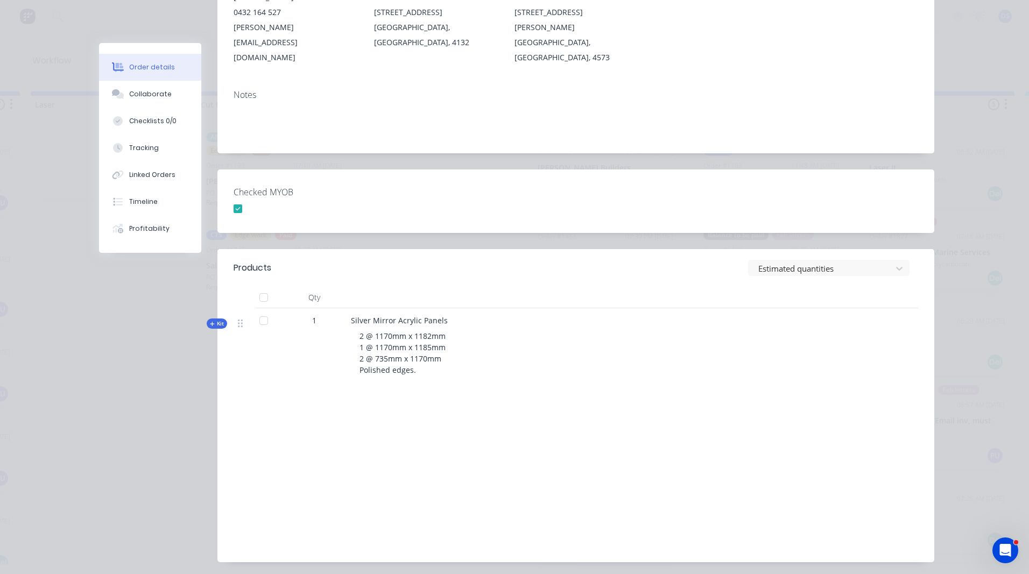
scroll to position [195, 0]
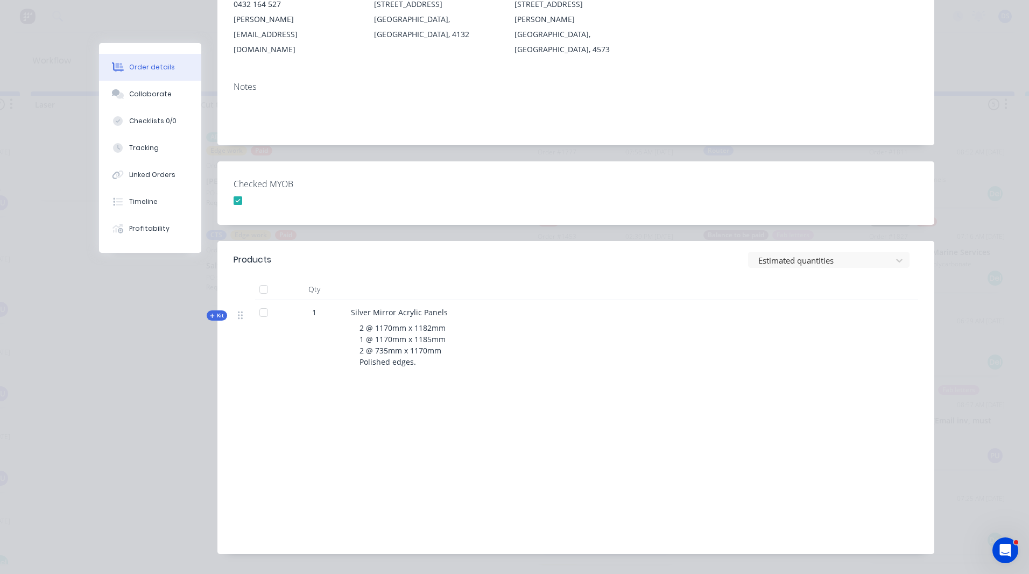
click at [210, 314] on icon "button" at bounding box center [212, 316] width 4 height 4
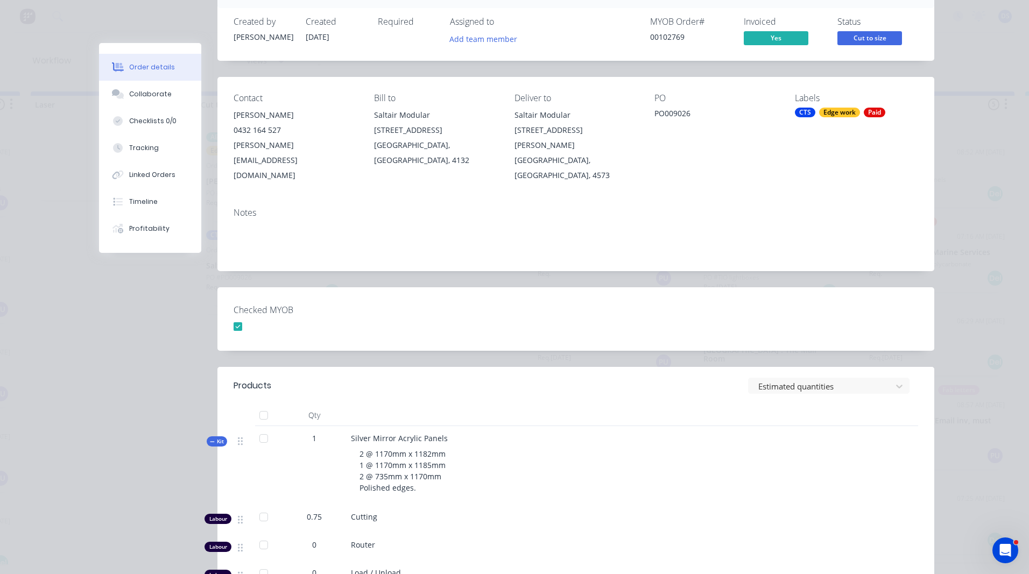
scroll to position [0, 0]
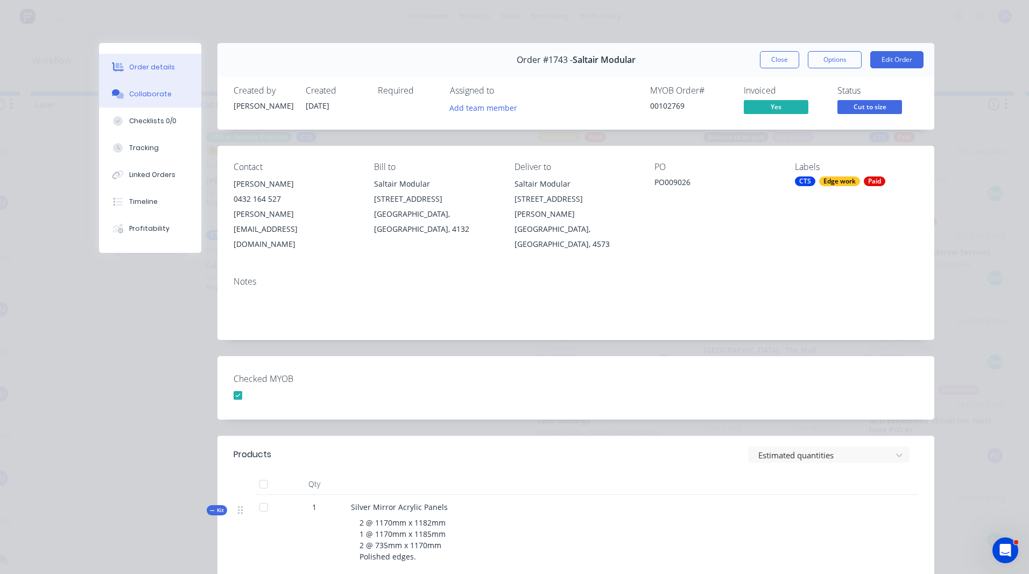
click at [149, 101] on button "Collaborate" at bounding box center [150, 94] width 102 height 27
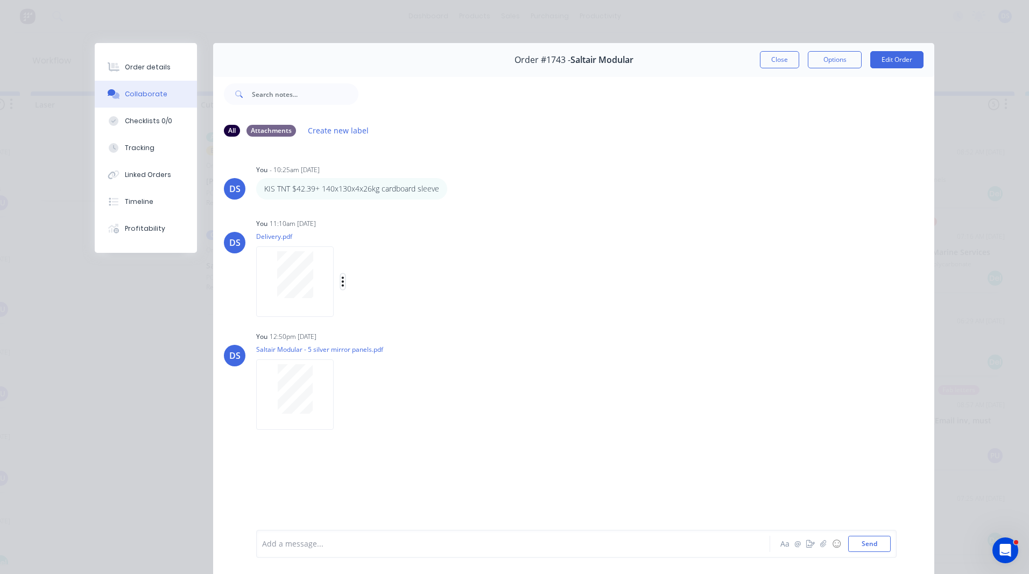
click at [342, 278] on icon "button" at bounding box center [343, 282] width 2 height 10
click at [371, 312] on button "Download" at bounding box center [413, 310] width 121 height 24
click at [342, 279] on icon "button" at bounding box center [343, 282] width 2 height 10
click at [772, 67] on button "Close" at bounding box center [779, 59] width 39 height 17
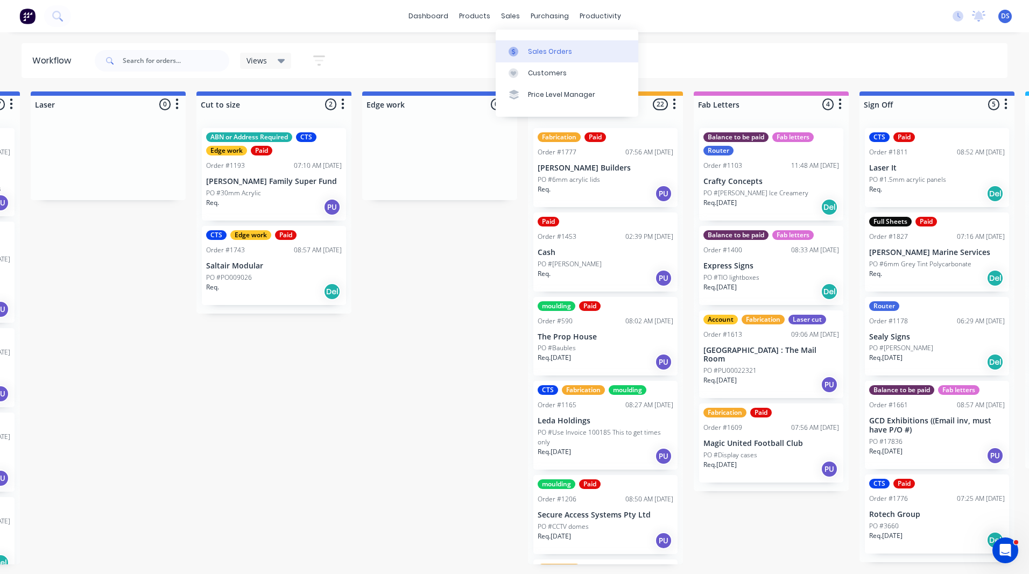
click at [537, 53] on div "Sales Orders" at bounding box center [550, 52] width 44 height 10
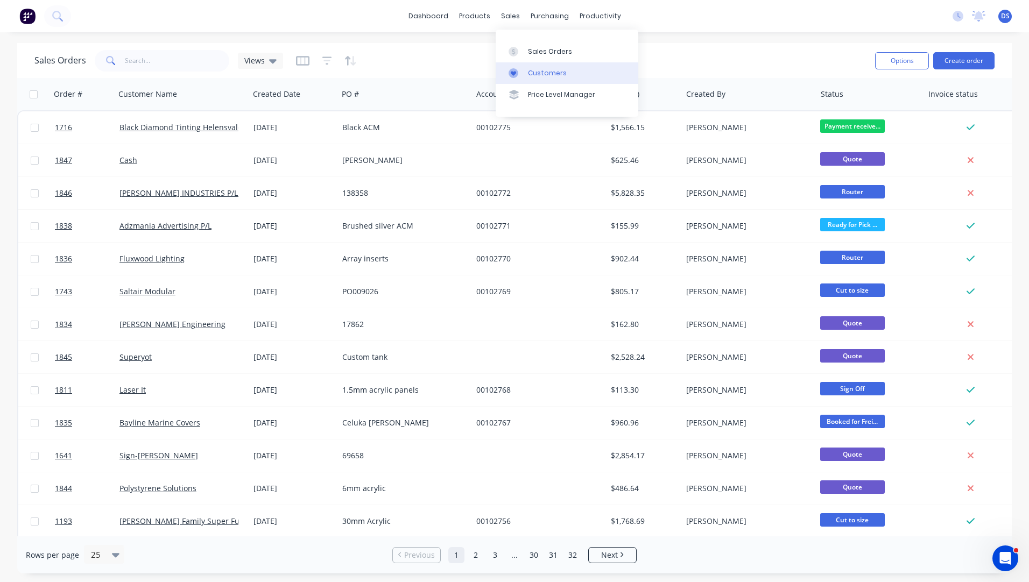
click at [550, 75] on div "Customers" at bounding box center [547, 73] width 39 height 10
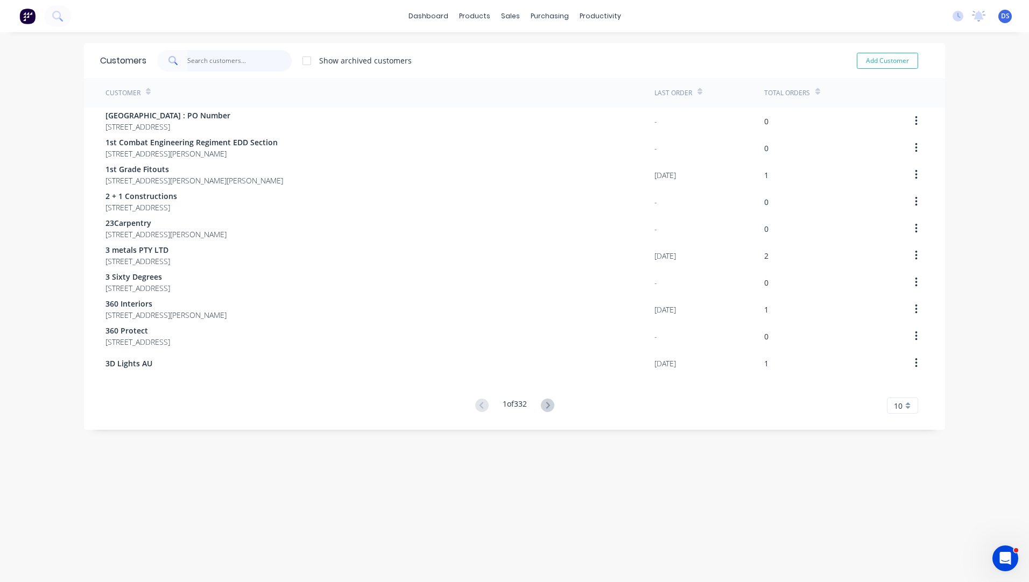
click at [205, 70] on input "text" at bounding box center [239, 61] width 105 height 22
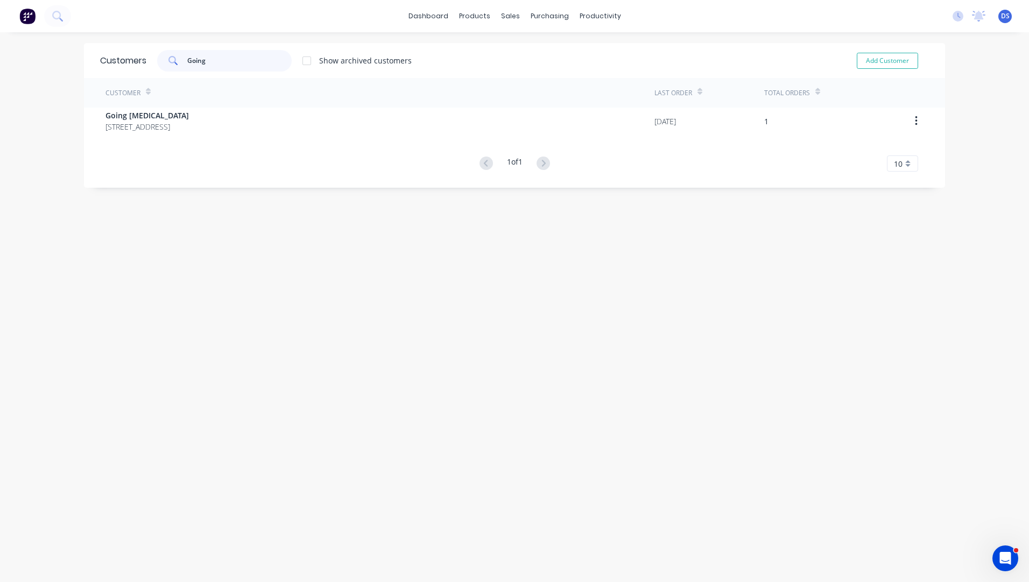
type input "Going"
click at [339, 325] on div "Customers Going Show archived customers Add Customer Customer Last Order Total …" at bounding box center [514, 318] width 861 height 550
click at [534, 52] on div "Sales Orders" at bounding box center [546, 52] width 44 height 10
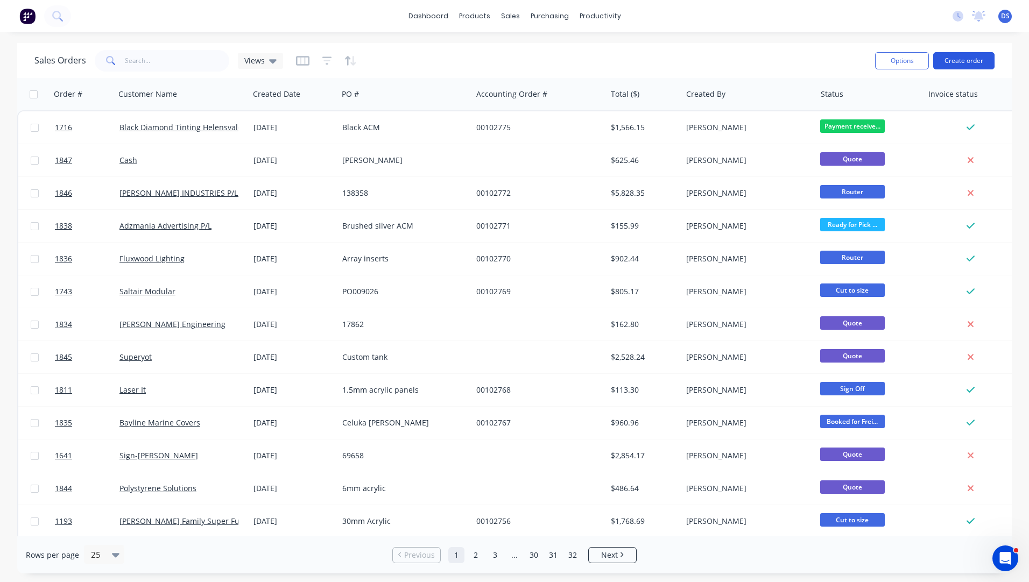
click at [966, 58] on button "Create order" at bounding box center [963, 60] width 61 height 17
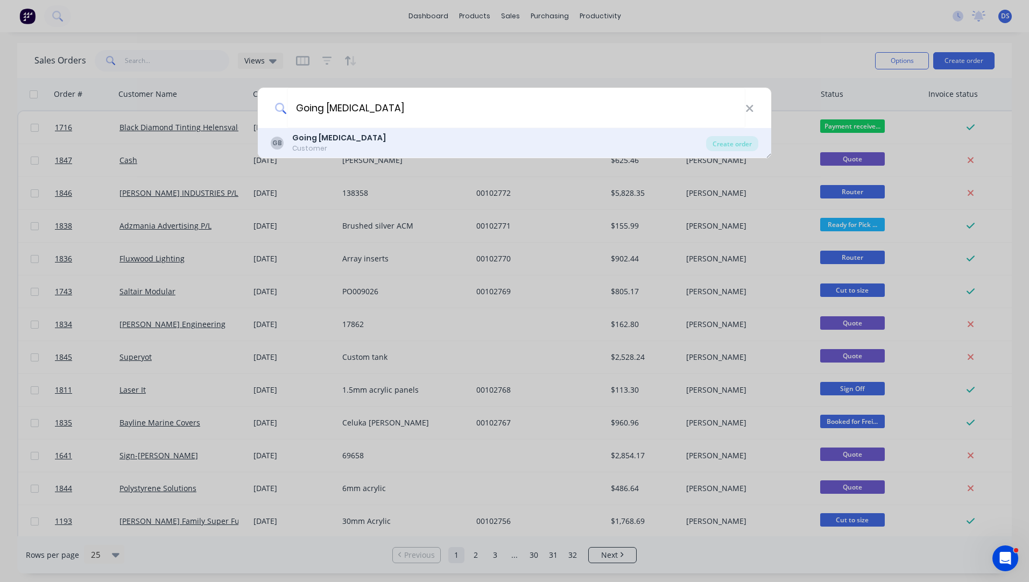
type input "Going [MEDICAL_DATA]"
click at [323, 143] on b "Going [MEDICAL_DATA]" at bounding box center [339, 137] width 94 height 11
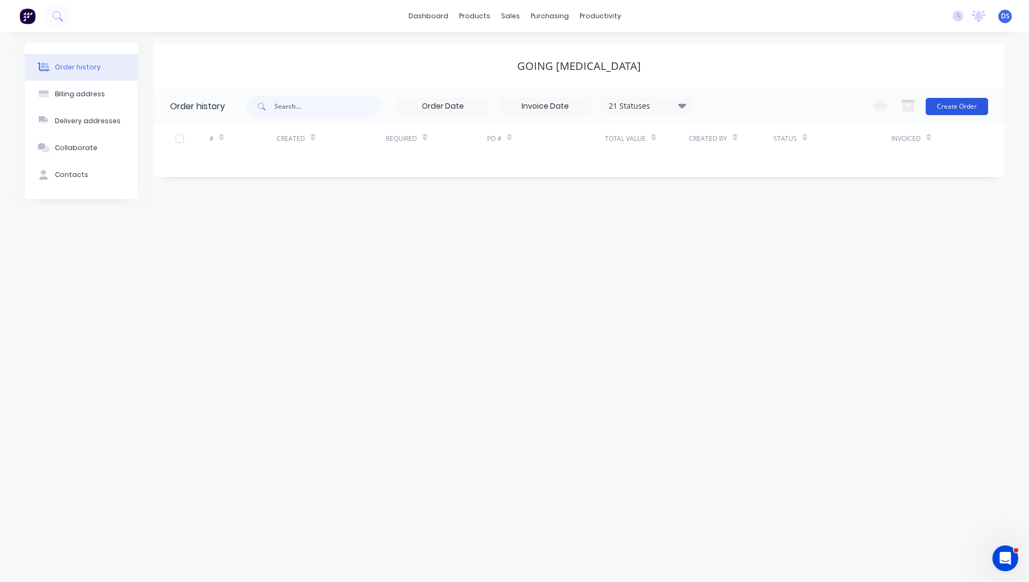
click at [966, 111] on button "Create Order" at bounding box center [957, 106] width 62 height 17
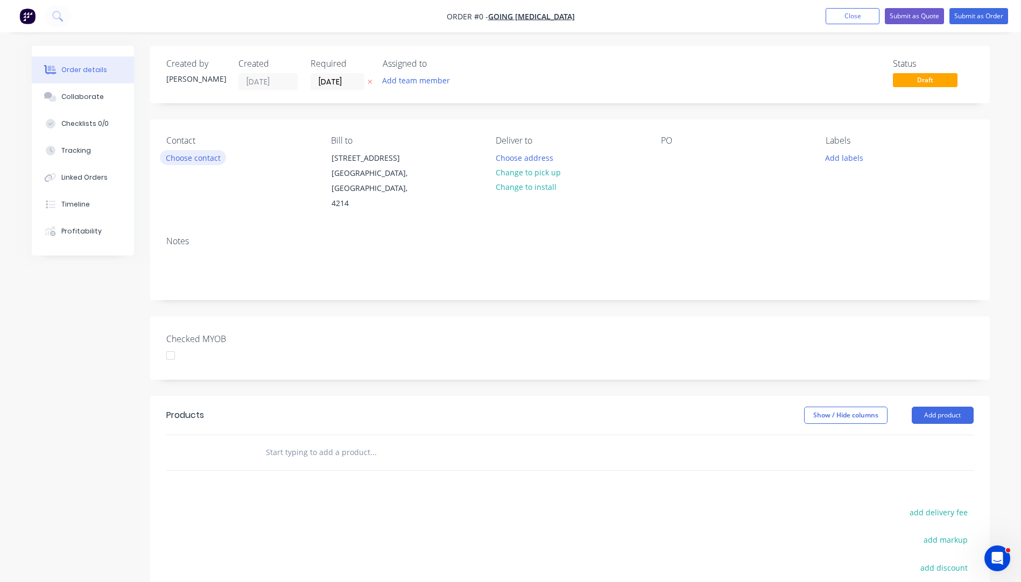
click at [187, 156] on button "Choose contact" at bounding box center [193, 157] width 66 height 15
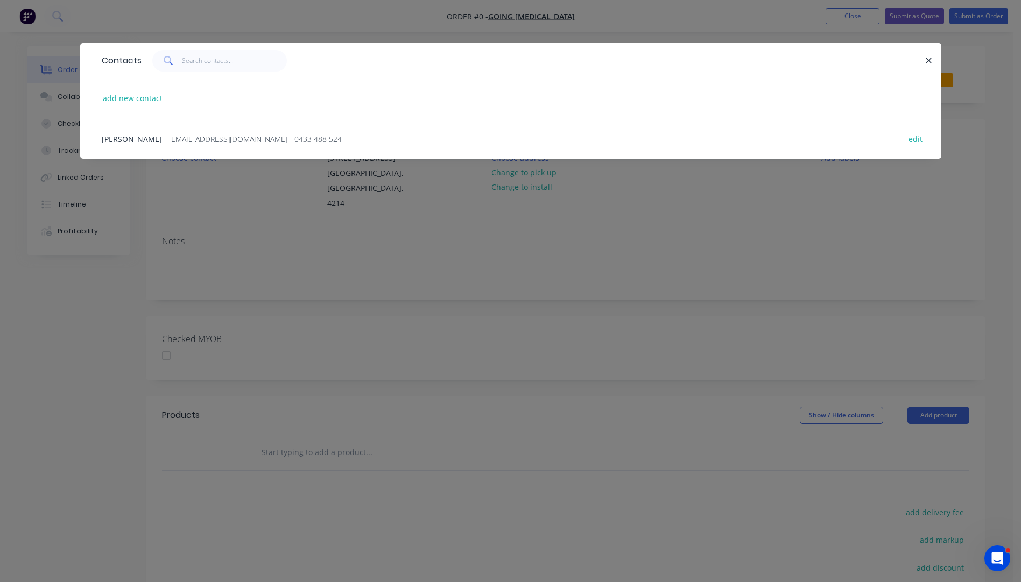
click at [172, 142] on span "- [EMAIL_ADDRESS][DOMAIN_NAME] - 0433 488 524" at bounding box center [253, 139] width 178 height 10
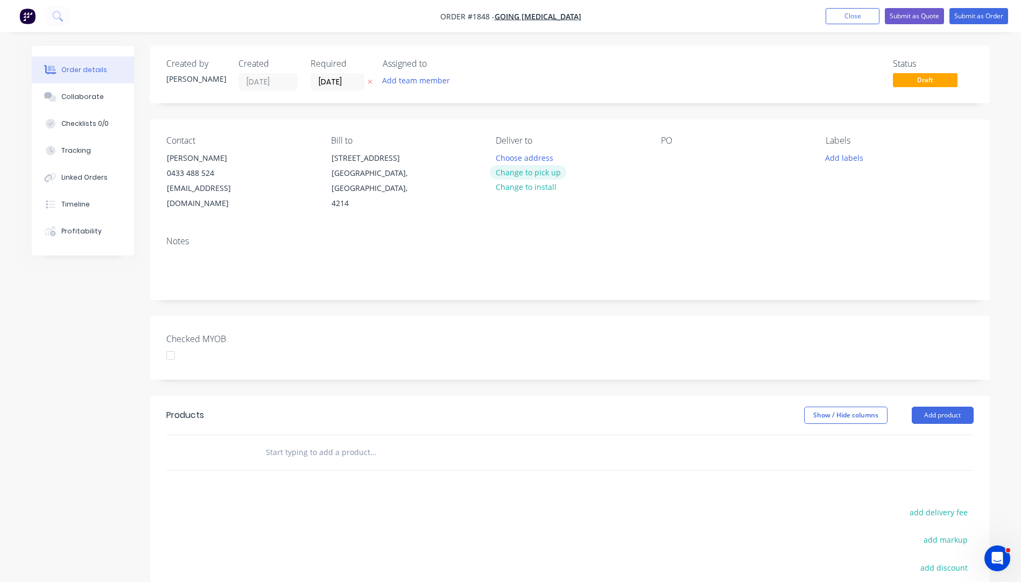
click at [539, 171] on button "Change to pick up" at bounding box center [528, 172] width 76 height 15
click at [666, 153] on div at bounding box center [669, 158] width 17 height 16
click at [835, 157] on button "Add labels" at bounding box center [845, 157] width 50 height 15
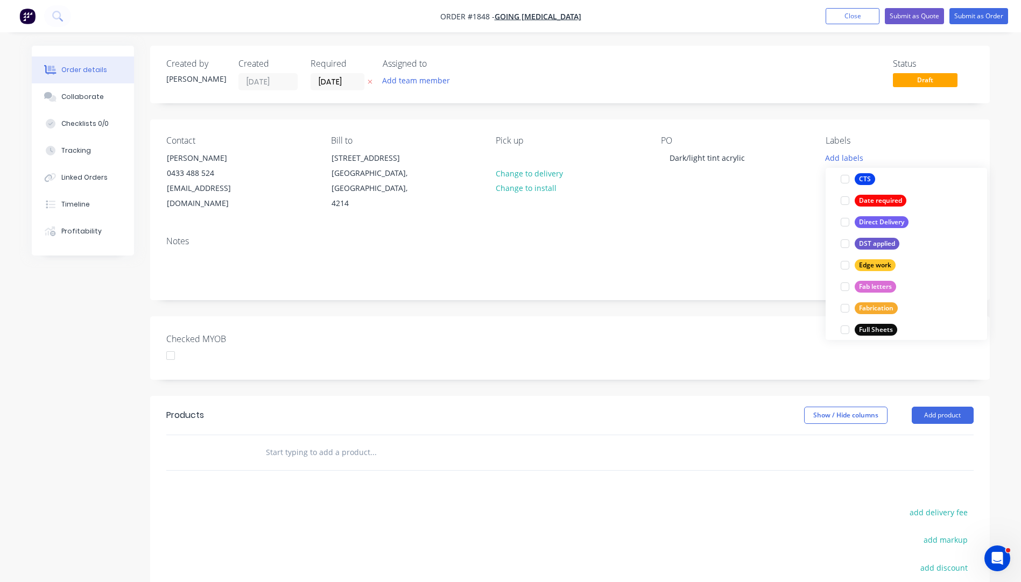
scroll to position [161, 0]
click at [869, 327] on div "Full Sheets" at bounding box center [876, 329] width 43 height 12
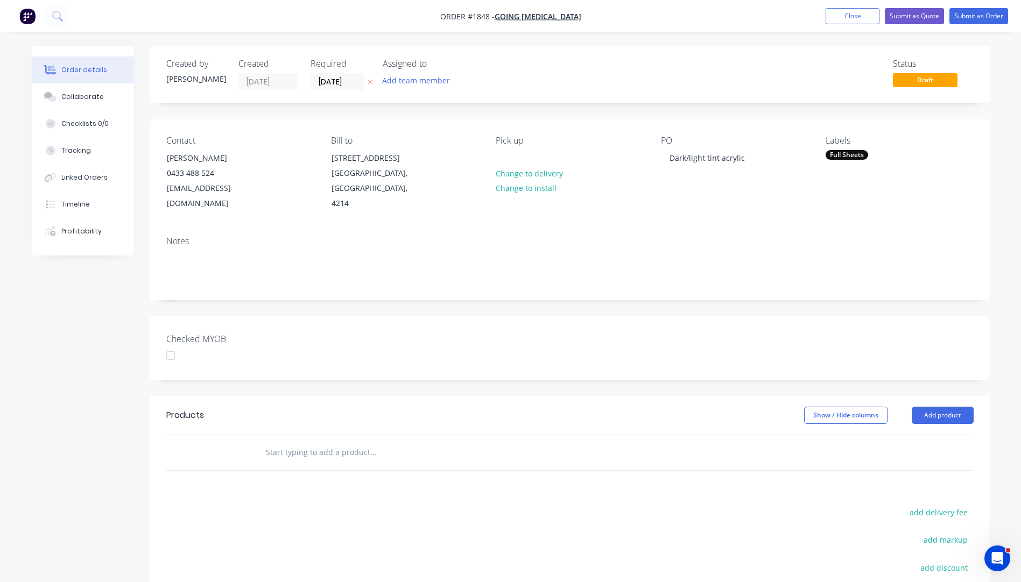
click at [785, 201] on div "Contact Ray [PHONE_NUMBER] [EMAIL_ADDRESS][DOMAIN_NAME] Bill to [STREET_ADDRESS…" at bounding box center [570, 173] width 840 height 108
click at [368, 80] on icon "button" at bounding box center [370, 82] width 4 height 4
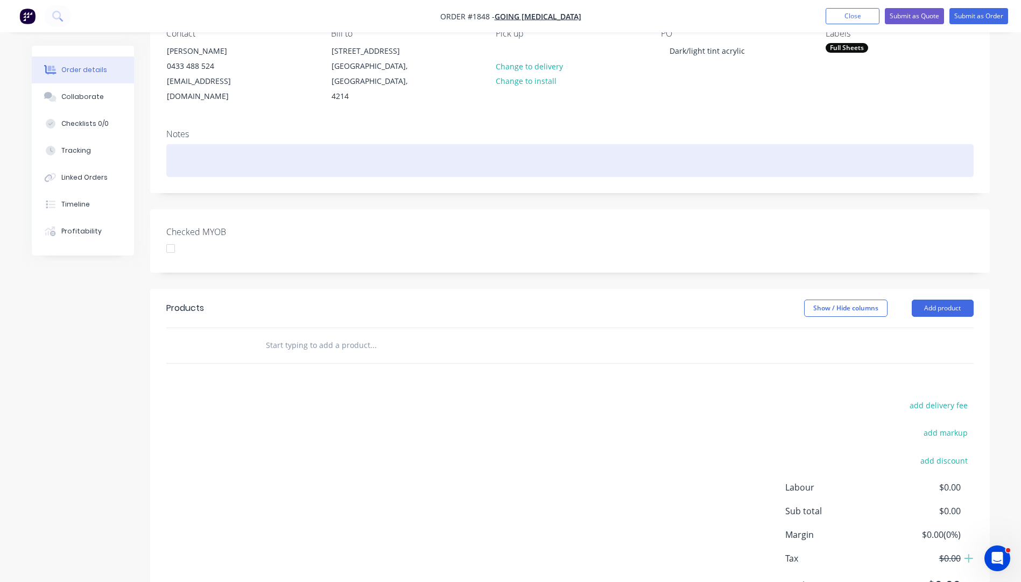
scroll to position [108, 0]
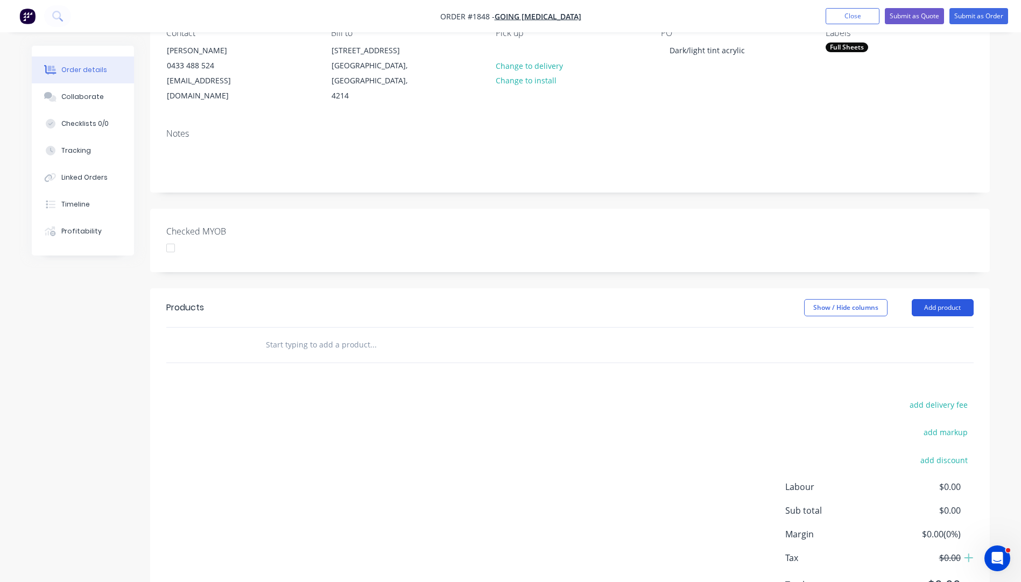
click at [921, 299] on button "Add product" at bounding box center [943, 307] width 62 height 17
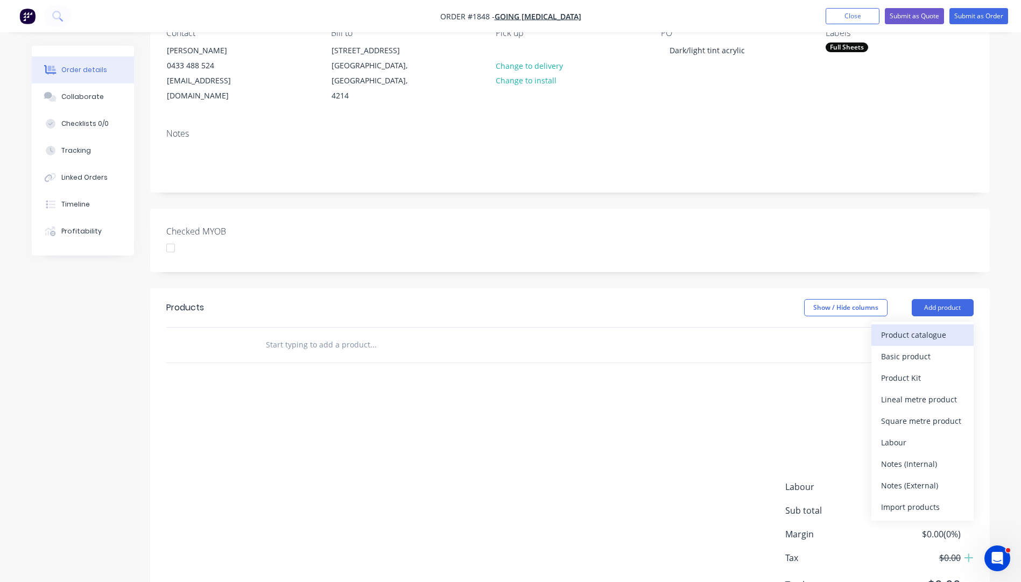
click at [912, 327] on div "Product catalogue" at bounding box center [922, 335] width 83 height 16
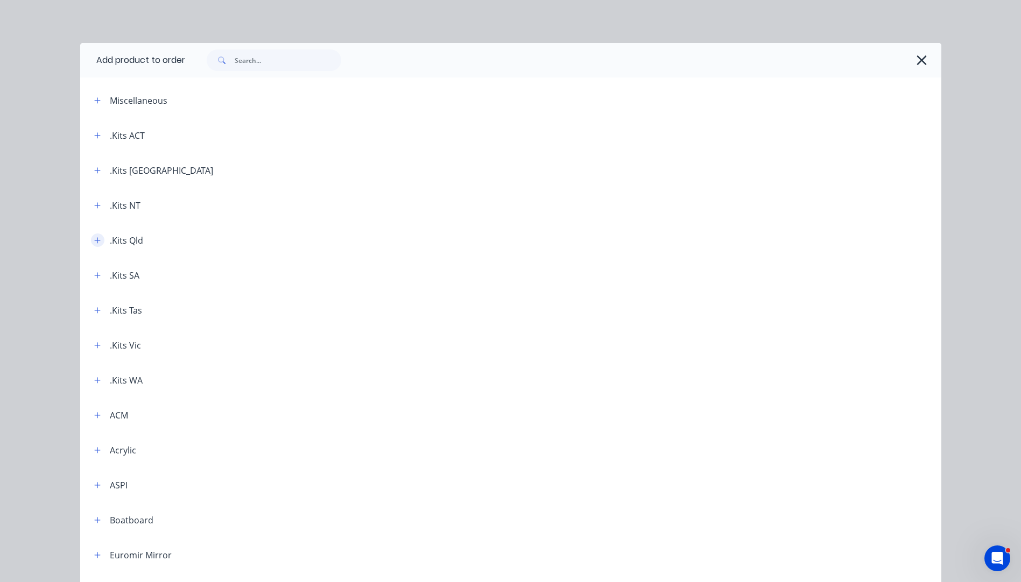
click at [94, 243] on icon "button" at bounding box center [97, 241] width 6 height 8
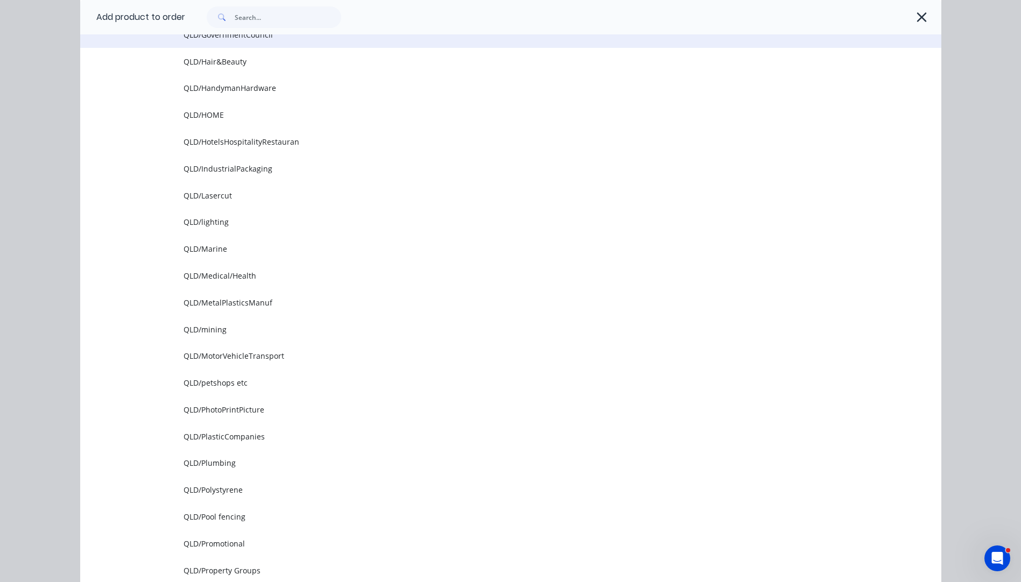
scroll to position [915, 0]
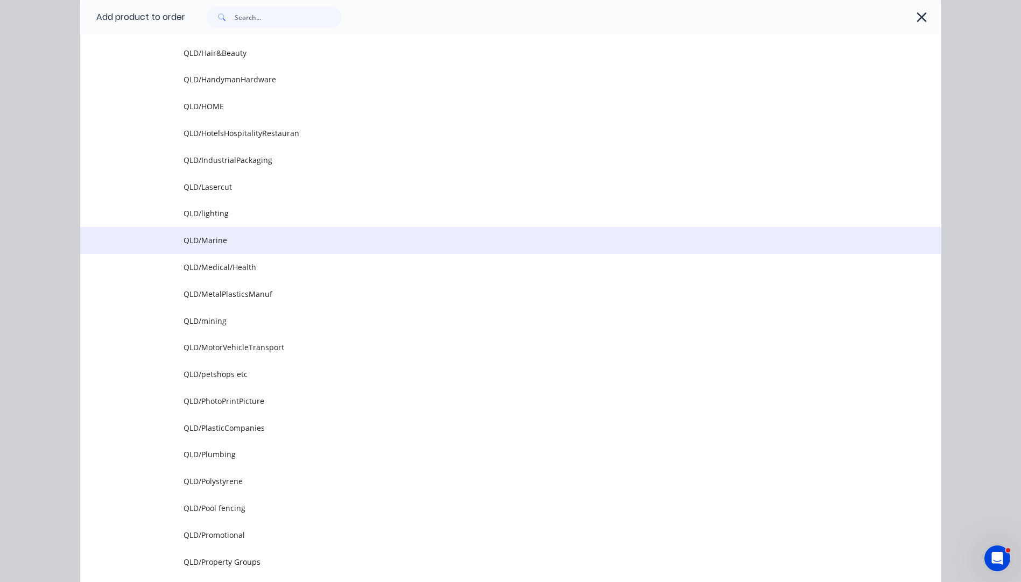
click at [210, 242] on span "QLD/Marine" at bounding box center [487, 240] width 606 height 11
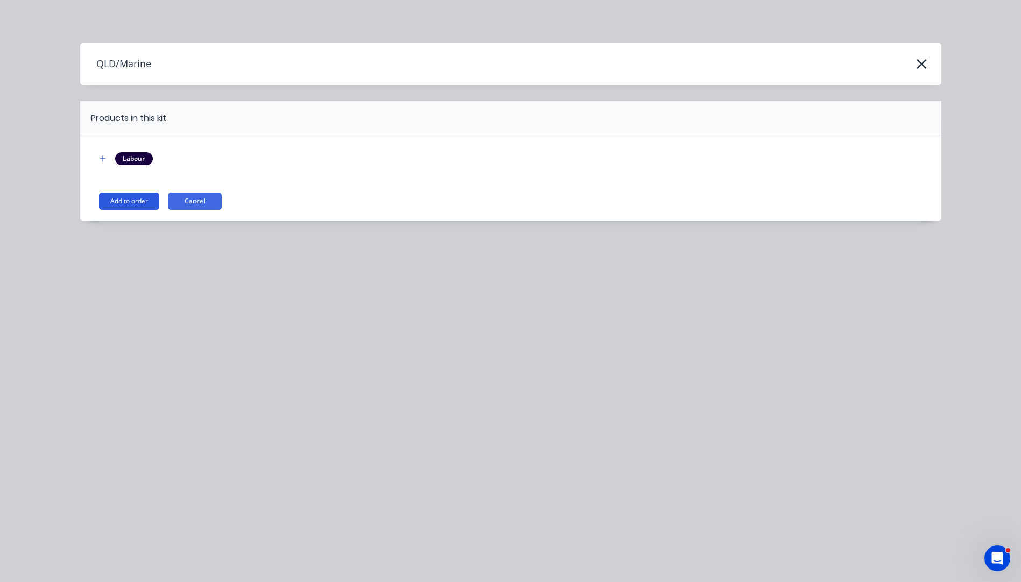
click at [145, 208] on button "Add to order" at bounding box center [129, 201] width 60 height 17
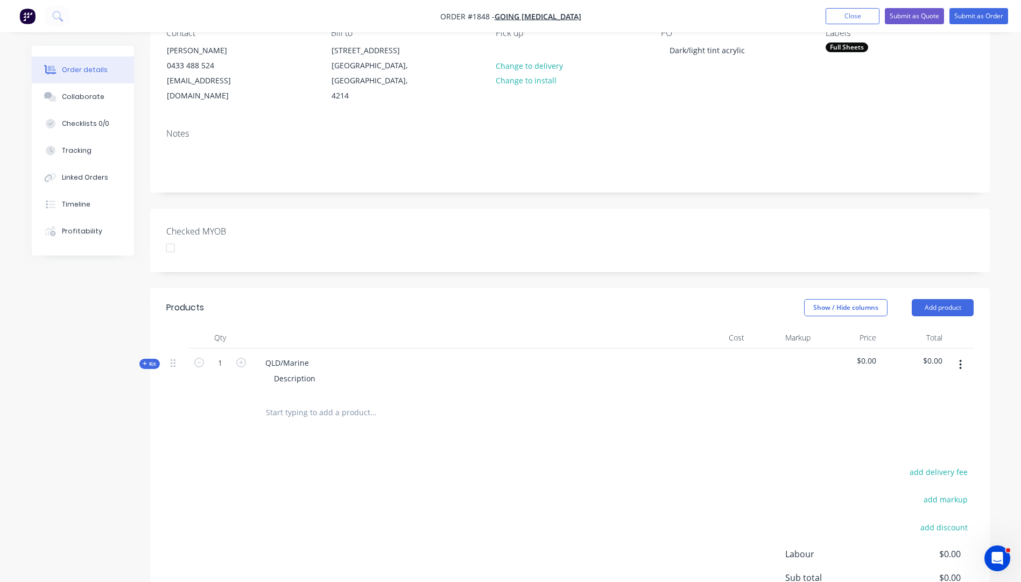
scroll to position [215, 0]
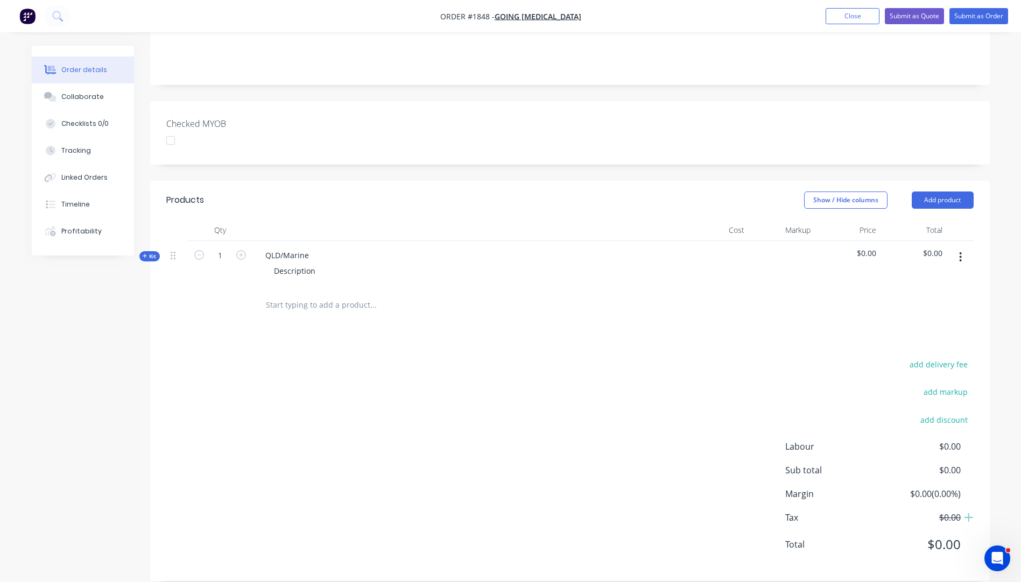
click at [144, 254] on icon "button" at bounding box center [145, 256] width 5 height 5
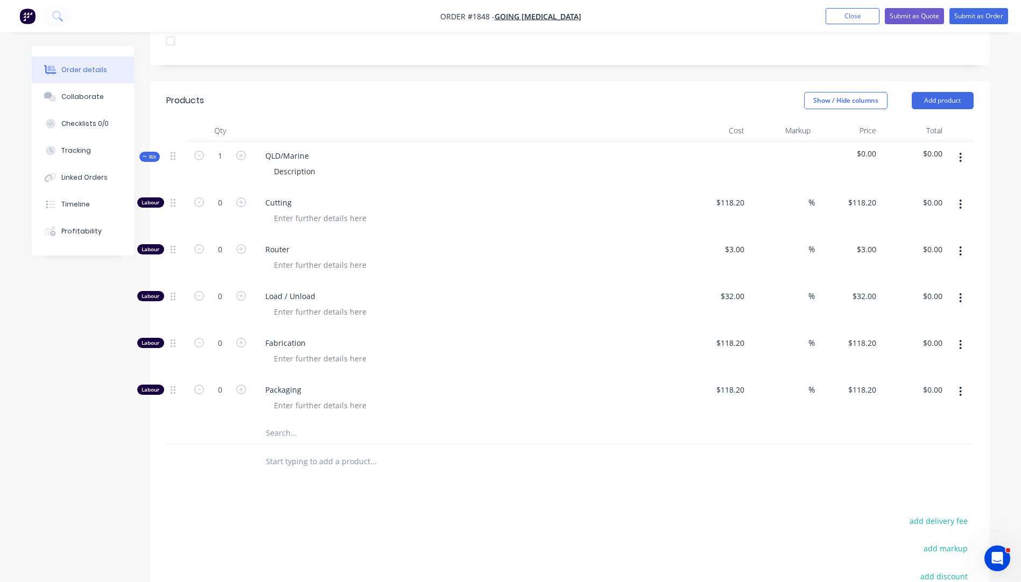
scroll to position [323, 0]
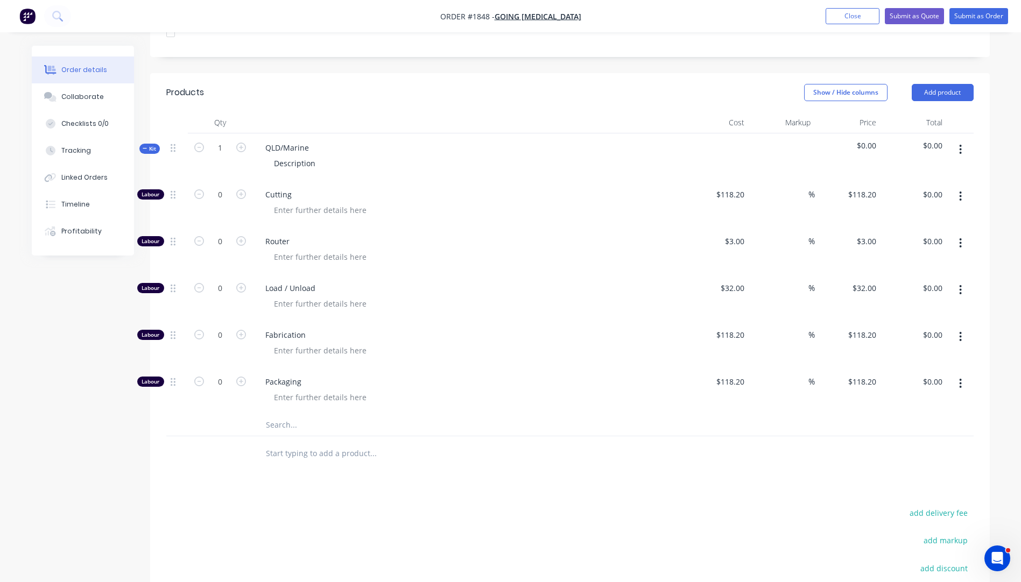
click at [293, 415] on input "text" at bounding box center [372, 425] width 215 height 22
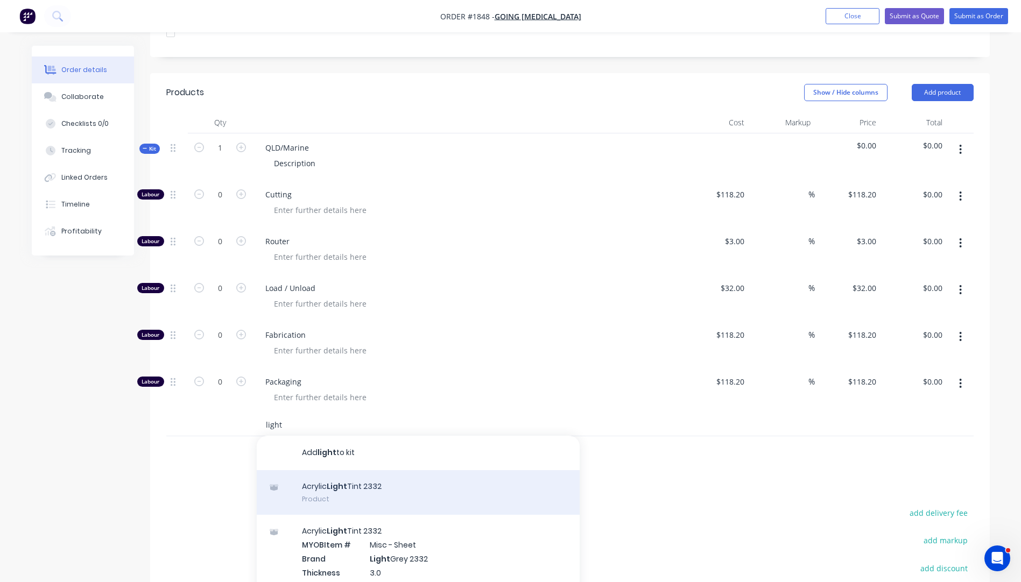
type input "light"
click at [362, 470] on div "Acrylic Light Tint 2332 Product" at bounding box center [418, 492] width 323 height 45
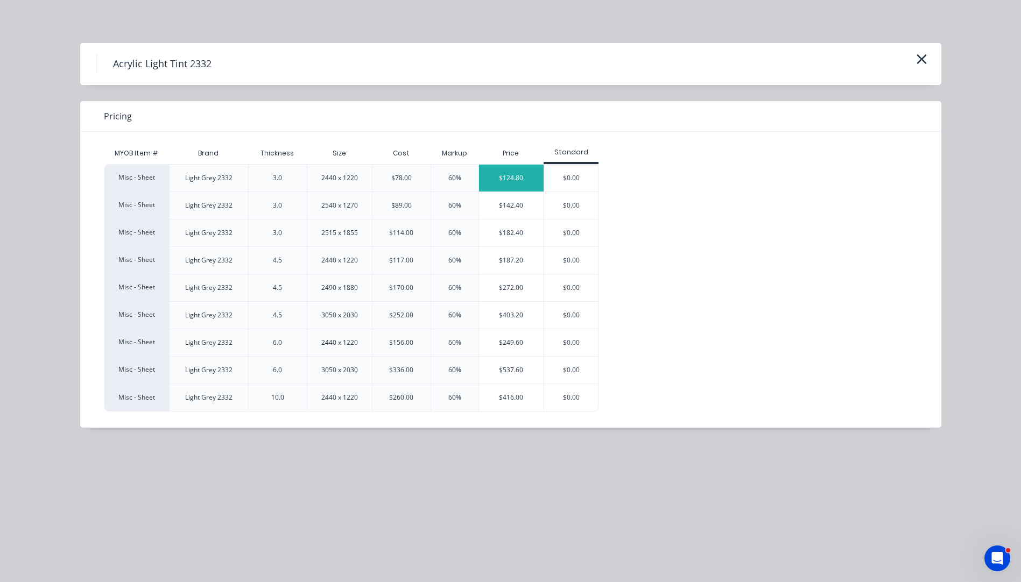
click at [510, 188] on div "$124.80" at bounding box center [511, 178] width 65 height 27
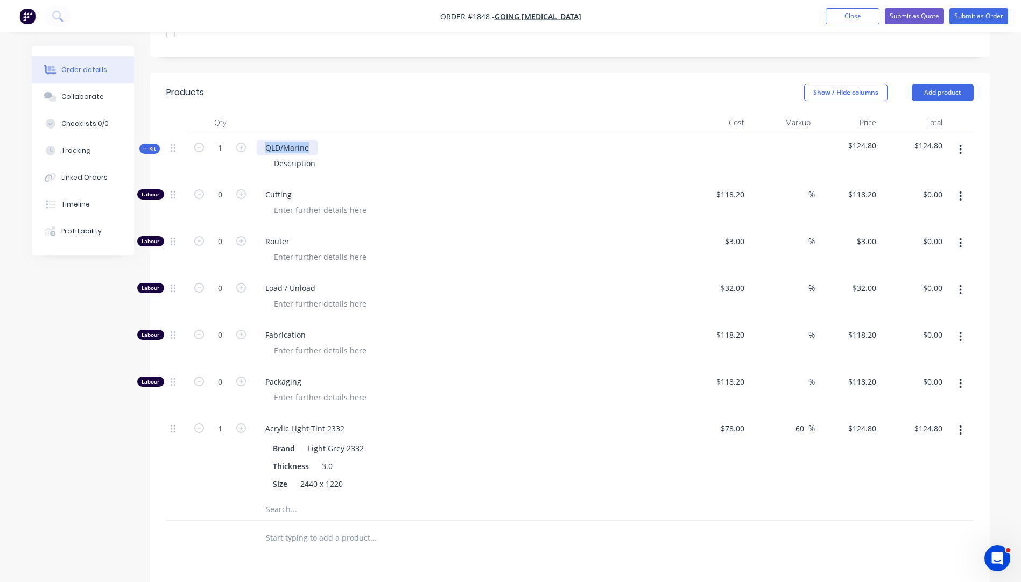
drag, startPoint x: 312, startPoint y: 135, endPoint x: 259, endPoint y: 128, distance: 53.8
click at [259, 140] on div "QLD/Marine" at bounding box center [287, 148] width 61 height 16
click at [302, 156] on div "Description" at bounding box center [294, 164] width 59 height 16
click at [312, 156] on div "Description" at bounding box center [294, 164] width 59 height 16
drag, startPoint x: 312, startPoint y: 152, endPoint x: 269, endPoint y: 150, distance: 43.1
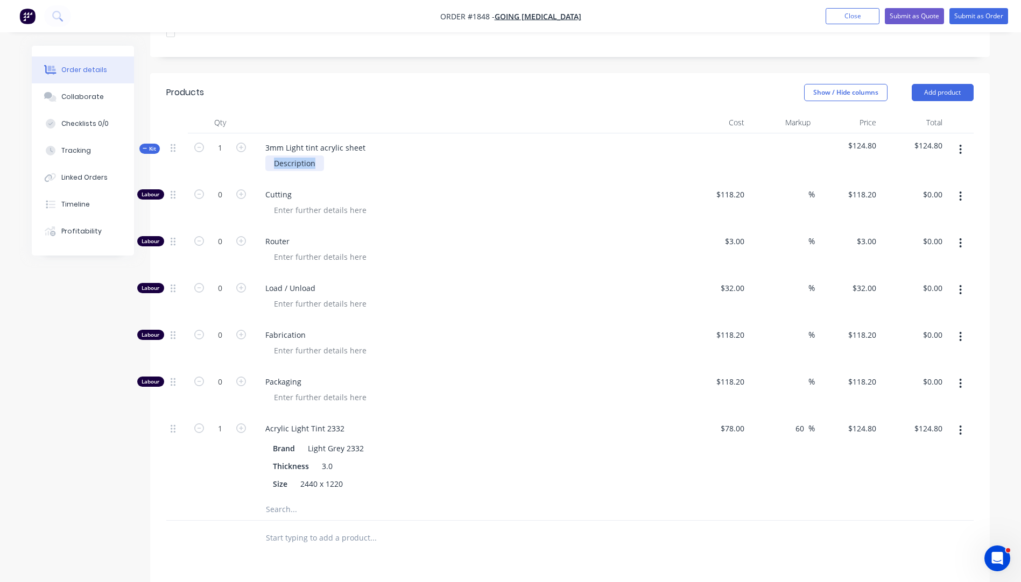
click at [269, 156] on div "Description" at bounding box center [294, 164] width 59 height 16
click at [428, 202] on div at bounding box center [471, 210] width 413 height 16
click at [938, 84] on button "Add product" at bounding box center [943, 92] width 62 height 17
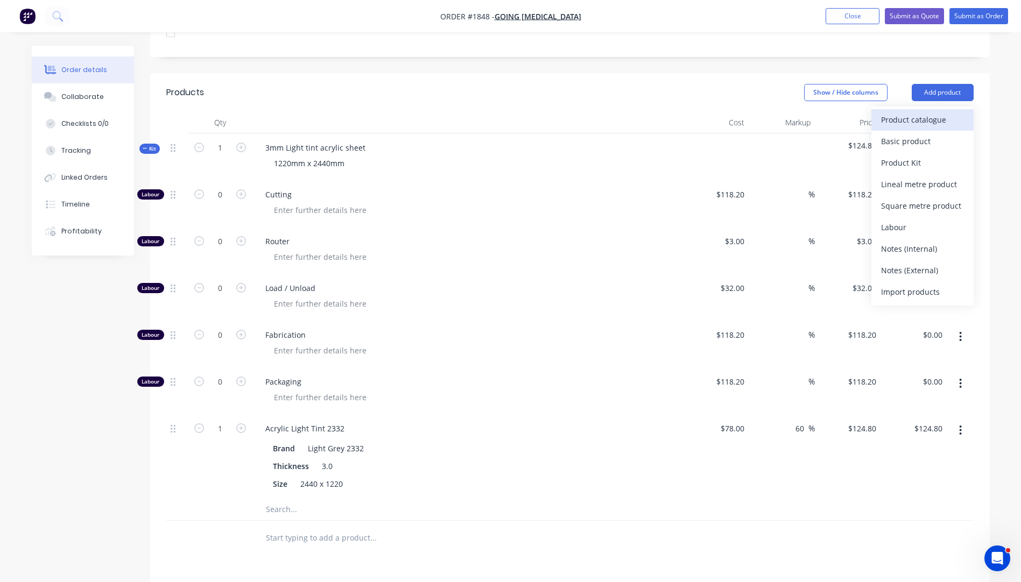
click at [938, 112] on div "Product catalogue" at bounding box center [922, 120] width 83 height 16
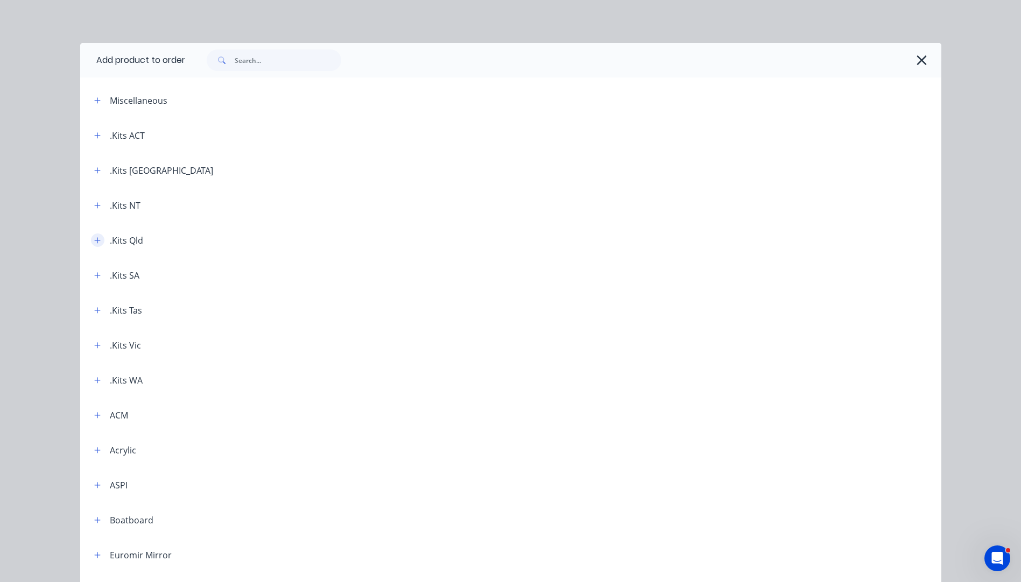
click at [96, 238] on icon "button" at bounding box center [97, 241] width 6 height 8
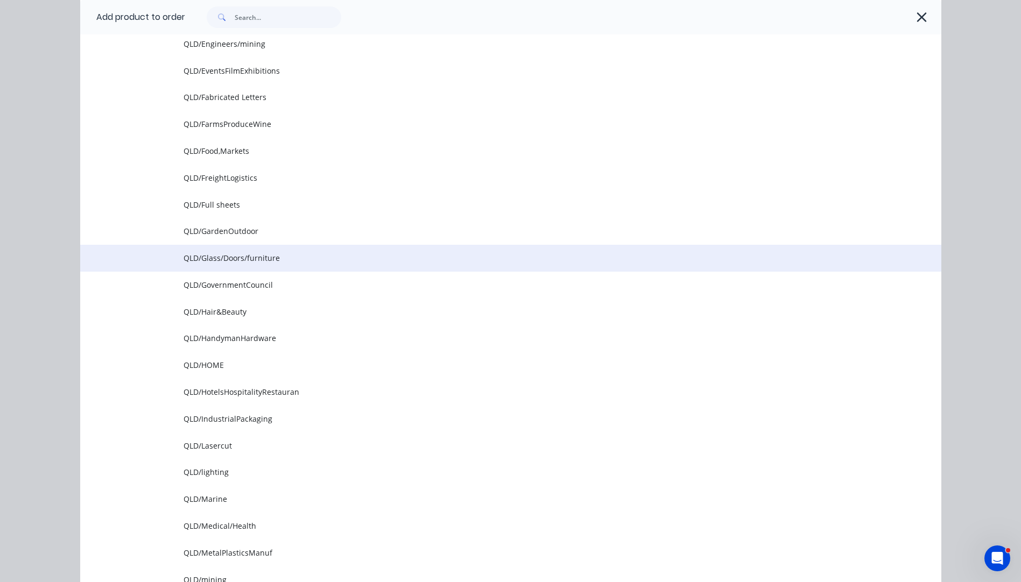
scroll to position [700, 0]
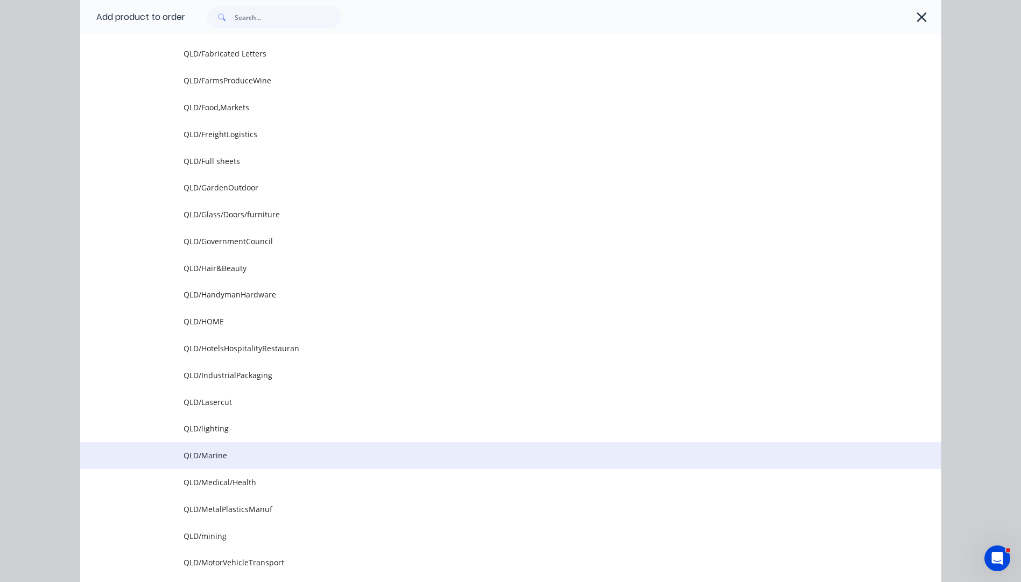
click at [214, 459] on span "QLD/Marine" at bounding box center [487, 455] width 606 height 11
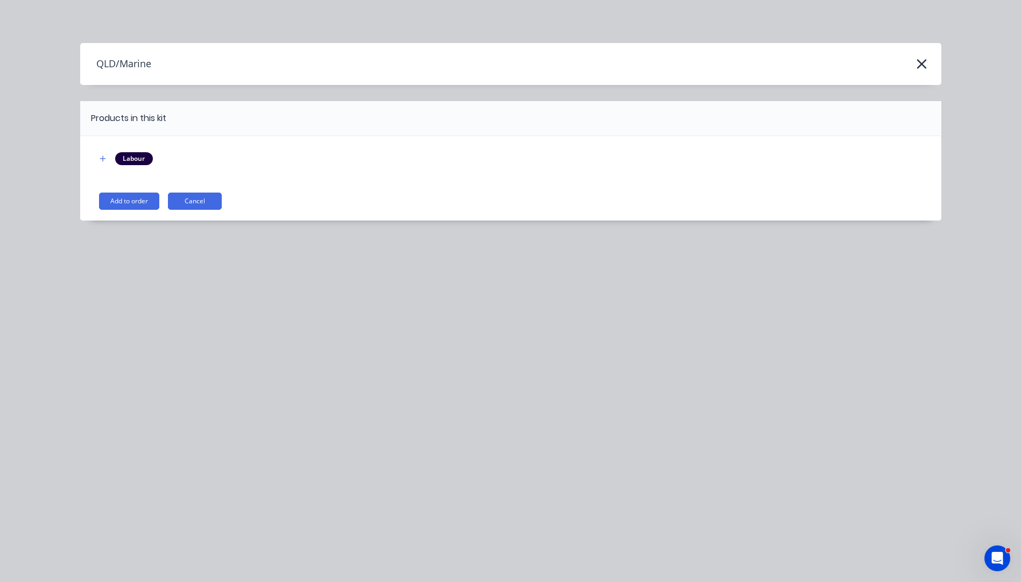
click at [135, 201] on button "Add to order" at bounding box center [129, 201] width 60 height 17
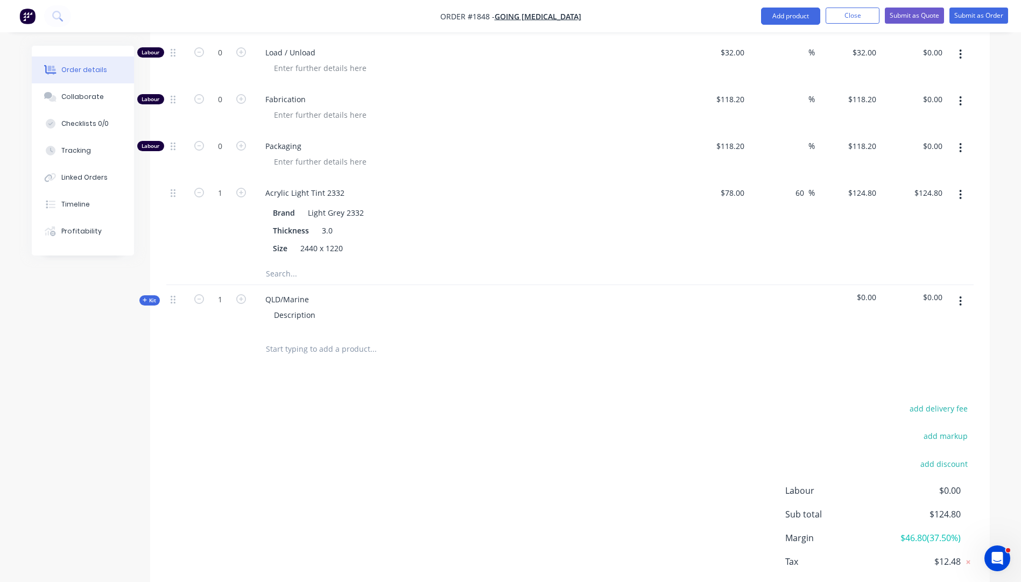
scroll to position [603, 0]
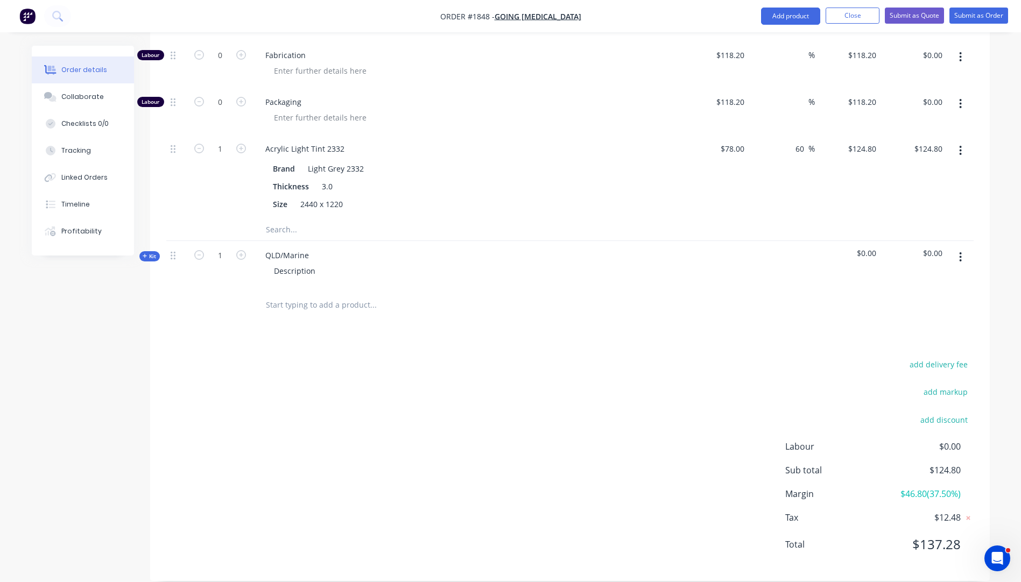
click at [143, 254] on icon "button" at bounding box center [145, 256] width 5 height 5
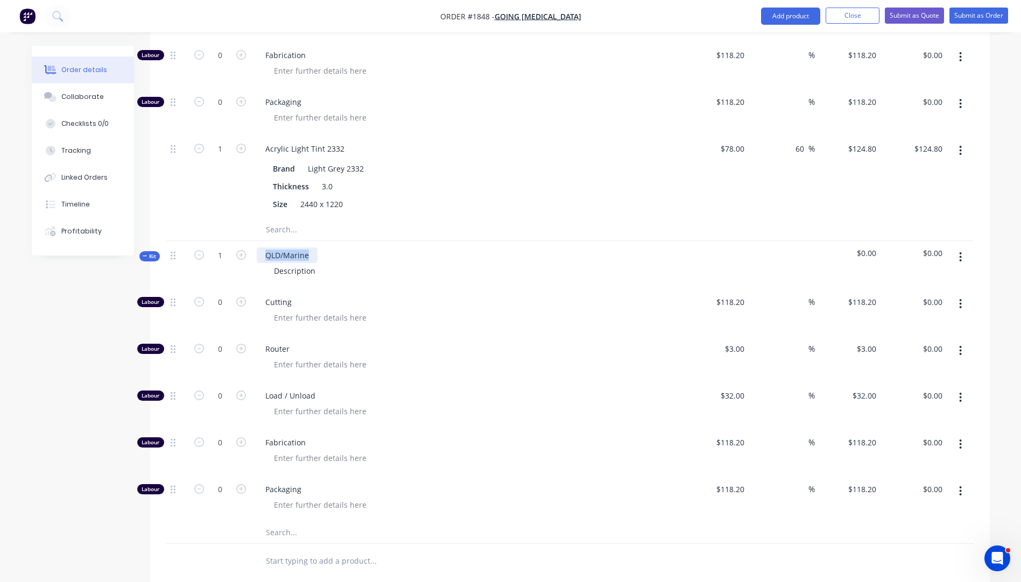
drag, startPoint x: 313, startPoint y: 240, endPoint x: 257, endPoint y: 240, distance: 56.0
click at [257, 248] on div "QLD/Marine" at bounding box center [287, 256] width 61 height 16
drag, startPoint x: 319, startPoint y: 256, endPoint x: 268, endPoint y: 260, distance: 51.3
click at [268, 263] on div "Description" at bounding box center [294, 271] width 59 height 16
click at [286, 522] on input "text" at bounding box center [372, 533] width 215 height 22
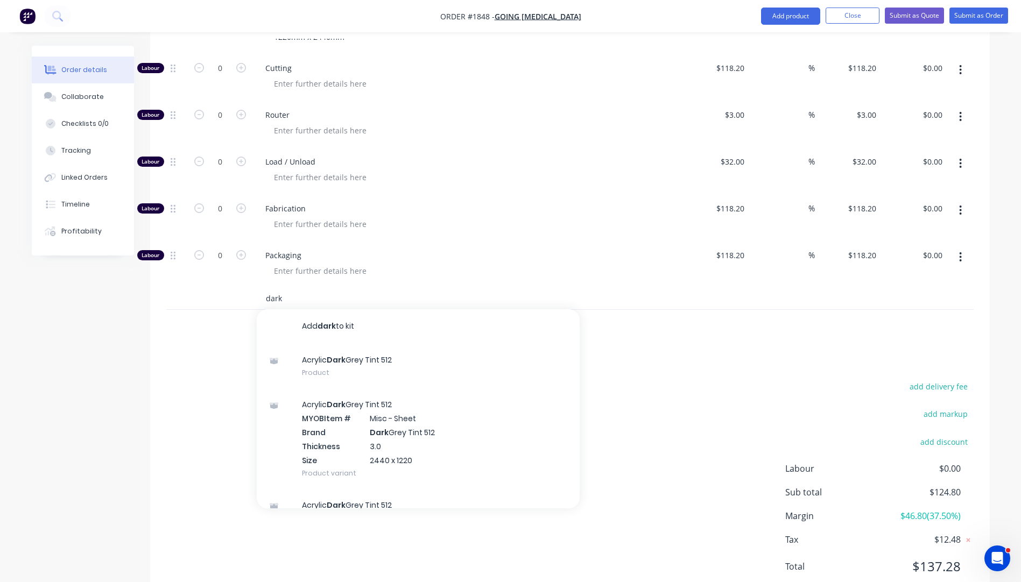
scroll to position [859, 0]
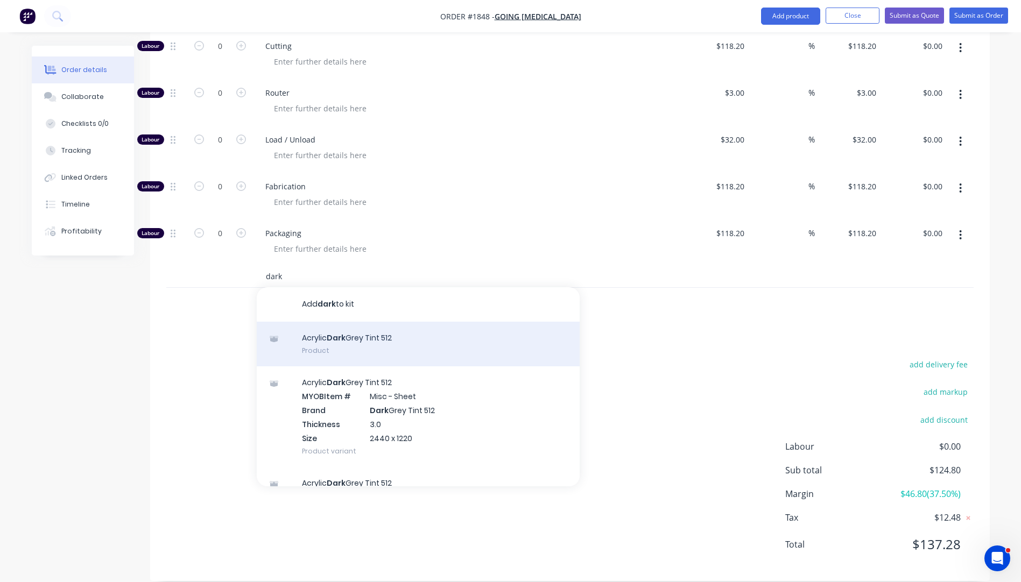
type input "dark"
click at [346, 326] on div "Acrylic Dark Grey Tint 512 Product" at bounding box center [418, 344] width 323 height 45
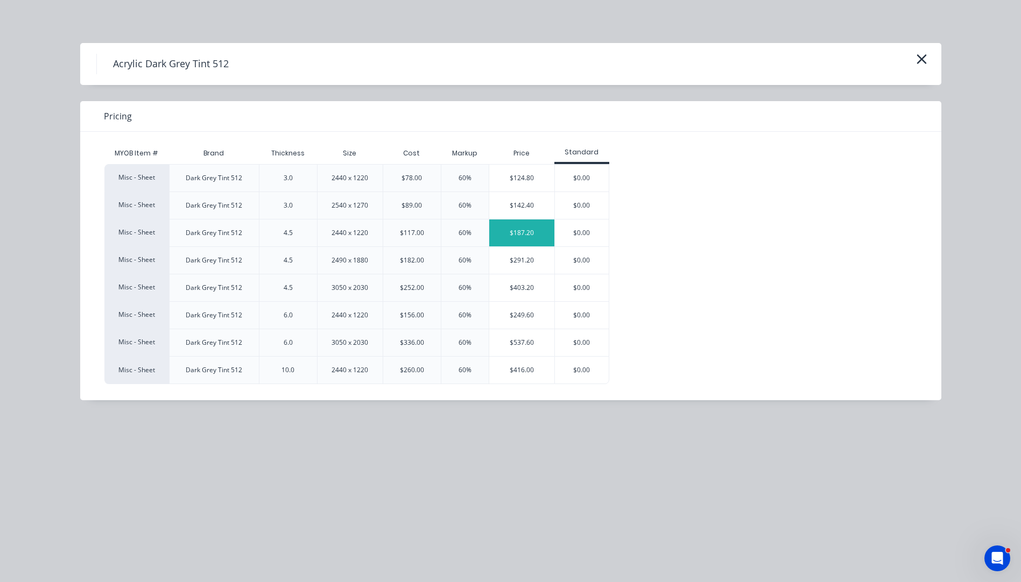
click at [533, 239] on div "$187.20" at bounding box center [521, 233] width 65 height 27
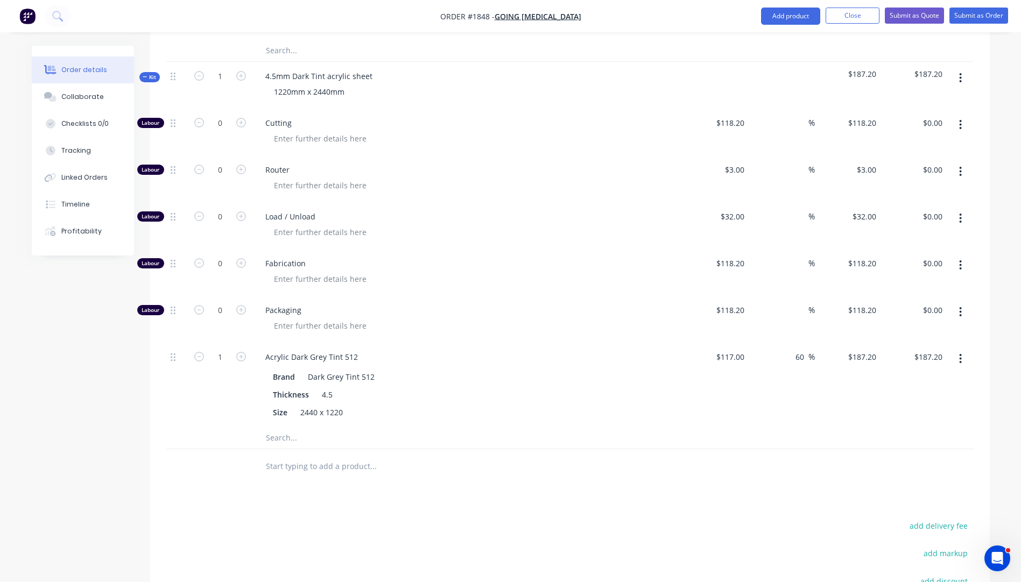
scroll to position [728, 0]
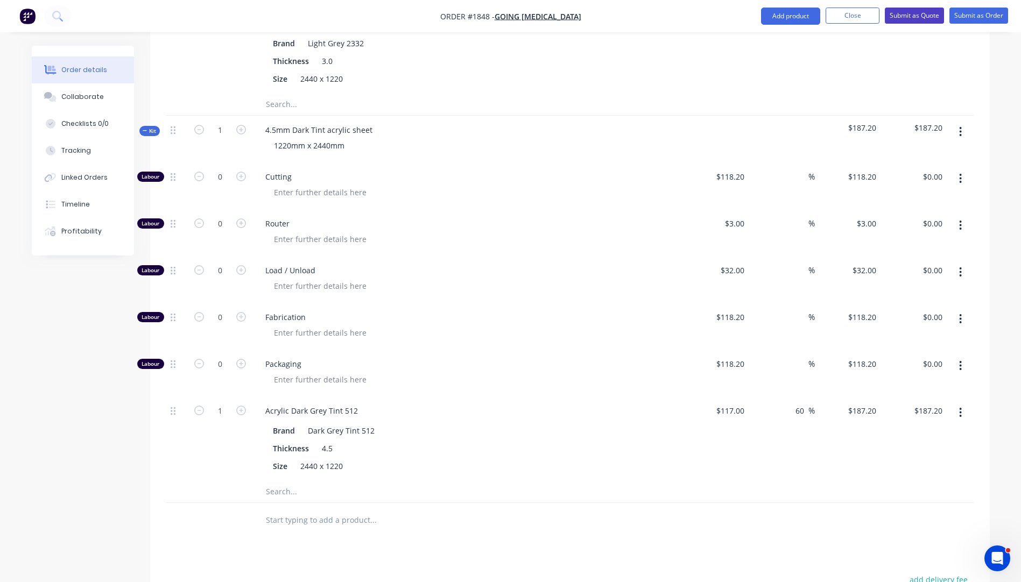
click at [912, 19] on button "Submit as Quote" at bounding box center [914, 16] width 59 height 16
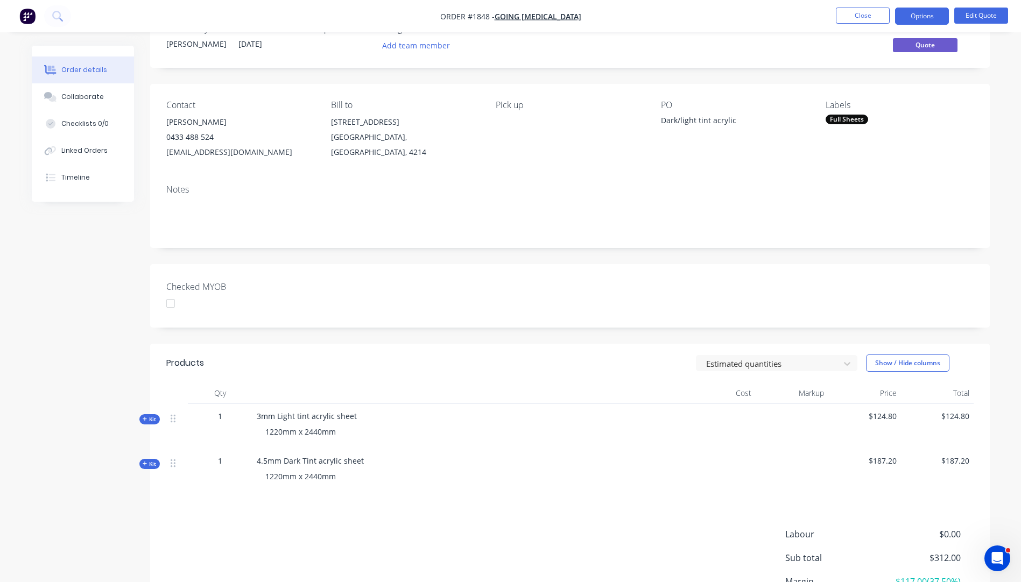
scroll to position [54, 0]
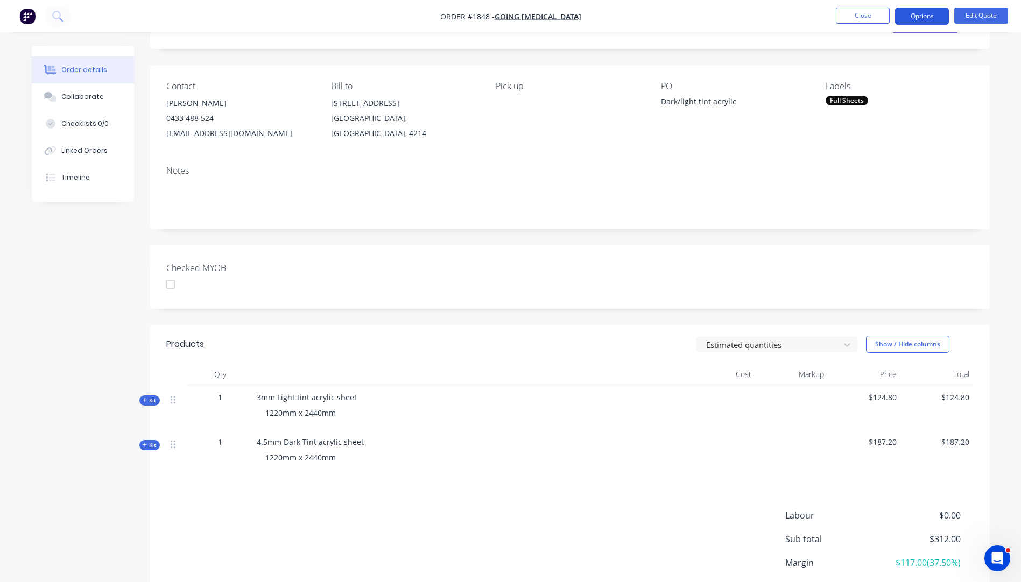
click at [919, 21] on button "Options" at bounding box center [922, 16] width 54 height 17
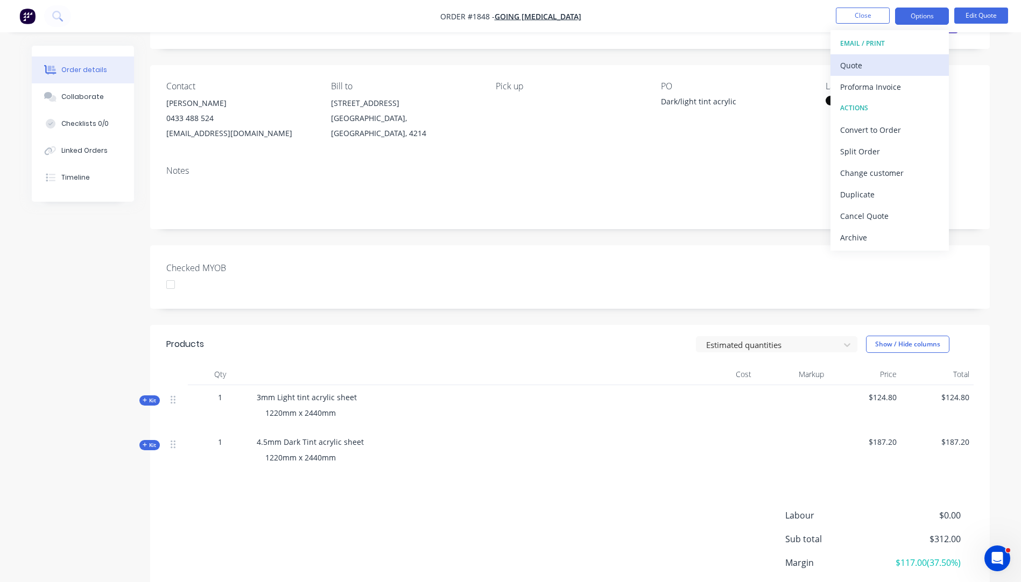
click at [859, 71] on div "Quote" at bounding box center [889, 66] width 99 height 16
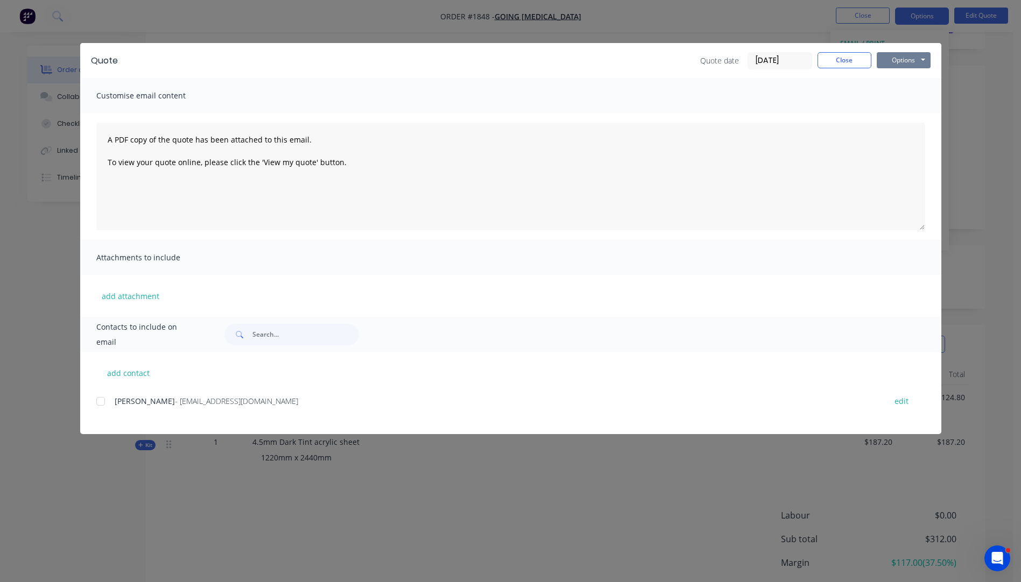
click at [896, 62] on button "Options" at bounding box center [904, 60] width 54 height 16
click at [900, 79] on button "Preview" at bounding box center [911, 80] width 69 height 18
click at [102, 404] on div at bounding box center [101, 402] width 22 height 22
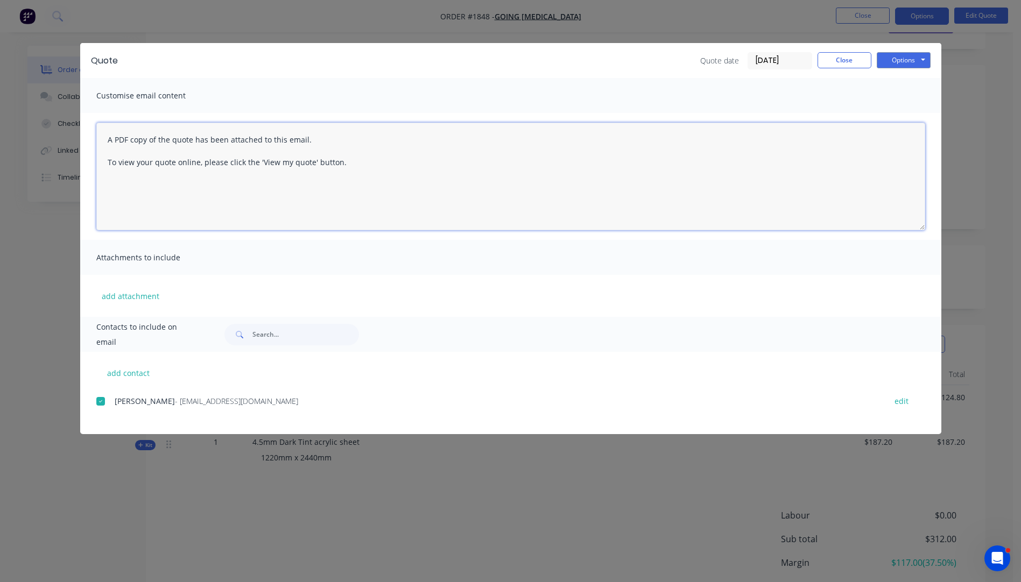
paste textarea "Hi, Please contact us if you have any questions. Regards, [PERSON_NAME] [EMAIL_…"
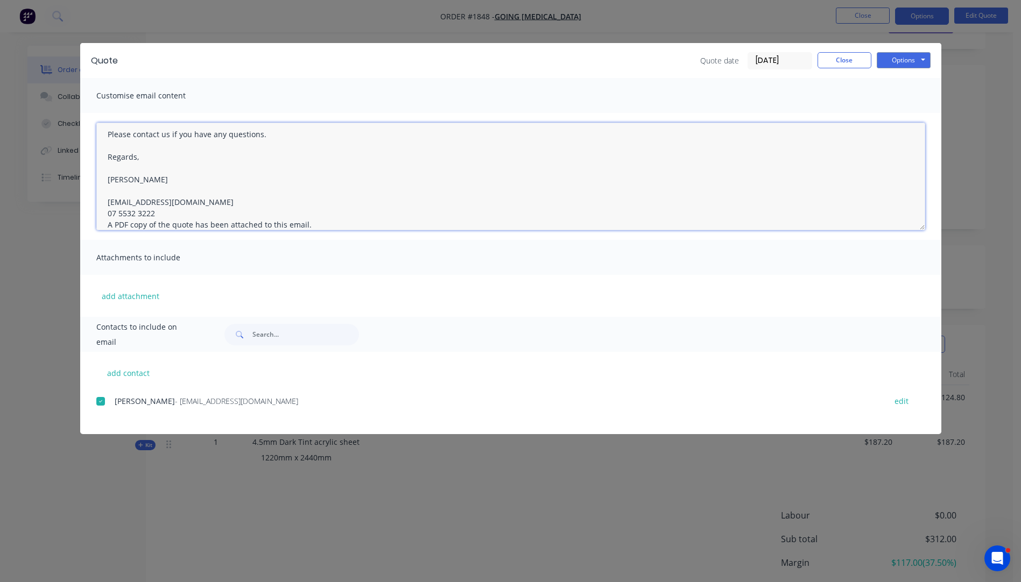
click at [158, 210] on textarea "Hi, Please contact us if you have any questions. Regards, [PERSON_NAME] [EMAIL_…" at bounding box center [510, 177] width 829 height 108
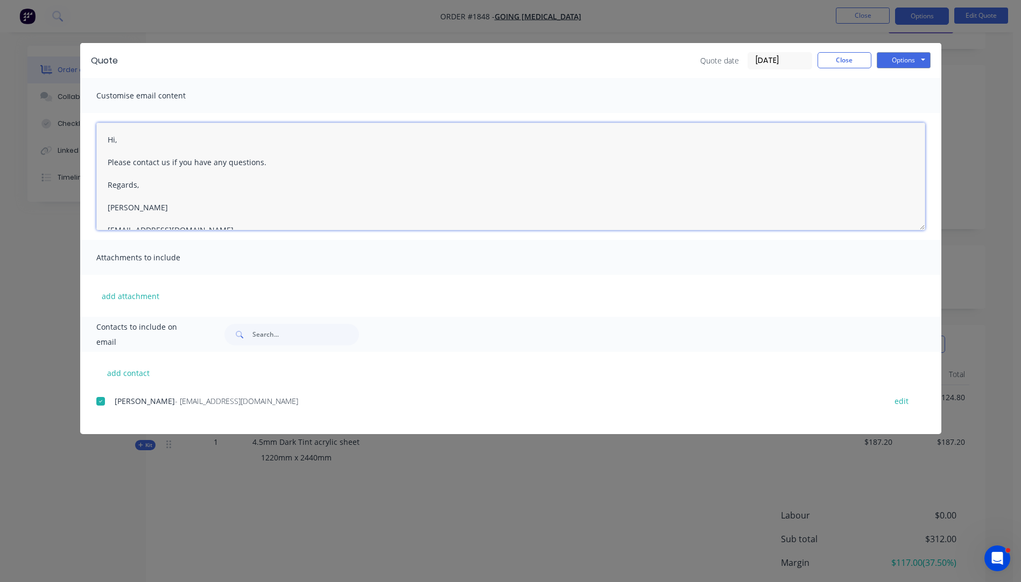
click at [130, 142] on textarea "Hi, Please contact us if you have any questions. Regards, [PERSON_NAME] [EMAIL_…" at bounding box center [510, 177] width 829 height 108
type textarea "Hi [PERSON_NAME], Please see attached quote. Please contact us if you have any …"
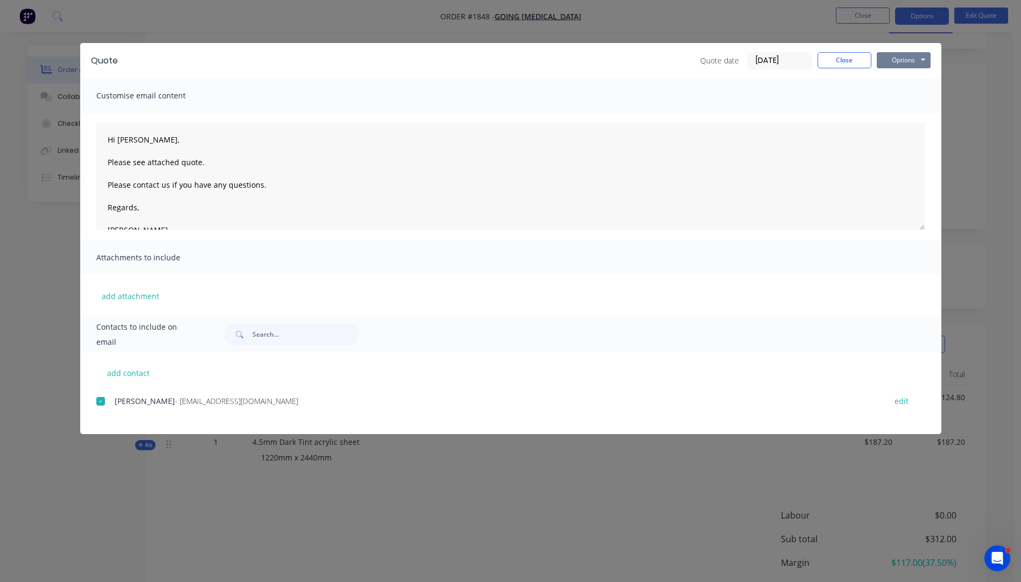
click at [889, 63] on button "Options" at bounding box center [904, 60] width 54 height 16
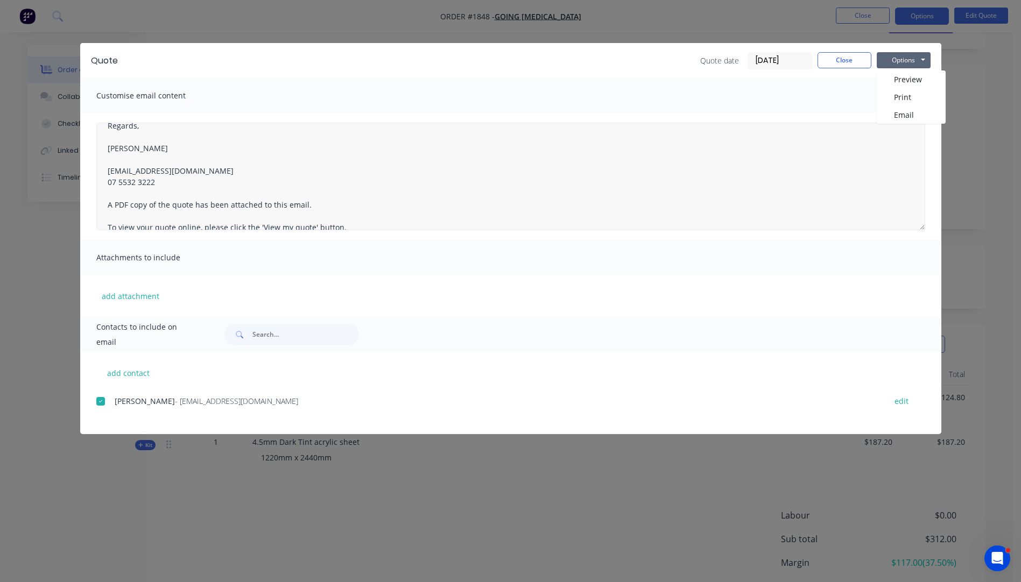
scroll to position [96, 0]
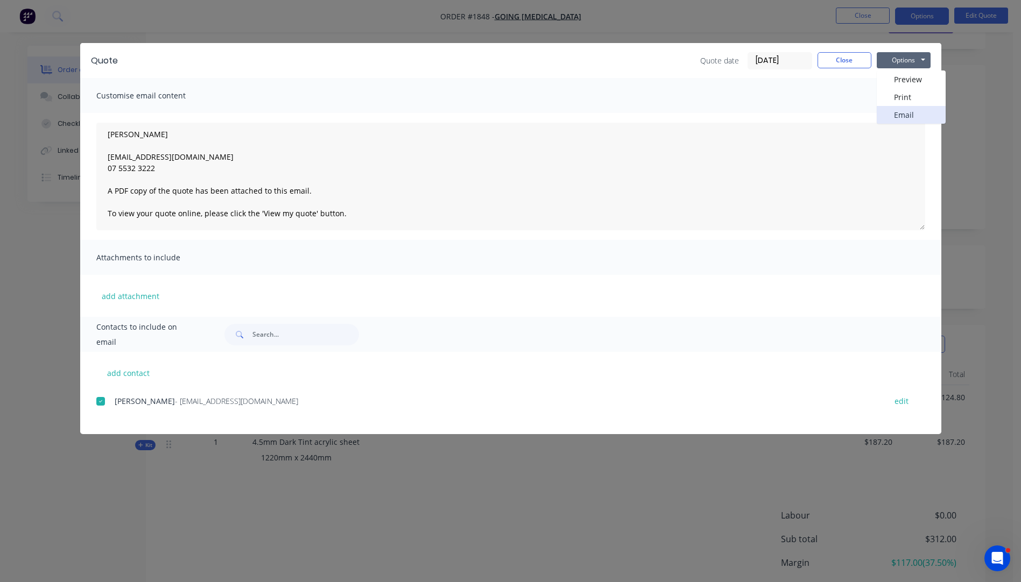
click at [905, 118] on button "Email" at bounding box center [911, 115] width 69 height 18
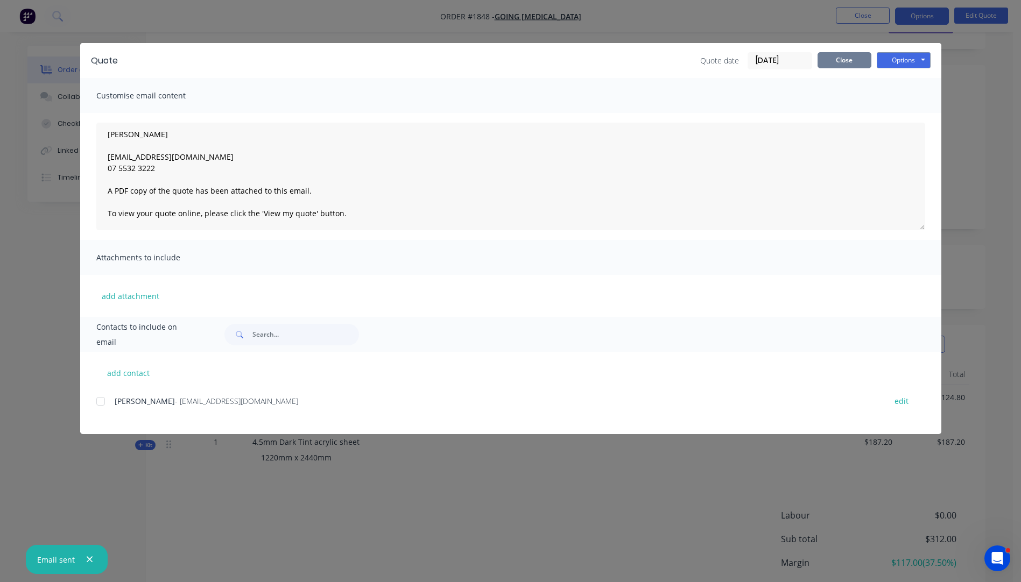
click at [843, 59] on button "Close" at bounding box center [845, 60] width 54 height 16
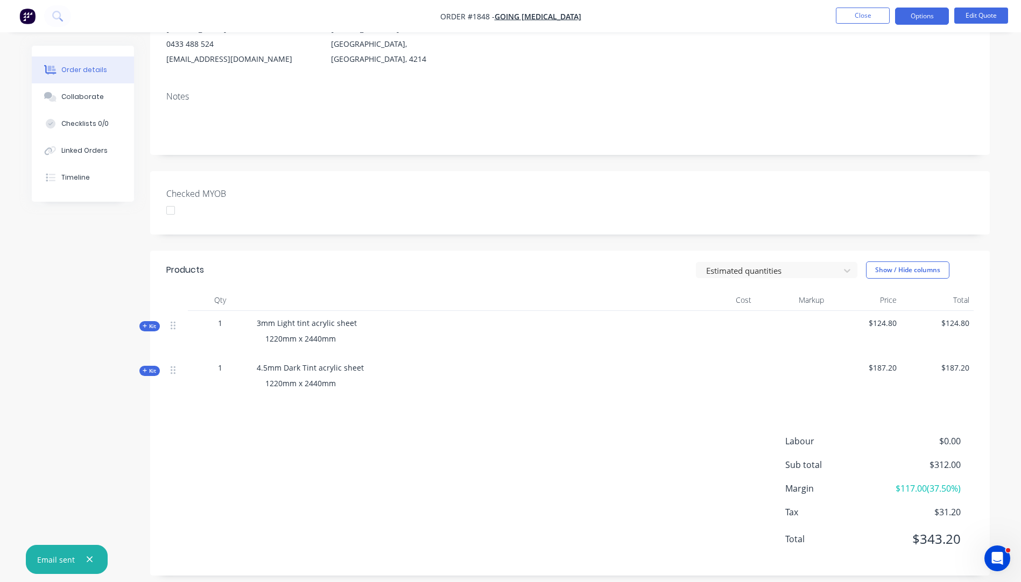
scroll to position [138, 0]
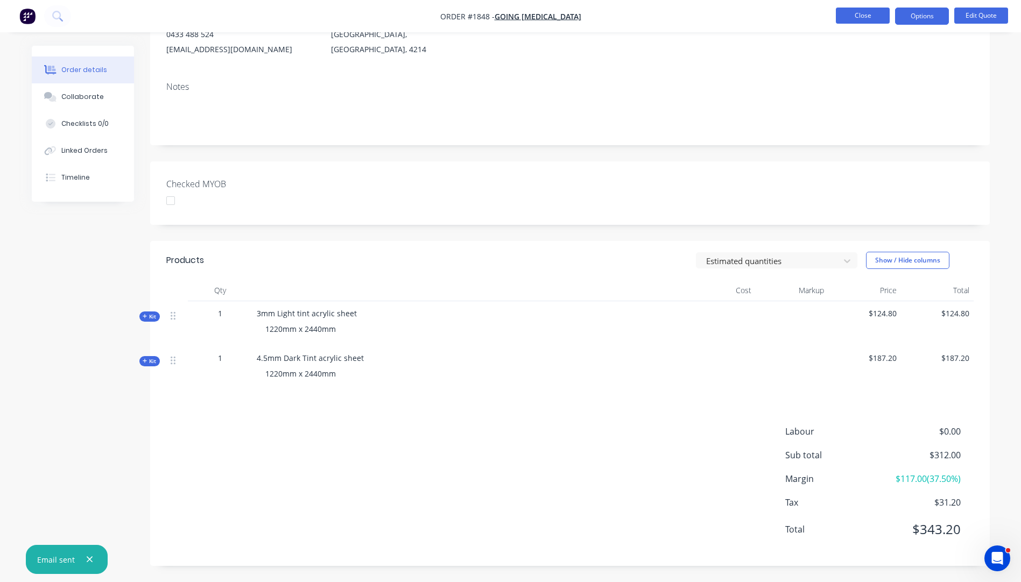
click at [858, 14] on button "Close" at bounding box center [863, 16] width 54 height 16
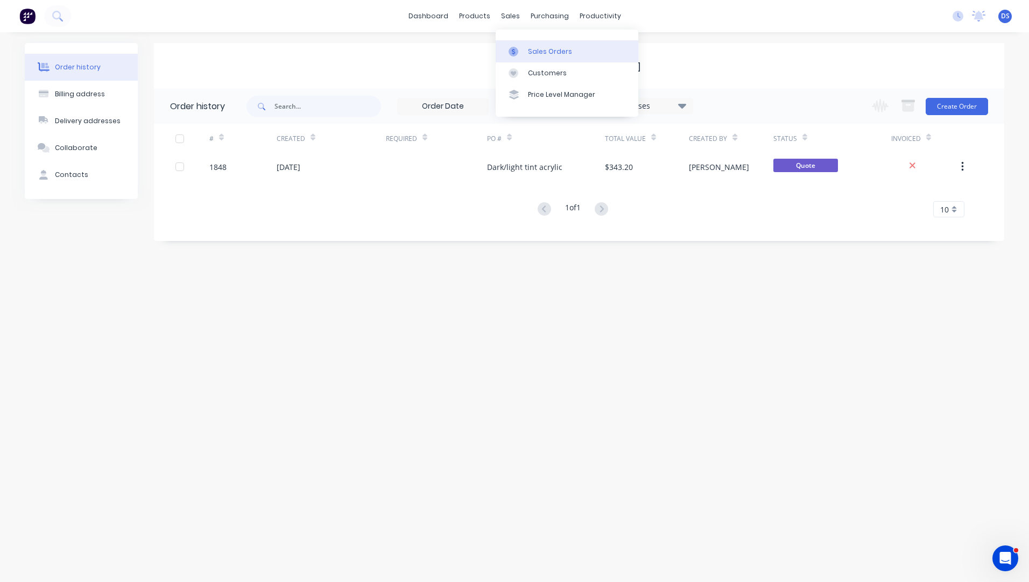
click at [536, 50] on div "Sales Orders" at bounding box center [550, 52] width 44 height 10
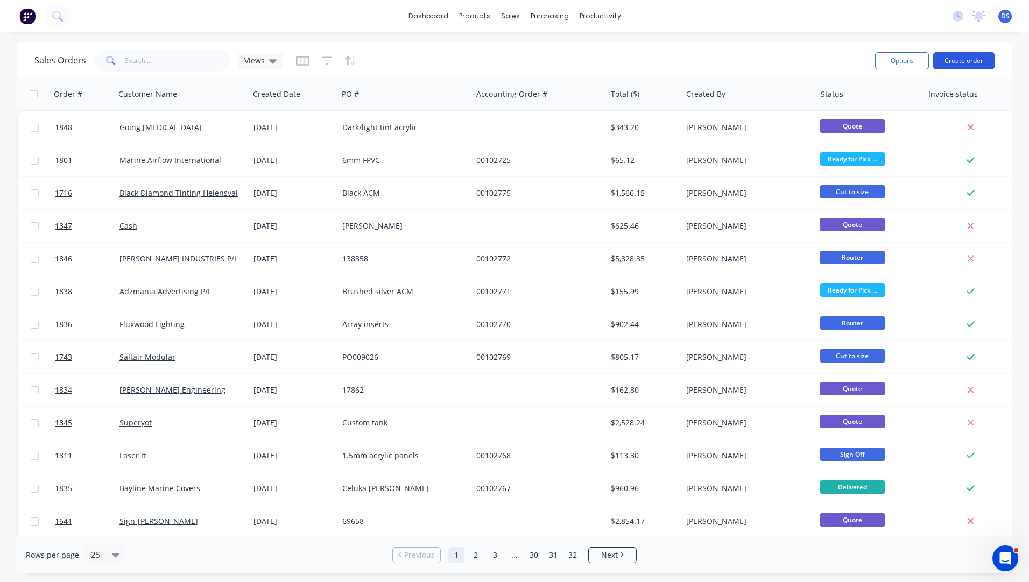
click at [963, 59] on button "Create order" at bounding box center [963, 60] width 61 height 17
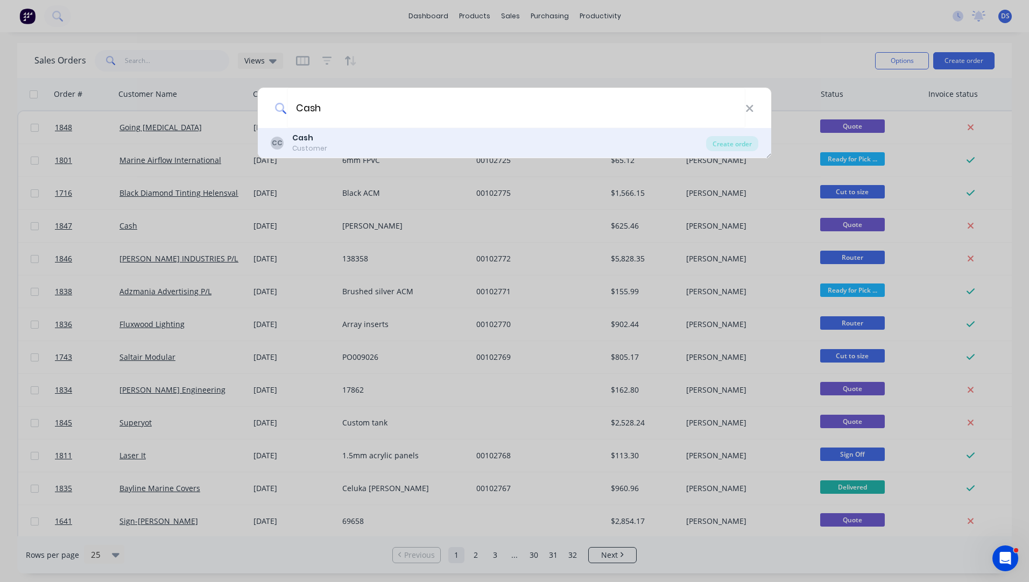
type input "Cash"
click at [309, 145] on div "Customer" at bounding box center [309, 149] width 35 height 10
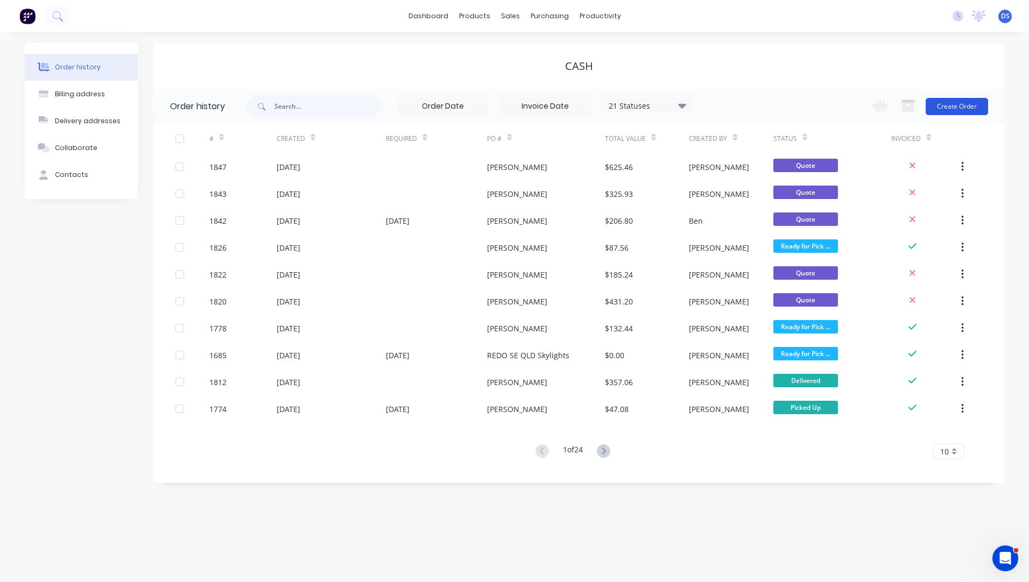
click at [945, 106] on button "Create Order" at bounding box center [957, 106] width 62 height 17
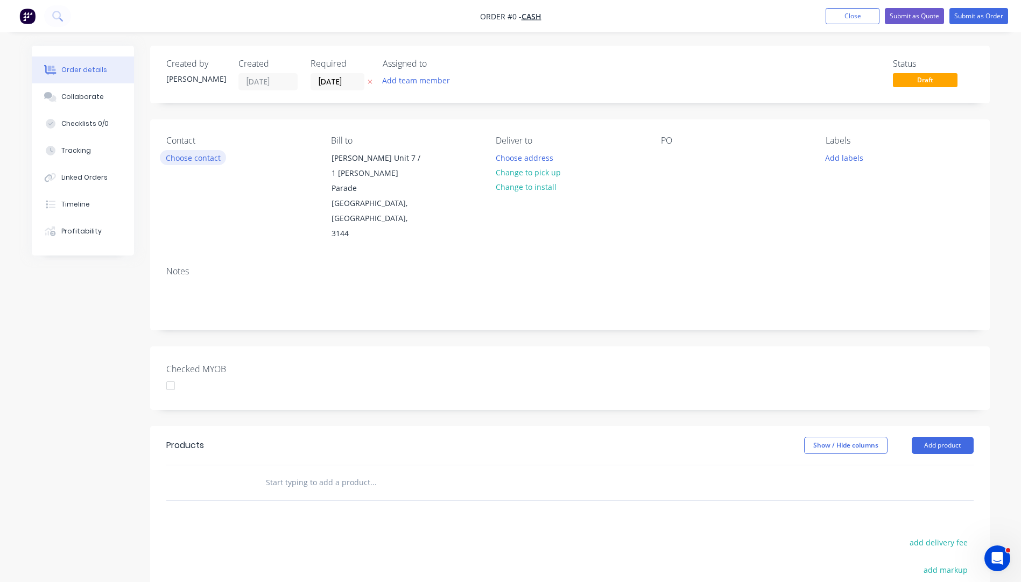
click at [188, 158] on button "Choose contact" at bounding box center [193, 157] width 66 height 15
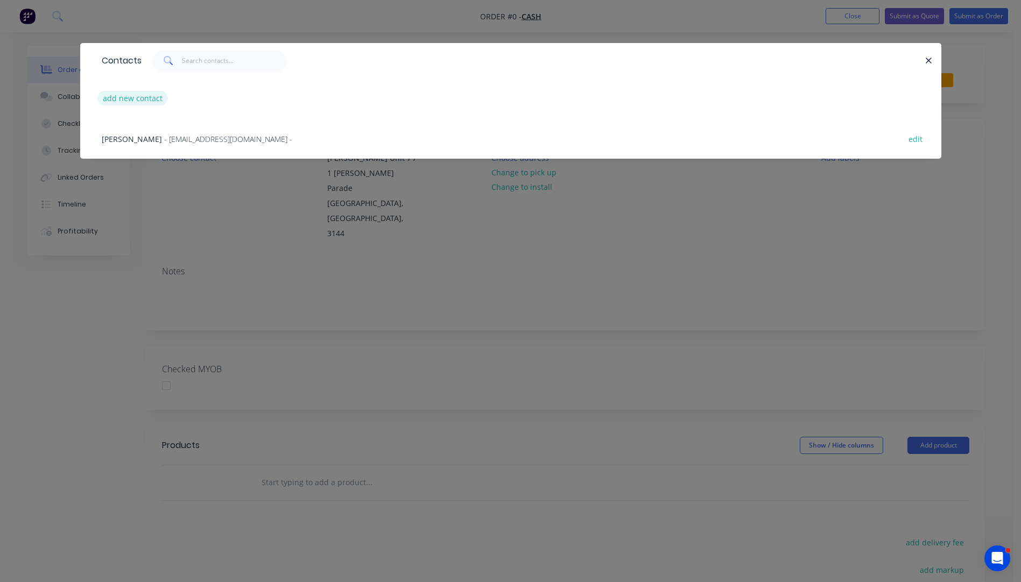
click at [150, 103] on button "add new contact" at bounding box center [132, 98] width 71 height 15
select select "AU"
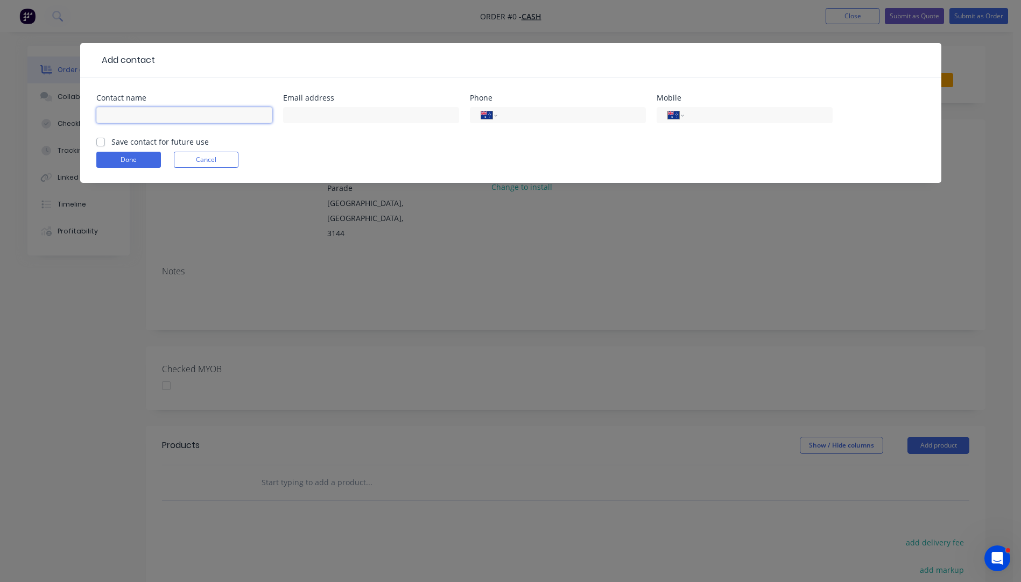
click at [148, 112] on input "text" at bounding box center [184, 115] width 176 height 16
type input "[PERSON_NAME]"
click at [738, 114] on input "tel" at bounding box center [756, 115] width 129 height 12
type input "4"
type input "0456 352 186"
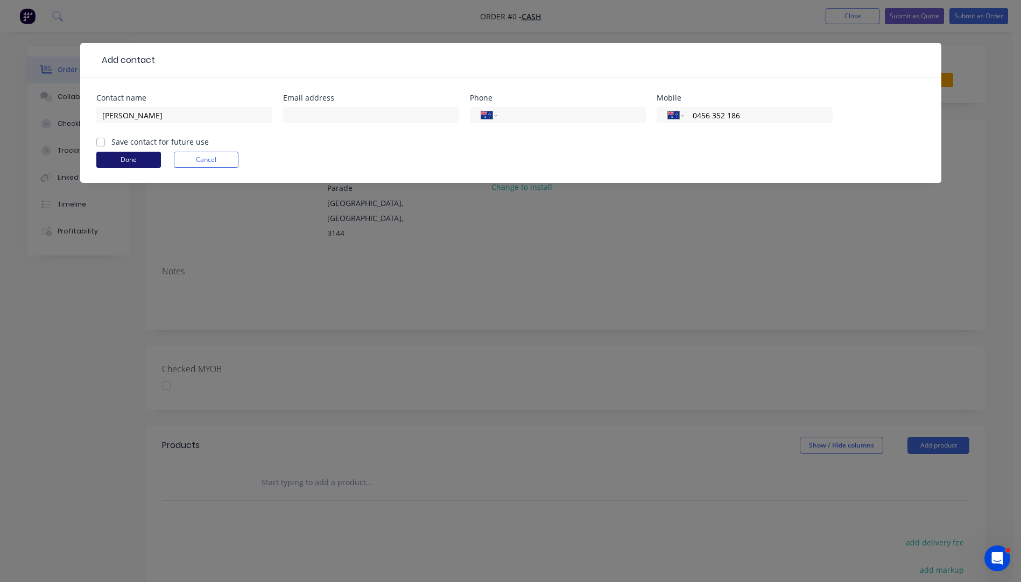
click at [123, 163] on button "Done" at bounding box center [128, 160] width 65 height 16
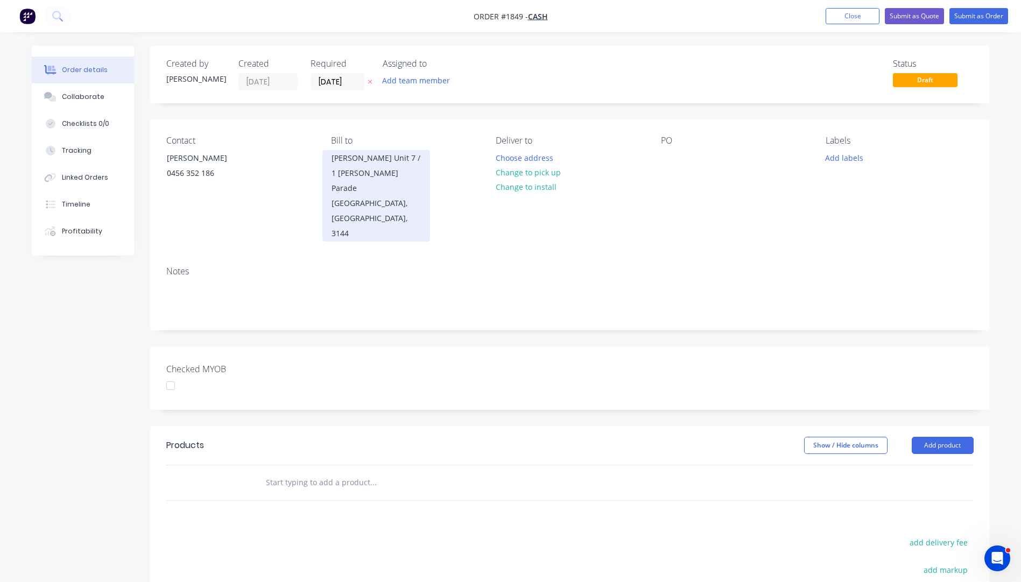
click at [368, 196] on div "Malvern, Victoria, 3144" at bounding box center [376, 218] width 89 height 45
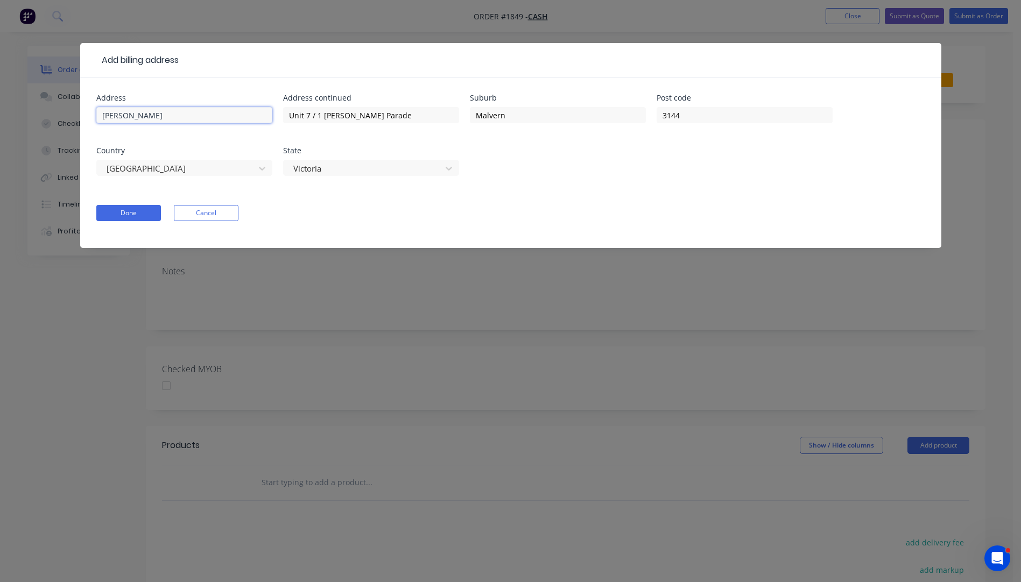
drag, startPoint x: 240, startPoint y: 113, endPoint x: 96, endPoint y: 116, distance: 144.3
click at [96, 116] on input "Lionel Krongold" at bounding box center [184, 115] width 176 height 16
drag, startPoint x: 301, startPoint y: 117, endPoint x: 268, endPoint y: 117, distance: 33.4
click at [268, 117] on div "Address Address continued Unit 7 / 1 Milton Parade Suburb Malvern Post code 314…" at bounding box center [510, 141] width 829 height 95
drag, startPoint x: 541, startPoint y: 114, endPoint x: 480, endPoint y: 115, distance: 61.9
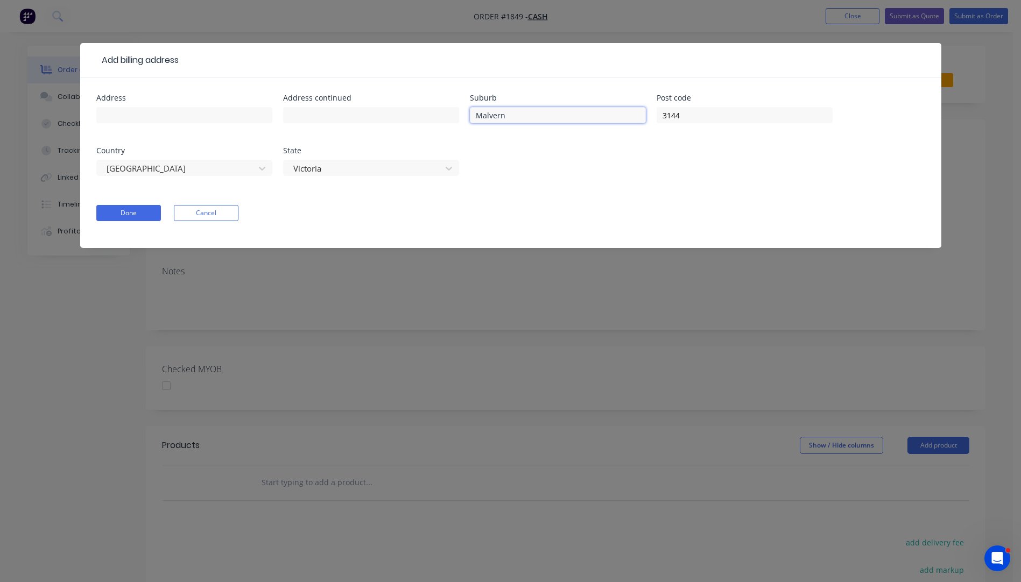
click at [471, 115] on input "Malvern" at bounding box center [558, 115] width 176 height 16
drag, startPoint x: 691, startPoint y: 115, endPoint x: 633, endPoint y: 118, distance: 57.7
click at [633, 118] on div "Address Address continued Suburb Post code 3144 Country Australia State Victoria" at bounding box center [510, 141] width 829 height 95
click at [361, 173] on div at bounding box center [364, 168] width 144 height 13
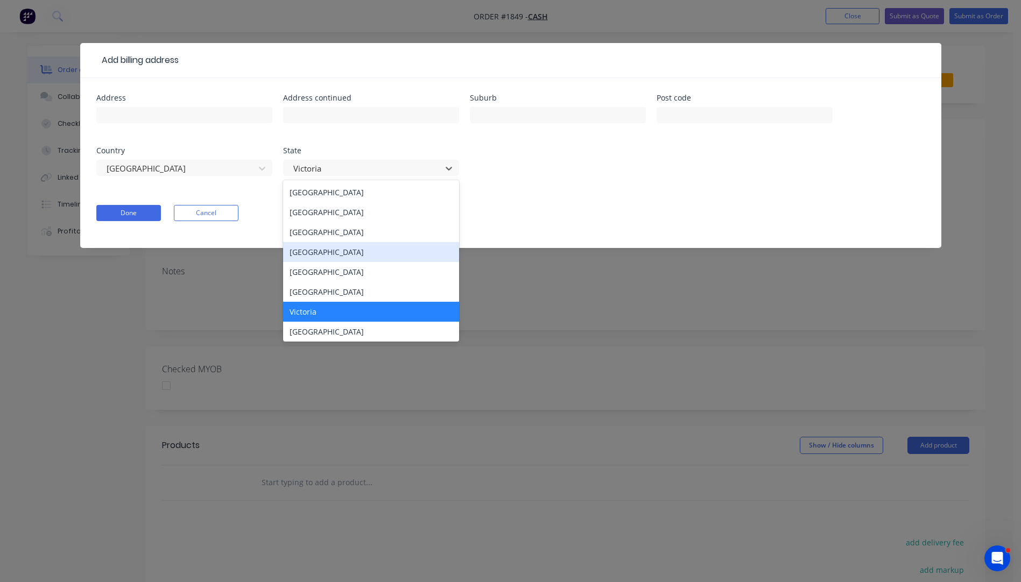
drag, startPoint x: 326, startPoint y: 250, endPoint x: 288, endPoint y: 249, distance: 38.2
click at [326, 249] on div "Queensland" at bounding box center [371, 252] width 176 height 20
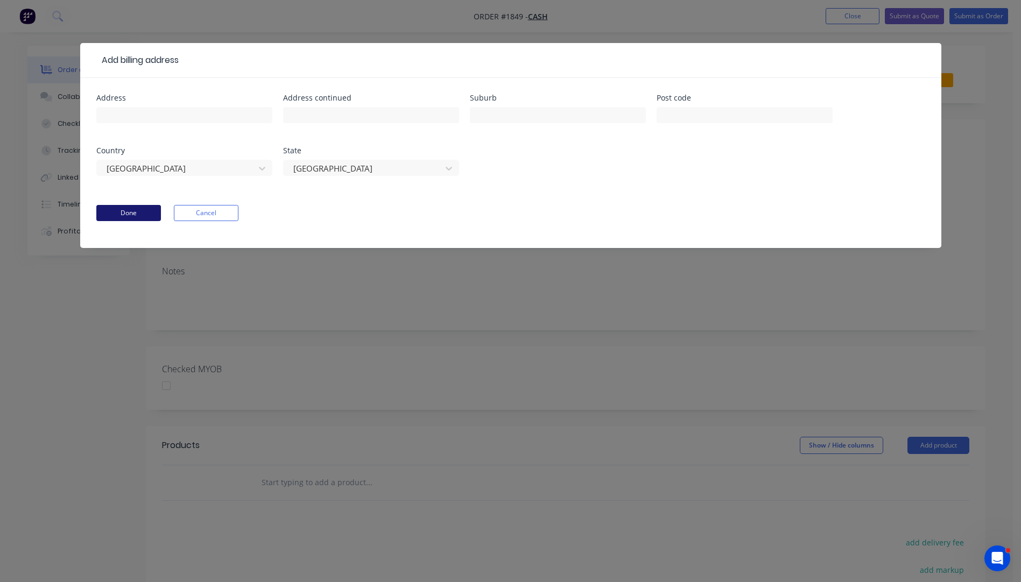
click at [126, 213] on button "Done" at bounding box center [128, 213] width 65 height 16
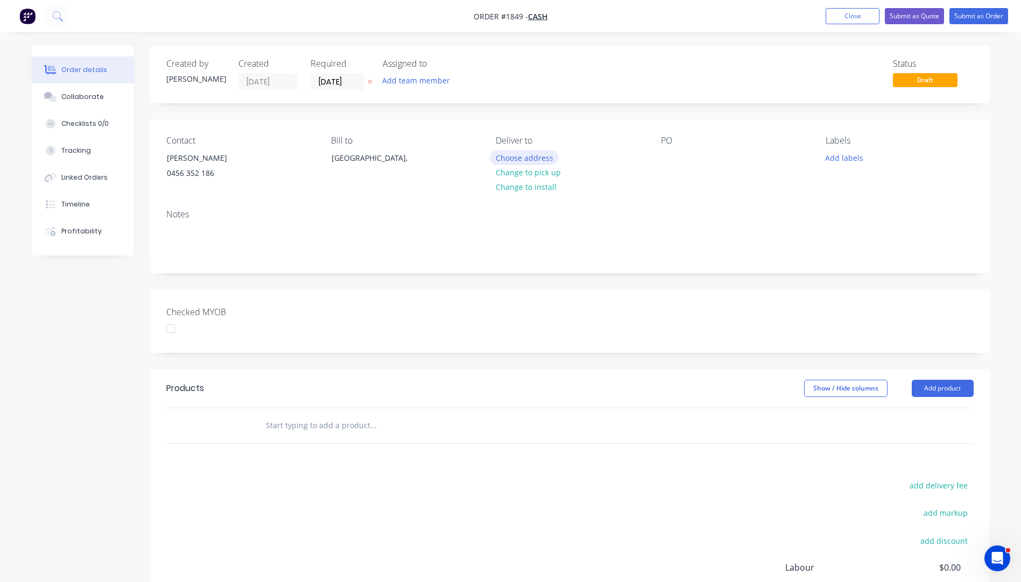
click at [524, 159] on button "Choose address" at bounding box center [524, 157] width 69 height 15
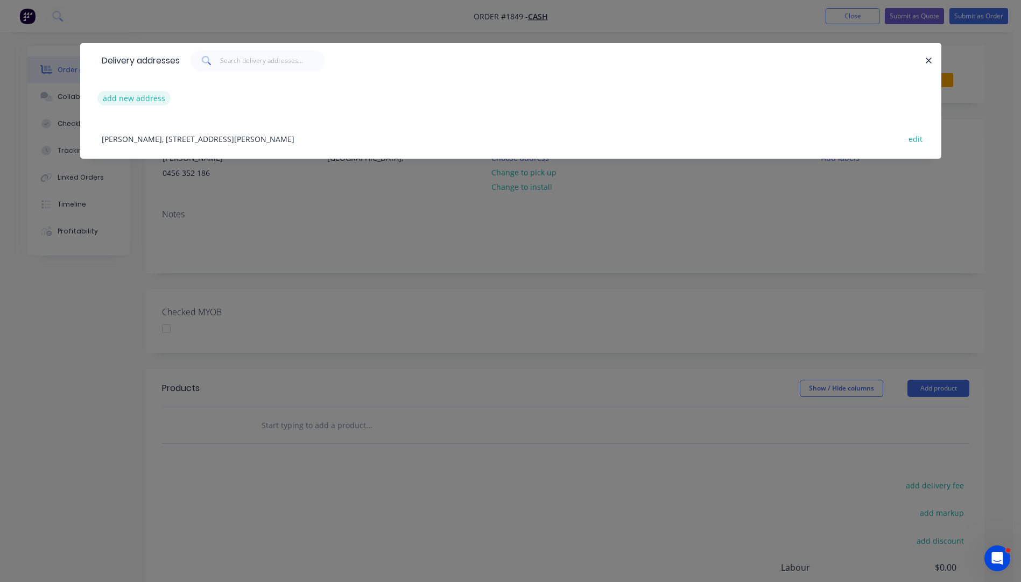
click at [146, 98] on button "add new address" at bounding box center [134, 98] width 74 height 15
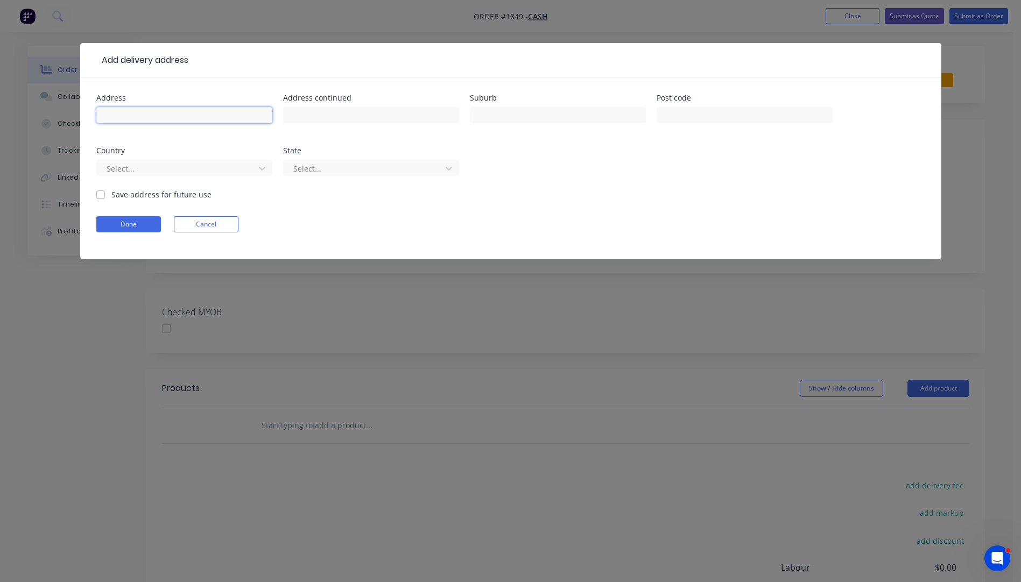
click at [137, 116] on input "text" at bounding box center [184, 115] width 176 height 16
click at [595, 228] on div "Done Cancel" at bounding box center [510, 224] width 829 height 16
click at [970, 179] on div "Add delivery address Address Address continued Suburb Post code Country Select.…" at bounding box center [510, 291] width 1021 height 582
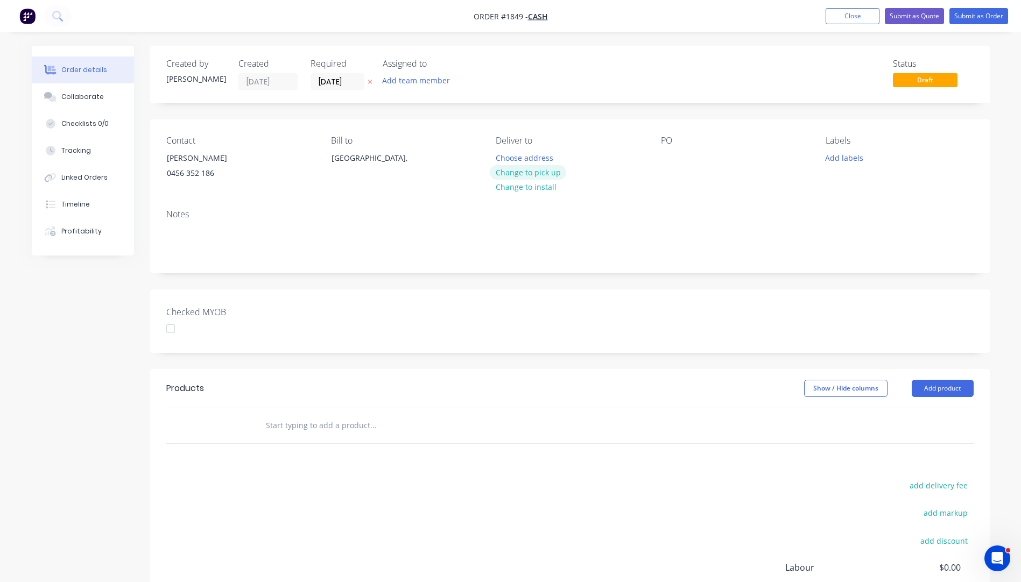
click at [543, 174] on button "Change to pick up" at bounding box center [528, 172] width 76 height 15
click at [506, 154] on div at bounding box center [504, 158] width 17 height 16
click at [652, 213] on div "Notes" at bounding box center [569, 214] width 807 height 10
click at [674, 160] on div at bounding box center [669, 158] width 17 height 16
click at [370, 80] on icon "button" at bounding box center [370, 82] width 5 height 6
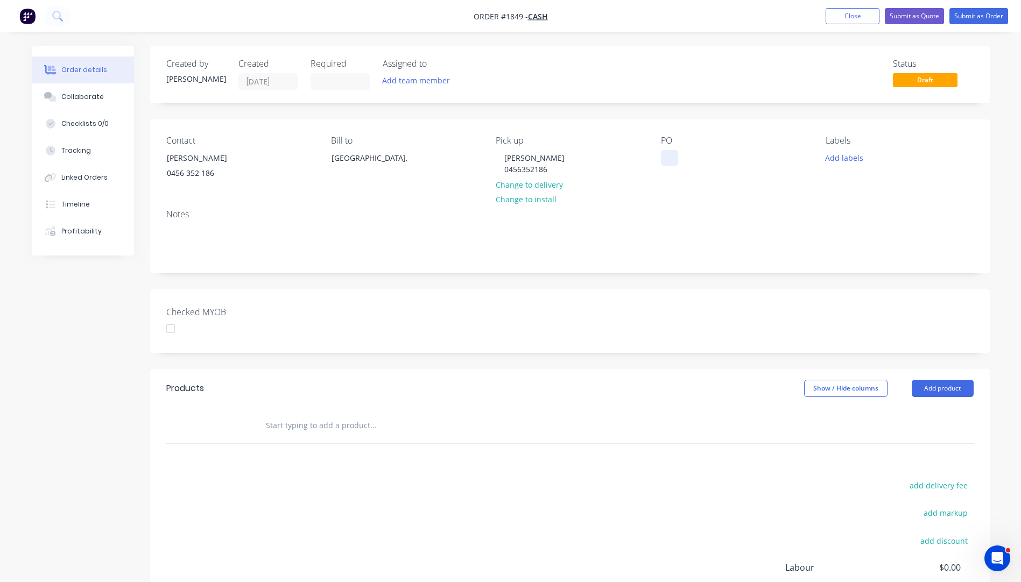
click at [669, 154] on div at bounding box center [669, 158] width 17 height 16
click at [822, 156] on button "Add labels" at bounding box center [845, 157] width 50 height 15
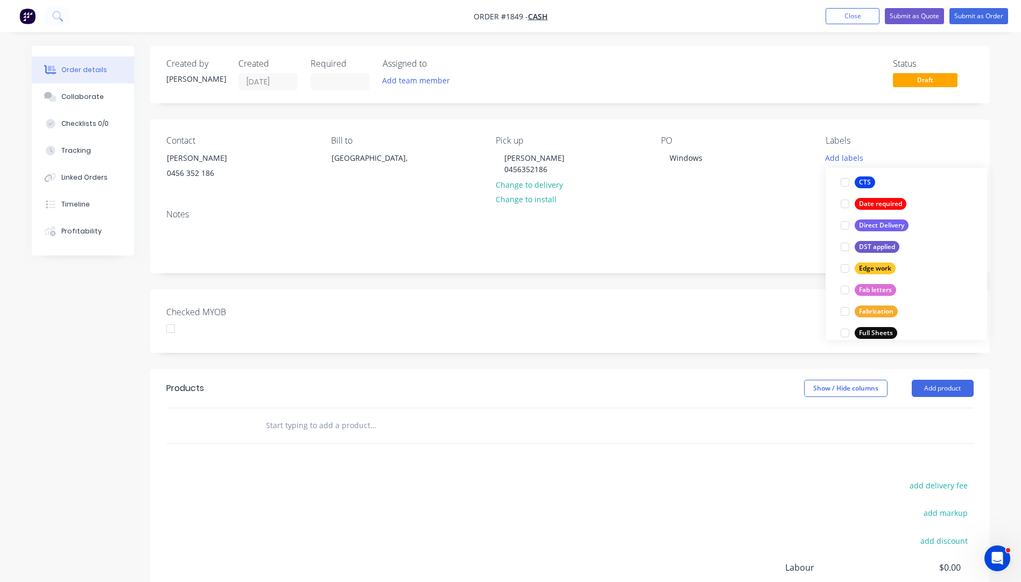
scroll to position [75, 0]
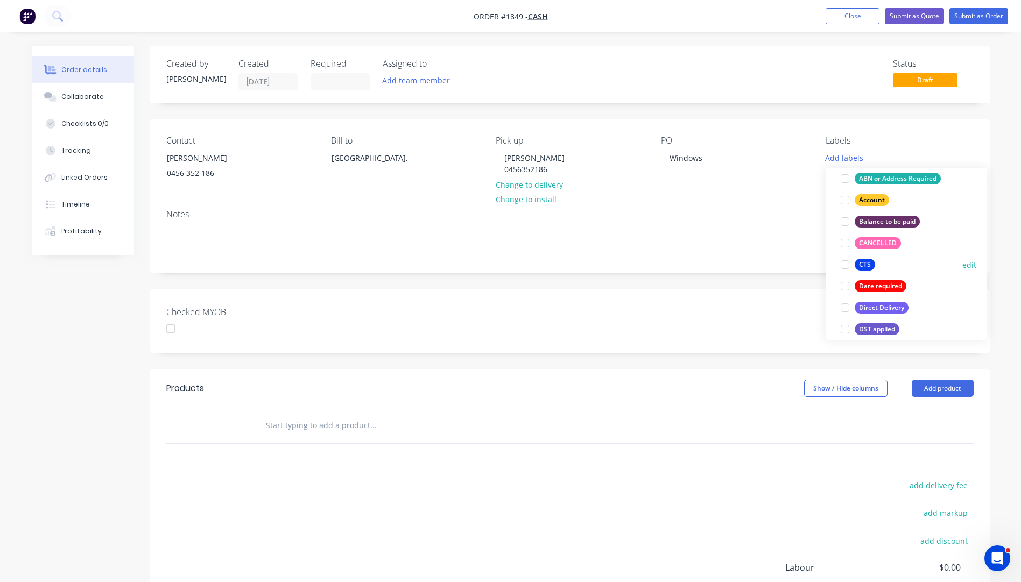
click at [864, 264] on div "CTS" at bounding box center [865, 265] width 20 height 12
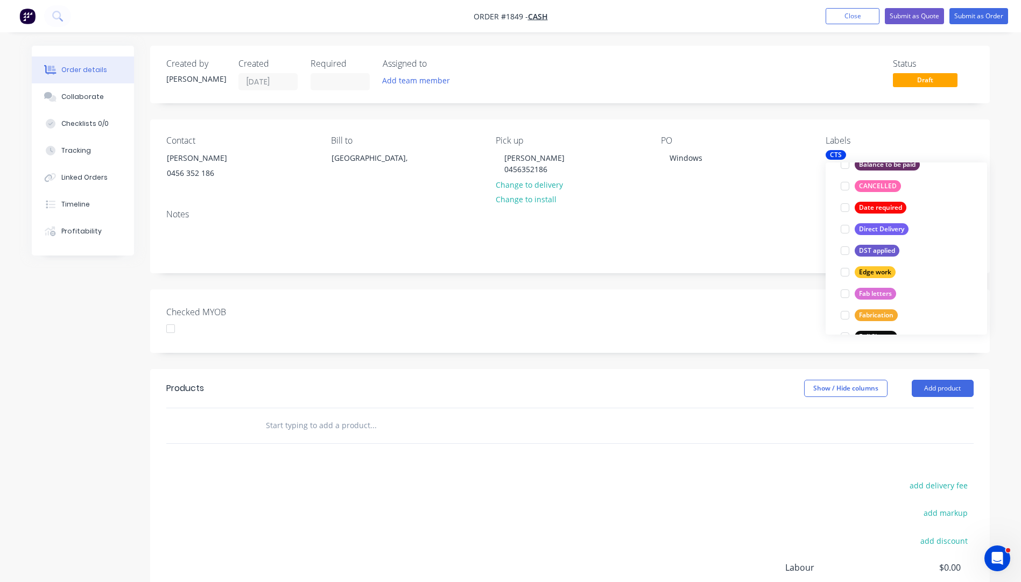
scroll to position [161, 0]
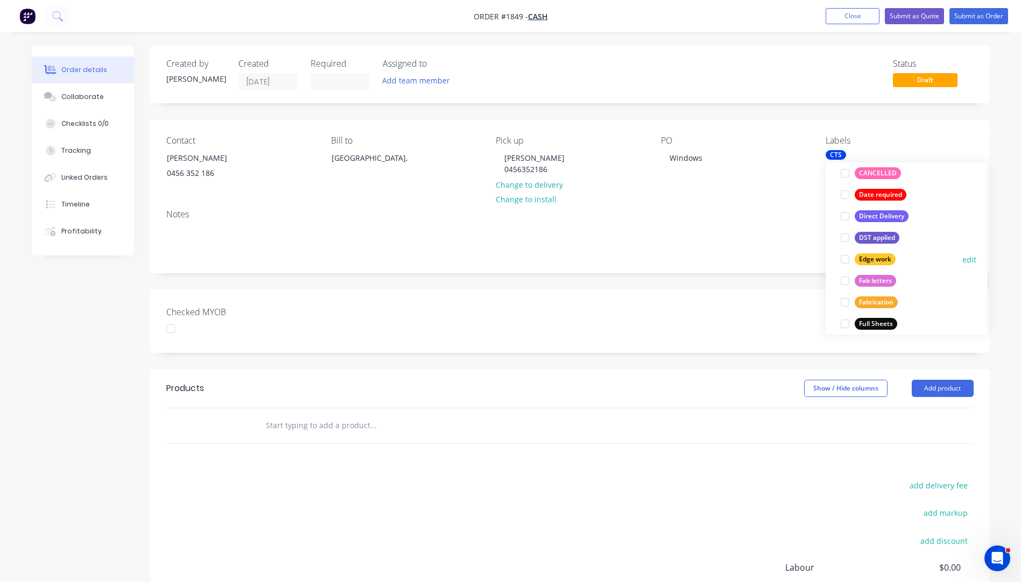
click at [846, 260] on div at bounding box center [845, 260] width 22 height 22
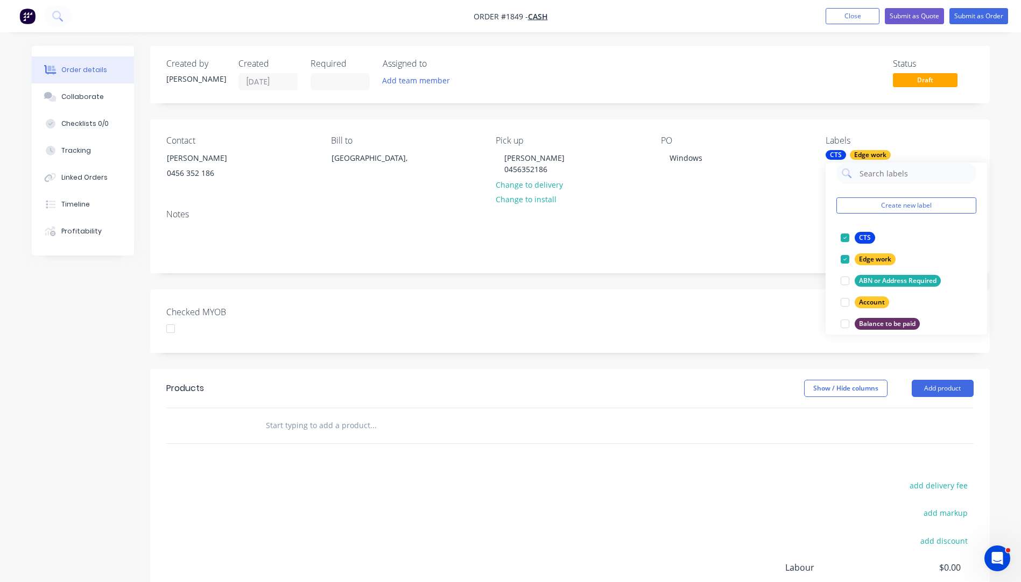
click at [810, 221] on div "Notes" at bounding box center [570, 237] width 840 height 72
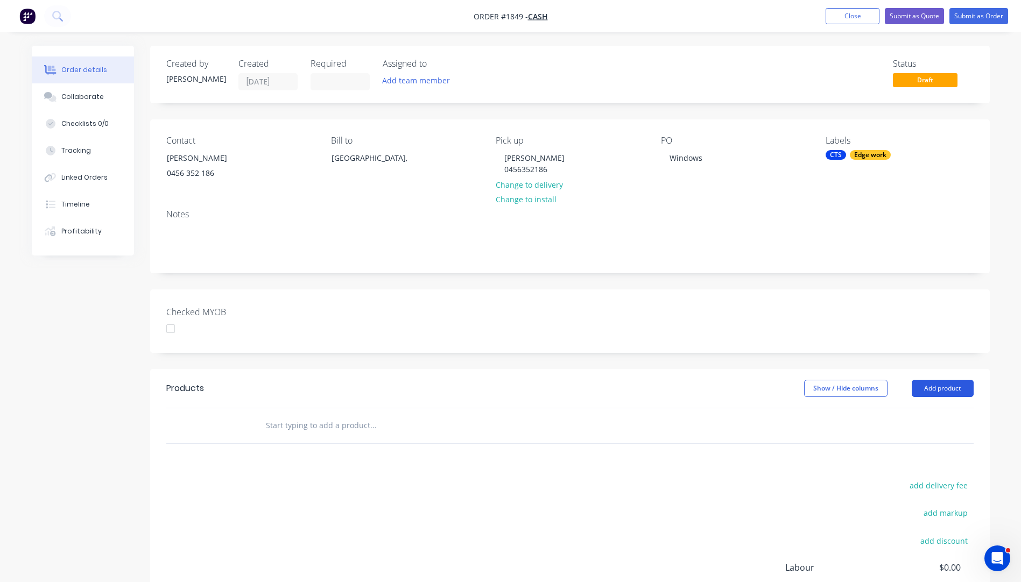
click at [932, 390] on button "Add product" at bounding box center [943, 388] width 62 height 17
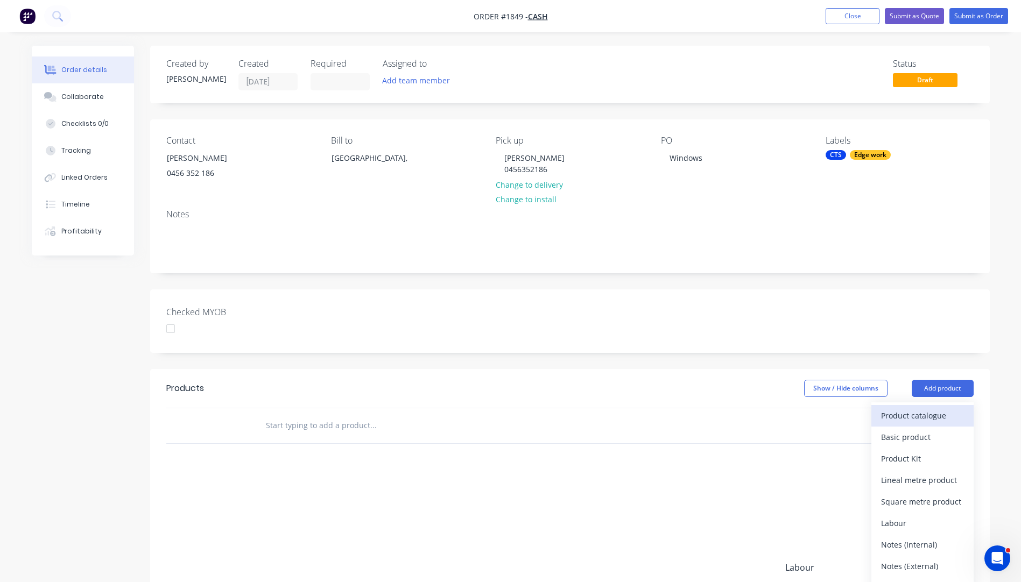
click at [904, 417] on div "Product catalogue" at bounding box center [922, 416] width 83 height 16
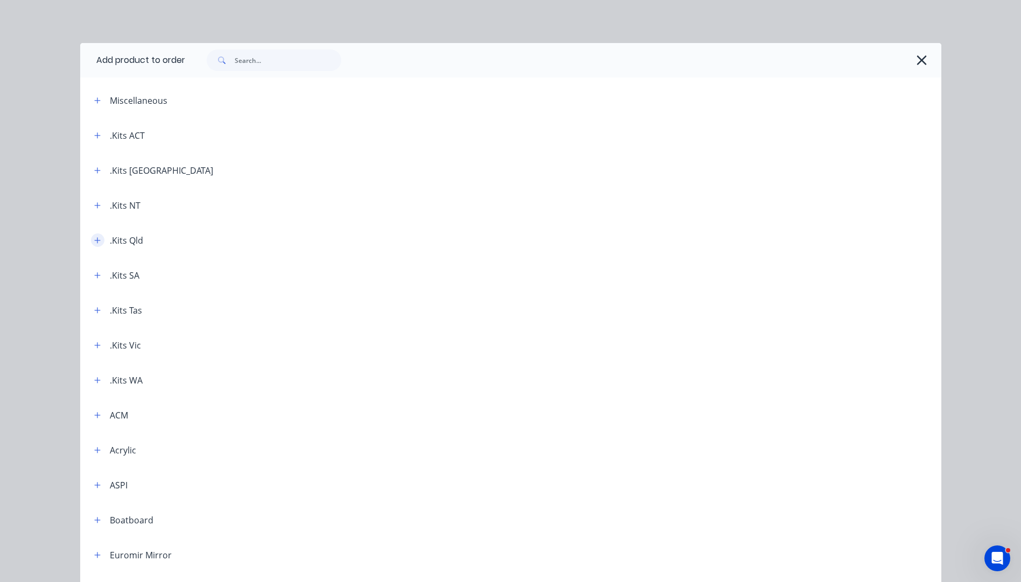
click at [94, 242] on icon "button" at bounding box center [97, 241] width 6 height 8
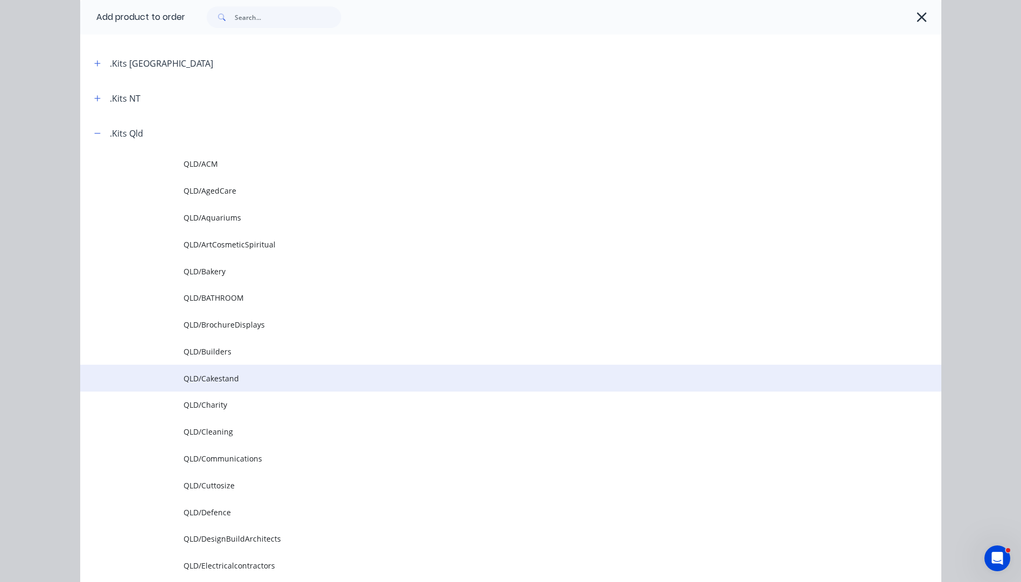
scroll to position [108, 0]
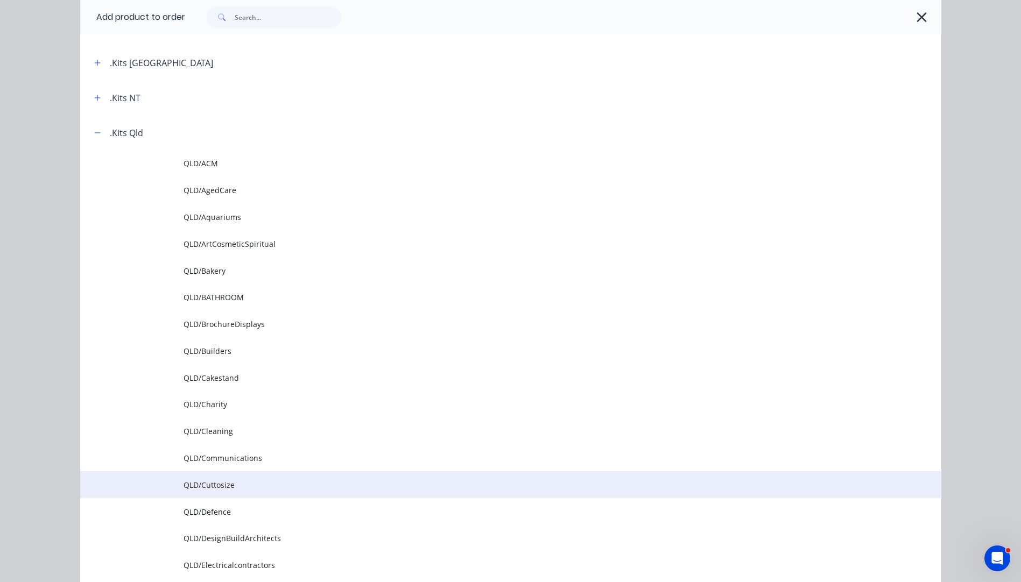
click at [218, 486] on span "QLD/Cuttosize" at bounding box center [487, 485] width 606 height 11
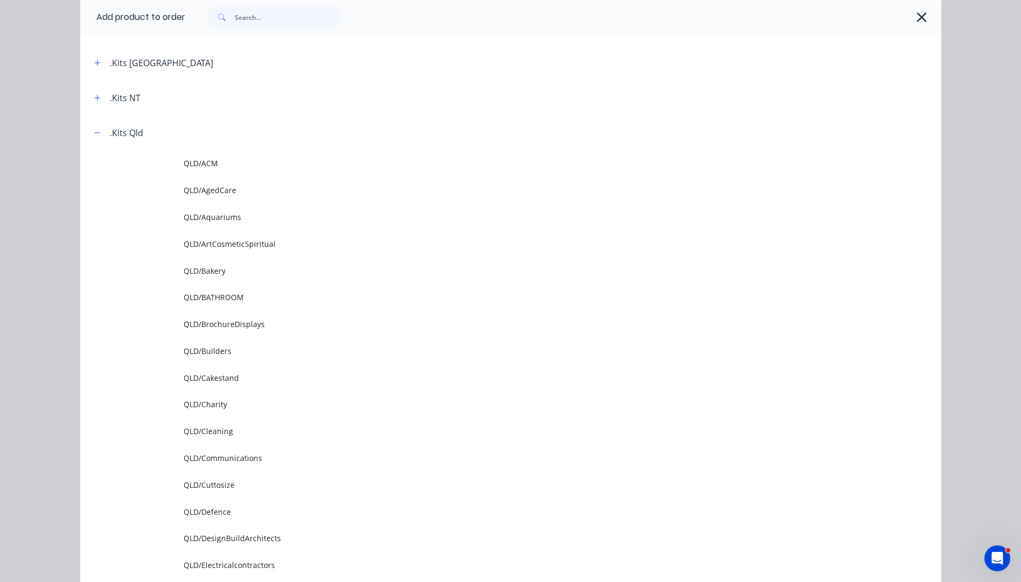
scroll to position [0, 0]
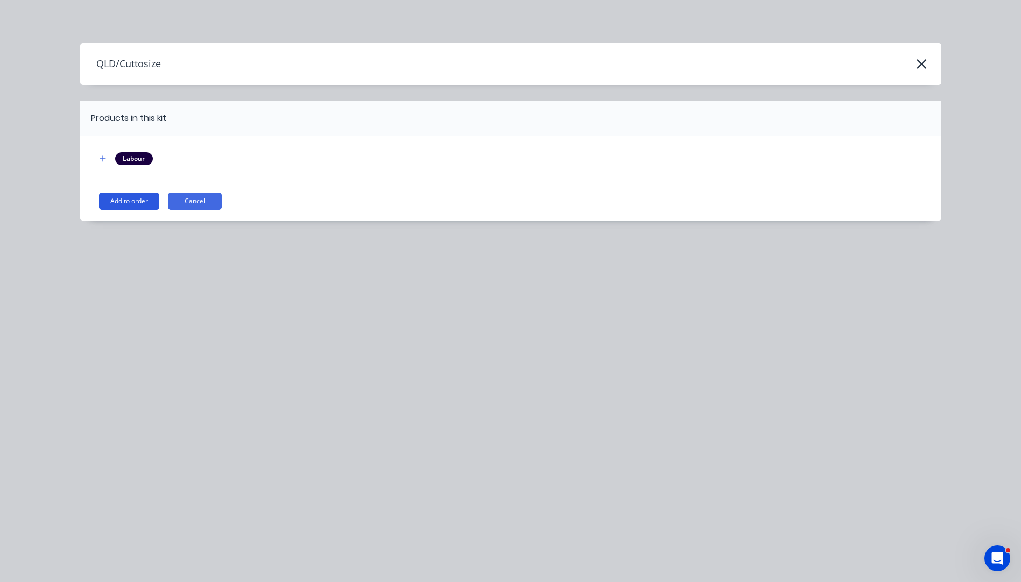
click at [137, 200] on button "Add to order" at bounding box center [129, 201] width 60 height 17
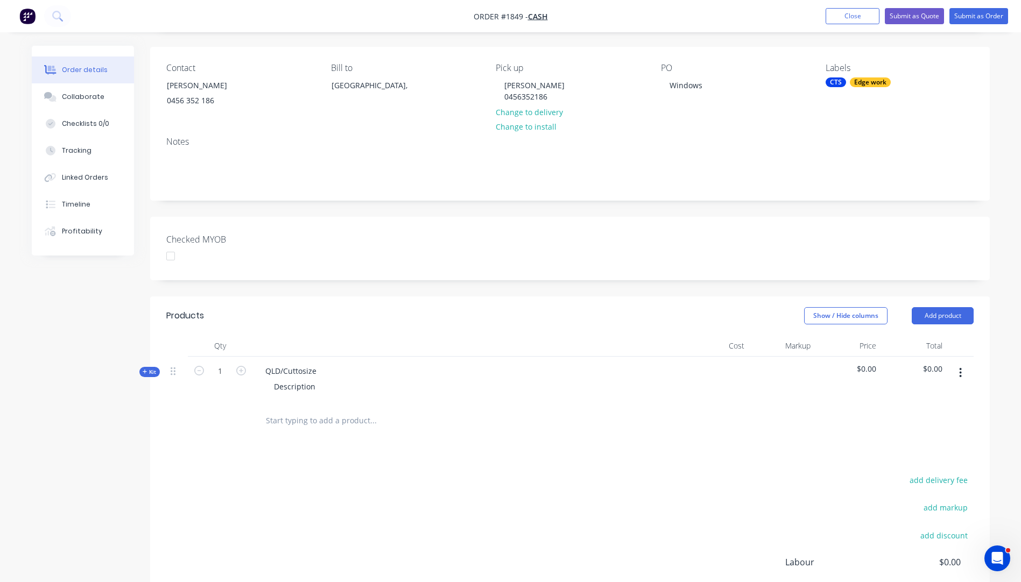
scroll to position [203, 0]
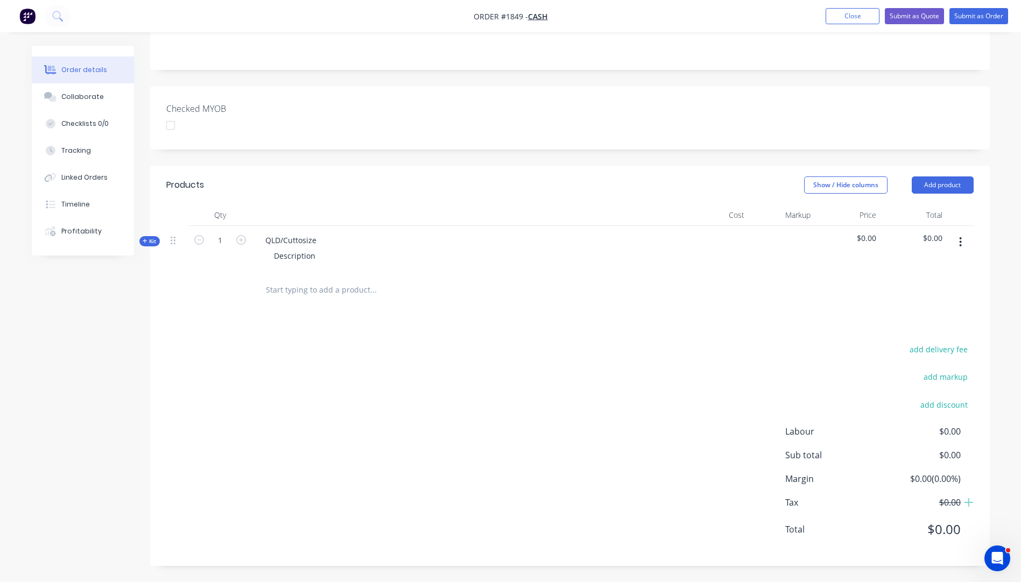
click at [140, 242] on button "Kit" at bounding box center [149, 241] width 20 height 10
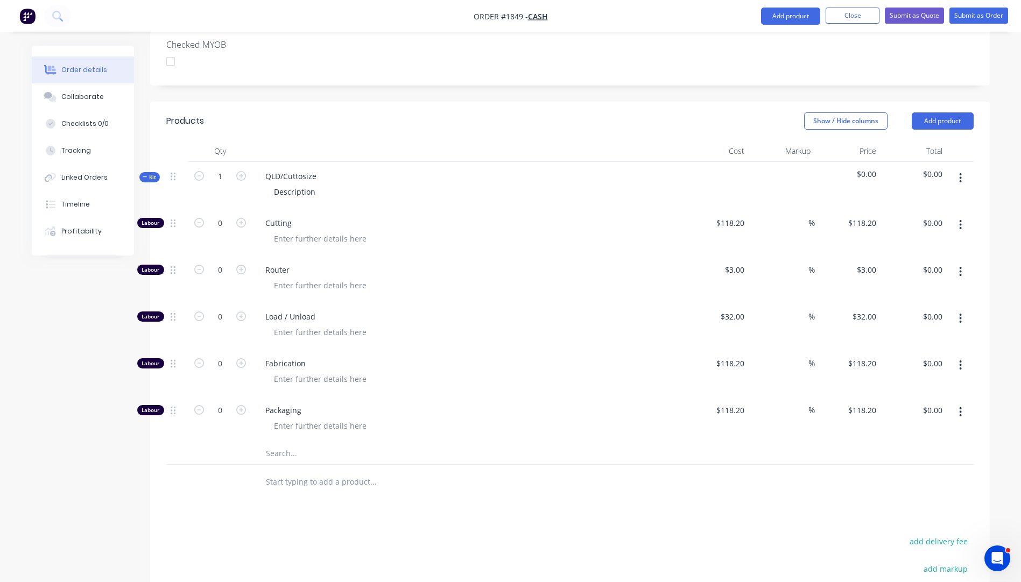
scroll to position [460, 0]
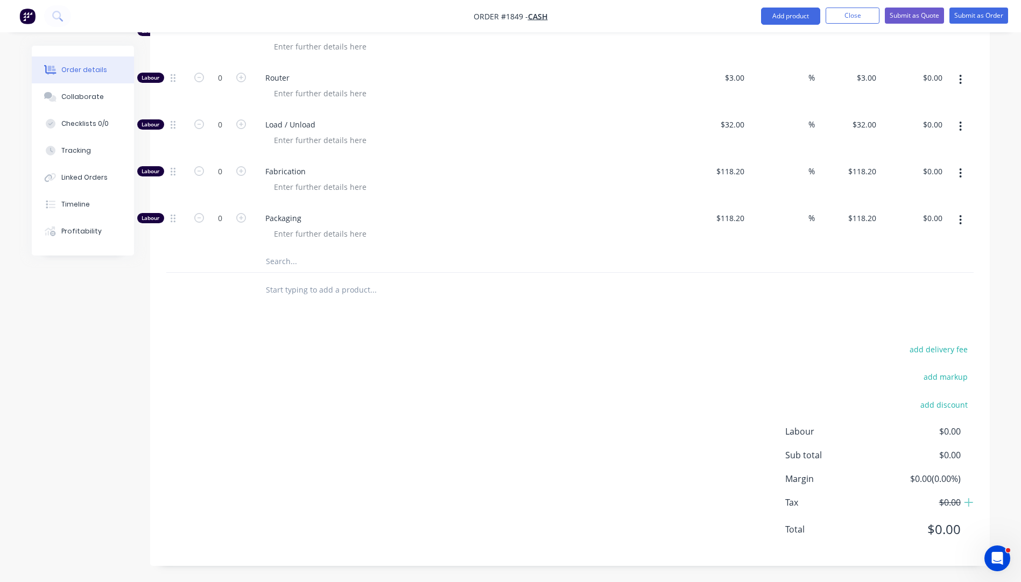
click at [288, 260] on input "text" at bounding box center [372, 262] width 215 height 22
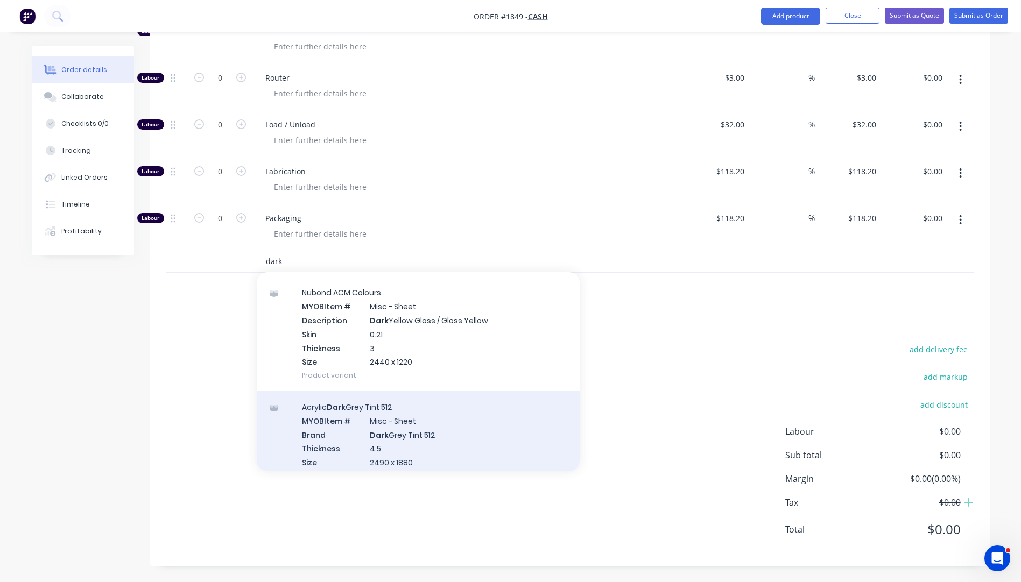
scroll to position [0, 0]
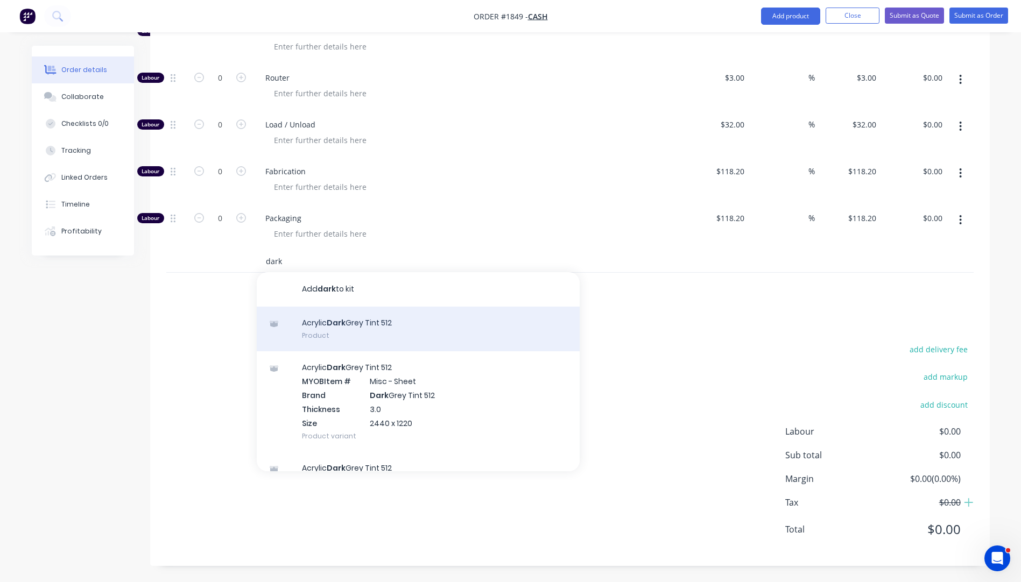
type input "dark"
click at [371, 313] on div "Acrylic Dark Grey Tint 512 Product" at bounding box center [418, 329] width 323 height 45
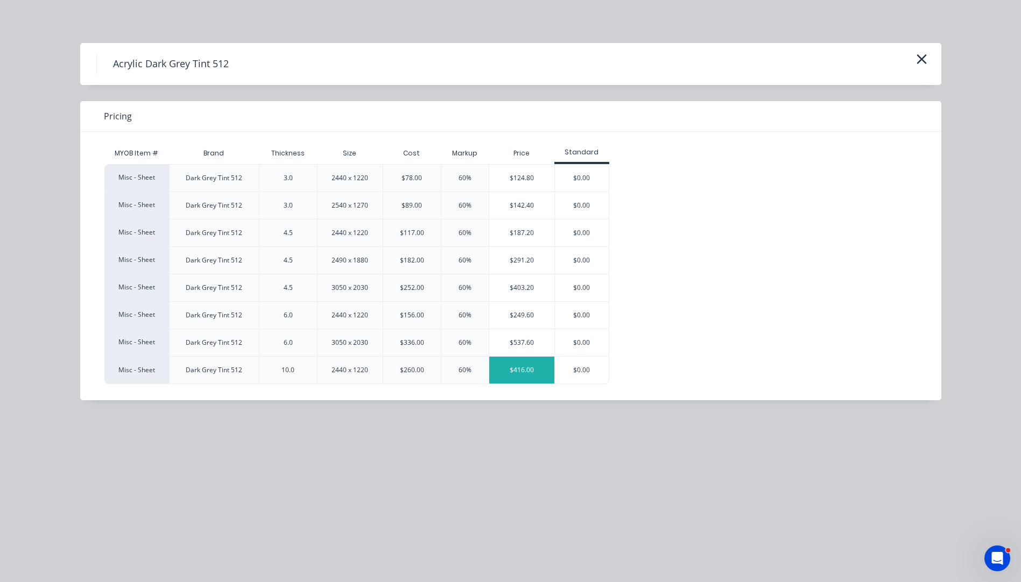
click at [533, 368] on div "$416.00" at bounding box center [521, 370] width 65 height 27
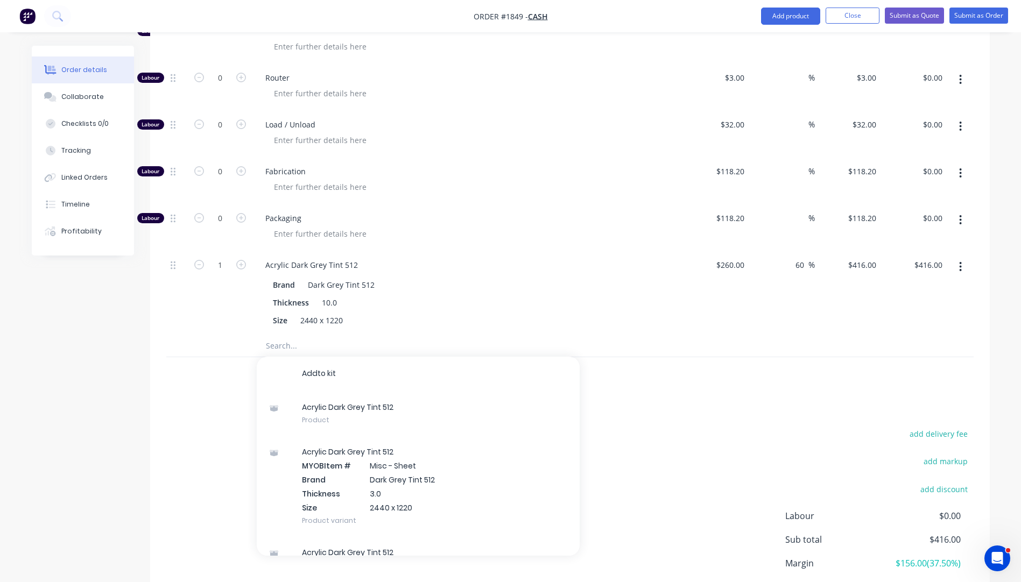
click at [227, 397] on div "Products Show / Hide columns Add product Qty Cost Markup Price Total Kit 1 QLD/…" at bounding box center [570, 280] width 840 height 741
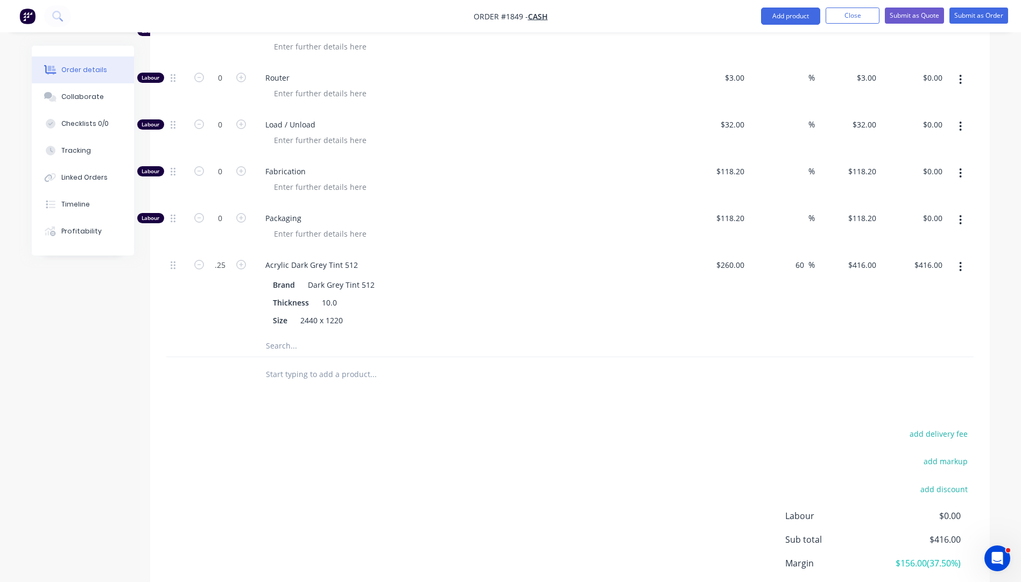
type input "0.25"
type input "$104.00"
click at [225, 409] on div "Products Show / Hide columns Add product Qty Cost Markup Price Total Kit 1 QLD/…" at bounding box center [570, 280] width 840 height 741
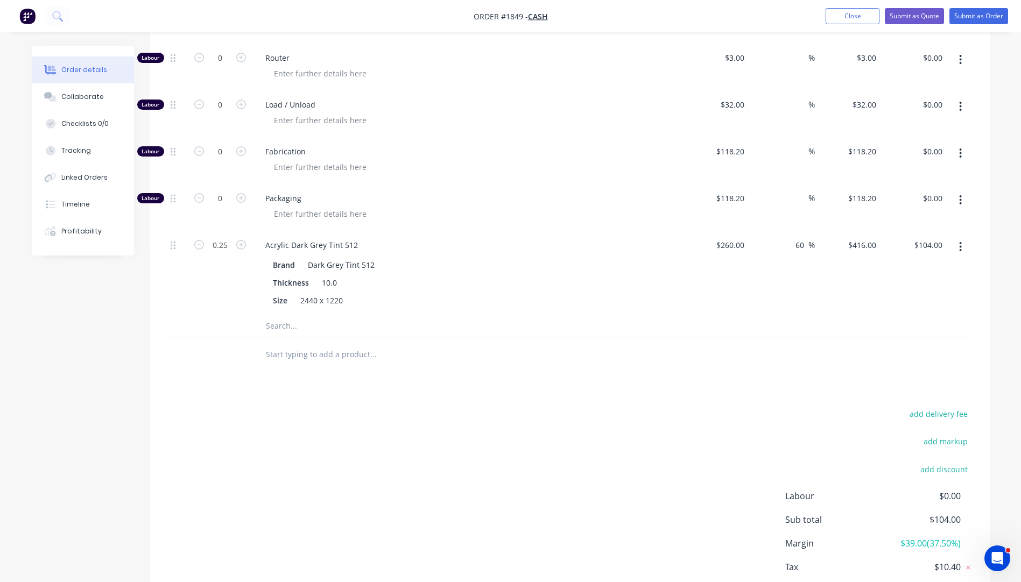
scroll to position [275, 0]
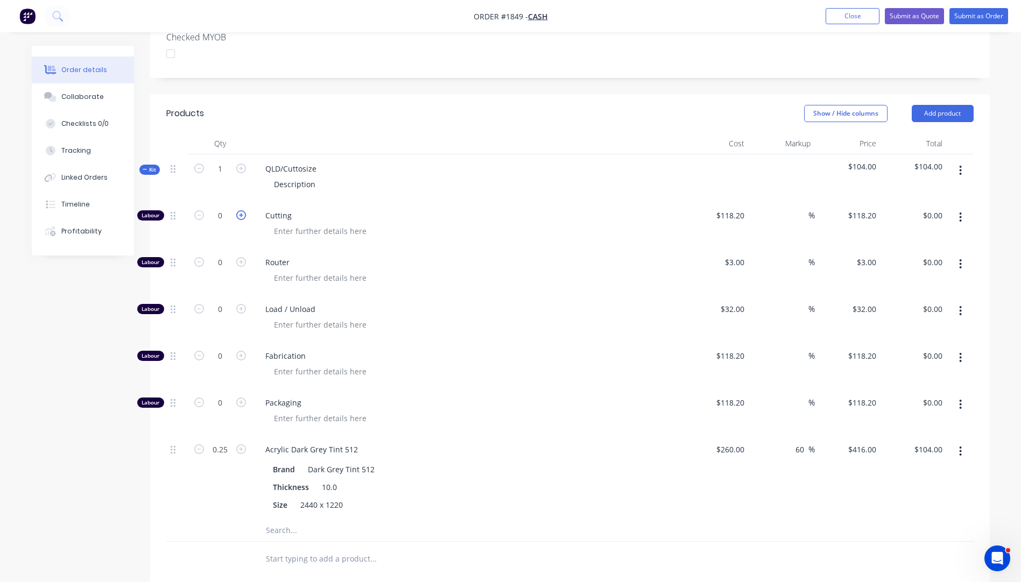
click at [245, 216] on icon "button" at bounding box center [241, 215] width 10 height 10
type input "1"
type input "$118.20"
click at [230, 214] on input "1" at bounding box center [220, 216] width 28 height 16
type input "0.5"
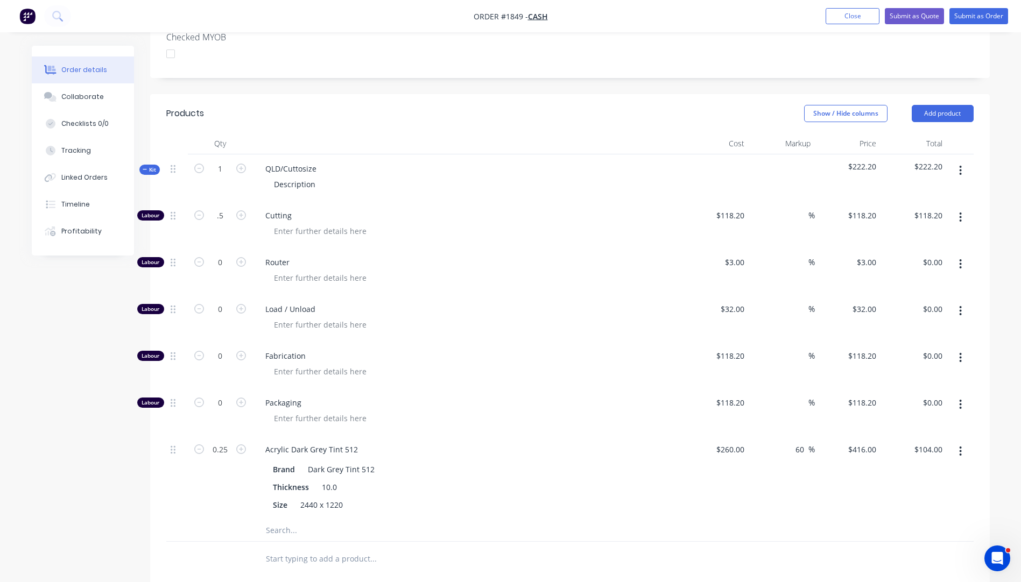
type input "$59.10"
click at [489, 259] on span "Router" at bounding box center [471, 262] width 413 height 11
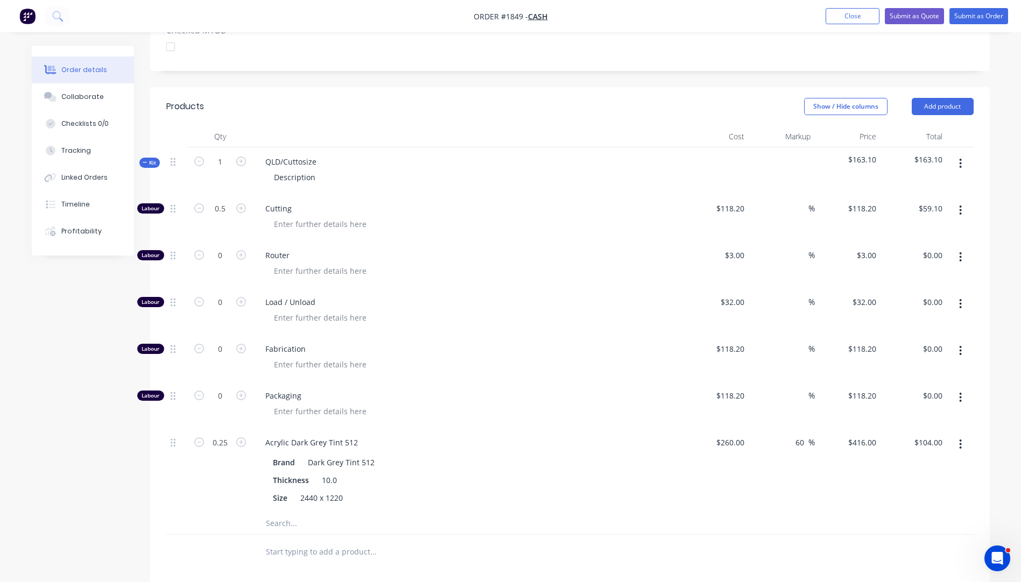
scroll to position [221, 0]
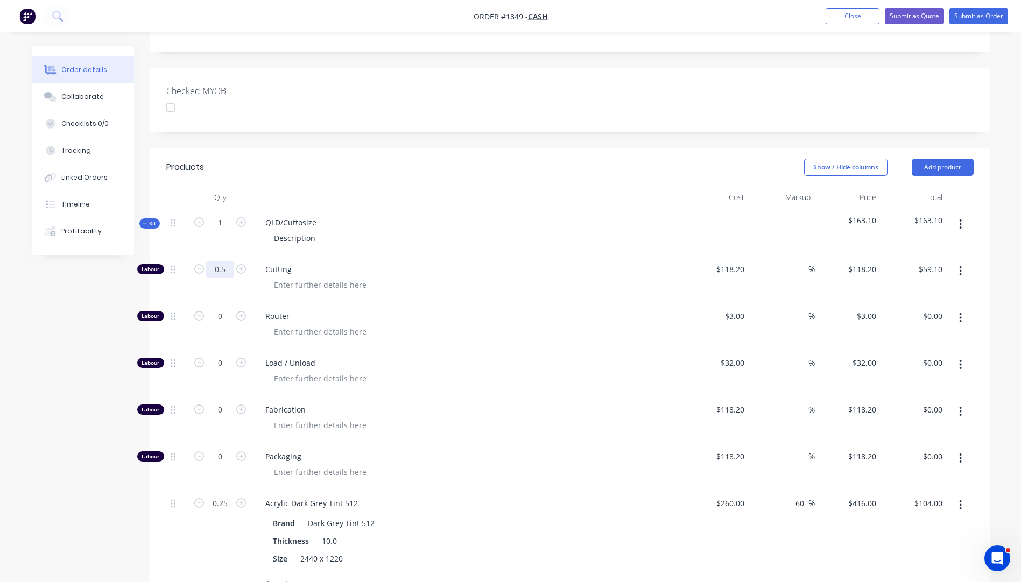
click at [226, 268] on input "0.5" at bounding box center [220, 270] width 28 height 16
type input "0.75"
type input "$88.65"
click at [597, 254] on div "QLD/Cuttosize Description" at bounding box center [467, 231] width 431 height 47
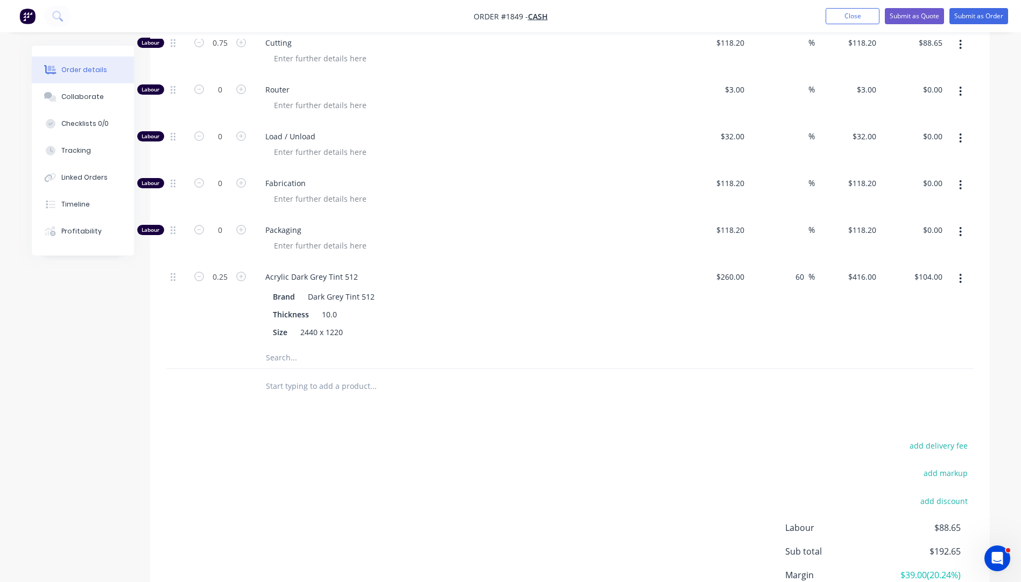
scroll to position [275, 0]
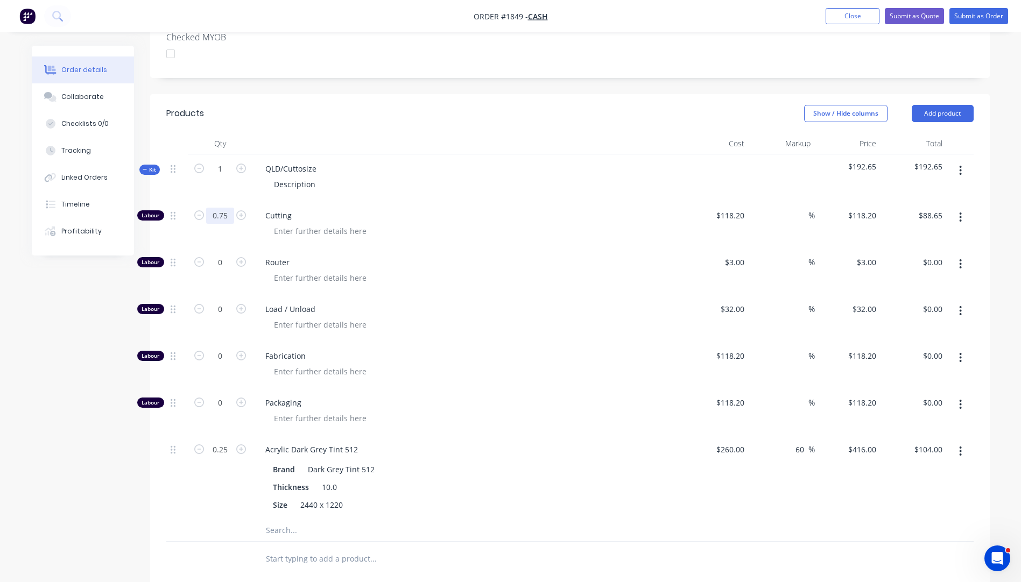
click at [227, 216] on input "0.75" at bounding box center [220, 216] width 28 height 16
type input "0.8"
type input "$94.56"
click at [562, 252] on div "Router" at bounding box center [467, 271] width 431 height 47
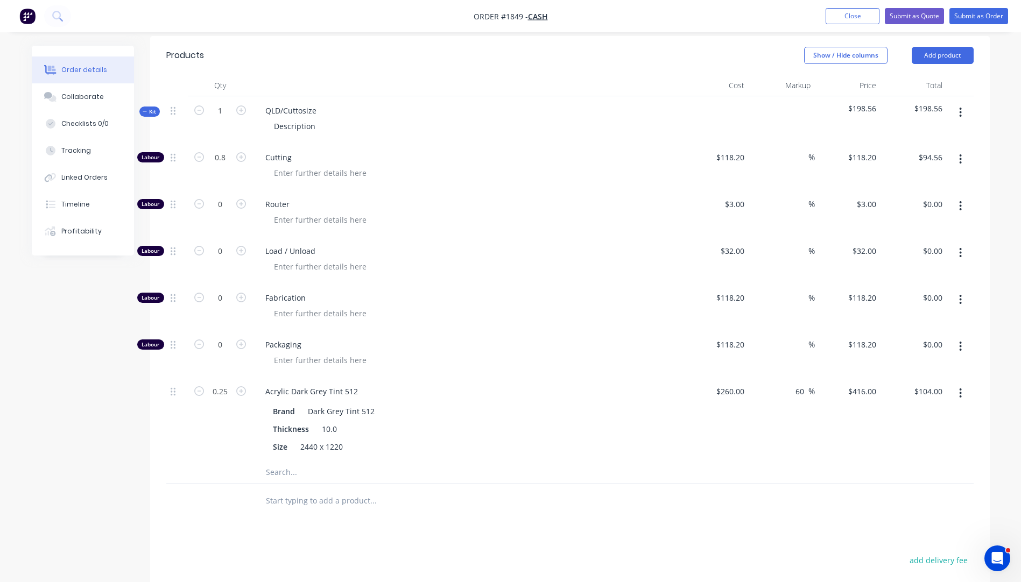
scroll to position [329, 0]
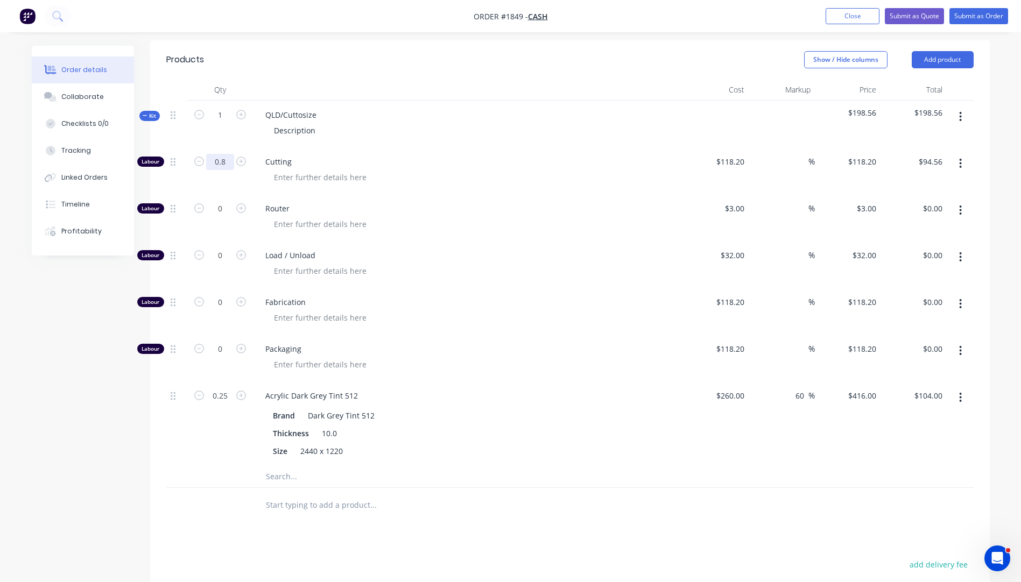
click at [230, 164] on input "0.8" at bounding box center [220, 162] width 28 height 16
type input "0.76"
type input "$89.83"
click at [637, 274] on div at bounding box center [471, 271] width 413 height 16
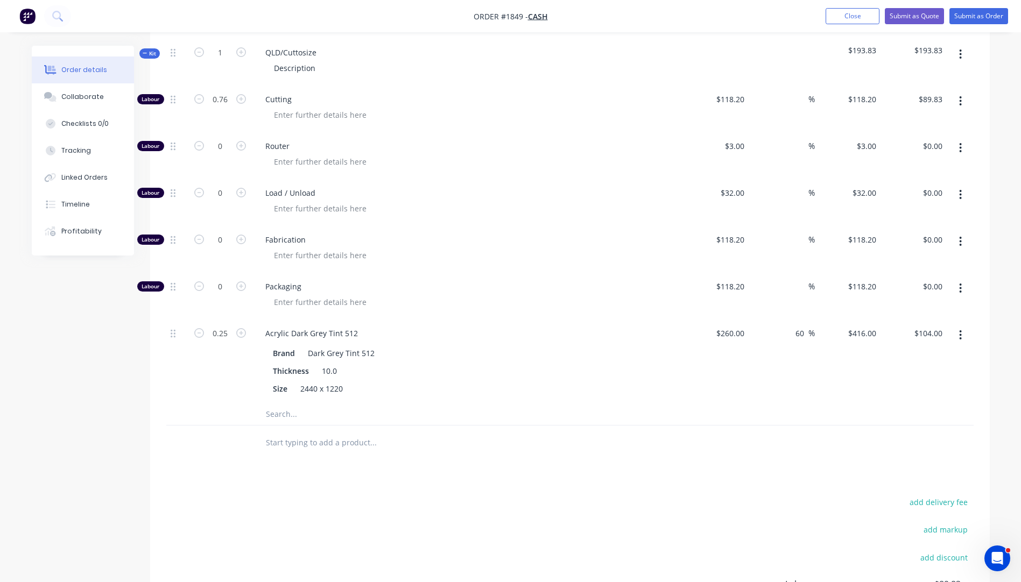
scroll to position [275, 0]
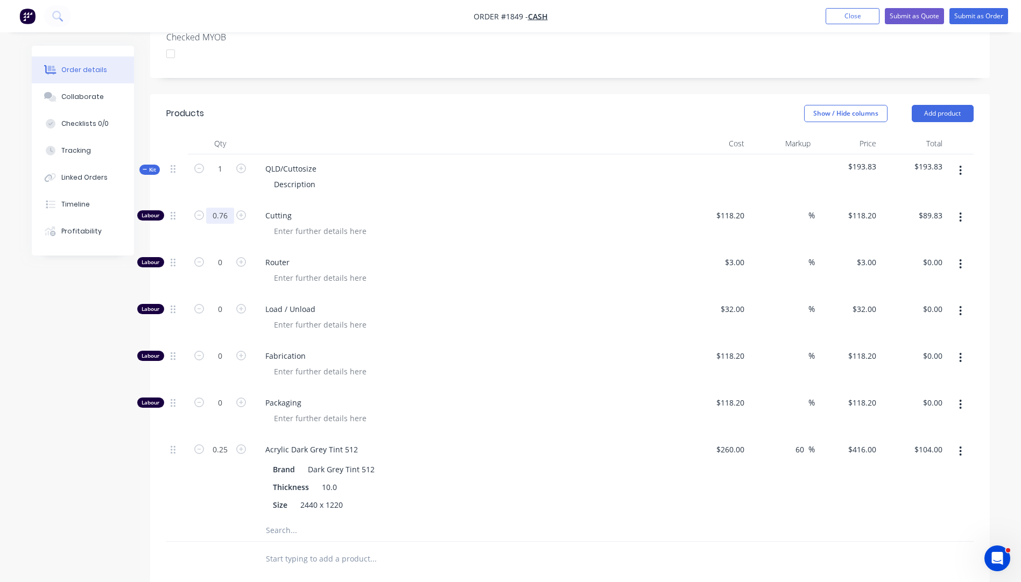
click at [225, 220] on input "0.76" at bounding box center [220, 216] width 28 height 16
type input "0.75"
type input "$88.65"
click at [547, 213] on span "Cutting" at bounding box center [471, 215] width 413 height 11
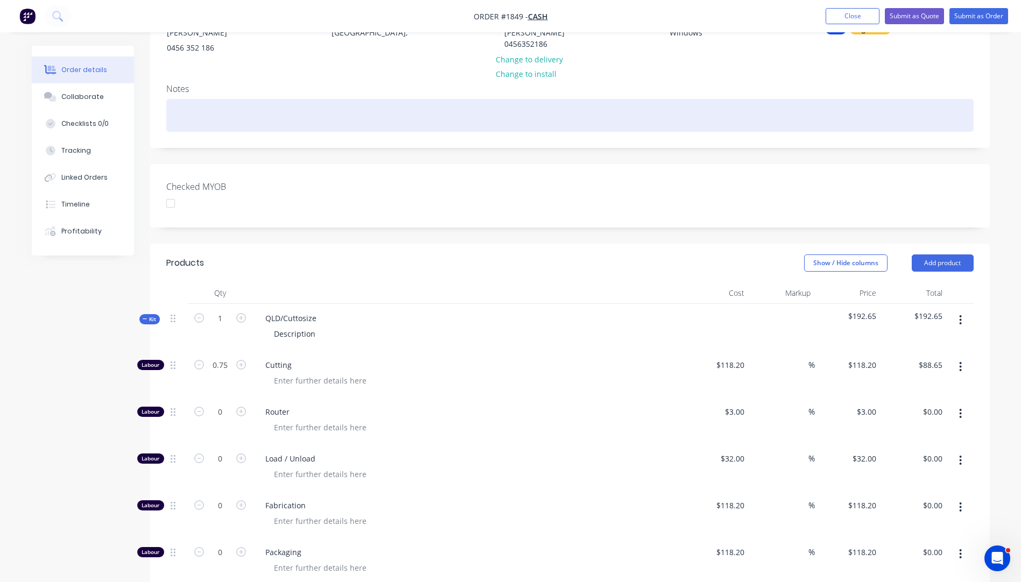
scroll to position [114, 0]
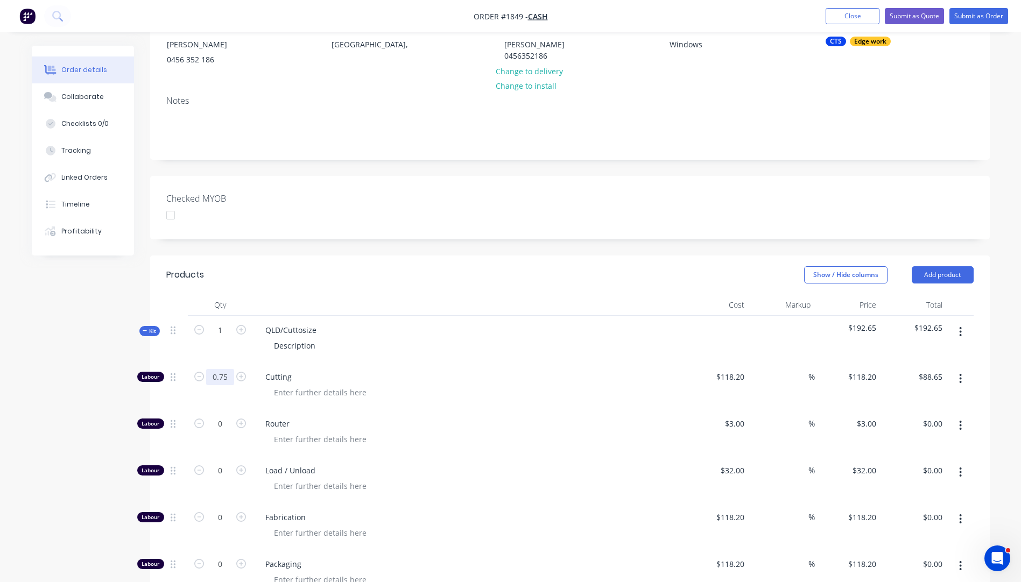
click at [229, 380] on input "0.75" at bounding box center [220, 377] width 28 height 16
type input "0.79"
type input "$93.38"
click at [534, 384] on div "Cutting" at bounding box center [467, 386] width 431 height 47
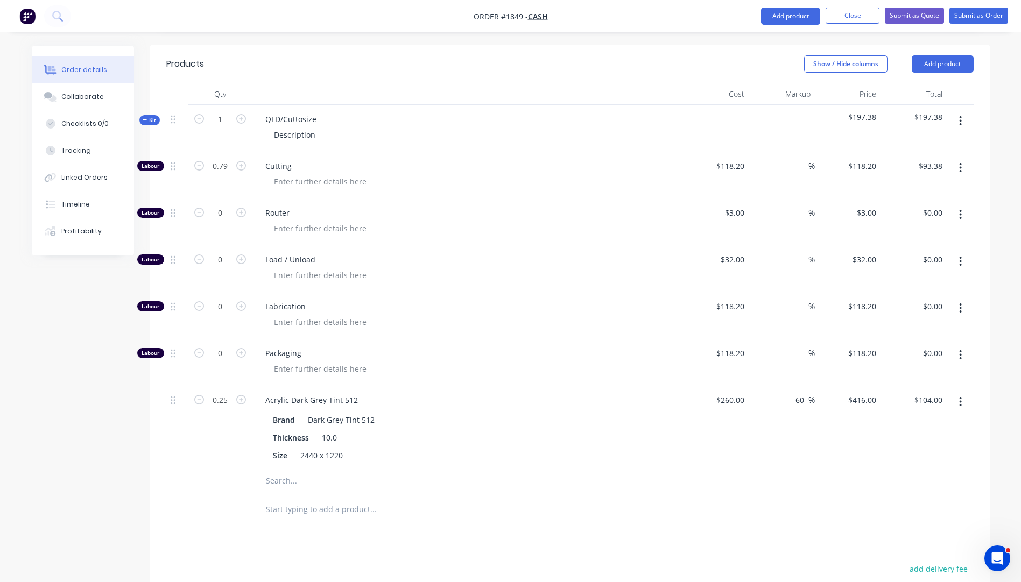
scroll to position [275, 0]
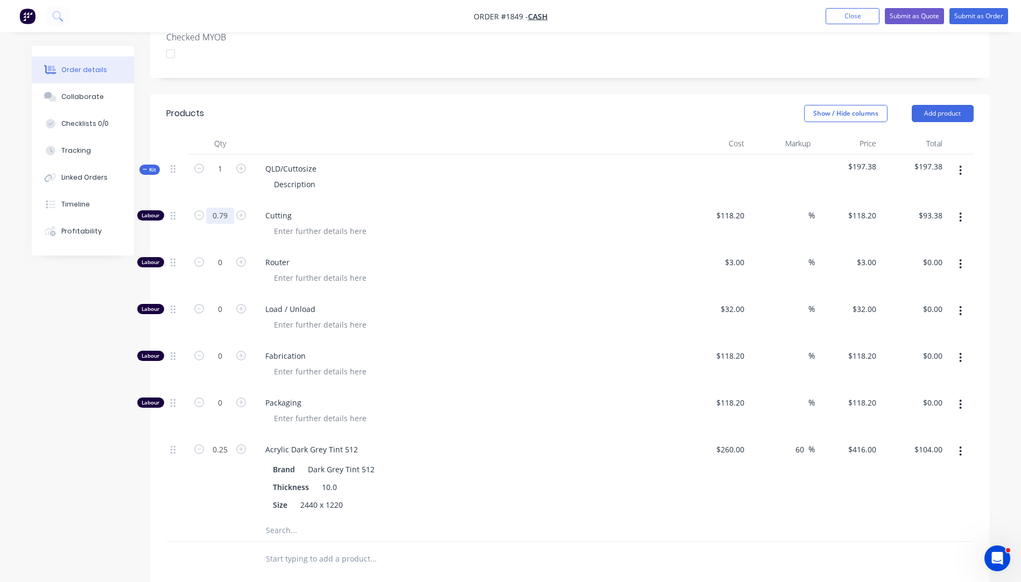
click at [226, 215] on input "0.79" at bounding box center [220, 216] width 28 height 16
type input "0.8"
type input "$94.56"
click at [505, 287] on div "Router" at bounding box center [467, 271] width 431 height 47
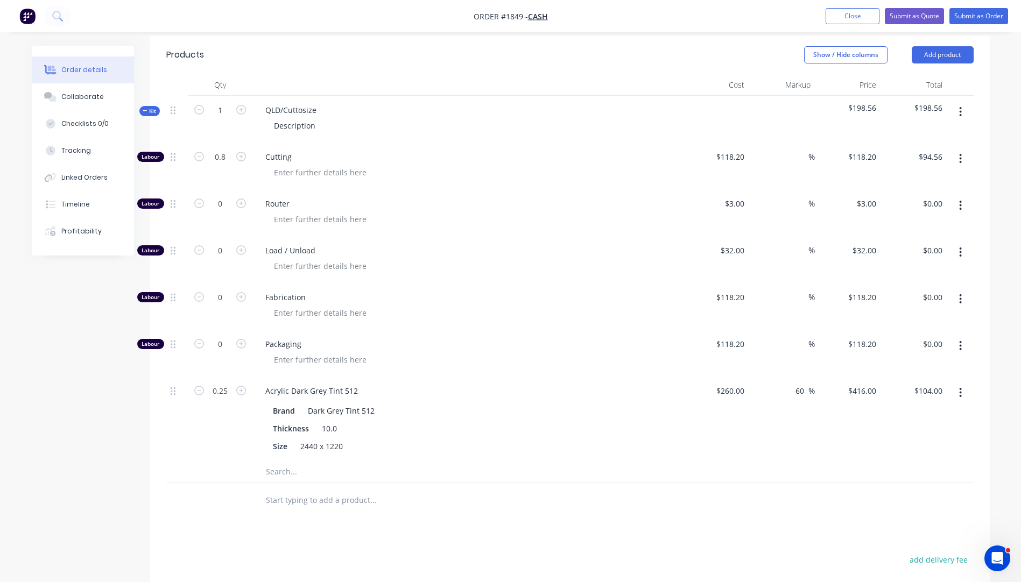
scroll to position [329, 0]
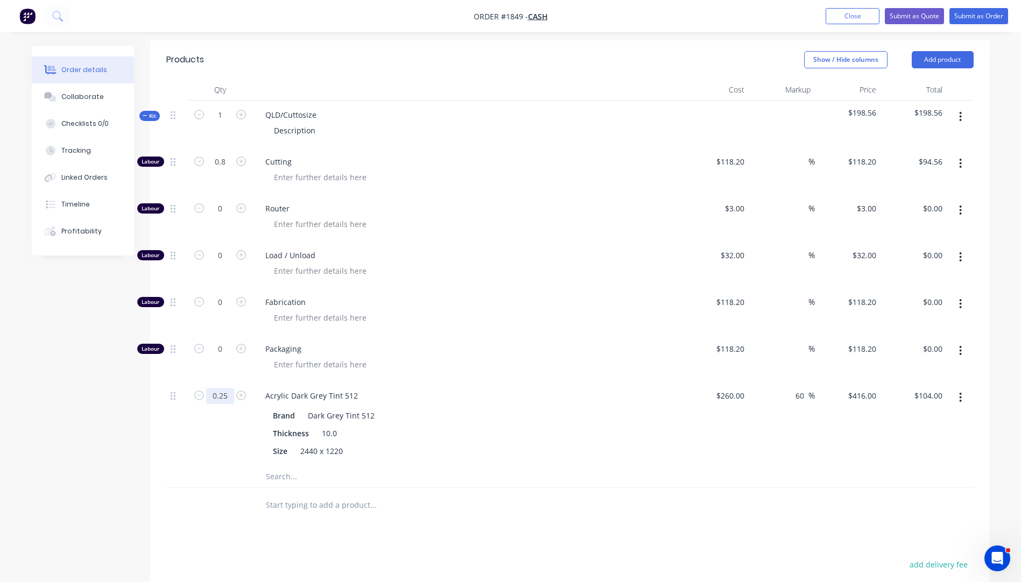
click at [223, 399] on input "0.25" at bounding box center [220, 396] width 28 height 16
type input "0.33"
type input "$137.28"
click at [571, 297] on span "Fabrication" at bounding box center [471, 302] width 413 height 11
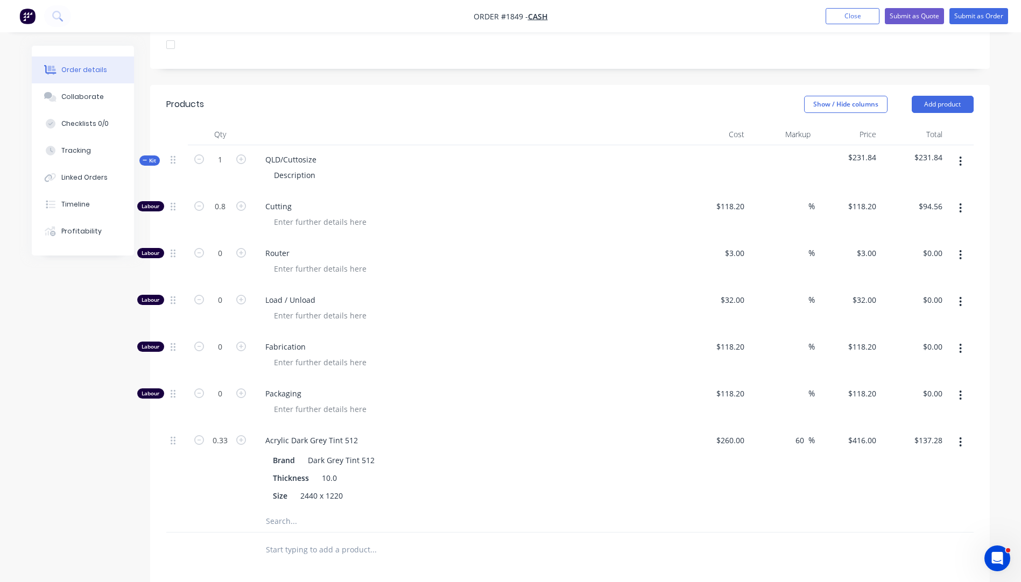
scroll to position [275, 0]
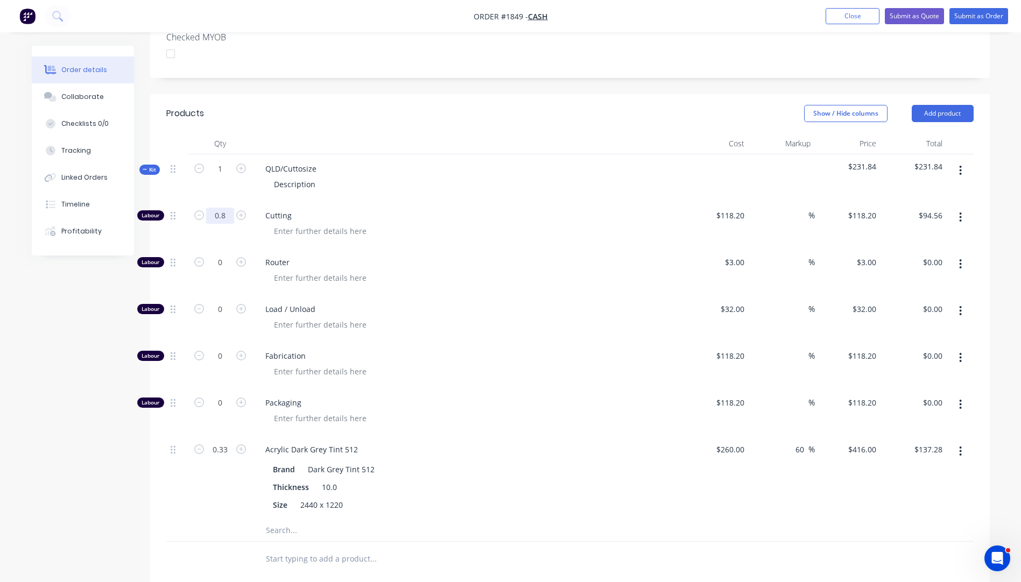
click at [228, 215] on input "0.8" at bounding box center [220, 216] width 28 height 16
type input "0.5"
type input "$59.10"
click at [533, 264] on span "Router" at bounding box center [471, 262] width 413 height 11
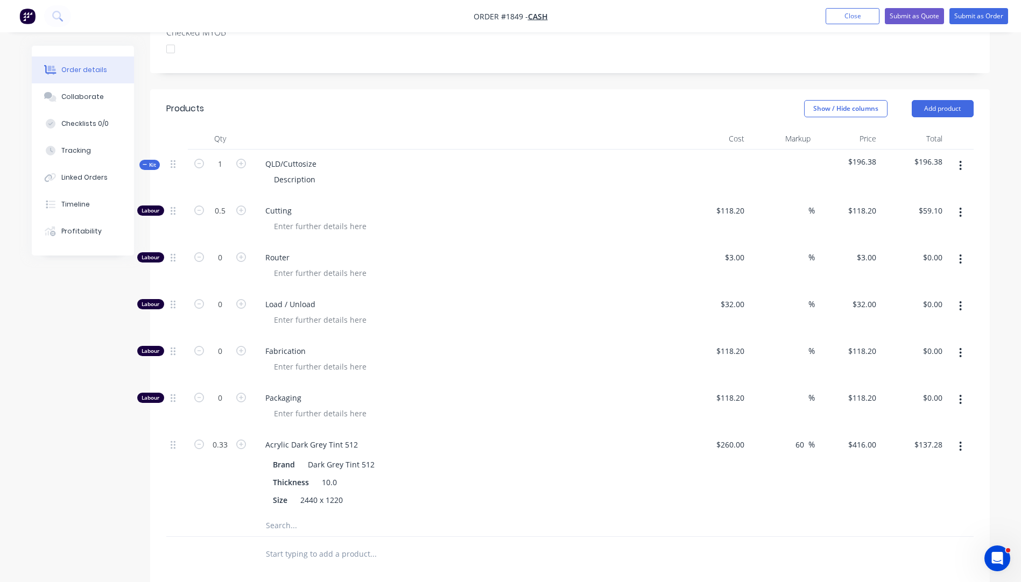
scroll to position [221, 0]
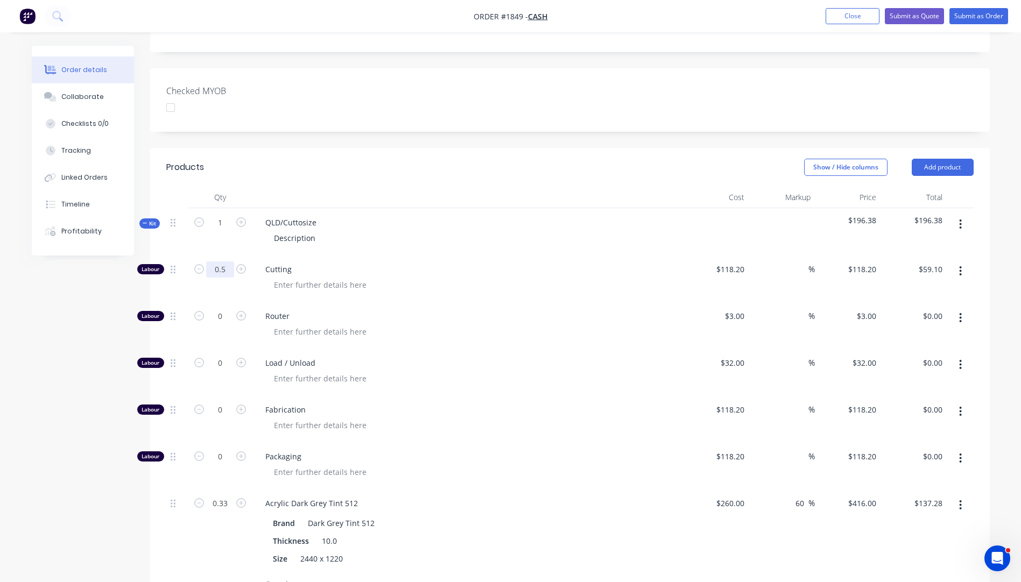
click at [228, 269] on input "0.5" at bounding box center [220, 270] width 28 height 16
type input "0.51"
type input "$60.28"
click at [498, 256] on div "Cutting" at bounding box center [467, 278] width 431 height 47
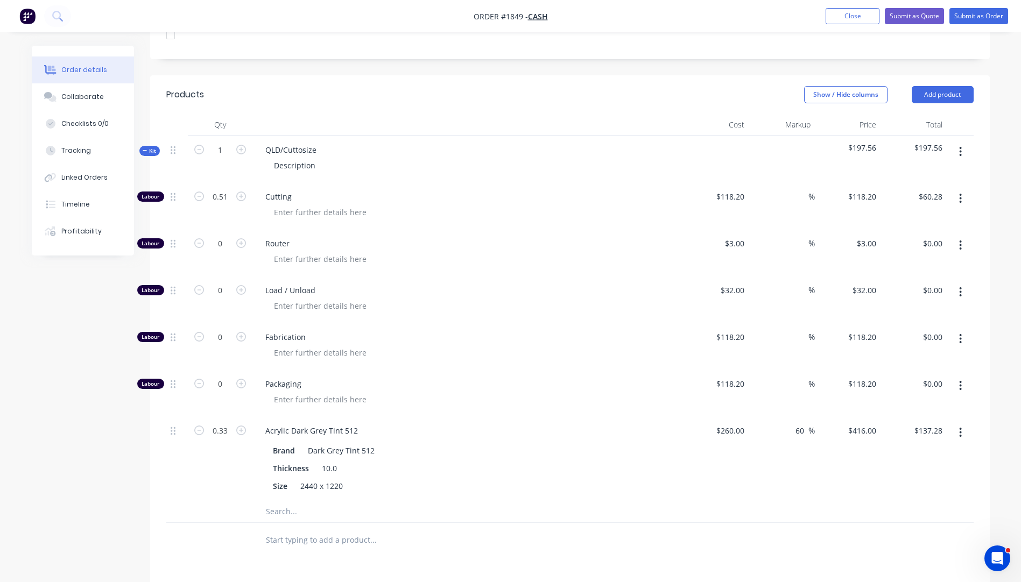
scroll to position [275, 0]
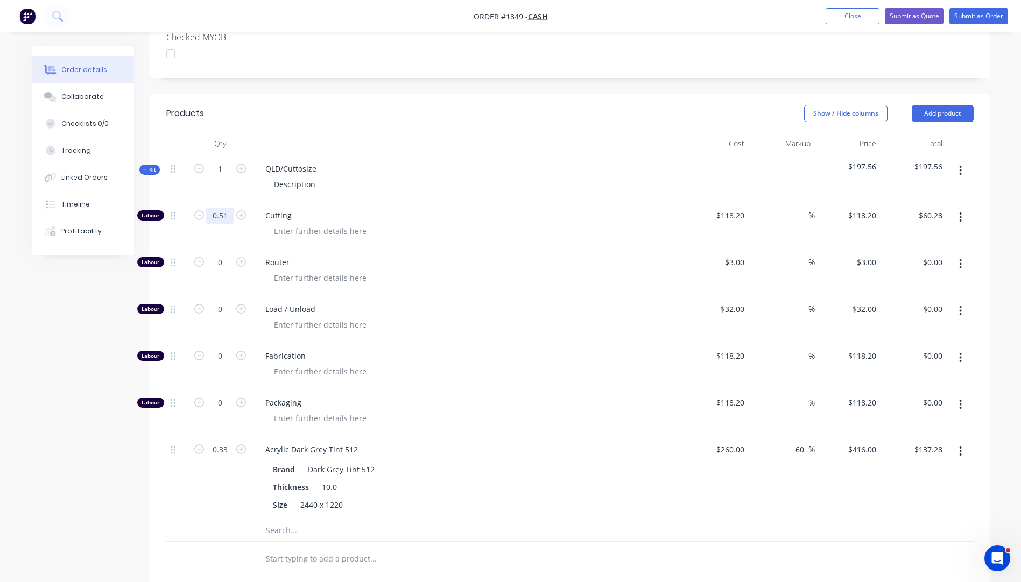
click at [220, 215] on input "0.51" at bounding box center [220, 216] width 28 height 16
type input "0"
click at [488, 224] on div at bounding box center [471, 231] width 413 height 16
click at [622, 307] on span "Load / Unload" at bounding box center [471, 309] width 413 height 11
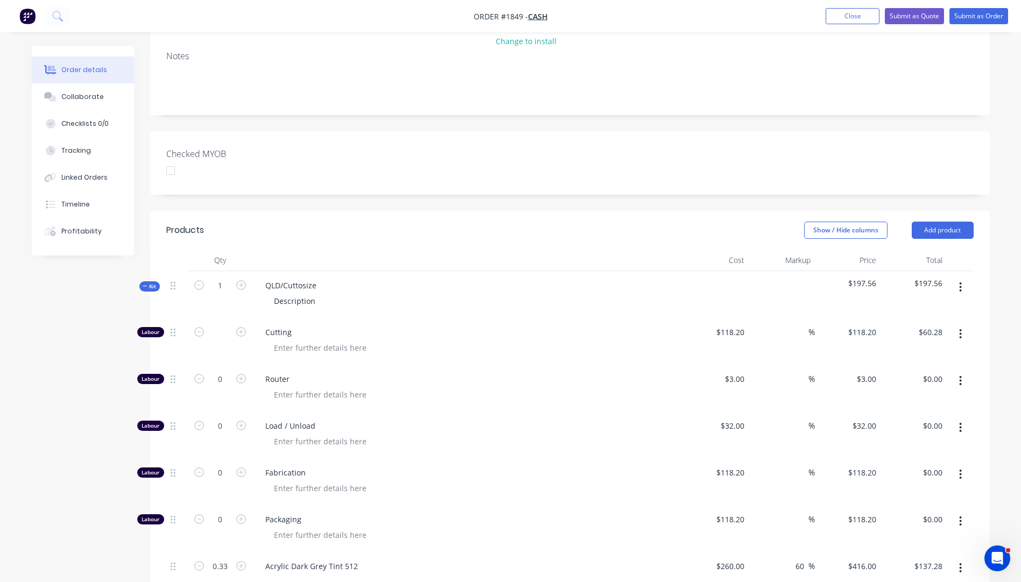
scroll to position [60, 0]
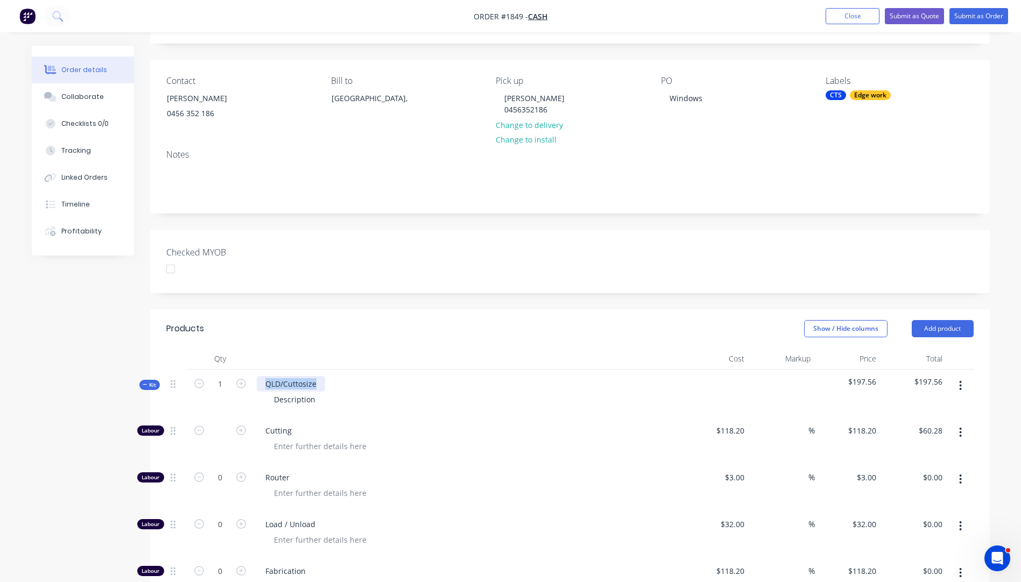
drag, startPoint x: 321, startPoint y: 382, endPoint x: 243, endPoint y: 393, distance: 79.5
click at [243, 393] on div "Kit 1 QLD/Cuttosize Description $197.56 $197.56" at bounding box center [569, 393] width 807 height 47
click at [240, 388] on icon "button" at bounding box center [241, 384] width 10 height 10
type input "2"
type input "1.02"
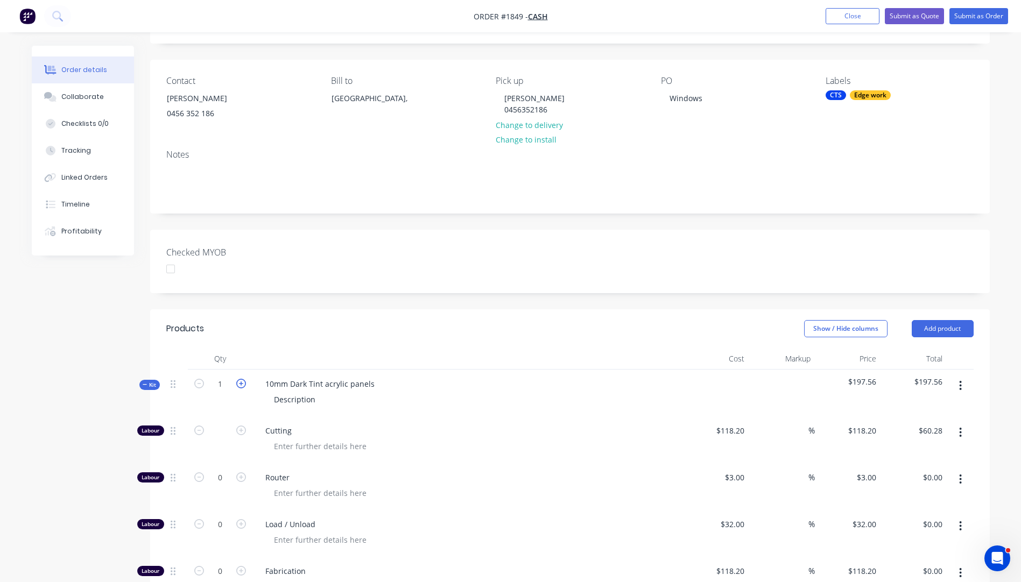
type input "$120.56"
type input "0.66"
type input "$274.56"
drag, startPoint x: 319, startPoint y: 401, endPoint x: 266, endPoint y: 401, distance: 52.2
click at [266, 401] on div "Description" at bounding box center [294, 400] width 59 height 16
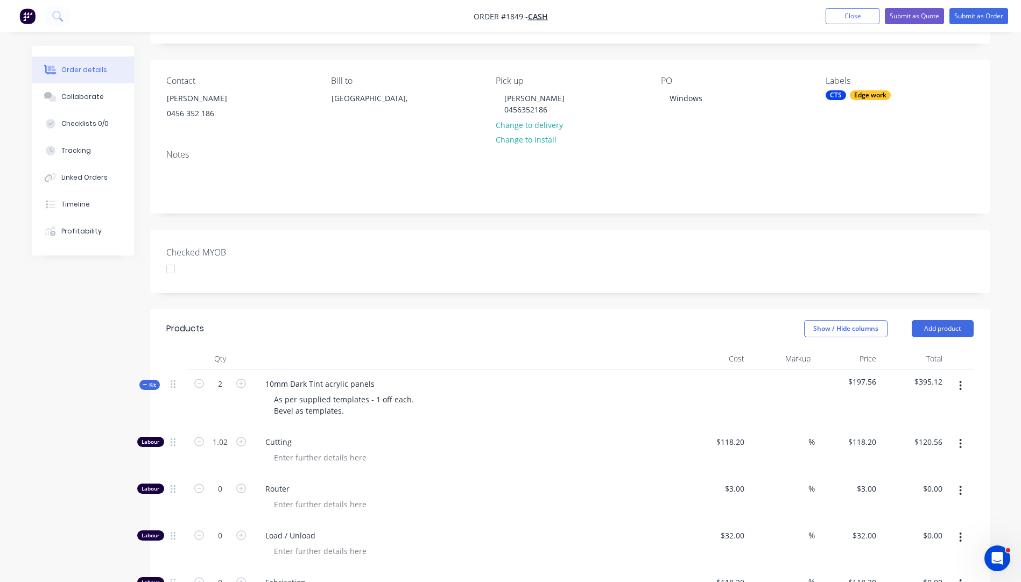
drag, startPoint x: 529, startPoint y: 420, endPoint x: 524, endPoint y: 415, distance: 6.5
click at [528, 418] on div "10mm Dark Tint acrylic panels As per supplied templates - 1 off each. Bevel as …" at bounding box center [467, 399] width 431 height 58
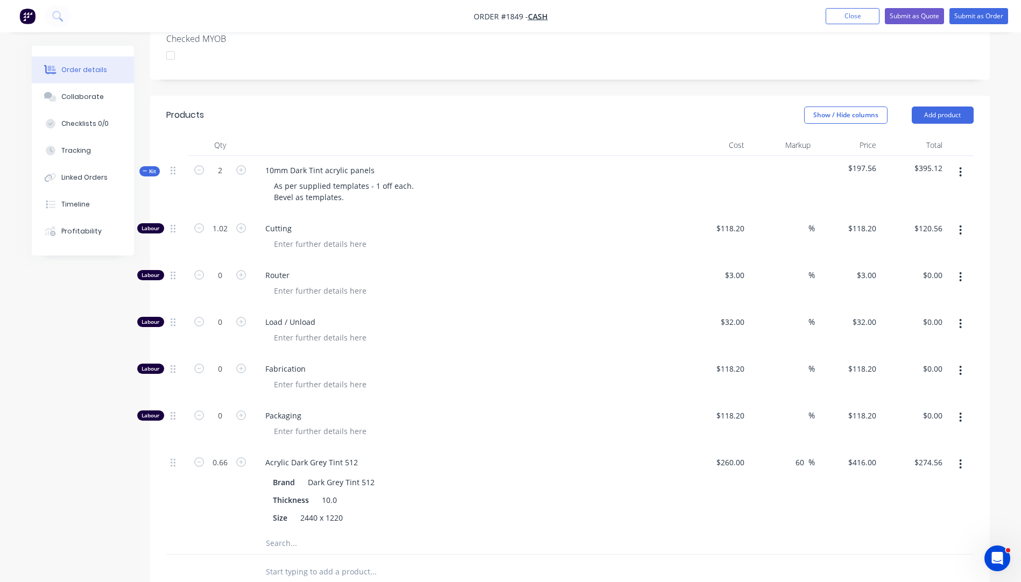
scroll to position [275, 0]
click at [228, 463] on input "0.66" at bounding box center [220, 461] width 28 height 16
type input "0.3"
type input "$124.80"
click at [184, 495] on div at bounding box center [177, 489] width 22 height 85
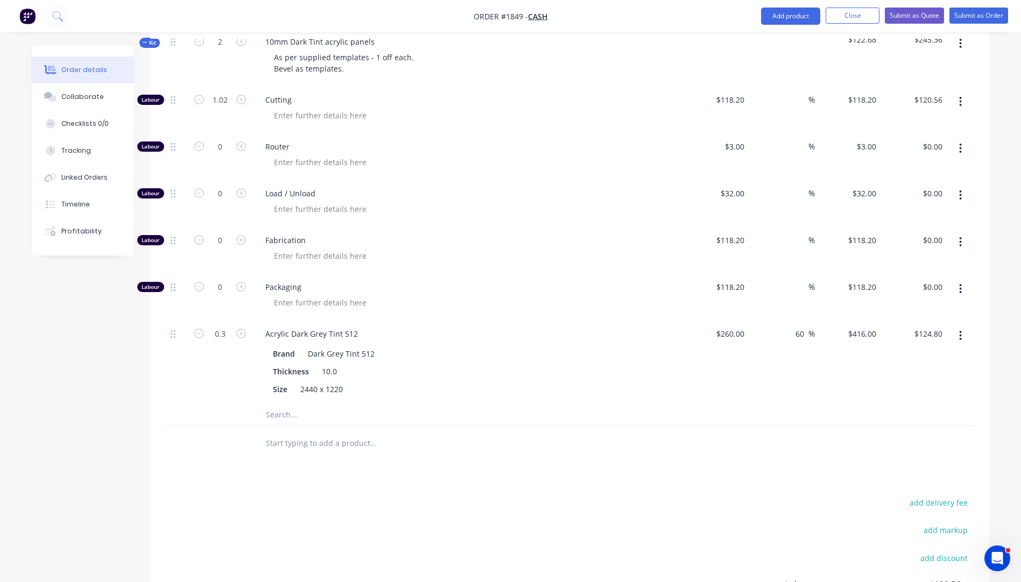
scroll to position [383, 0]
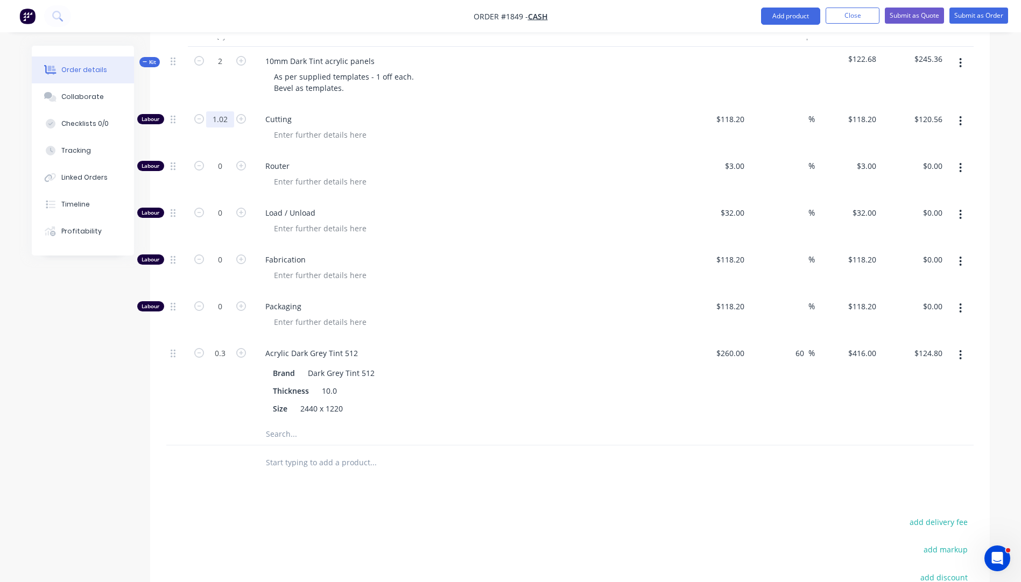
click at [230, 116] on input "1.02" at bounding box center [220, 119] width 28 height 16
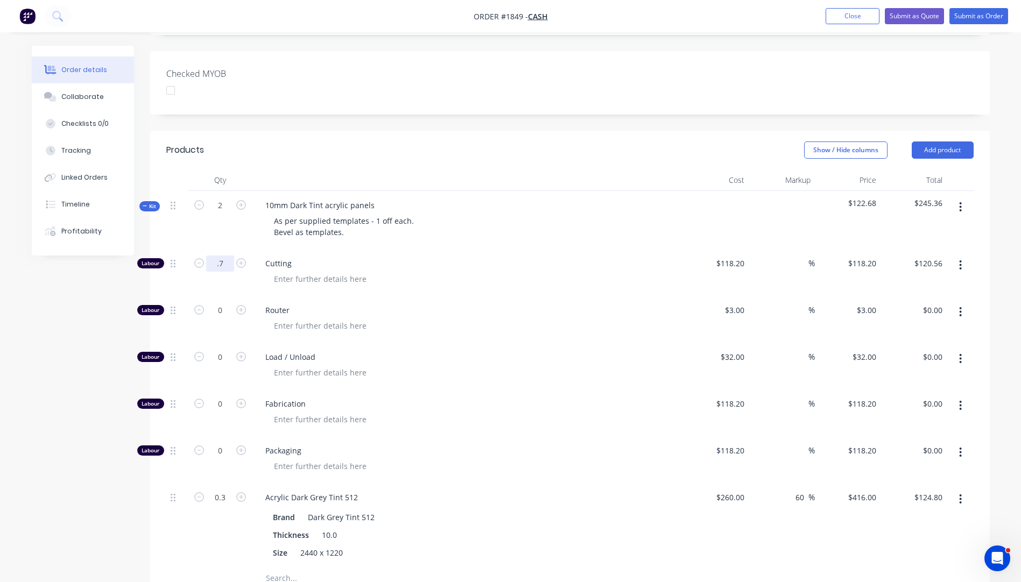
scroll to position [233, 0]
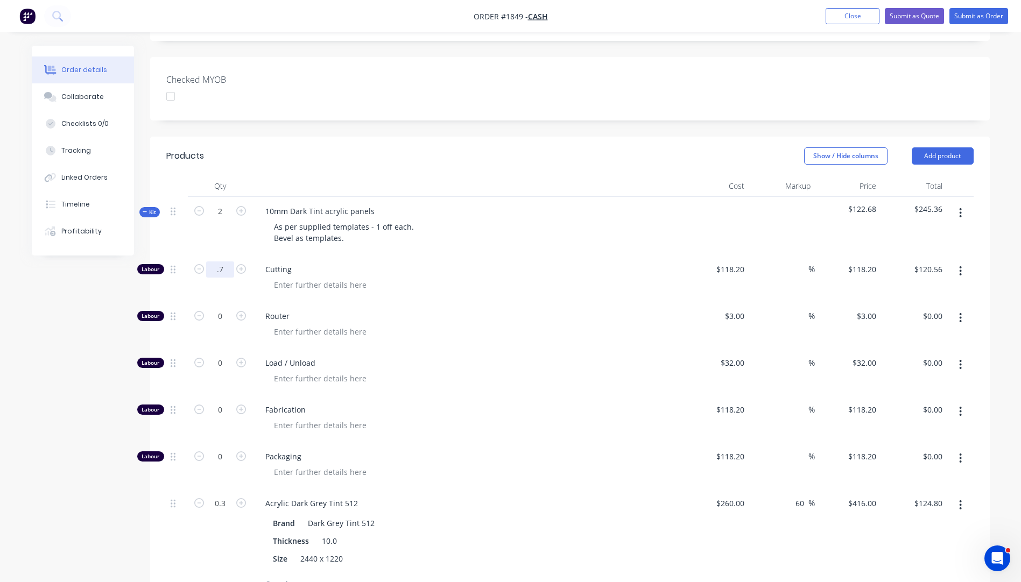
click at [224, 271] on input ".7" at bounding box center [220, 270] width 28 height 16
click at [579, 304] on div "Router" at bounding box center [467, 325] width 431 height 47
click at [219, 268] on input "..5" at bounding box center [220, 270] width 28 height 16
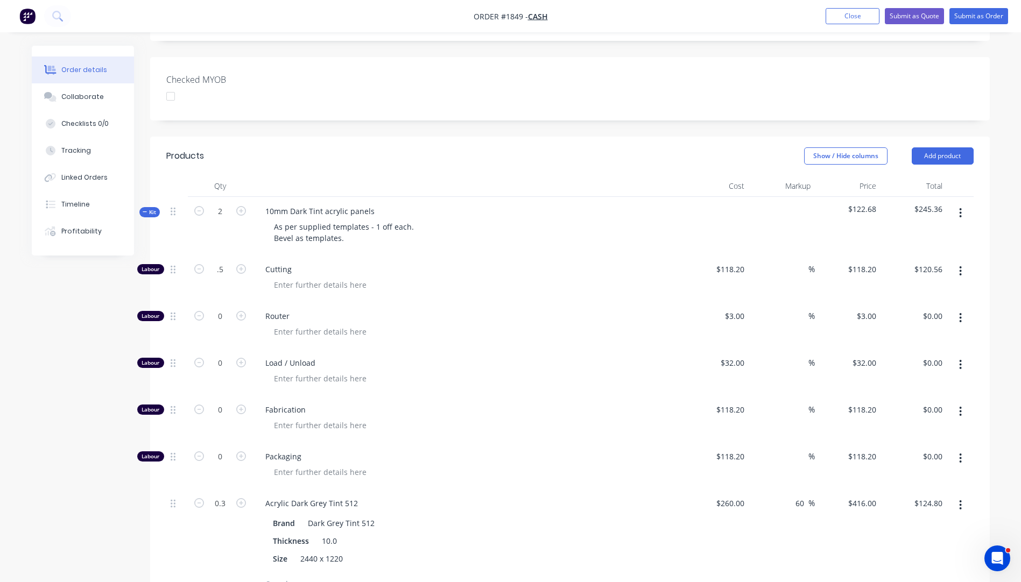
type input "0.5"
type input "$59.10"
click at [491, 325] on div at bounding box center [471, 332] width 413 height 16
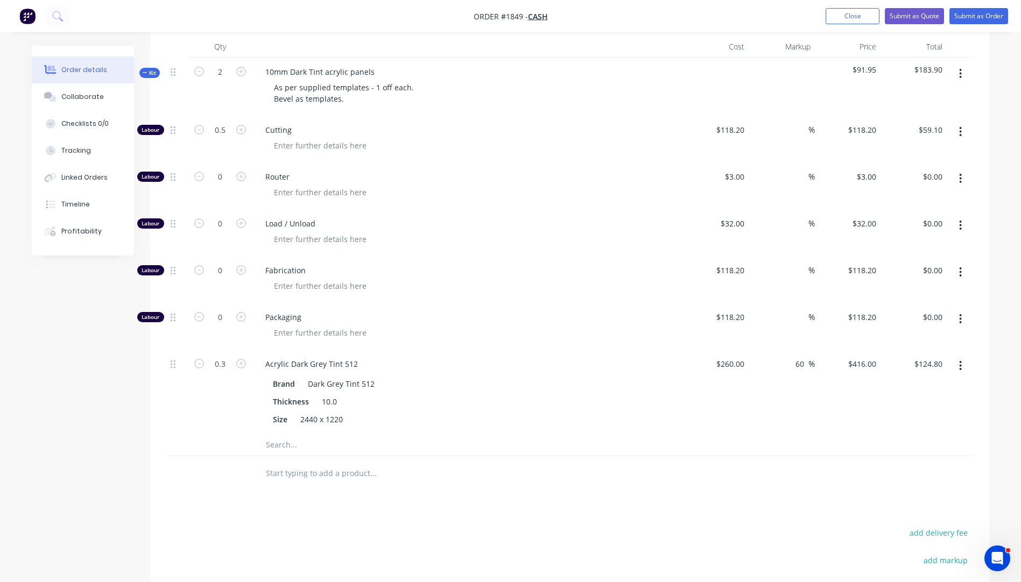
scroll to position [286, 0]
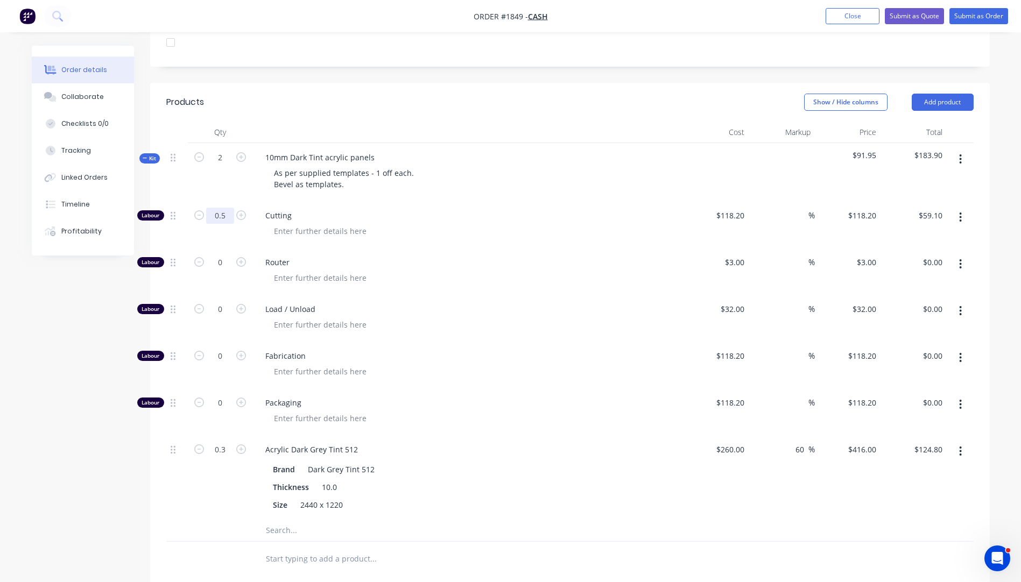
click at [225, 212] on input "0.5" at bounding box center [220, 216] width 28 height 16
type input "0.6"
type input "$70.92"
click at [476, 233] on div at bounding box center [471, 231] width 413 height 16
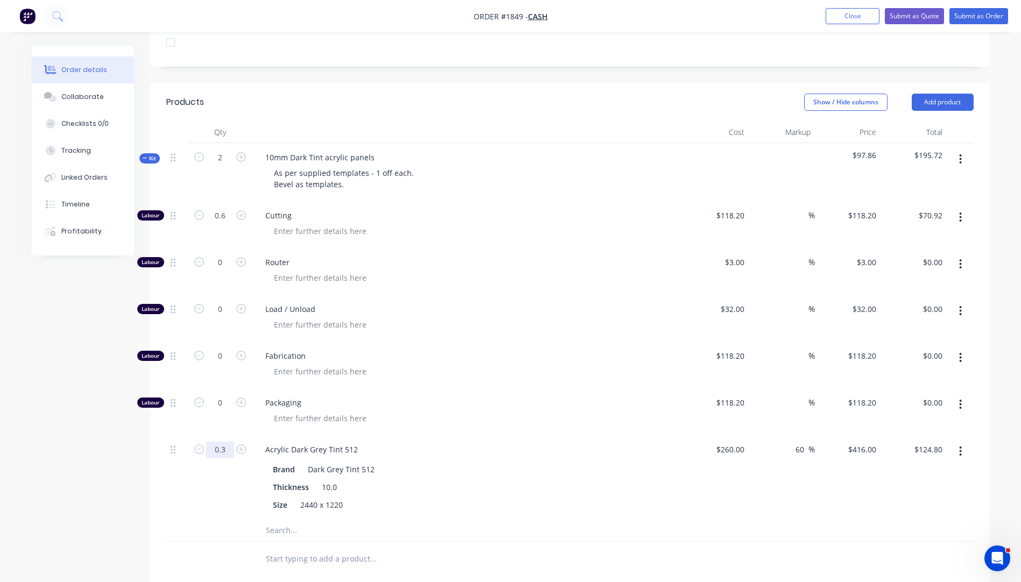
click at [226, 448] on input "0.3" at bounding box center [220, 450] width 28 height 16
type input "0.33"
type input "$137.28"
click at [616, 361] on span "Fabrication" at bounding box center [471, 355] width 413 height 11
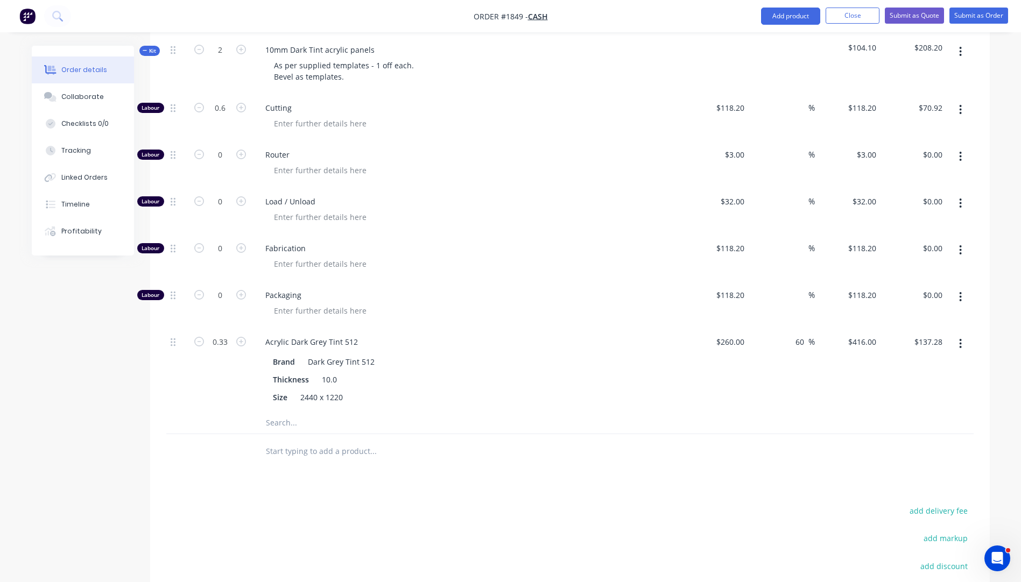
scroll to position [340, 0]
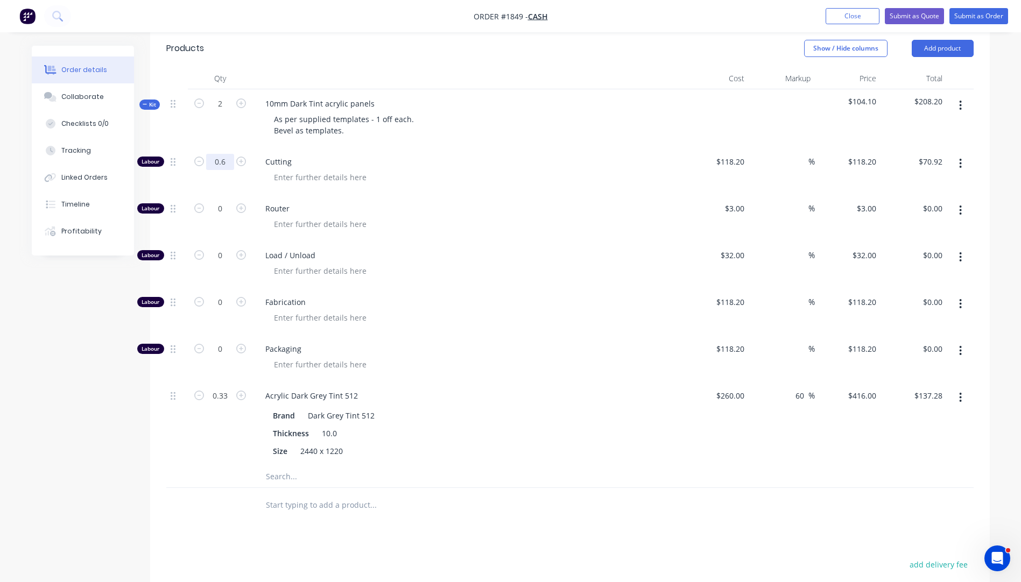
click at [232, 163] on input "0.6" at bounding box center [220, 162] width 28 height 16
type input "1"
type input "$118.20"
click at [547, 258] on span "Load / Unload" at bounding box center [471, 255] width 413 height 11
click at [732, 160] on input "118.2" at bounding box center [731, 162] width 33 height 16
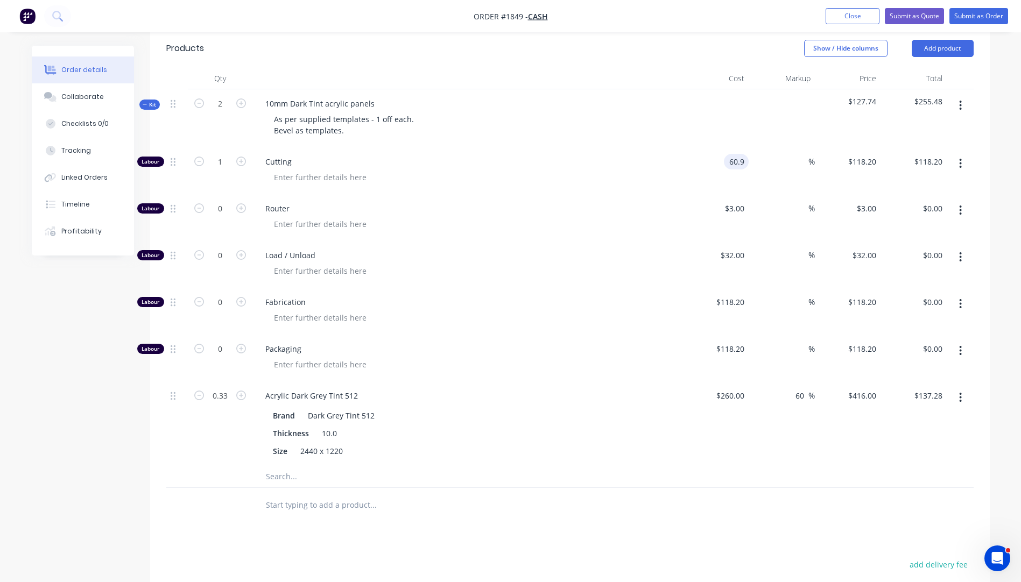
type input "$60.90"
click at [548, 264] on div at bounding box center [471, 271] width 413 height 16
click at [910, 13] on button "Submit as Quote" at bounding box center [914, 16] width 59 height 16
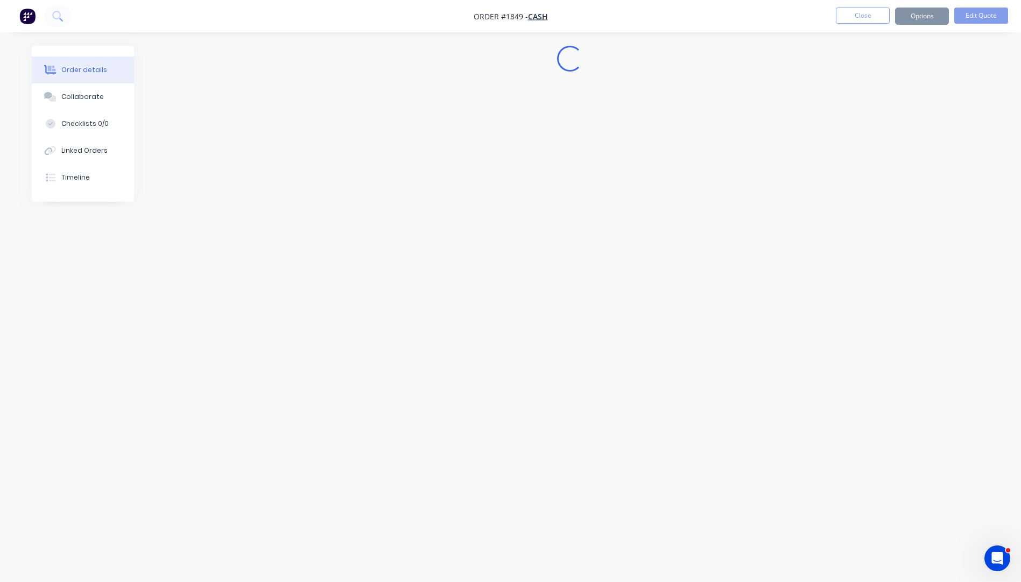
scroll to position [0, 0]
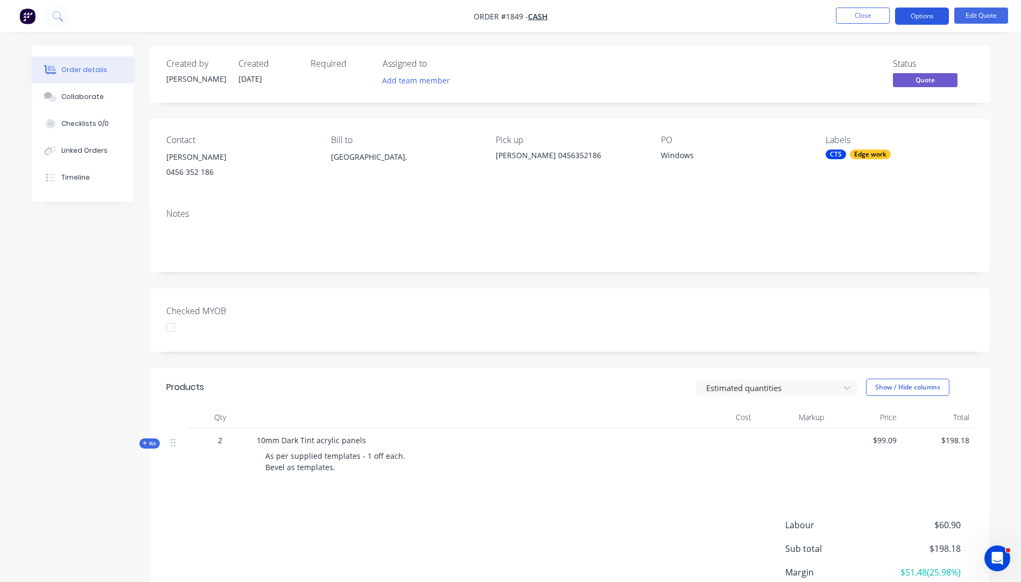
click at [913, 11] on button "Options" at bounding box center [922, 16] width 54 height 17
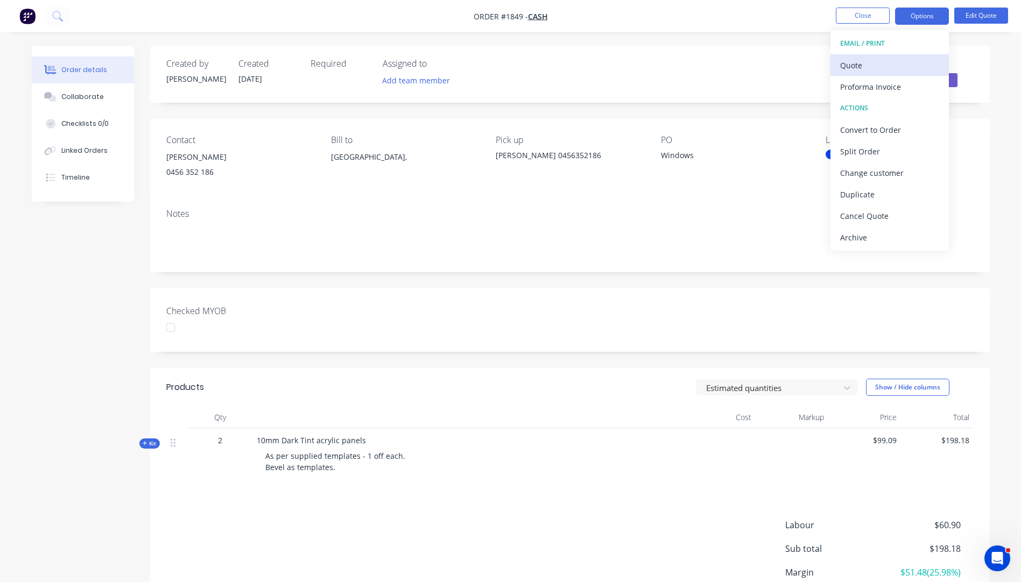
click at [863, 67] on div "Quote" at bounding box center [889, 66] width 99 height 16
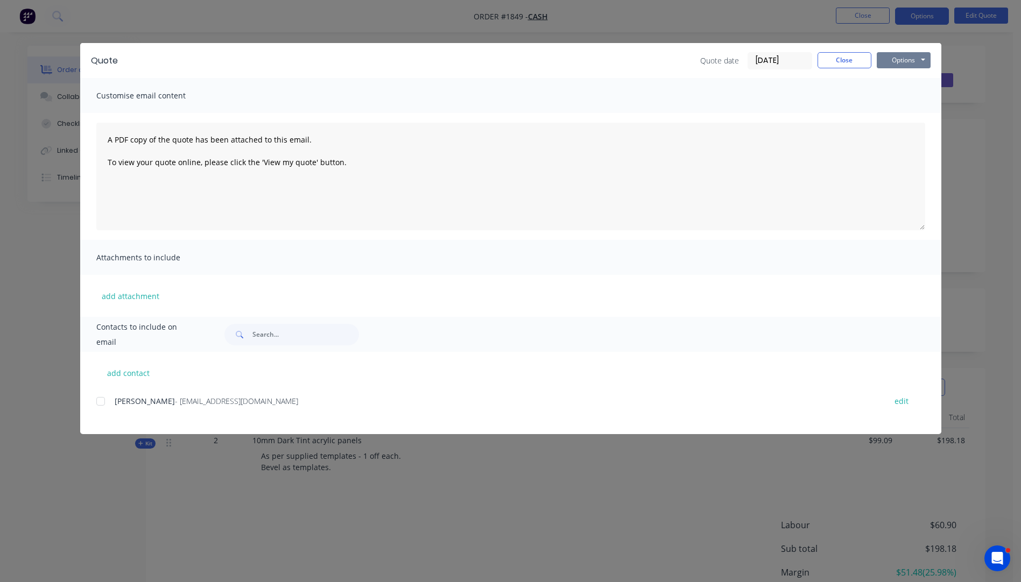
click at [898, 65] on button "Options" at bounding box center [904, 60] width 54 height 16
click at [903, 79] on button "Preview" at bounding box center [911, 80] width 69 height 18
click at [846, 60] on button "Close" at bounding box center [845, 60] width 54 height 16
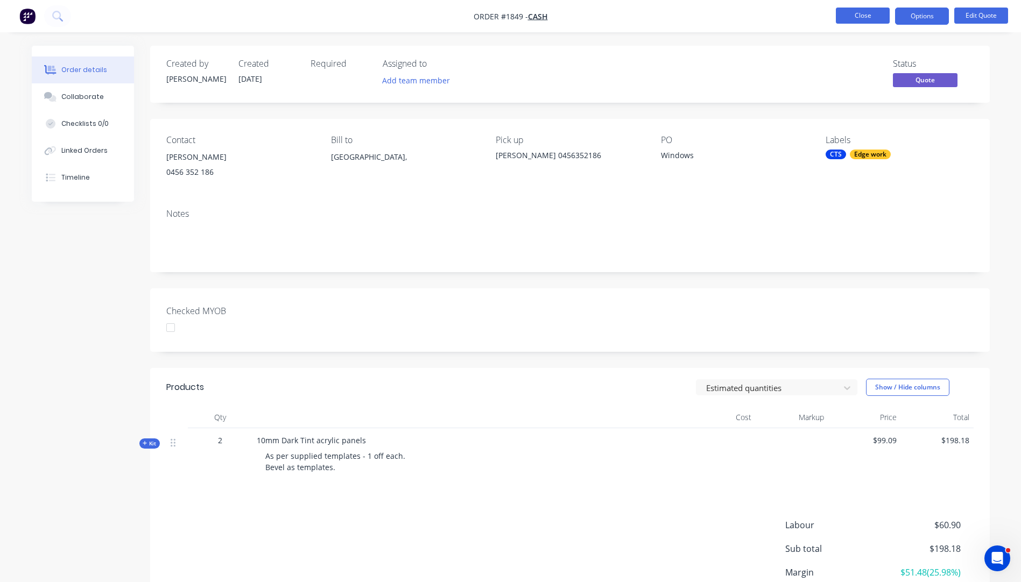
click at [865, 19] on button "Close" at bounding box center [863, 16] width 54 height 16
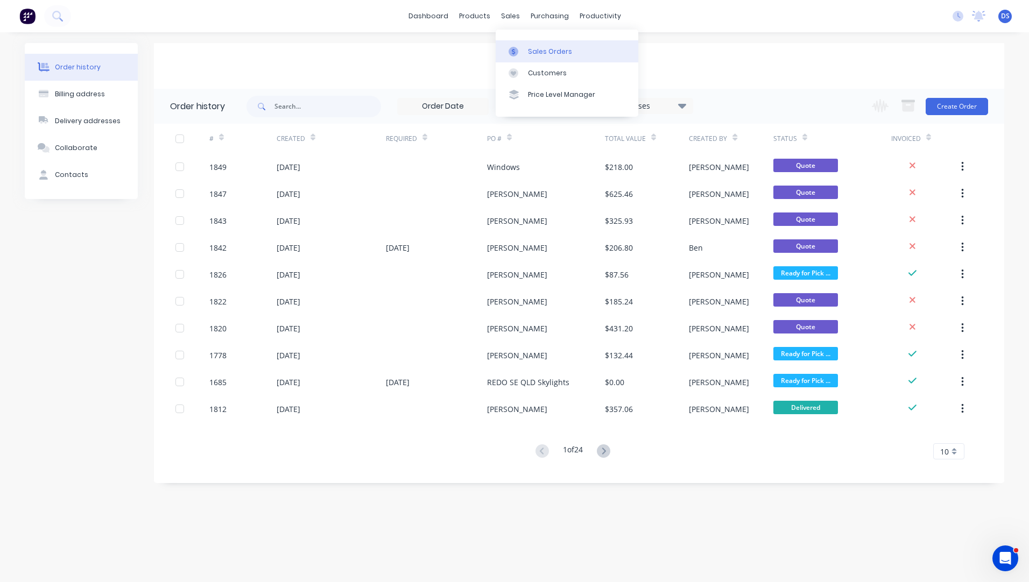
click at [545, 57] on link "Sales Orders" at bounding box center [567, 51] width 143 height 22
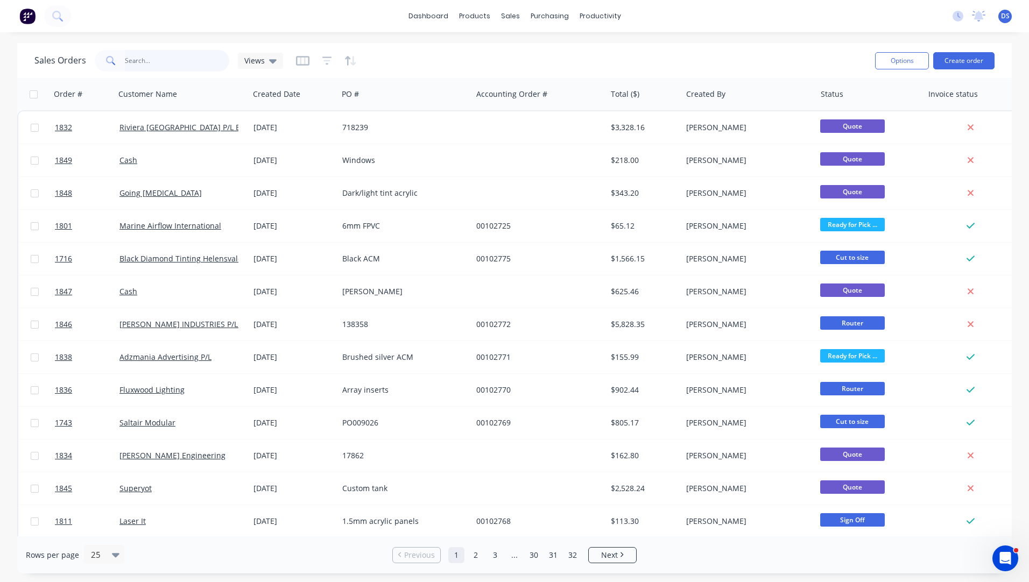
click at [130, 62] on input "text" at bounding box center [177, 61] width 105 height 22
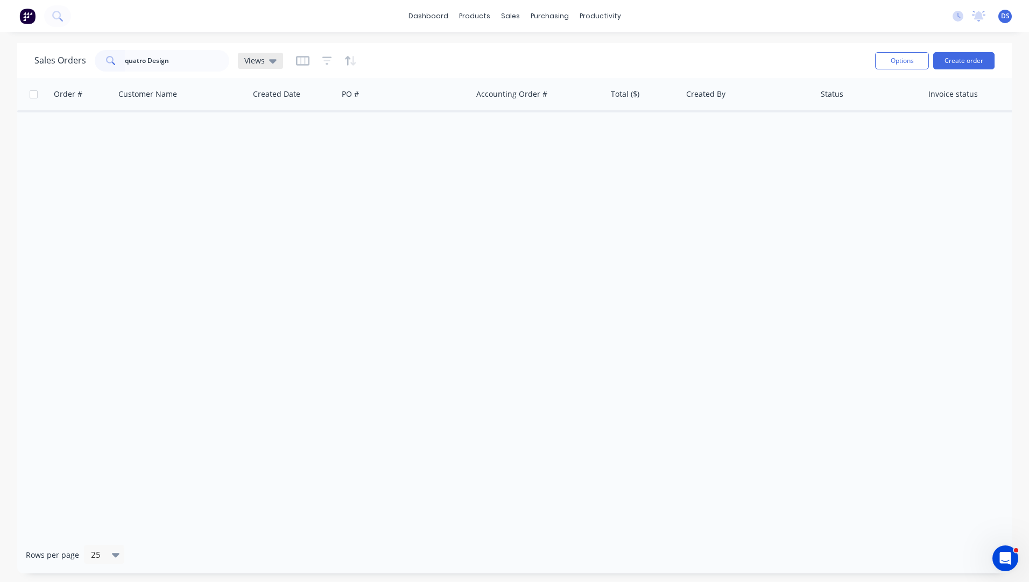
click at [273, 67] on div "Views" at bounding box center [260, 61] width 45 height 16
click at [272, 177] on button "Archived Orders" at bounding box center [302, 174] width 123 height 12
click at [128, 61] on input "quatro Design" at bounding box center [177, 61] width 105 height 22
type input "Quatro Design"
click at [548, 78] on div "Customers" at bounding box center [547, 73] width 39 height 10
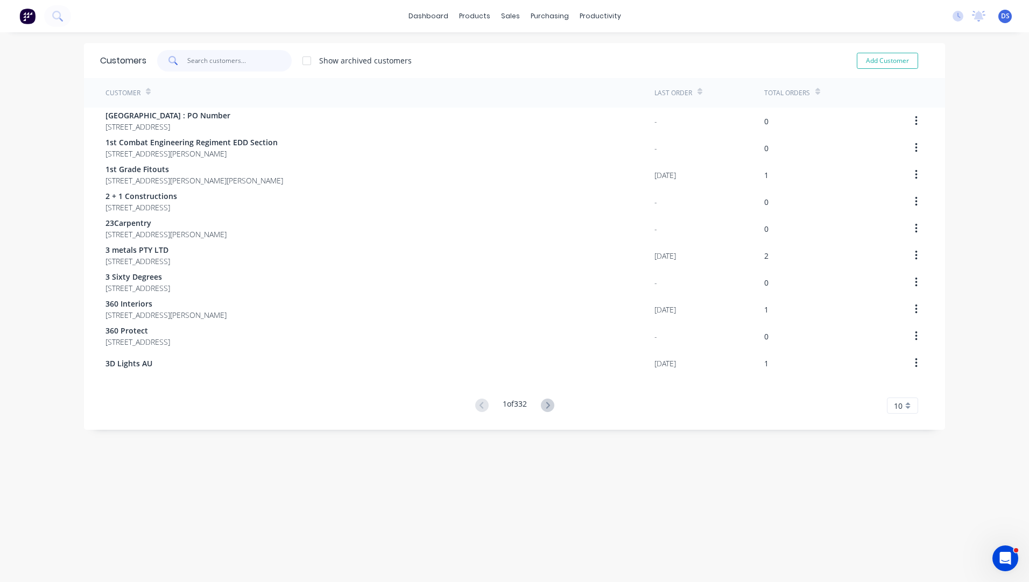
click at [229, 65] on input "text" at bounding box center [239, 61] width 105 height 22
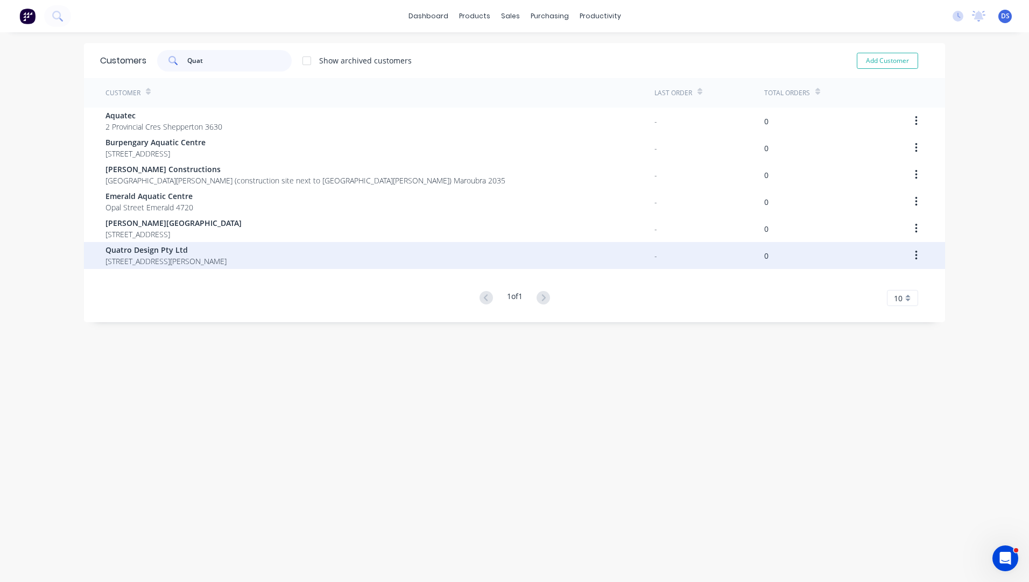
type input "Quat"
click at [149, 262] on span "6 Kay St Murwillumbah 2484" at bounding box center [165, 261] width 121 height 11
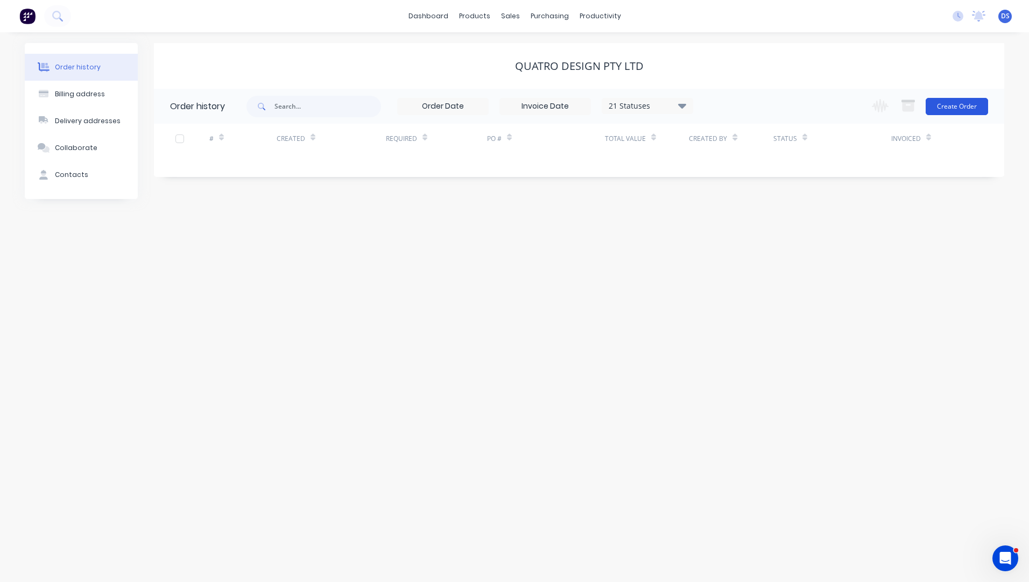
click at [953, 102] on button "Create Order" at bounding box center [957, 106] width 62 height 17
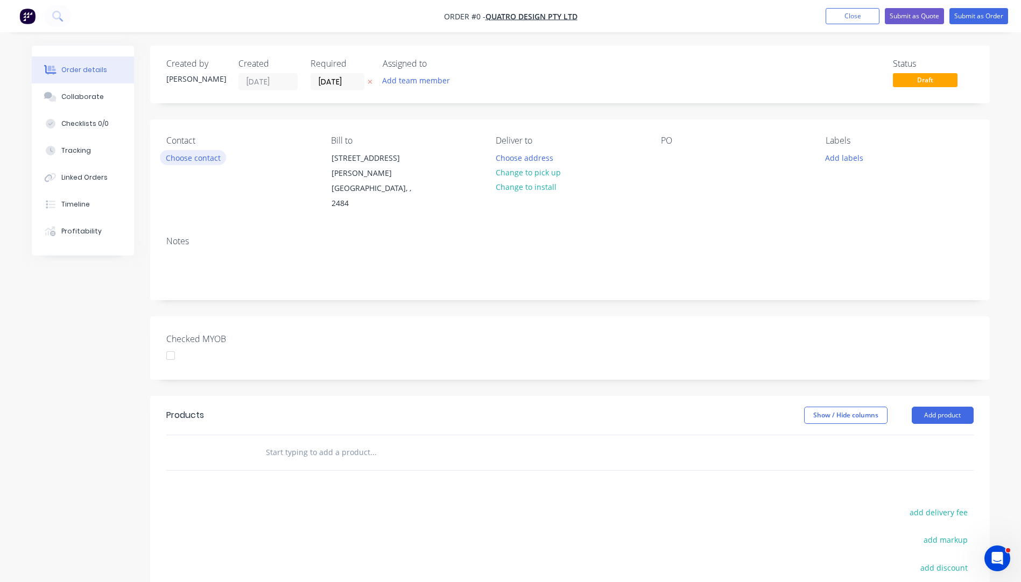
click at [184, 159] on button "Choose contact" at bounding box center [193, 157] width 66 height 15
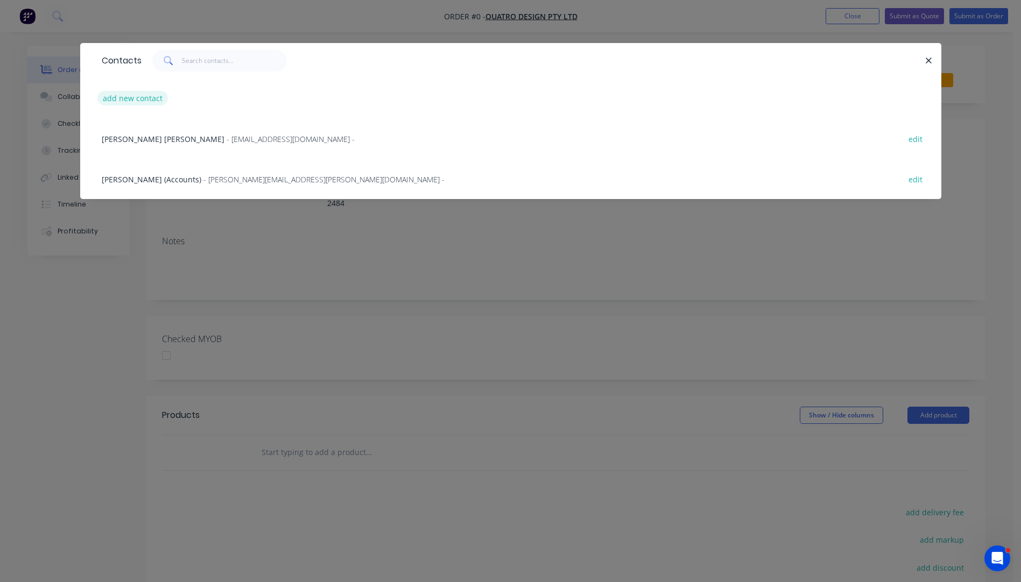
click at [135, 98] on button "add new contact" at bounding box center [132, 98] width 71 height 15
select select "AU"
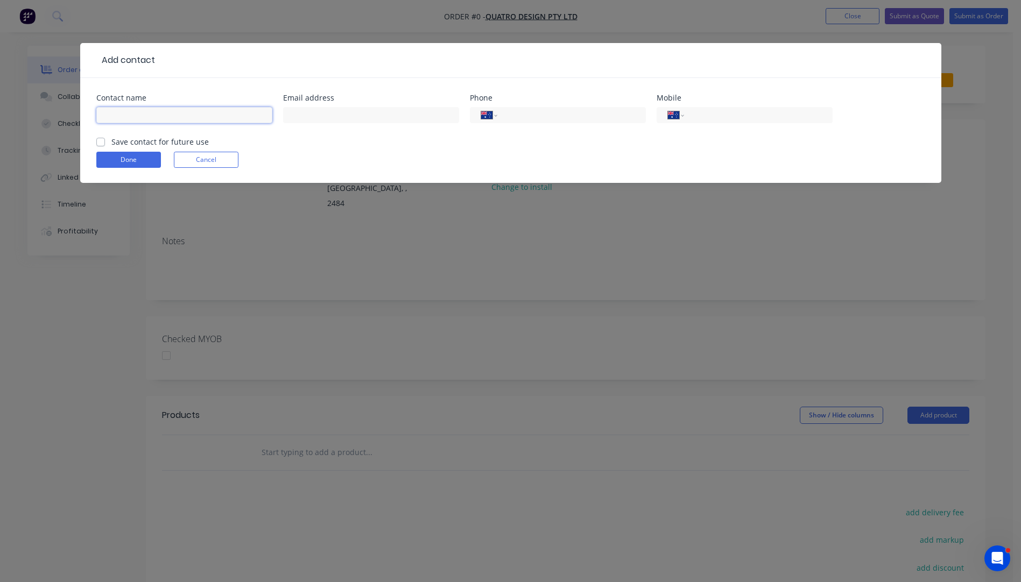
click at [137, 112] on input "text" at bounding box center [184, 115] width 176 height 16
type input "Renee Dodd"
click at [360, 121] on input "text" at bounding box center [371, 115] width 176 height 16
type input "rdodd@quatrodesign.com.au"
drag, startPoint x: 702, startPoint y: 108, endPoint x: 690, endPoint y: 115, distance: 13.8
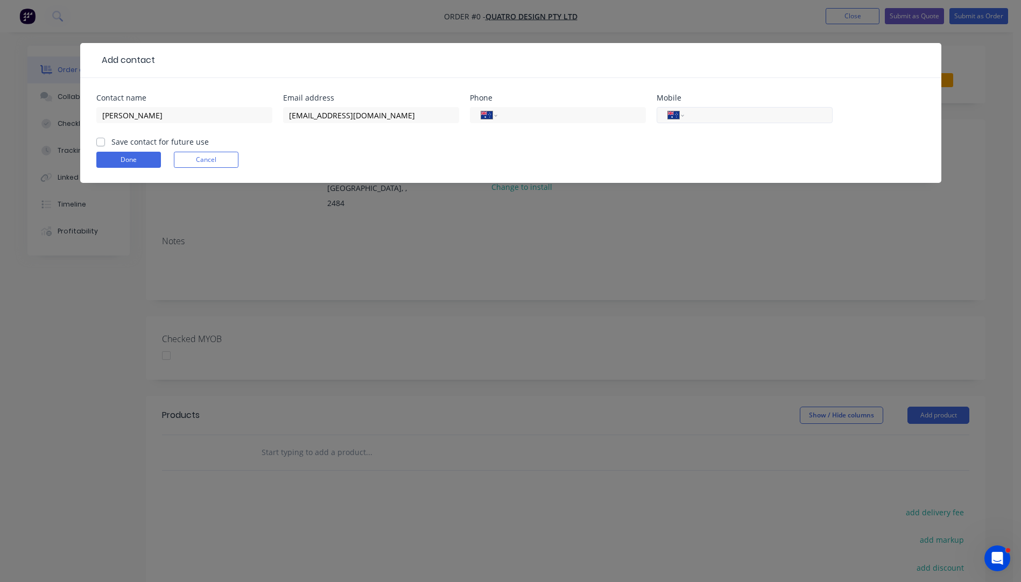
click at [745, 117] on input "tel" at bounding box center [756, 115] width 129 height 12
type input "(02) 6672 1190"
click at [652, 142] on form "Contact name Renee Dodd Email address rdodd@quatrodesign.com.au Phone Internati…" at bounding box center [510, 138] width 829 height 89
click at [133, 166] on button "Done" at bounding box center [128, 160] width 65 height 16
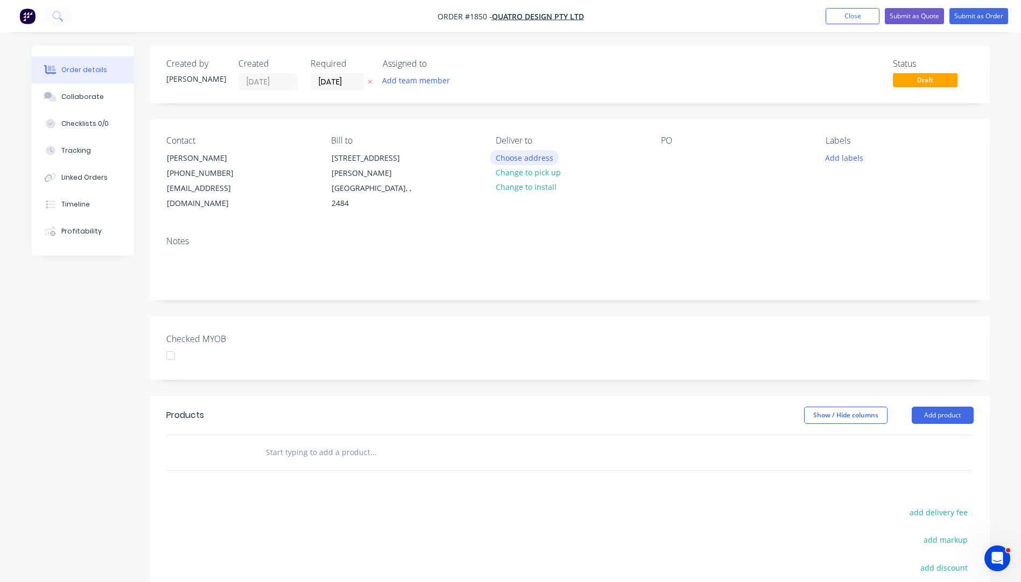
click at [523, 157] on button "Choose address" at bounding box center [524, 157] width 69 height 15
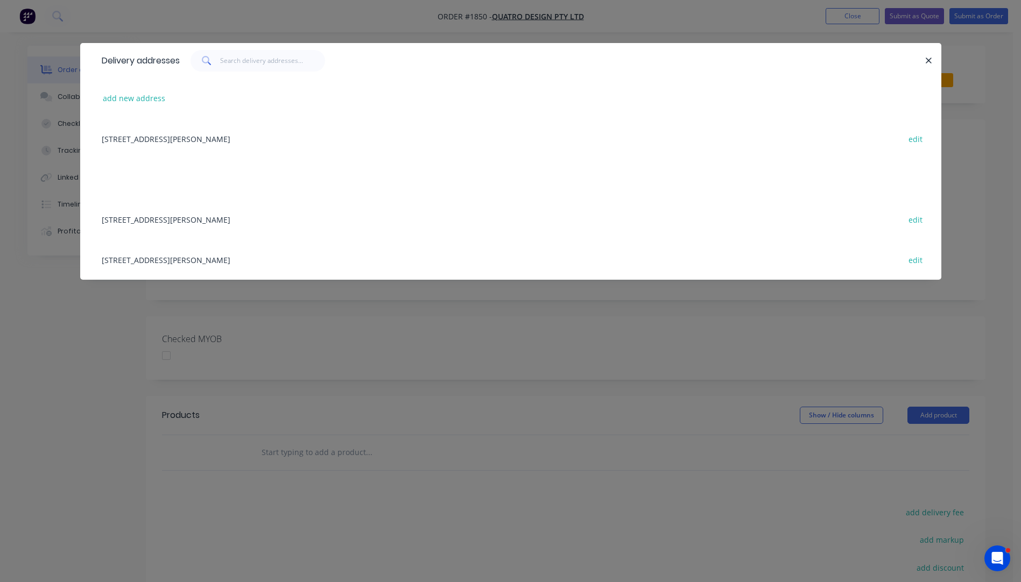
click at [257, 221] on div "6 Kay Street Del 6am - 4pm, Murwillumbah, undefined, 2484 edit" at bounding box center [510, 219] width 829 height 40
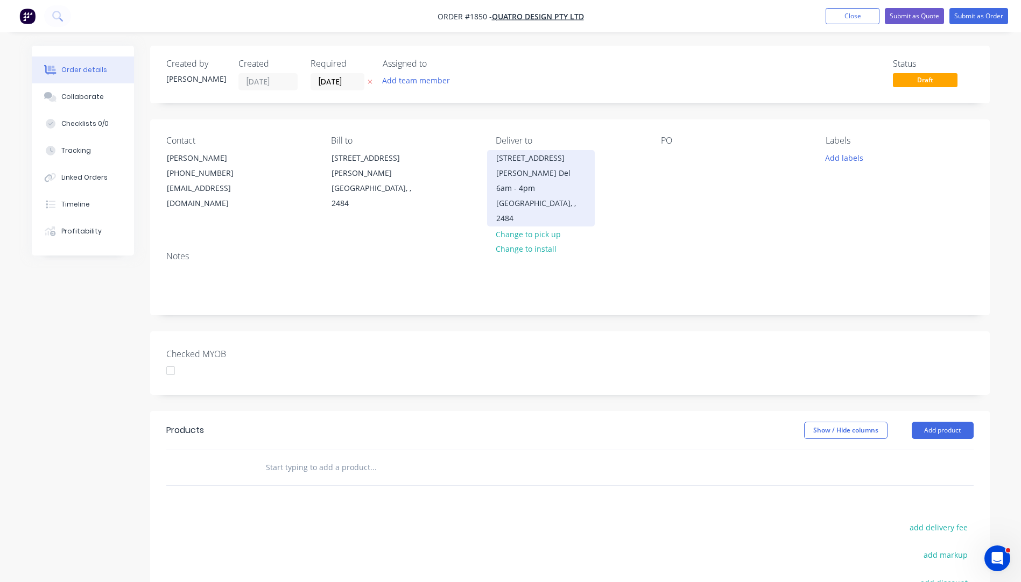
click at [522, 196] on div "Murwillumbah, , 2484" at bounding box center [540, 211] width 89 height 30
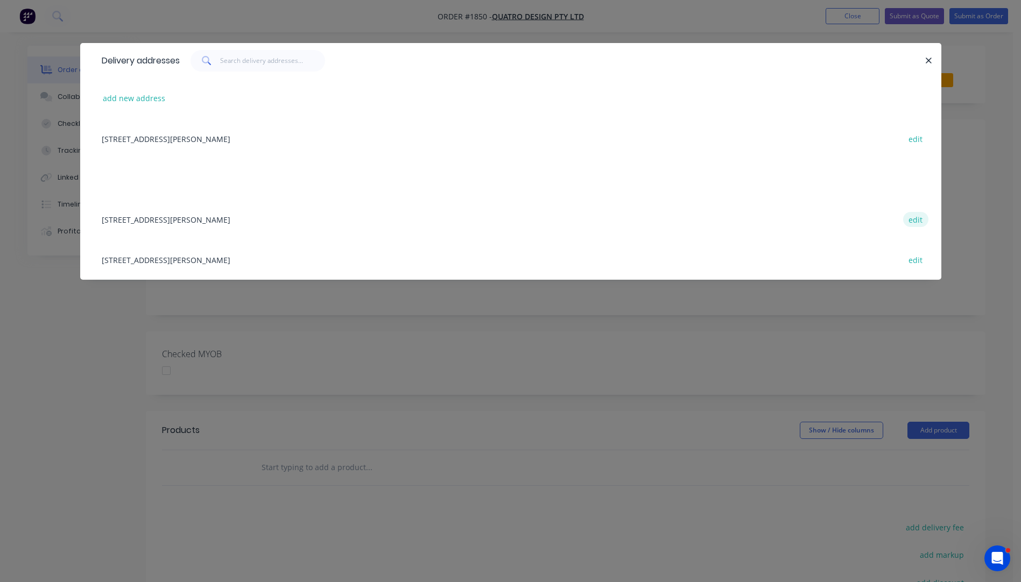
click at [917, 223] on button "edit" at bounding box center [915, 219] width 25 height 15
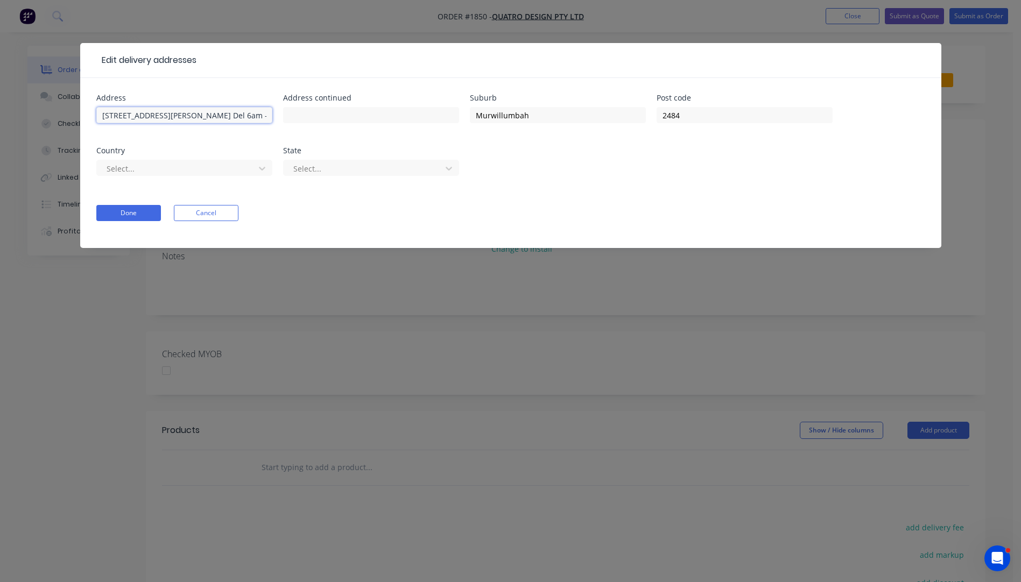
drag, startPoint x: 213, startPoint y: 115, endPoint x: 94, endPoint y: 111, distance: 118.5
click at [94, 111] on div "Address 6 Kay Street Del 6am - 4pm Address continued Suburb Murwillumbah Post c…" at bounding box center [510, 163] width 861 height 170
paste input "6 Kay Street Del 6am - 4pm"
type input "6 Kay Street Del 6am - 4pm"
click at [177, 117] on input "text" at bounding box center [184, 115] width 176 height 16
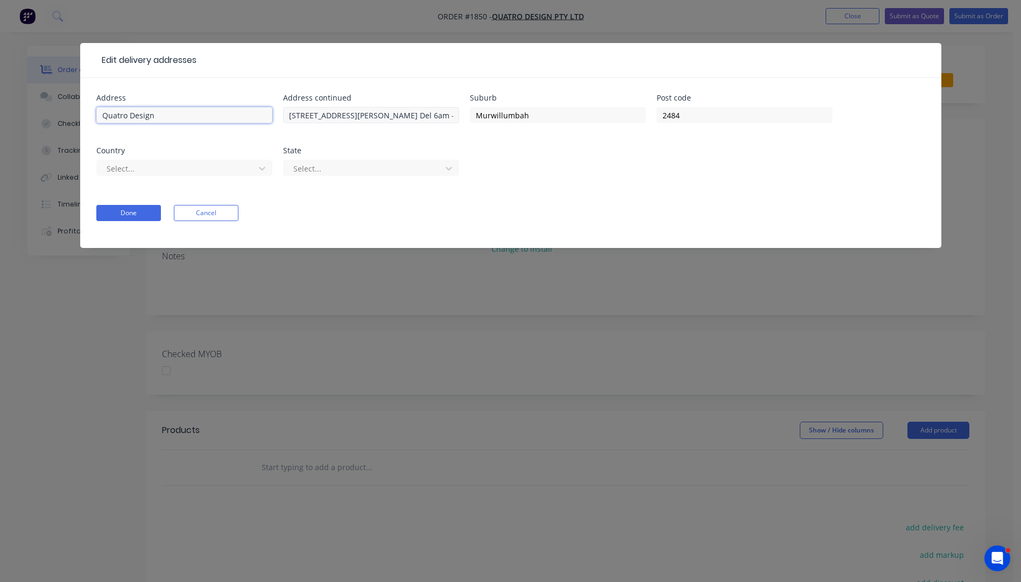
type input "Quatro Design"
drag, startPoint x: 385, startPoint y: 116, endPoint x: 330, endPoint y: 115, distance: 54.9
click at [330, 115] on input "6 Kay Street Del 6am - 4pm" at bounding box center [371, 115] width 176 height 16
type input "6 Kay Street"
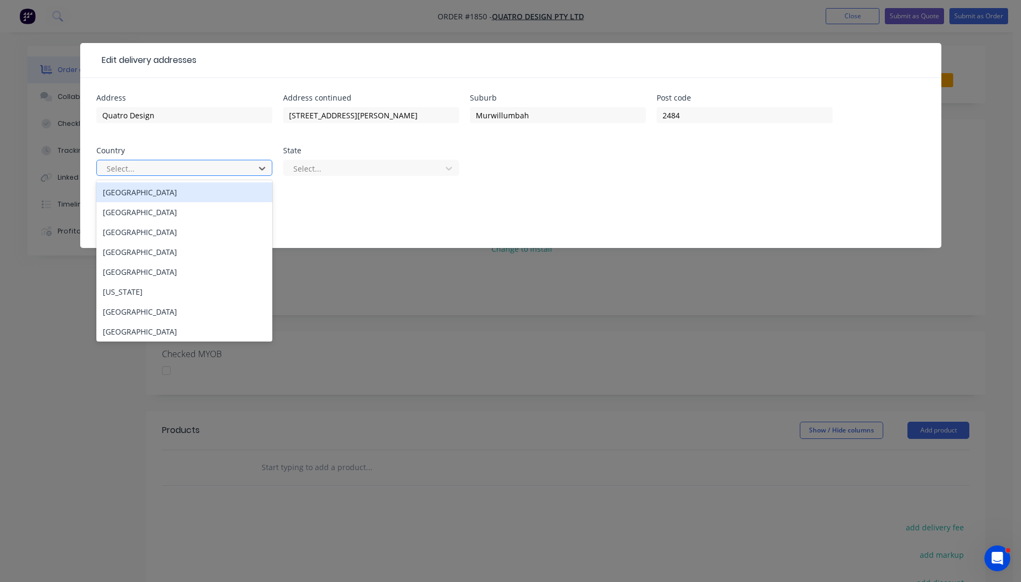
click at [248, 168] on div at bounding box center [177, 168] width 144 height 13
click at [123, 192] on div "Australia" at bounding box center [184, 192] width 176 height 20
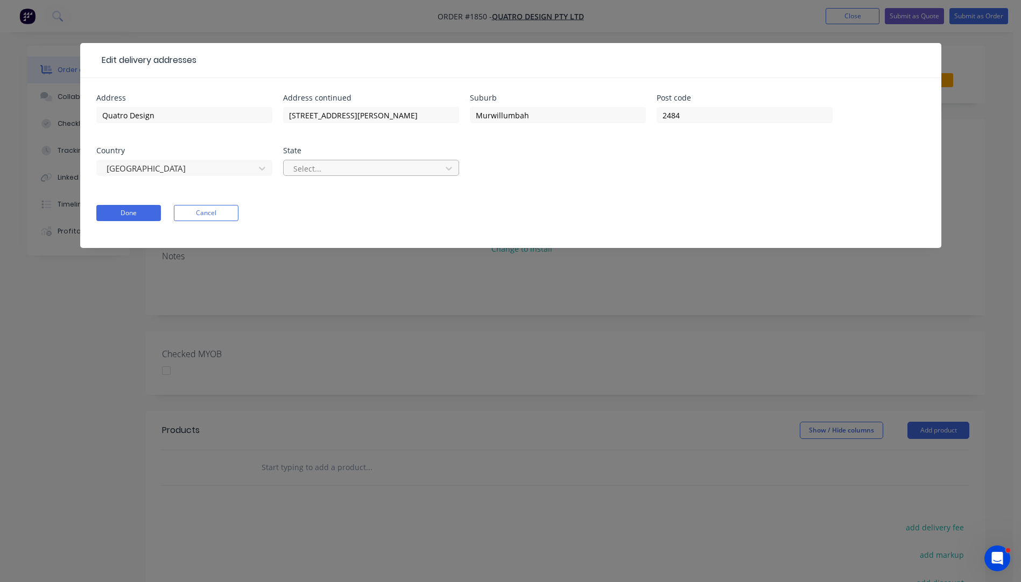
click at [383, 163] on div at bounding box center [364, 168] width 144 height 13
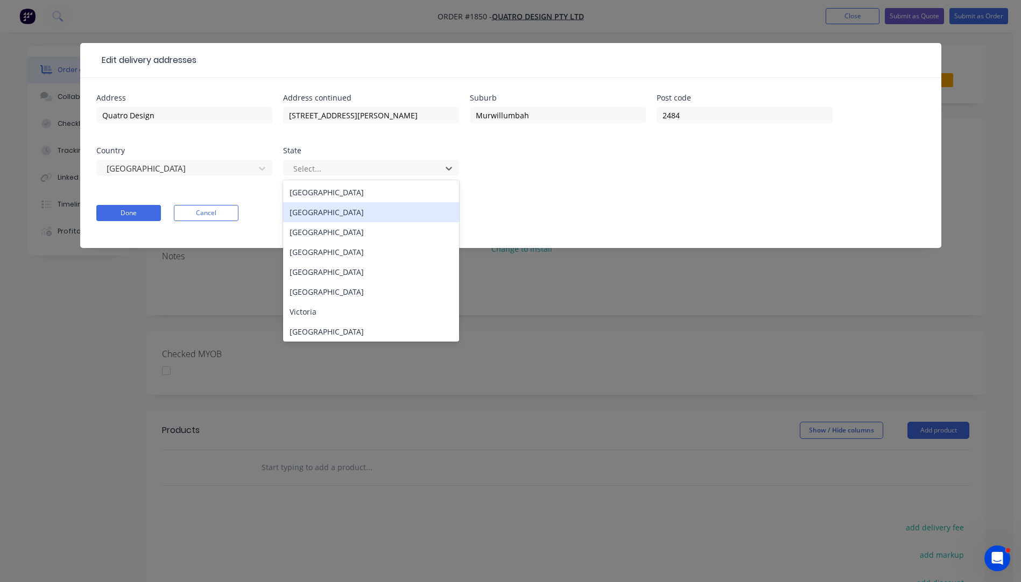
click at [318, 216] on div "New South Wales" at bounding box center [371, 212] width 176 height 20
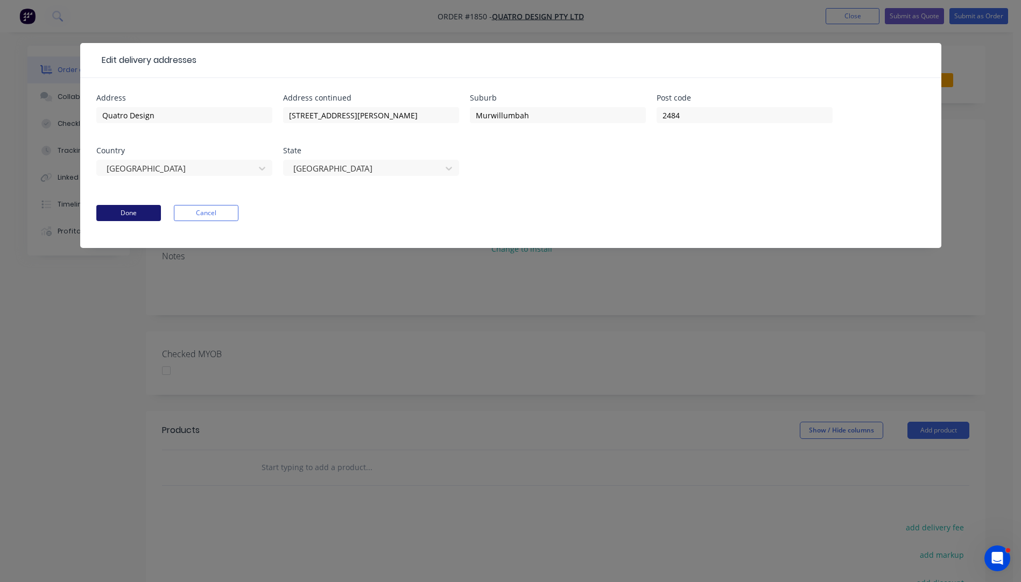
click at [136, 215] on button "Done" at bounding box center [128, 213] width 65 height 16
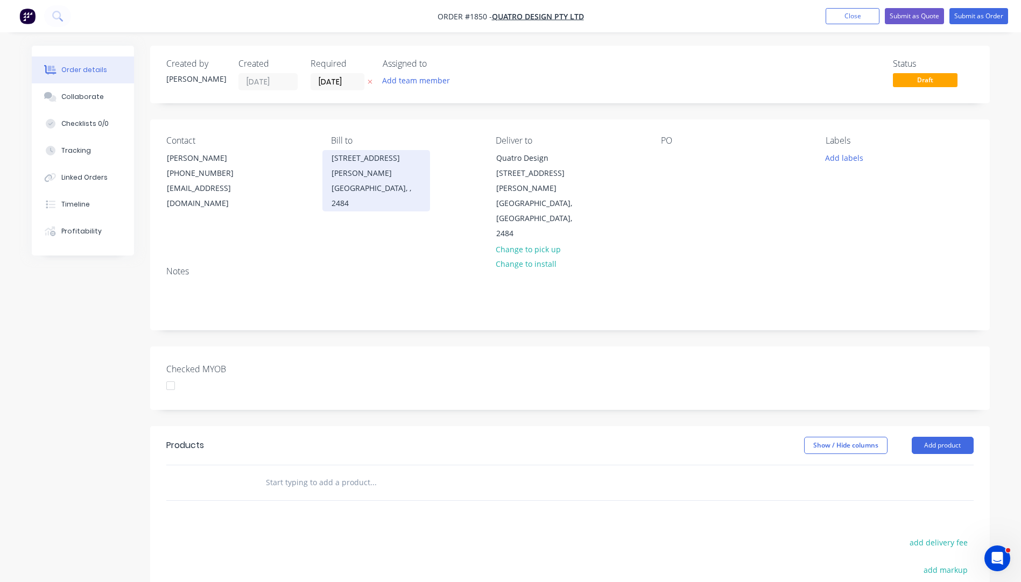
click at [351, 181] on div "Murwillumbah, , 2484" at bounding box center [376, 196] width 89 height 30
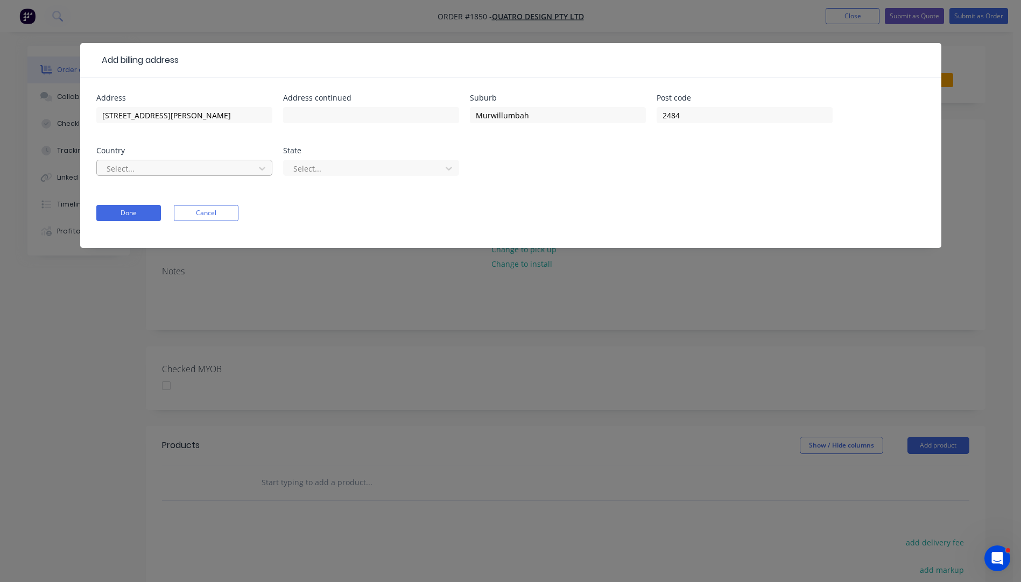
click at [244, 170] on div at bounding box center [177, 168] width 144 height 13
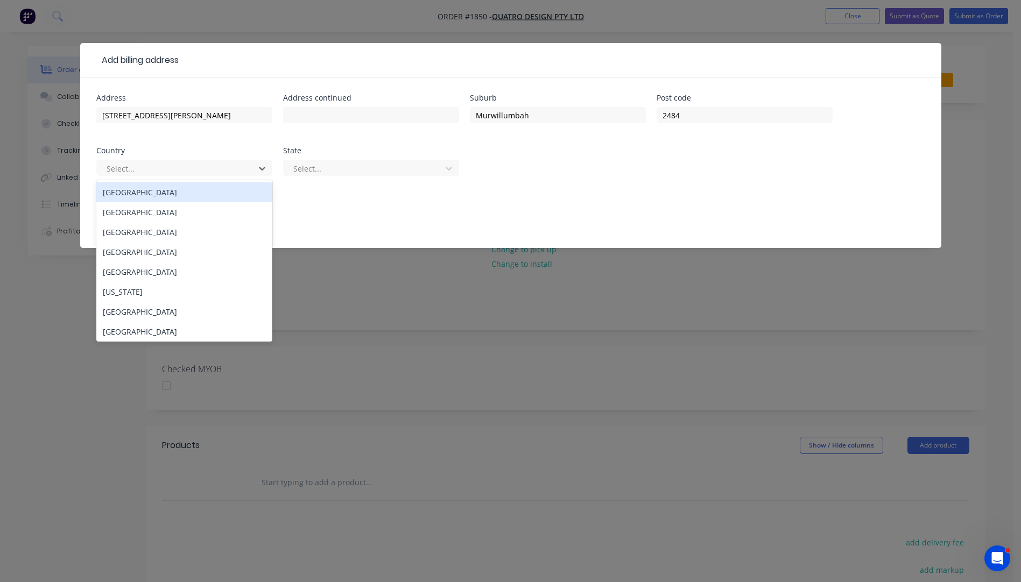
click at [157, 199] on div "Australia" at bounding box center [184, 192] width 176 height 20
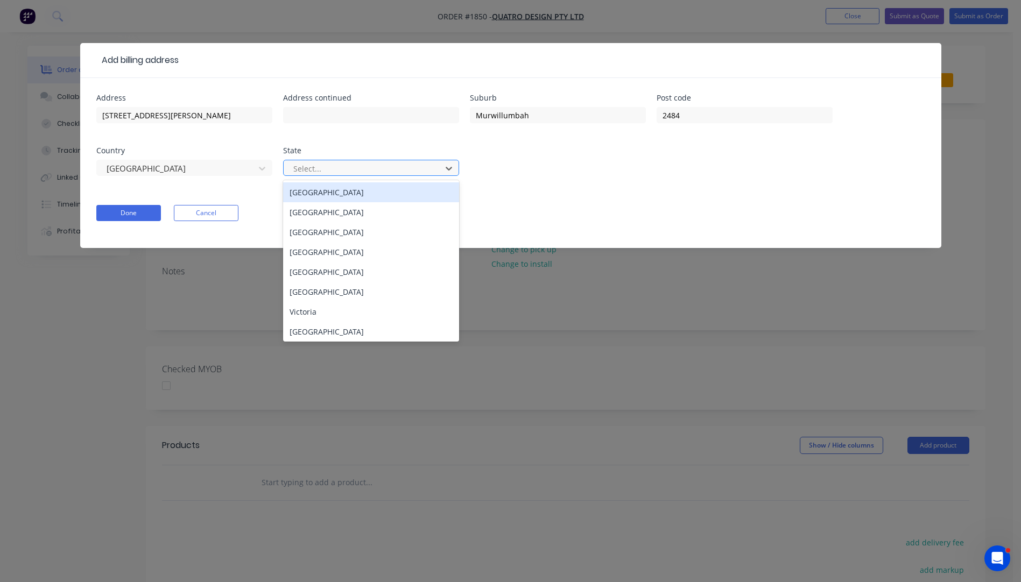
click at [305, 168] on div at bounding box center [364, 168] width 144 height 13
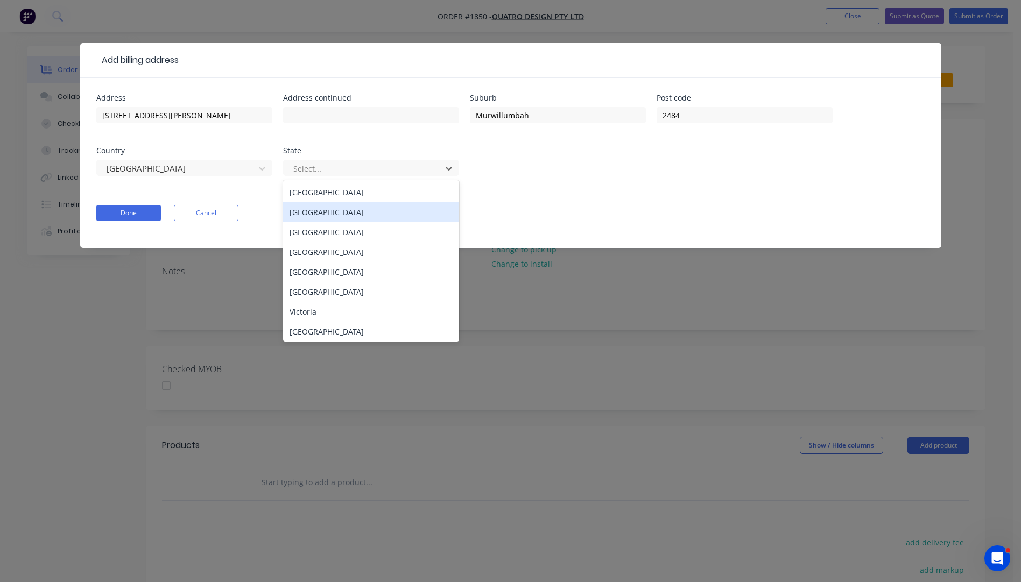
drag, startPoint x: 319, startPoint y: 214, endPoint x: 283, endPoint y: 207, distance: 36.7
click at [319, 214] on div "New South Wales" at bounding box center [371, 212] width 176 height 20
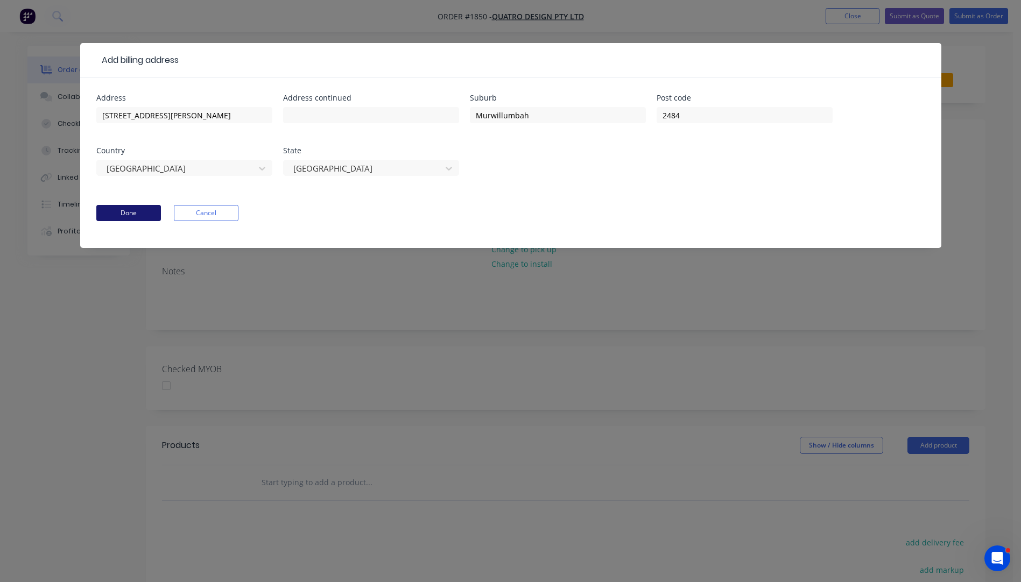
click at [128, 220] on button "Done" at bounding box center [128, 213] width 65 height 16
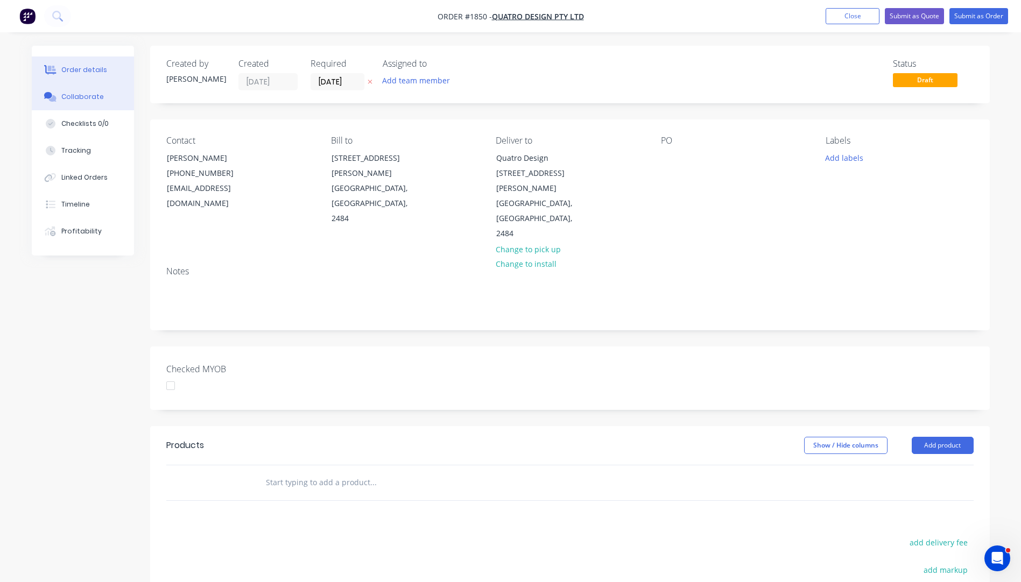
click at [85, 97] on div "Collaborate" at bounding box center [82, 97] width 43 height 10
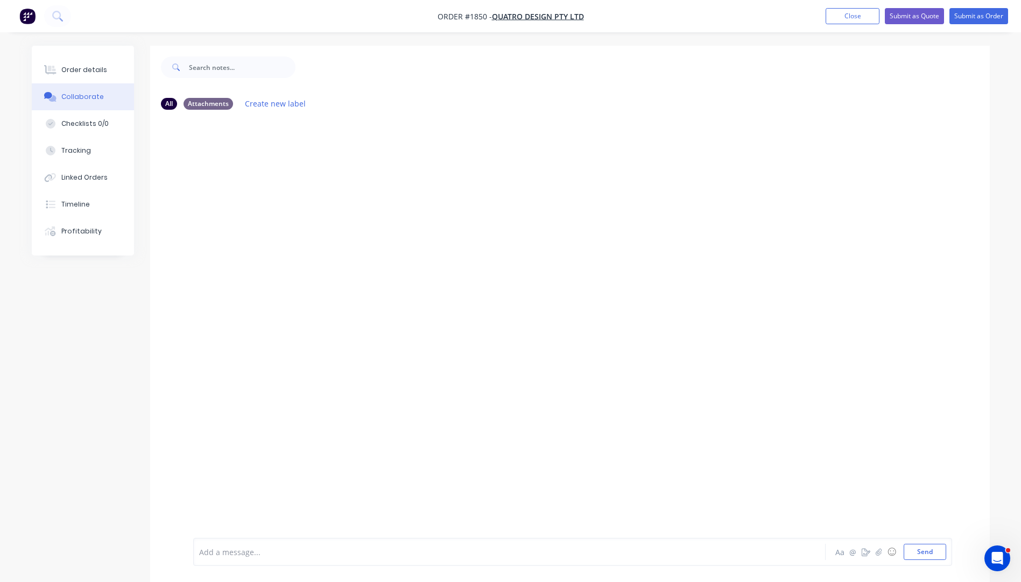
click at [286, 557] on div at bounding box center [480, 552] width 560 height 11
click at [927, 553] on button "Send" at bounding box center [925, 552] width 43 height 16
click at [74, 62] on button "Order details" at bounding box center [83, 70] width 102 height 27
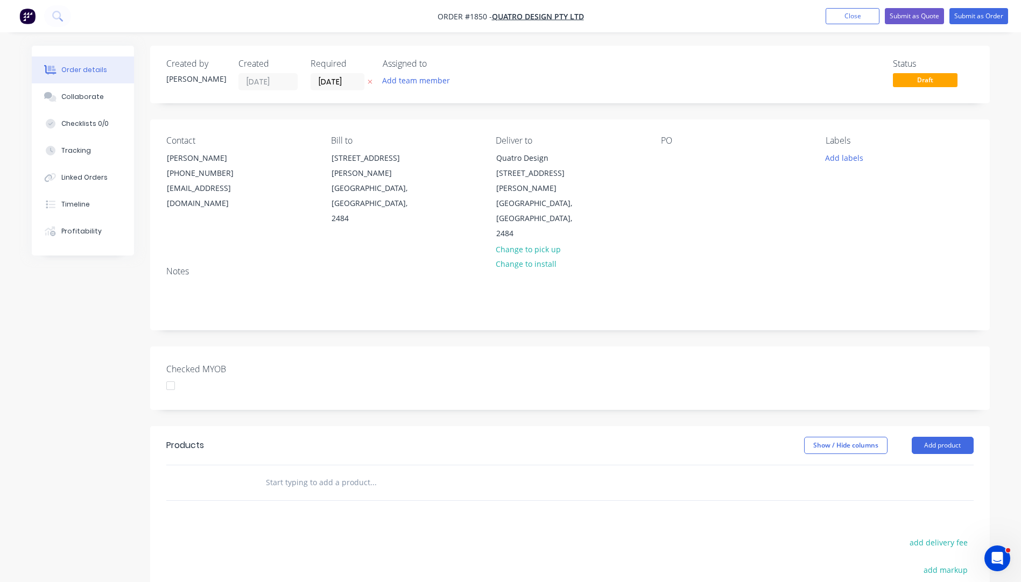
click at [369, 82] on icon "button" at bounding box center [370, 82] width 4 height 4
click at [671, 153] on div at bounding box center [669, 158] width 17 height 16
click at [673, 158] on div at bounding box center [669, 158] width 17 height 16
click at [835, 163] on button "Add labels" at bounding box center [845, 157] width 50 height 15
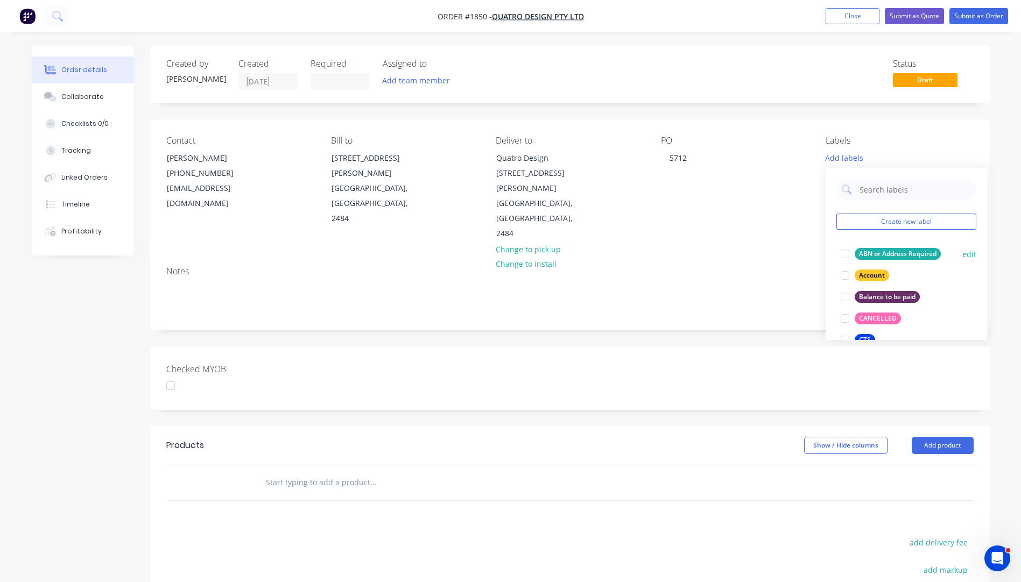
scroll to position [54, 0]
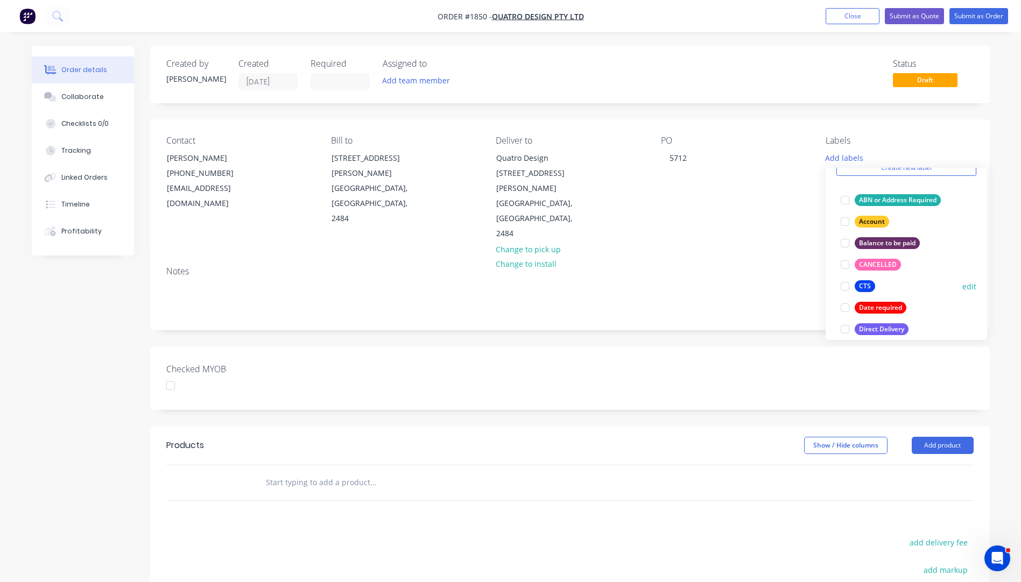
click at [865, 284] on div "CTS" at bounding box center [865, 286] width 20 height 12
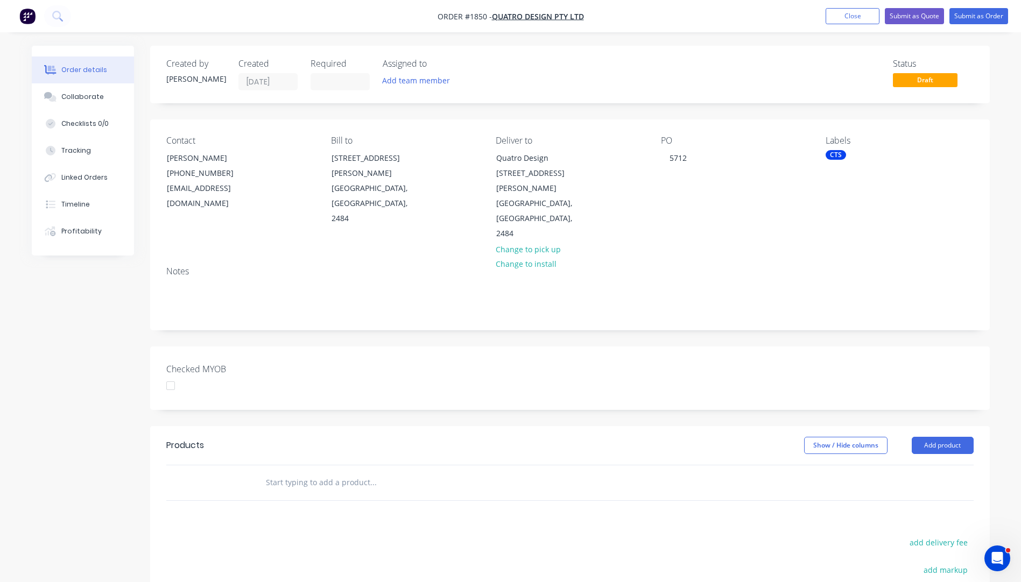
click at [805, 258] on div "Notes" at bounding box center [570, 294] width 840 height 72
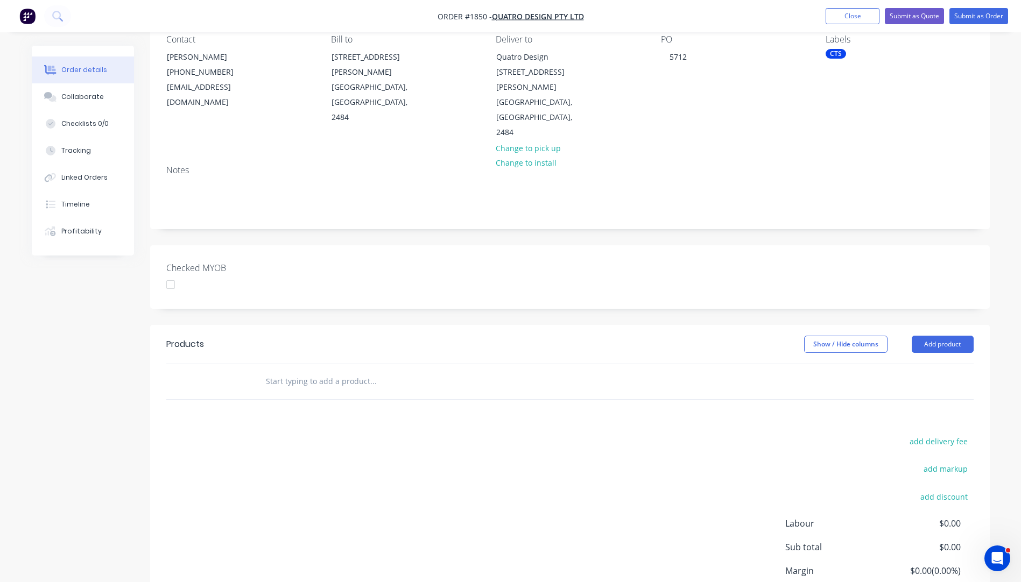
scroll to position [108, 0]
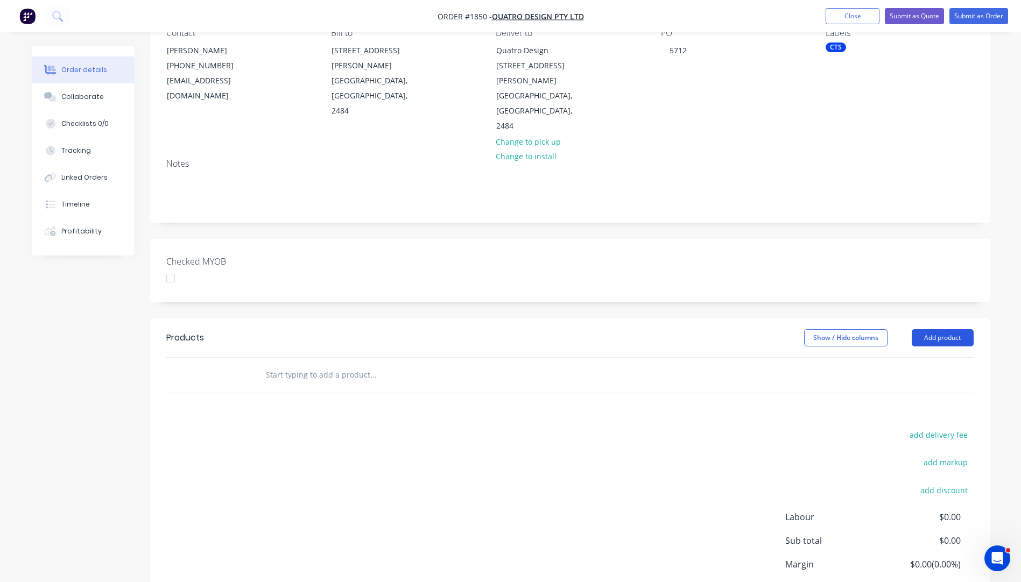
click at [952, 329] on button "Add product" at bounding box center [943, 337] width 62 height 17
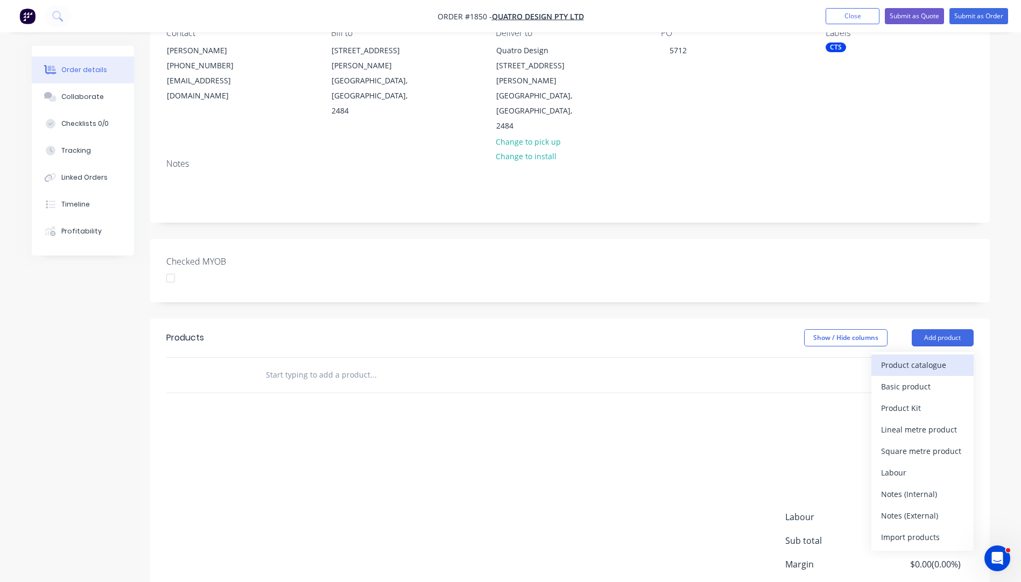
click at [926, 357] on div "Product catalogue" at bounding box center [922, 365] width 83 height 16
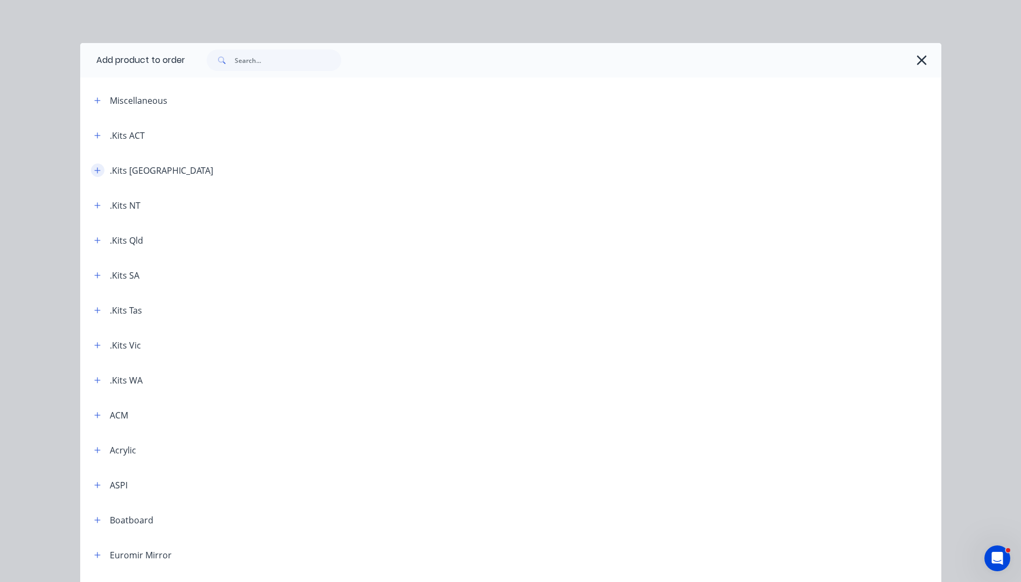
click at [93, 174] on button "button" at bounding box center [97, 170] width 13 height 13
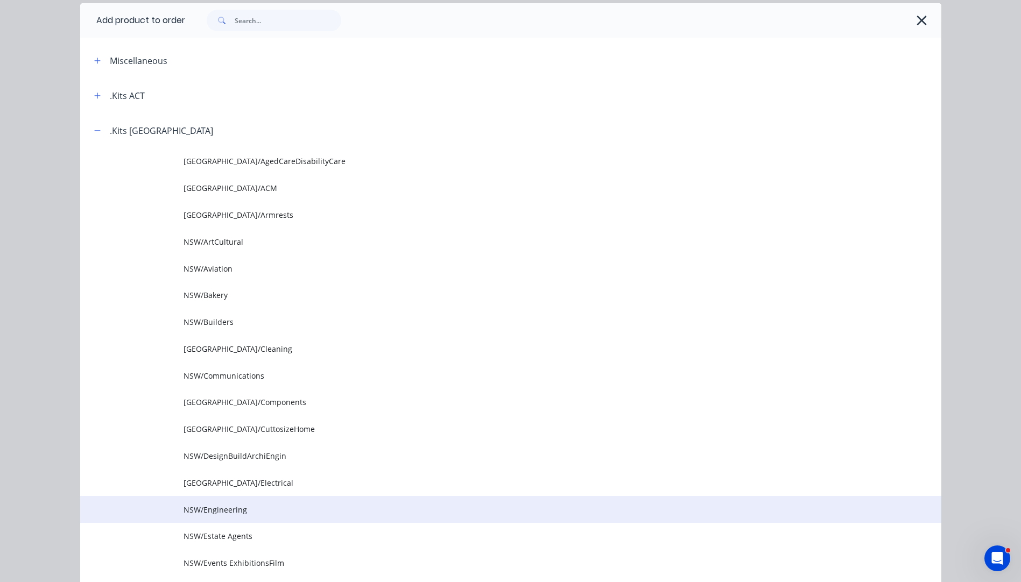
scroll to position [54, 0]
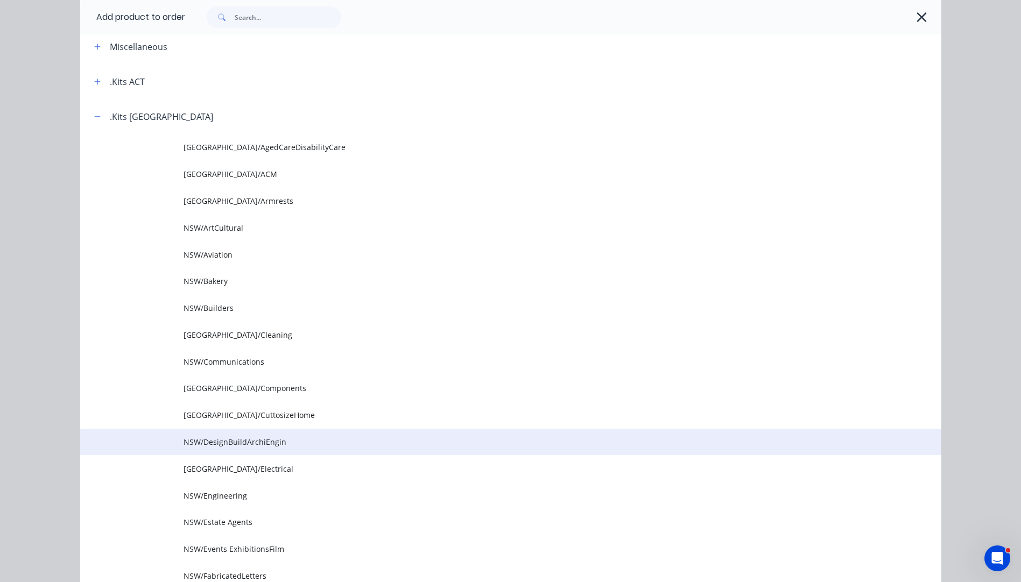
click at [256, 442] on span "NSW/DesignBuildArchiEngin" at bounding box center [487, 441] width 606 height 11
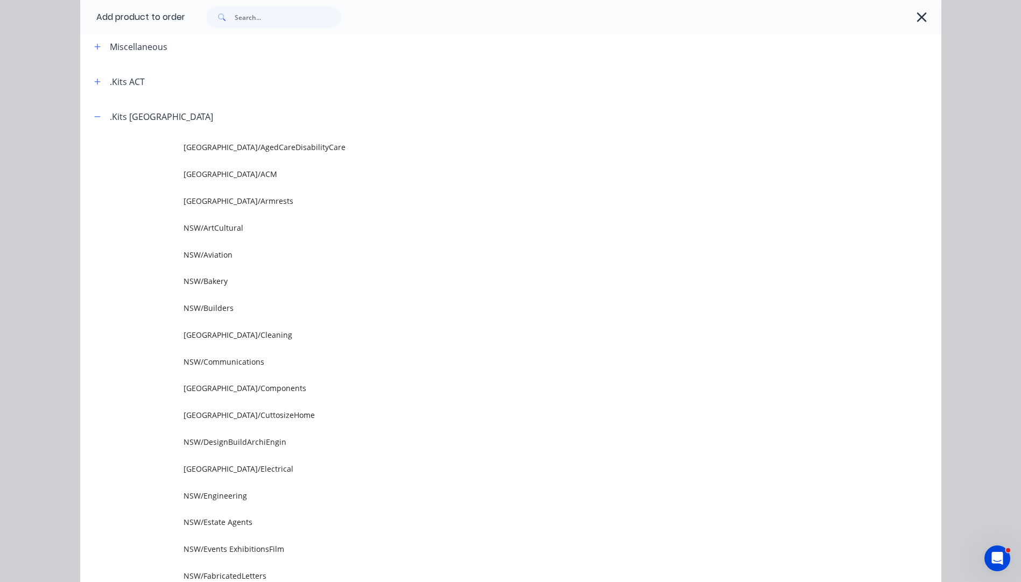
scroll to position [0, 0]
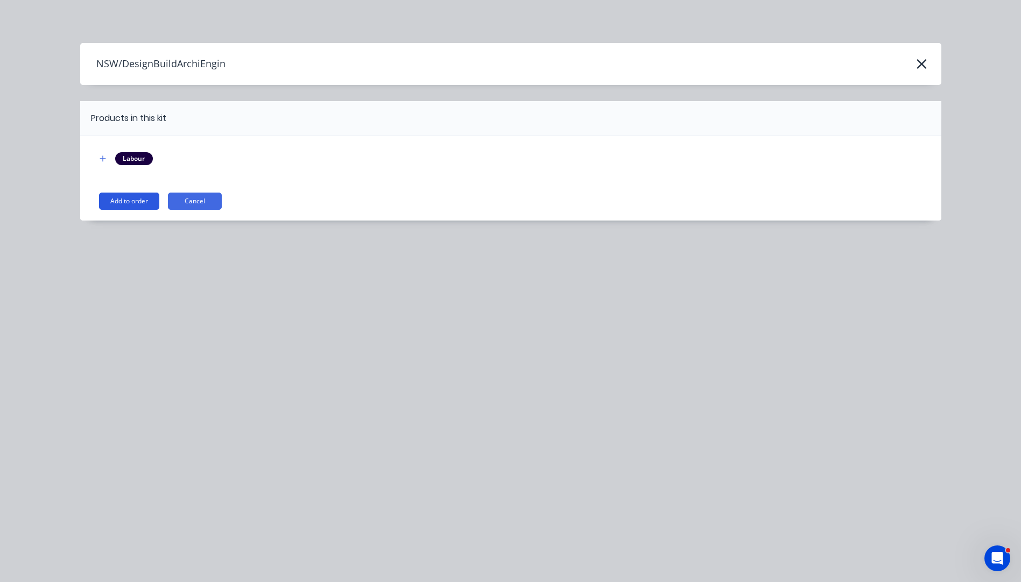
click at [117, 199] on button "Add to order" at bounding box center [129, 201] width 60 height 17
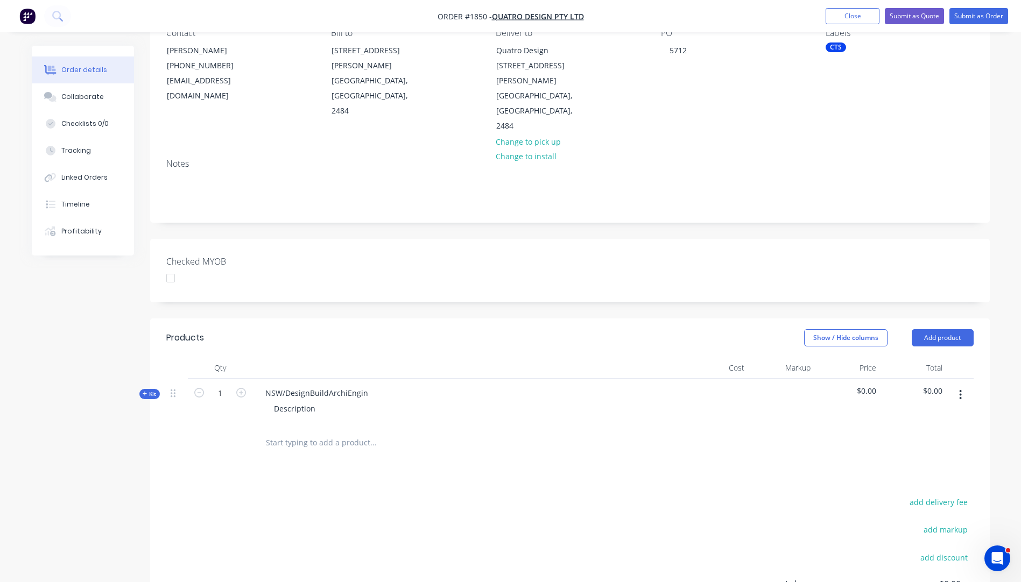
click at [145, 392] on icon "button" at bounding box center [145, 394] width 4 height 4
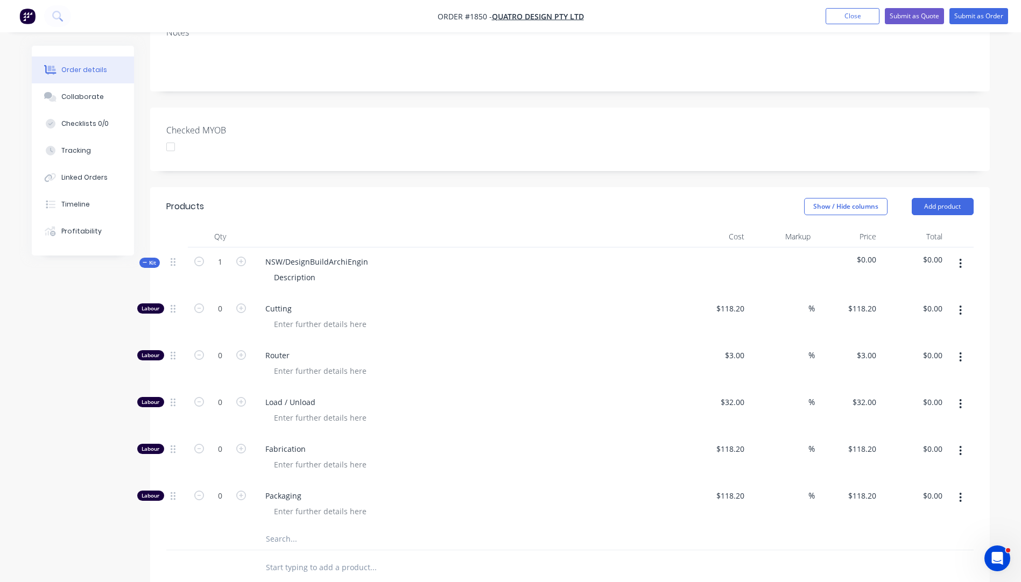
scroll to position [323, 0]
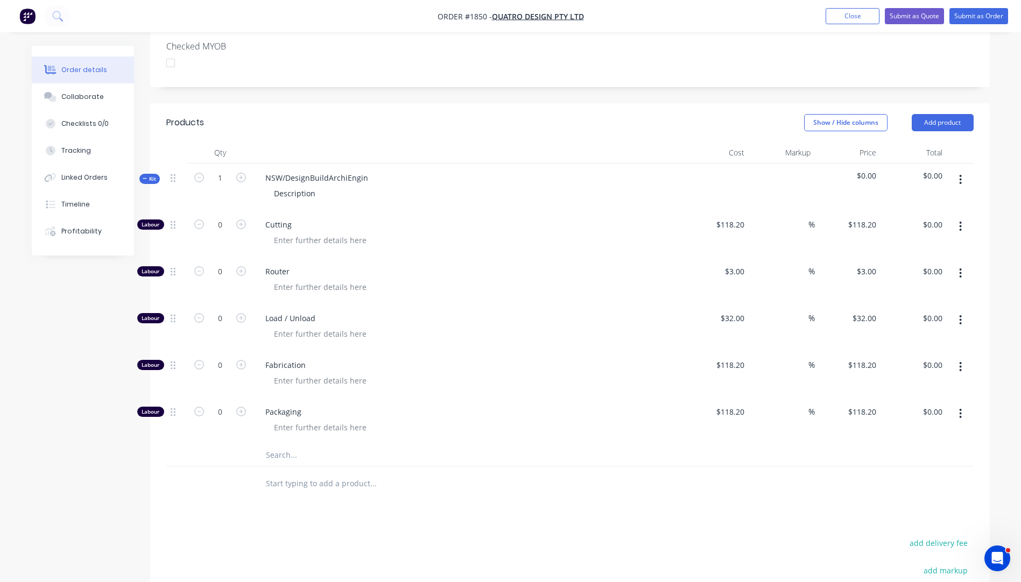
click at [276, 445] on input "text" at bounding box center [372, 456] width 215 height 22
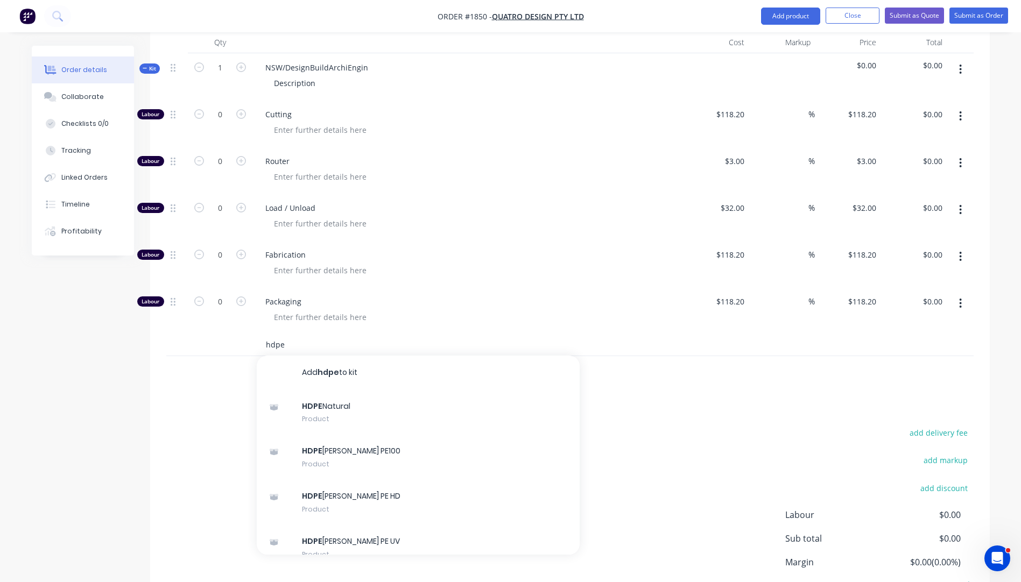
scroll to position [484, 0]
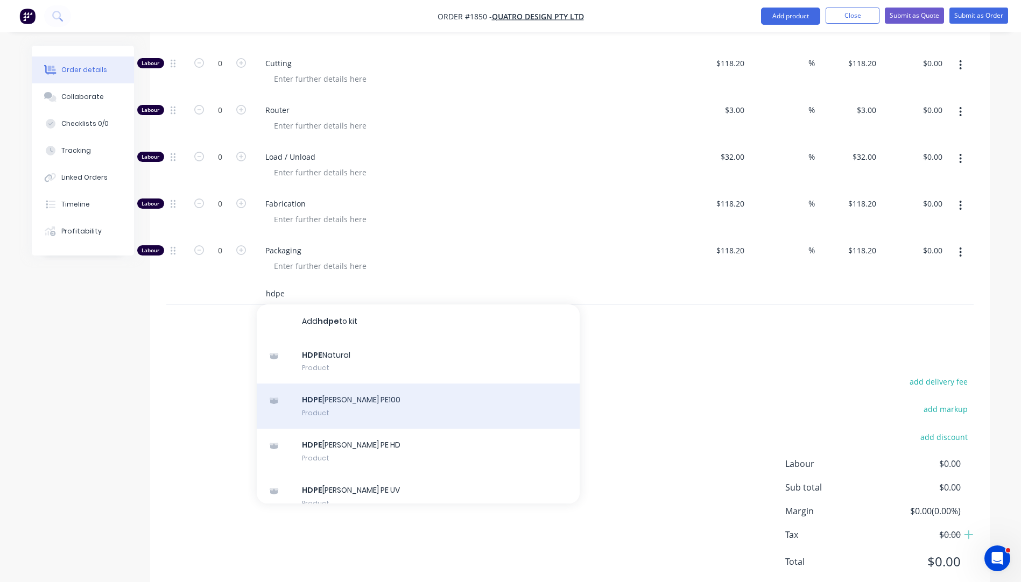
type input "hdpe"
click at [344, 384] on div "HDPE [PERSON_NAME] PE100 Product" at bounding box center [418, 406] width 323 height 45
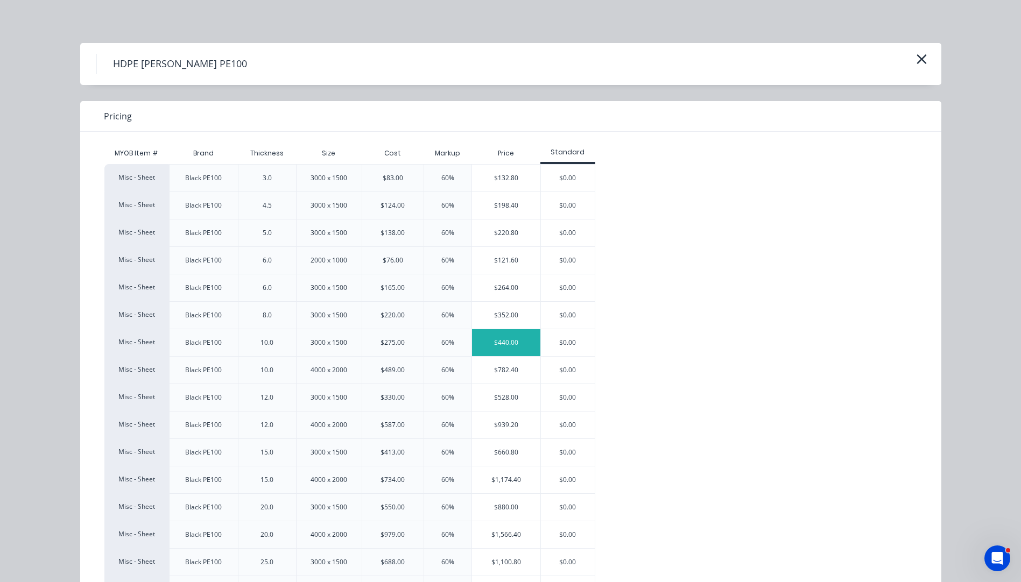
click at [519, 343] on div "$440.00" at bounding box center [506, 342] width 68 height 27
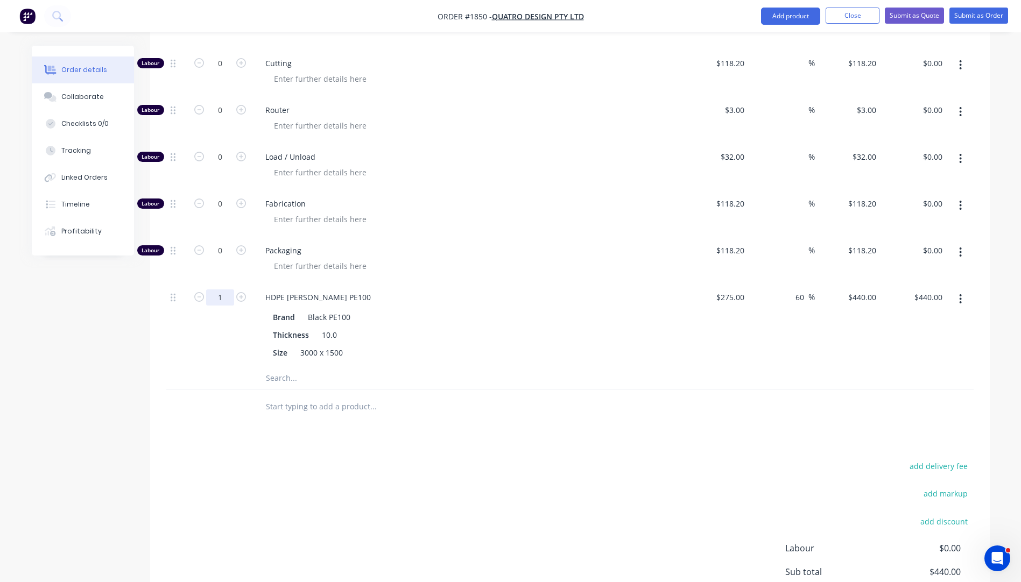
click at [229, 290] on input "1" at bounding box center [220, 298] width 28 height 16
type input "6"
type input "$2,640.00"
drag, startPoint x: 184, startPoint y: 340, endPoint x: 191, endPoint y: 325, distance: 15.9
click at [191, 325] on div "Labour 0 Cutting $118.20 $118.20 % $118.20 $118.20 $0.00 $0.00 Labour 0 Router …" at bounding box center [569, 219] width 807 height 341
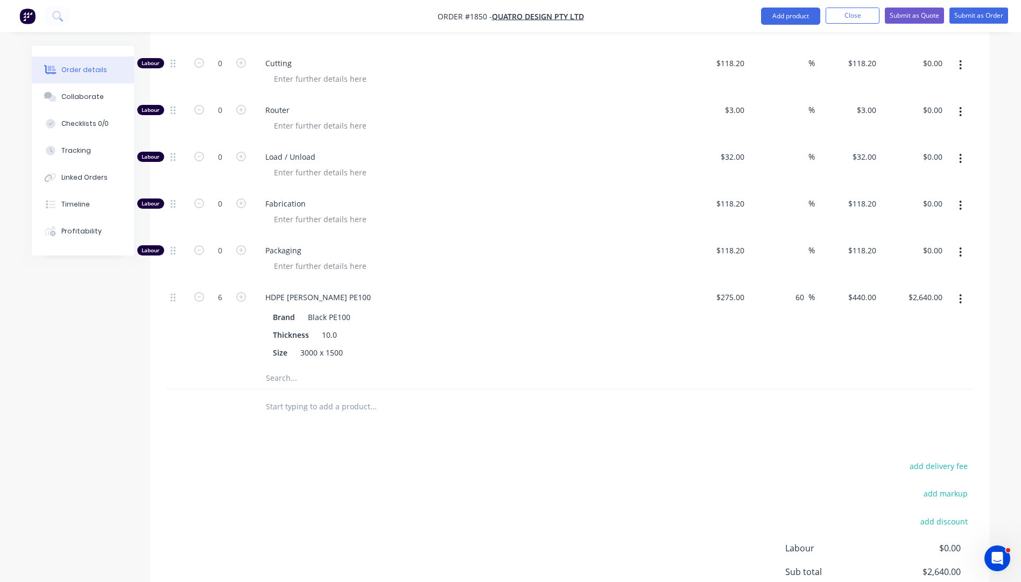
click at [633, 258] on div at bounding box center [471, 266] width 413 height 16
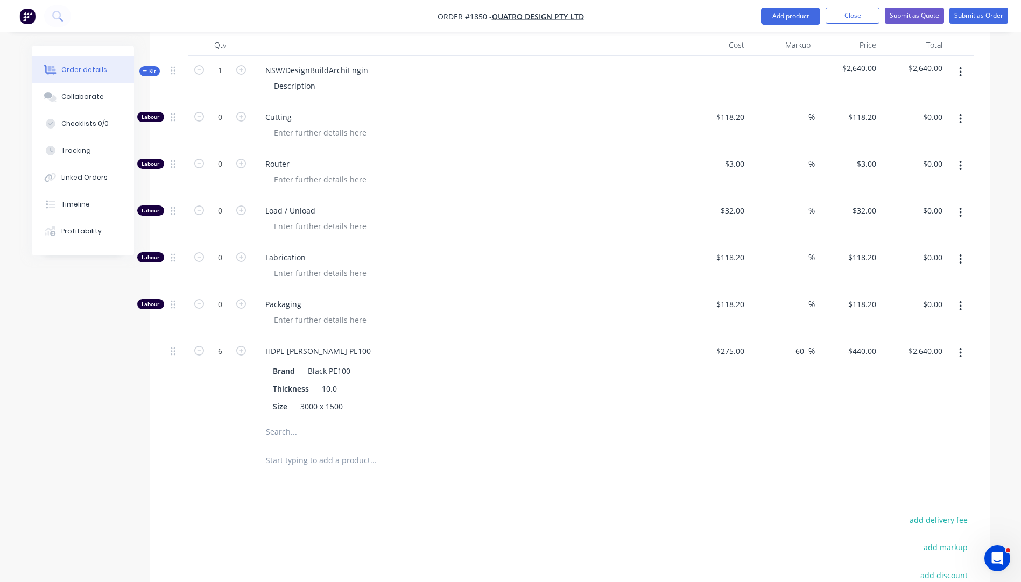
scroll to position [377, 0]
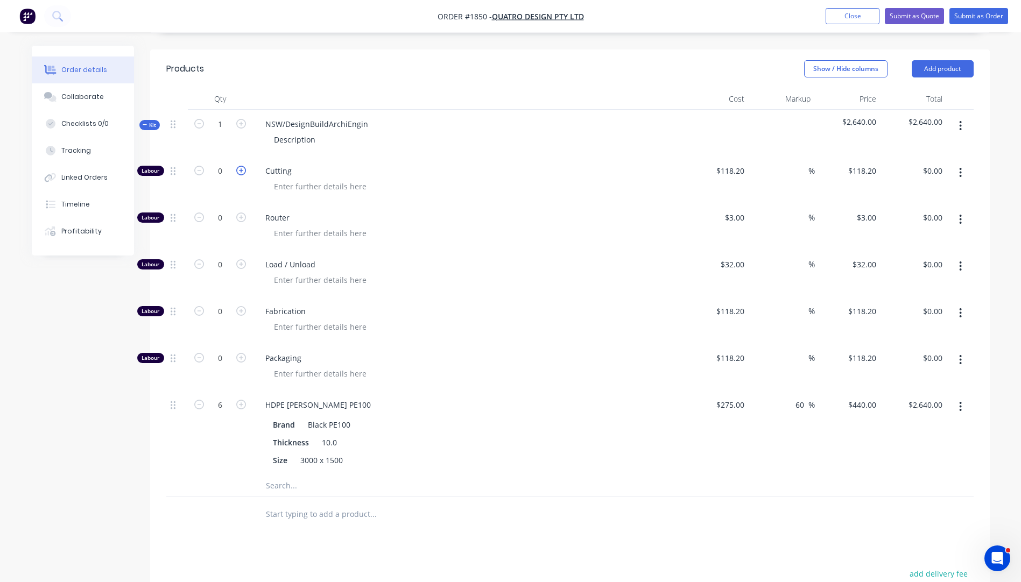
click at [240, 166] on icon "button" at bounding box center [241, 171] width 10 height 10
type input "1"
type input "$118.20"
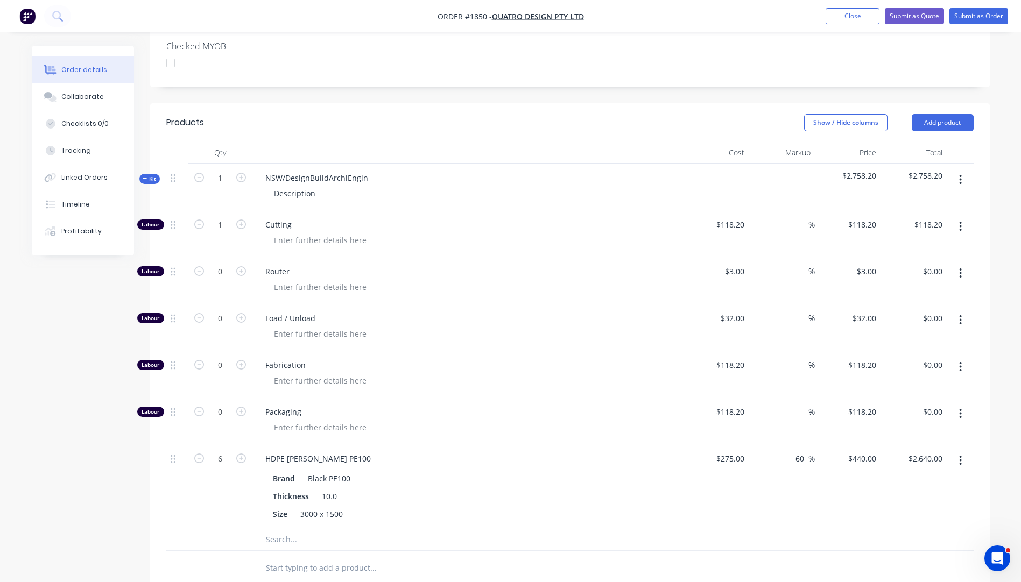
scroll to position [269, 0]
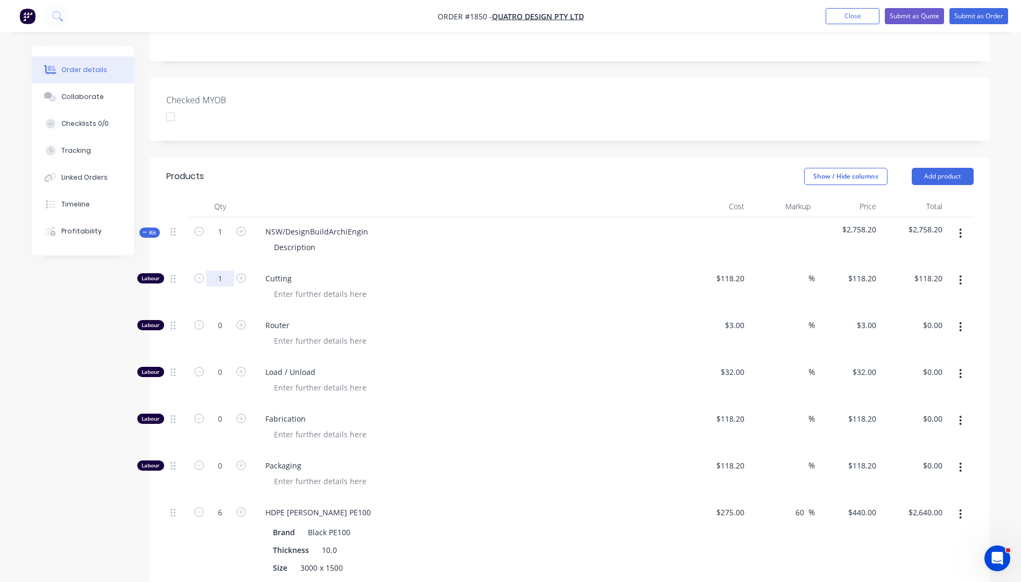
click at [227, 271] on input "1" at bounding box center [220, 279] width 28 height 16
type input "1.5"
type input "$177.30"
click at [572, 286] on div at bounding box center [471, 294] width 413 height 16
click at [226, 271] on input "1.5" at bounding box center [220, 279] width 28 height 16
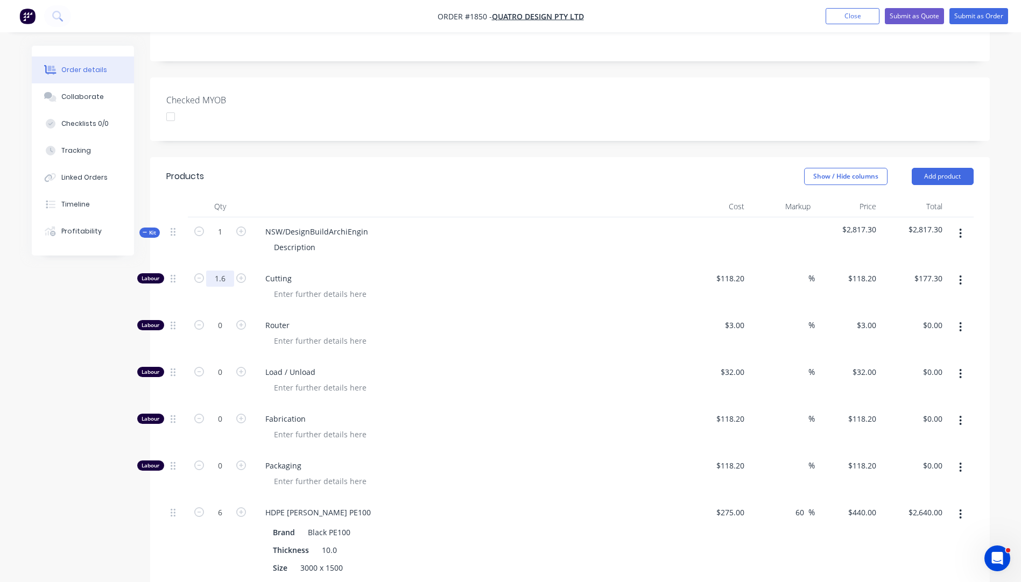
type input "1.6"
type input "$189.12"
click at [572, 273] on span "Cutting" at bounding box center [471, 278] width 413 height 11
click at [226, 271] on input "1.6" at bounding box center [220, 279] width 28 height 16
type input "1.65"
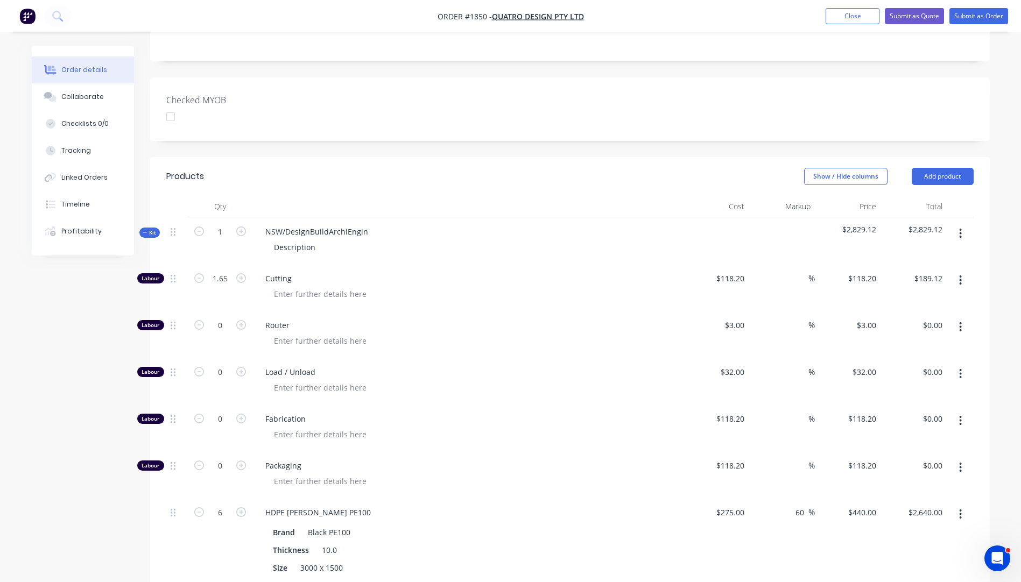
type input "$195.03"
click at [552, 358] on div "Load / Unload" at bounding box center [467, 381] width 431 height 47
click at [228, 271] on input "1.65" at bounding box center [220, 279] width 28 height 16
type input "1.63"
type input "$192.67"
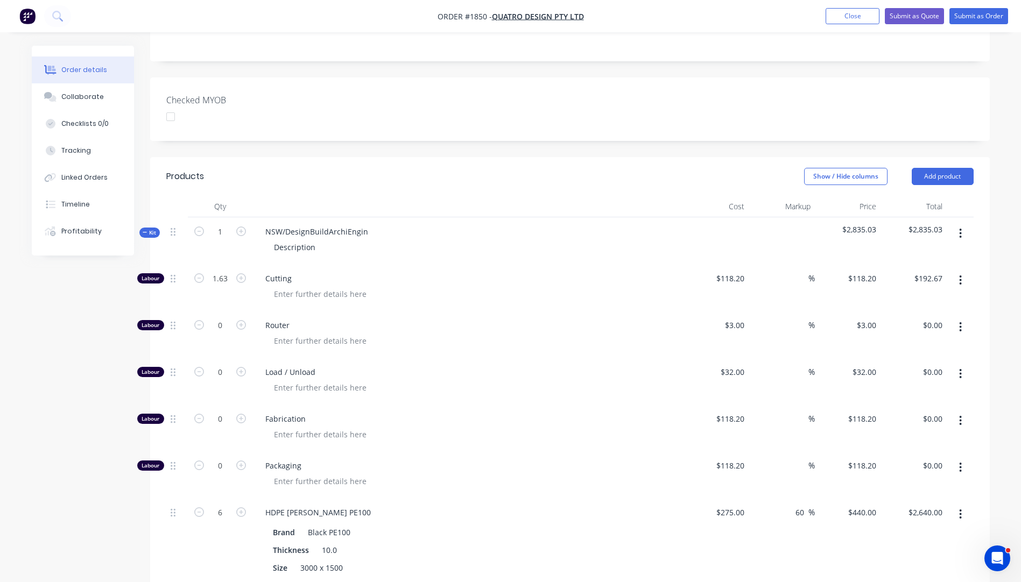
click at [509, 311] on div "Router" at bounding box center [467, 334] width 431 height 47
click at [221, 224] on input "1" at bounding box center [220, 232] width 28 height 16
type input "96"
type input "156.48"
type input "$18,495.94"
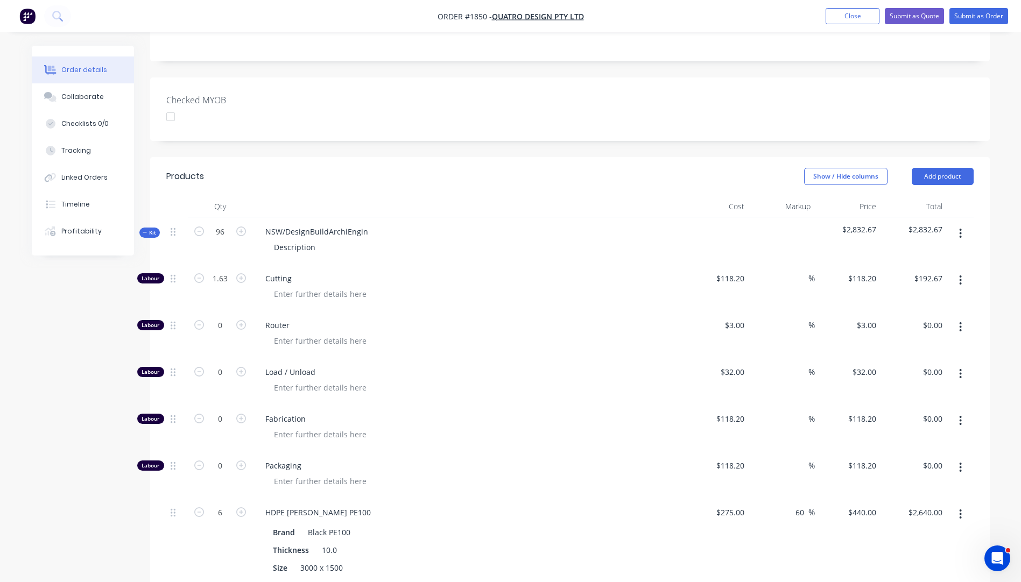
type input "576"
type input "$253,440.00"
click at [513, 279] on div "Cutting" at bounding box center [467, 287] width 431 height 47
click at [223, 271] on input "156.48" at bounding box center [220, 279] width 28 height 16
type input "1.63"
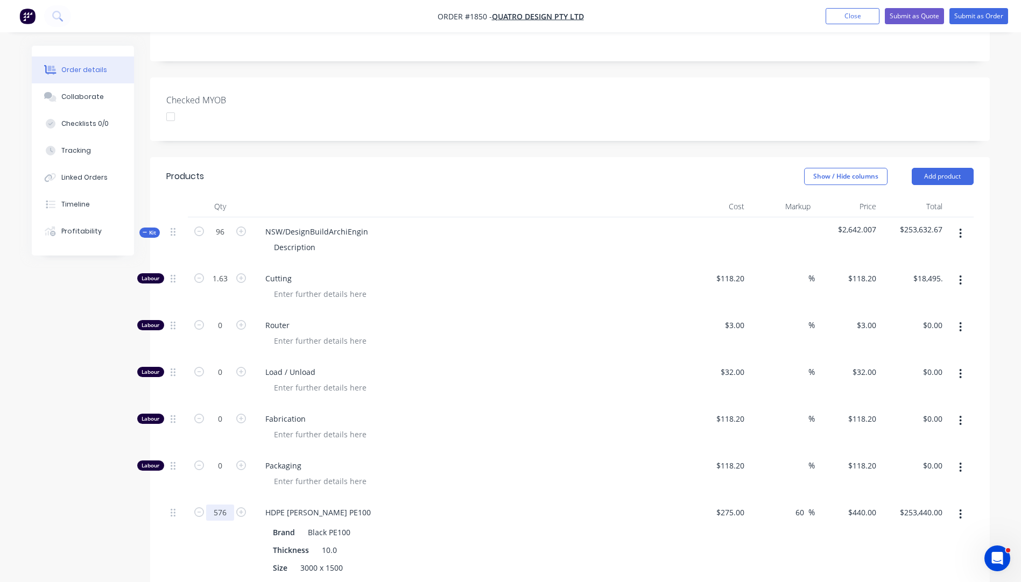
type input "$192.67"
click at [223, 505] on input "576" at bounding box center [220, 513] width 28 height 16
type input "6"
type input "$2,640.00"
click at [546, 333] on div at bounding box center [471, 341] width 413 height 16
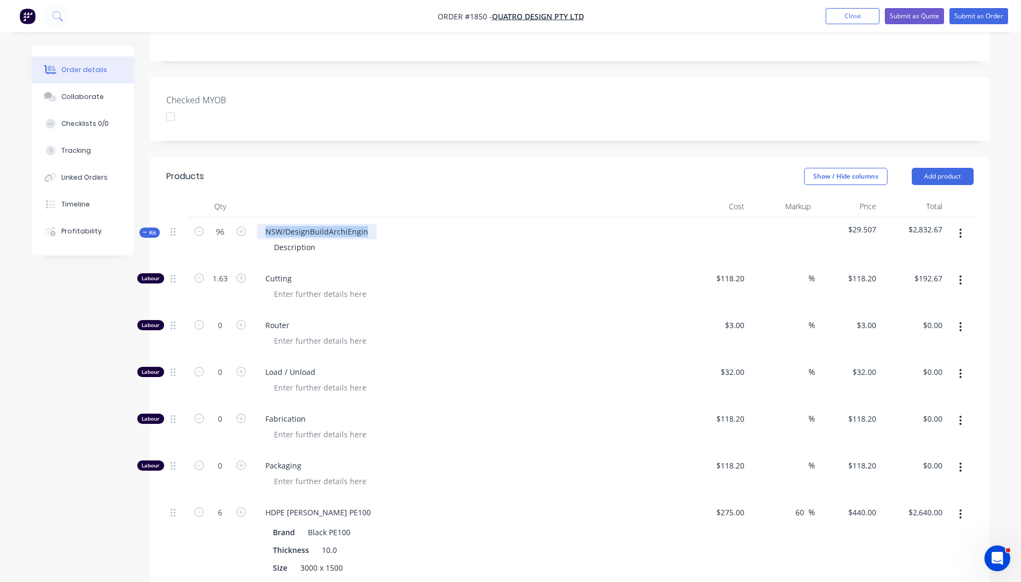
drag, startPoint x: 369, startPoint y: 197, endPoint x: 264, endPoint y: 205, distance: 105.3
click at [264, 224] on div "NSW/DesignBuildArchiEngin" at bounding box center [317, 232] width 120 height 16
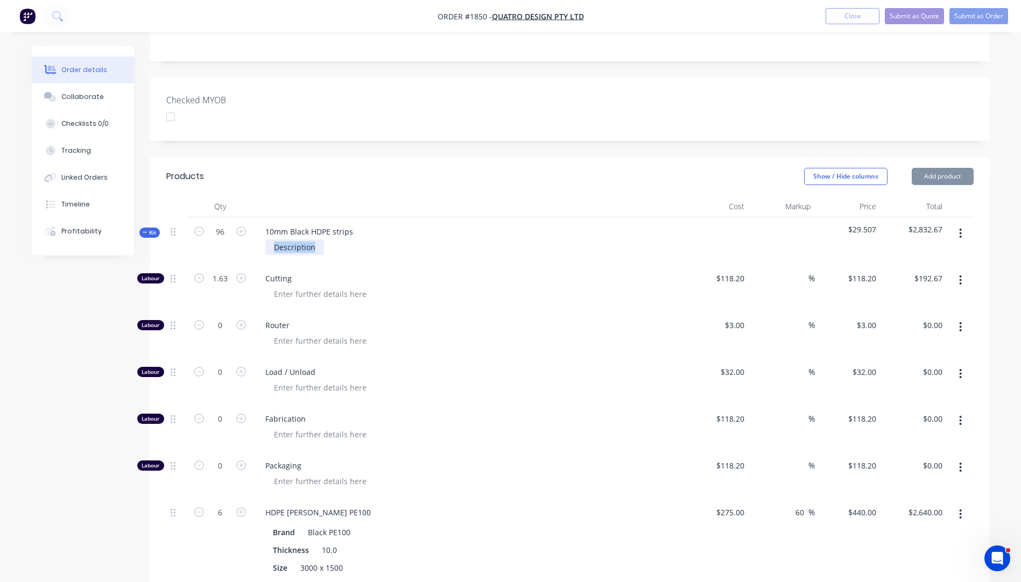
drag, startPoint x: 316, startPoint y: 221, endPoint x: 264, endPoint y: 228, distance: 52.1
click at [264, 228] on div "10mm Black HDPE strips Description" at bounding box center [467, 240] width 431 height 47
click at [495, 286] on div at bounding box center [471, 294] width 413 height 16
click at [228, 271] on input "1.63" at bounding box center [220, 279] width 28 height 16
type input "1.625"
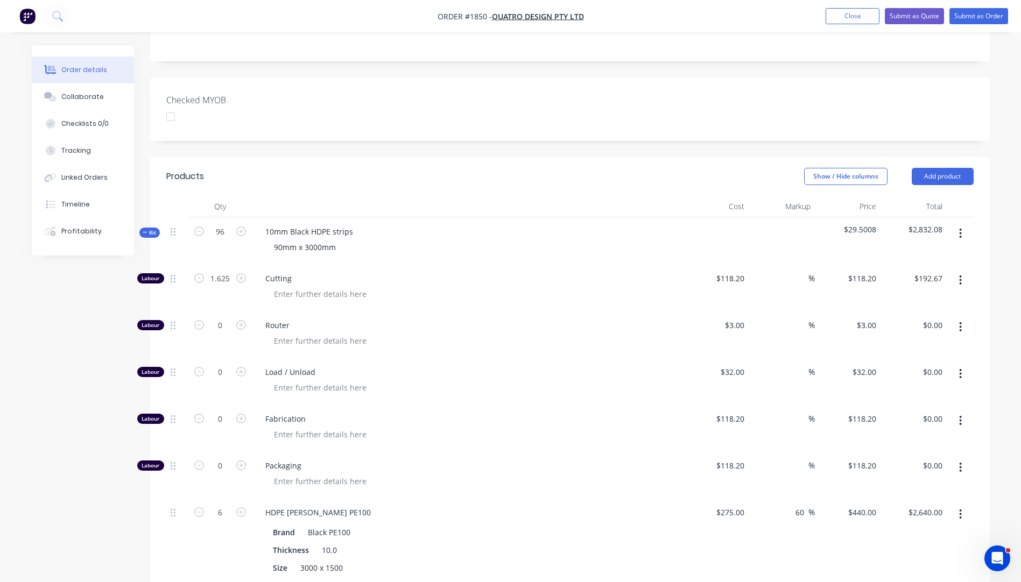
type input "$192.08"
click at [536, 229] on div "10mm Black HDPE strips 90mm x 3000mm" at bounding box center [467, 240] width 431 height 47
click at [228, 271] on input "1.625" at bounding box center [220, 279] width 28 height 16
type input "1.628"
type input "$192.43"
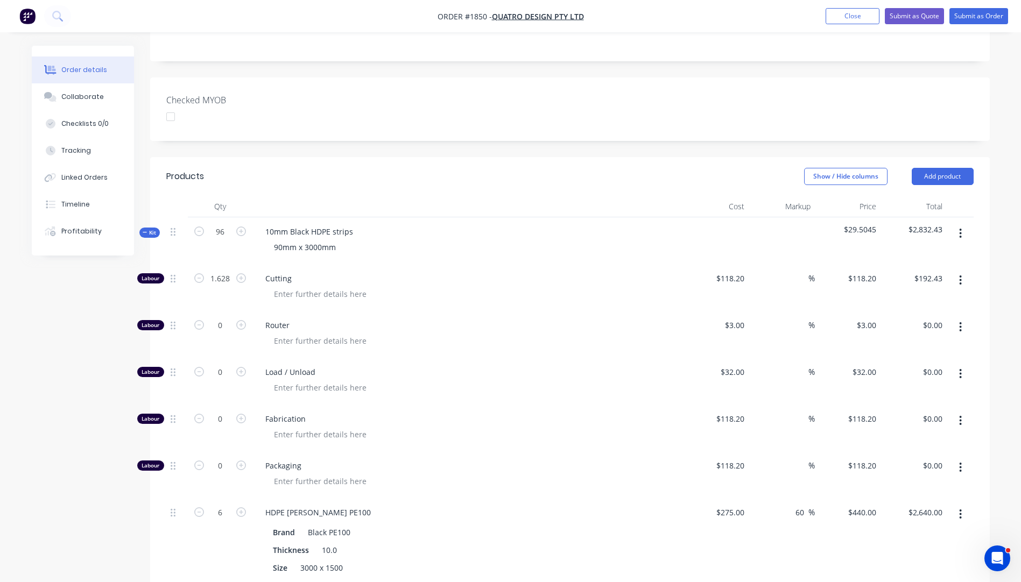
click at [465, 264] on div "Cutting" at bounding box center [467, 287] width 431 height 47
click at [229, 271] on input "1.628" at bounding box center [220, 279] width 28 height 16
type input "1.627"
type input "$192.31"
click at [443, 240] on div "90mm x 3000mm" at bounding box center [468, 248] width 422 height 16
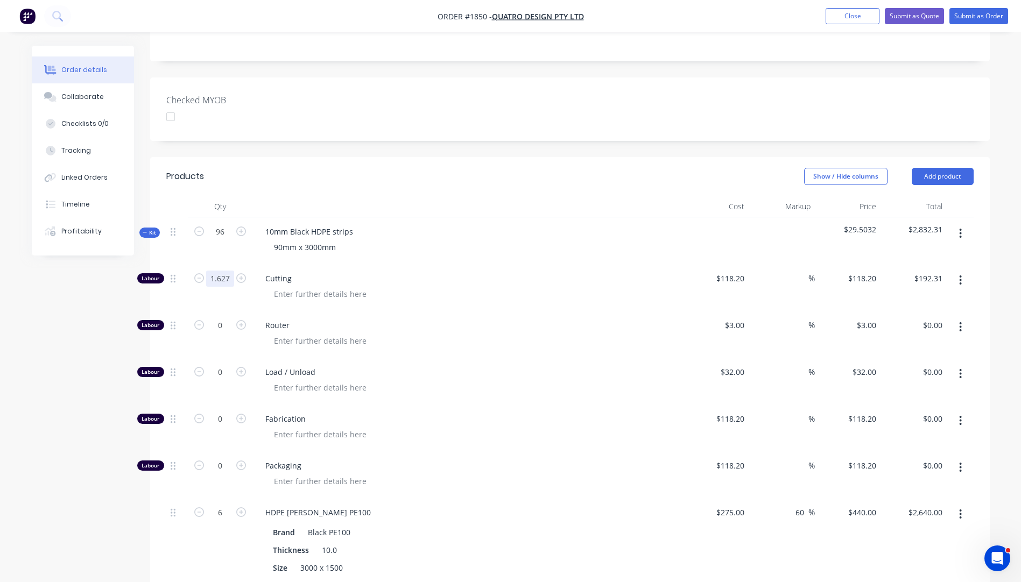
click at [231, 271] on input "1.627" at bounding box center [220, 279] width 28 height 16
type input "1.626"
type input "$192.19"
click at [469, 232] on div "10mm Black HDPE strips 90mm x 3000mm" at bounding box center [467, 240] width 431 height 47
click at [738, 271] on input "118.2" at bounding box center [736, 279] width 25 height 16
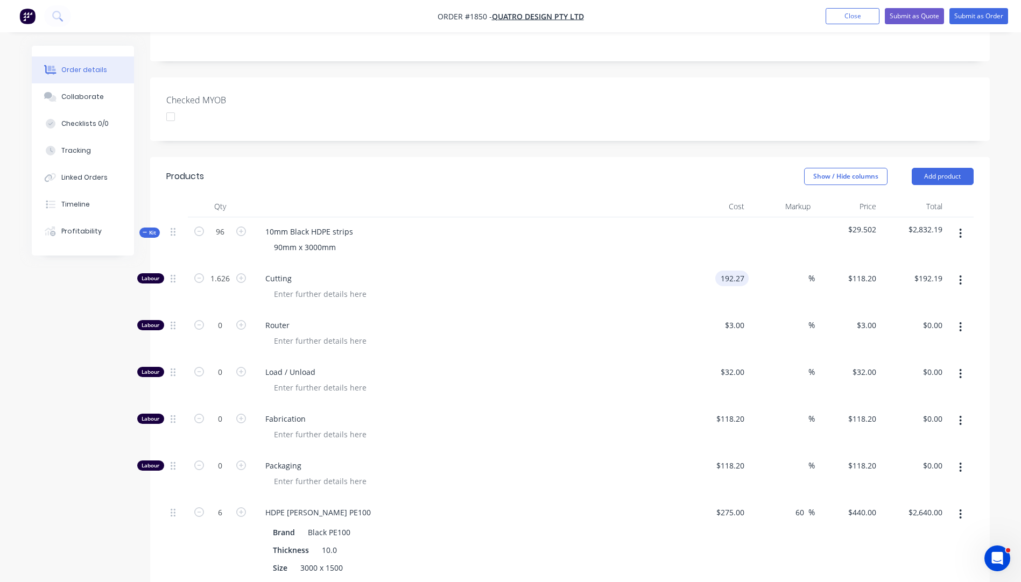
type input "$192.27"
type input "$312.63"
click at [605, 311] on div "Router" at bounding box center [467, 334] width 431 height 47
click at [233, 271] on input "1.626" at bounding box center [220, 279] width 28 height 16
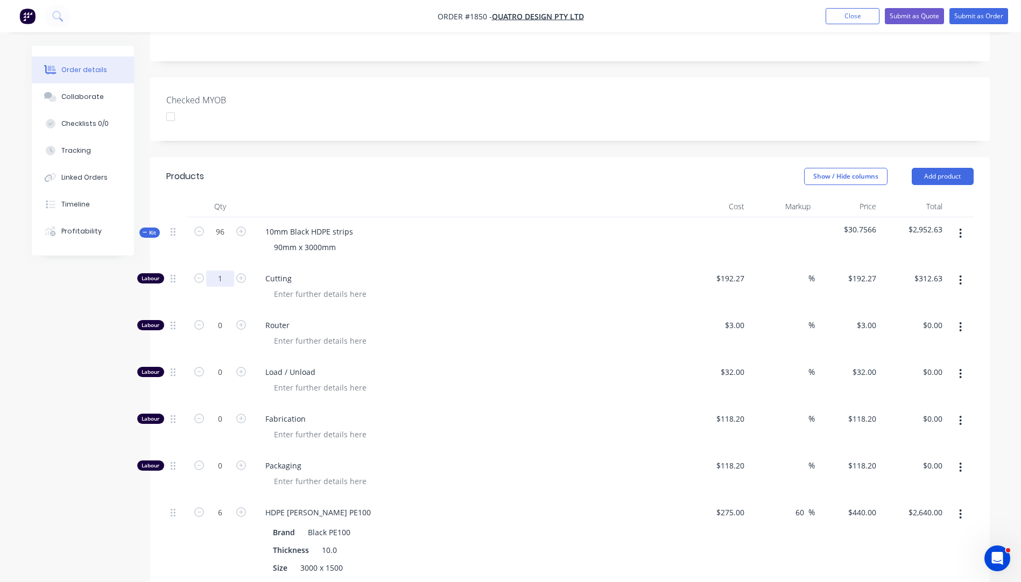
type input "1"
type input "$192.27"
click at [502, 286] on div at bounding box center [471, 294] width 413 height 16
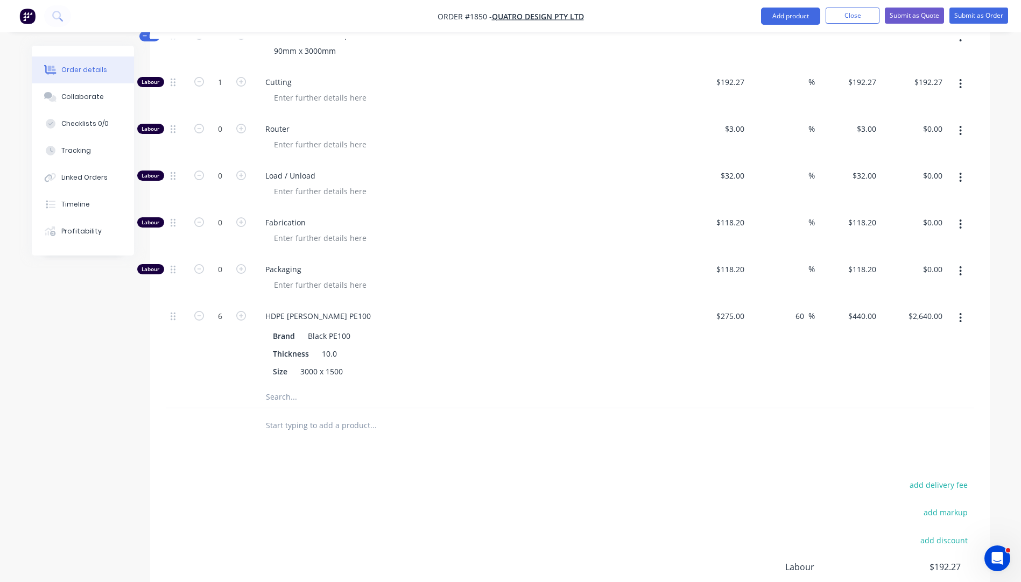
scroll to position [484, 0]
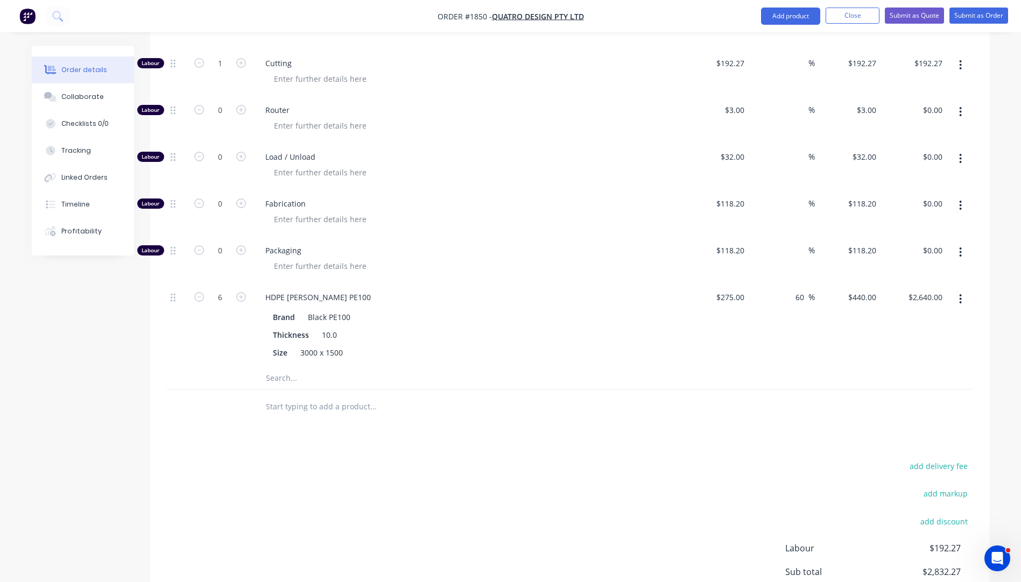
click at [291, 368] on input "text" at bounding box center [372, 379] width 215 height 22
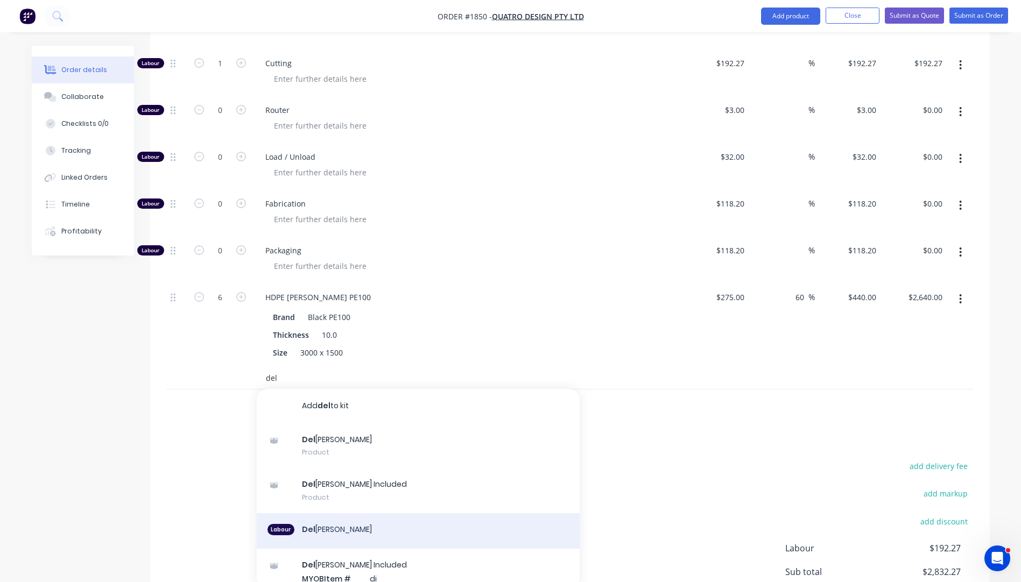
scroll to position [107, 0]
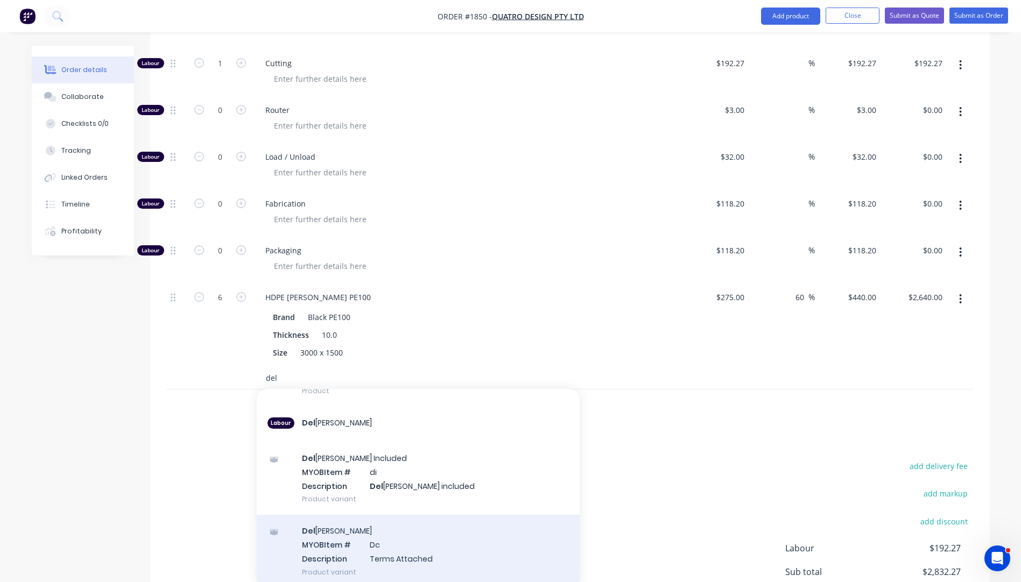
type input "del"
click at [384, 517] on div "Del [PERSON_NAME] MYOB Item # Dc Description Terms Attached Product variant" at bounding box center [418, 551] width 323 height 73
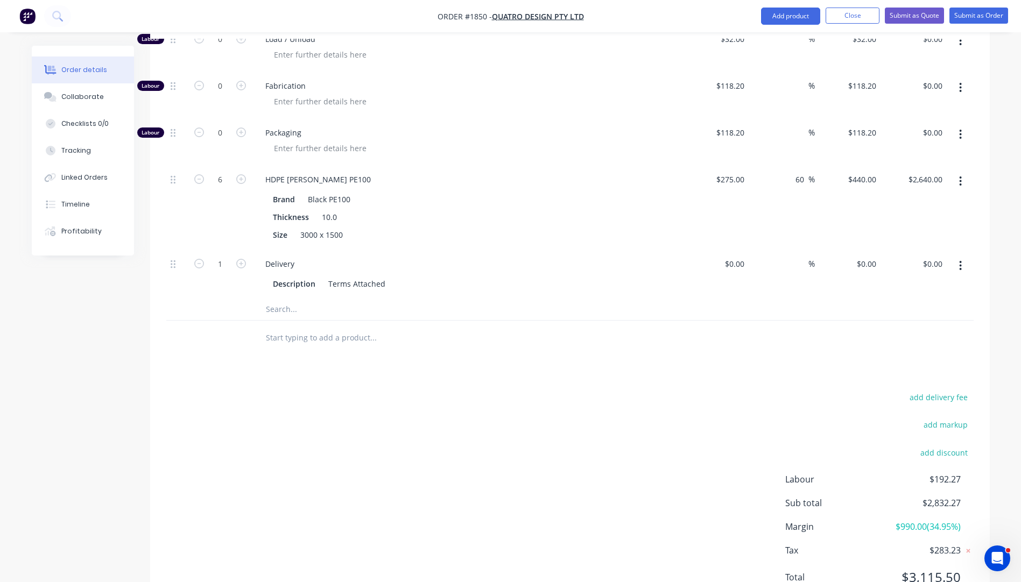
scroll to position [620, 0]
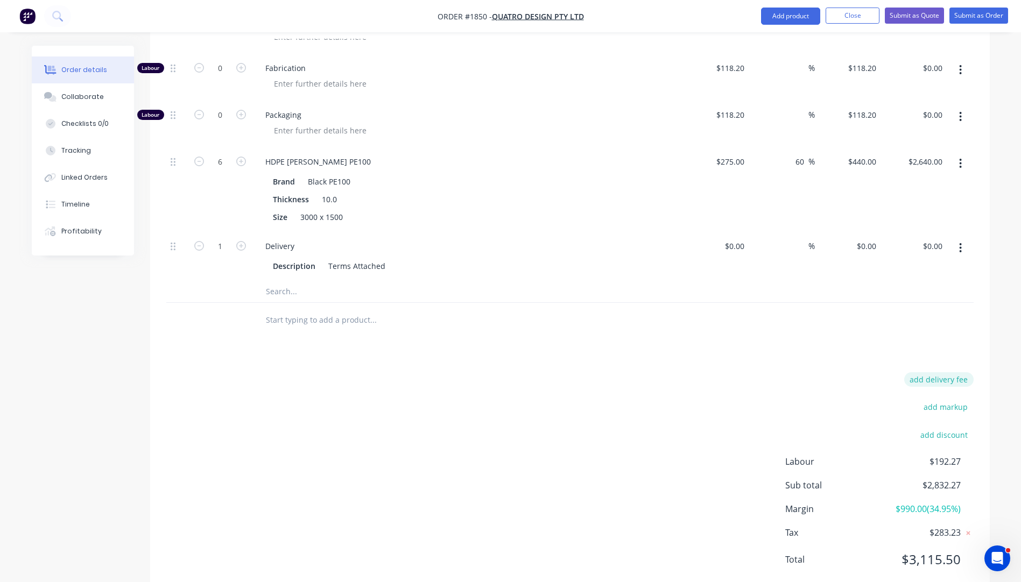
click at [953, 372] on button "add delivery fee" at bounding box center [938, 379] width 69 height 15
type input "445"
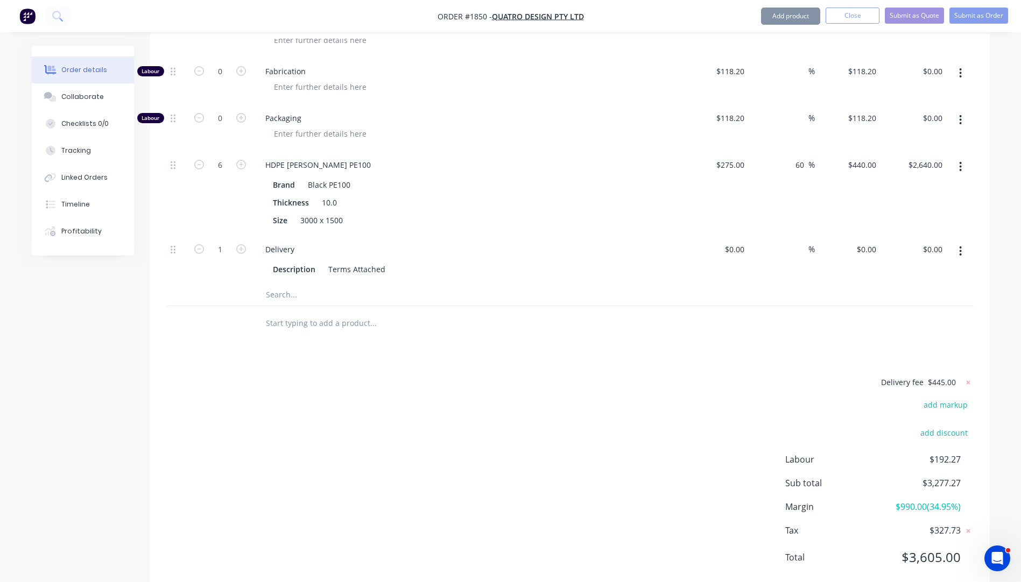
scroll to position [615, 0]
click at [685, 428] on div "Delivery fee $445.00 add markup add discount Labour $192.27 Sub total $3,277.27…" at bounding box center [569, 479] width 807 height 202
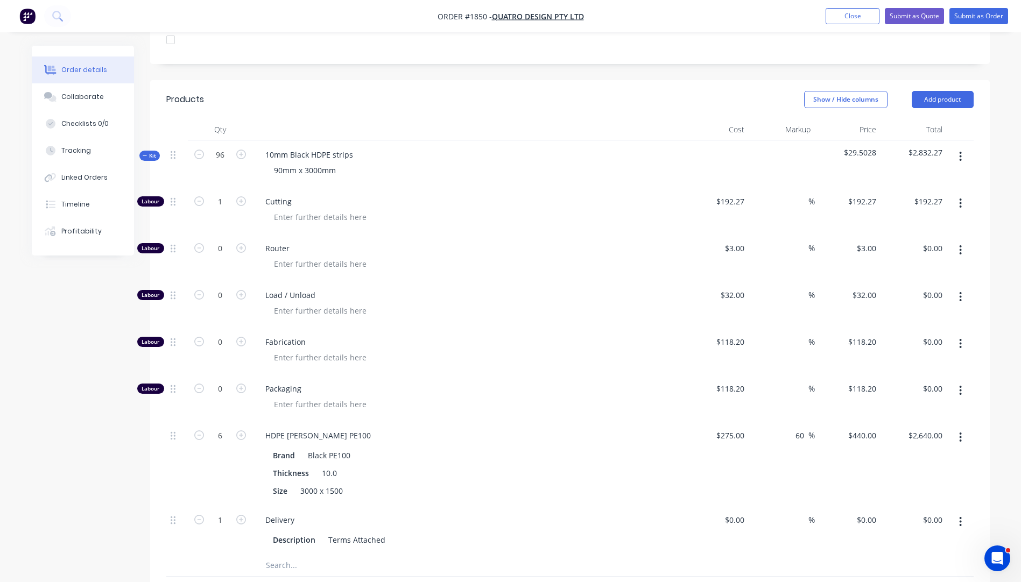
scroll to position [346, 0]
click at [99, 99] on div "Collaborate" at bounding box center [82, 97] width 43 height 10
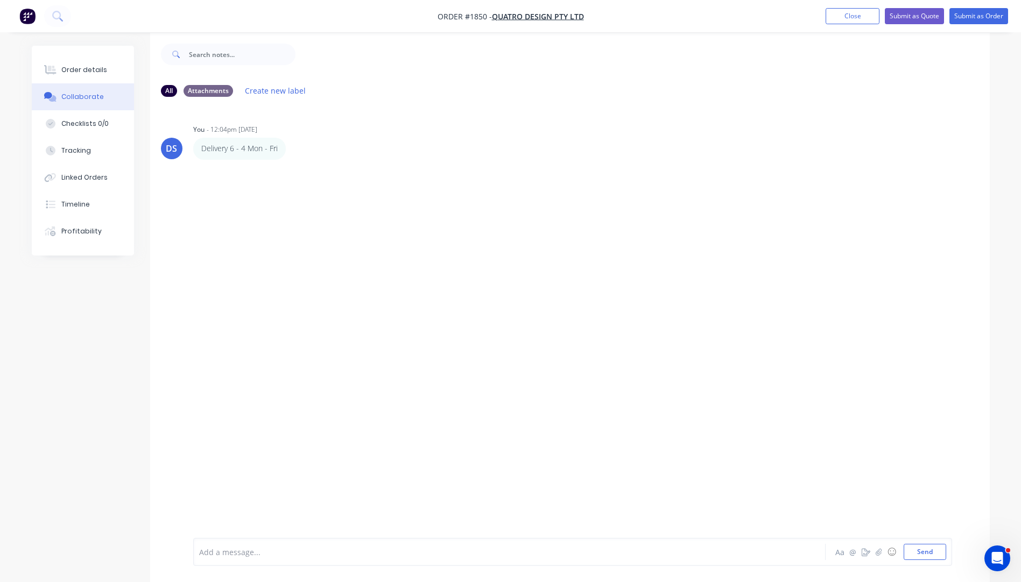
scroll to position [16, 0]
click at [242, 550] on div at bounding box center [480, 552] width 560 height 11
click at [928, 555] on button "Send" at bounding box center [925, 552] width 43 height 16
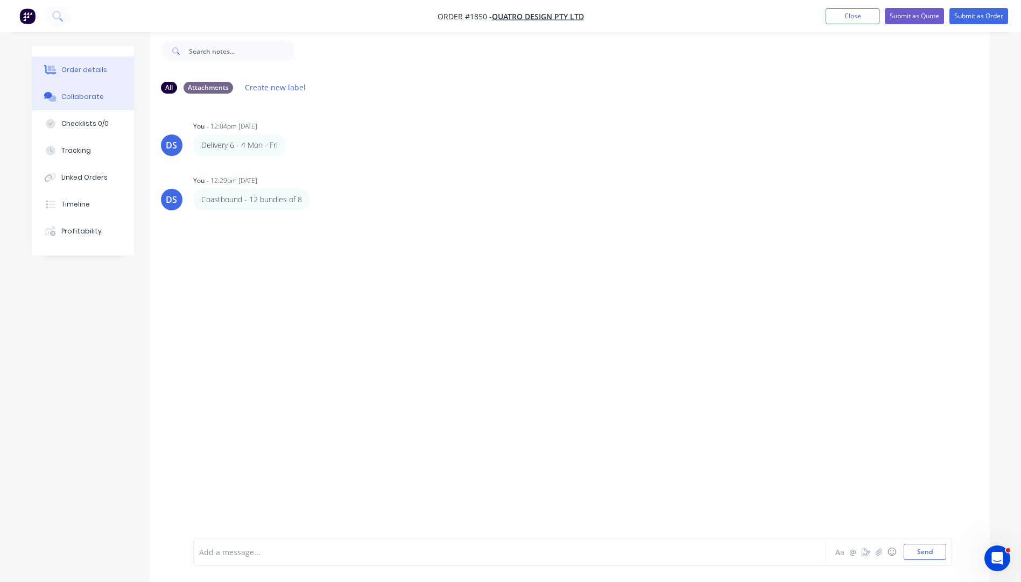
click at [88, 71] on div "Order details" at bounding box center [84, 70] width 46 height 10
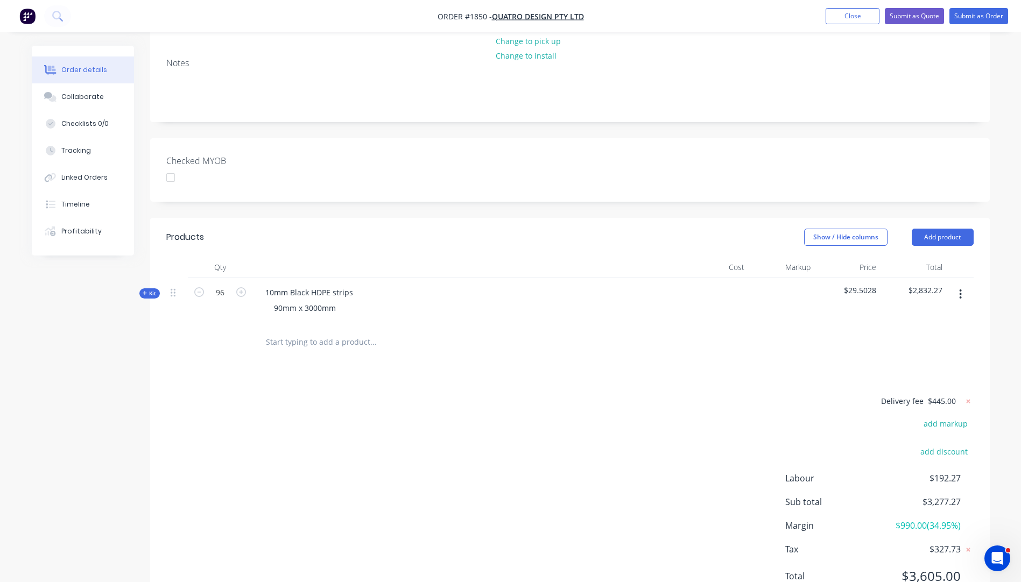
scroll to position [225, 0]
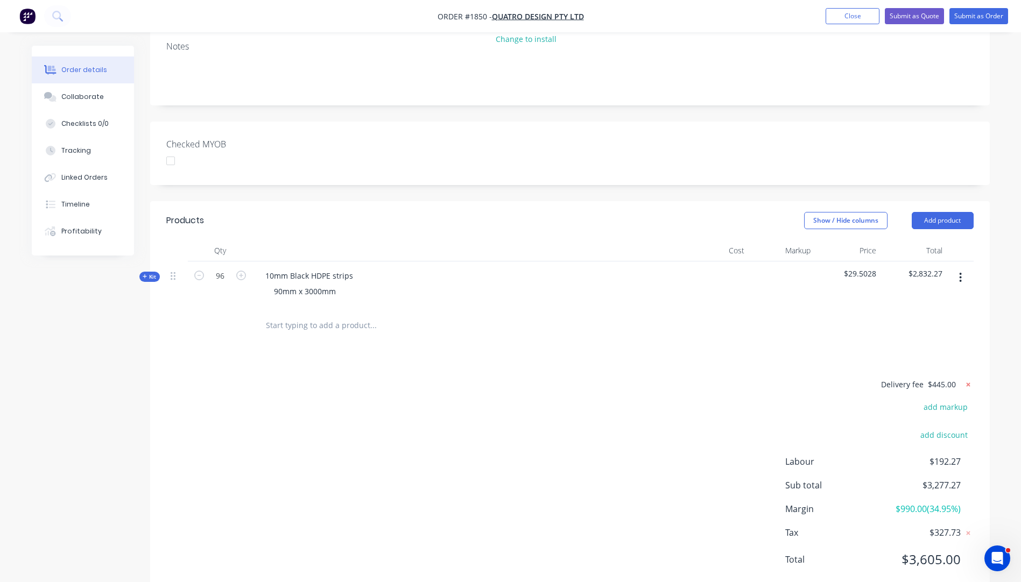
click at [970, 379] on icon at bounding box center [968, 384] width 11 height 11
click at [951, 378] on button "add delivery fee" at bounding box center [938, 385] width 69 height 15
type input "220"
click at [625, 378] on div "Delivery fee $220.00 add markup add discount Labour $192.27 Sub total $3,052.27…" at bounding box center [569, 479] width 807 height 202
click at [968, 379] on icon at bounding box center [968, 384] width 11 height 11
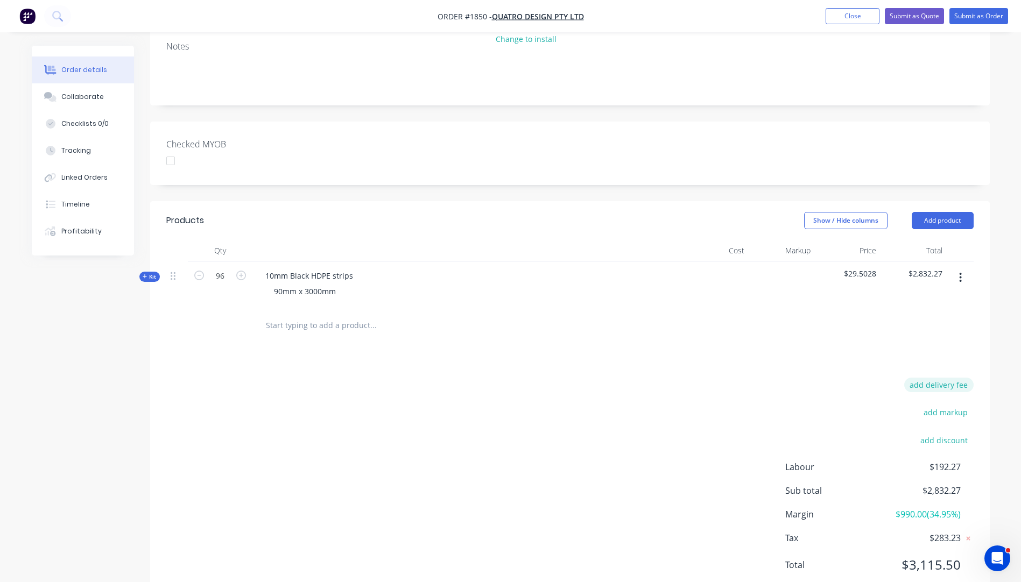
click at [954, 378] on button "add delivery fee" at bounding box center [938, 385] width 69 height 15
type input "195"
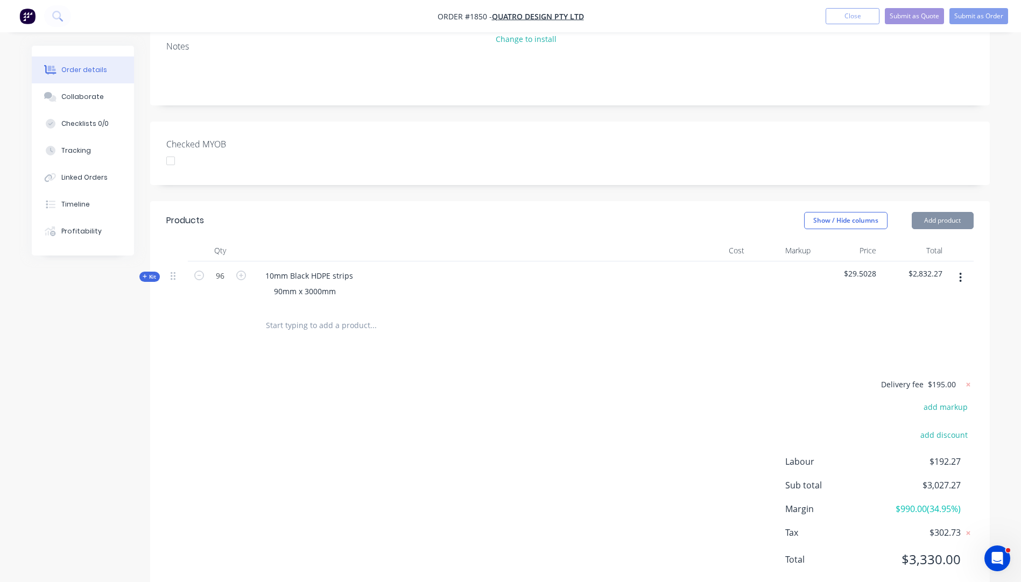
click at [616, 406] on div "Delivery fee $195.00 add markup add discount Labour $192.27 Sub total $3,027.27…" at bounding box center [569, 479] width 807 height 202
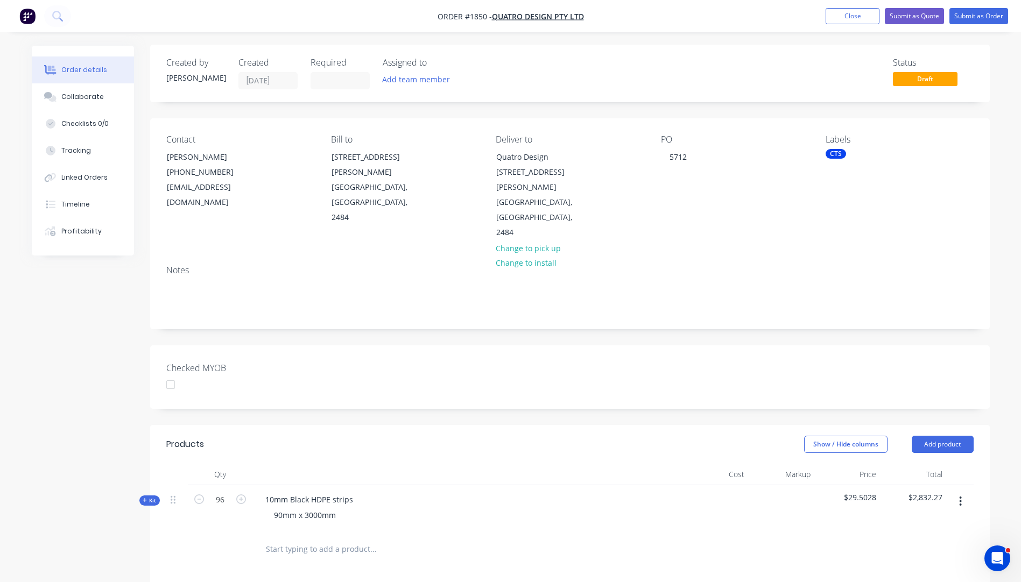
scroll to position [0, 0]
click at [913, 20] on button "Submit as Quote" at bounding box center [914, 16] width 59 height 16
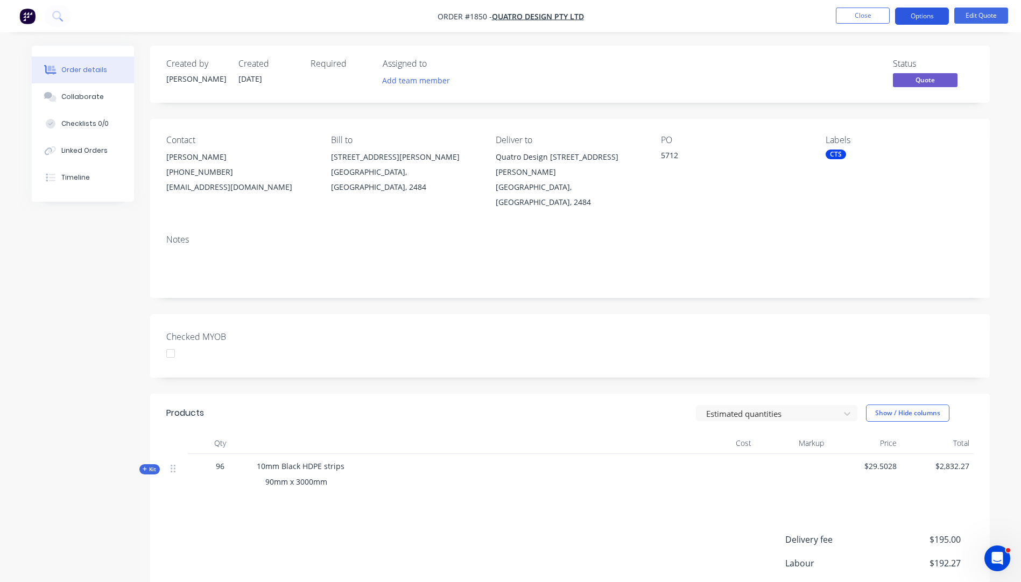
click at [916, 18] on button "Options" at bounding box center [922, 16] width 54 height 17
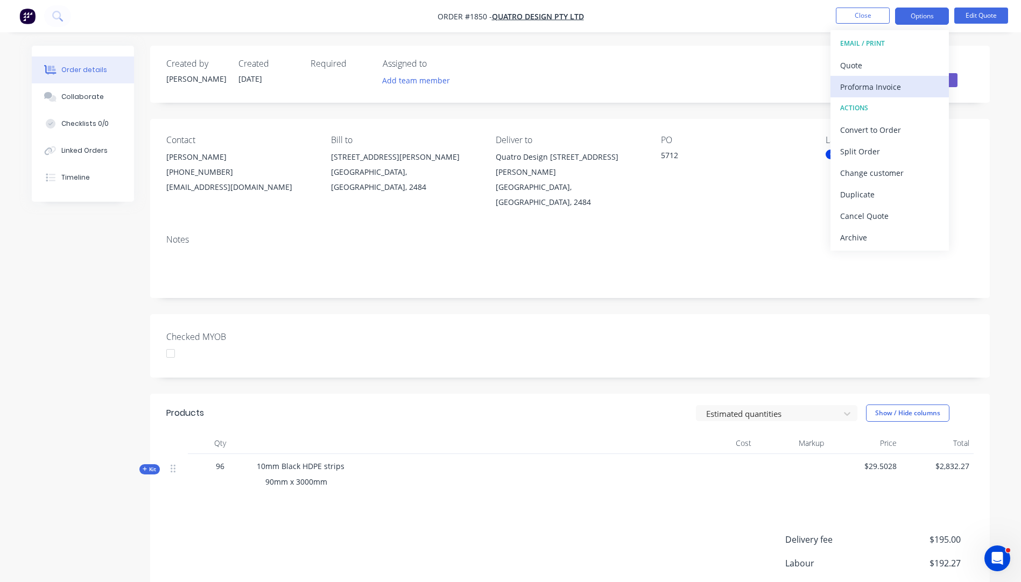
click at [841, 85] on div "Proforma Invoice" at bounding box center [889, 87] width 99 height 16
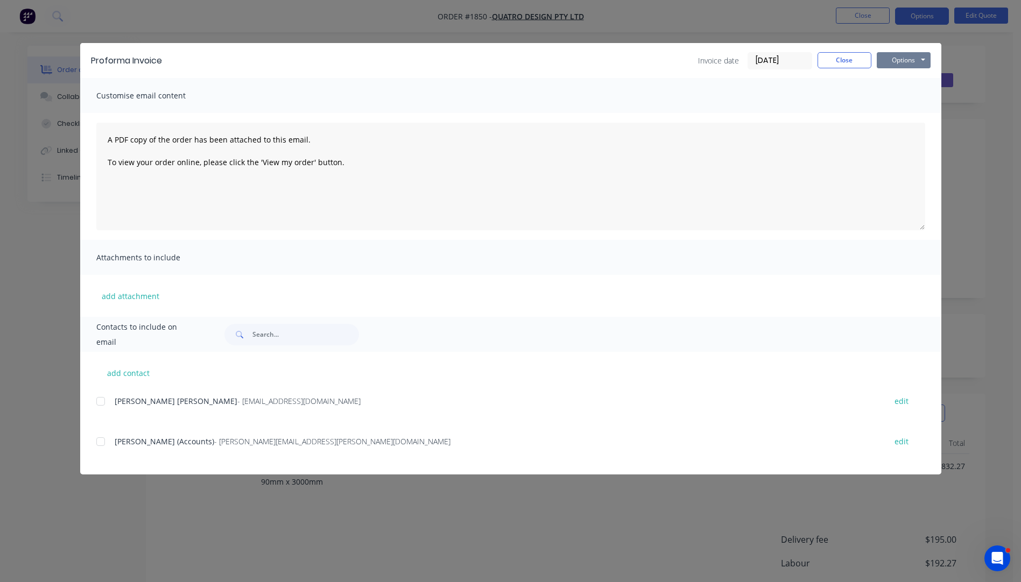
click at [905, 62] on button "Options" at bounding box center [904, 60] width 54 height 16
click at [906, 79] on button "Preview" at bounding box center [911, 80] width 69 height 18
click at [847, 67] on button "Close" at bounding box center [845, 60] width 54 height 16
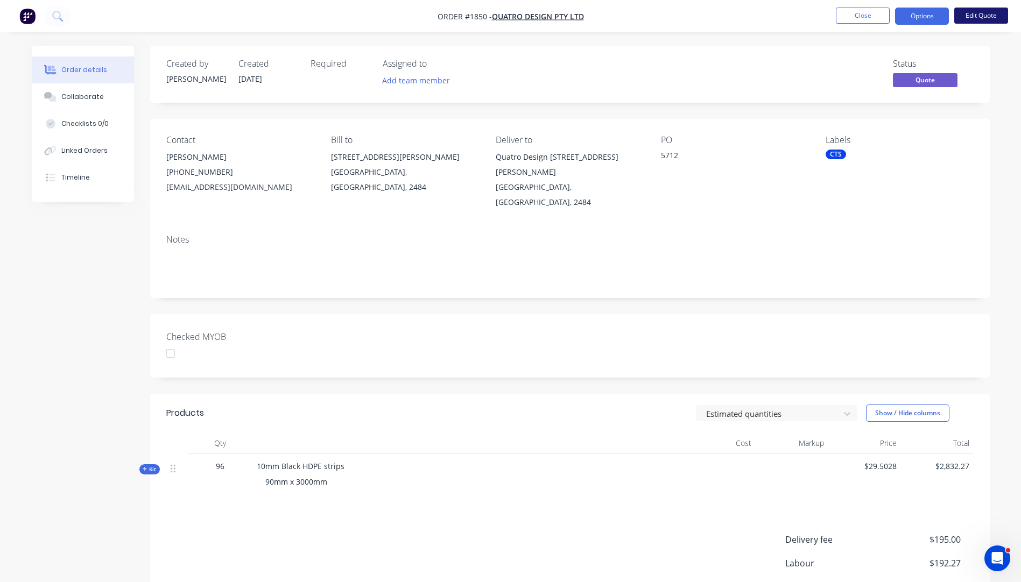
click at [970, 11] on button "Edit Quote" at bounding box center [981, 16] width 54 height 16
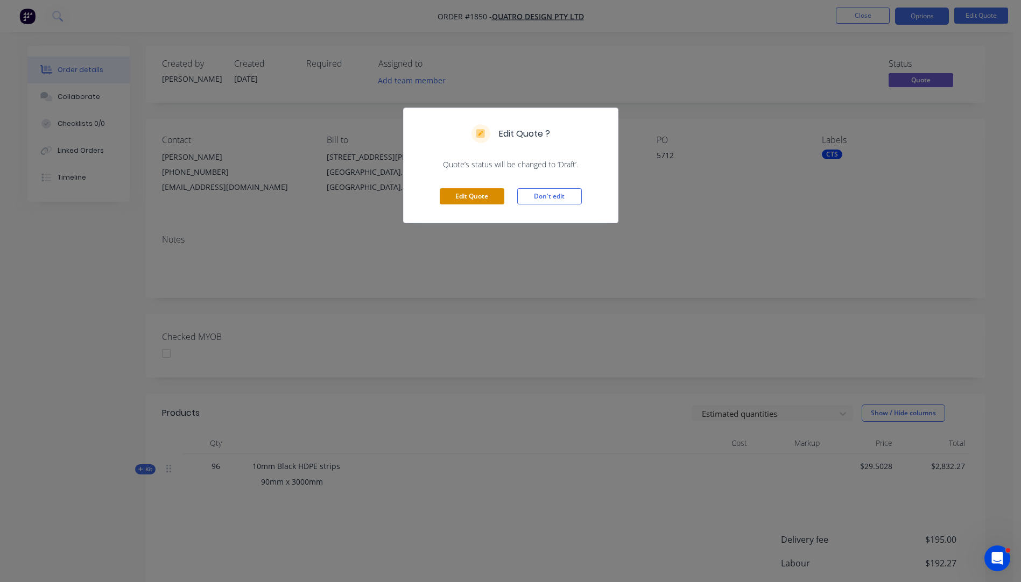
click at [476, 202] on button "Edit Quote" at bounding box center [472, 196] width 65 height 16
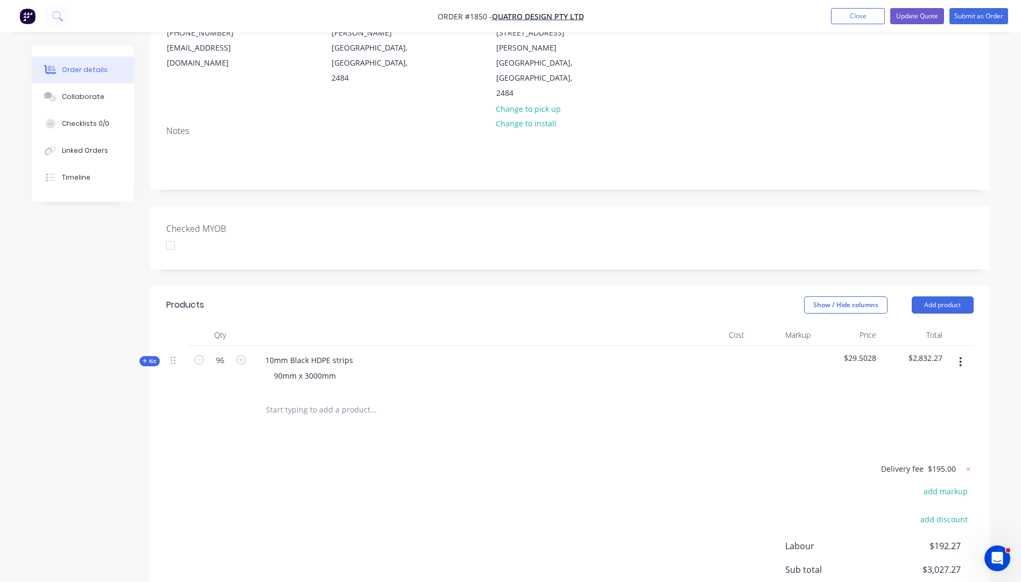
scroll to position [161, 0]
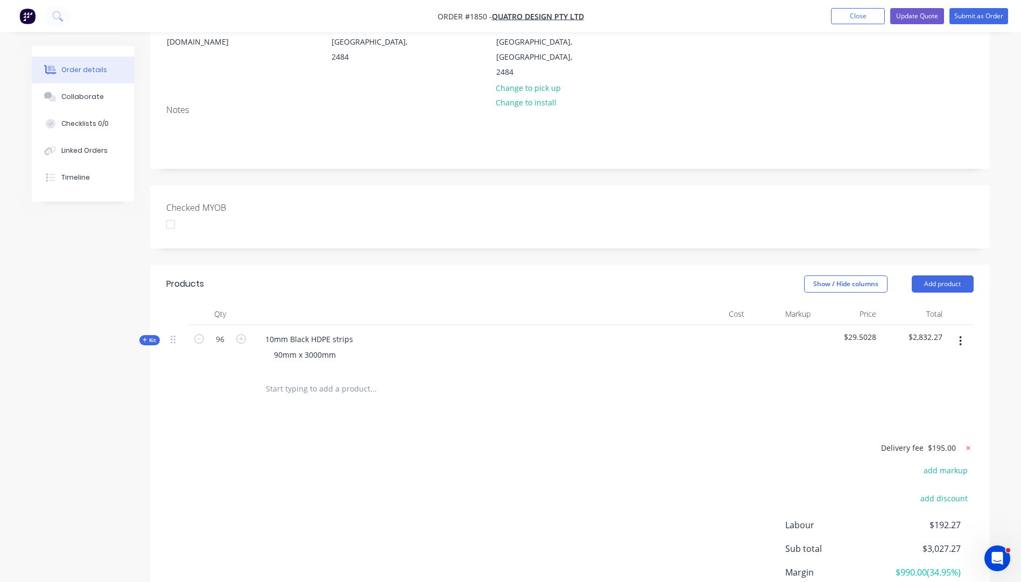
click at [970, 443] on icon at bounding box center [968, 448] width 11 height 11
click at [932, 441] on button "add delivery fee" at bounding box center [938, 448] width 69 height 15
type input "198"
click at [658, 441] on div "Delivery fee Delivery fee Delivery fee name (Optional) 198 198 $0 add markup ad…" at bounding box center [569, 543] width 807 height 205
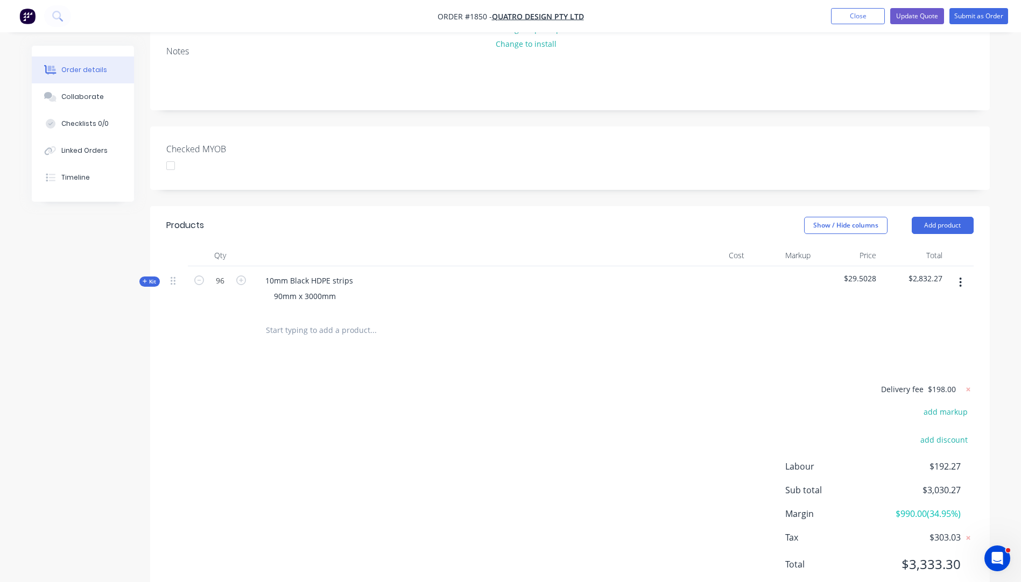
scroll to position [225, 0]
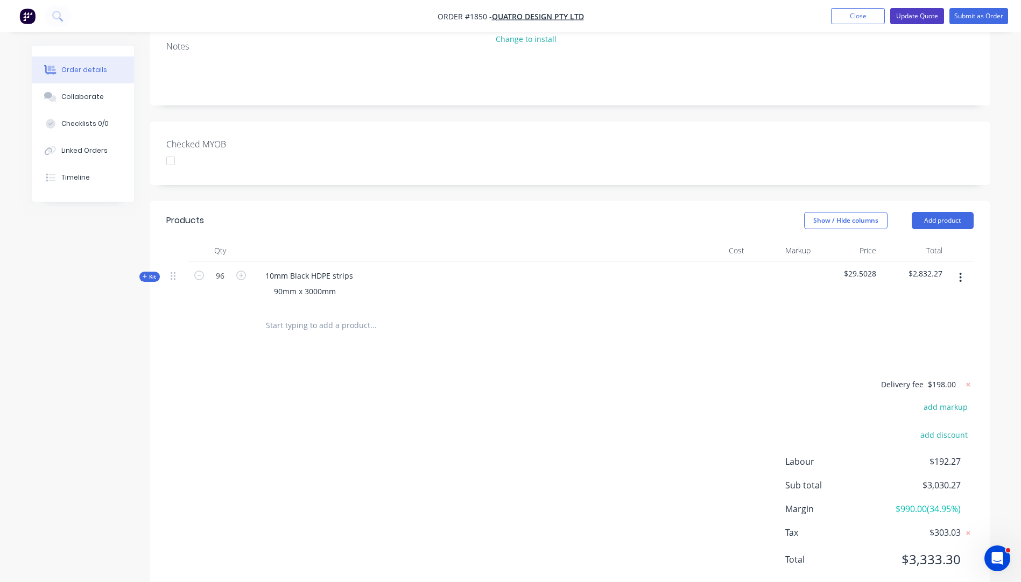
click at [909, 17] on button "Update Quote" at bounding box center [917, 16] width 54 height 16
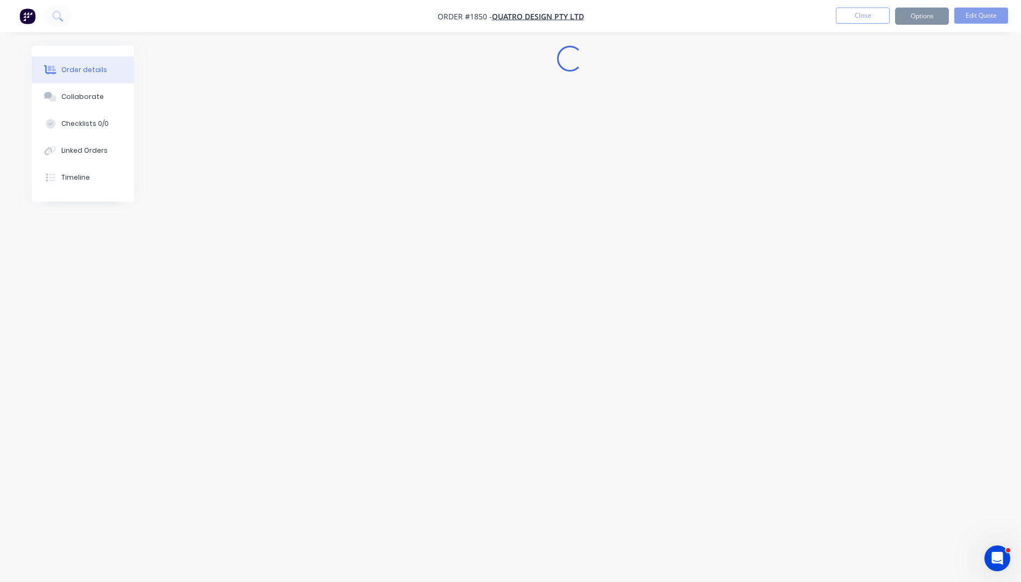
scroll to position [0, 0]
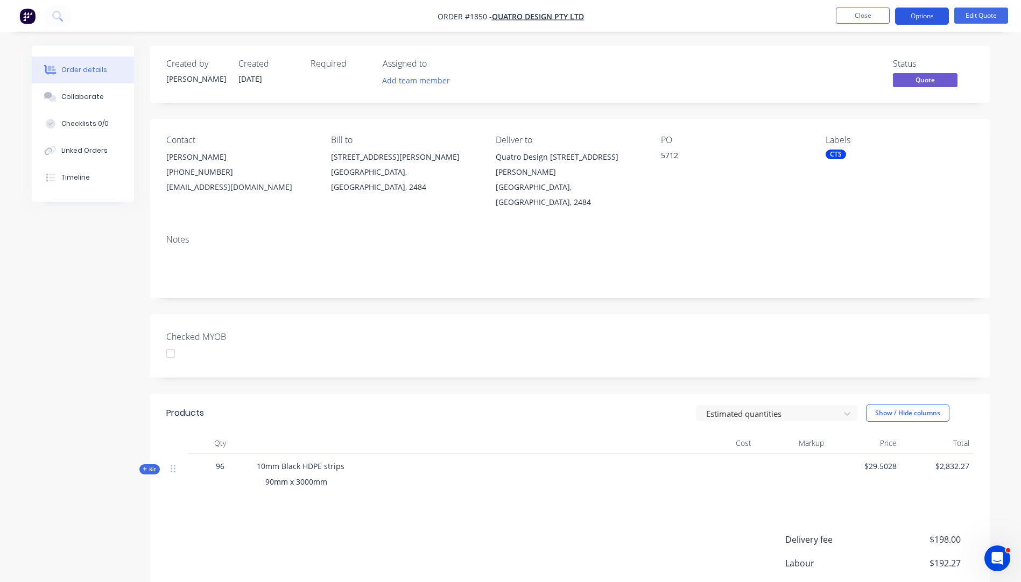
click at [916, 22] on button "Options" at bounding box center [922, 16] width 54 height 17
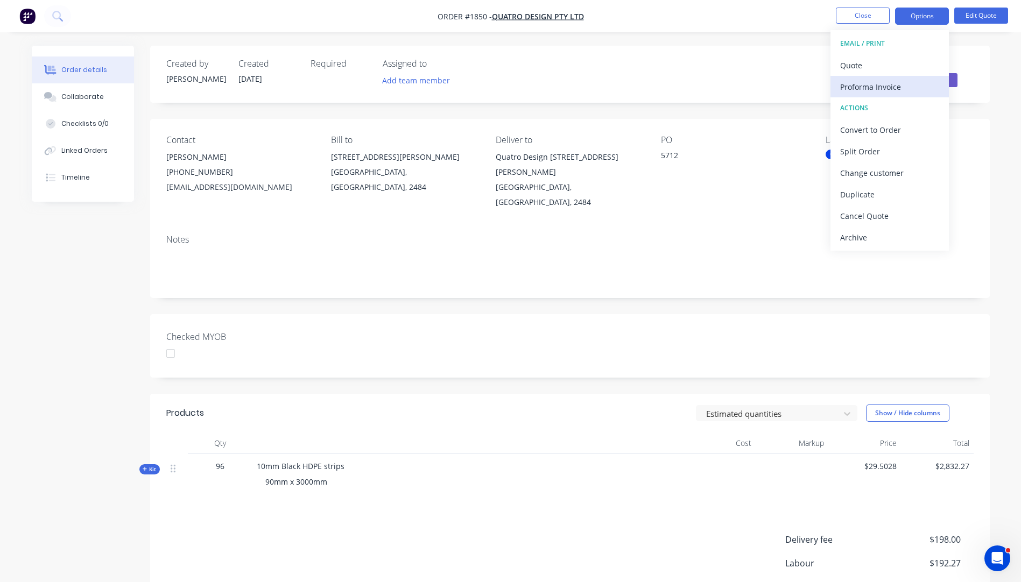
click at [875, 86] on div "Proforma Invoice" at bounding box center [889, 87] width 99 height 16
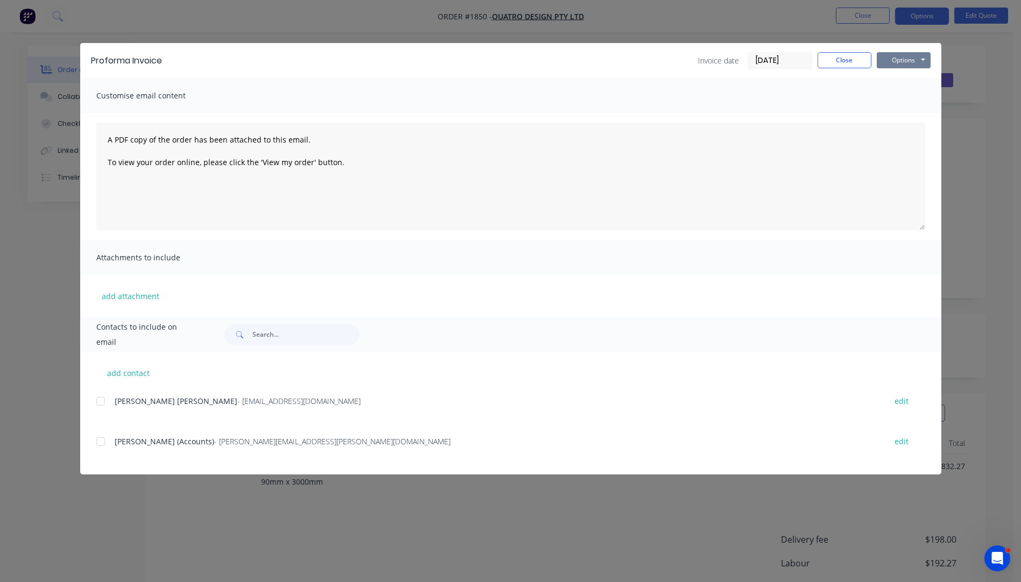
click at [897, 64] on button "Options" at bounding box center [904, 60] width 54 height 16
click at [909, 83] on button "Preview" at bounding box center [911, 80] width 69 height 18
click at [130, 376] on button "add contact" at bounding box center [128, 373] width 65 height 16
select select "AU"
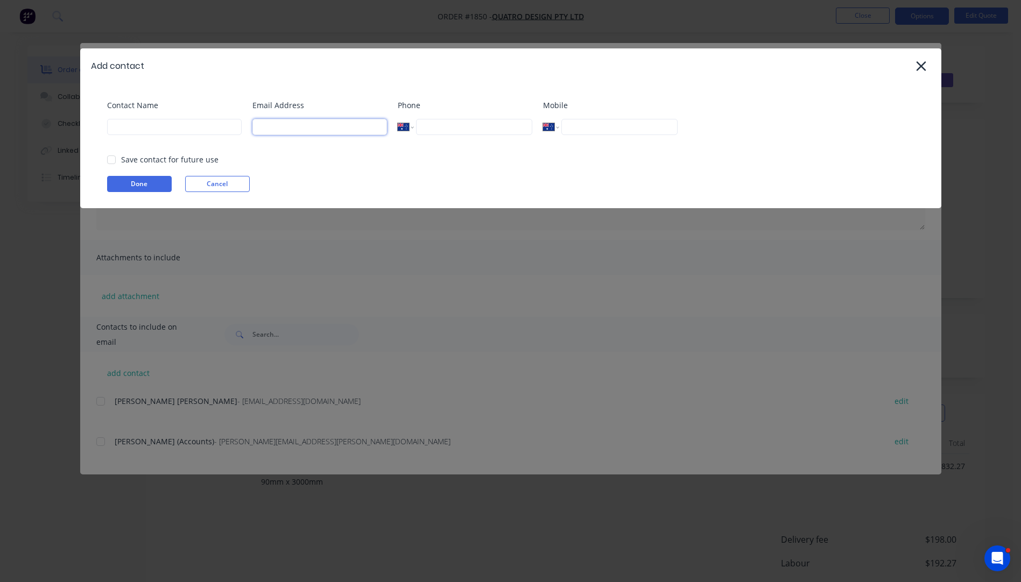
click at [292, 132] on input at bounding box center [319, 127] width 135 height 16
type input "[EMAIL_ADDRESS][DOMAIN_NAME]"
type input "30mm"
type input "[PERSON_NAME]"
type input "0456 352 186"
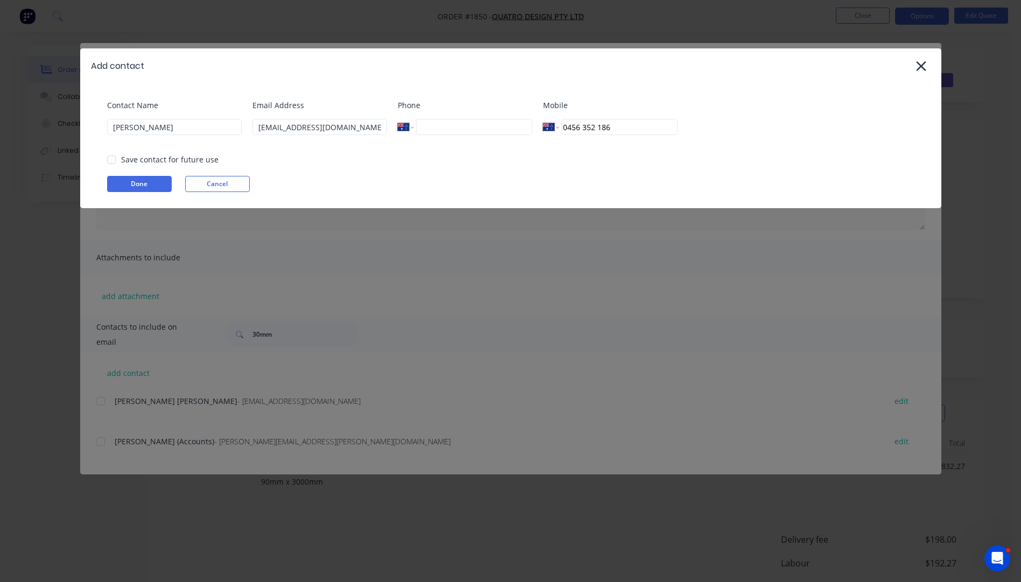
select select "AU"
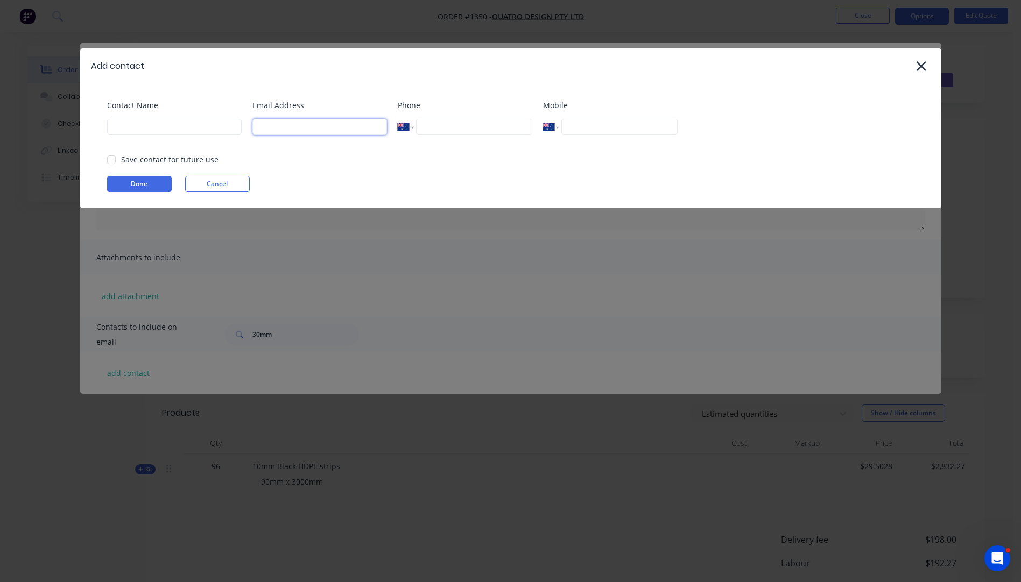
click at [284, 121] on input at bounding box center [319, 127] width 135 height 16
type input "[EMAIL_ADDRESS][DOMAIN_NAME]"
type input "[PERSON_NAME]"
type input "0456 352 186"
drag, startPoint x: 181, startPoint y: 126, endPoint x: 68, endPoint y: 126, distance: 113.0
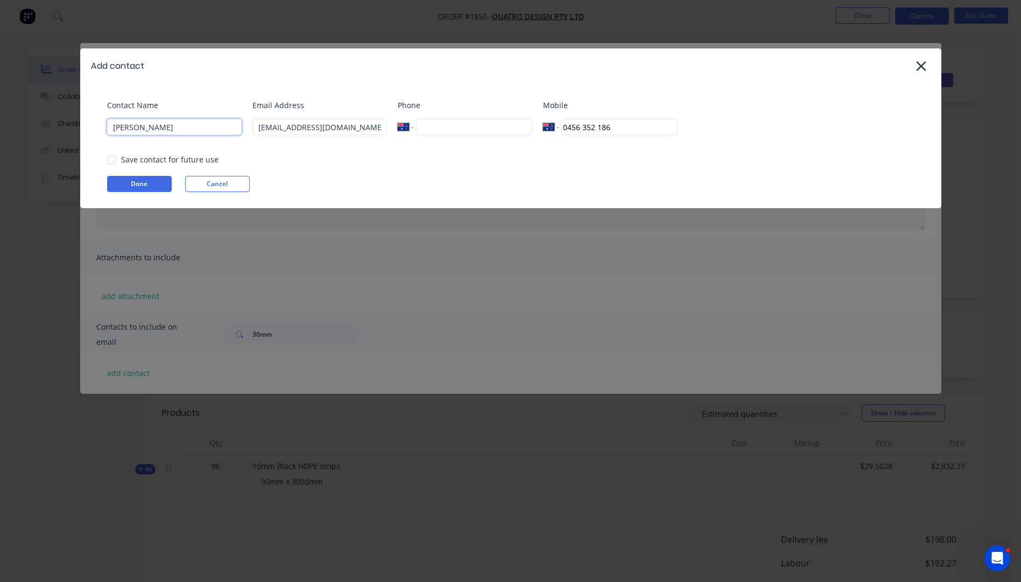
click at [68, 126] on div "Add contact Contact Name [PERSON_NAME] Email Address [EMAIL_ADDRESS][DOMAIN_NAM…" at bounding box center [510, 291] width 1021 height 582
drag, startPoint x: 634, startPoint y: 124, endPoint x: 541, endPoint y: 131, distance: 92.9
click at [541, 131] on div "Contact Name Email Address [EMAIL_ADDRESS][DOMAIN_NAME] Phone International [GE…" at bounding box center [516, 122] width 818 height 44
click at [179, 135] on input at bounding box center [174, 127] width 135 height 16
type input "[PERSON_NAME]"
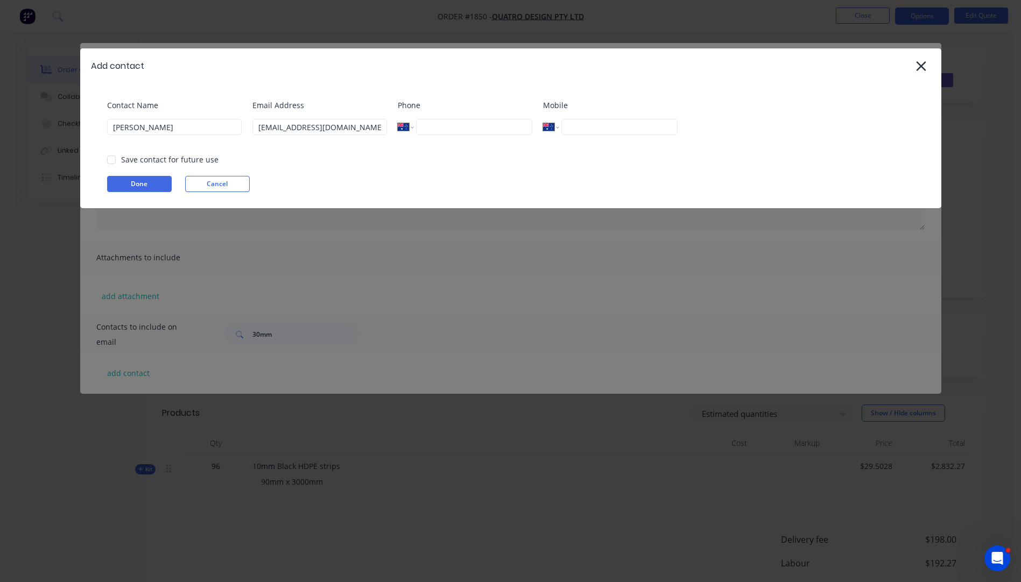
click at [481, 133] on input "tel" at bounding box center [474, 127] width 116 height 16
type input "[PHONE_NUMBER]"
click at [141, 182] on button "Done" at bounding box center [139, 184] width 65 height 16
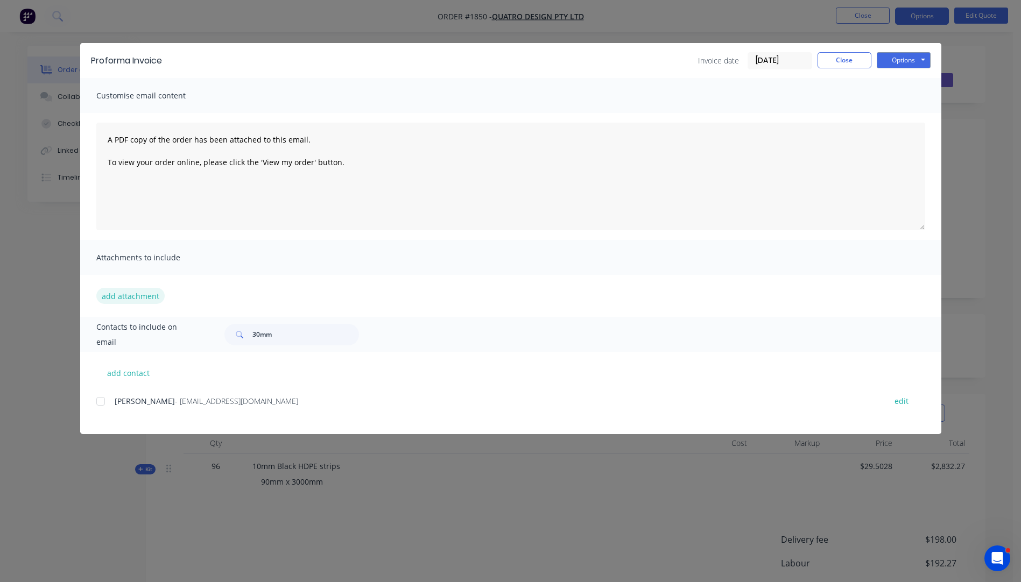
click at [145, 299] on button "add attachment" at bounding box center [130, 296] width 68 height 16
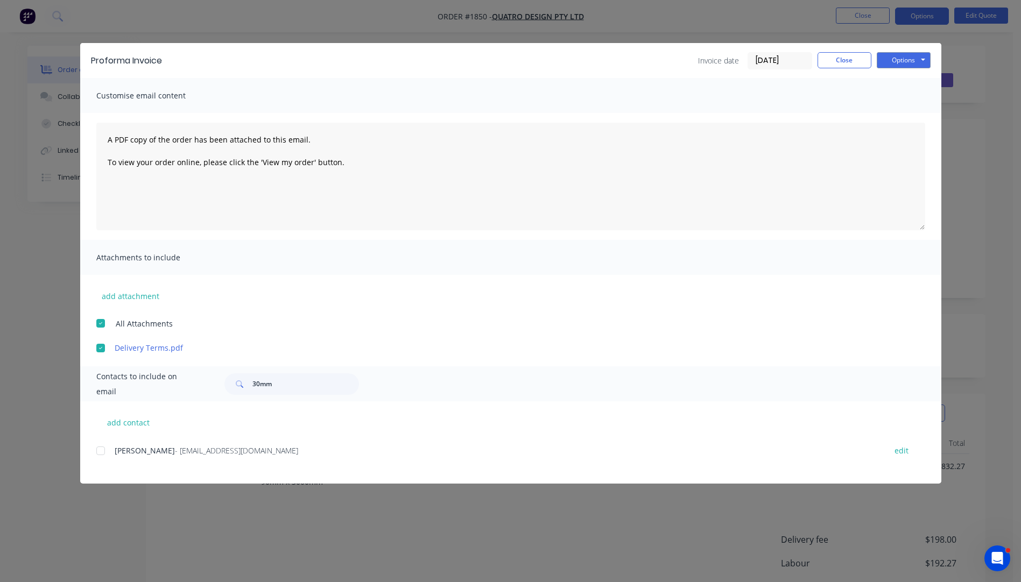
click at [102, 452] on div at bounding box center [101, 451] width 22 height 22
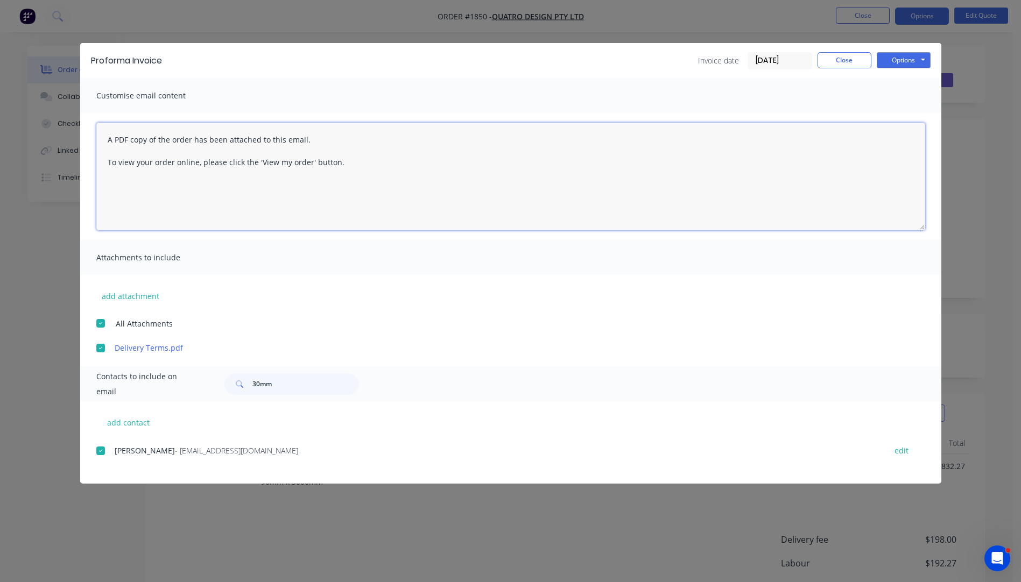
paste textarea "Hi, Please contact us if you have any questions. Regards, [PERSON_NAME] [EMAIL_…"
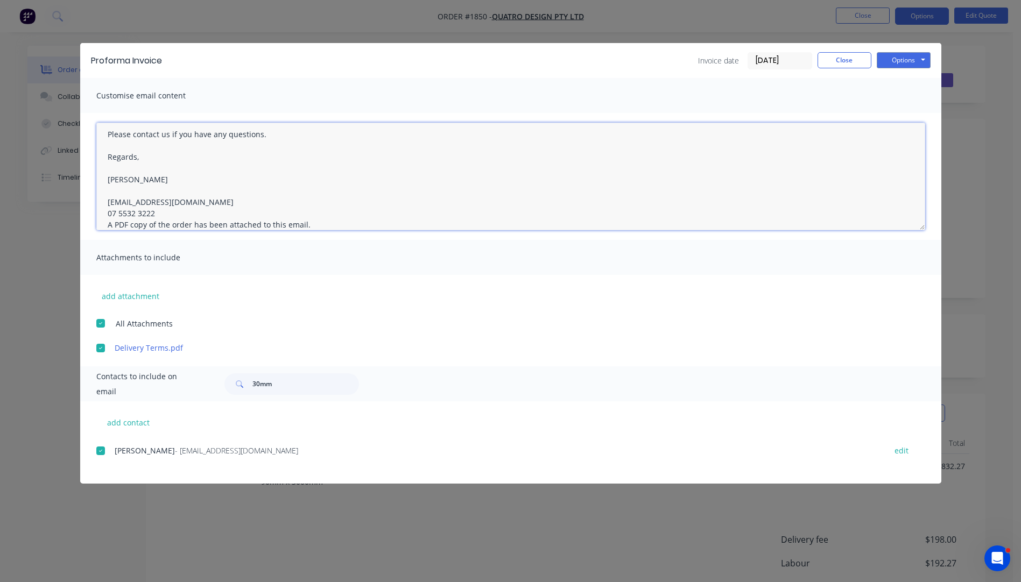
click at [162, 218] on textarea "Hi, Please contact us if you have any questions. Regards, [PERSON_NAME] [EMAIL_…" at bounding box center [510, 177] width 829 height 108
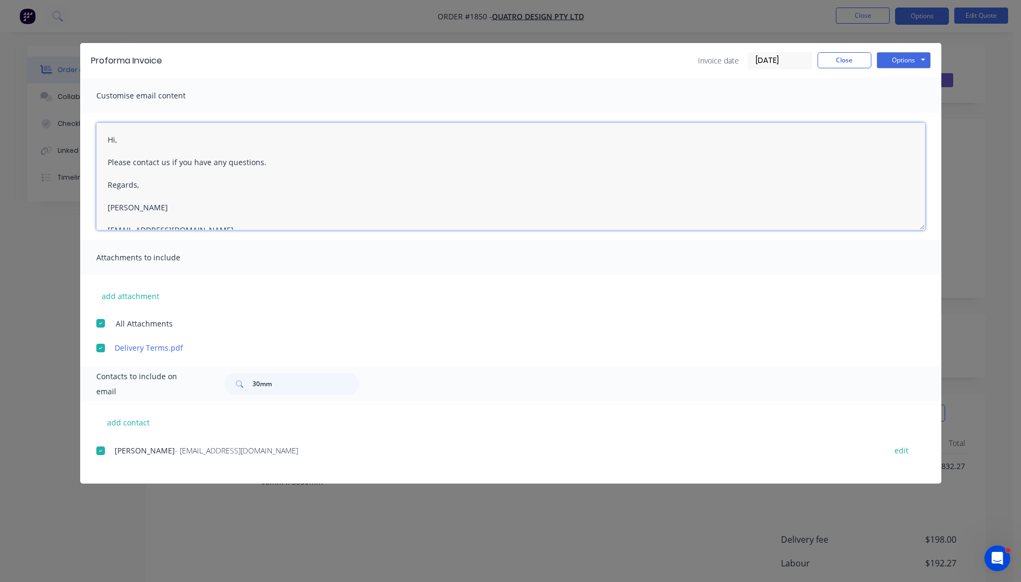
click at [129, 137] on textarea "Hi, Please contact us if you have any questions. Regards, [PERSON_NAME] [EMAIL_…" at bounding box center [510, 177] width 829 height 108
type textarea "Hi [PERSON_NAME], Please see attached Pro Forma invoice. Please contact us if y…"
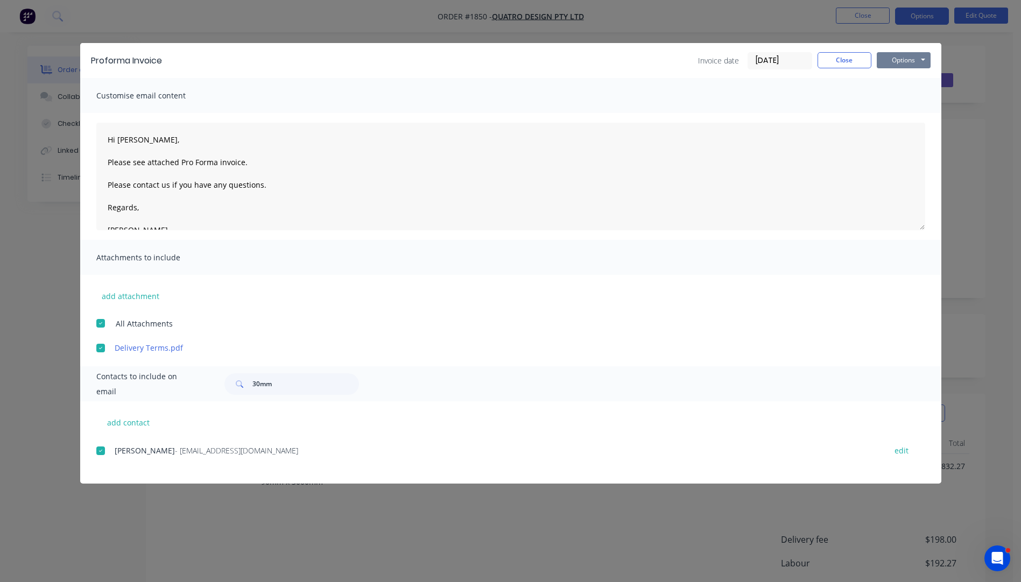
click at [883, 59] on button "Options" at bounding box center [904, 60] width 54 height 16
click at [903, 117] on button "Email" at bounding box center [911, 115] width 69 height 18
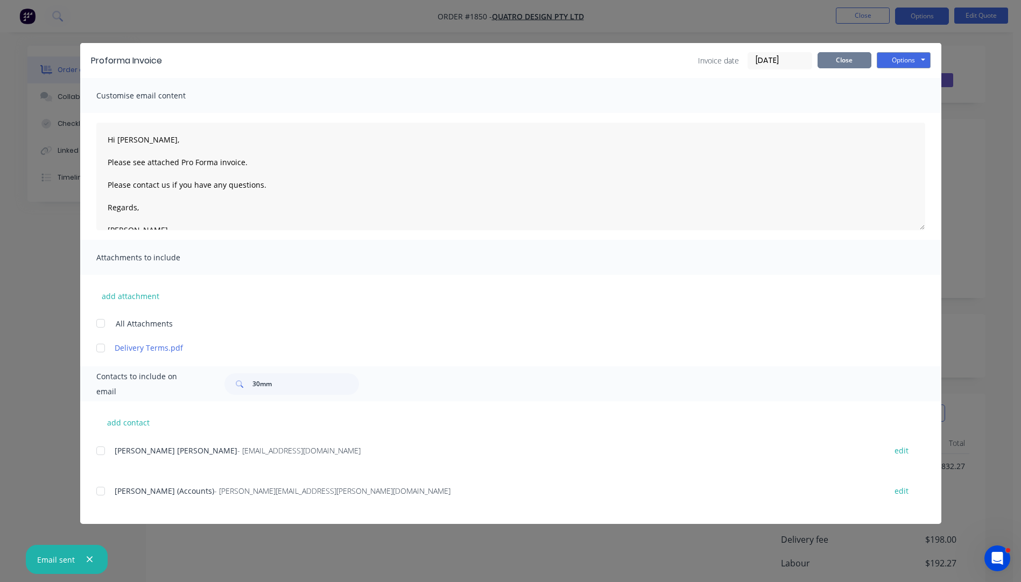
click at [847, 59] on button "Close" at bounding box center [845, 60] width 54 height 16
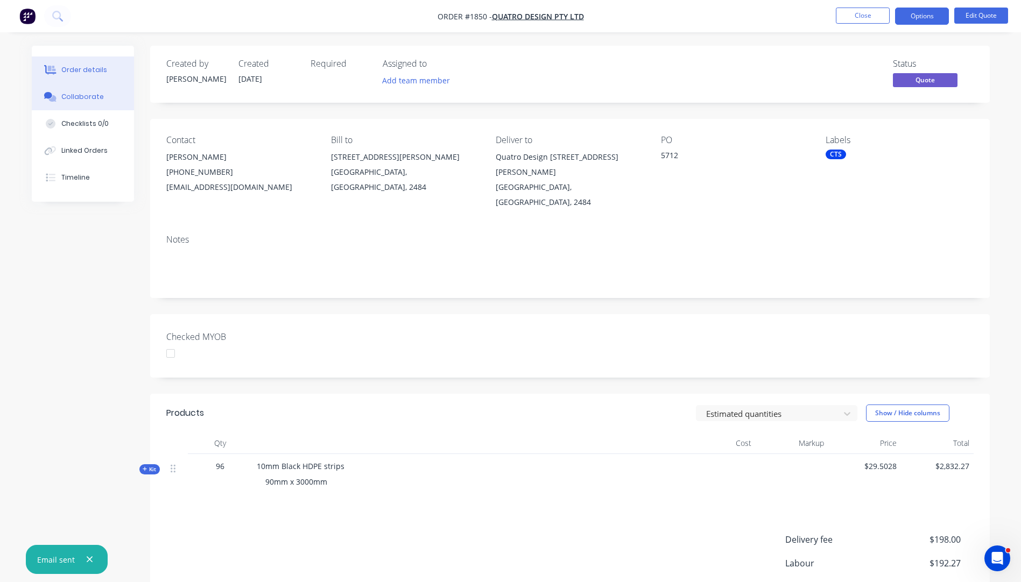
click at [69, 98] on div "Collaborate" at bounding box center [82, 97] width 43 height 10
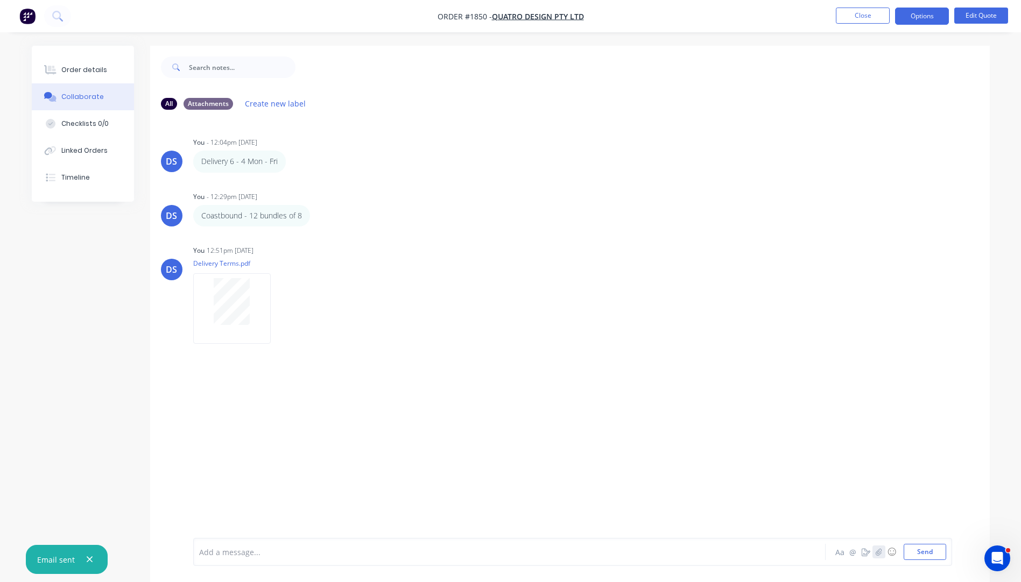
click at [881, 551] on icon "button" at bounding box center [878, 552] width 6 height 8
click at [933, 554] on button "Send" at bounding box center [925, 552] width 43 height 16
click at [865, 20] on button "Close" at bounding box center [863, 16] width 54 height 16
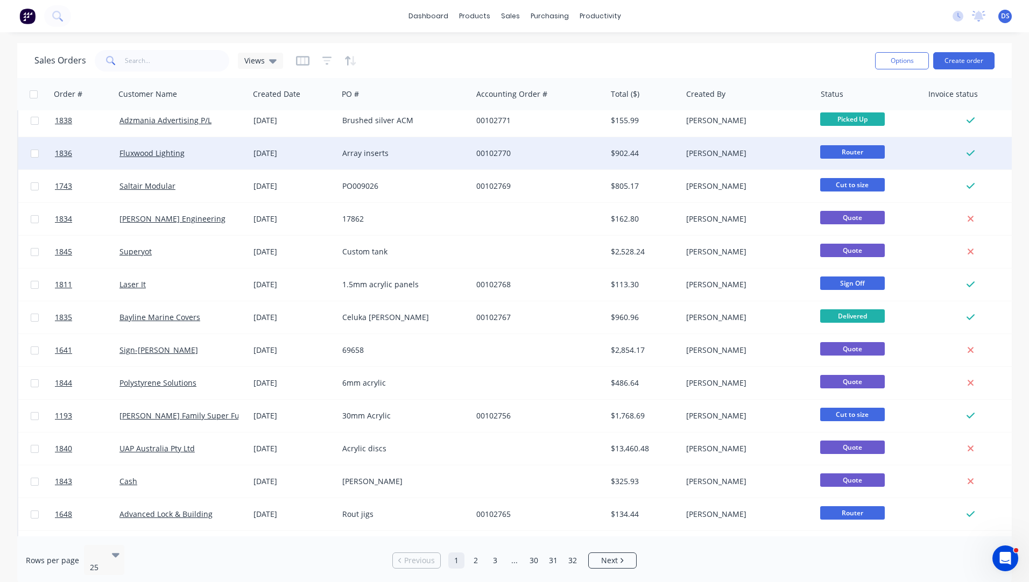
scroll to position [400, 0]
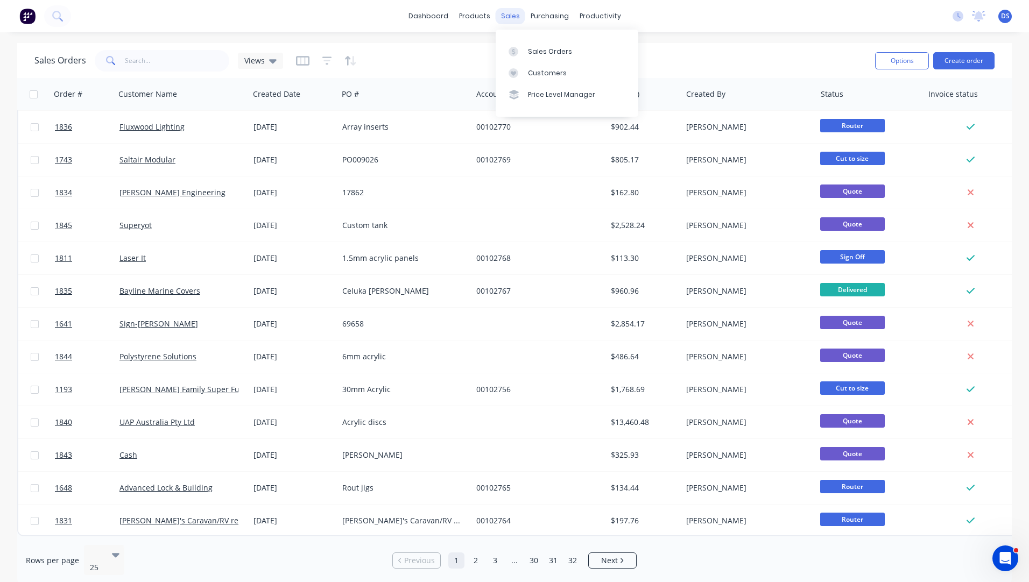
click at [503, 13] on div "sales" at bounding box center [511, 16] width 30 height 16
click at [531, 57] on link "Sales Orders" at bounding box center [567, 51] width 143 height 22
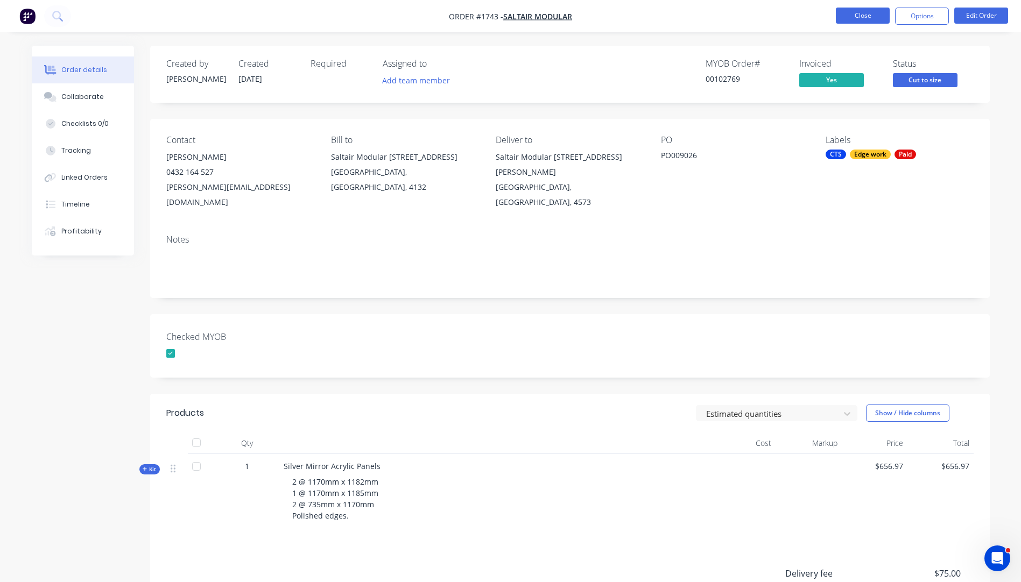
click at [860, 18] on button "Close" at bounding box center [863, 16] width 54 height 16
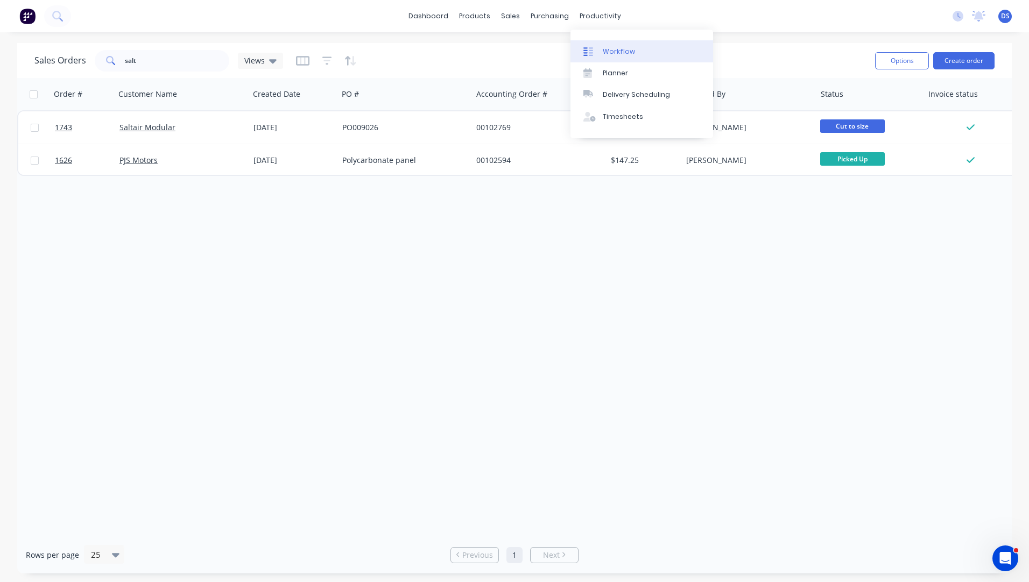
click at [621, 50] on div "Workflow" at bounding box center [619, 52] width 32 height 10
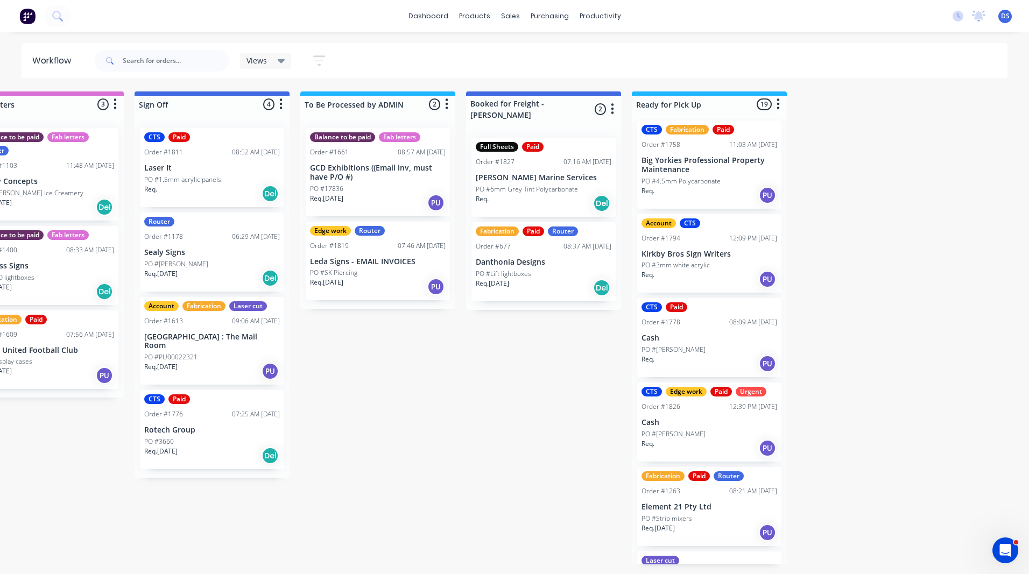
scroll to position [7, 0]
click at [707, 438] on div "PO #[PERSON_NAME]" at bounding box center [710, 435] width 136 height 10
